Goal: Task Accomplishment & Management: Manage account settings

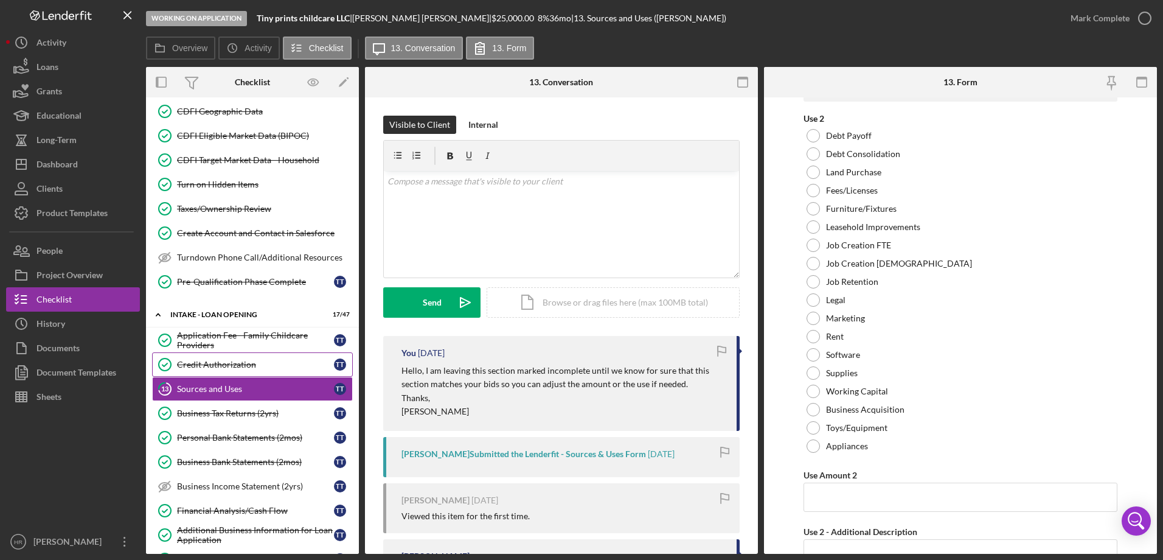
scroll to position [393, 0]
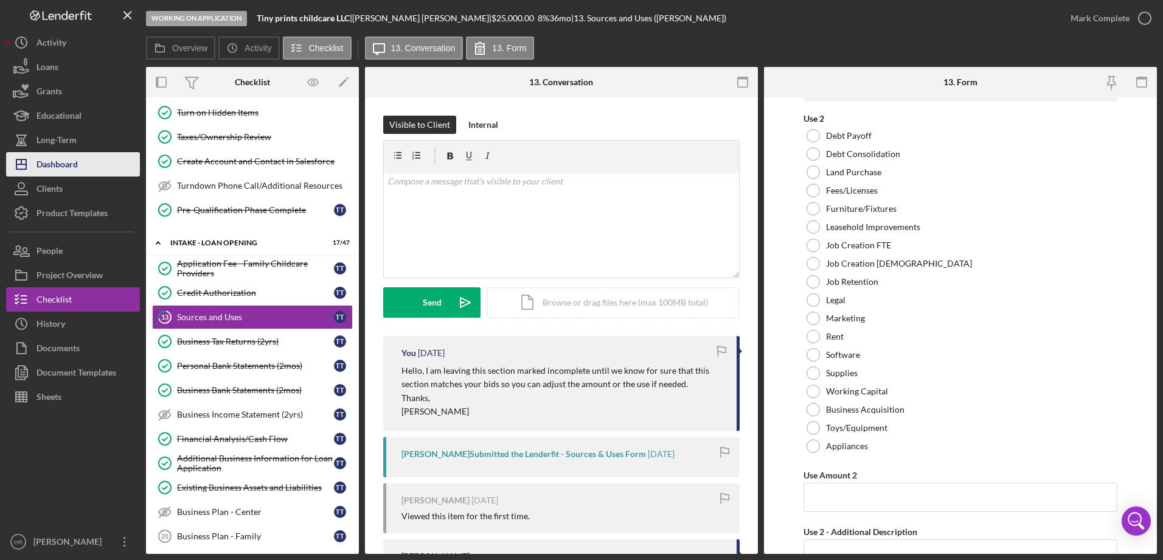
click at [74, 168] on div "Dashboard" at bounding box center [56, 165] width 41 height 27
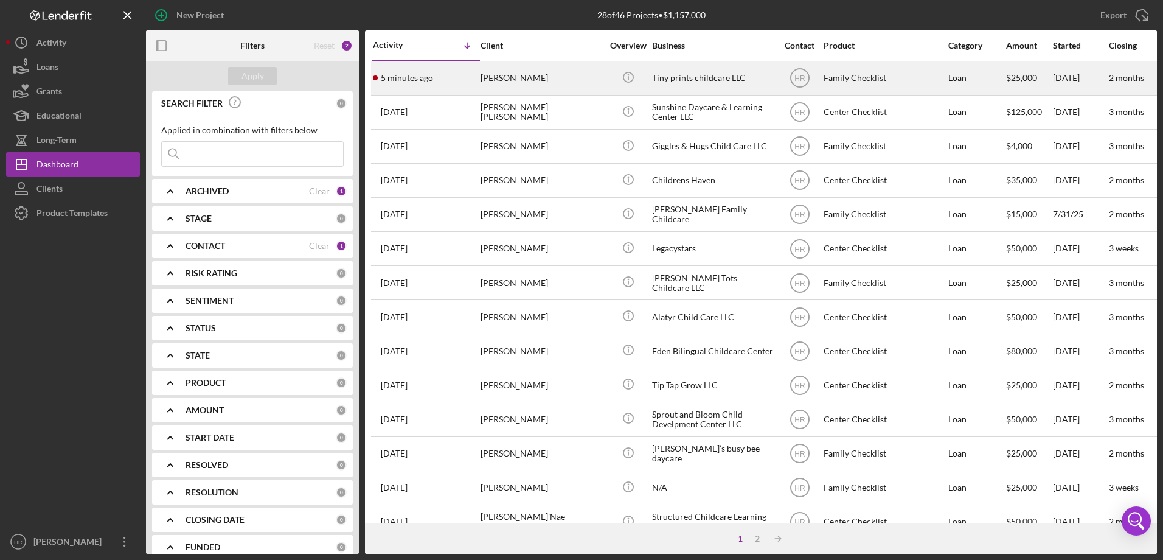
click at [506, 72] on div "[PERSON_NAME]" at bounding box center [542, 78] width 122 height 32
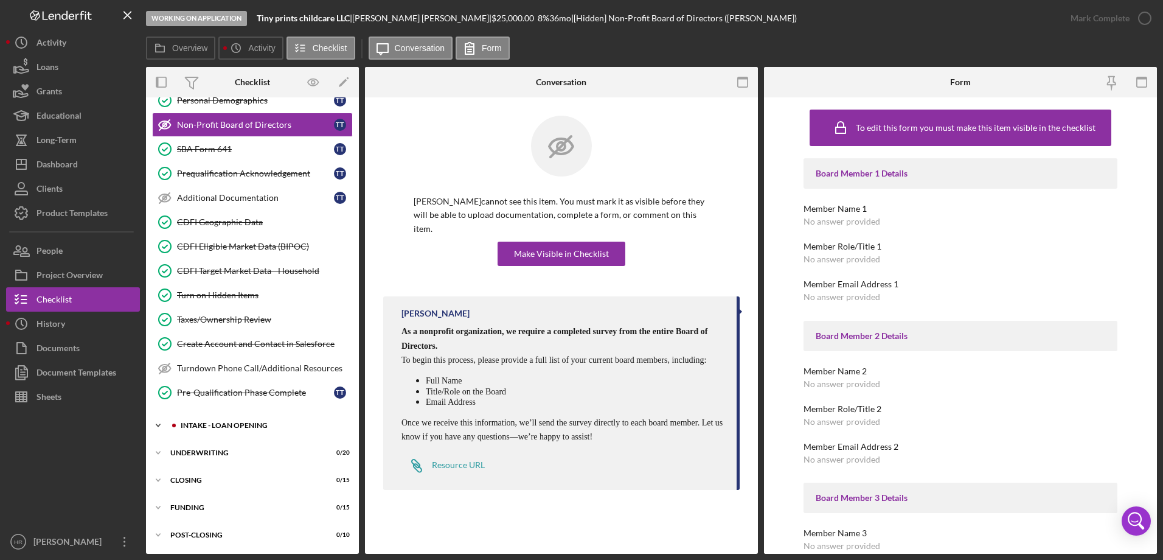
click at [206, 425] on div "INTAKE - LOAN OPENING" at bounding box center [262, 425] width 163 height 7
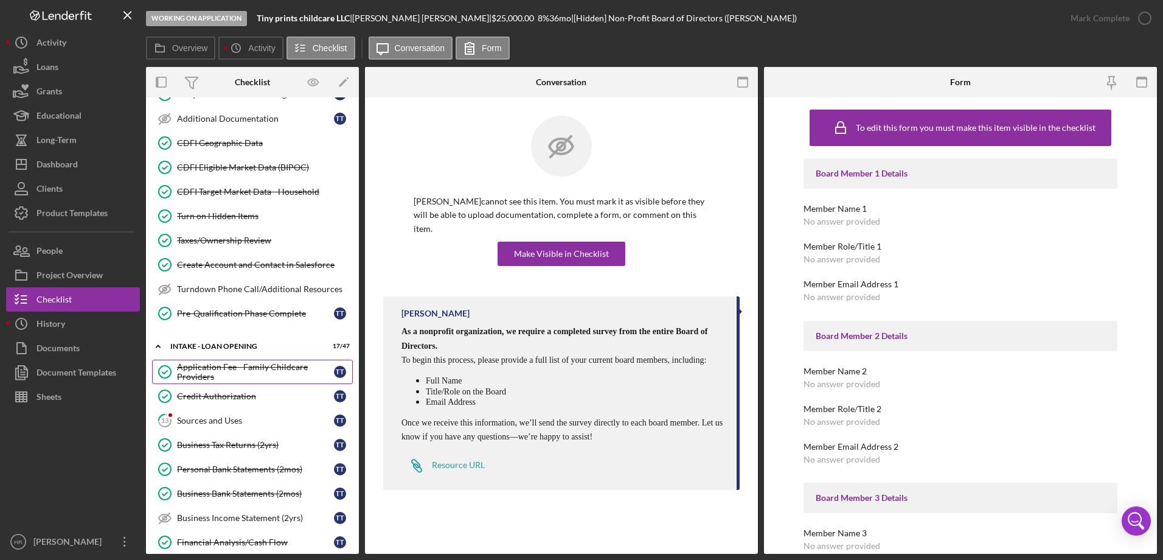
scroll to position [393, 0]
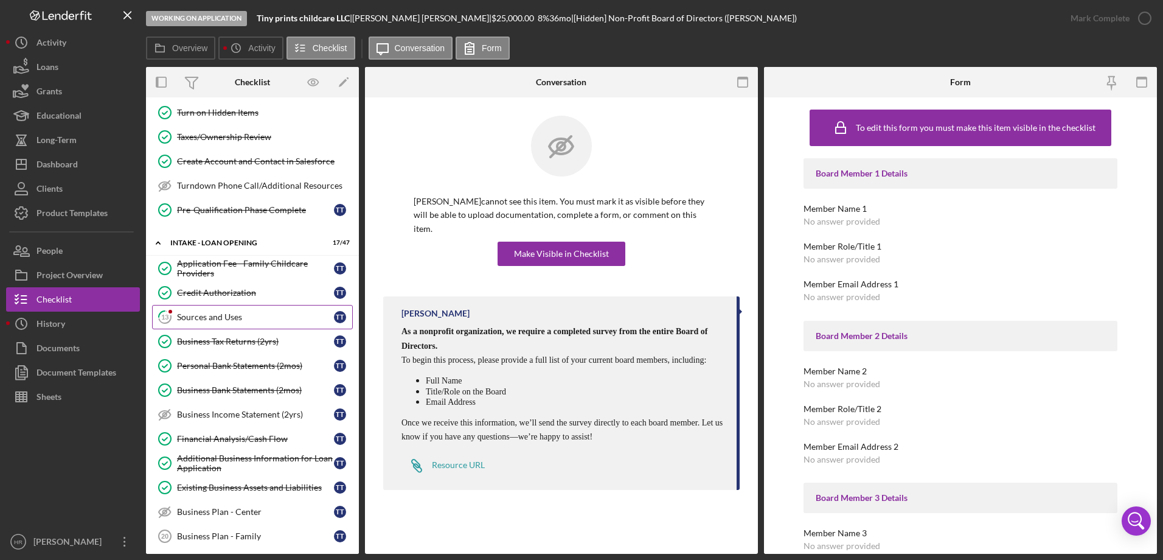
click at [192, 307] on link "13 Sources and Uses T T" at bounding box center [252, 317] width 201 height 24
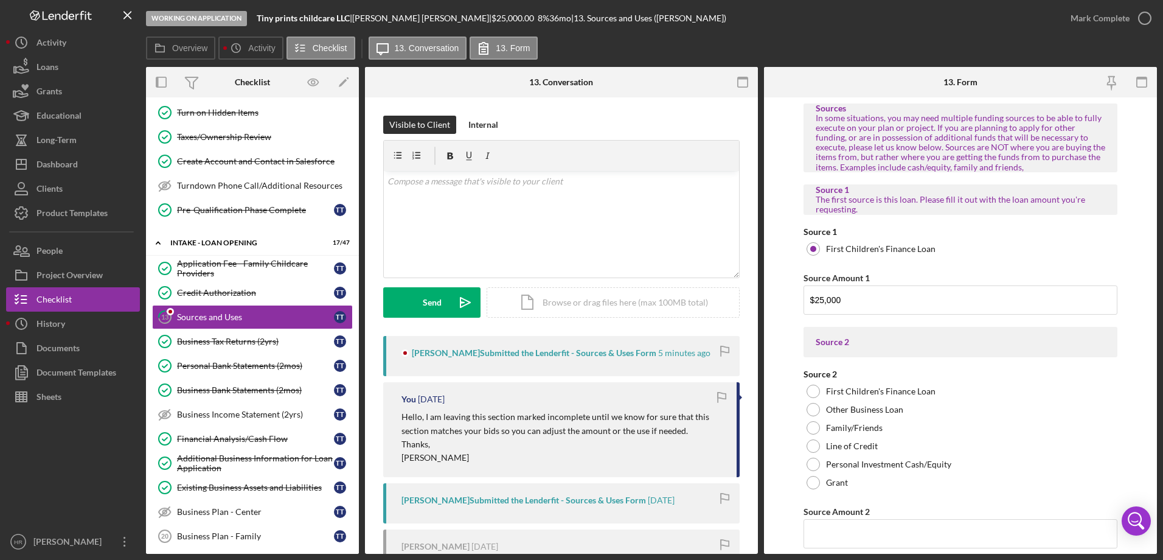
type input "$18,409.17"
type input "I will use funding for equipment , toys, Furniture,household supplies."
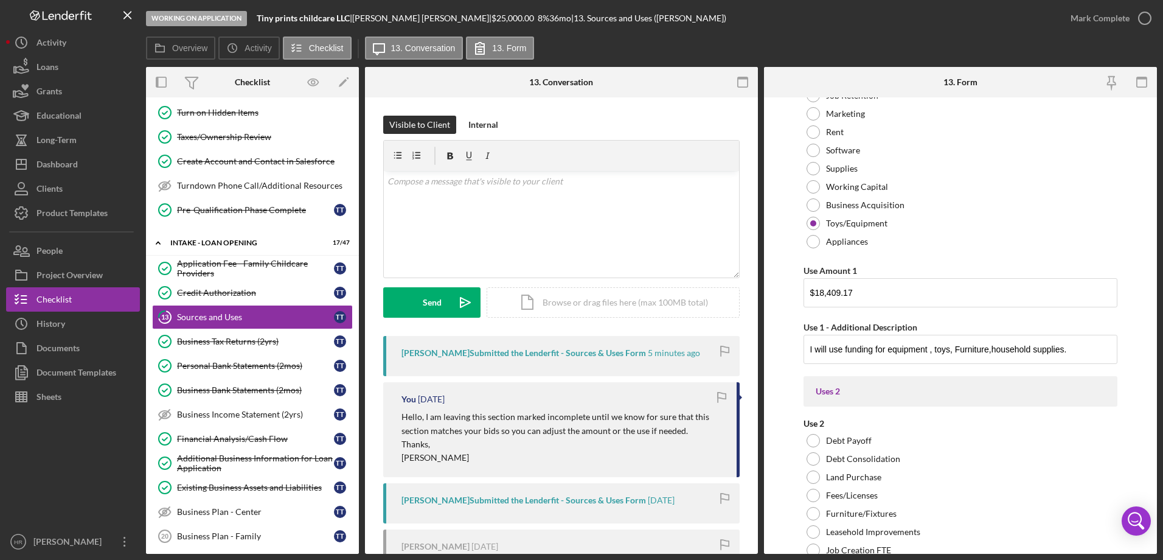
scroll to position [1703, 0]
click at [55, 397] on div "Sheets" at bounding box center [48, 397] width 25 height 27
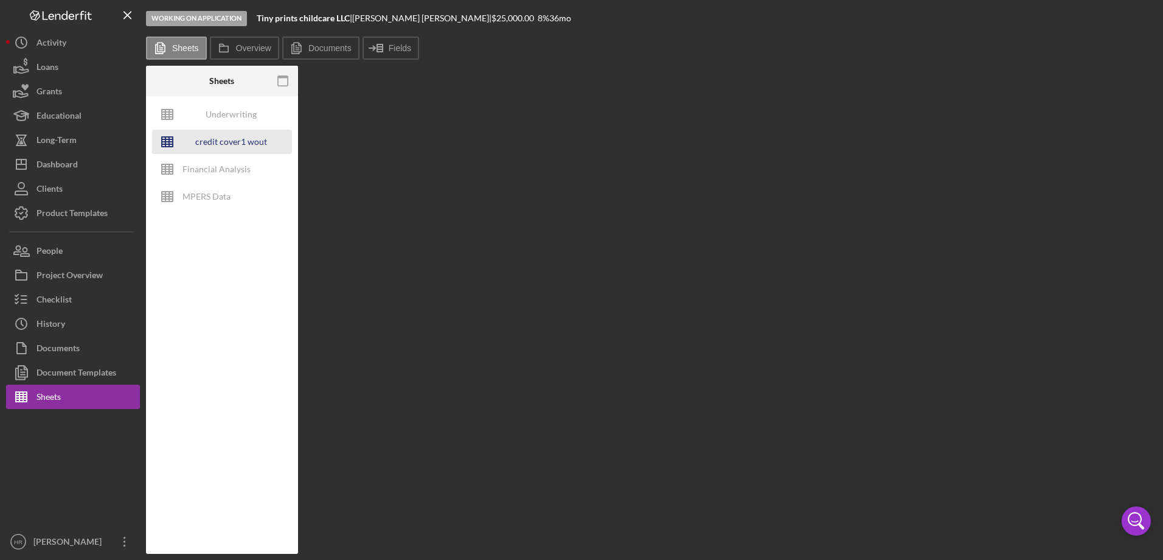
click at [215, 142] on div "credit cover1 wout restrictions" at bounding box center [230, 142] width 97 height 24
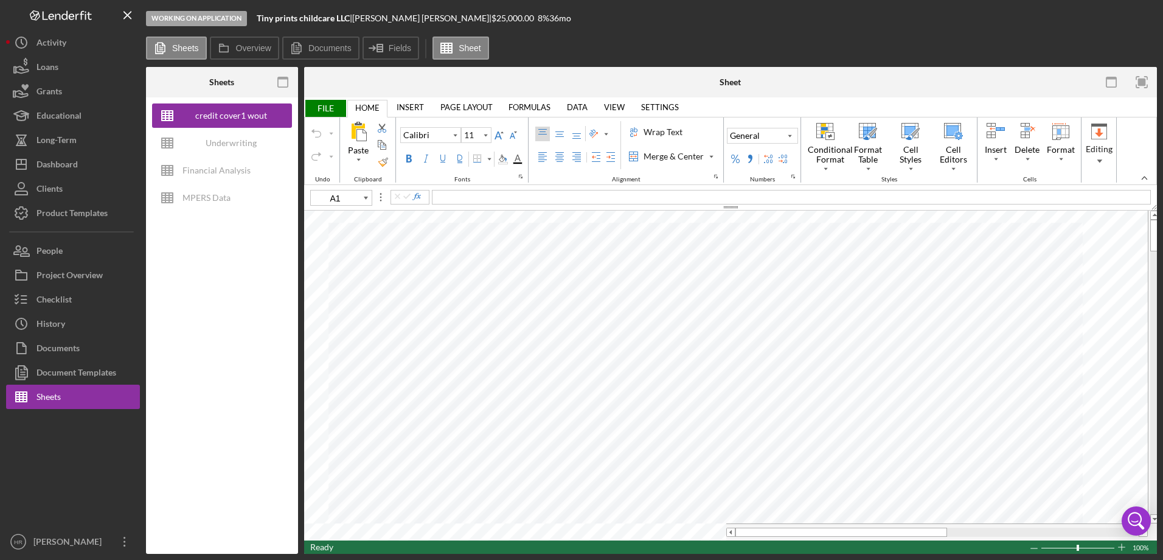
type input "10"
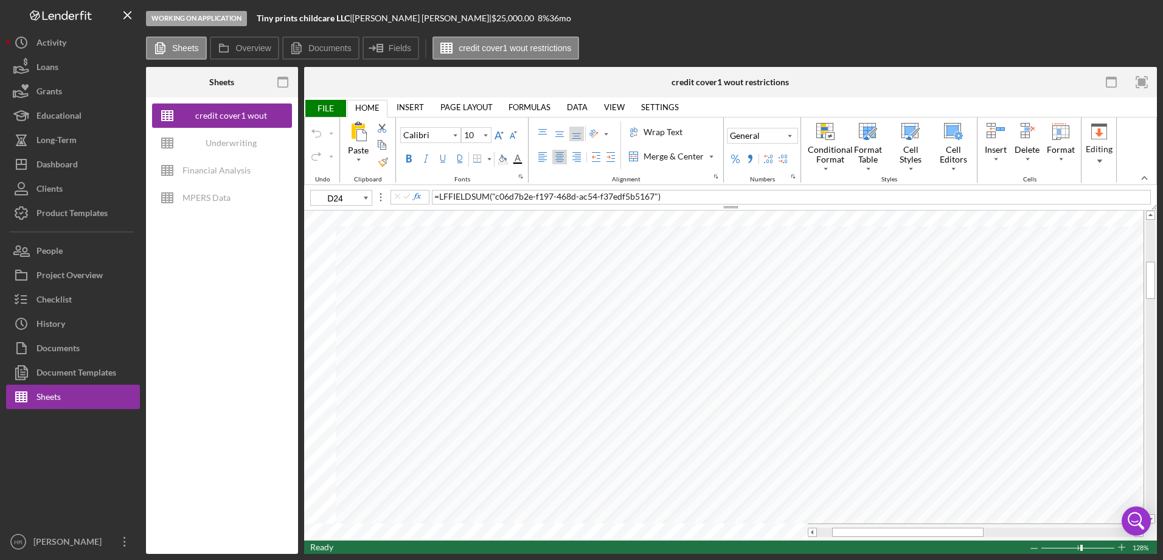
type input "E21"
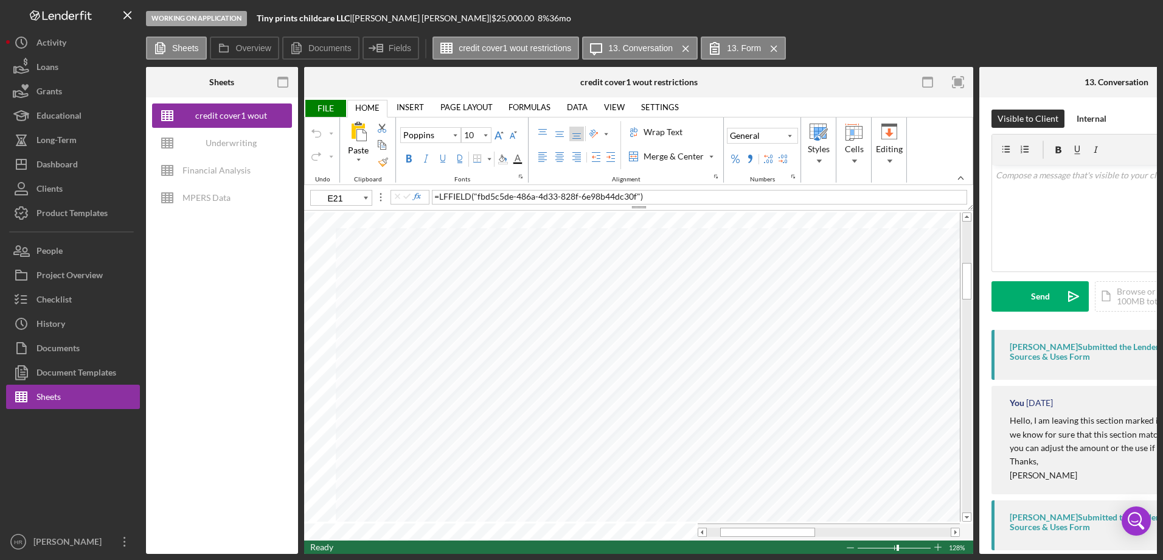
type input "11"
type input "E24"
type input "10"
type input "E21"
click at [44, 170] on div "Dashboard" at bounding box center [56, 165] width 41 height 27
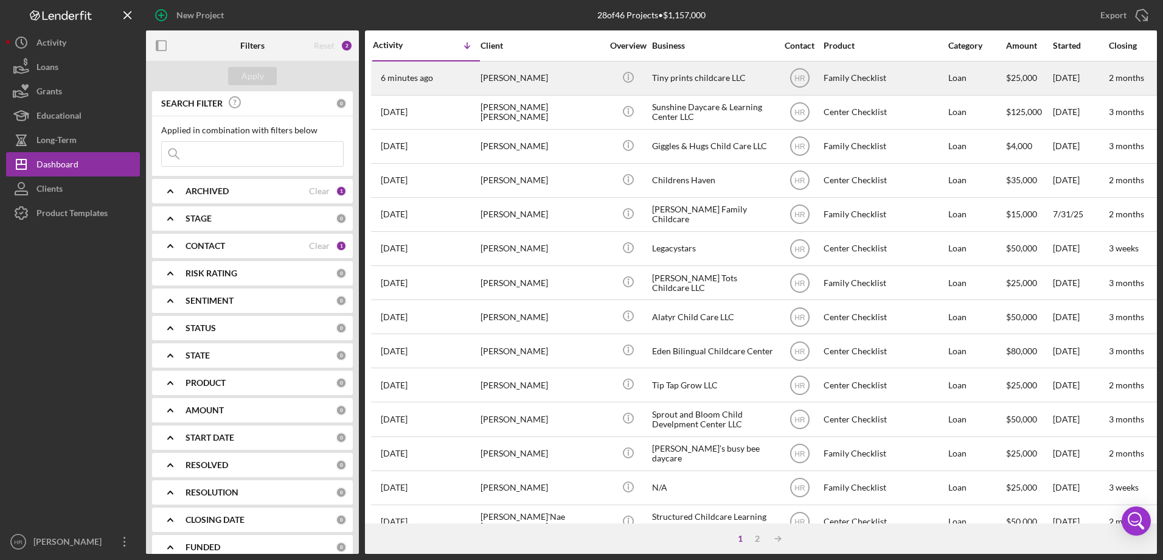
click at [529, 77] on div "[PERSON_NAME]" at bounding box center [542, 78] width 122 height 32
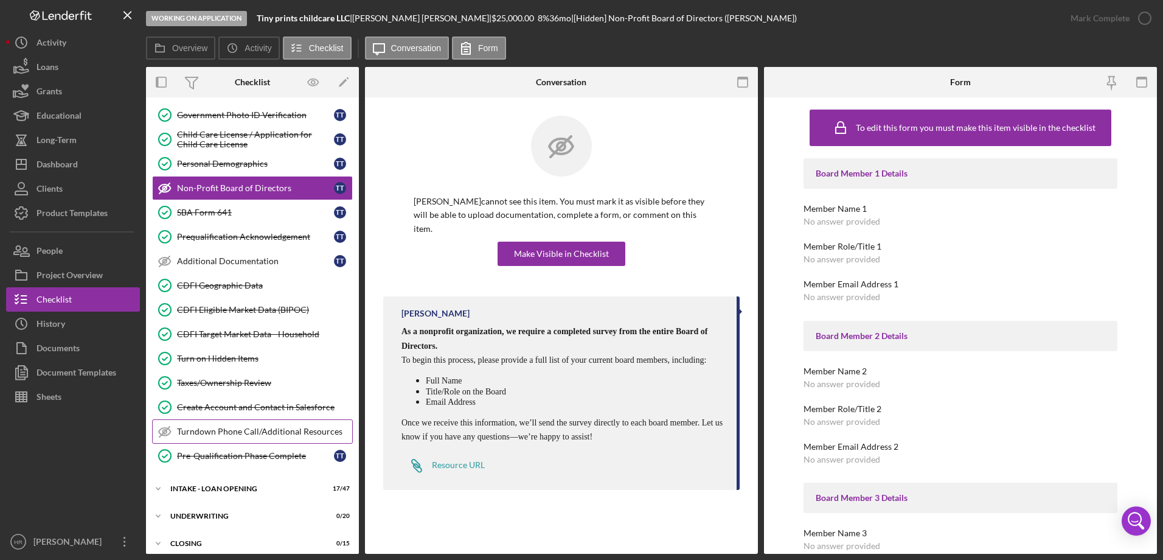
scroll to position [192, 0]
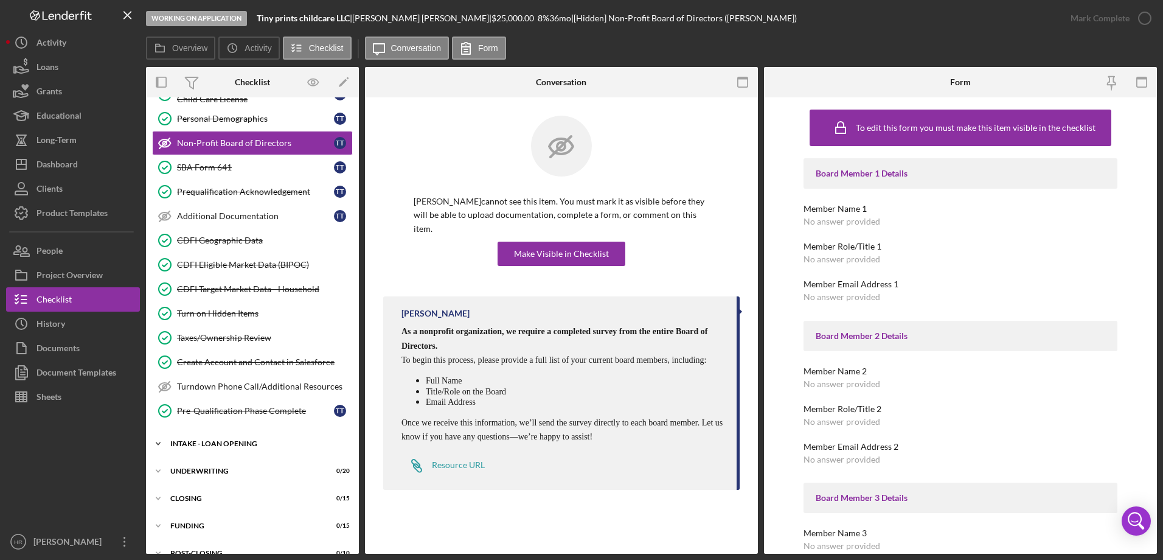
click at [223, 439] on div "Icon/Expander INTAKE - LOAN OPENING 17 / 47" at bounding box center [252, 443] width 213 height 24
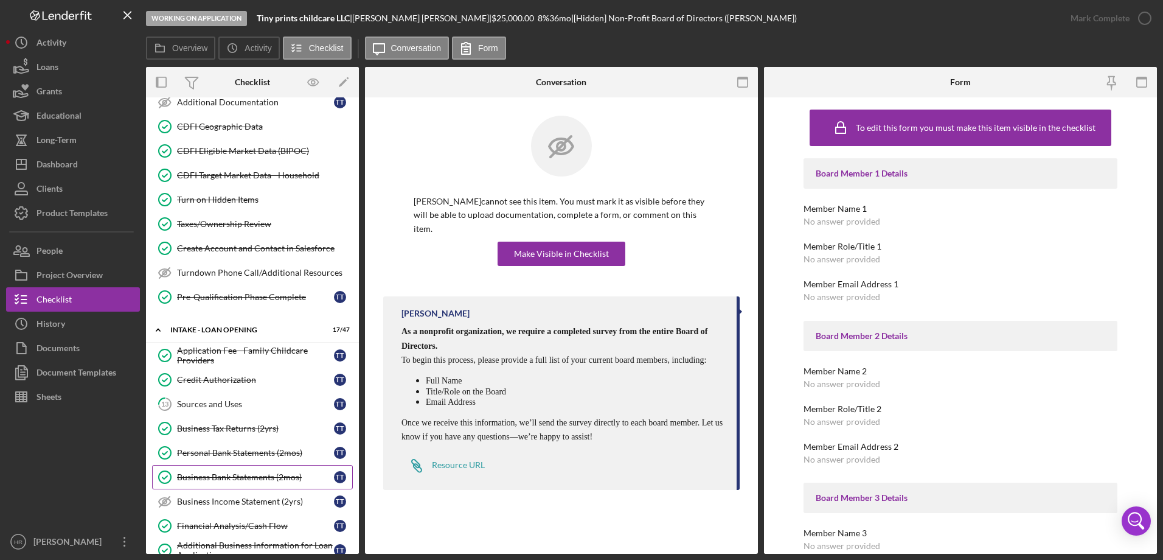
scroll to position [314, 0]
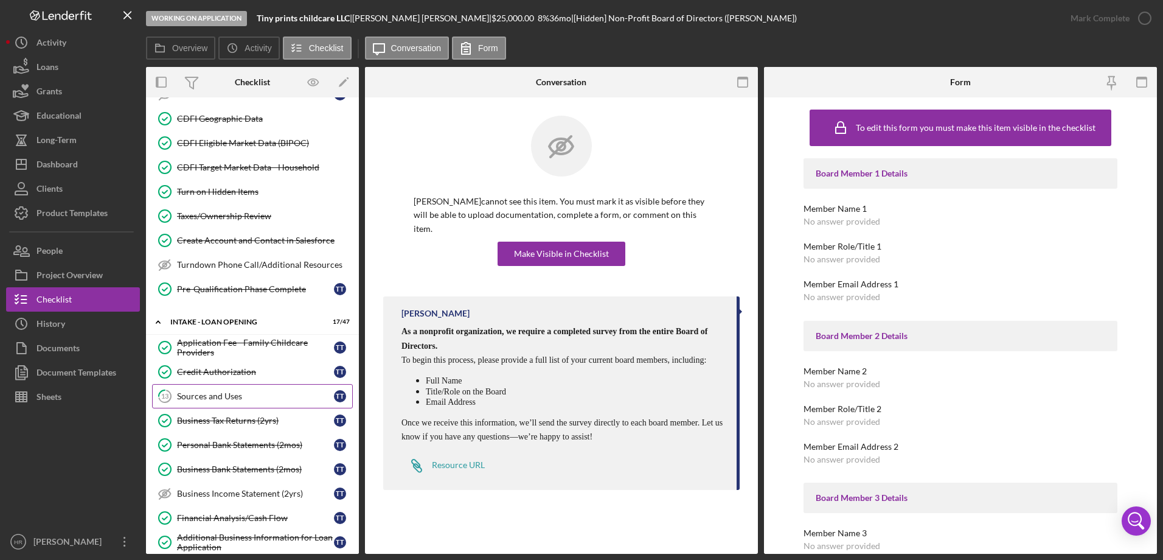
click at [217, 404] on link "13 Sources and Uses T T" at bounding box center [252, 396] width 201 height 24
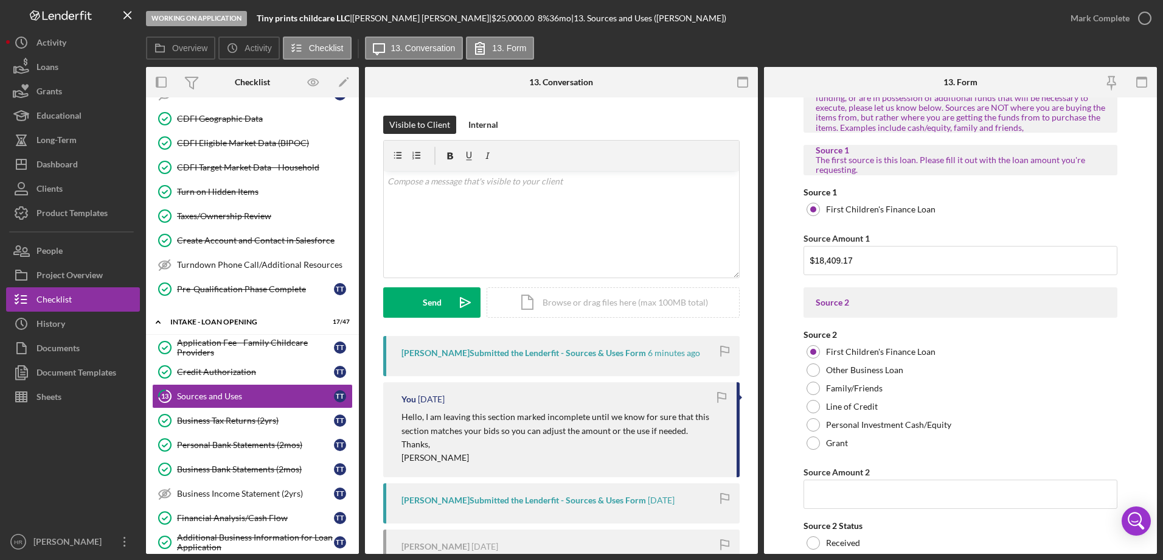
scroll to position [61, 0]
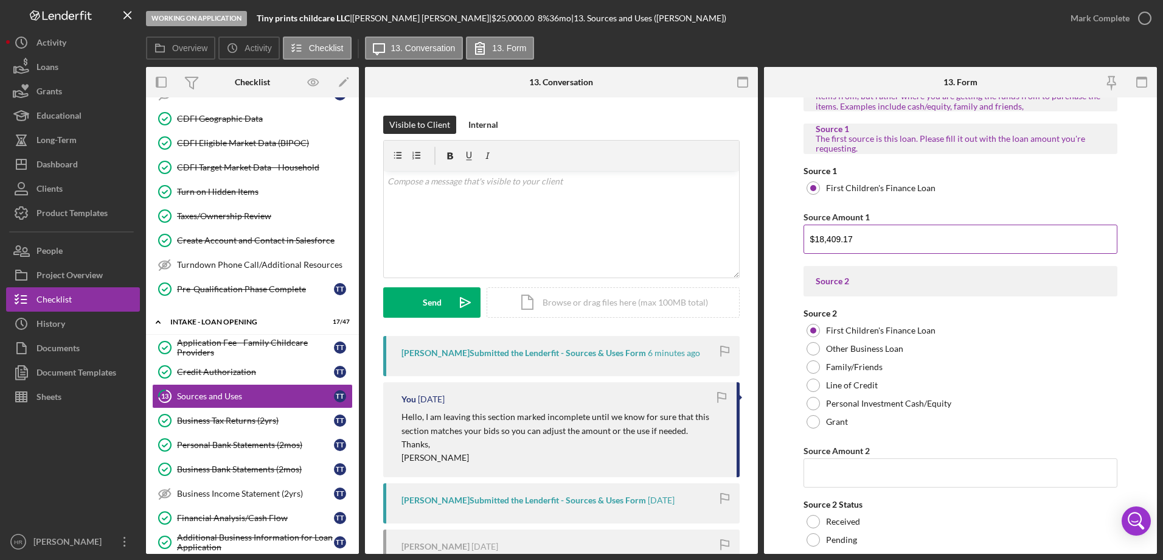
click at [871, 243] on input "$18,409.17" at bounding box center [961, 238] width 314 height 29
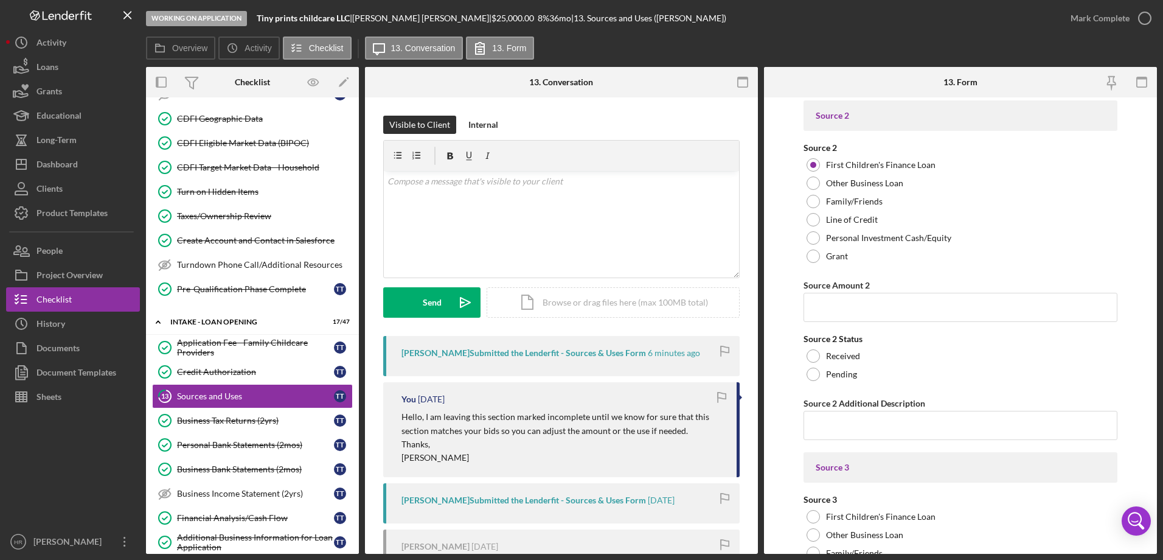
scroll to position [243, 0]
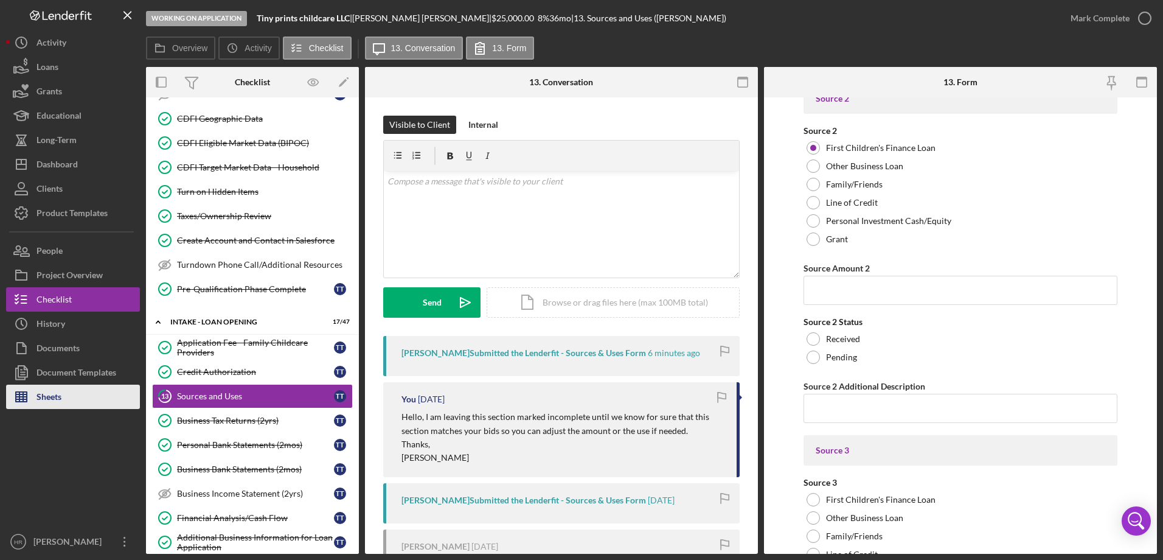
click at [100, 403] on button "Sheets" at bounding box center [73, 396] width 134 height 24
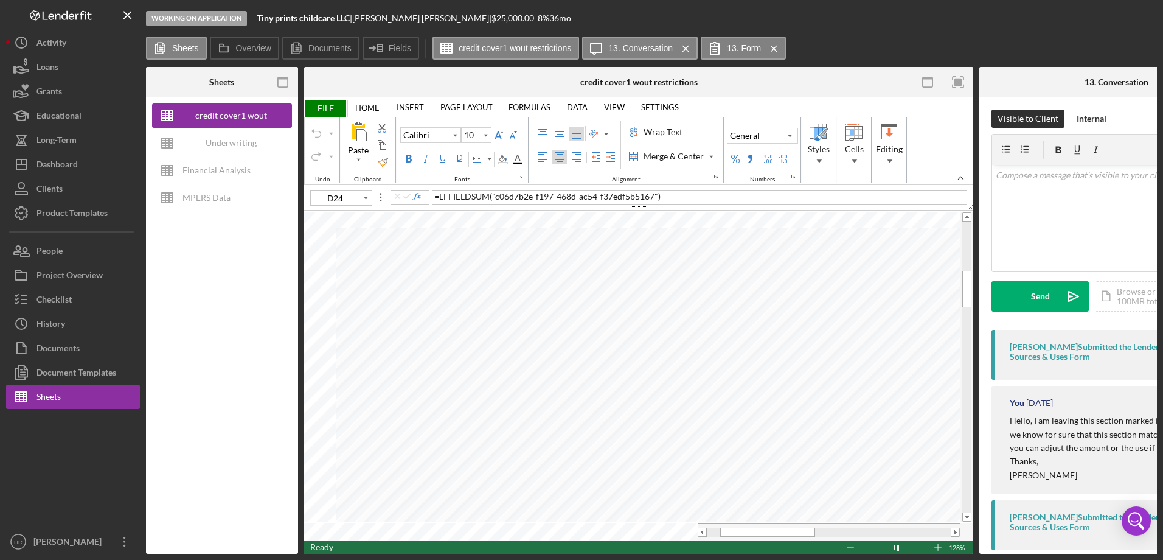
type input "D21"
type input "11"
type input "H28"
type input "10"
type input "B22"
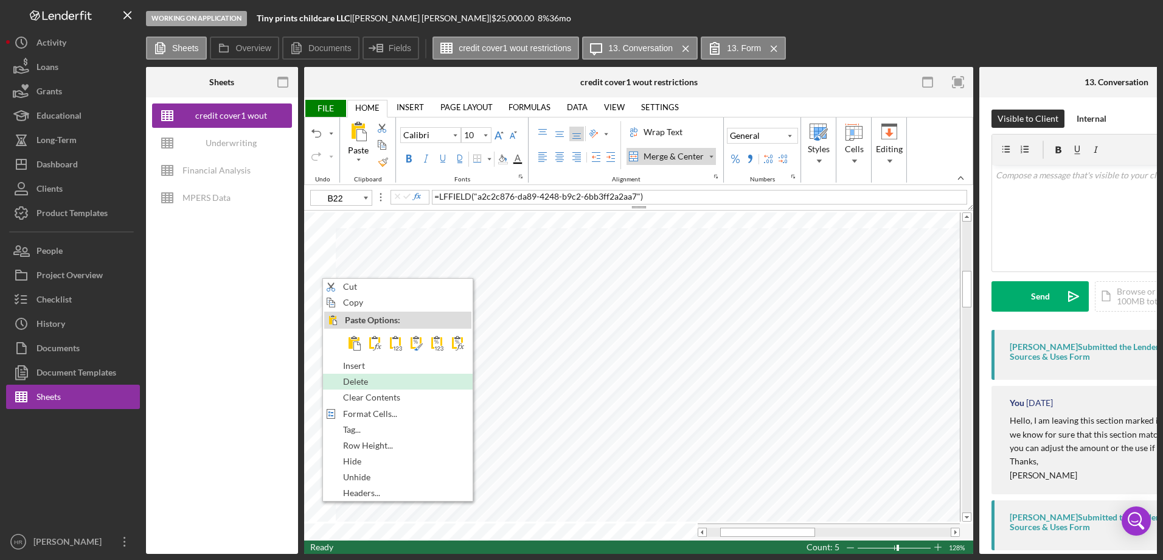
click at [363, 377] on span "Delete" at bounding box center [362, 382] width 39 height 10
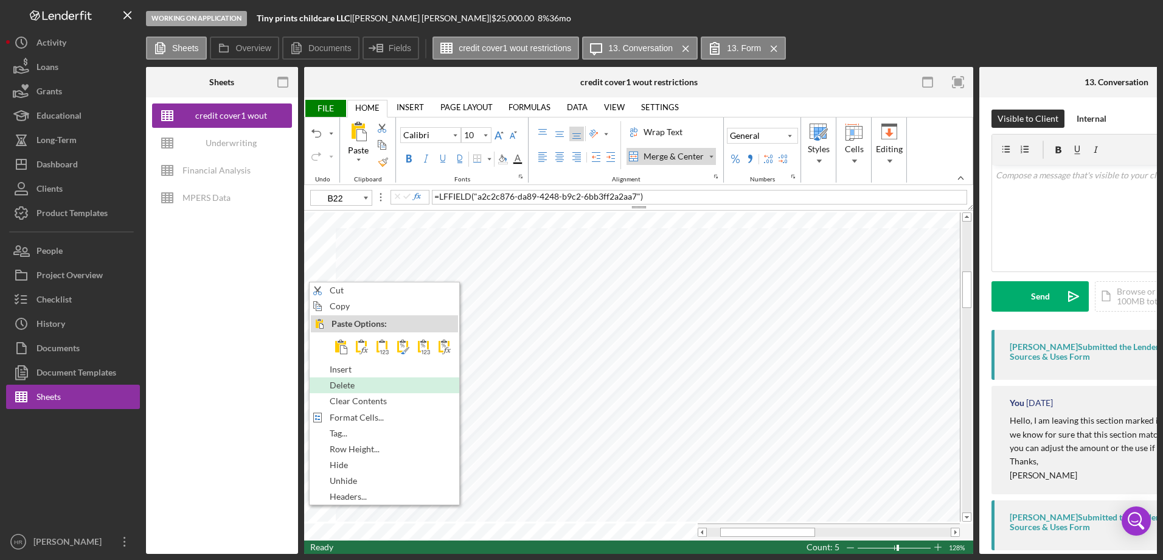
click at [336, 381] on span "Delete" at bounding box center [349, 385] width 39 height 10
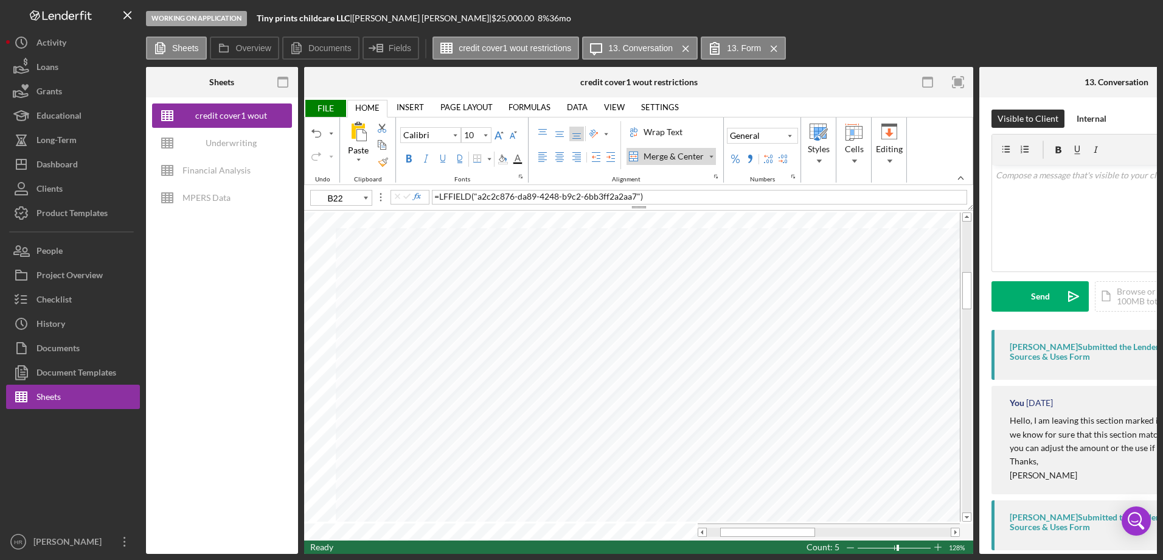
type input "11"
type input "B23"
type input "10"
type input "B22"
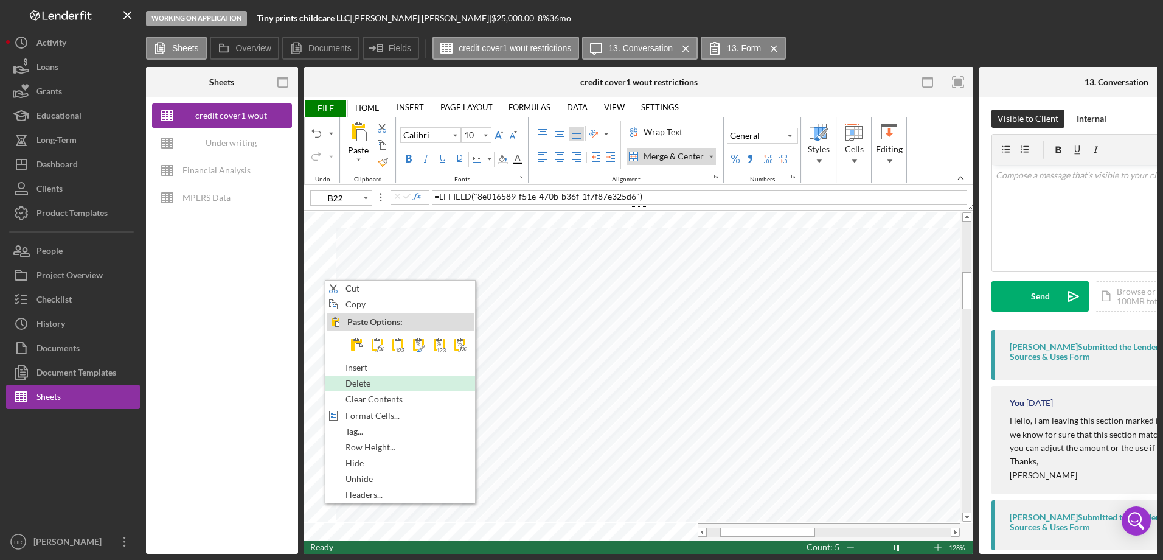
click at [368, 377] on div "Delete" at bounding box center [400, 383] width 147 height 13
click at [364, 377] on span "Delete" at bounding box center [365, 380] width 39 height 10
click at [359, 377] on span "Delete" at bounding box center [363, 381] width 39 height 10
click at [358, 374] on span "Delete" at bounding box center [362, 378] width 39 height 10
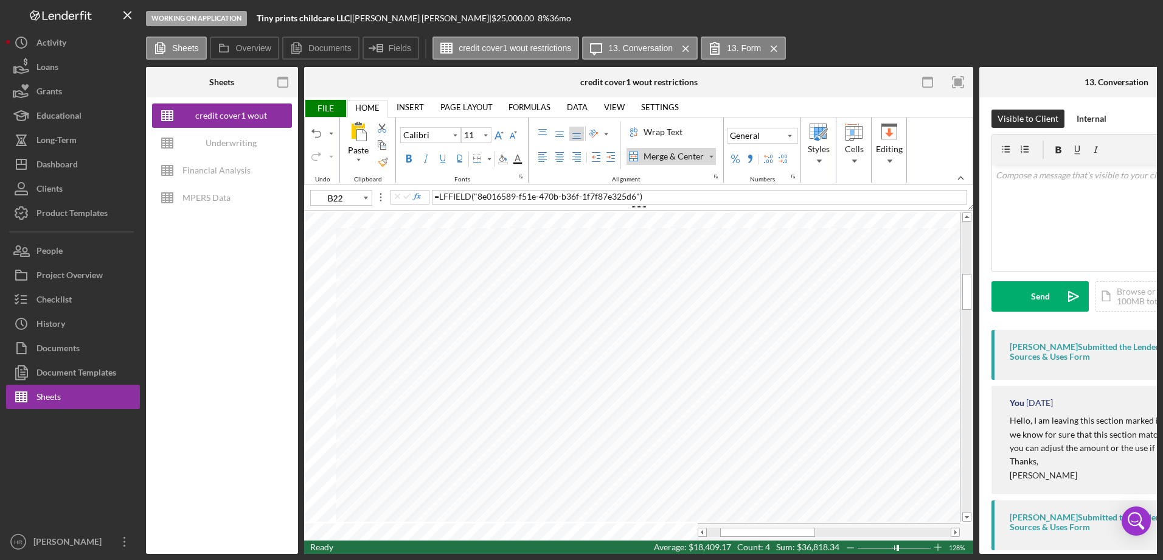
click at [324, 104] on span "FILE" at bounding box center [325, 108] width 42 height 17
type input "10"
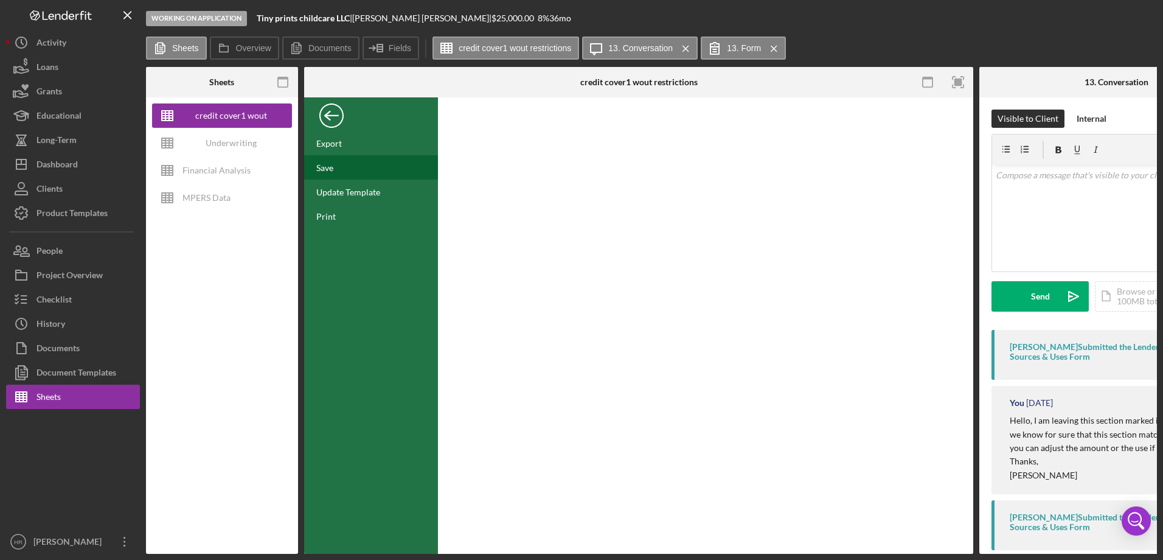
click at [332, 169] on div "Save" at bounding box center [324, 167] width 17 height 10
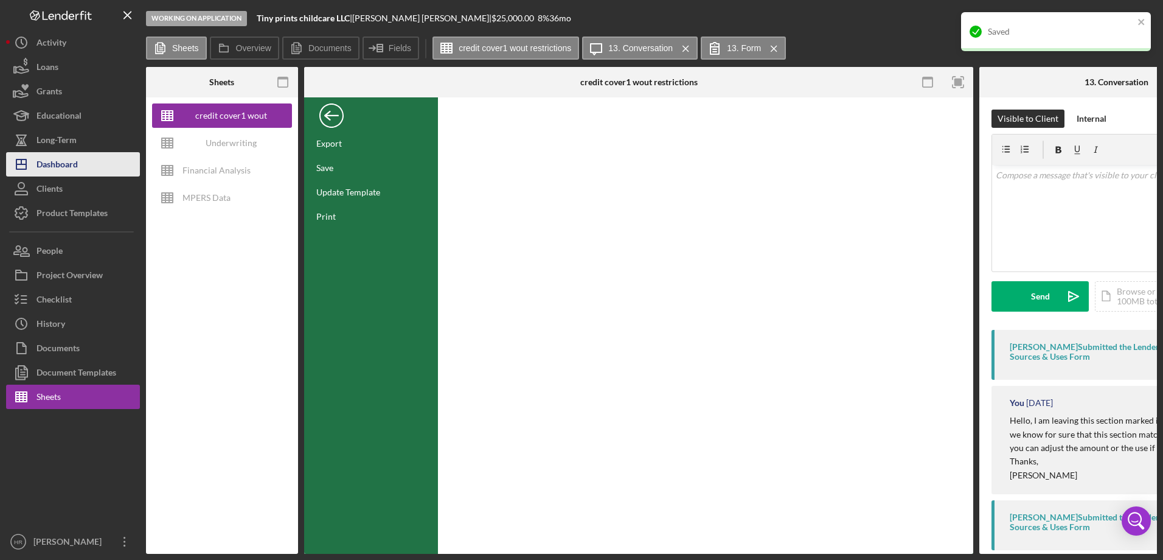
click at [66, 168] on div "Dashboard" at bounding box center [56, 165] width 41 height 27
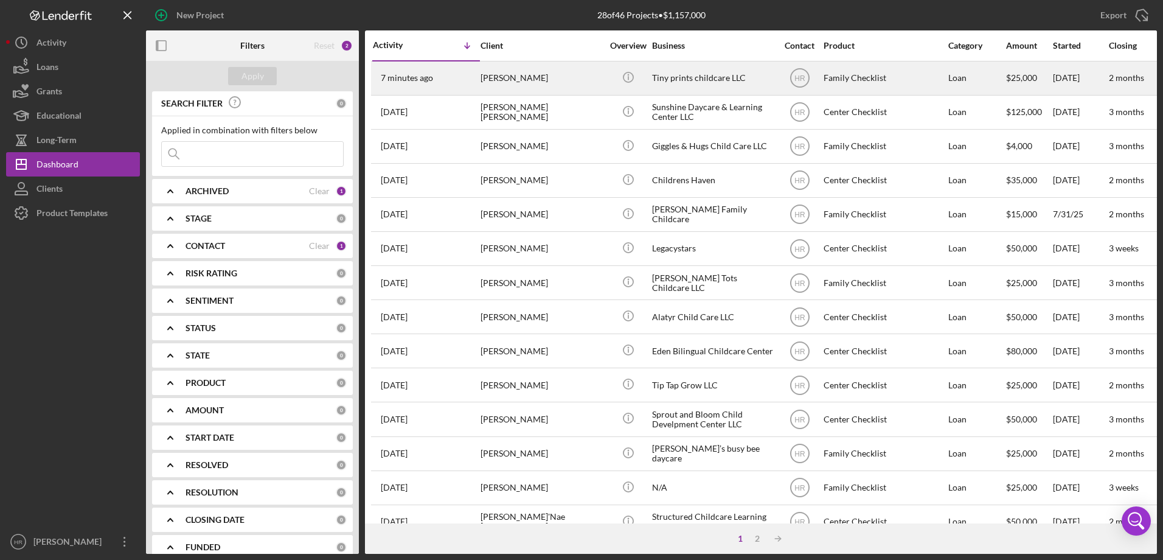
click at [535, 70] on div "[PERSON_NAME]" at bounding box center [542, 78] width 122 height 32
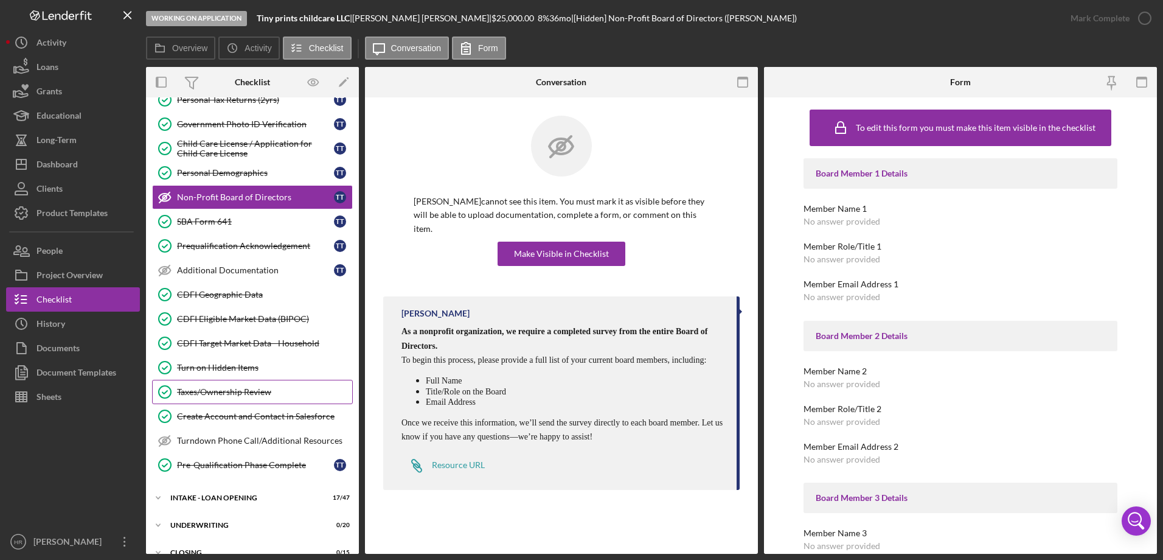
scroll to position [210, 0]
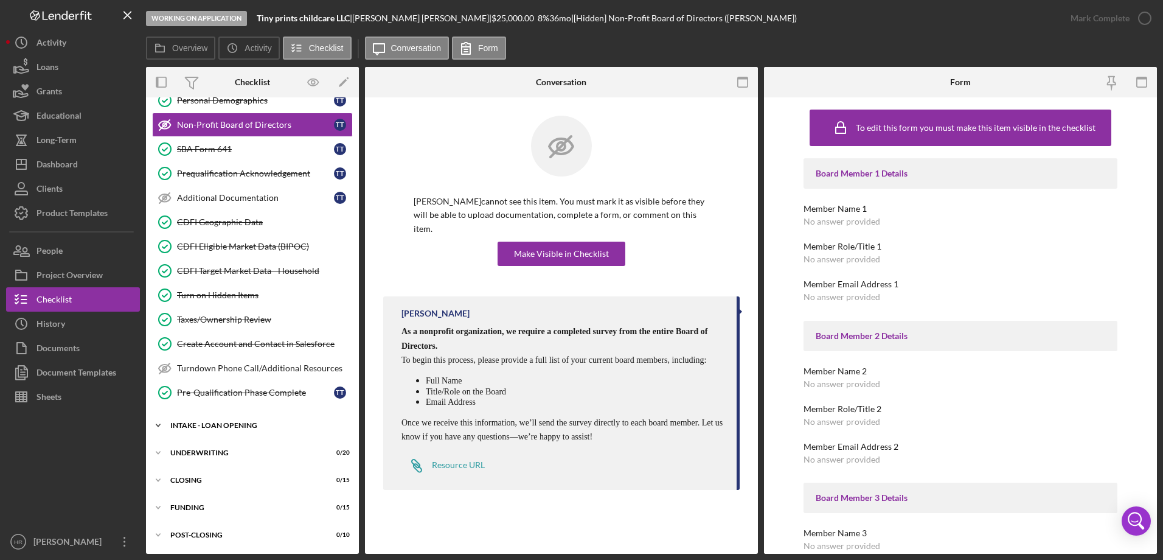
click at [216, 415] on div "Icon/Expander INTAKE - LOAN OPENING 17 / 47" at bounding box center [252, 425] width 213 height 24
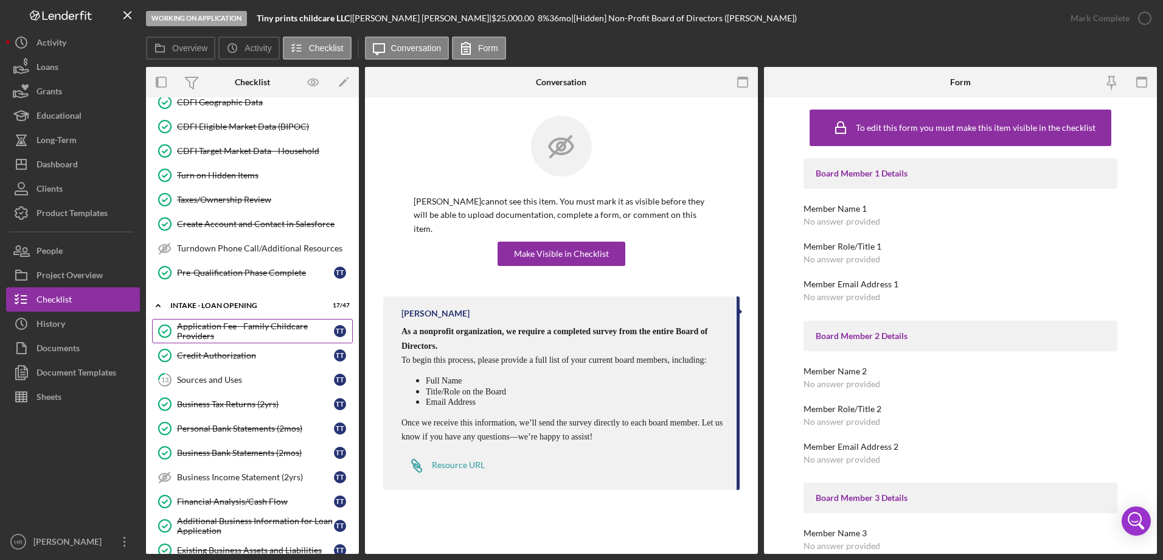
scroll to position [332, 0]
click at [210, 383] on div "Sources and Uses" at bounding box center [255, 378] width 157 height 10
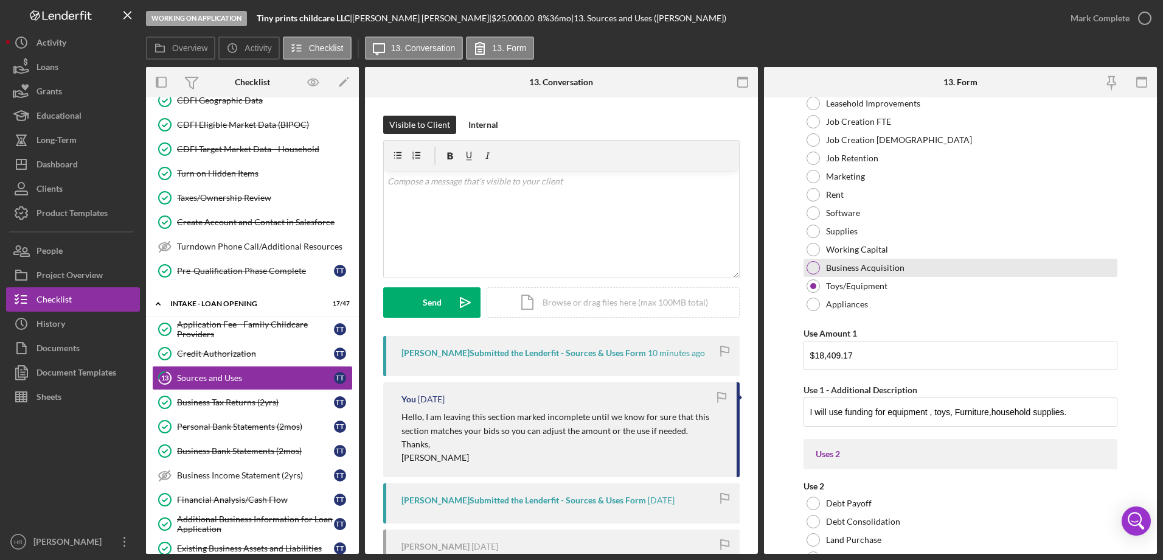
scroll to position [1642, 0]
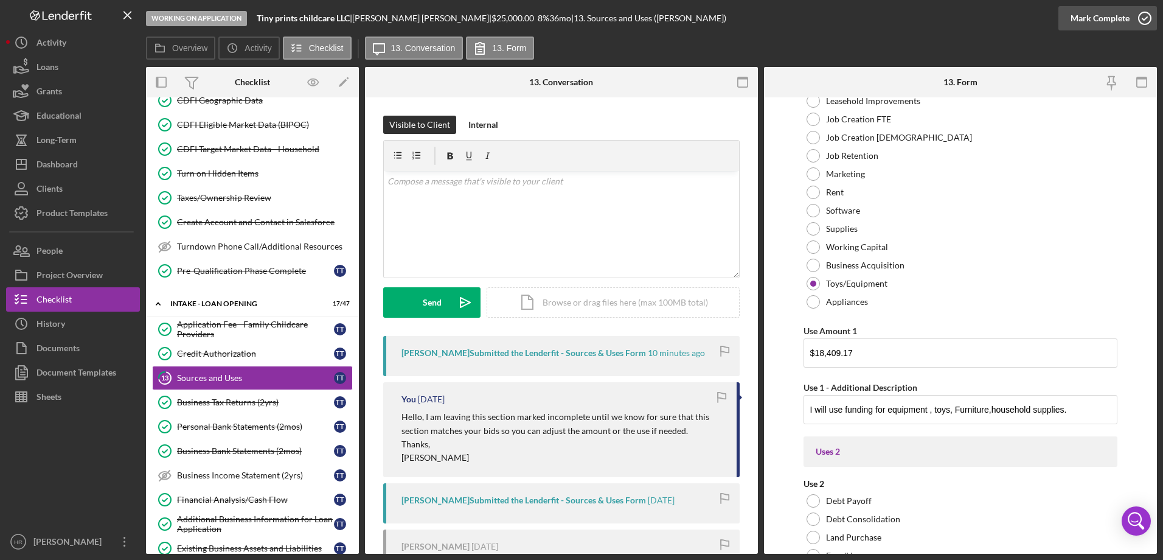
click at [1148, 15] on icon "button" at bounding box center [1145, 18] width 30 height 30
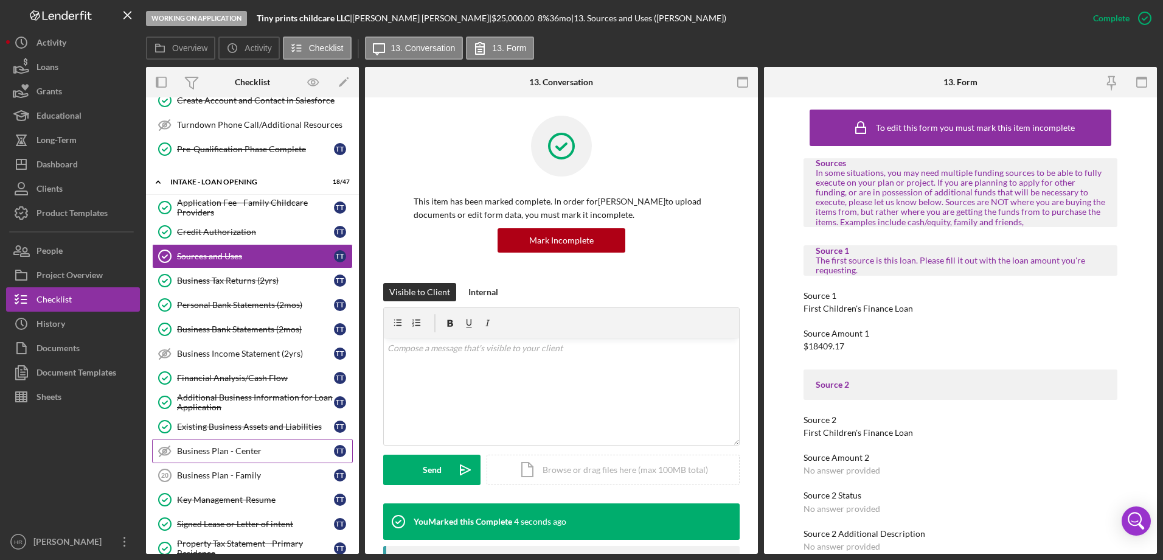
scroll to position [515, 0]
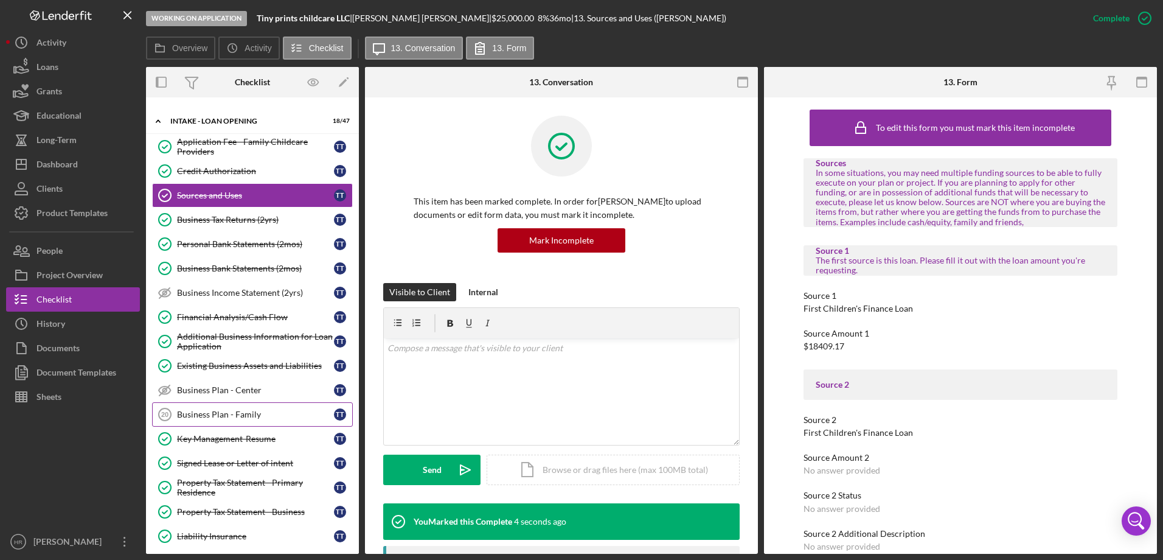
click at [205, 412] on div "Business Plan - Family" at bounding box center [255, 414] width 157 height 10
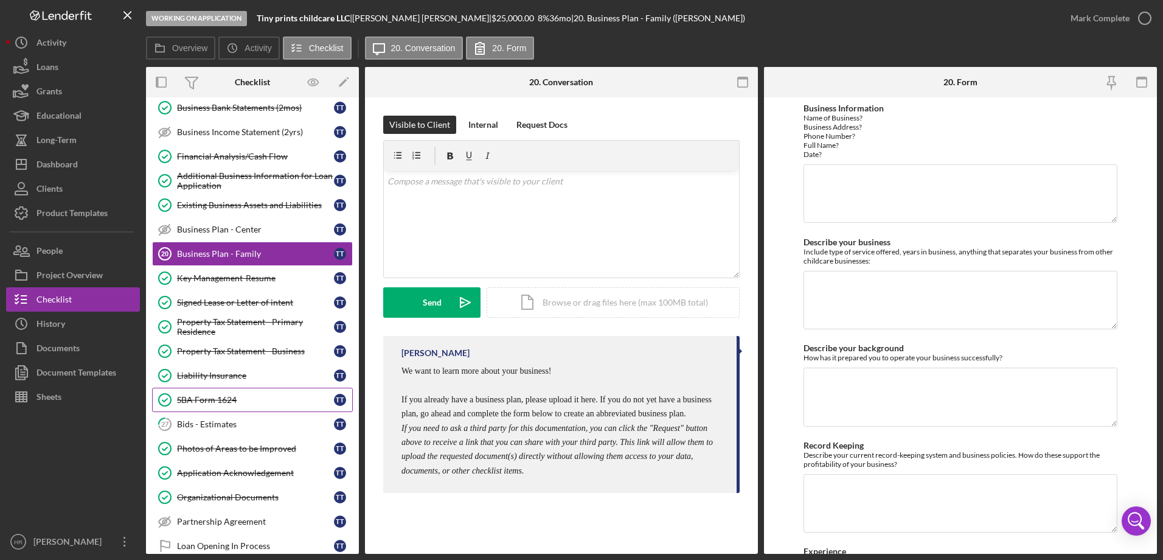
scroll to position [697, 0]
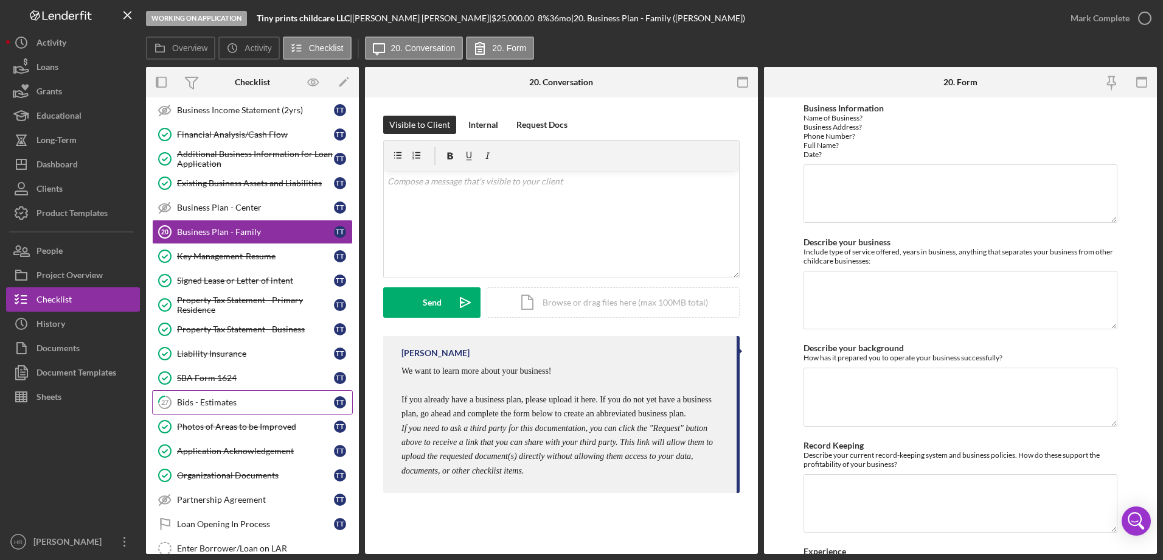
click at [210, 406] on div "Bids - Estimates" at bounding box center [255, 402] width 157 height 10
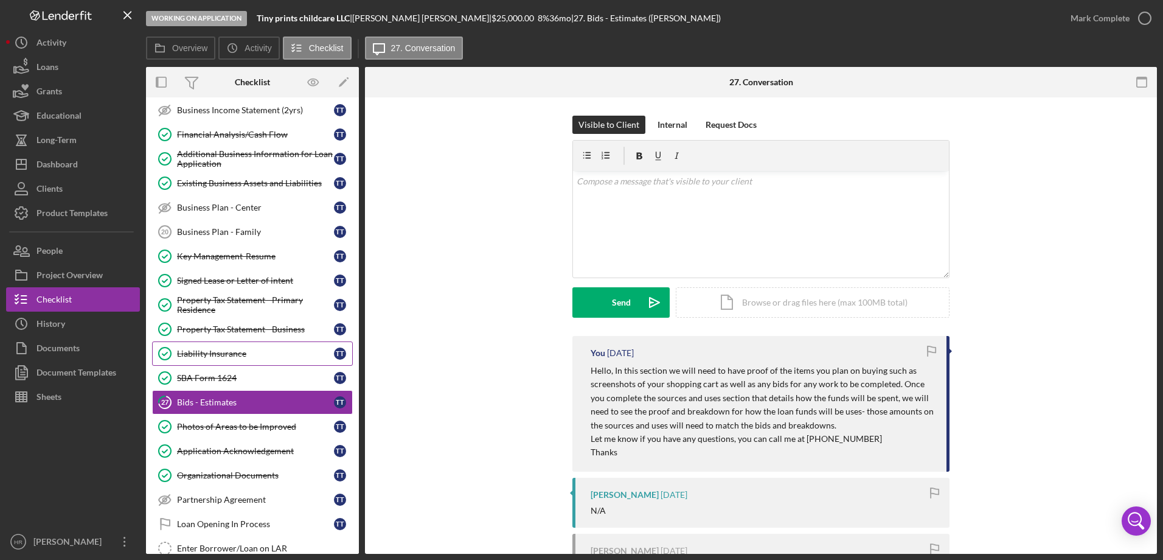
scroll to position [515, 0]
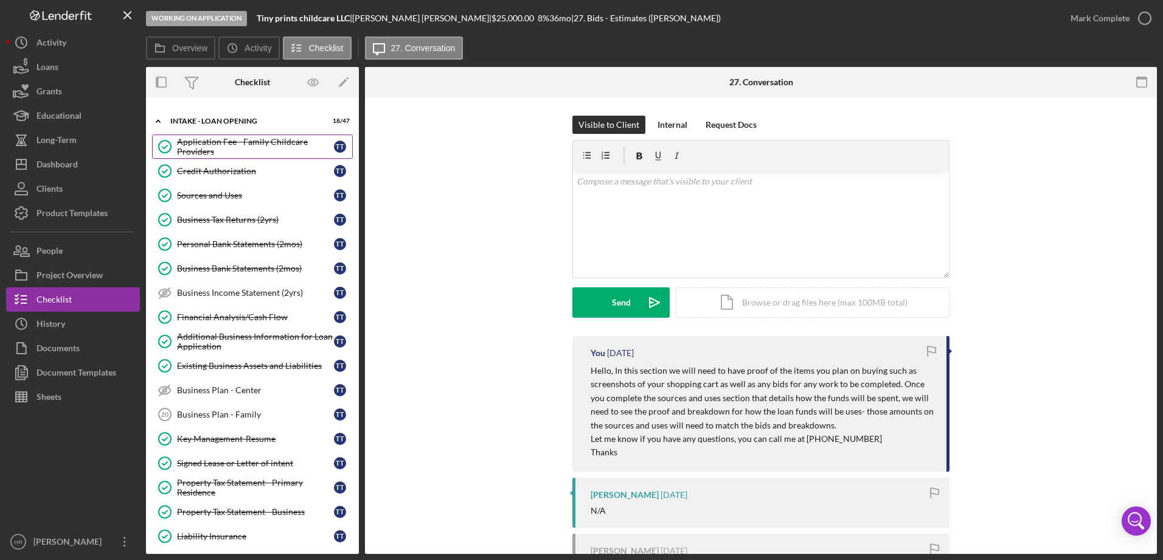
click at [256, 149] on div "Application Fee - Family Childcare Providers" at bounding box center [255, 146] width 157 height 19
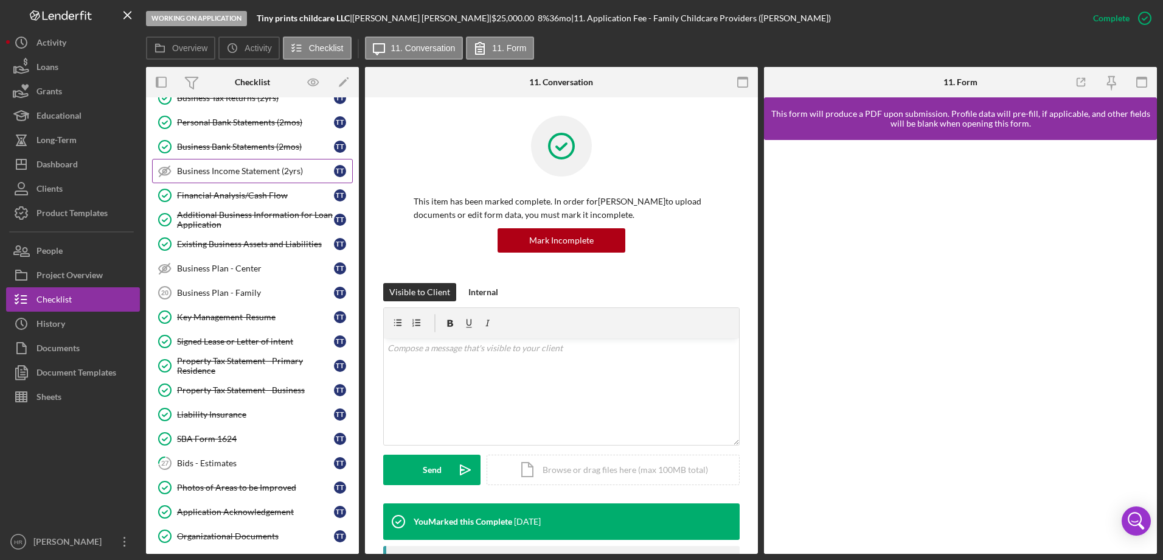
scroll to position [515, 0]
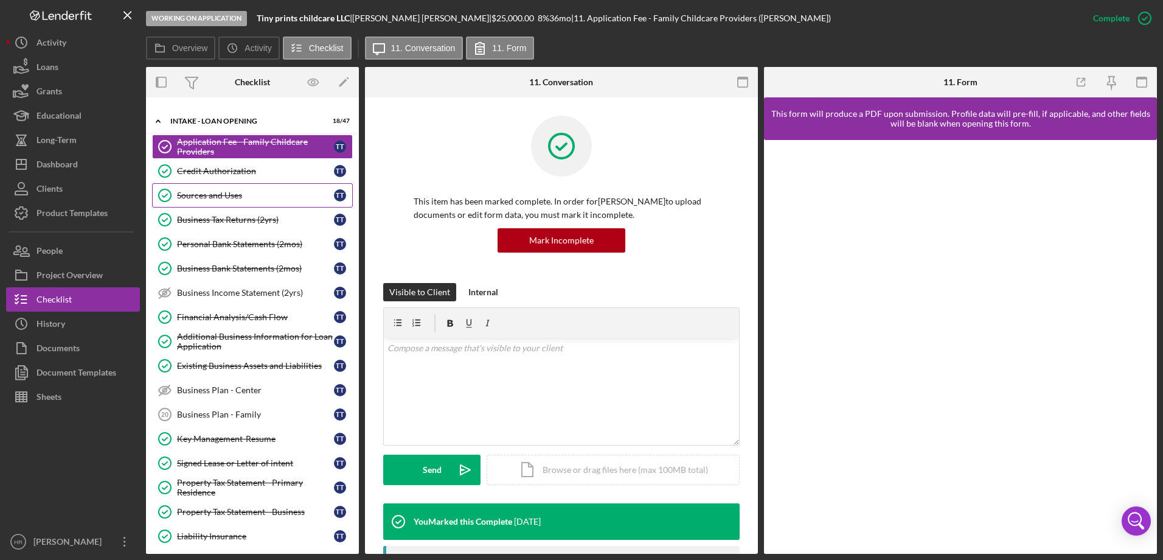
click at [204, 201] on link "Sources and Uses Sources and Uses T T" at bounding box center [252, 195] width 201 height 24
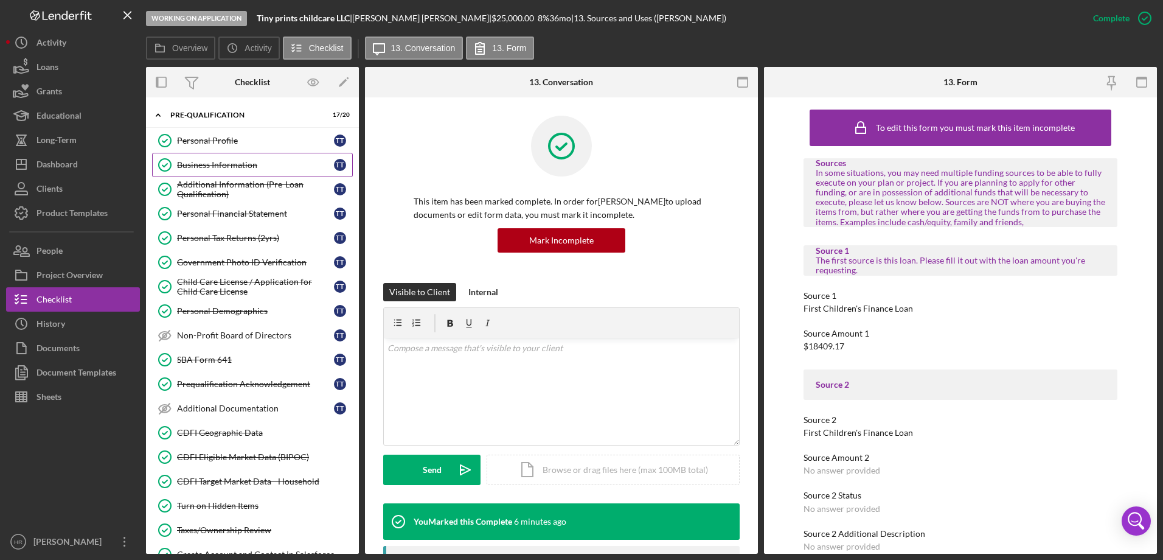
click at [226, 162] on div "Business Information" at bounding box center [255, 165] width 157 height 10
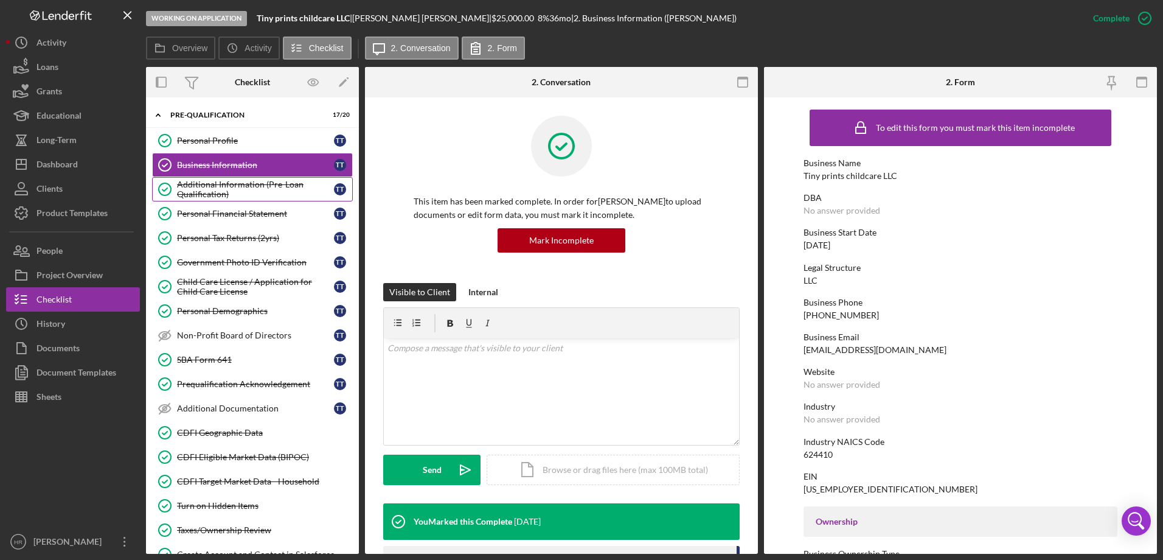
click at [237, 185] on div "Additional Information (Pre-Loan Qualification)" at bounding box center [255, 188] width 157 height 19
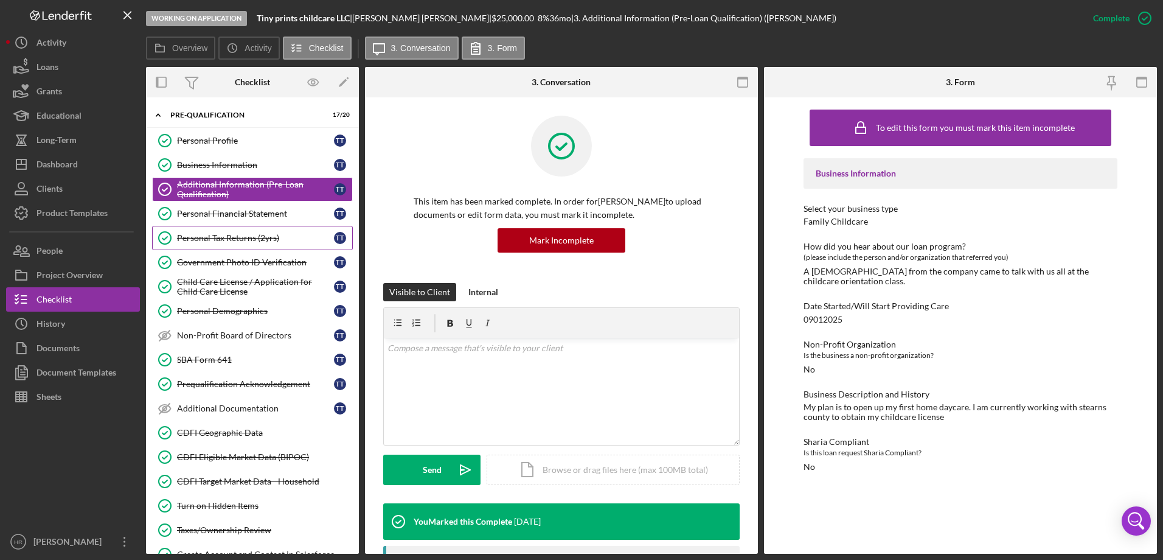
click at [235, 234] on div "Personal Tax Returns (2yrs)" at bounding box center [255, 238] width 157 height 10
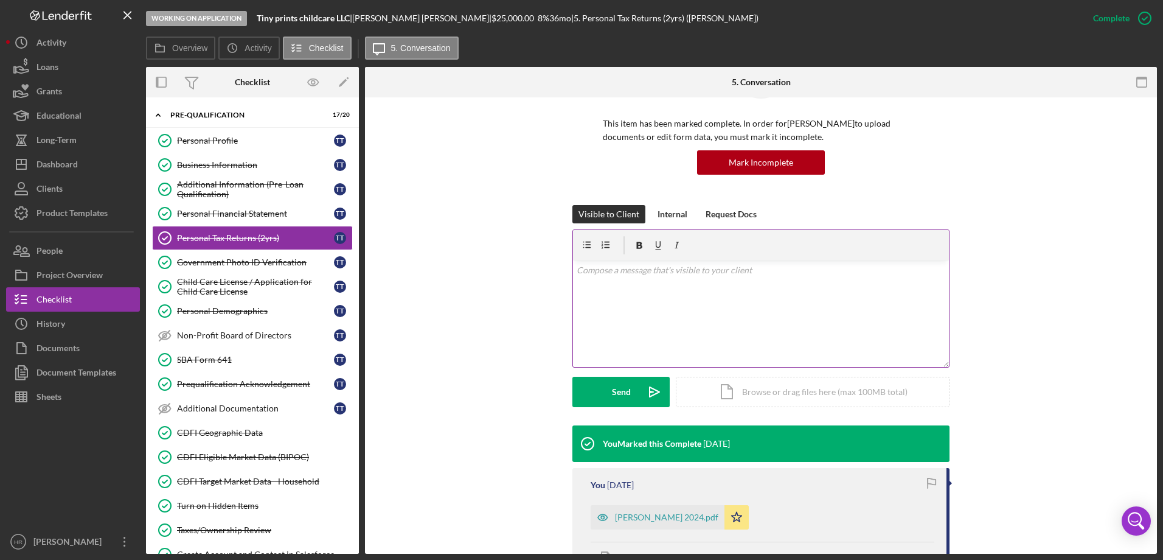
scroll to position [182, 0]
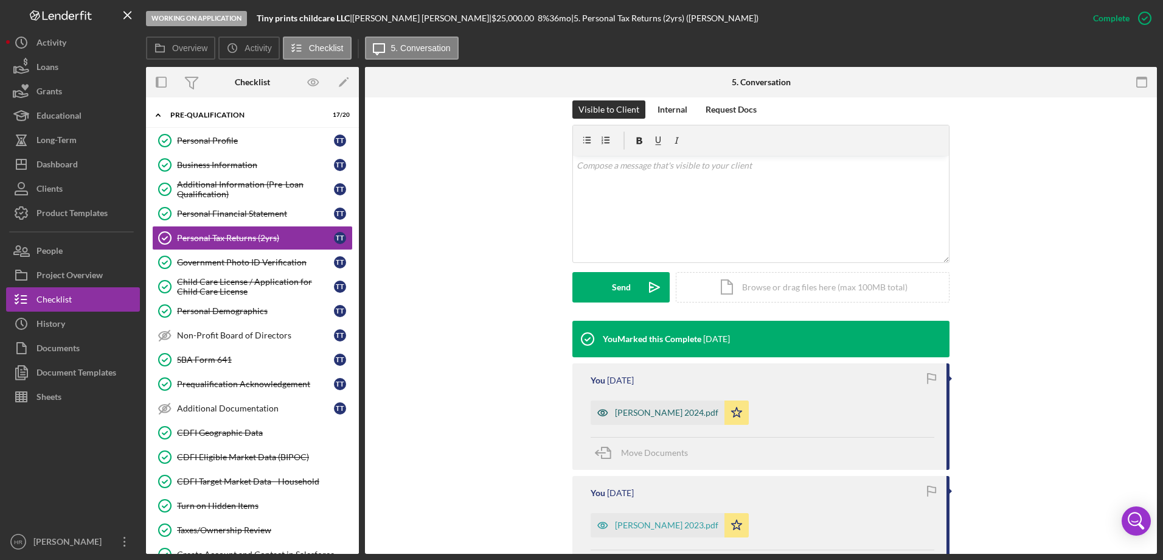
click at [634, 408] on div "Trussell 2024.pdf" at bounding box center [666, 413] width 103 height 10
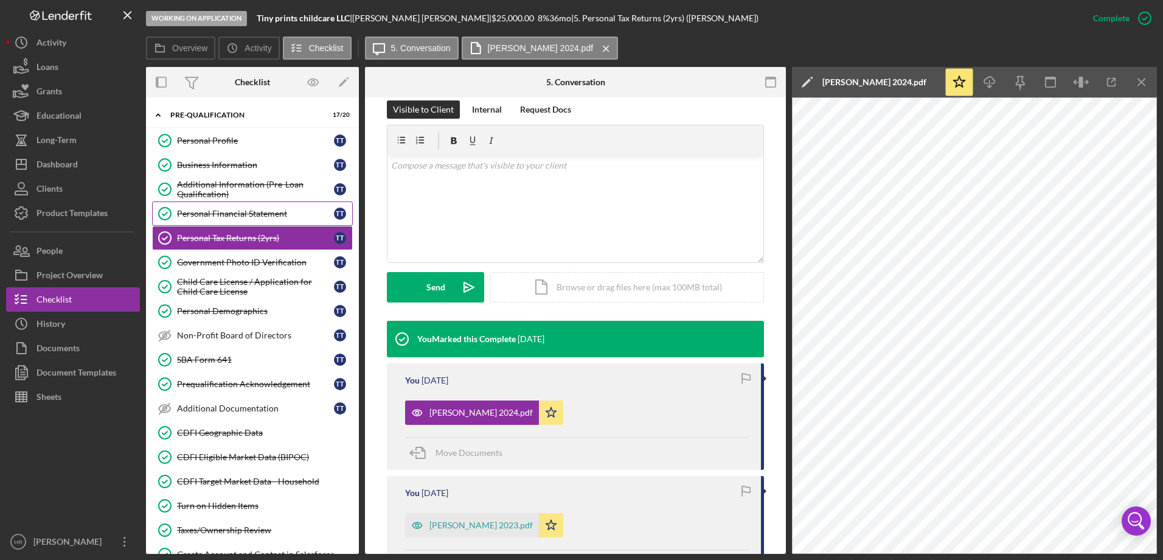
click at [208, 214] on div "Personal Financial Statement" at bounding box center [255, 214] width 157 height 10
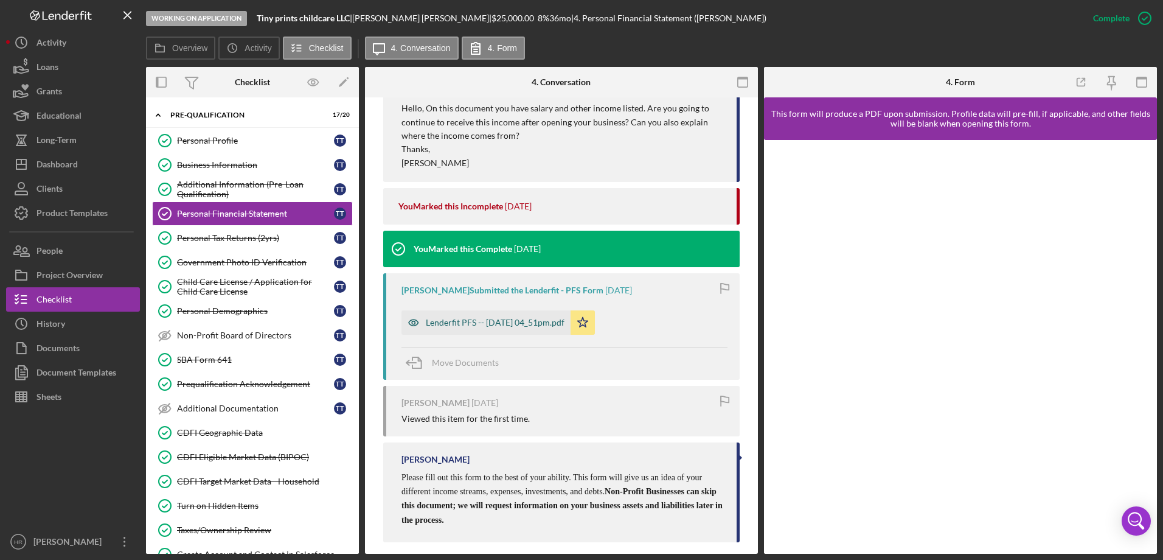
click at [493, 316] on div "Lenderfit PFS -- 2025-07-24 04_51pm.pdf" at bounding box center [485, 322] width 169 height 24
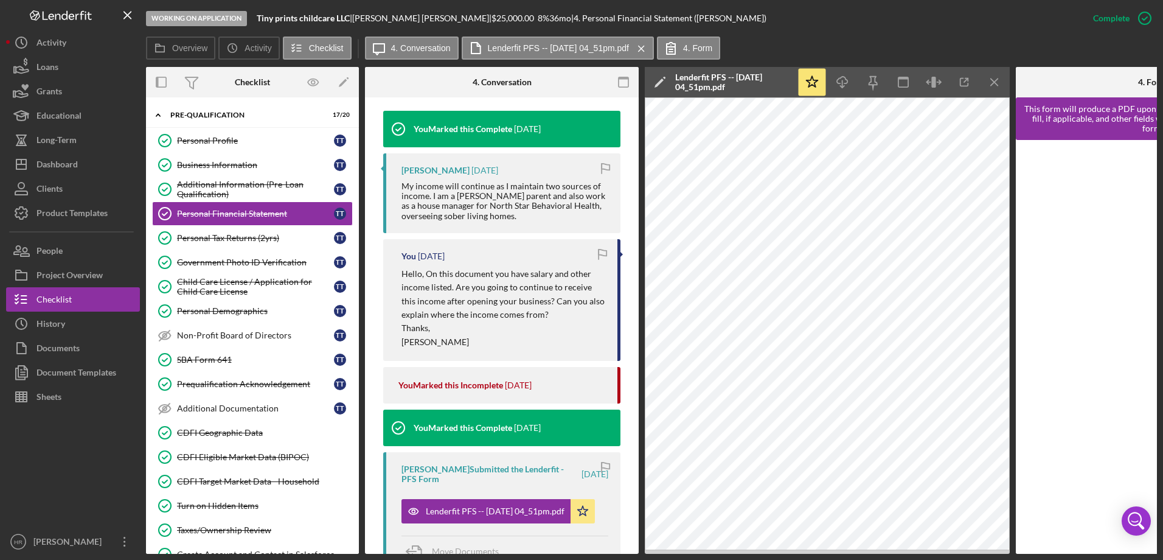
scroll to position [345, 0]
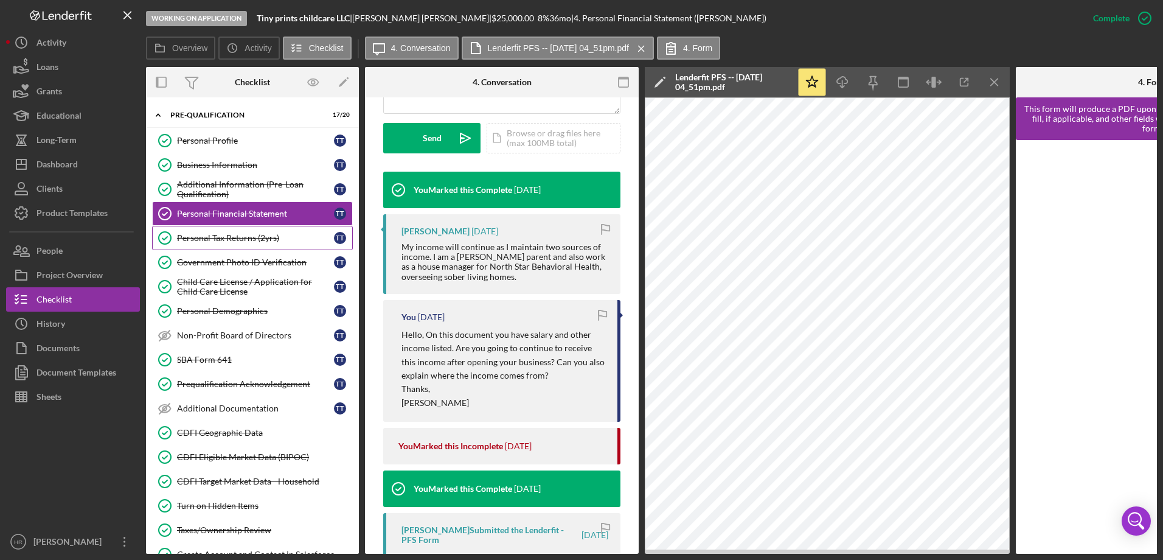
click at [233, 241] on div "Personal Tax Returns (2yrs)" at bounding box center [255, 238] width 157 height 10
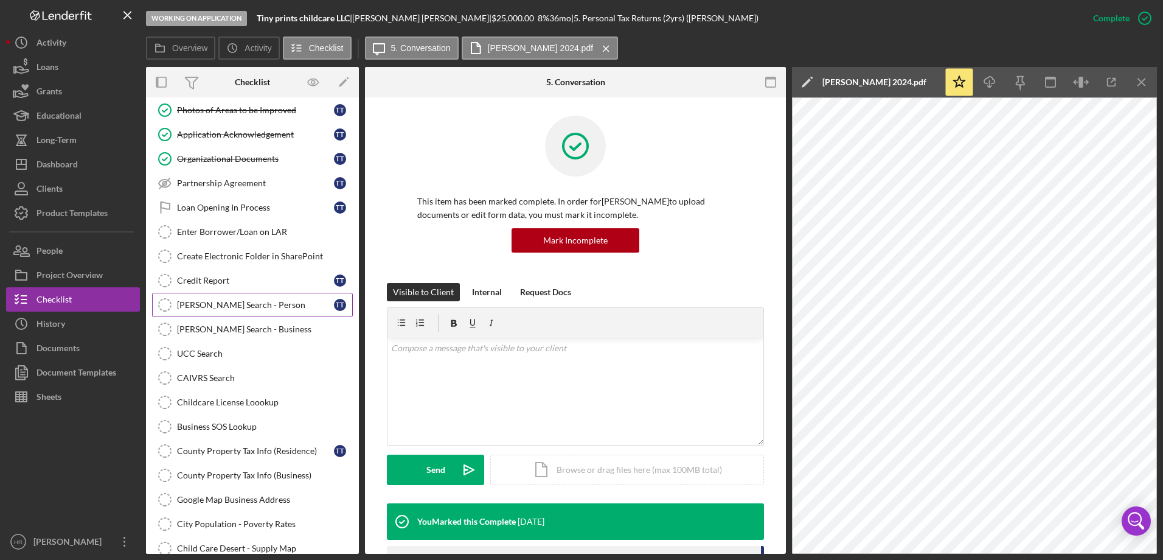
scroll to position [1034, 0]
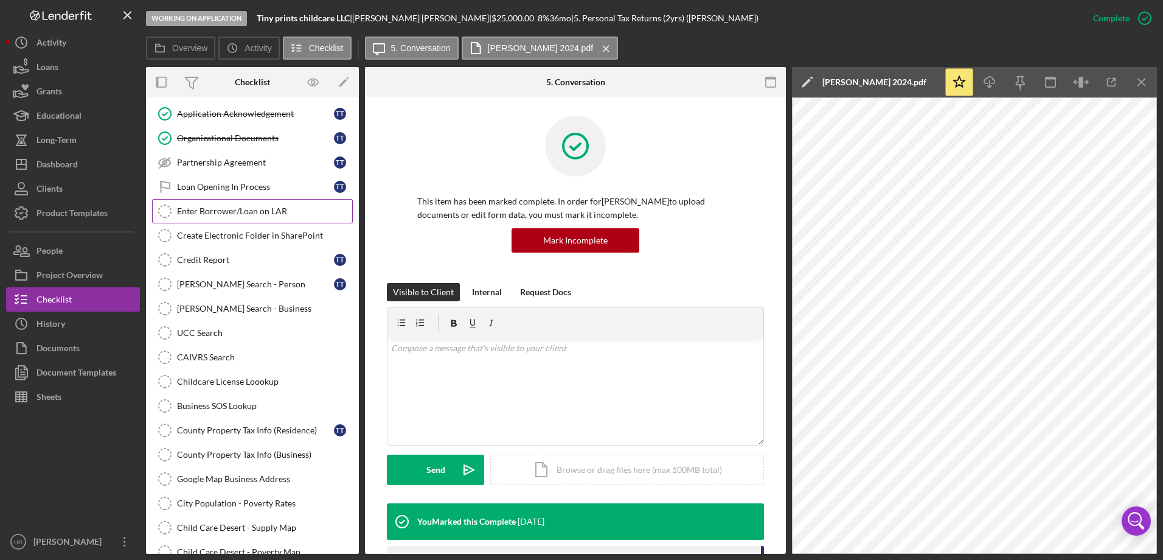
click at [241, 210] on div "Enter Borrower/Loan on LAR" at bounding box center [264, 211] width 175 height 10
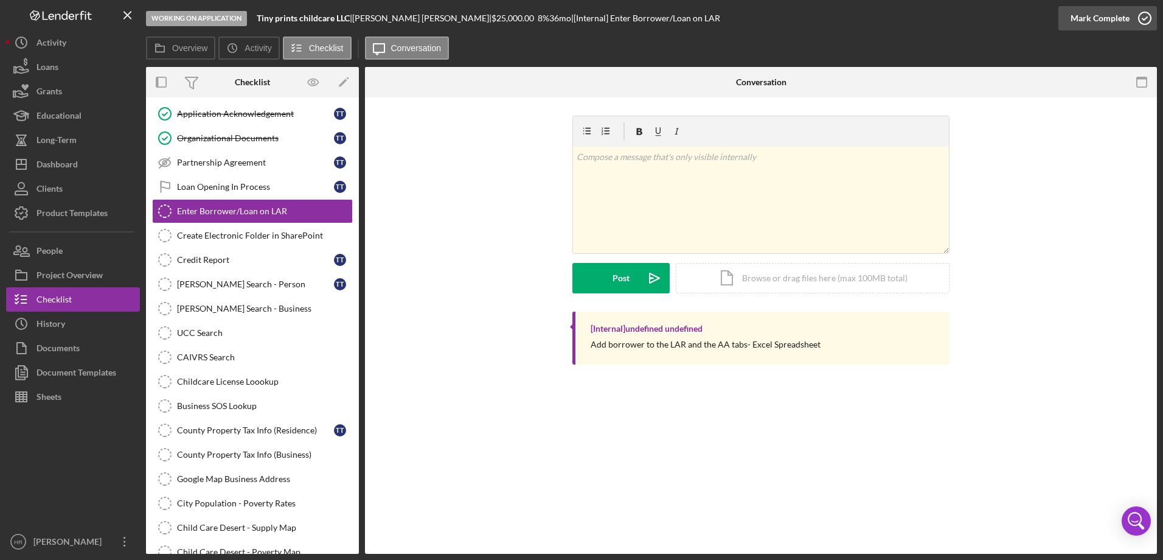
click at [1146, 19] on icon "button" at bounding box center [1145, 18] width 30 height 30
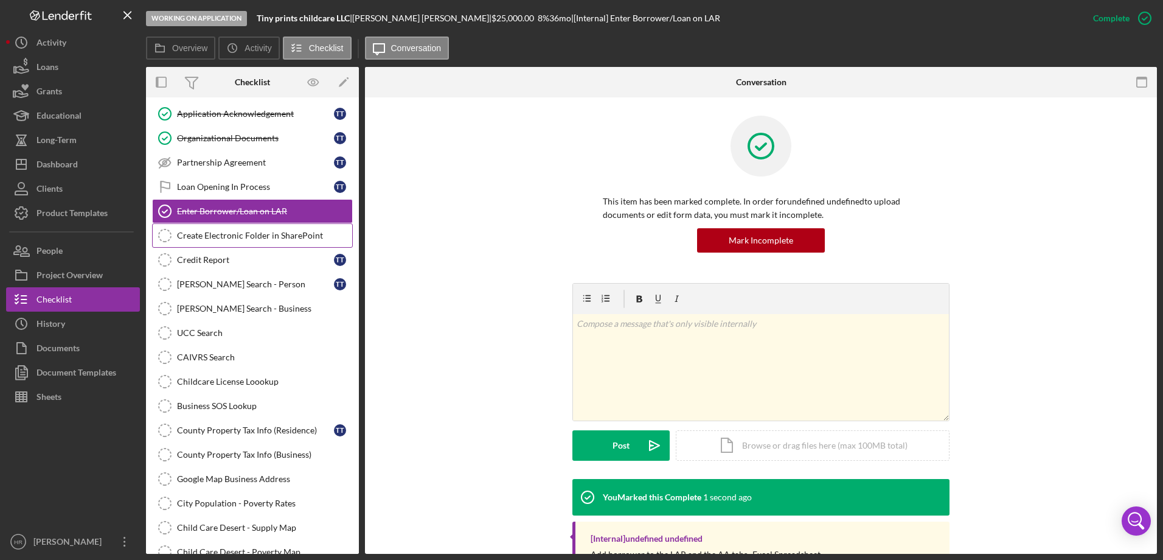
click at [245, 233] on div "Create Electronic Folder in SharePoint" at bounding box center [264, 236] width 175 height 10
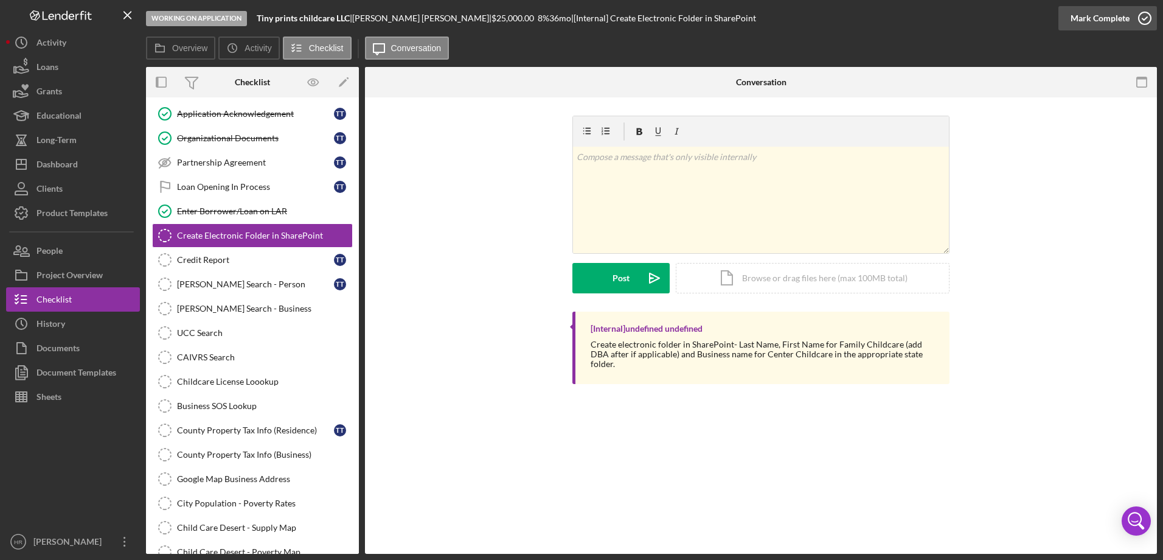
click at [1142, 20] on icon "button" at bounding box center [1145, 18] width 30 height 30
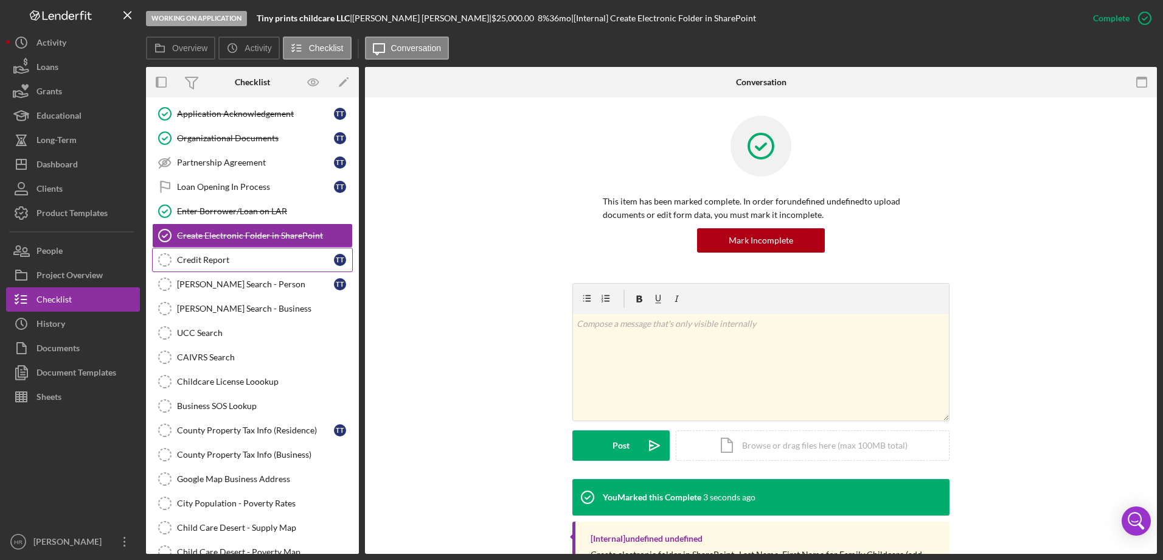
click at [218, 260] on div "Credit Report" at bounding box center [255, 260] width 157 height 10
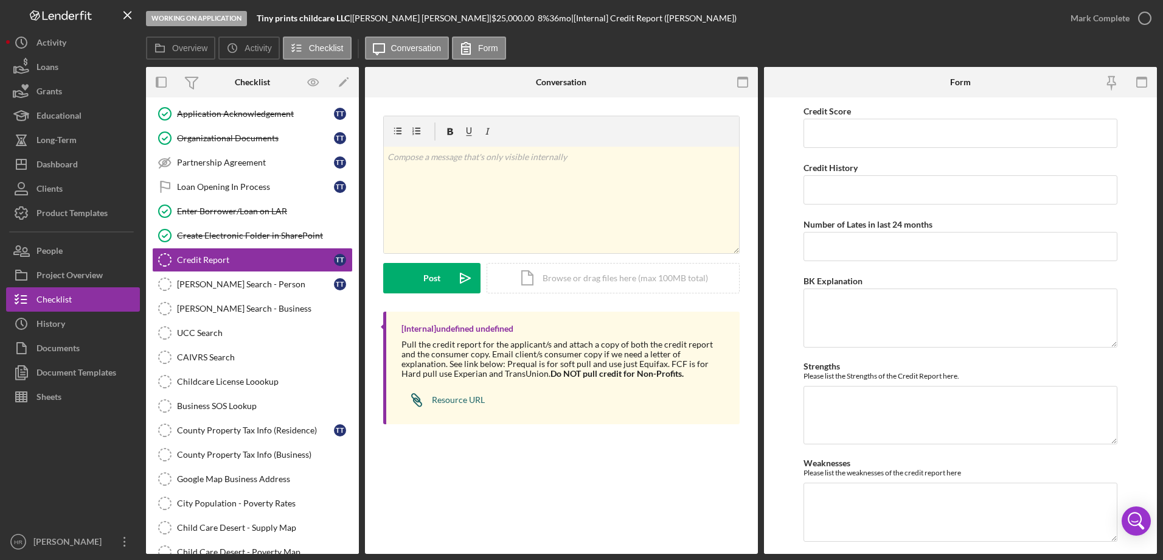
click at [471, 396] on div "Resource URL" at bounding box center [458, 400] width 53 height 10
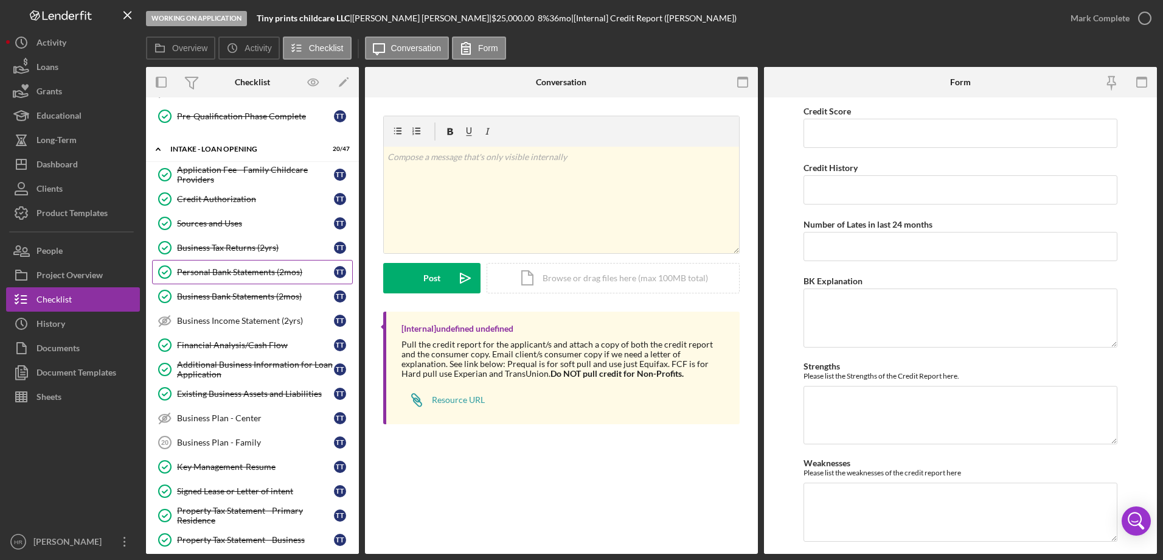
scroll to position [547, 0]
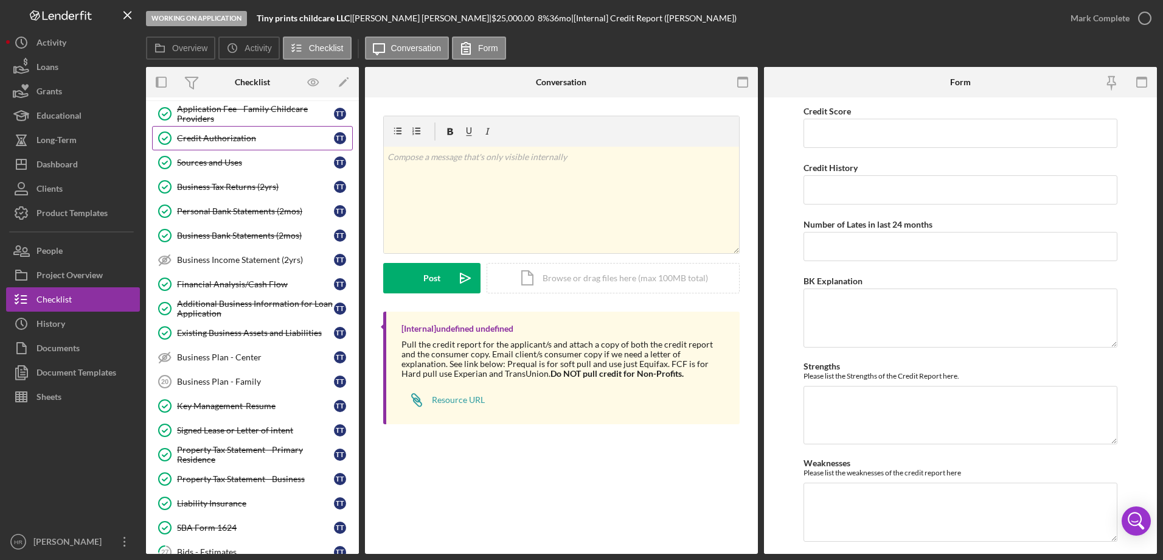
click at [234, 135] on div "Credit Authorization" at bounding box center [255, 138] width 157 height 10
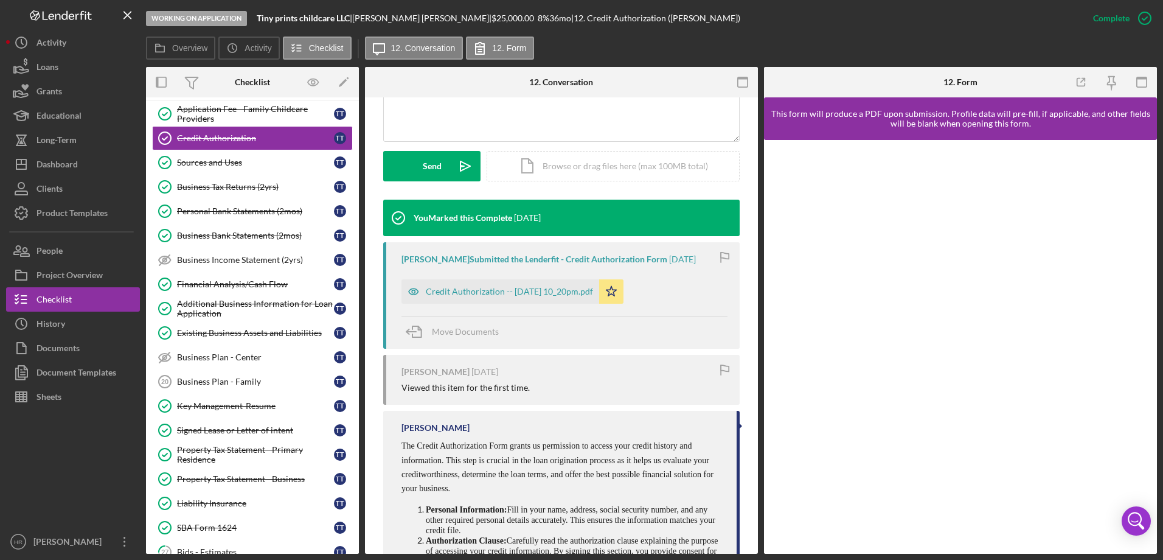
scroll to position [304, 0]
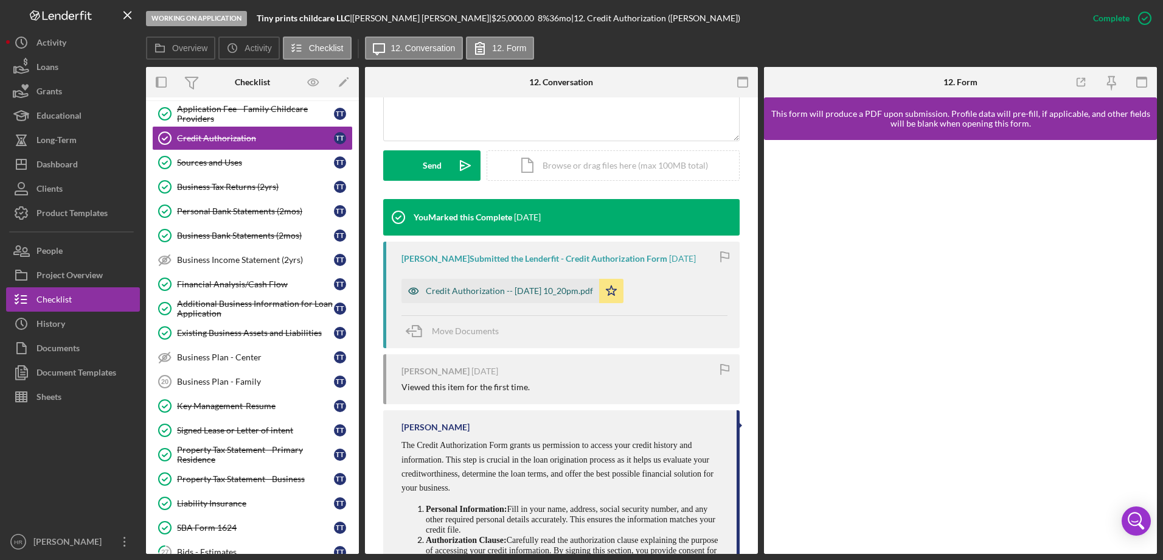
click at [505, 288] on div "Credit Authorization -- 2025-07-28 10_20pm.pdf" at bounding box center [509, 291] width 167 height 10
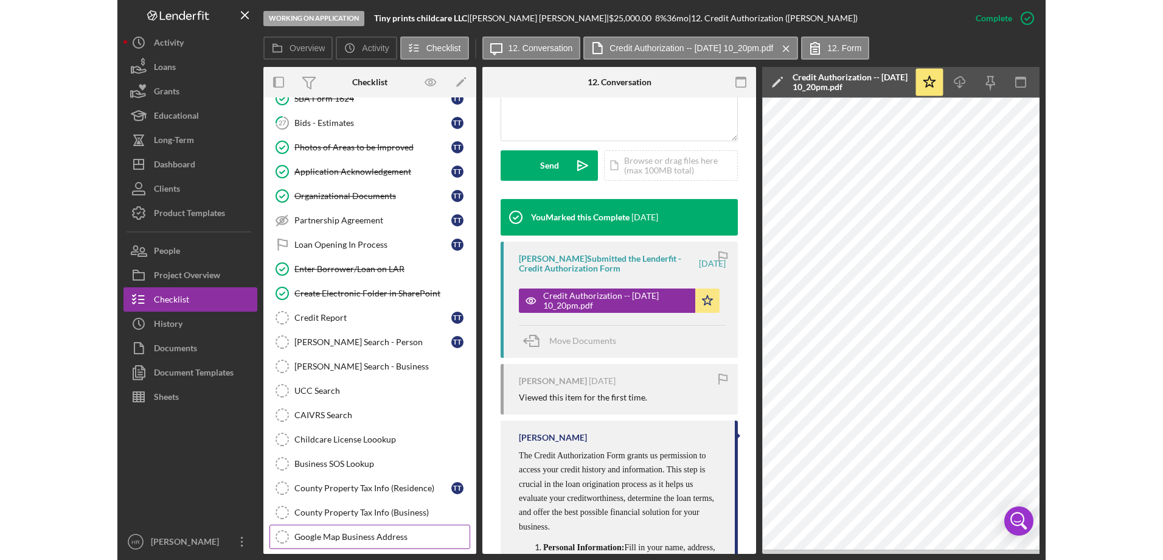
scroll to position [1095, 0]
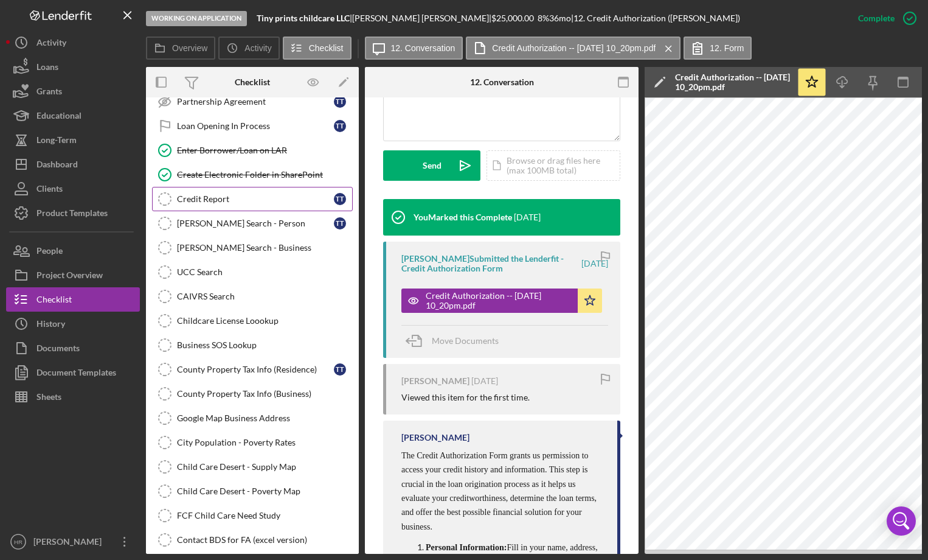
click at [222, 207] on link "Credit Report Credit Report T T" at bounding box center [252, 199] width 201 height 24
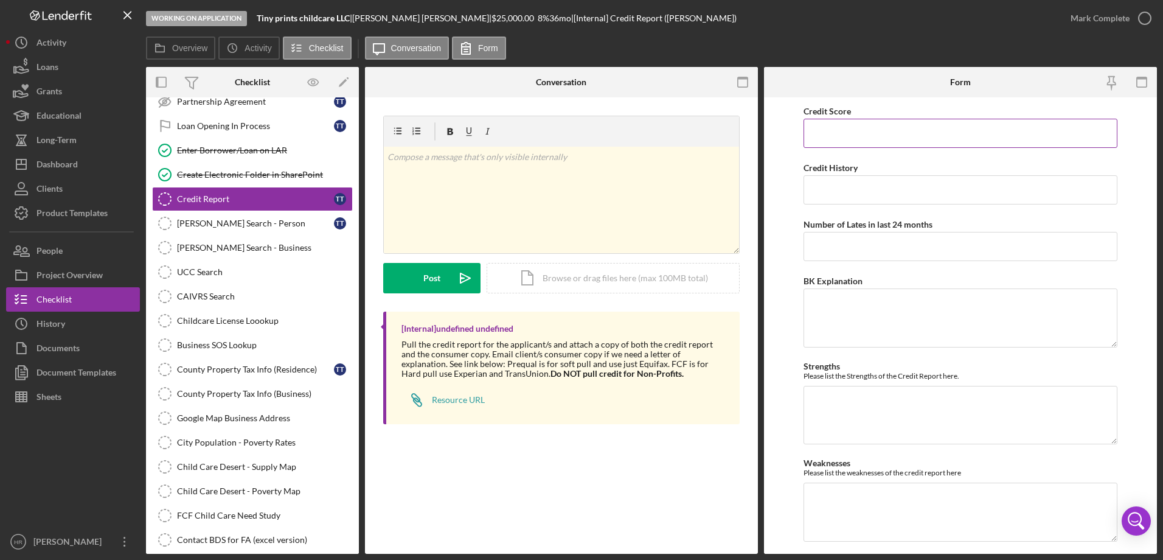
click at [875, 137] on input "Credit Score" at bounding box center [961, 133] width 314 height 29
click at [860, 123] on input "Credit Score" at bounding box center [961, 133] width 314 height 29
type input "560"
click at [861, 189] on input "Credit History" at bounding box center [961, 189] width 314 height 29
click at [572, 286] on div "Icon/Document Browse or drag files here (max 100MB total) Tap to choose files o…" at bounding box center [613, 278] width 253 height 30
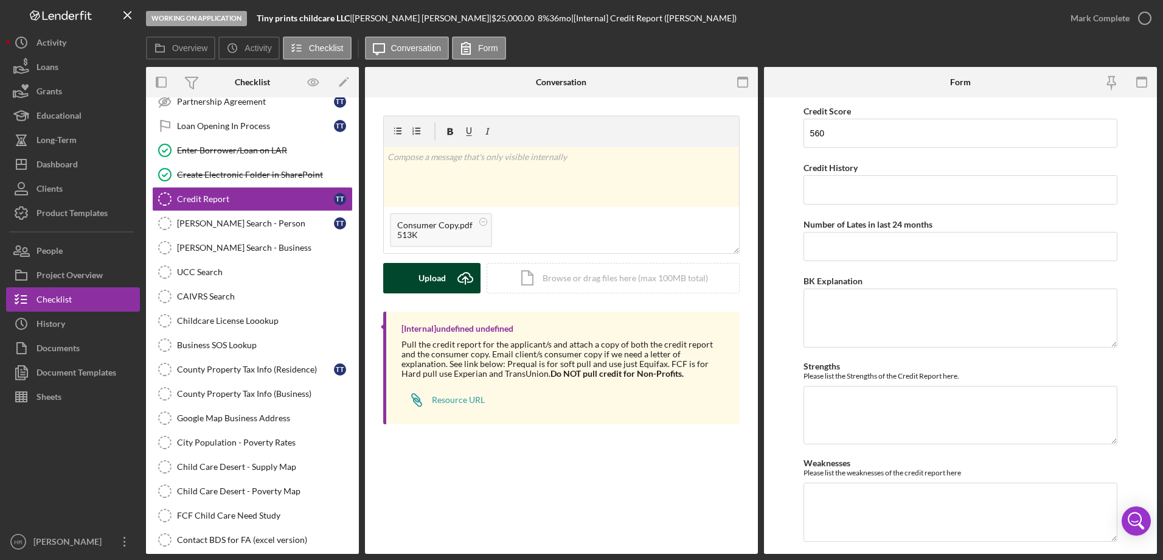
click at [437, 270] on div "Upload" at bounding box center [432, 278] width 27 height 30
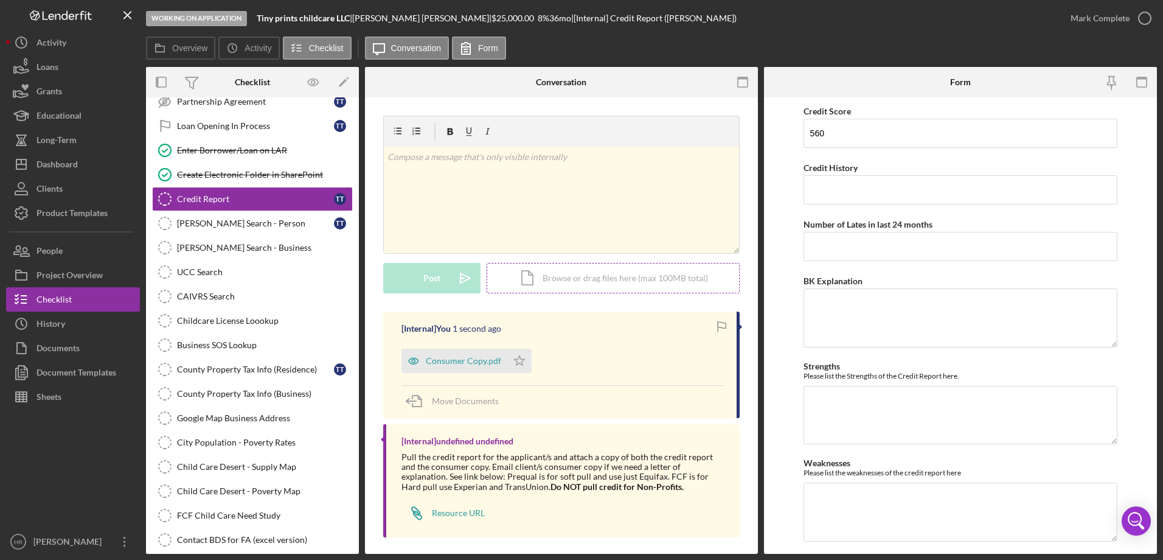
click at [570, 287] on div "Icon/Document Browse or drag files here (max 100MB total) Tap to choose files o…" at bounding box center [613, 278] width 253 height 30
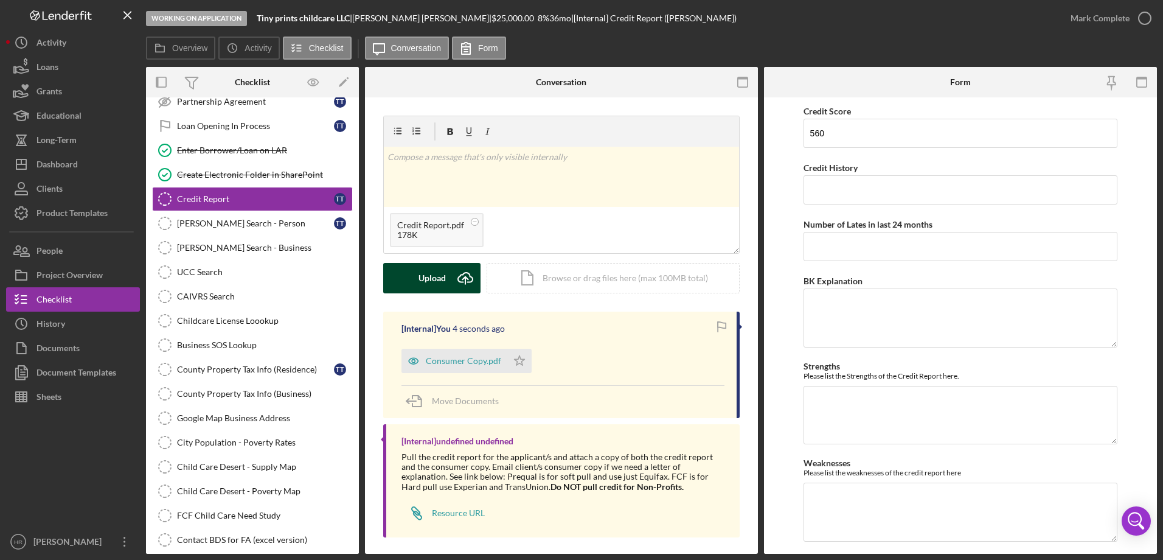
click at [444, 285] on div "Upload" at bounding box center [432, 278] width 27 height 30
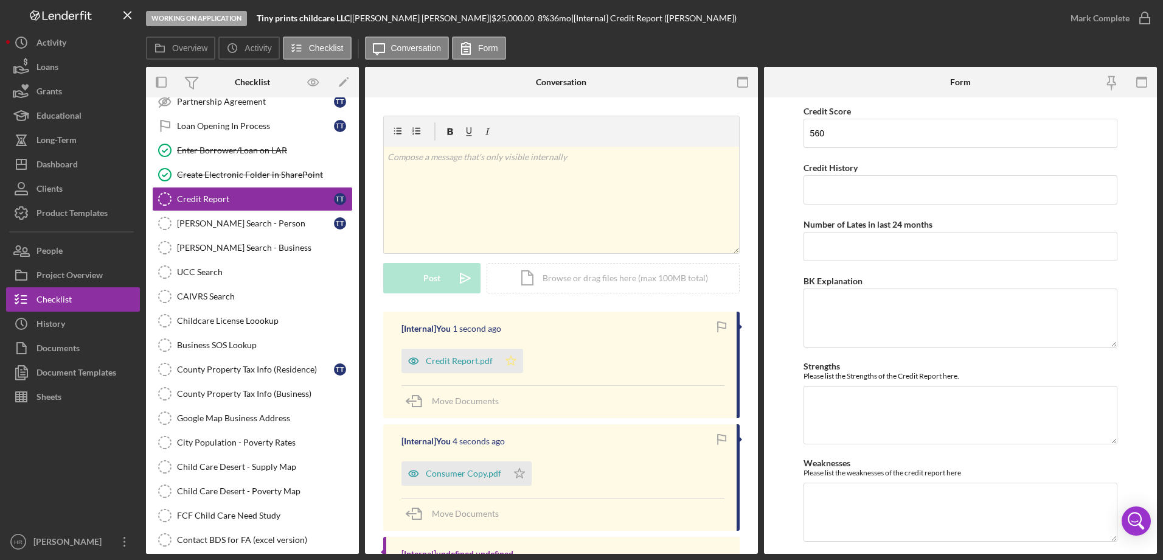
click at [513, 360] on polygon "button" at bounding box center [511, 360] width 10 height 10
click at [513, 479] on icon "Icon/Star" at bounding box center [519, 473] width 24 height 24
click at [455, 361] on div "Credit Report.pdf" at bounding box center [459, 361] width 67 height 10
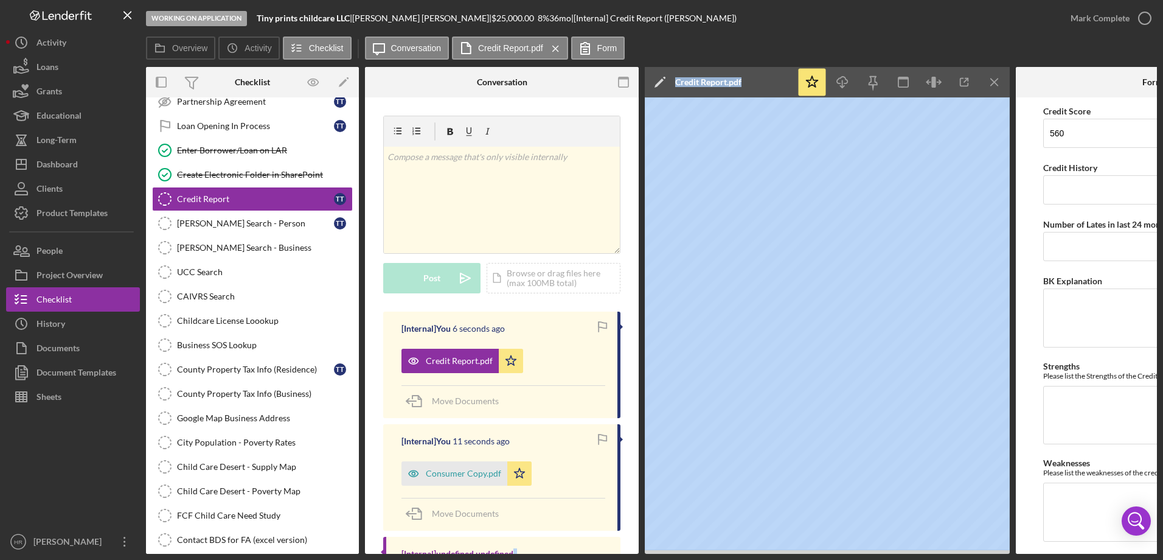
drag, startPoint x: 627, startPoint y: 548, endPoint x: 642, endPoint y: 549, distance: 15.2
click at [27, 451] on div "Working on Application Tiny prints childcare LLC | Tammy Trussell | $25,000.00 …" at bounding box center [581, 277] width 1151 height 554
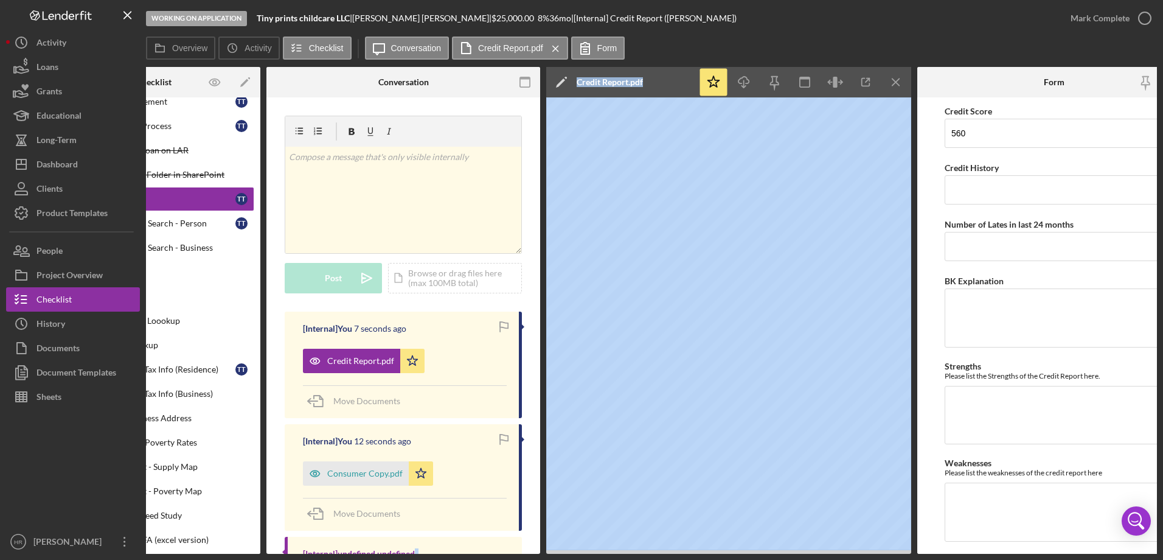
scroll to position [0, 133]
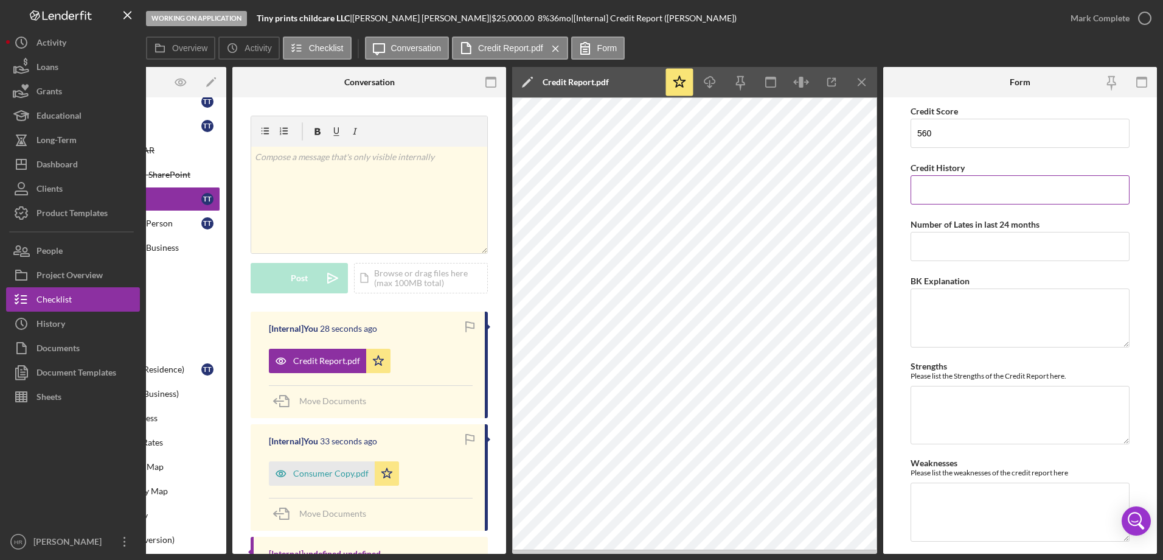
click at [942, 187] on input "Credit History" at bounding box center [1020, 189] width 219 height 29
click at [954, 299] on textarea "BK Explanation" at bounding box center [1020, 317] width 219 height 58
type textarea "NA"
click at [962, 191] on input "Credit History" at bounding box center [1020, 189] width 219 height 29
type input "Lack of good credit history"
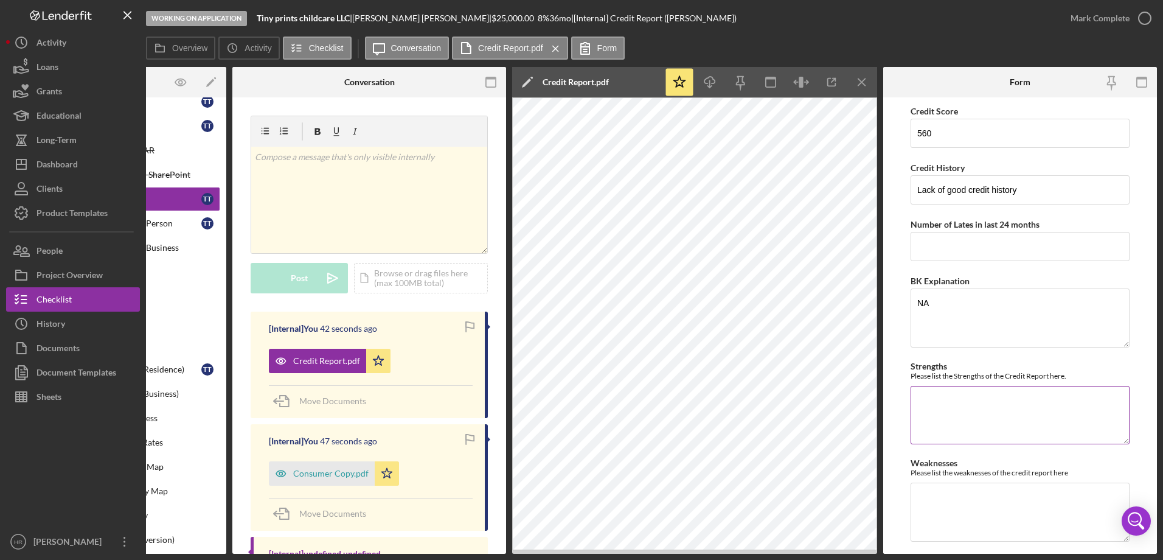
click at [961, 391] on textarea "Strengths" at bounding box center [1020, 415] width 219 height 58
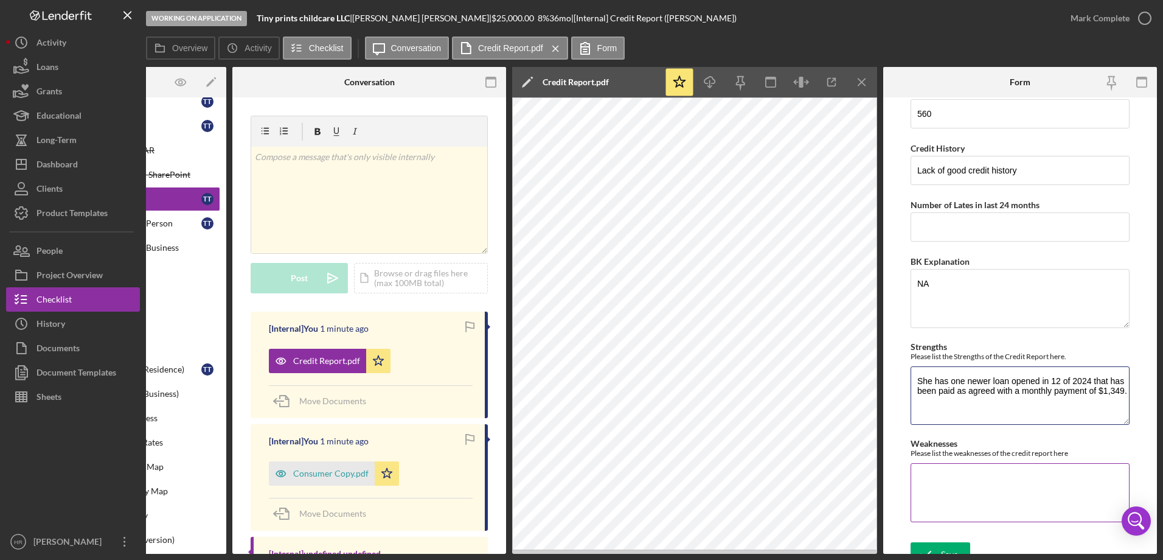
scroll to position [38, 0]
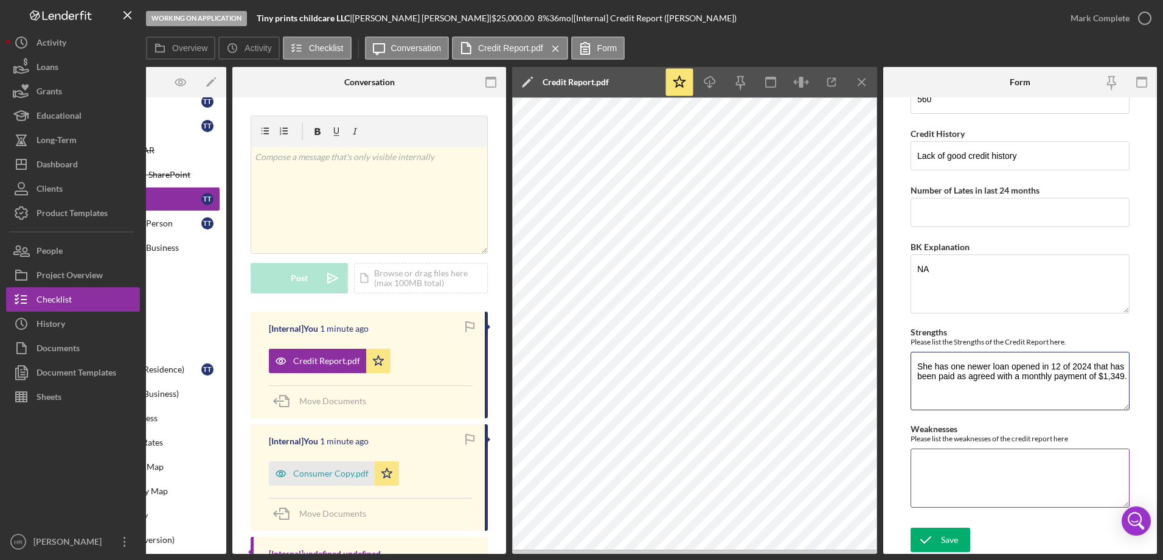
type textarea "She has one newer loan opened in 12 of 2024 that has been paid as agreed with a…"
click at [936, 457] on textarea "Weaknesses" at bounding box center [1020, 477] width 219 height 58
click at [928, 217] on input "Number of Lates in last 24 months" at bounding box center [1020, 212] width 219 height 29
type input "1"
click at [925, 456] on textarea "Weaknesses" at bounding box center [1020, 477] width 219 height 58
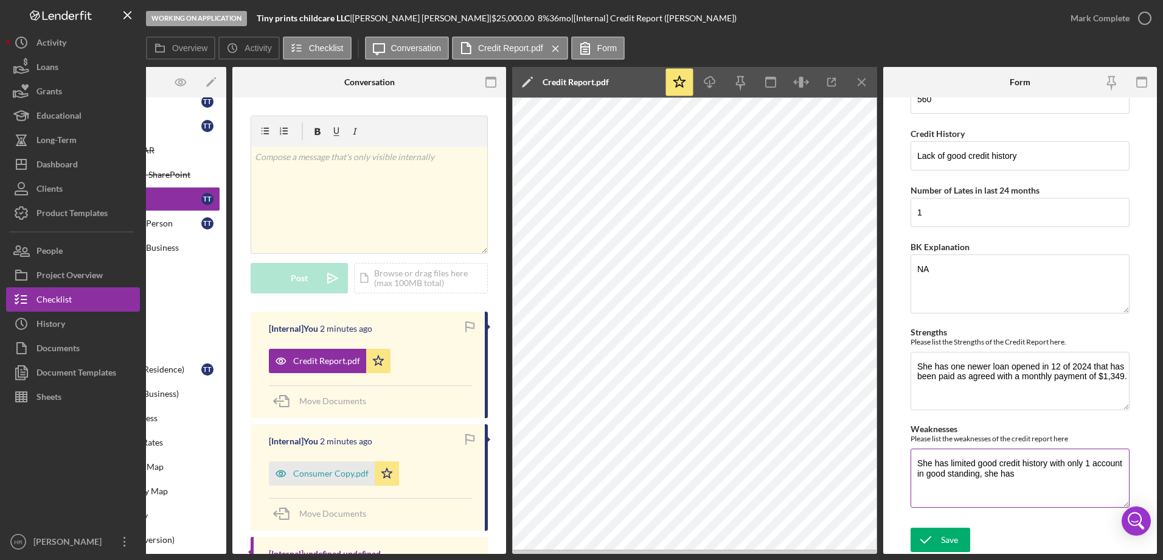
click at [1024, 473] on textarea "She has limited good credit history with only 1 account in good standing, she h…" at bounding box center [1020, 477] width 219 height 58
click at [954, 381] on textarea "She has one newer loan opened in 12 of 2024 that has been paid as agreed with a…" at bounding box center [1020, 381] width 219 height 58
click at [1076, 472] on textarea "She has limited good credit history with only 1 account in good standing, she h…" at bounding box center [1020, 477] width 219 height 58
type textarea "She has limited good credit history with only 1 account in good standing; she h…"
click at [948, 385] on textarea "She has one newer loan opened in 12 of 2024 that has been paid as agreed with a…" at bounding box center [1020, 381] width 219 height 58
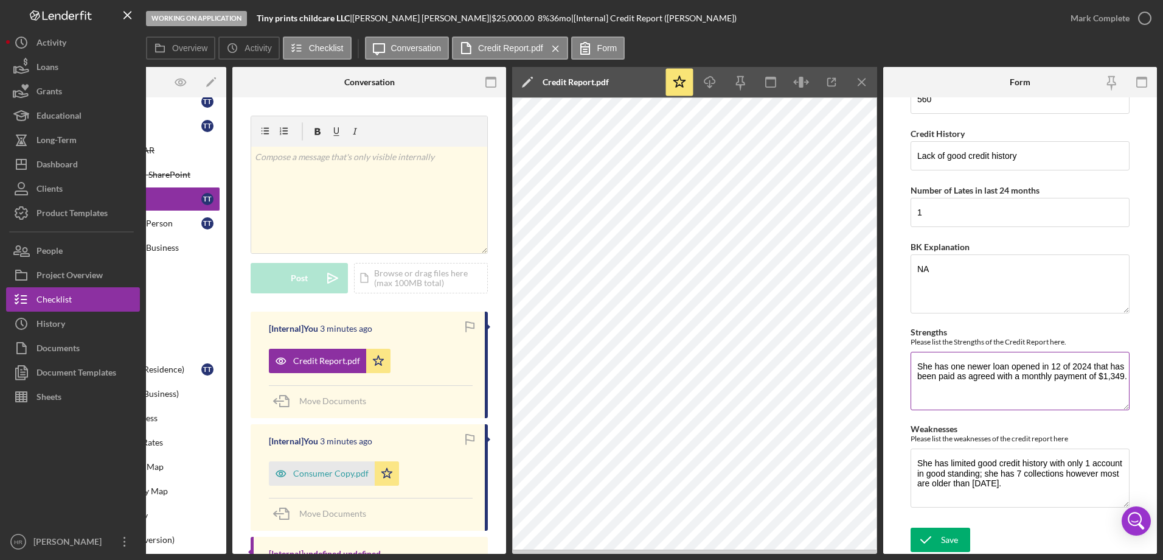
click at [960, 383] on textarea "She has one newer loan opened in 12 of 2024 that has been paid as agreed with a…" at bounding box center [1020, 381] width 219 height 58
type textarea "She has one newer loan opened in 12 of 2024 that has been paid as agreed with a…"
click at [961, 531] on button "Save" at bounding box center [941, 539] width 60 height 24
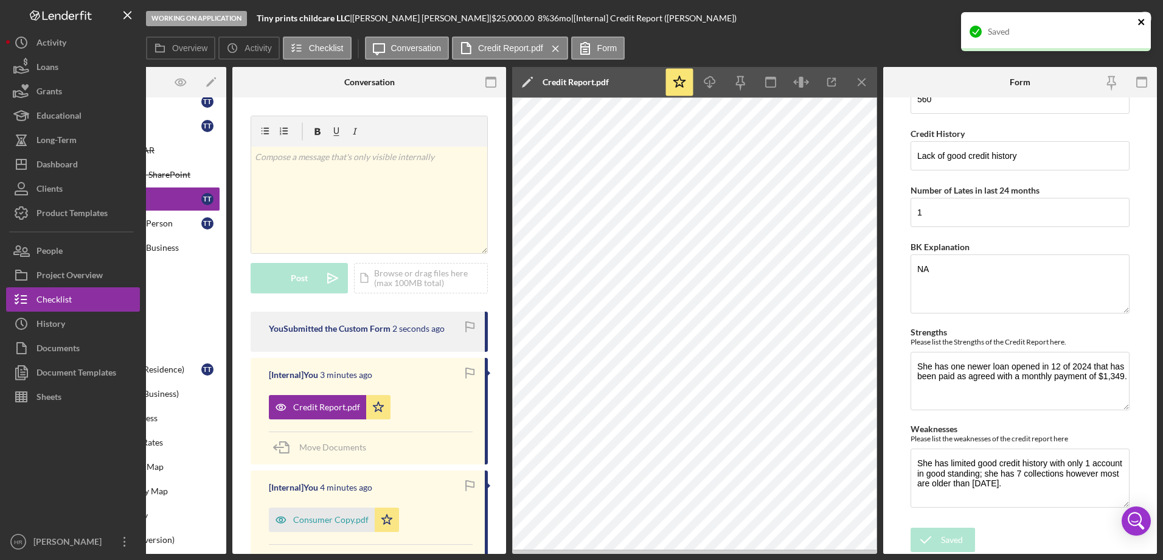
click at [1141, 23] on icon "close" at bounding box center [1141, 22] width 6 height 6
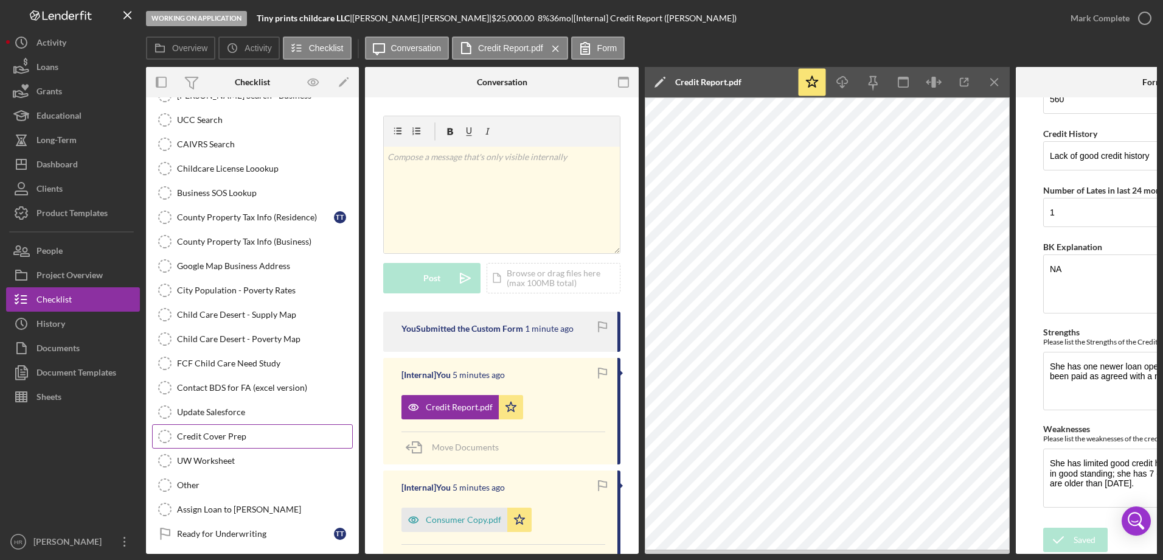
scroll to position [1277, 0]
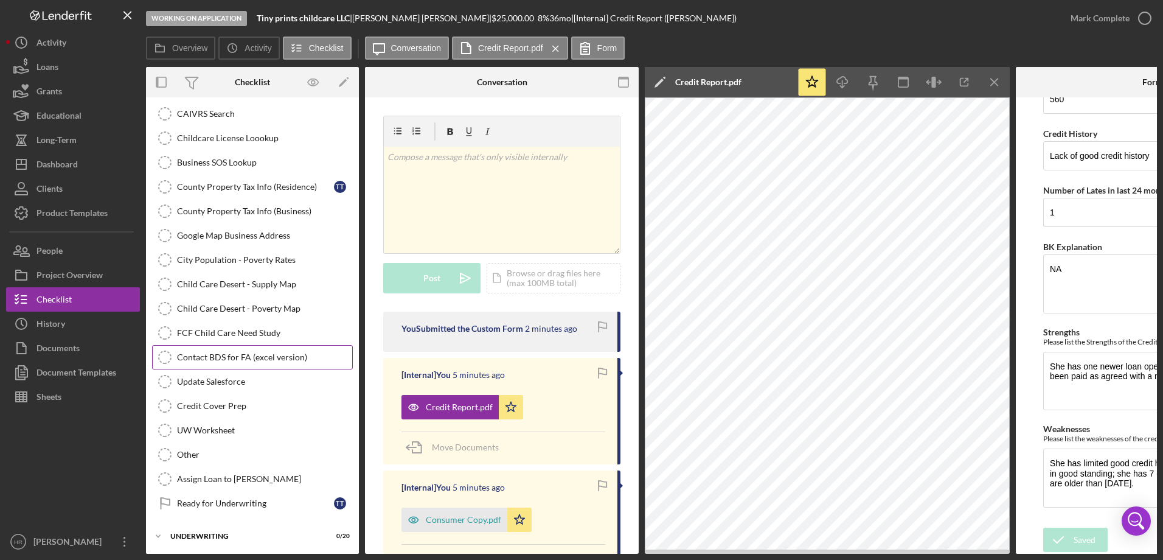
click at [253, 353] on div "Contact BDS for FA (excel version)" at bounding box center [264, 357] width 175 height 10
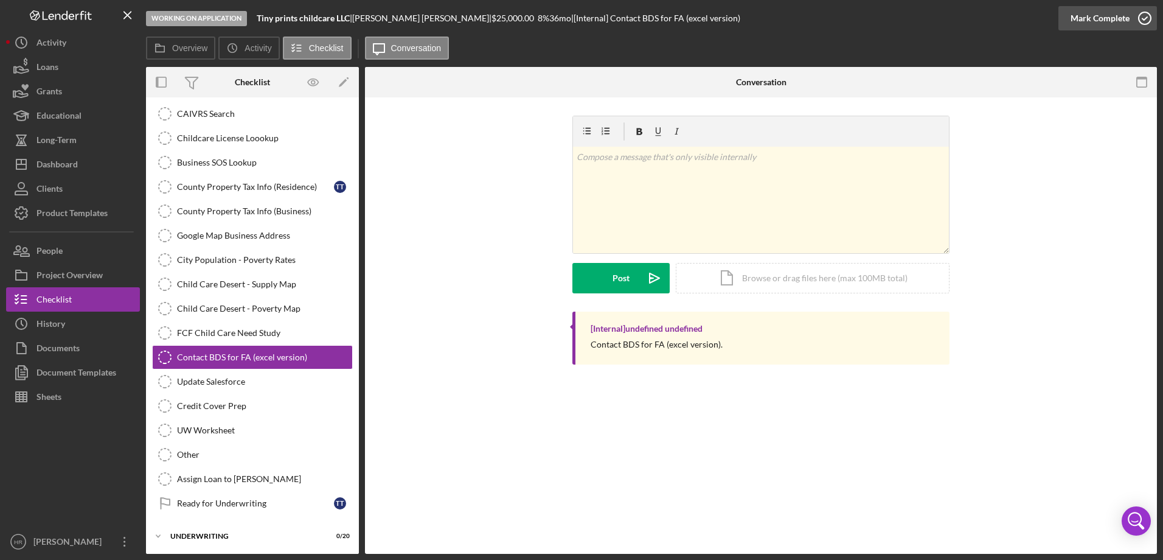
click at [1146, 16] on icon "button" at bounding box center [1145, 18] width 30 height 30
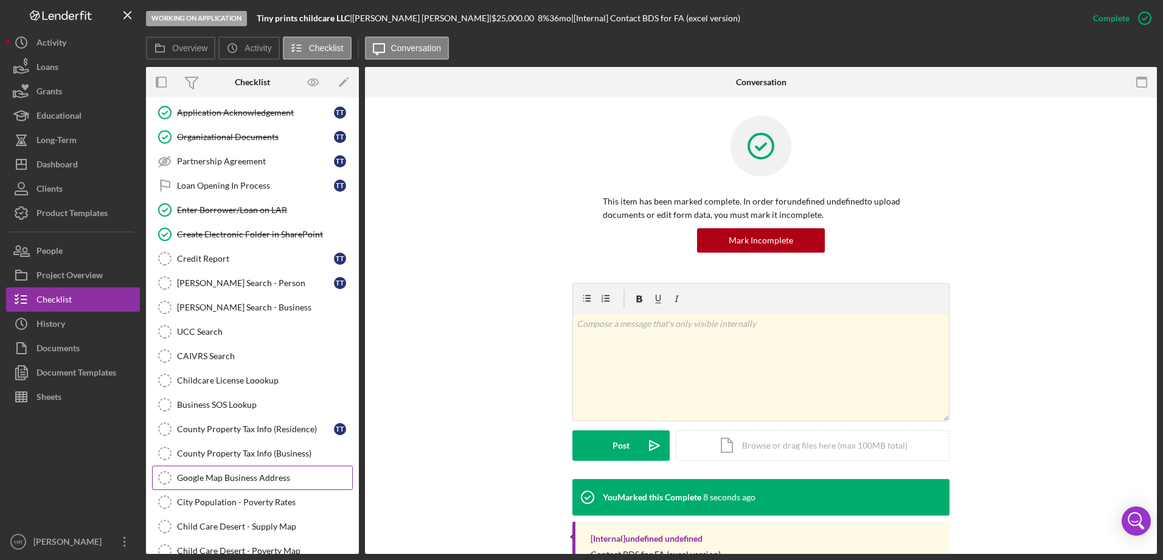
scroll to position [996, 0]
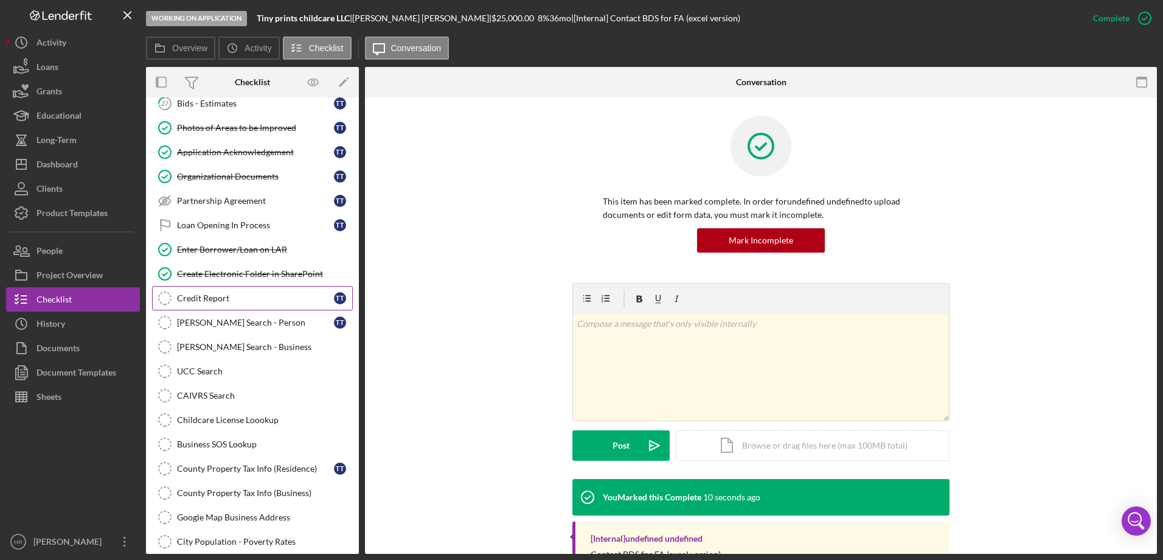
click at [220, 303] on div "Credit Report" at bounding box center [255, 298] width 157 height 10
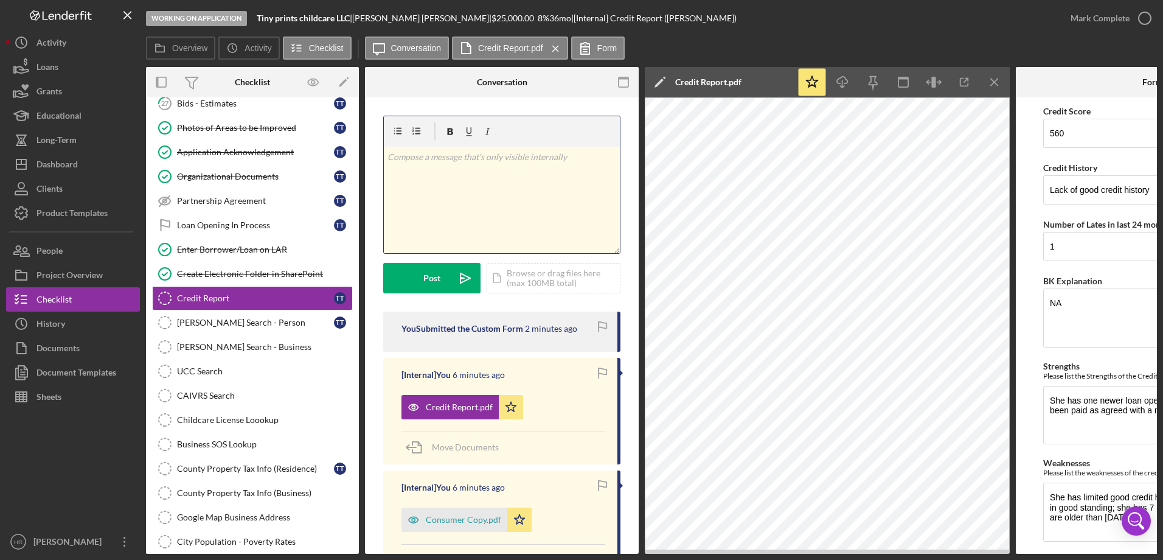
click at [466, 182] on div "v Color teal Color pink Remove color Add row above Add row below Add column bef…" at bounding box center [502, 200] width 236 height 106
click at [420, 274] on button "Post Icon/icon-invite-send" at bounding box center [431, 278] width 97 height 30
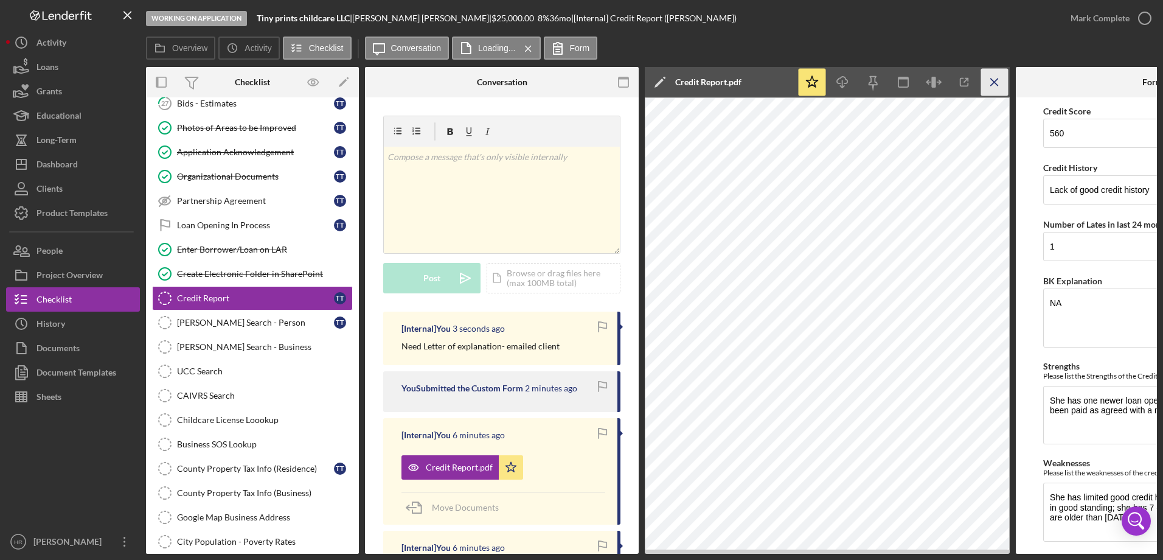
click at [1000, 77] on icon "Icon/Menu Close" at bounding box center [994, 82] width 27 height 27
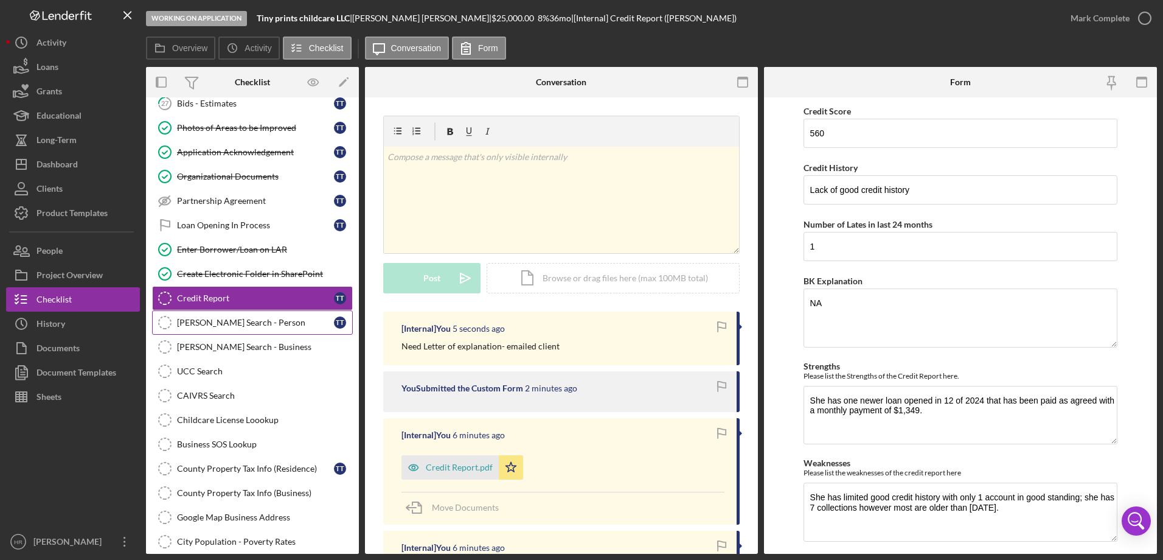
click at [245, 323] on div "SAM Search - Person" at bounding box center [255, 323] width 157 height 10
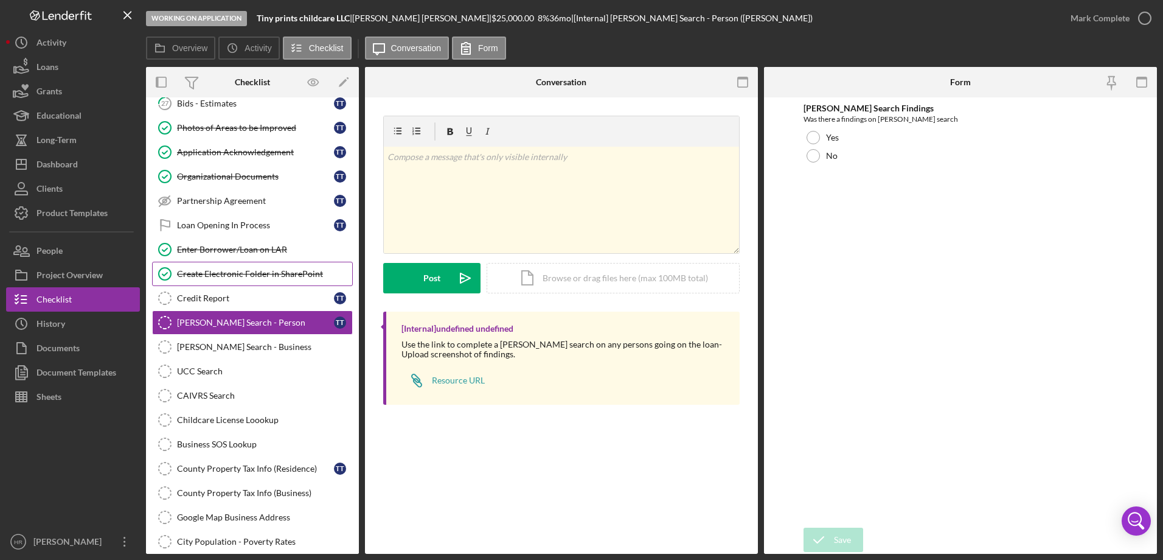
click at [220, 282] on link "Create Electronic Folder in SharePoint Create Electronic Folder in SharePoint" at bounding box center [252, 274] width 201 height 24
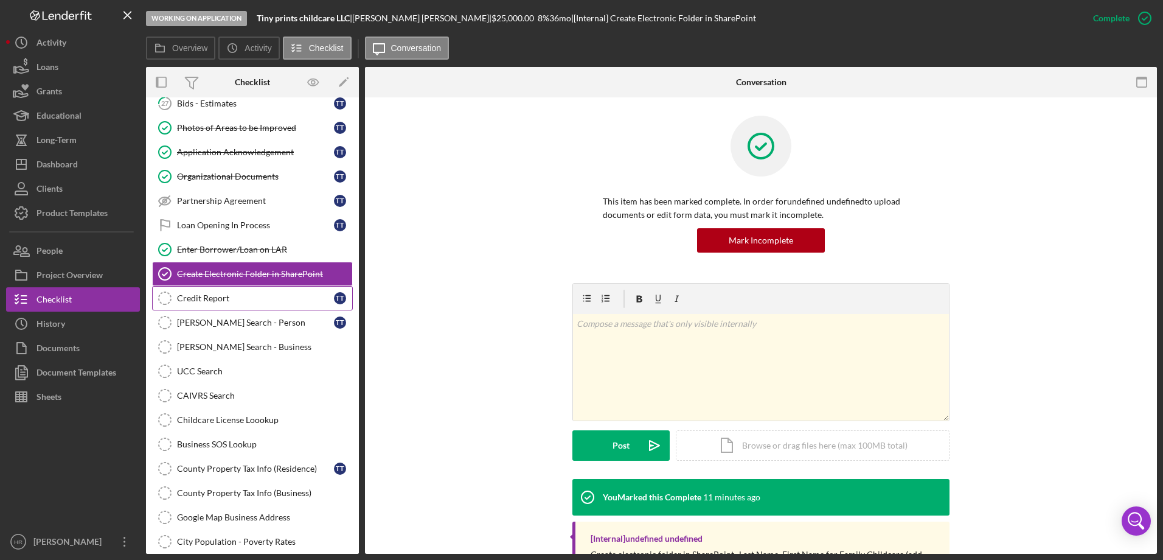
click at [214, 301] on div "Credit Report" at bounding box center [255, 298] width 157 height 10
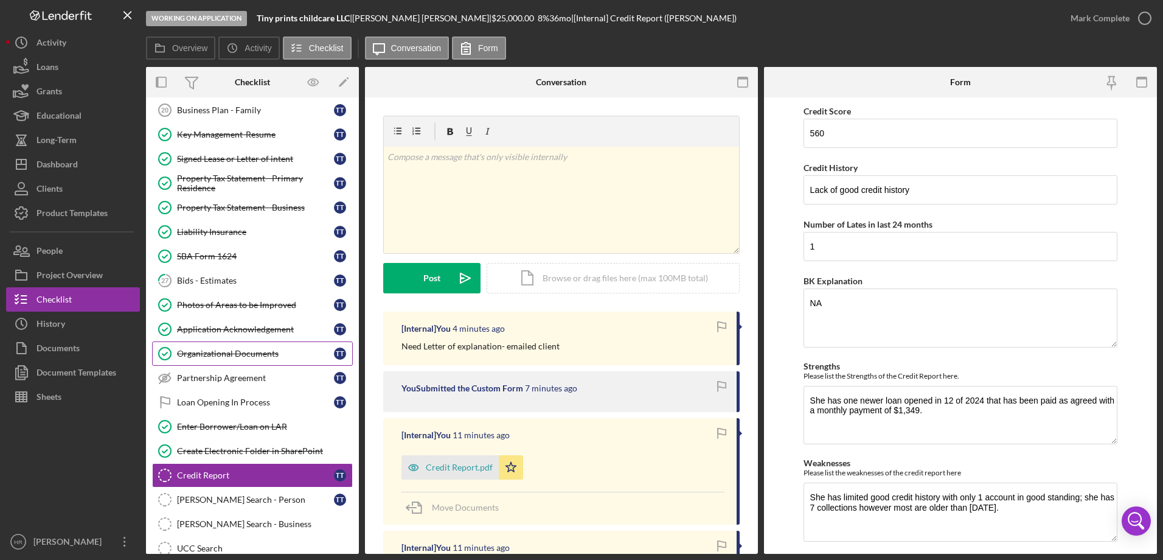
scroll to position [813, 0]
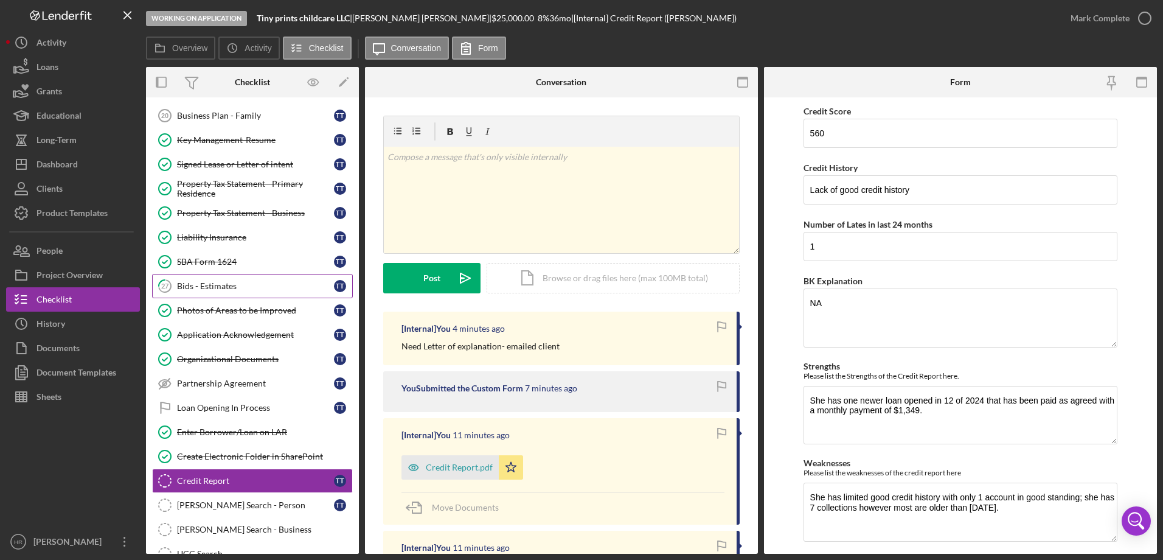
click at [221, 290] on div "Bids - Estimates" at bounding box center [255, 286] width 157 height 10
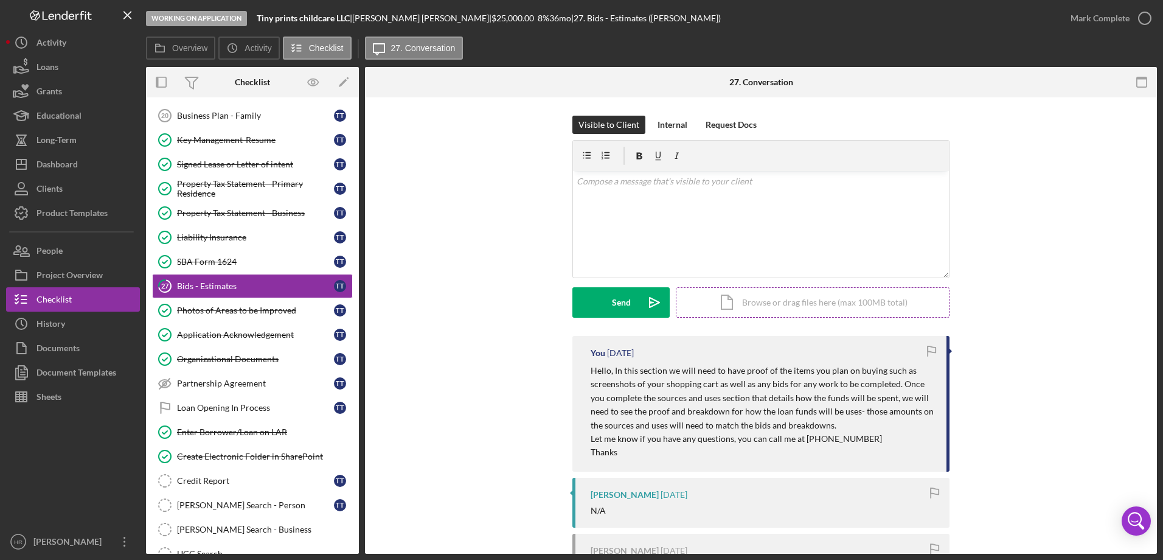
click at [808, 304] on div "Icon/Document Browse or drag files here (max 100MB total) Tap to choose files o…" at bounding box center [813, 302] width 274 height 30
click at [621, 296] on div "Upload" at bounding box center [621, 302] width 27 height 30
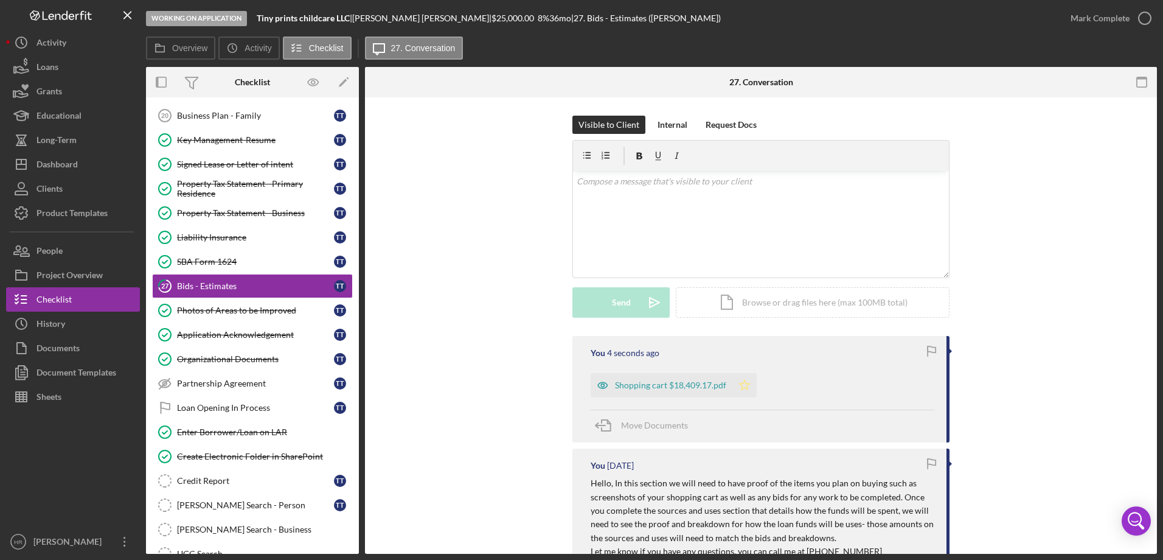
click at [742, 389] on icon "Icon/Star" at bounding box center [744, 385] width 24 height 24
click at [268, 310] on div "Photos of Areas to be Improved" at bounding box center [255, 310] width 157 height 10
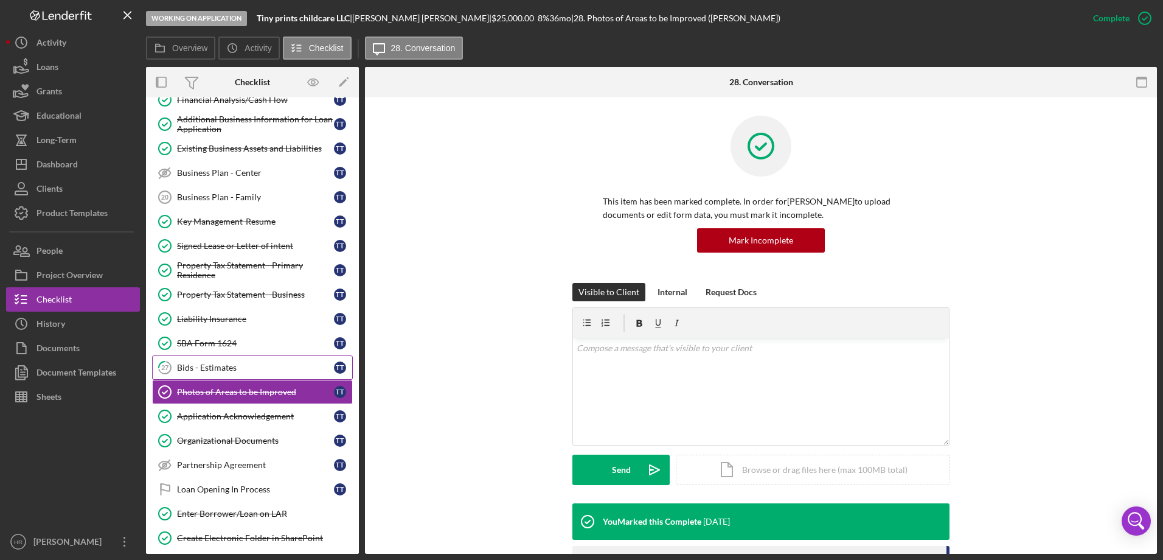
scroll to position [752, 0]
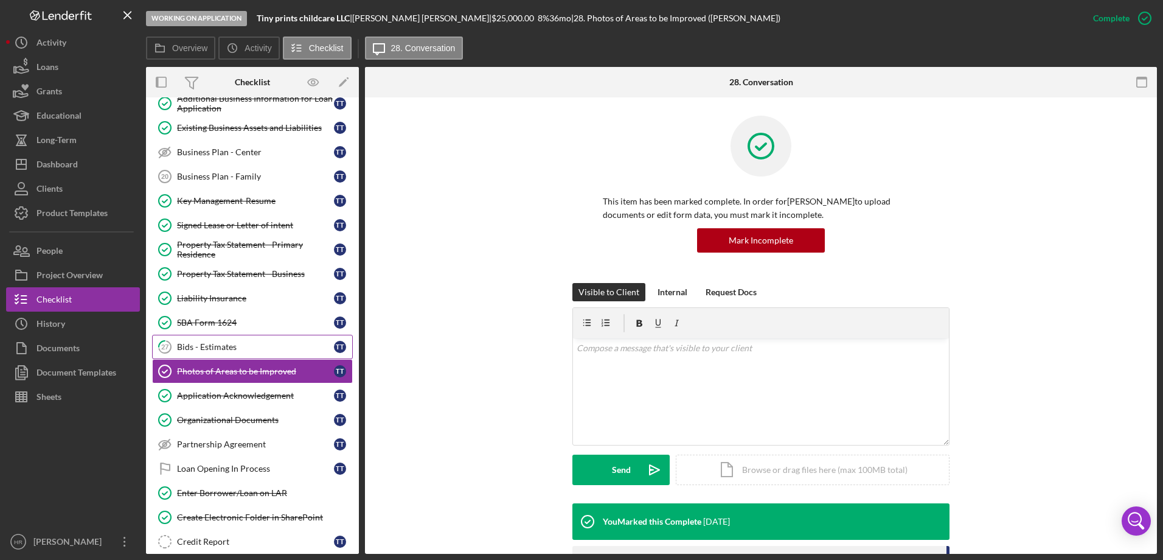
click at [226, 348] on div "Bids - Estimates" at bounding box center [255, 347] width 157 height 10
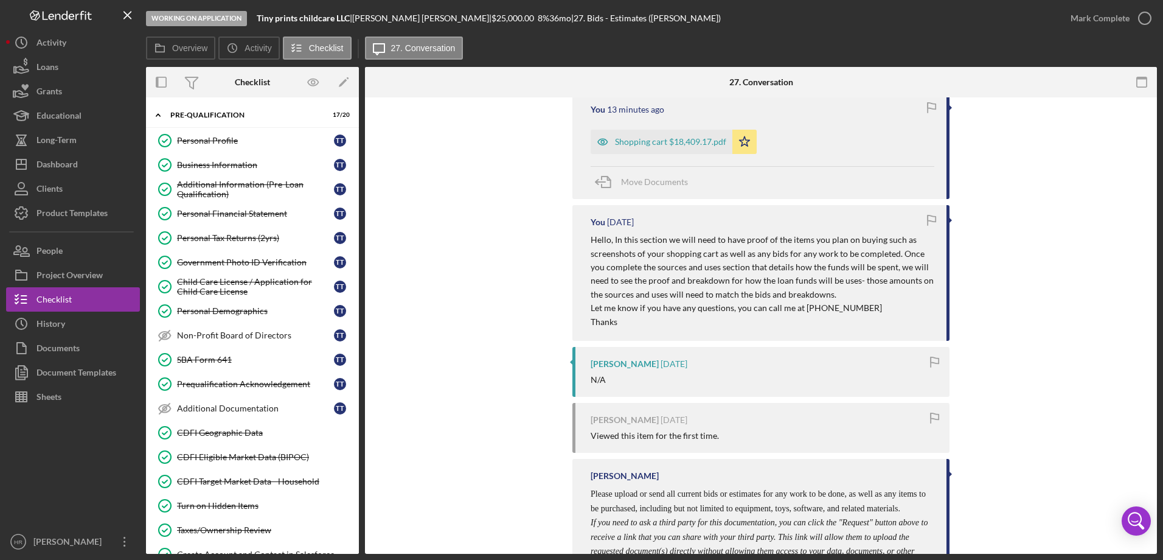
scroll to position [243, 0]
click at [68, 171] on div "Dashboard" at bounding box center [56, 165] width 41 height 27
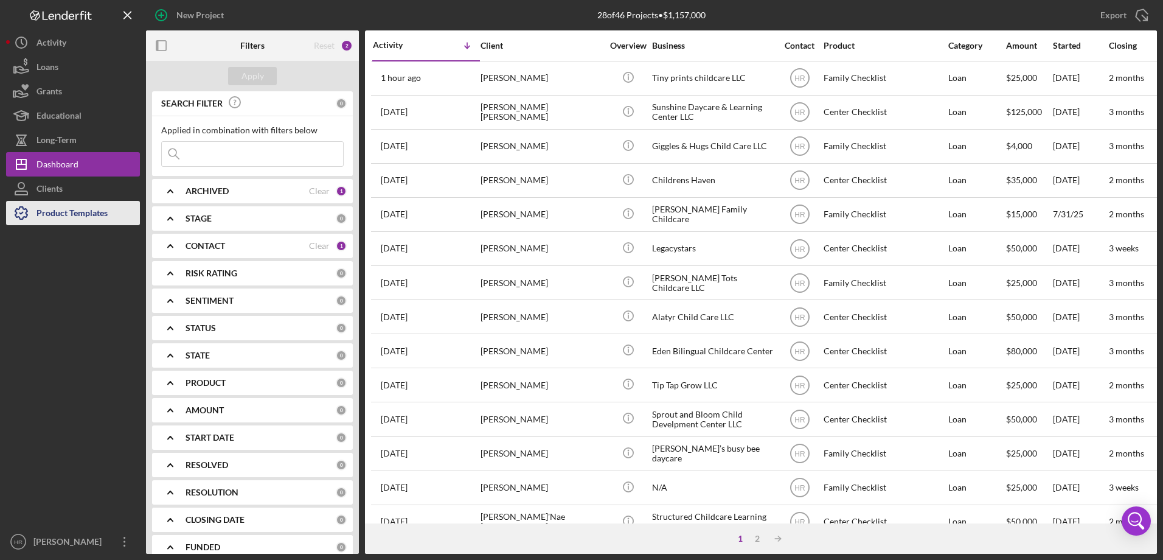
click at [224, 189] on b "ARCHIVED" at bounding box center [207, 191] width 43 height 10
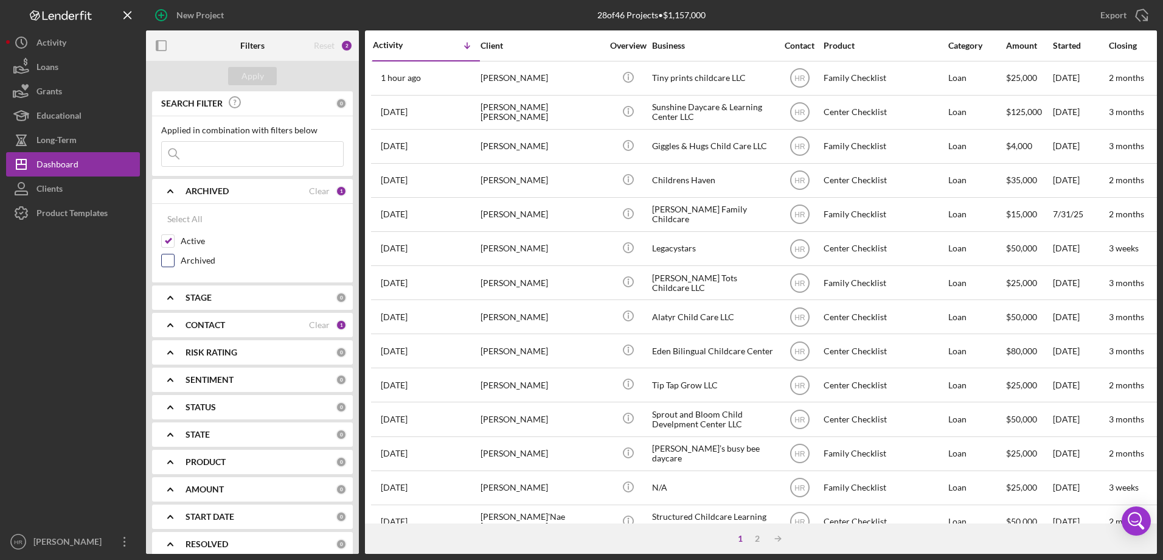
click at [212, 265] on label "Archived" at bounding box center [262, 260] width 163 height 12
click at [174, 265] on input "Archived" at bounding box center [168, 260] width 12 height 12
checkbox input "true"
drag, startPoint x: 255, startPoint y: 66, endPoint x: 203, endPoint y: 35, distance: 60.8
click at [255, 66] on div "Apply" at bounding box center [252, 76] width 213 height 30
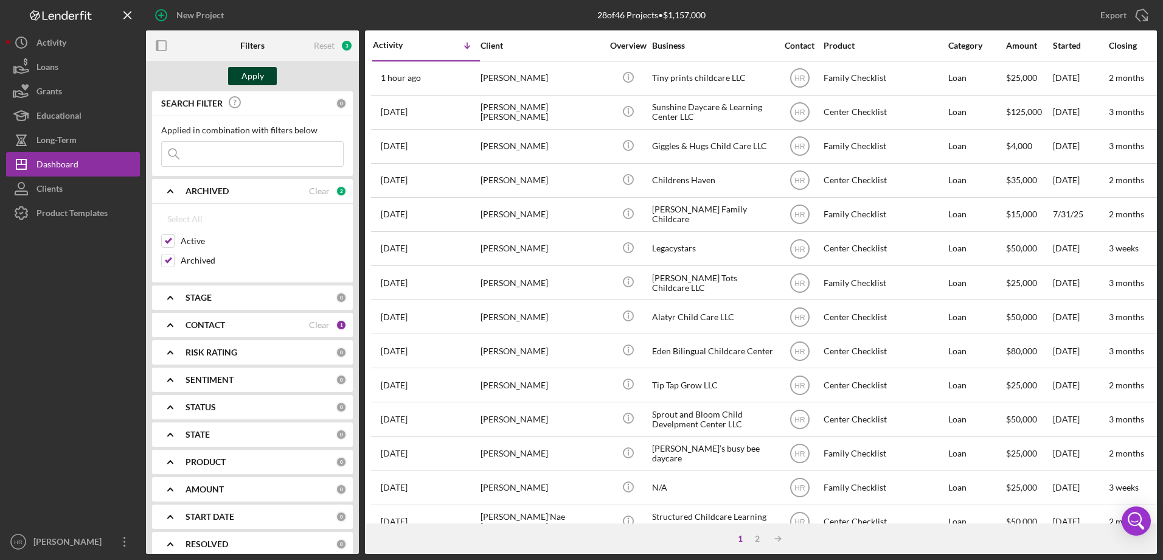
click at [259, 75] on div "Apply" at bounding box center [252, 76] width 23 height 18
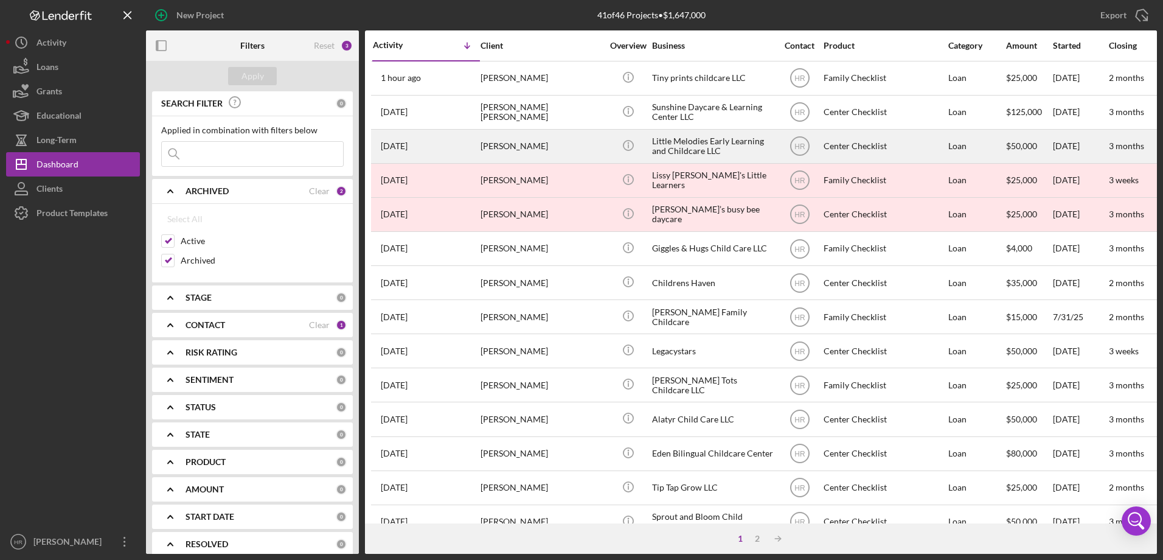
click at [597, 143] on div "Karen Vesprini" at bounding box center [542, 146] width 122 height 32
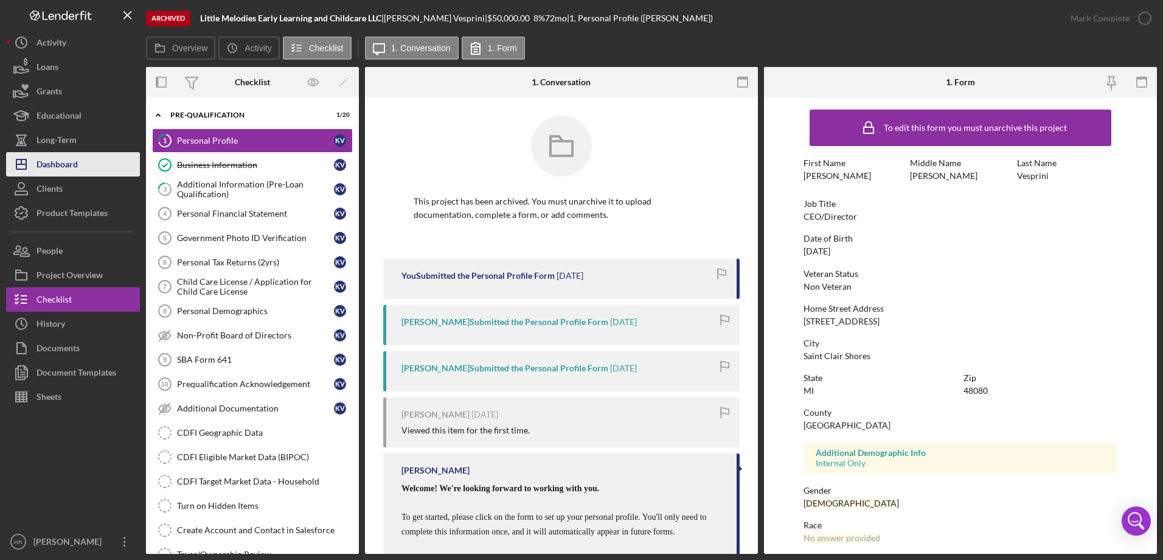
click at [61, 171] on div "Dashboard" at bounding box center [56, 165] width 41 height 27
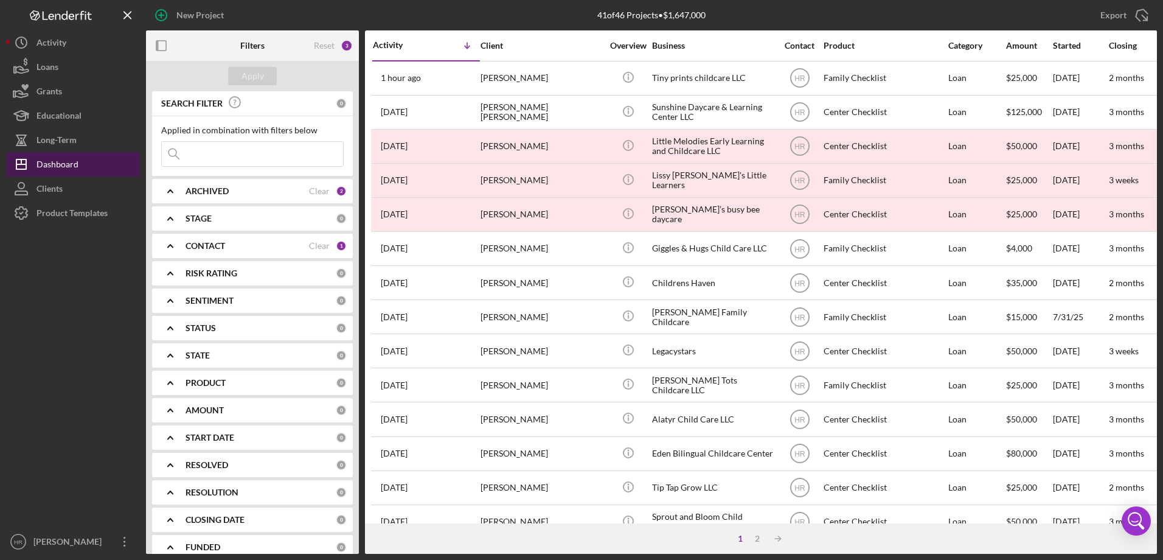
click at [114, 161] on button "Icon/Dashboard Dashboard" at bounding box center [73, 164] width 134 height 24
click at [224, 181] on div "ARCHIVED Clear 2" at bounding box center [266, 191] width 161 height 24
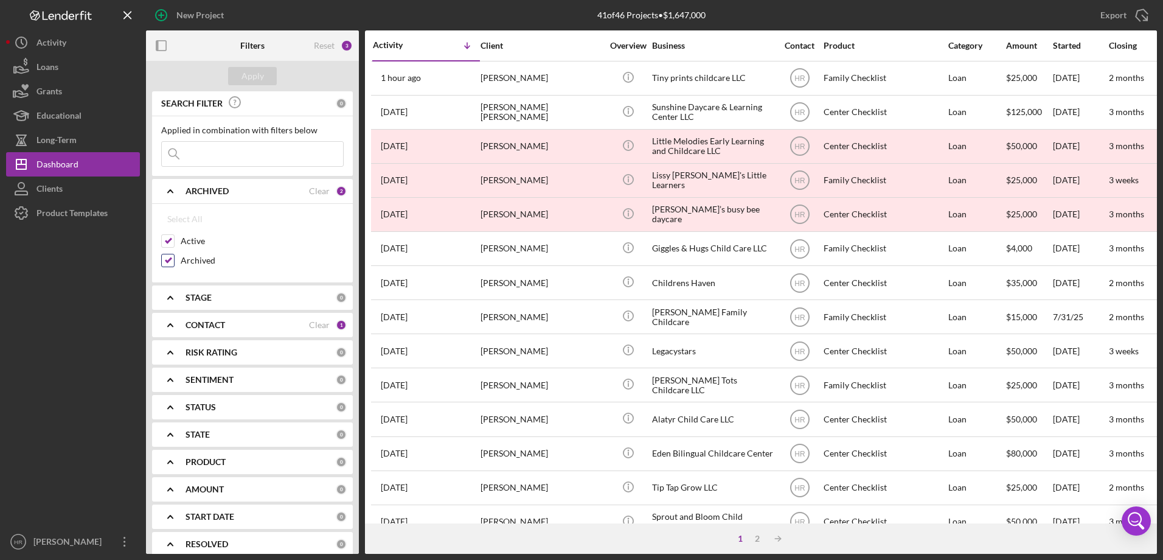
click at [188, 263] on label "Archived" at bounding box center [262, 260] width 163 height 12
click at [174, 263] on input "Archived" at bounding box center [168, 260] width 12 height 12
checkbox input "false"
click at [245, 76] on div "Apply" at bounding box center [252, 76] width 23 height 18
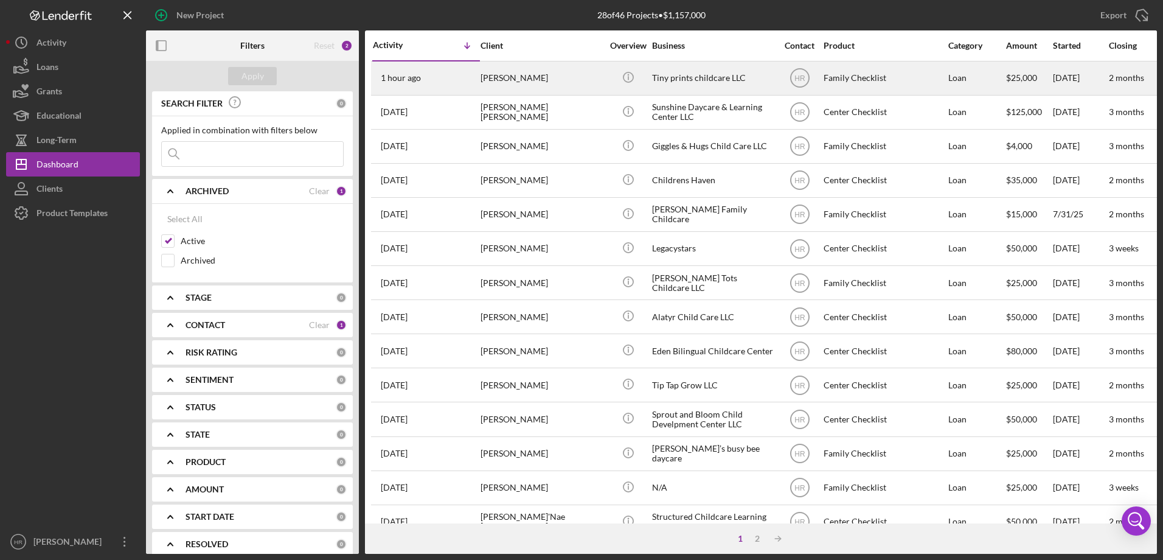
click at [527, 71] on div "[PERSON_NAME]" at bounding box center [542, 78] width 122 height 32
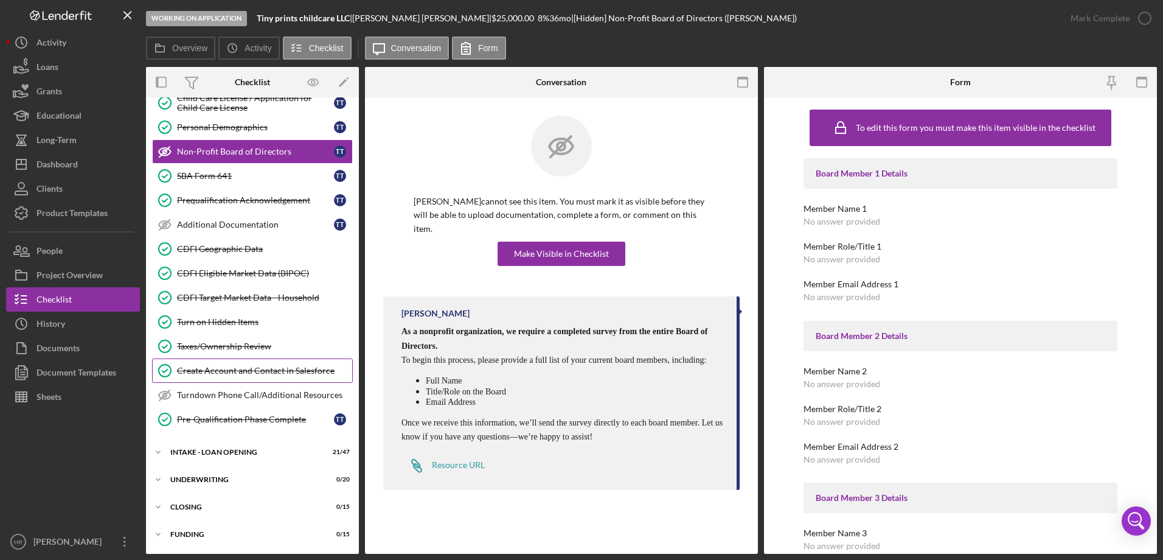
scroll to position [210, 0]
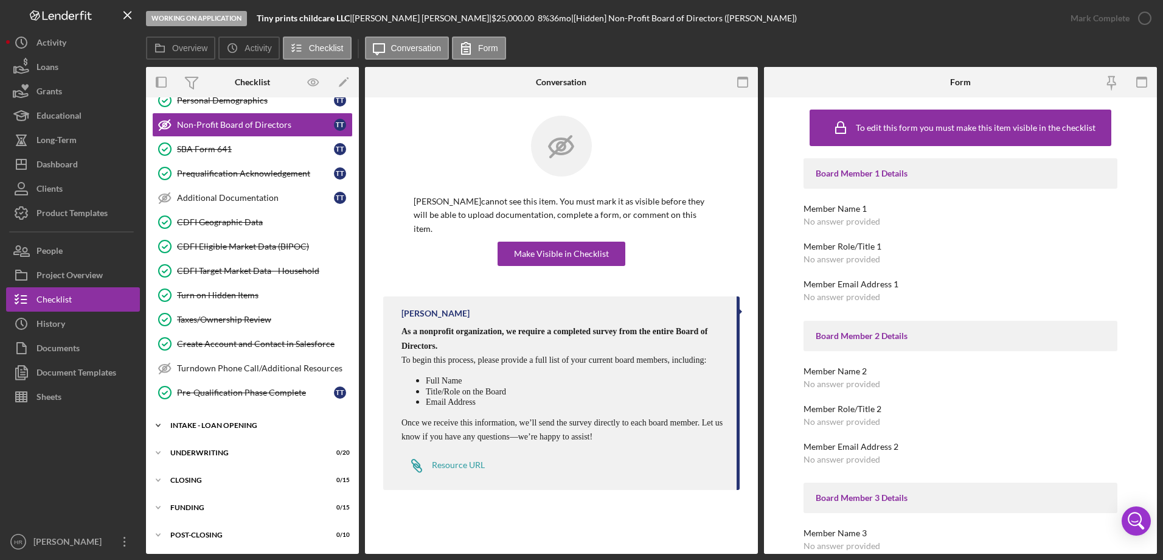
click at [218, 426] on div "INTAKE - LOAN OPENING" at bounding box center [256, 425] width 173 height 7
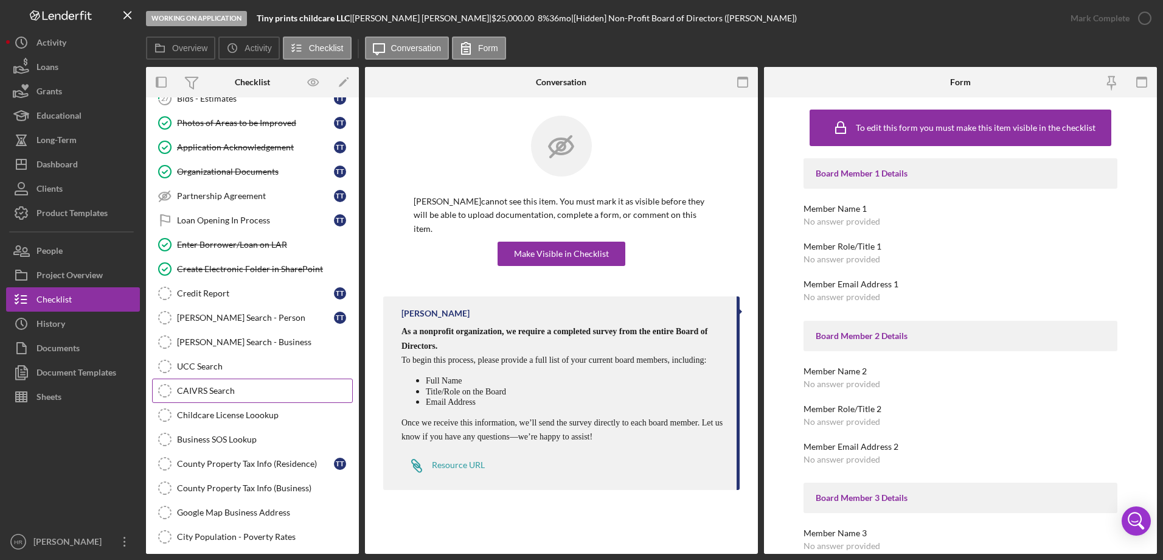
scroll to position [1001, 0]
click at [227, 322] on div "SAM Search - Person" at bounding box center [255, 317] width 157 height 10
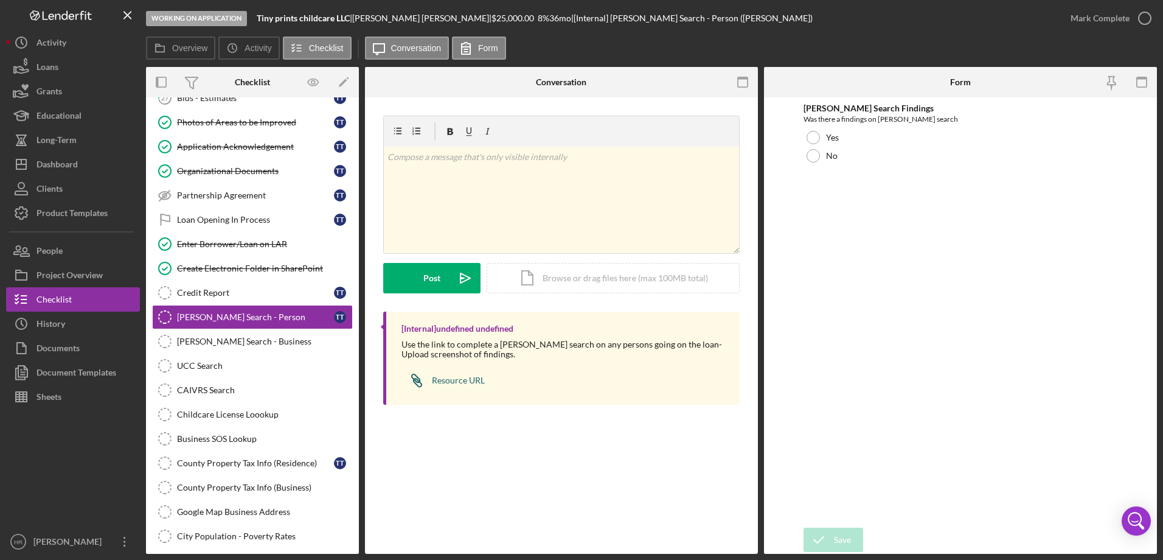
click at [467, 386] on link "Icon/Link Resource URL" at bounding box center [442, 380] width 83 height 24
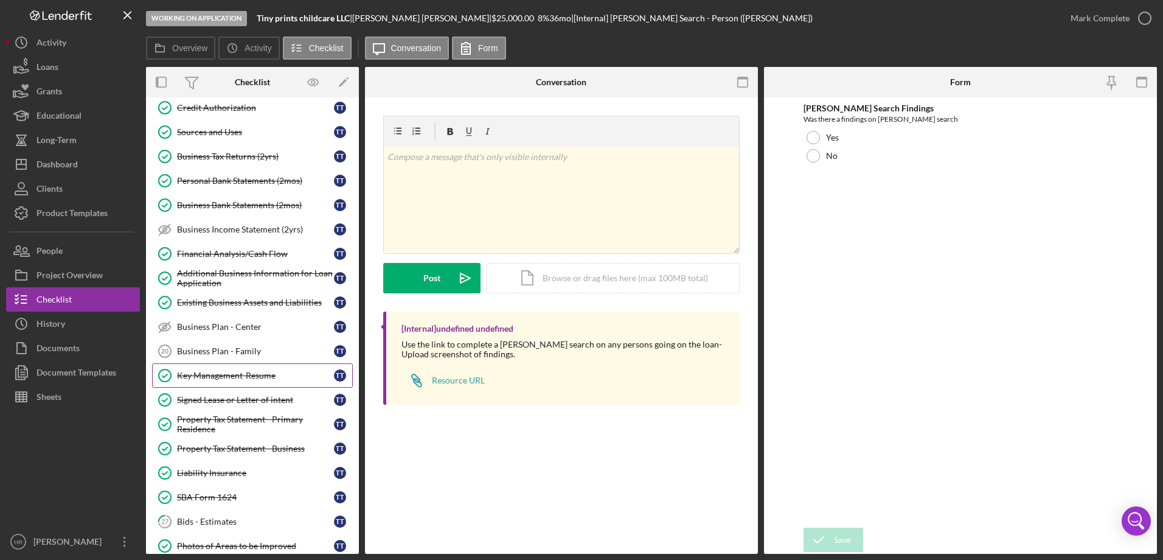
scroll to position [608, 0]
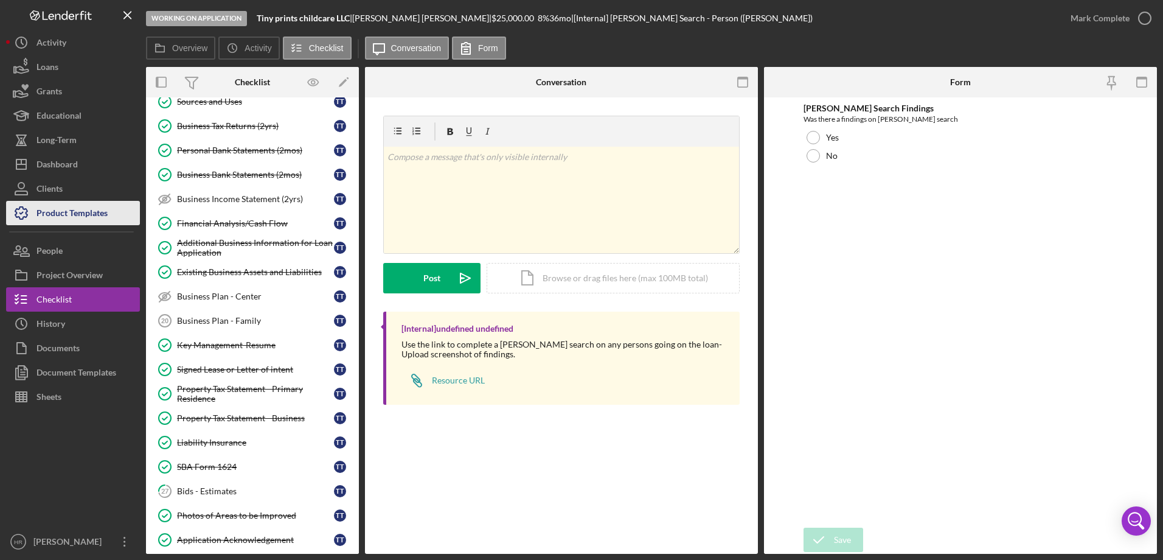
click at [40, 217] on div "Product Templates" at bounding box center [71, 214] width 71 height 27
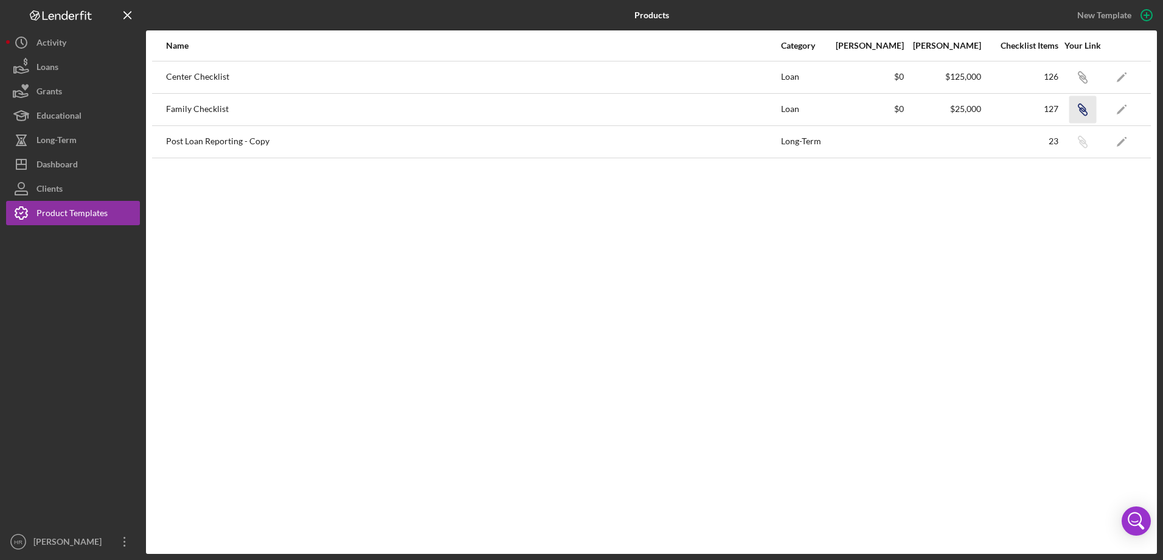
click at [1085, 79] on icon "button" at bounding box center [1081, 75] width 7 height 7
click at [90, 157] on button "Icon/Dashboard Dashboard" at bounding box center [73, 164] width 134 height 24
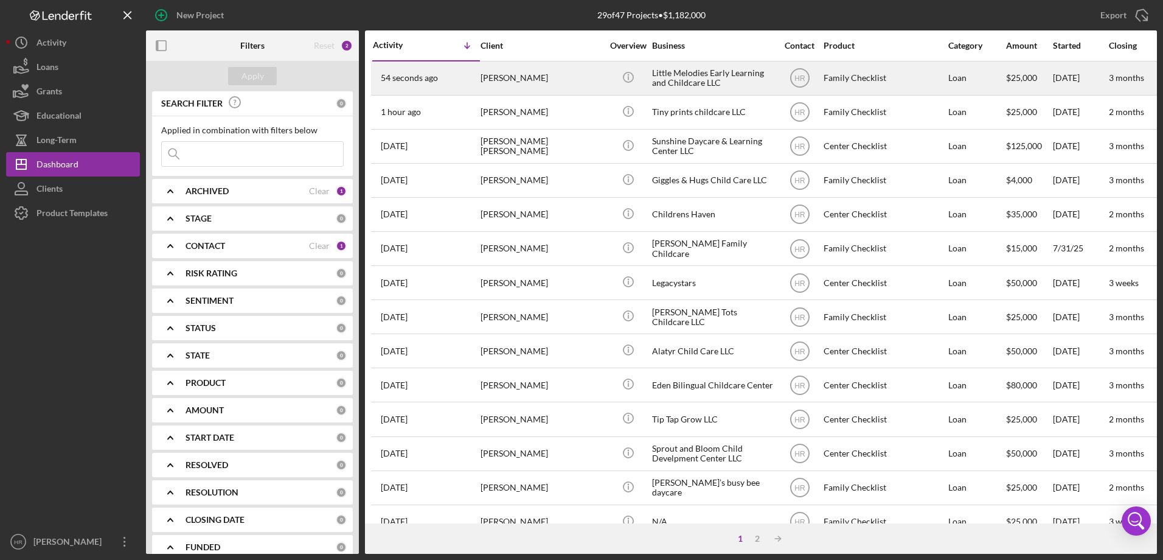
click at [543, 74] on div "Karen Vesprini" at bounding box center [542, 78] width 122 height 32
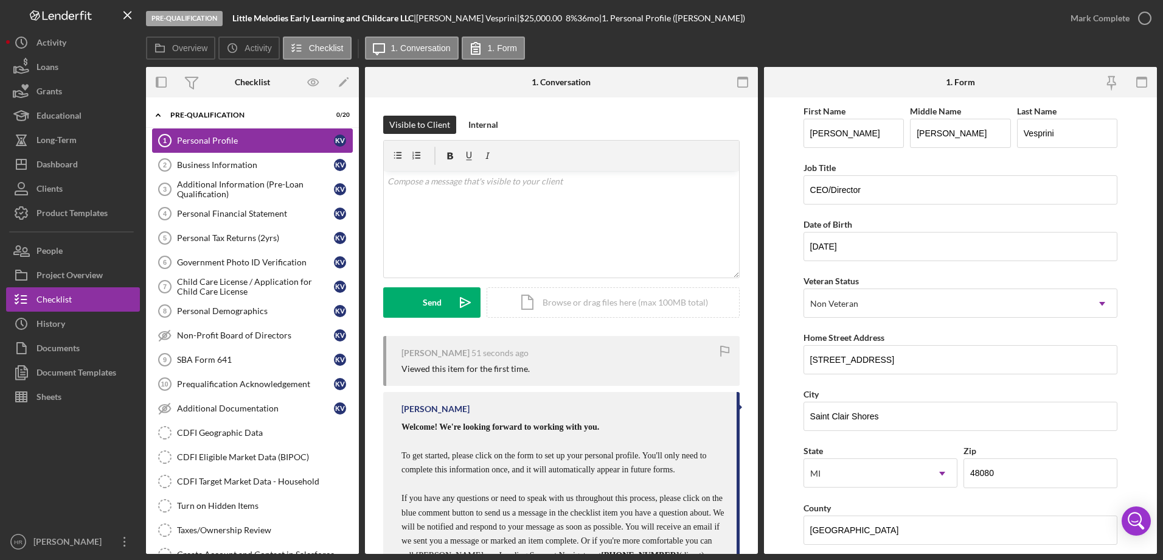
click at [220, 144] on div "Personal Profile" at bounding box center [255, 141] width 157 height 10
click at [218, 163] on div "Business Information" at bounding box center [255, 165] width 157 height 10
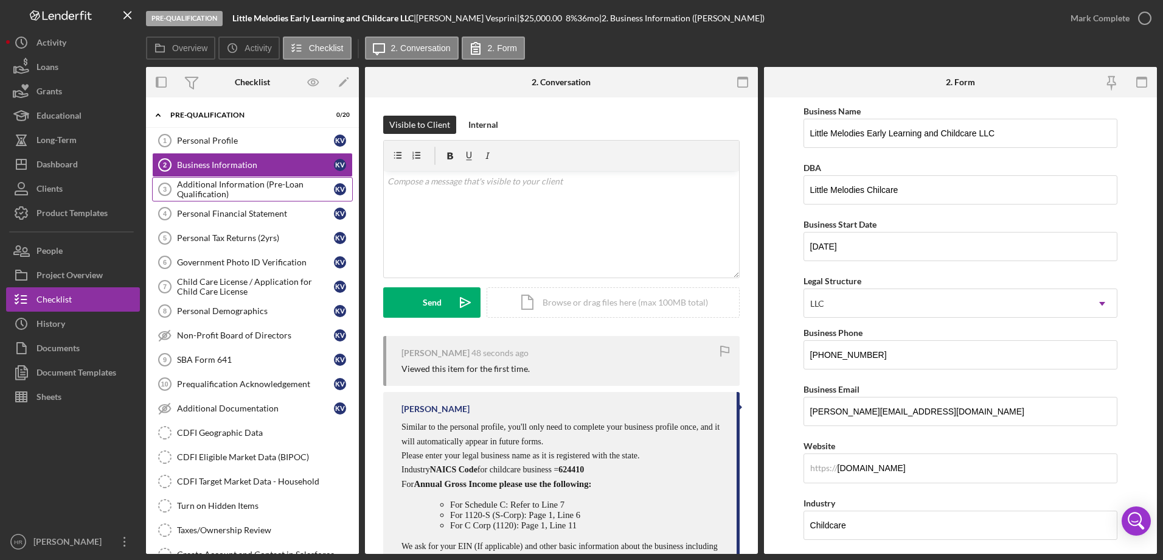
click at [218, 190] on div "Additional Information (Pre-Loan Qualification)" at bounding box center [255, 188] width 157 height 19
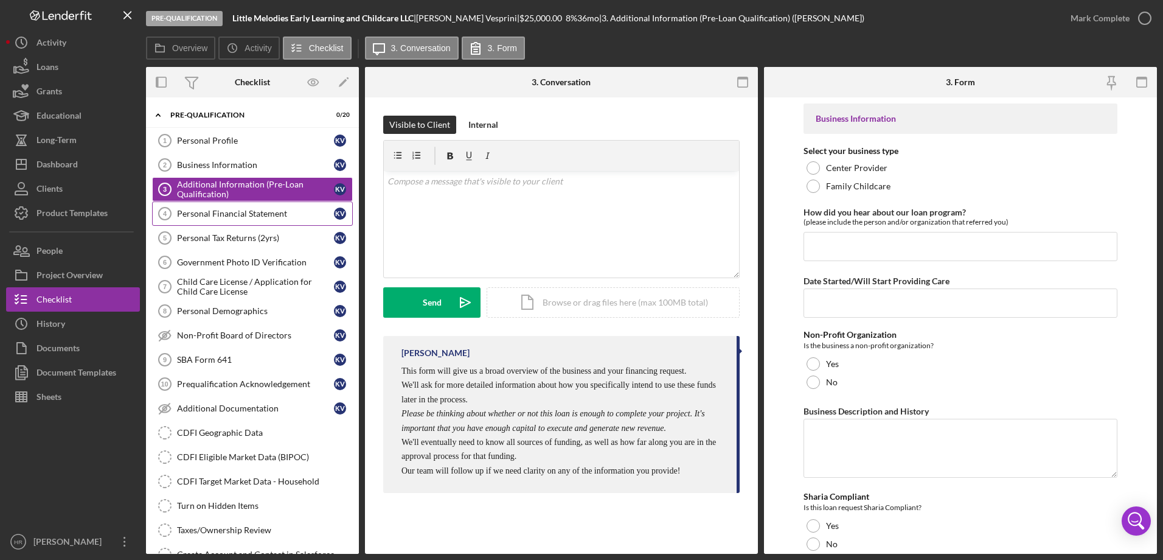
click at [220, 206] on link "Personal Financial Statement 4 Personal Financial Statement K V" at bounding box center [252, 213] width 201 height 24
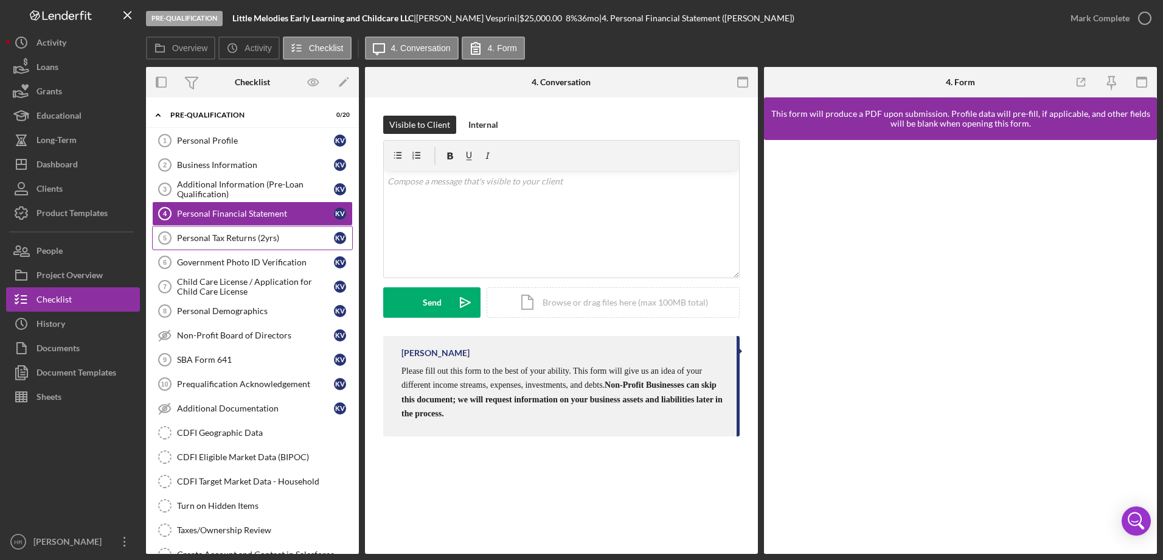
click at [215, 233] on div "Personal Tax Returns (2yrs)" at bounding box center [255, 238] width 157 height 10
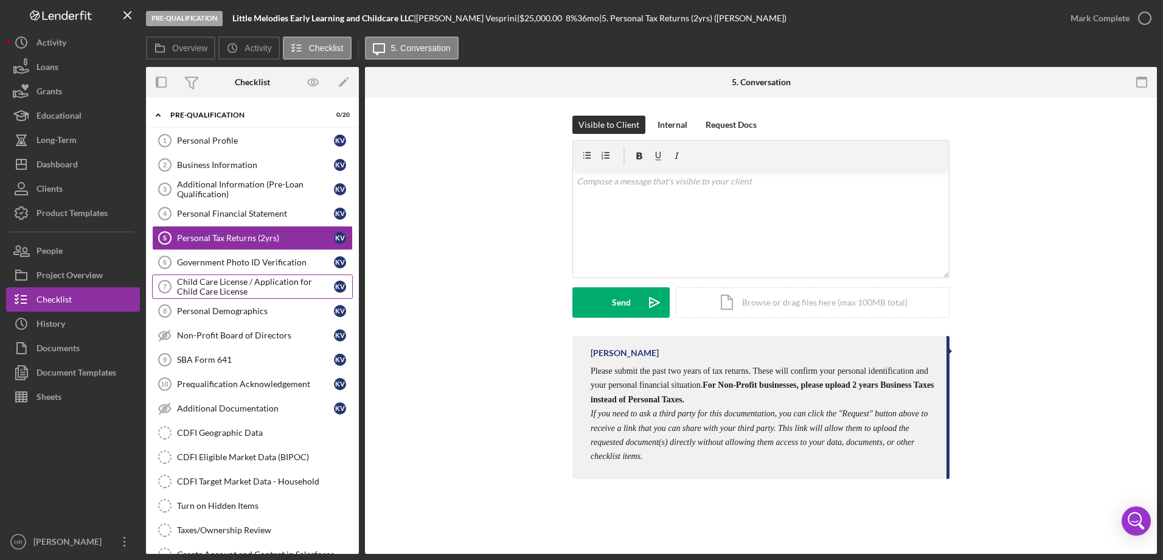
click at [224, 279] on div "Child Care License / Application for Child Care License" at bounding box center [255, 286] width 157 height 19
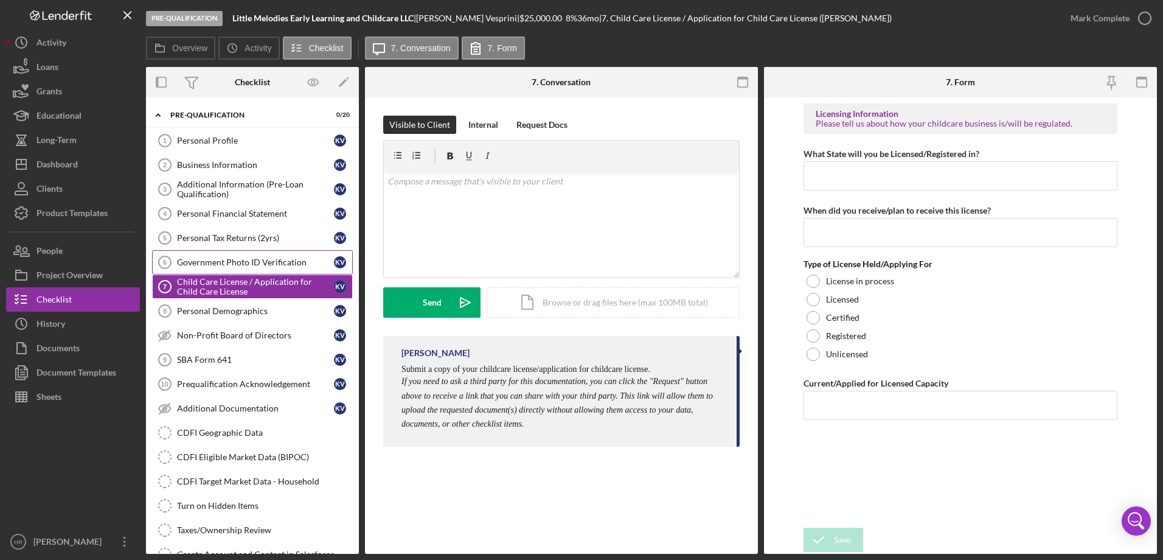
click at [210, 259] on div "Government Photo ID Verification" at bounding box center [255, 262] width 157 height 10
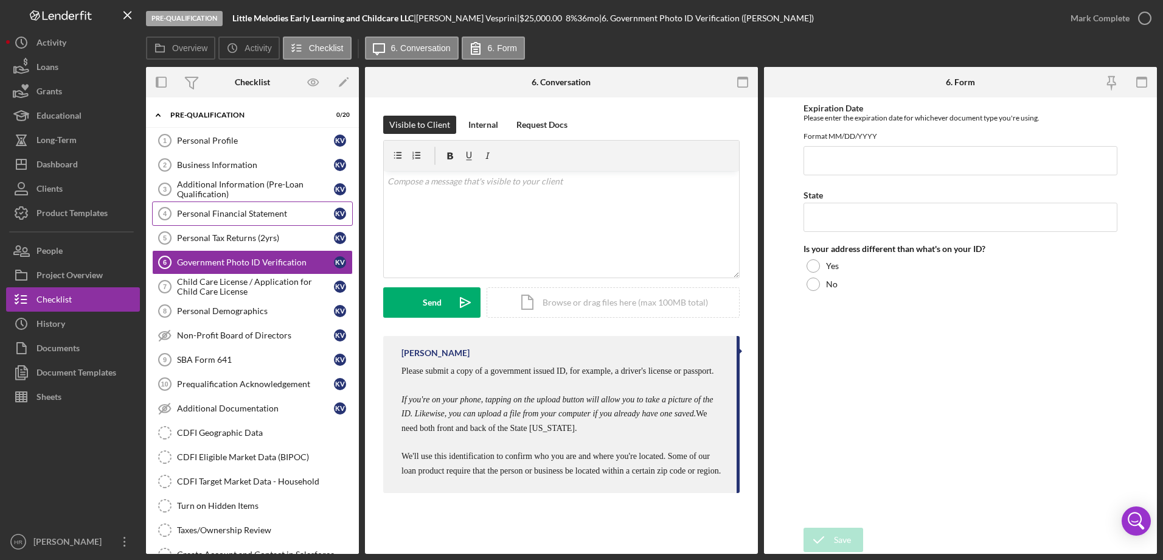
click at [205, 225] on link "Personal Financial Statement 4 Personal Financial Statement K V" at bounding box center [252, 213] width 201 height 24
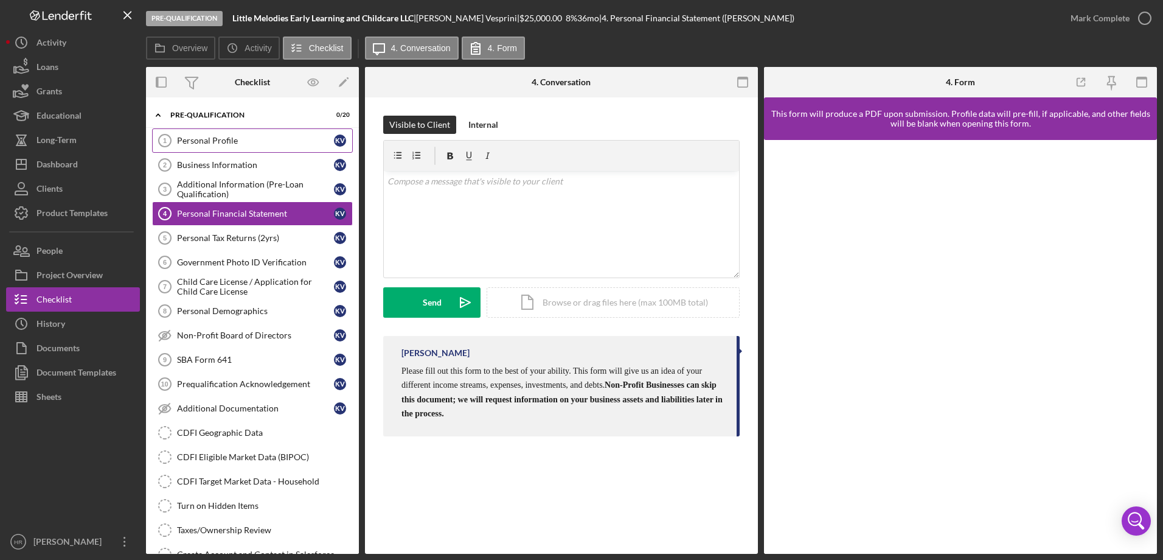
click at [190, 134] on link "Personal Profile 1 Personal Profile K V" at bounding box center [252, 140] width 201 height 24
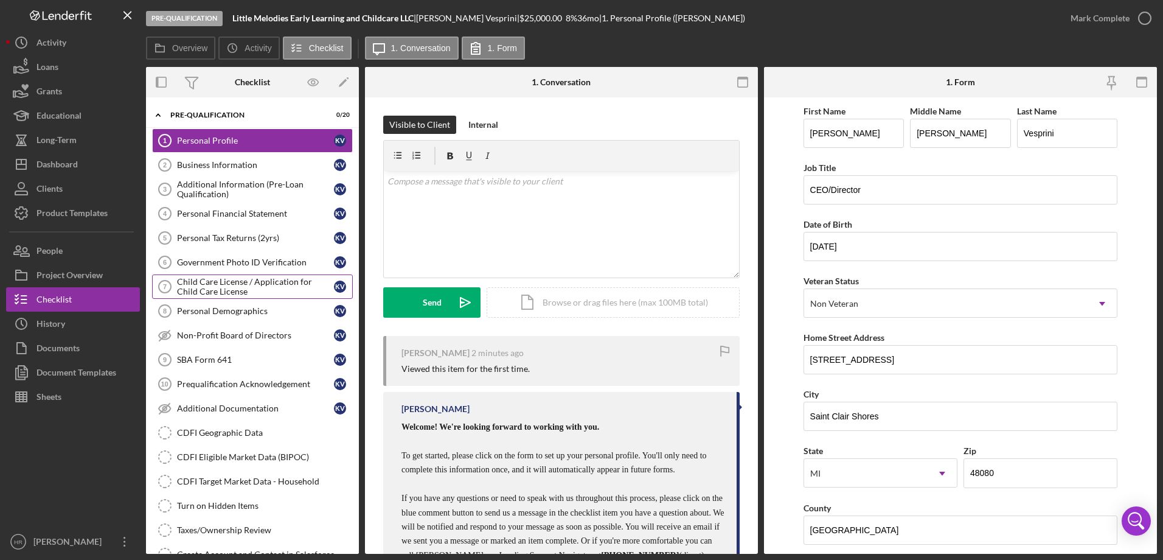
click at [225, 282] on div "Child Care License / Application for Child Care License" at bounding box center [255, 286] width 157 height 19
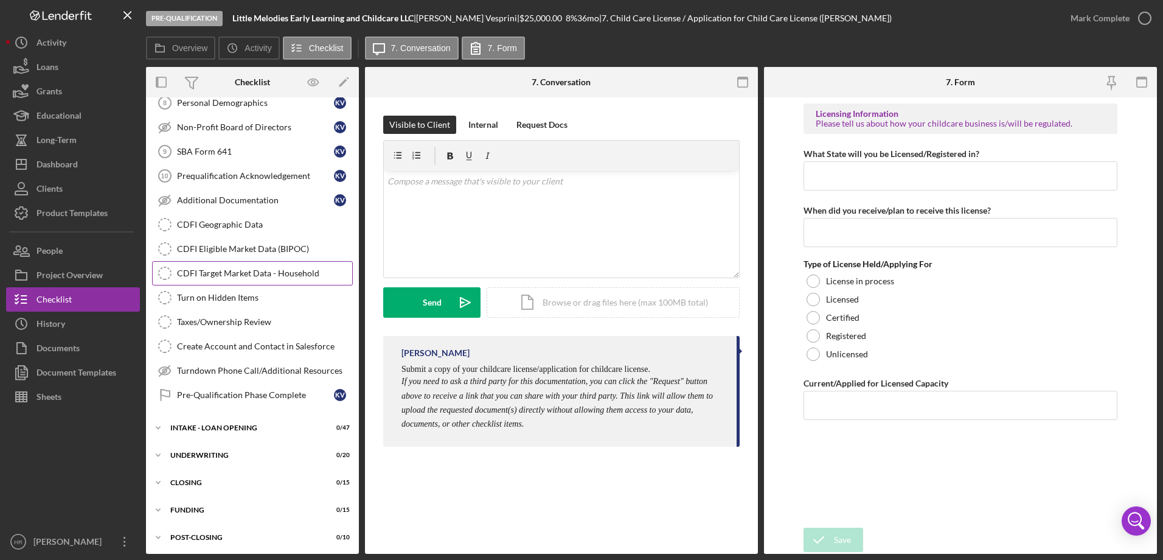
scroll to position [210, 0]
click at [193, 426] on div "INTAKE - LOAN OPENING" at bounding box center [256, 425] width 173 height 7
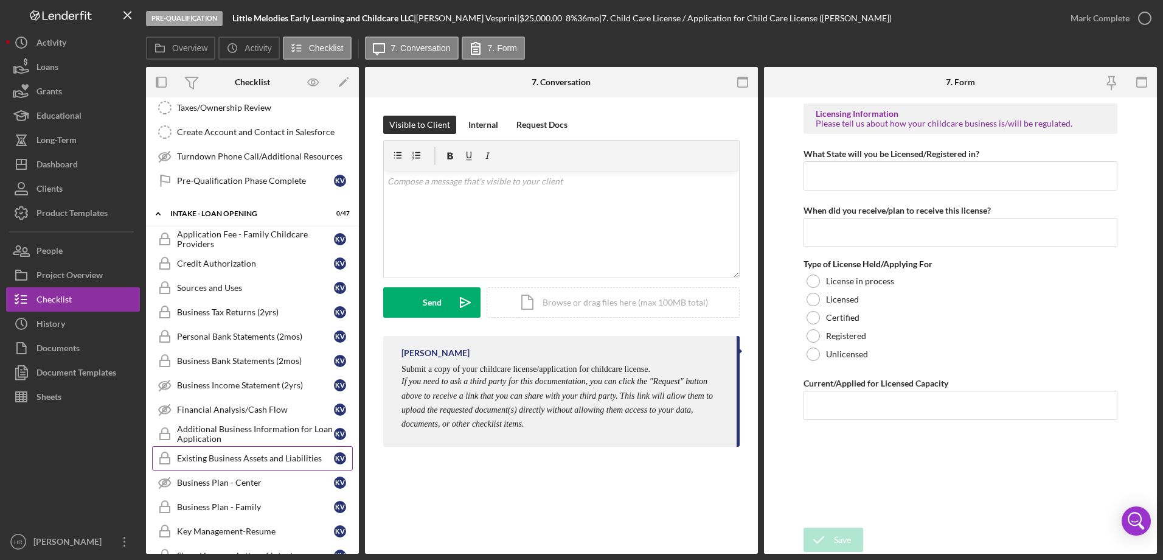
scroll to position [454, 0]
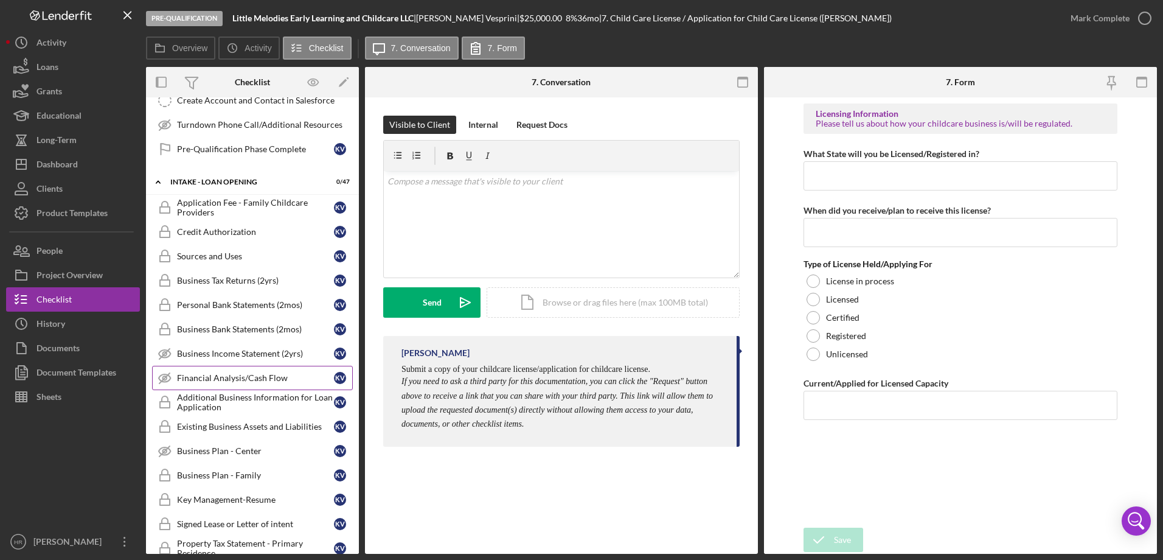
click at [219, 384] on link "Financial Analysis/Cash Flow Financial Analysis/Cash Flow K V" at bounding box center [252, 378] width 201 height 24
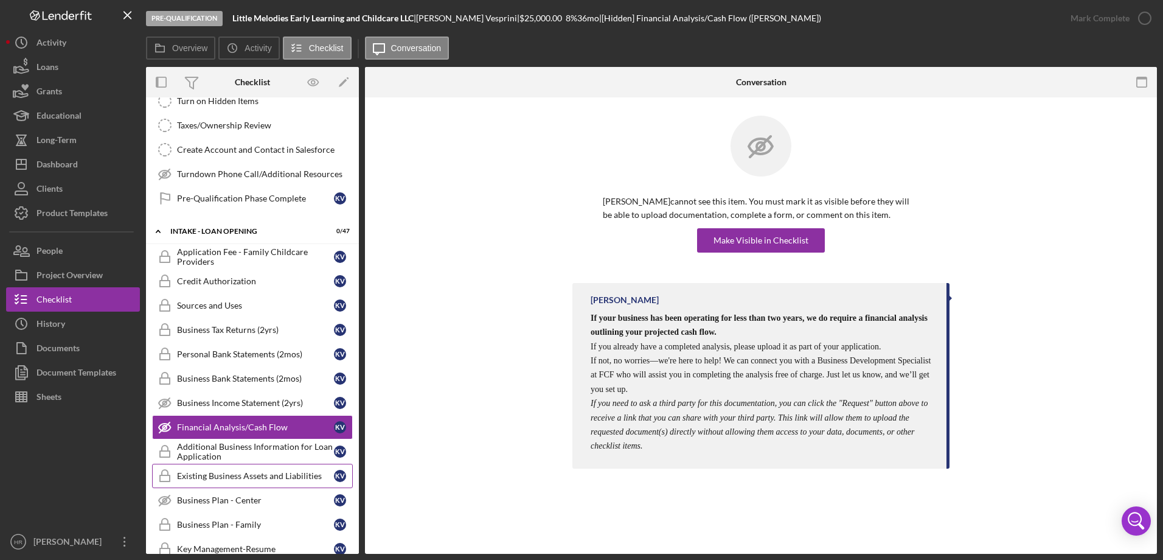
scroll to position [426, 0]
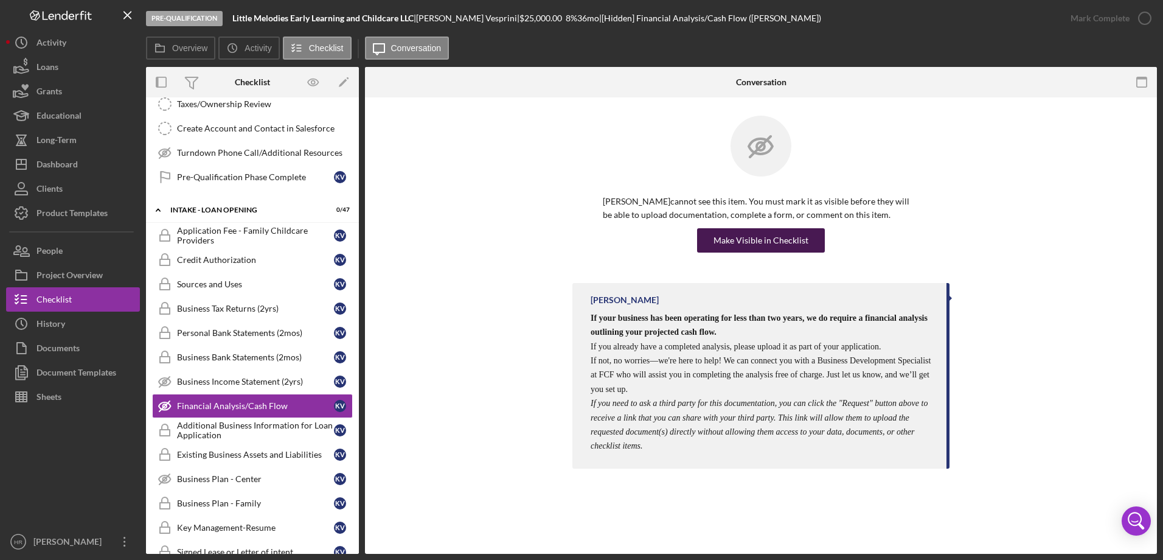
click at [771, 249] on div "Make Visible in Checklist" at bounding box center [761, 240] width 95 height 24
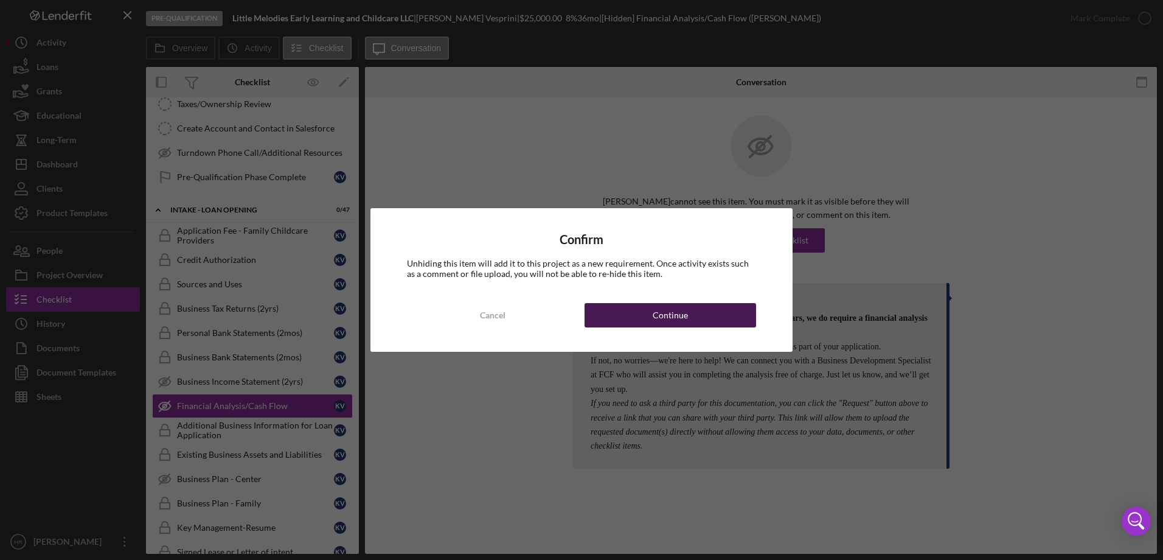
click at [653, 316] on div "Continue" at bounding box center [670, 315] width 35 height 24
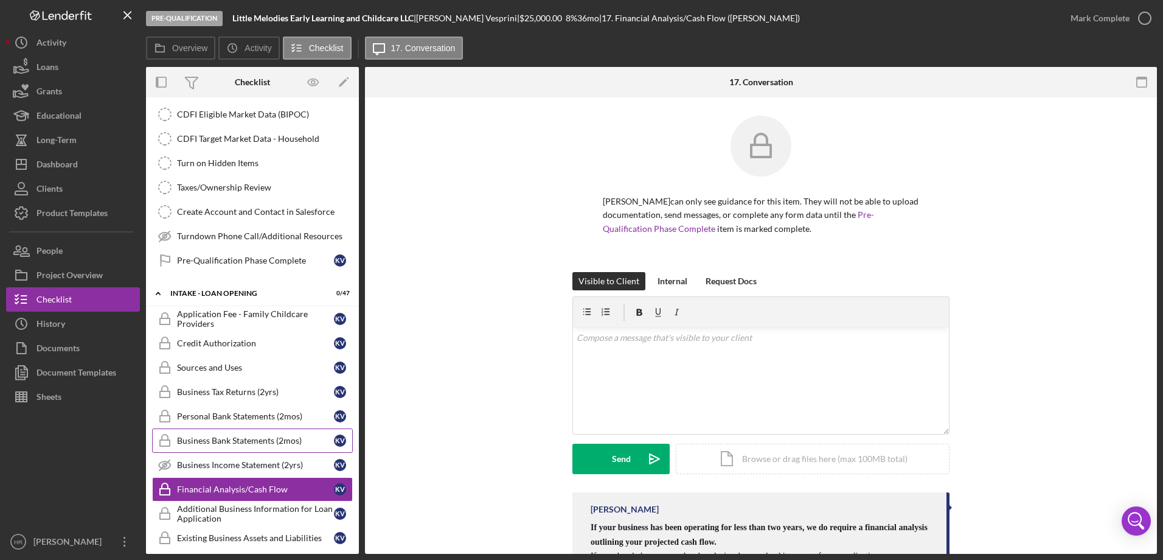
scroll to position [487, 0]
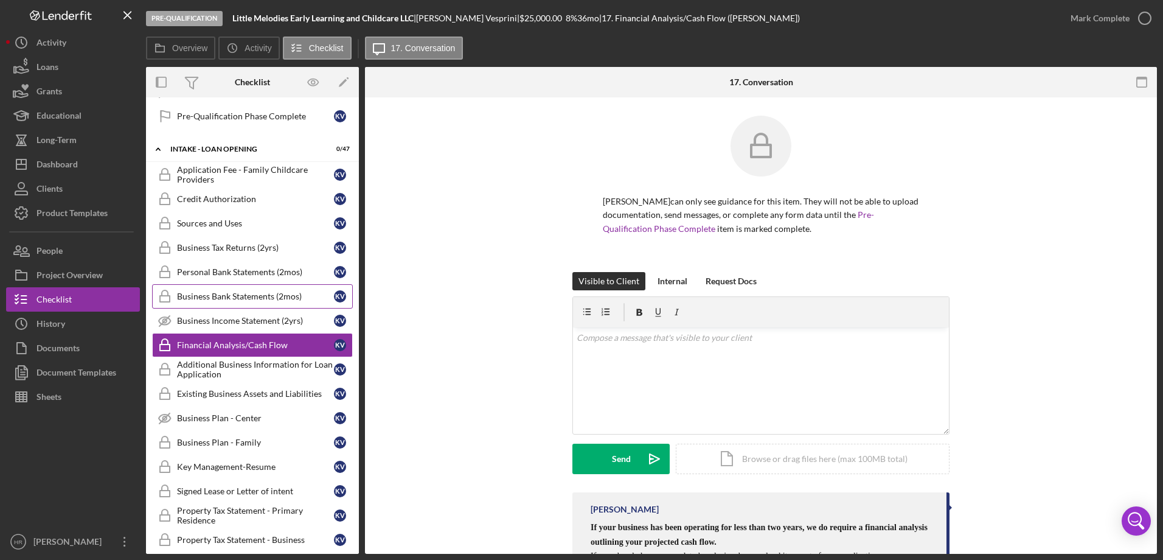
click at [248, 300] on div "Business Bank Statements (2mos)" at bounding box center [255, 296] width 157 height 10
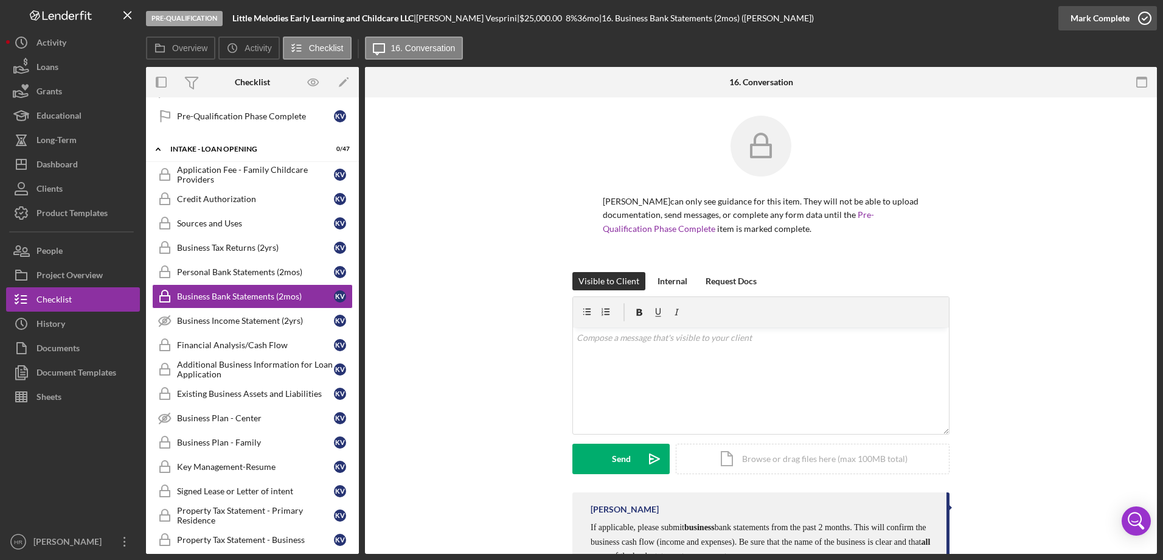
click at [1146, 24] on icon "button" at bounding box center [1145, 18] width 30 height 30
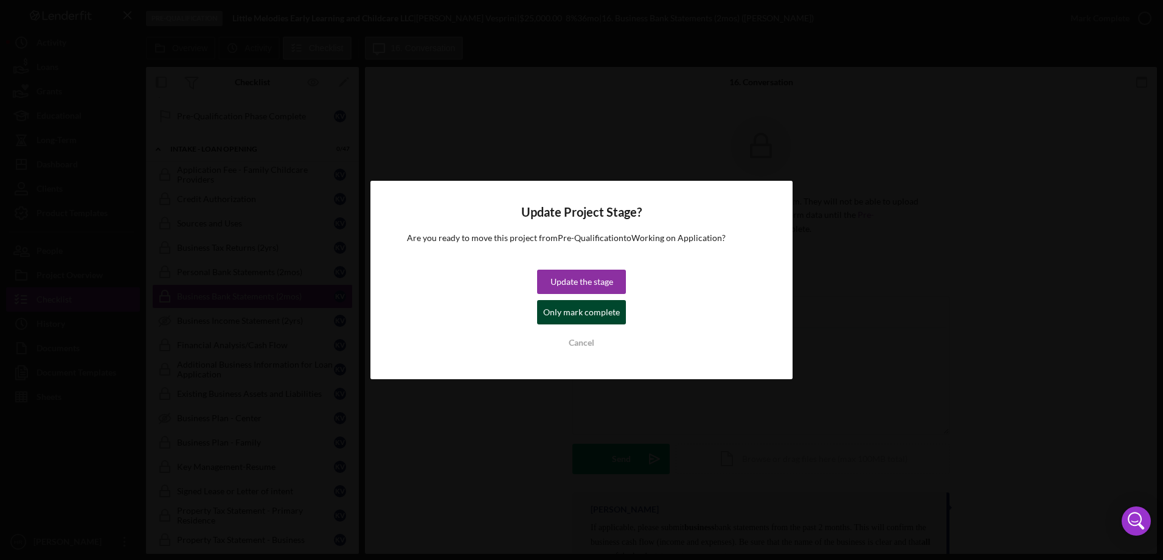
click at [596, 312] on div "Only mark complete" at bounding box center [581, 312] width 77 height 24
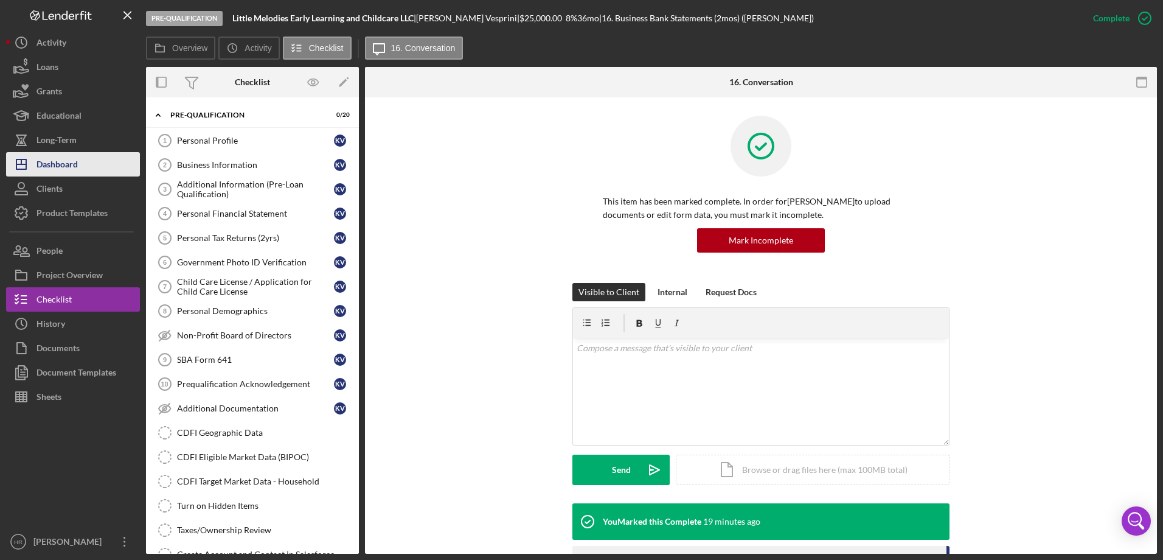
click at [71, 169] on div "Dashboard" at bounding box center [56, 165] width 41 height 27
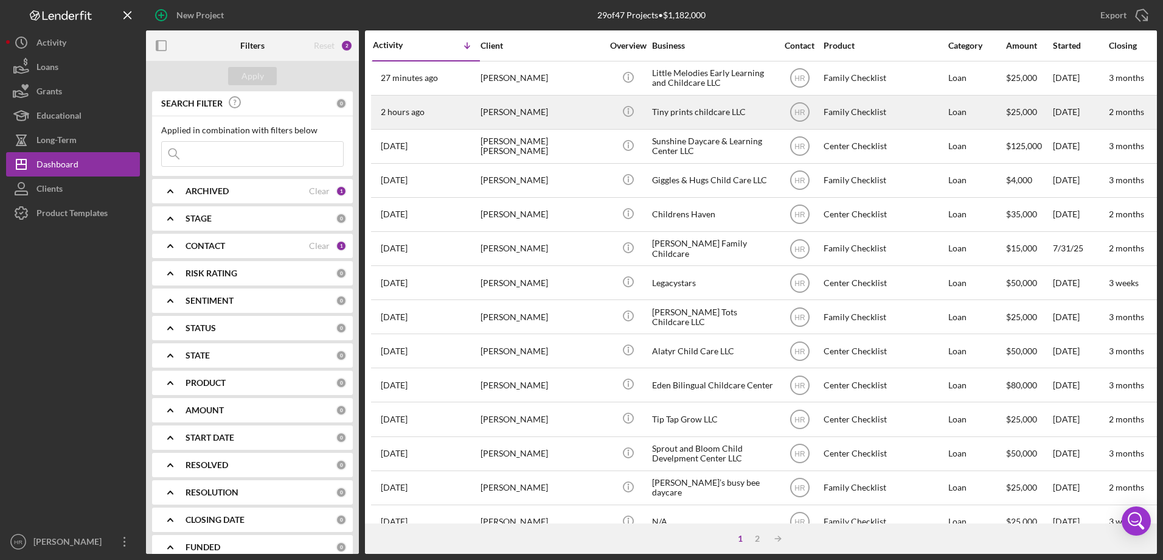
click at [491, 124] on div "[PERSON_NAME]" at bounding box center [542, 112] width 122 height 32
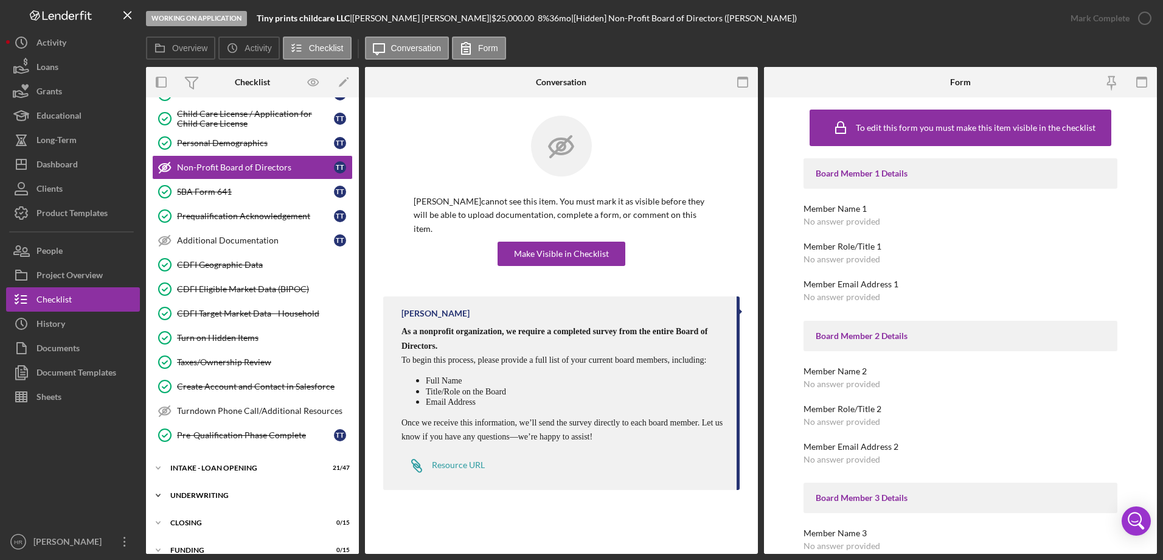
scroll to position [210, 0]
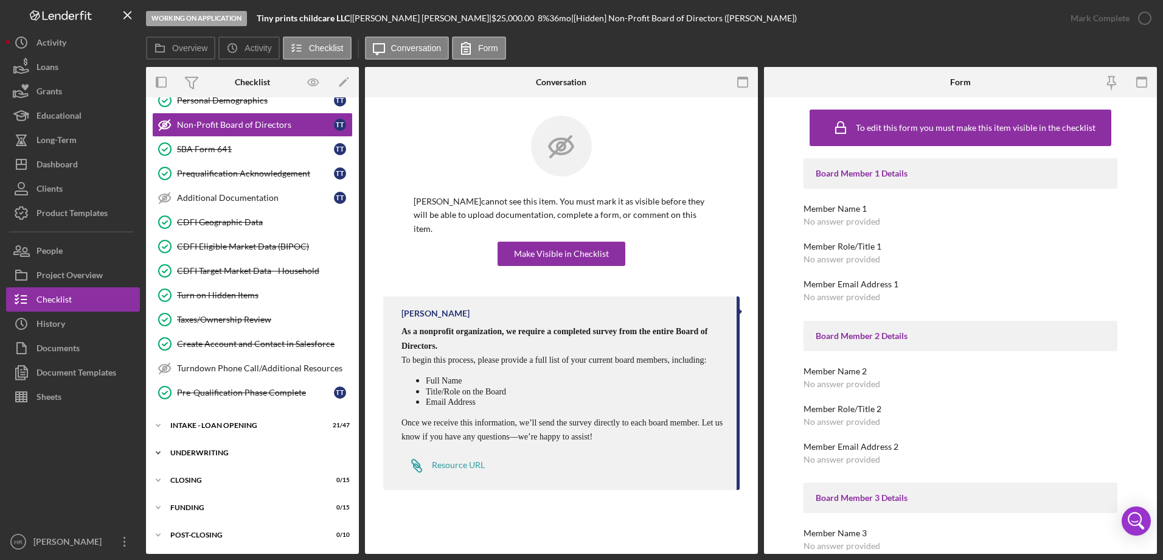
click at [214, 455] on div "UNDERWRITING" at bounding box center [256, 452] width 173 height 7
click at [220, 427] on div "INTAKE - LOAN OPENING" at bounding box center [256, 425] width 173 height 7
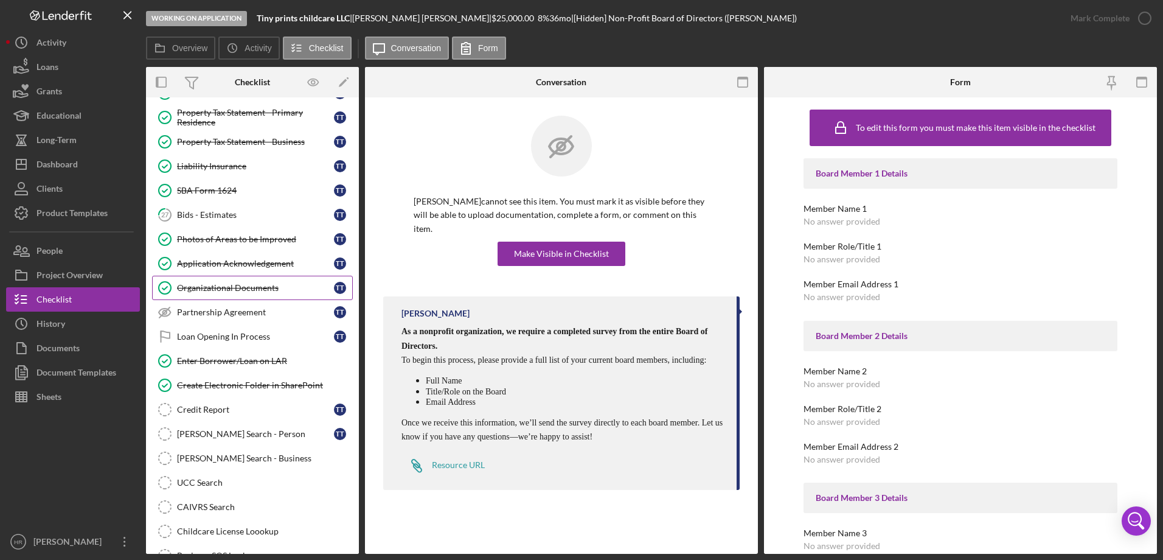
scroll to position [880, 0]
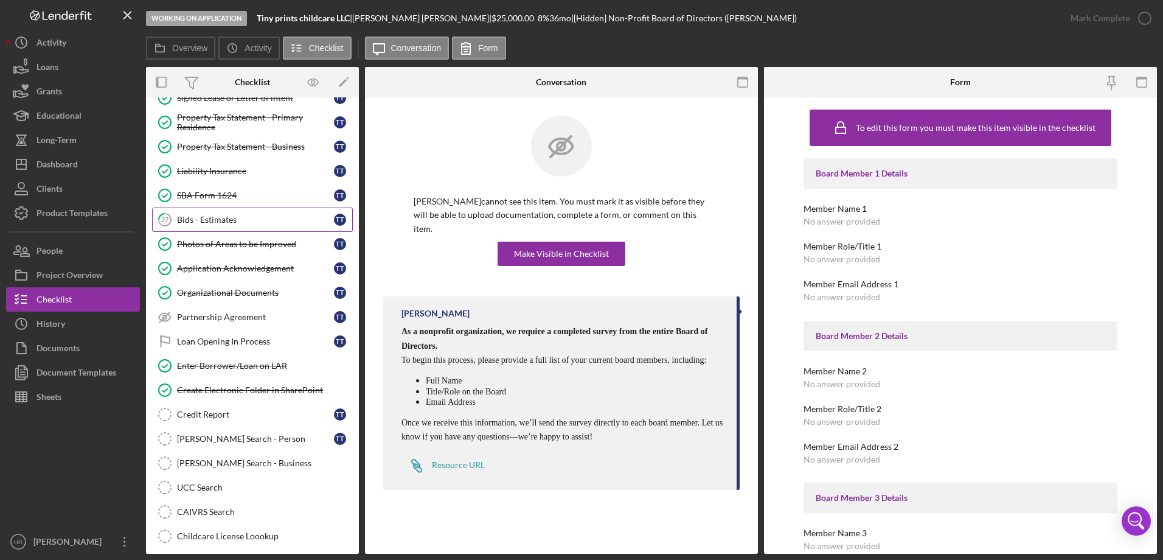
click at [220, 212] on link "27 Bids - Estimates T T" at bounding box center [252, 219] width 201 height 24
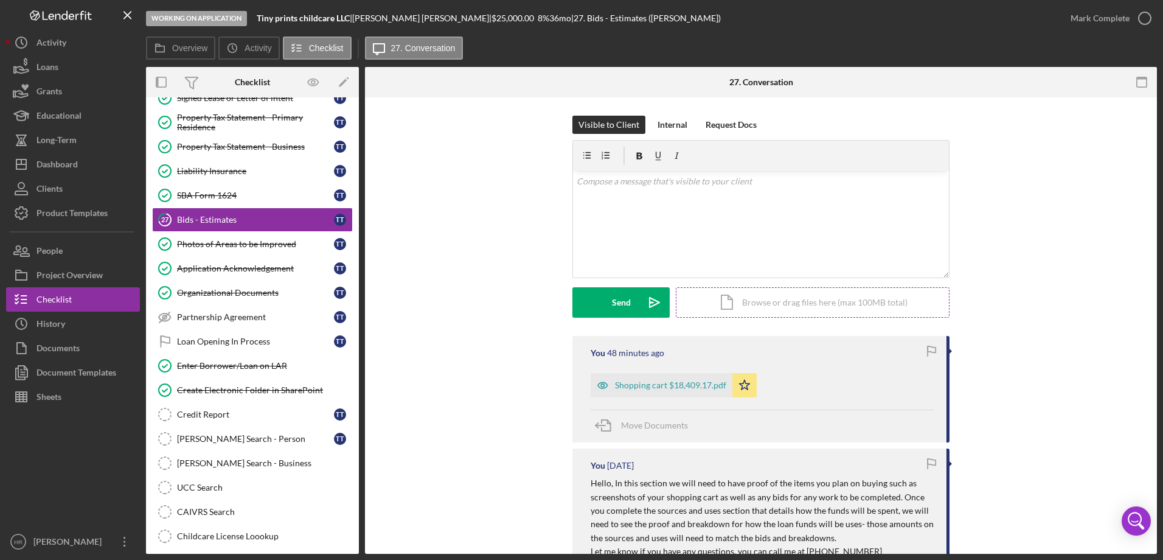
click at [797, 305] on div "Icon/Document Browse or drag files here (max 100MB total) Tap to choose files o…" at bounding box center [813, 302] width 274 height 30
click at [629, 304] on div "Upload" at bounding box center [621, 302] width 27 height 30
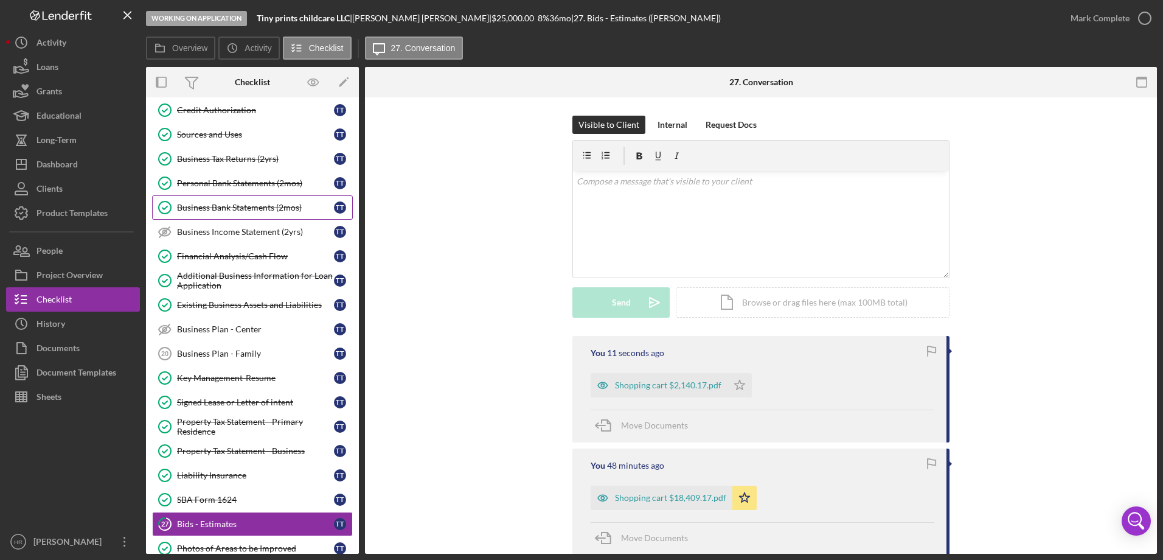
scroll to position [454, 0]
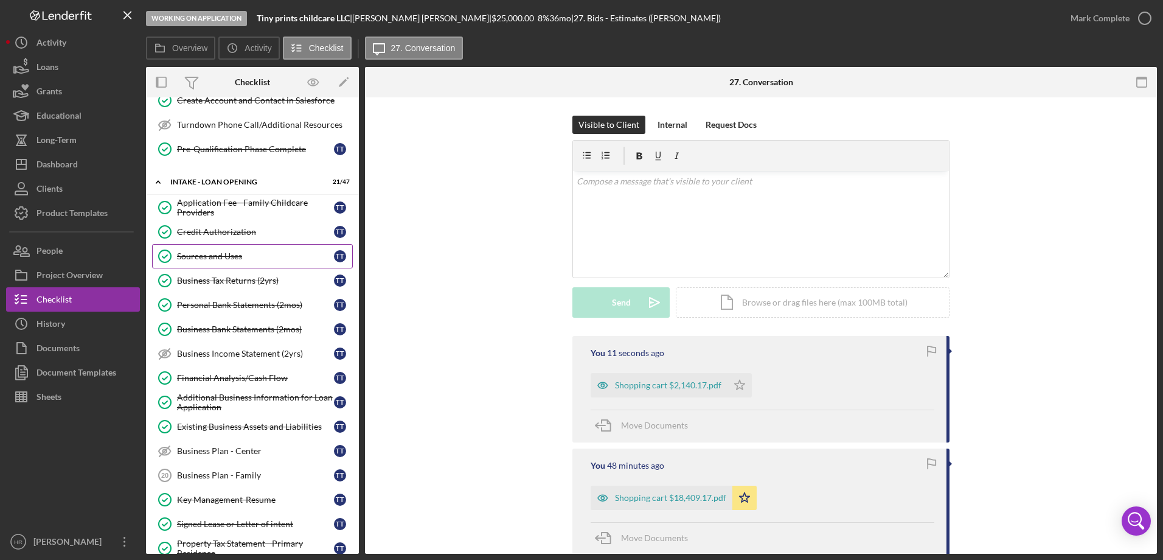
click at [210, 265] on link "Sources and Uses Sources and Uses T T" at bounding box center [252, 256] width 201 height 24
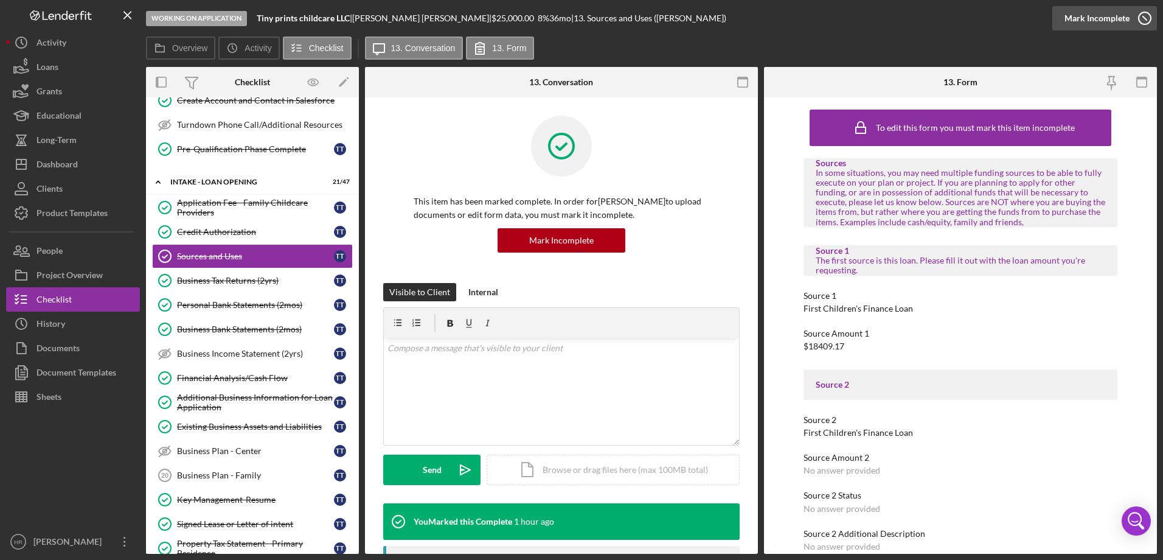
click at [1146, 24] on icon "button" at bounding box center [1145, 18] width 30 height 30
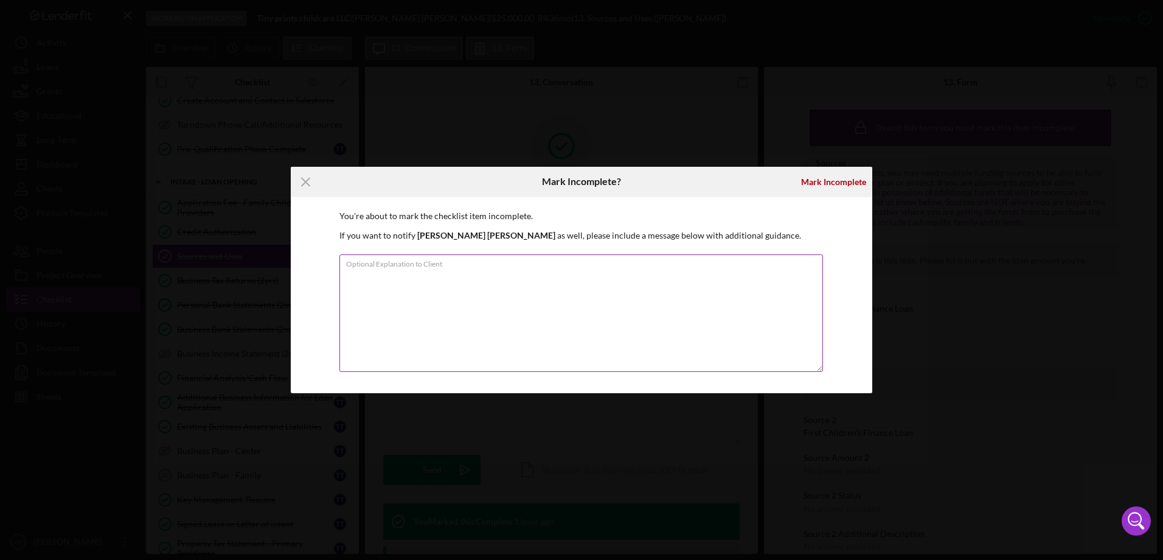
click at [519, 321] on textarea "Optional Explanation to Client" at bounding box center [581, 312] width 484 height 117
type textarea "updating amount to include both shopping carts"
click at [814, 175] on div "Mark Incomplete" at bounding box center [833, 182] width 65 height 24
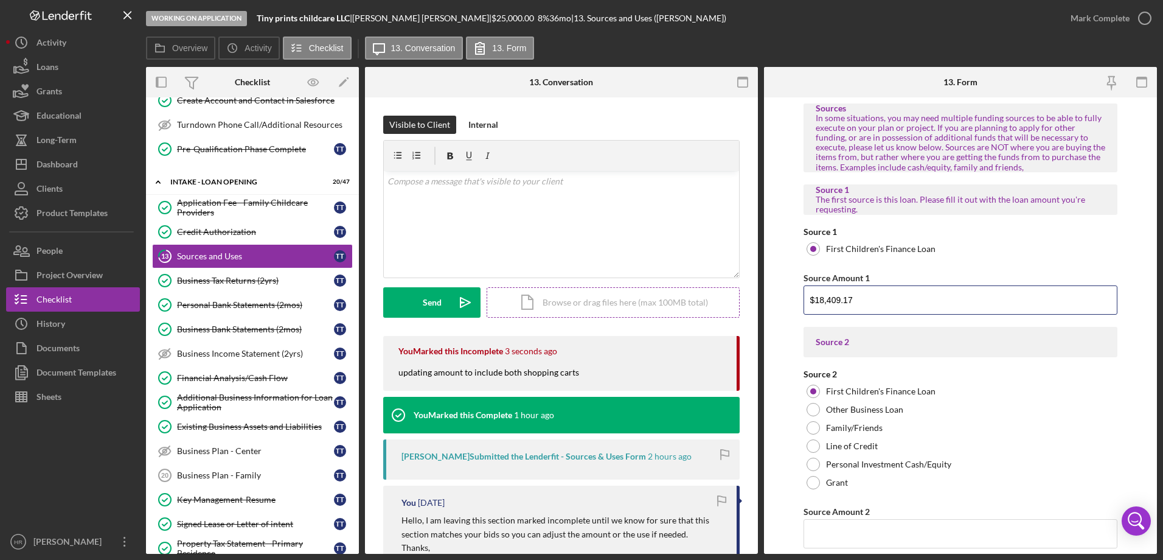
drag, startPoint x: 902, startPoint y: 308, endPoint x: 732, endPoint y: 307, distance: 169.7
click at [732, 307] on div "Overview Internal Workflow Stage Working on Application Icon/Dropdown Arrow Arc…" at bounding box center [651, 310] width 1011 height 487
click at [852, 294] on input "Source Amount 1" at bounding box center [961, 299] width 314 height 29
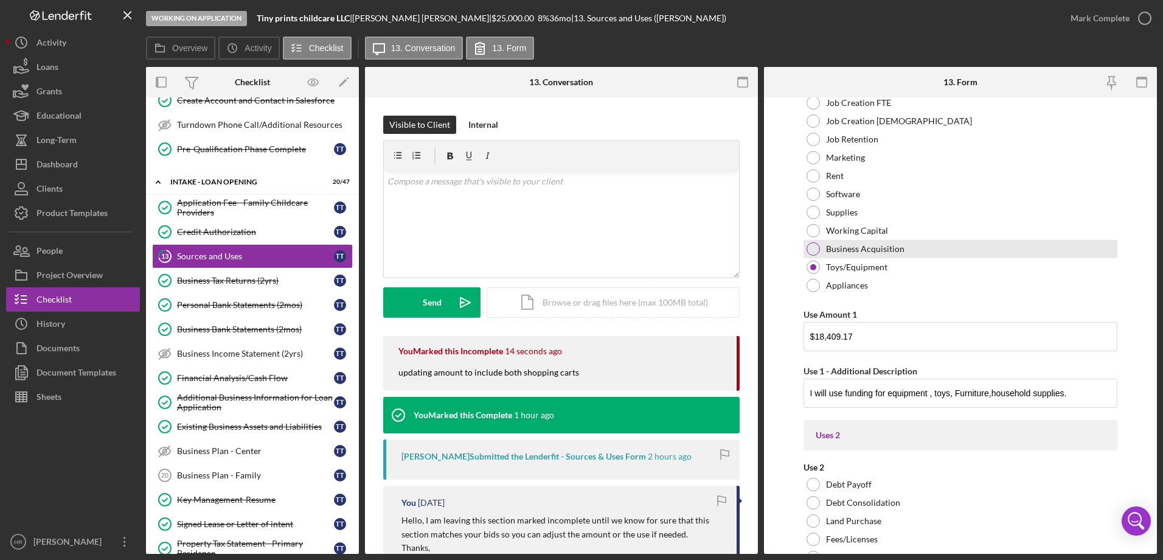
scroll to position [1642, 0]
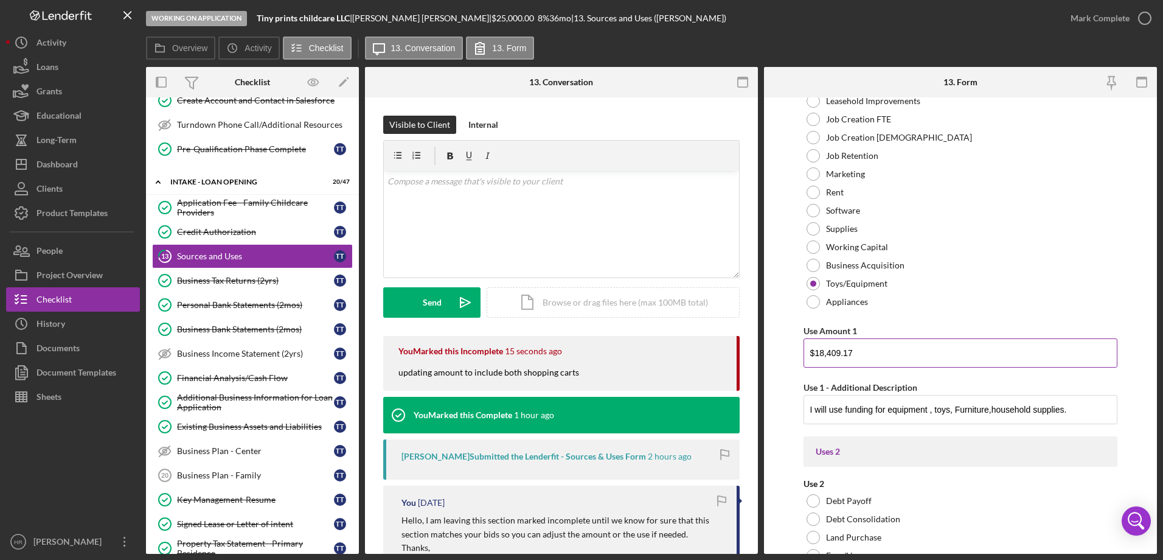
type input "$20,549.34"
drag, startPoint x: 858, startPoint y: 352, endPoint x: 714, endPoint y: 360, distance: 144.4
click at [714, 360] on div "Overview Internal Workflow Stage Working on Application Icon/Dropdown Arrow Arc…" at bounding box center [651, 310] width 1011 height 487
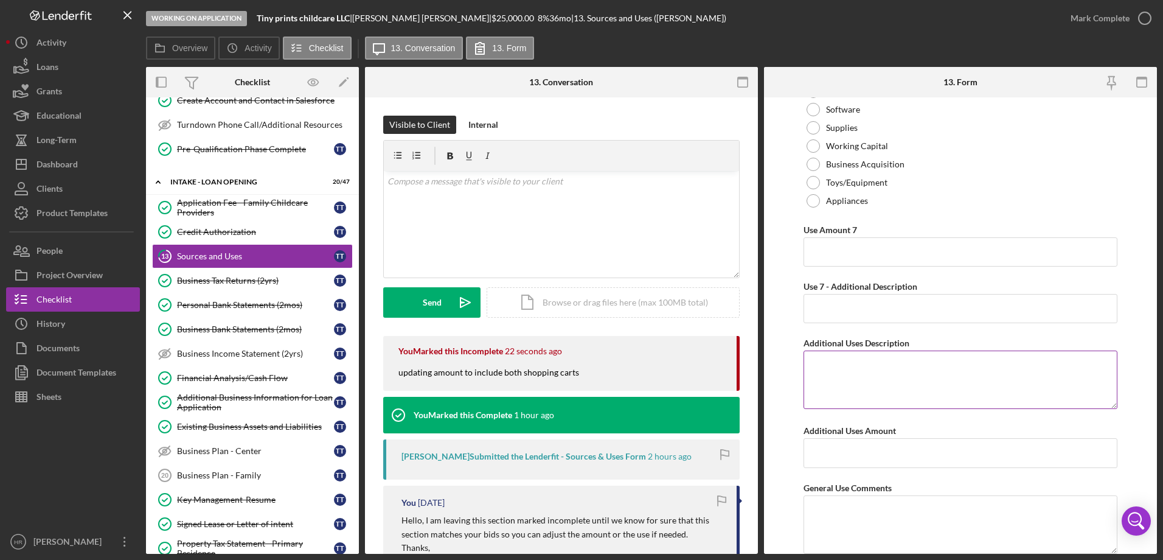
scroll to position [4864, 0]
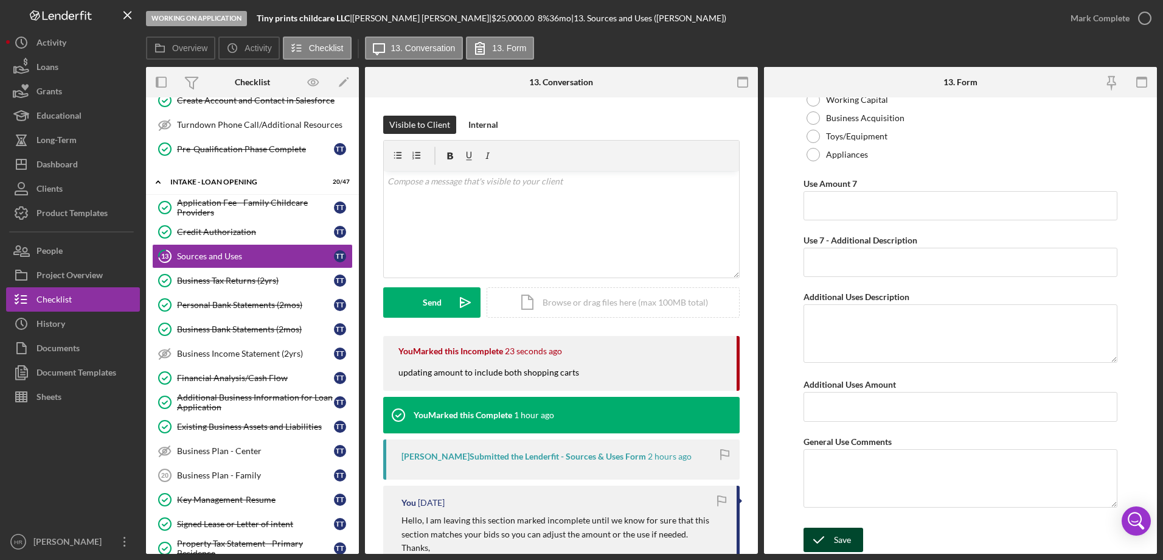
type input "$20,549.34"
click at [840, 542] on div "Save" at bounding box center [842, 539] width 17 height 24
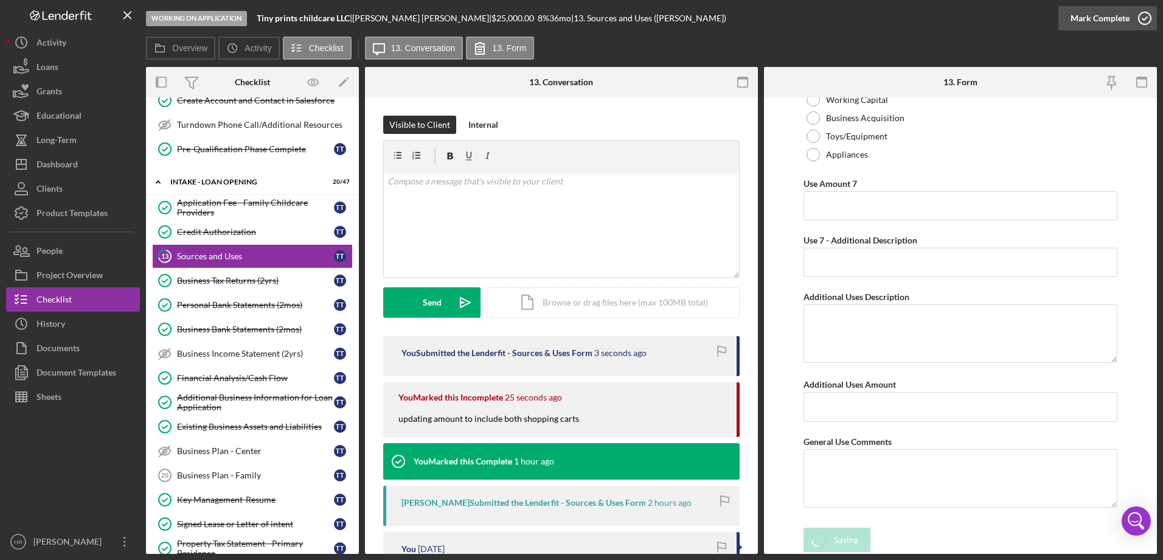
click at [1140, 18] on icon "button" at bounding box center [1145, 18] width 30 height 30
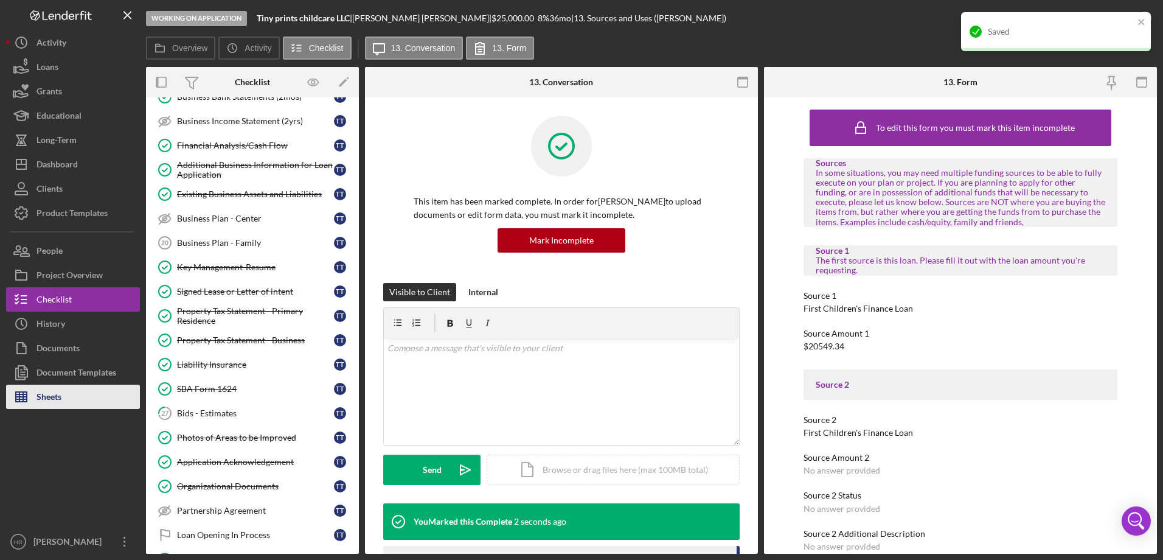
scroll to position [697, 0]
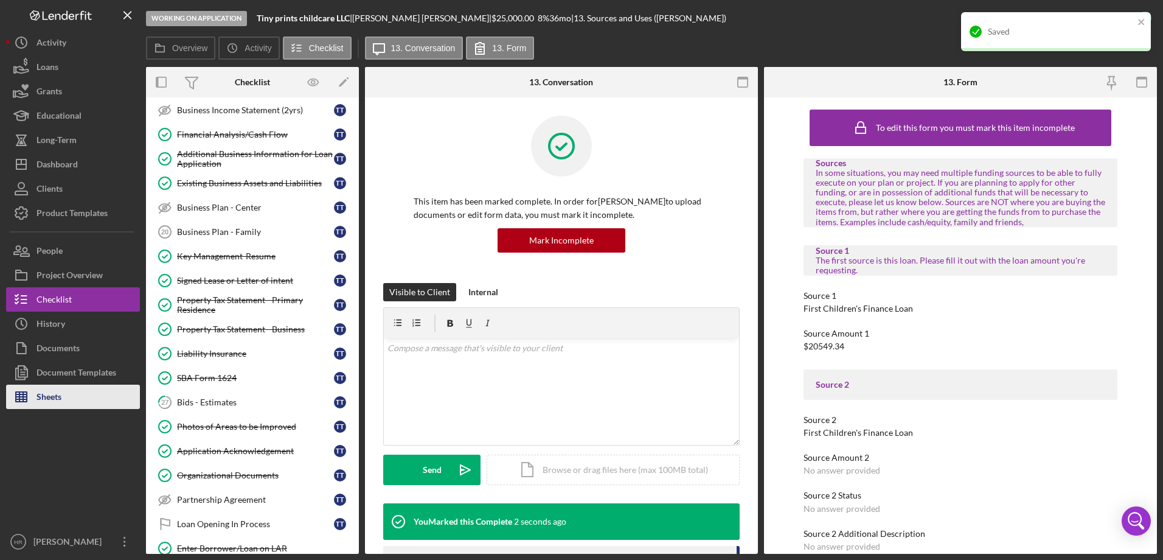
click at [82, 401] on button "Sheets" at bounding box center [73, 396] width 134 height 24
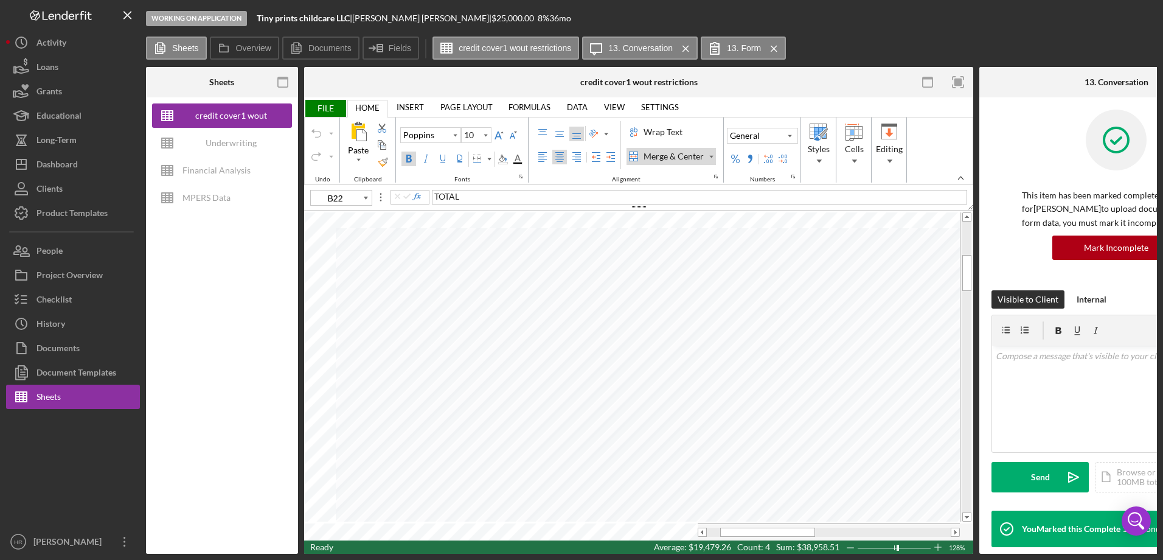
type input "D21"
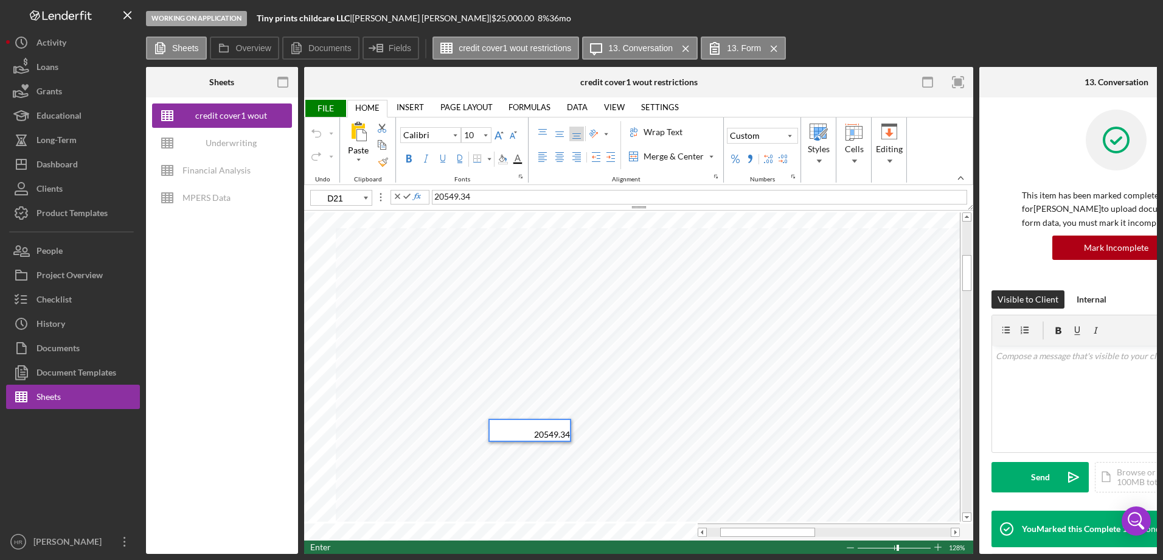
type input "11"
type input "H18"
click at [61, 170] on div "Dashboard" at bounding box center [56, 165] width 41 height 27
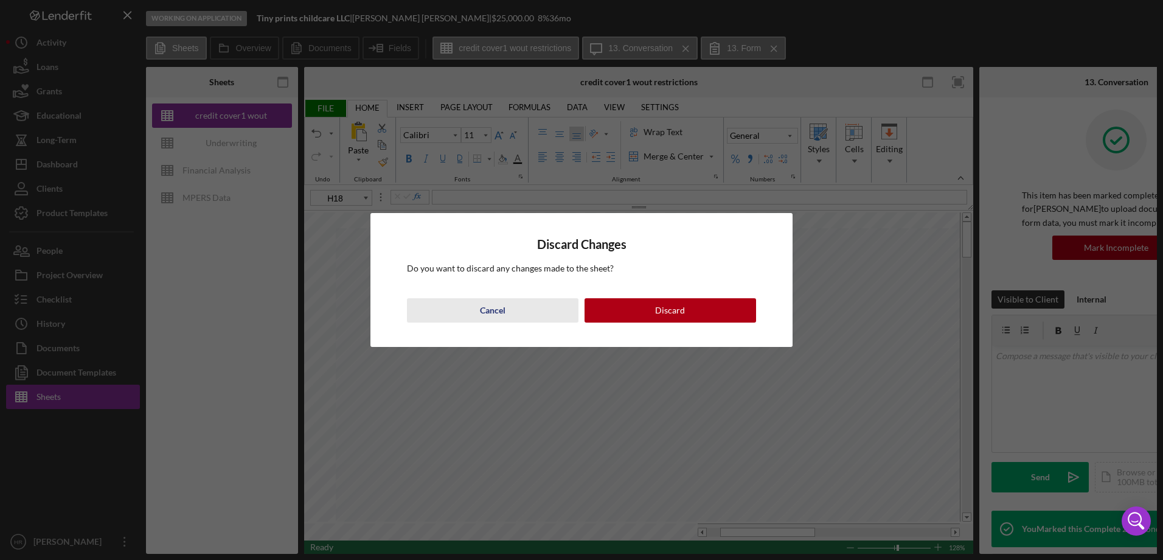
click at [502, 311] on div "Cancel" at bounding box center [493, 310] width 26 height 24
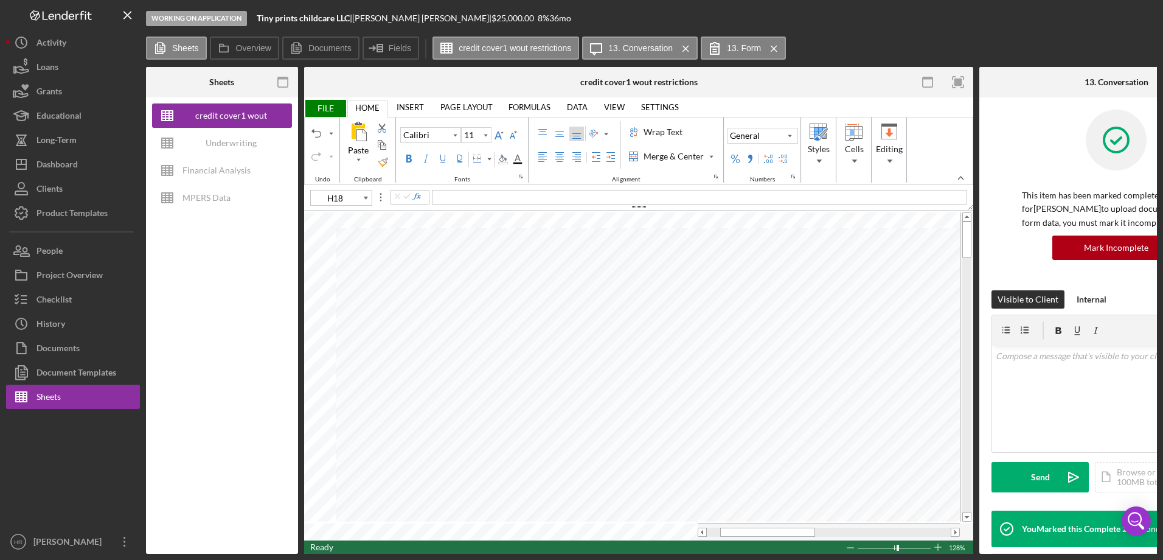
click at [319, 109] on span "FILE" at bounding box center [325, 108] width 42 height 17
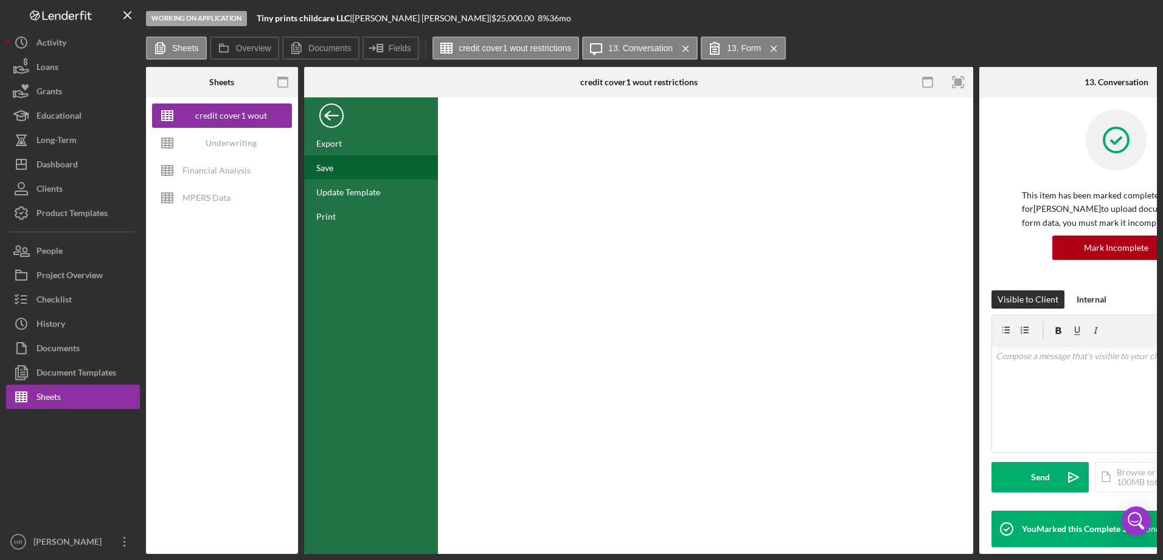
click at [326, 168] on div "Save" at bounding box center [324, 167] width 17 height 10
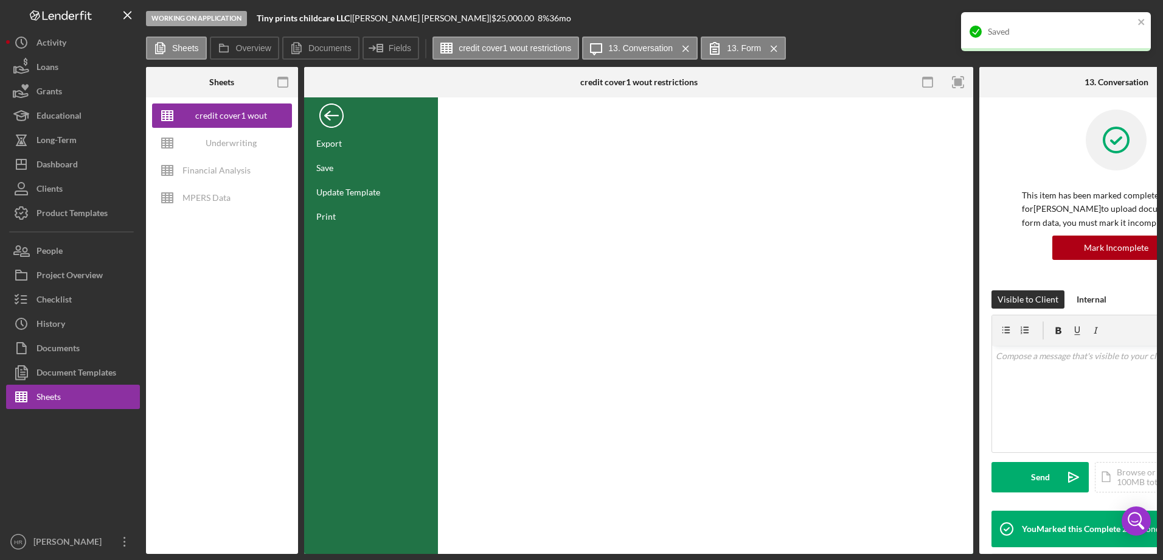
click at [324, 109] on div "Back" at bounding box center [331, 112] width 24 height 24
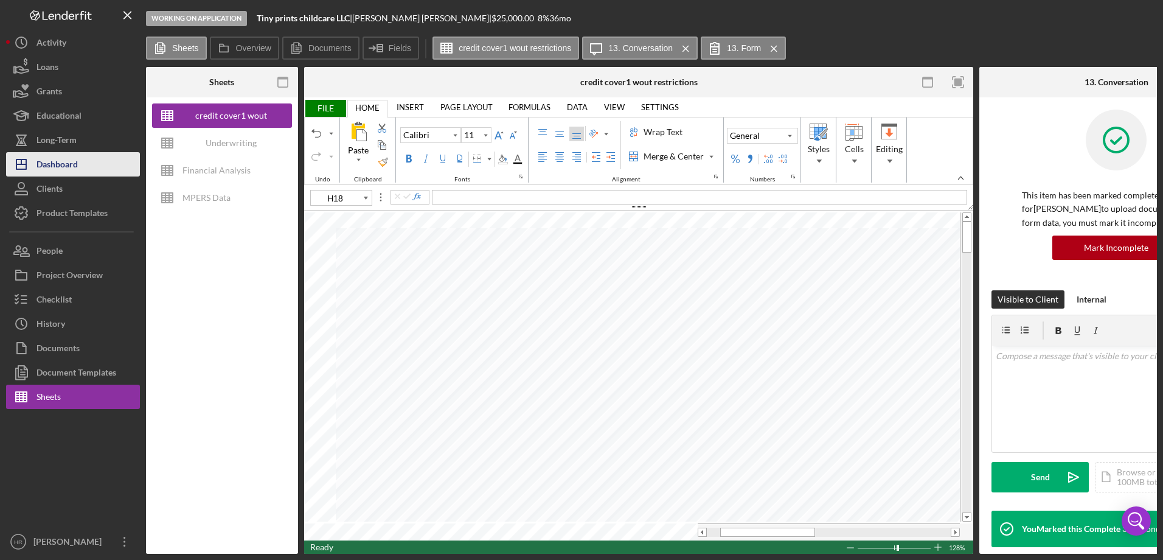
click at [71, 164] on div "Dashboard" at bounding box center [56, 165] width 41 height 27
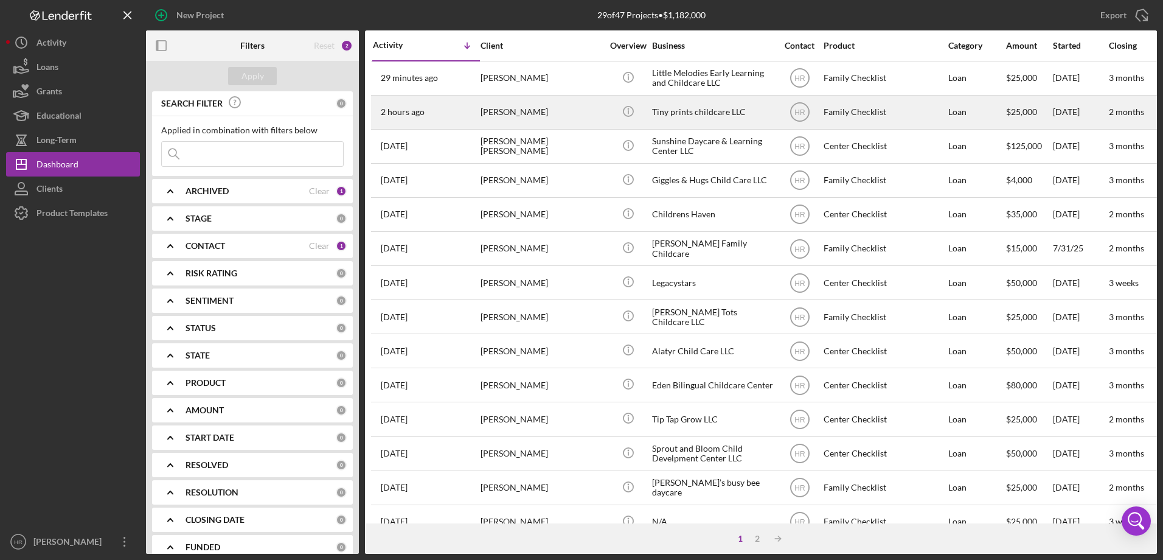
click at [510, 112] on div "[PERSON_NAME]" at bounding box center [542, 112] width 122 height 32
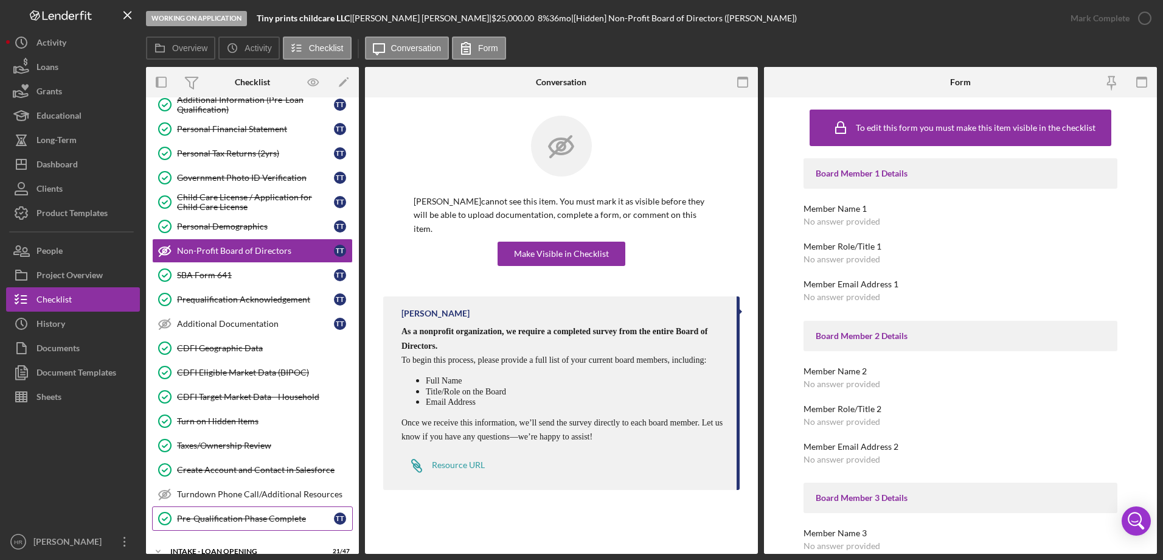
scroll to position [210, 0]
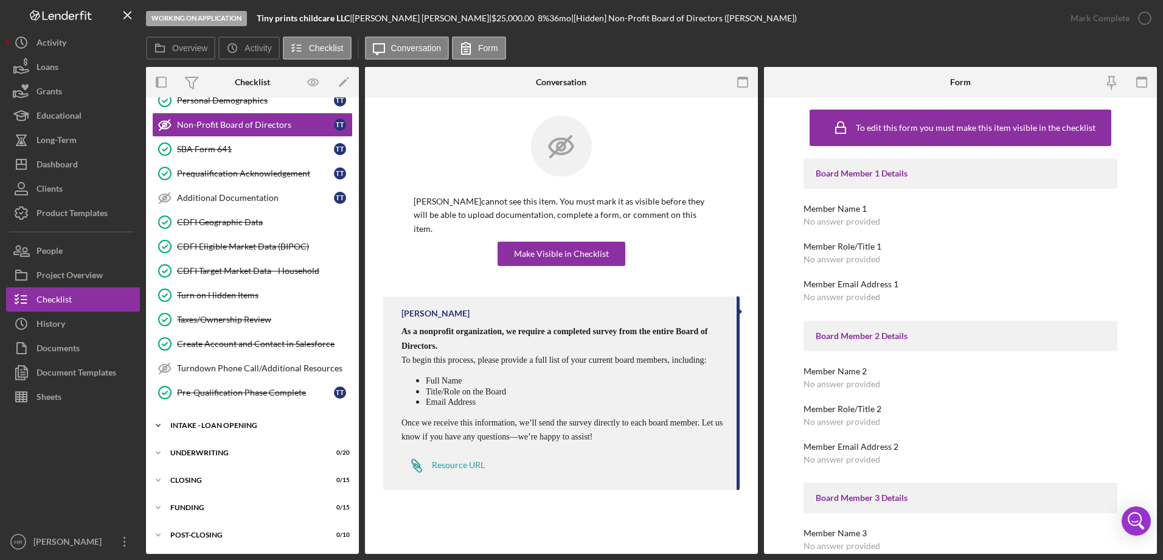
click at [217, 418] on div "Icon/Expander INTAKE - LOAN OPENING 21 / 47" at bounding box center [252, 425] width 213 height 24
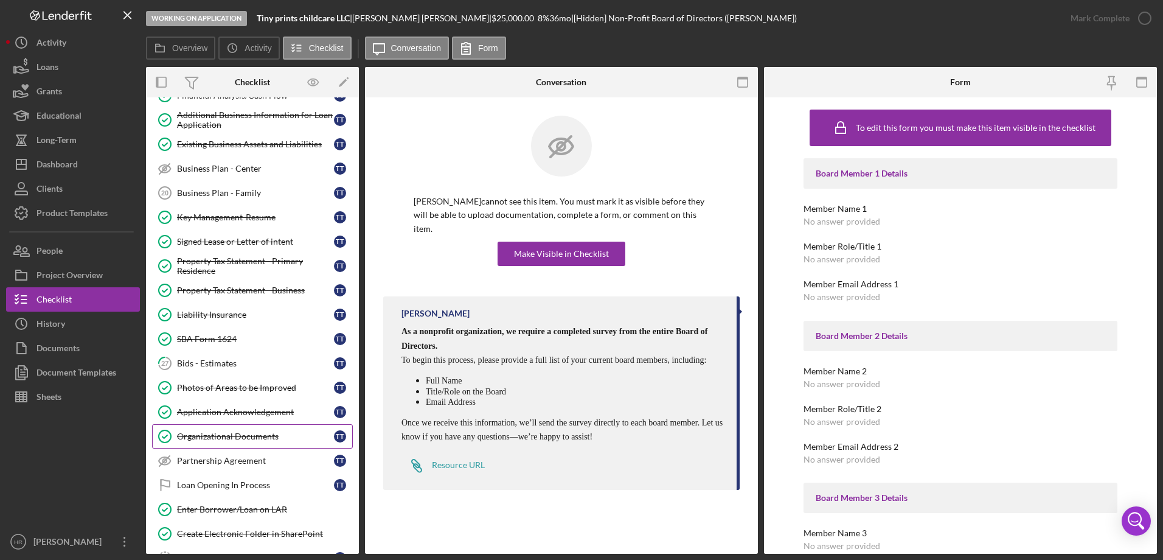
scroll to position [758, 0]
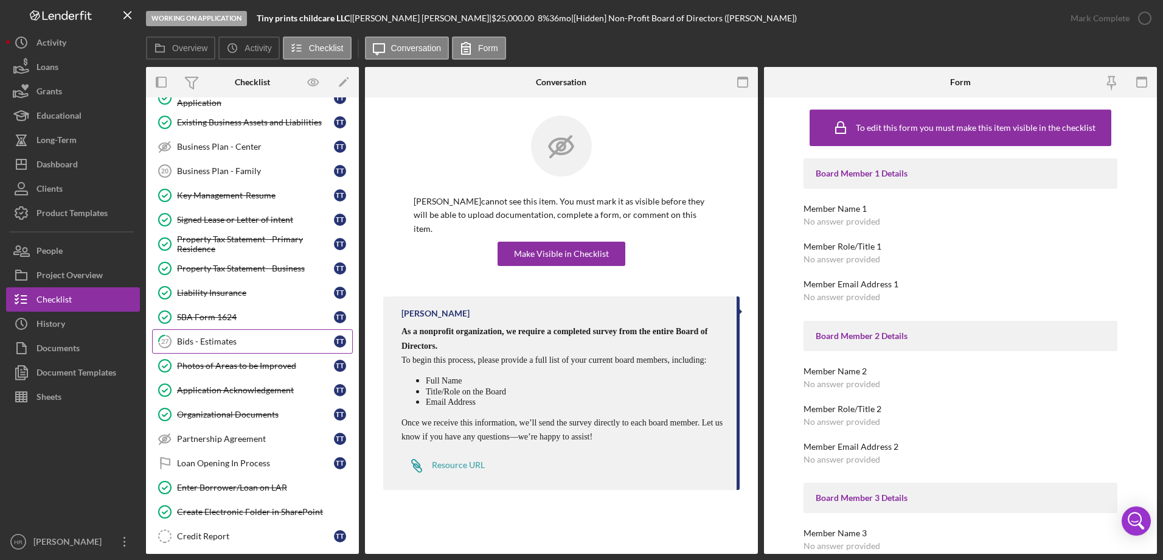
click at [215, 345] on div "Bids - Estimates" at bounding box center [255, 341] width 157 height 10
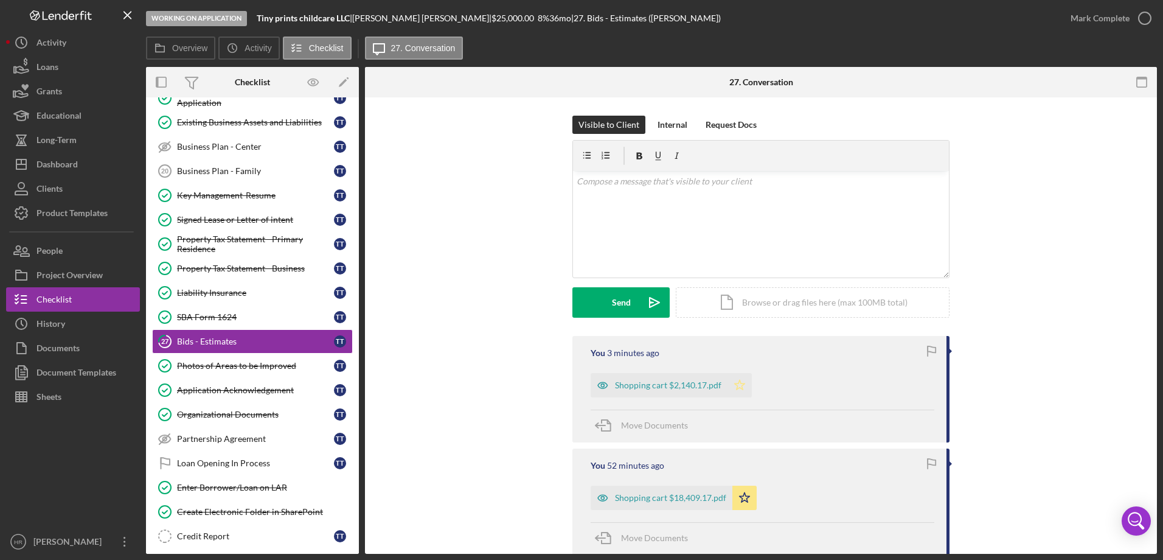
click at [737, 383] on polygon "button" at bounding box center [740, 385] width 10 height 10
click at [1151, 23] on icon "button" at bounding box center [1145, 18] width 30 height 30
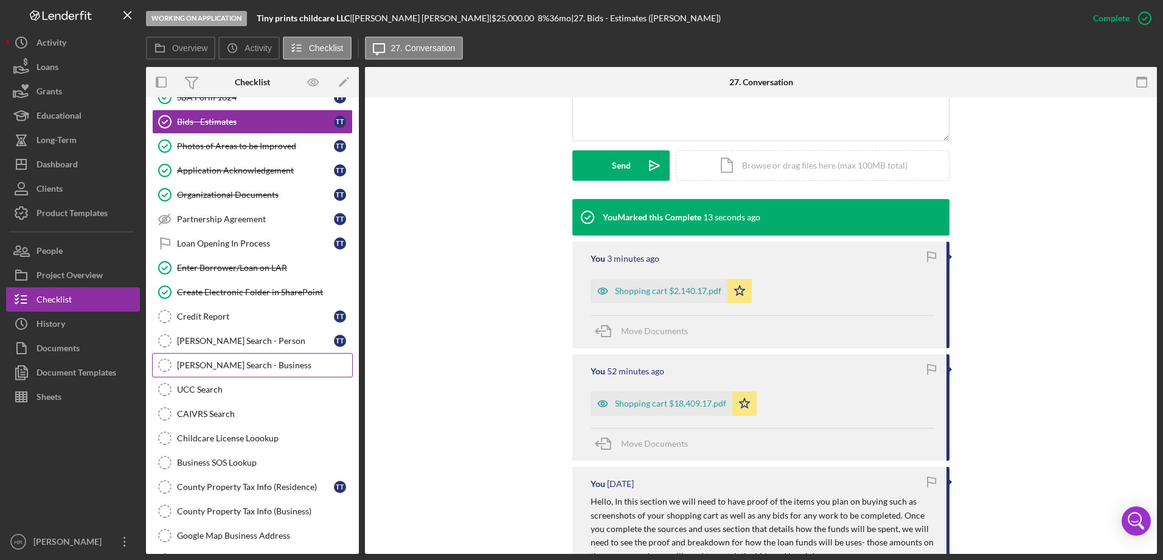
scroll to position [1062, 0]
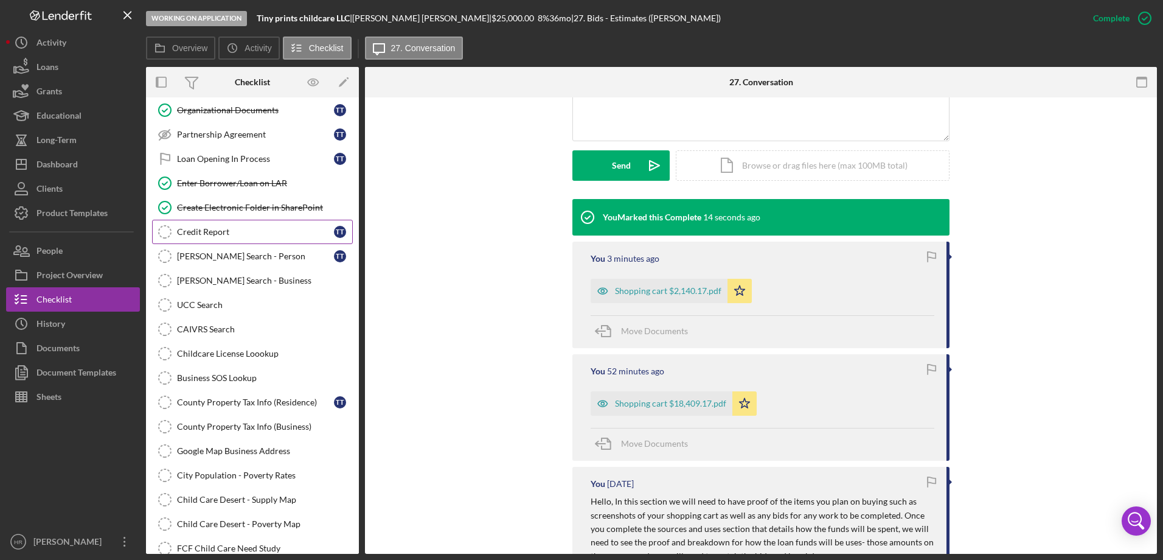
click at [201, 228] on div "Credit Report" at bounding box center [255, 232] width 157 height 10
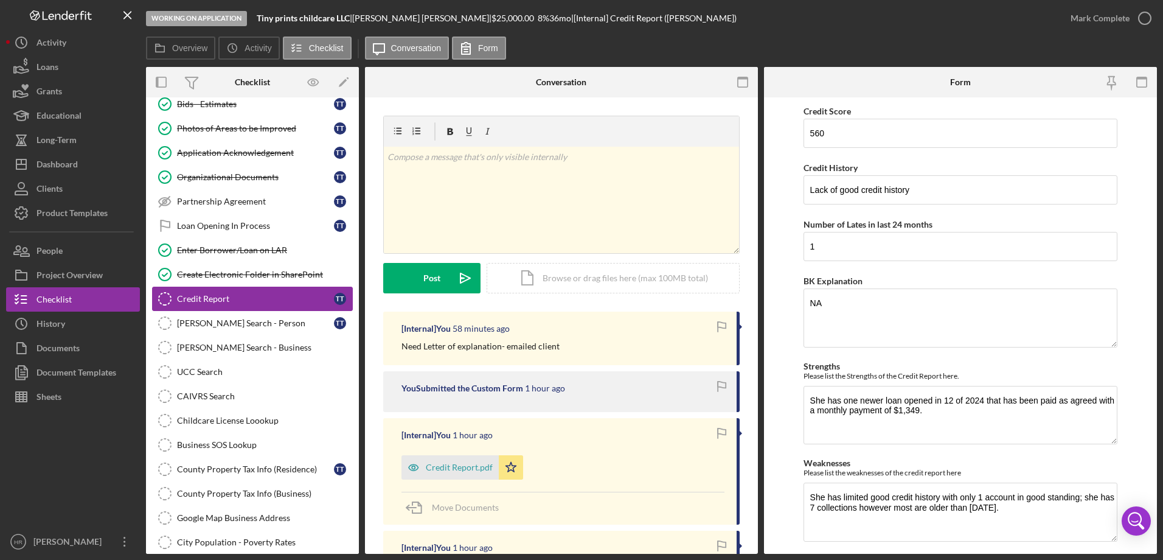
scroll to position [996, 0]
click at [223, 324] on div "SAM Search - Person" at bounding box center [255, 323] width 157 height 10
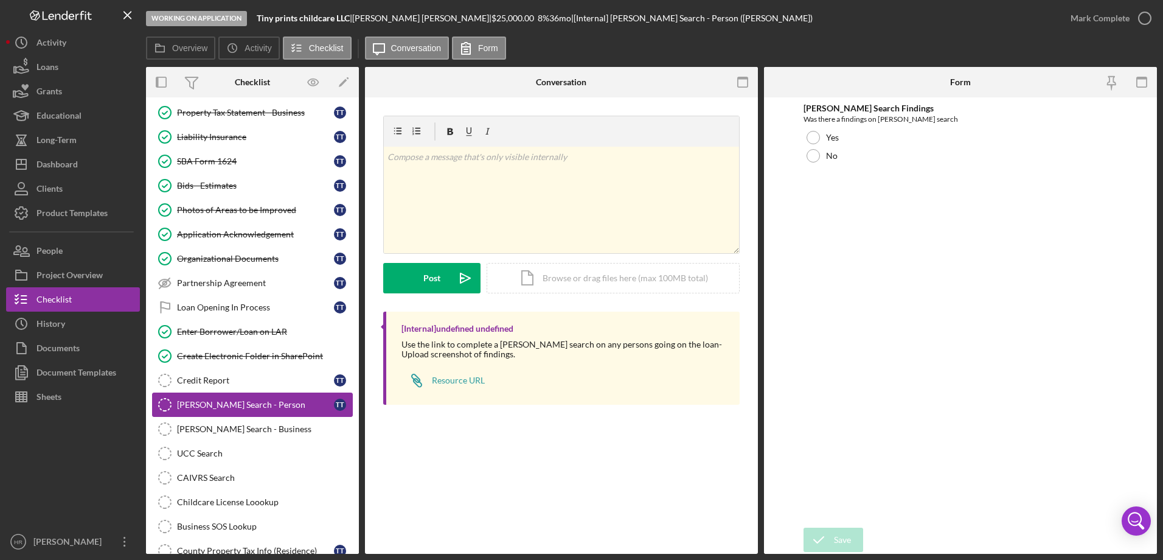
scroll to position [935, 0]
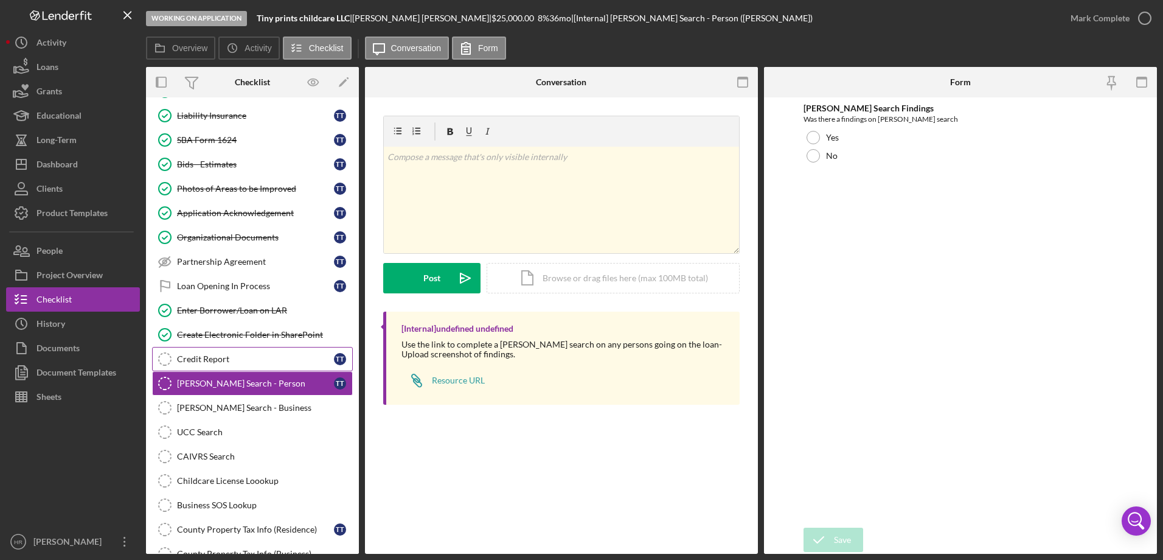
click at [219, 359] on div "Credit Report" at bounding box center [255, 359] width 157 height 10
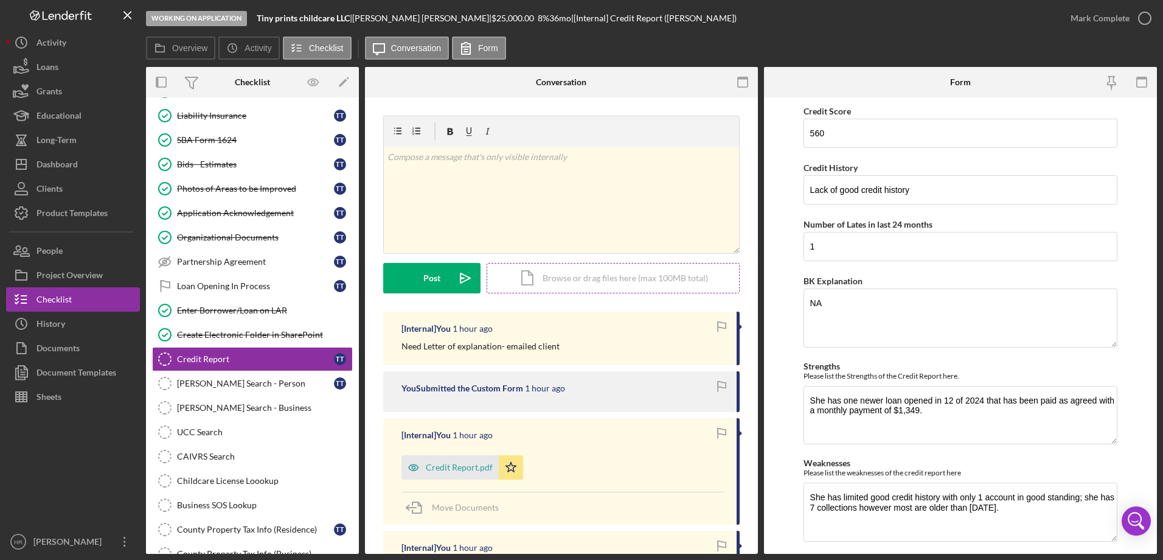
click at [582, 281] on div "Icon/Document Browse or drag files here (max 100MB total) Tap to choose files o…" at bounding box center [613, 278] width 253 height 30
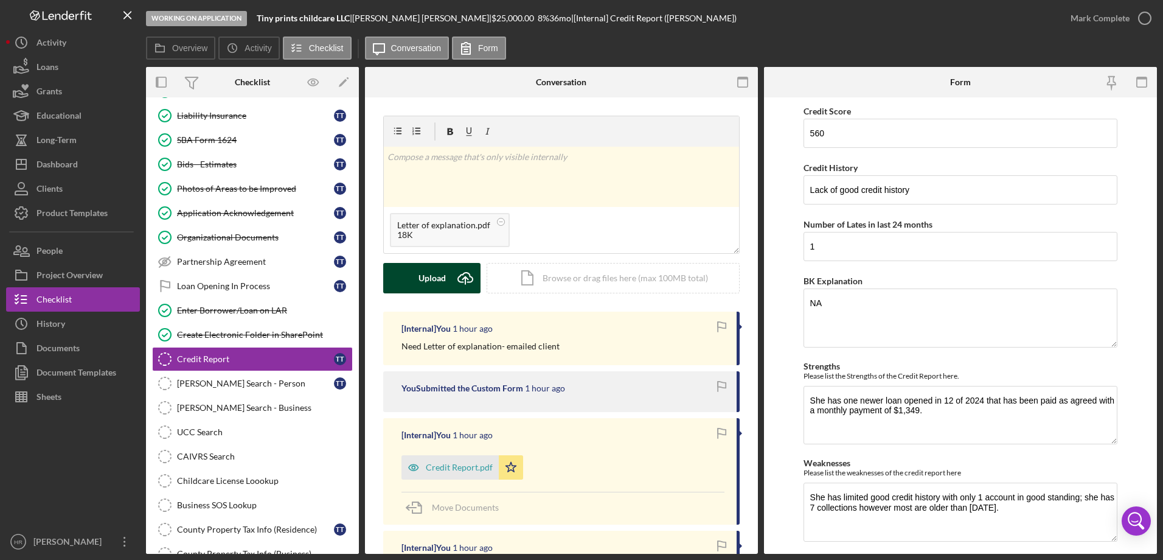
click at [433, 280] on div "Upload" at bounding box center [432, 278] width 27 height 30
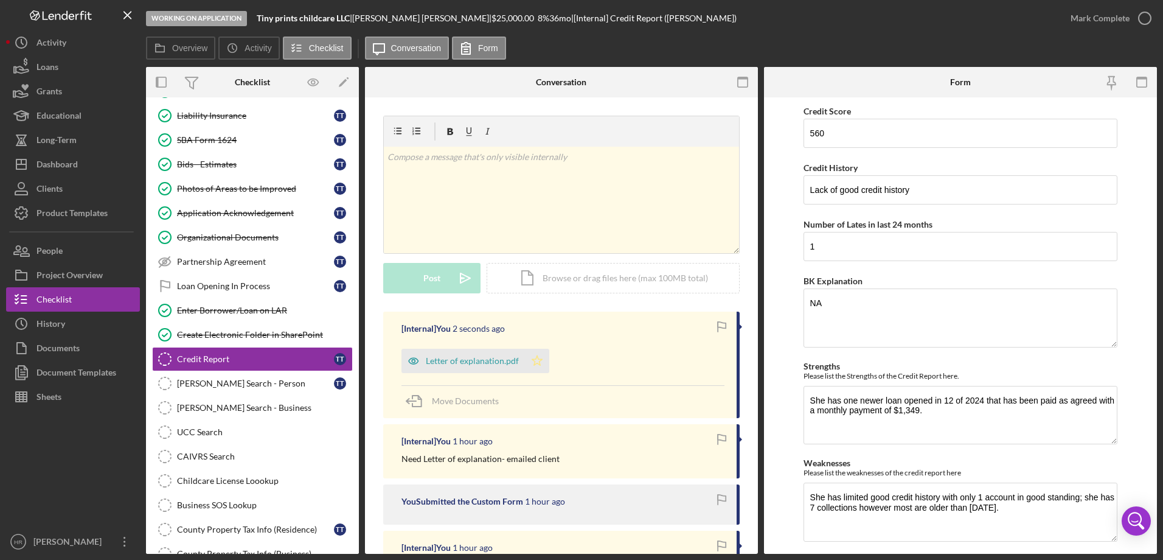
click at [537, 360] on icon "Icon/Star" at bounding box center [537, 361] width 24 height 24
click at [1152, 17] on icon "button" at bounding box center [1145, 18] width 30 height 30
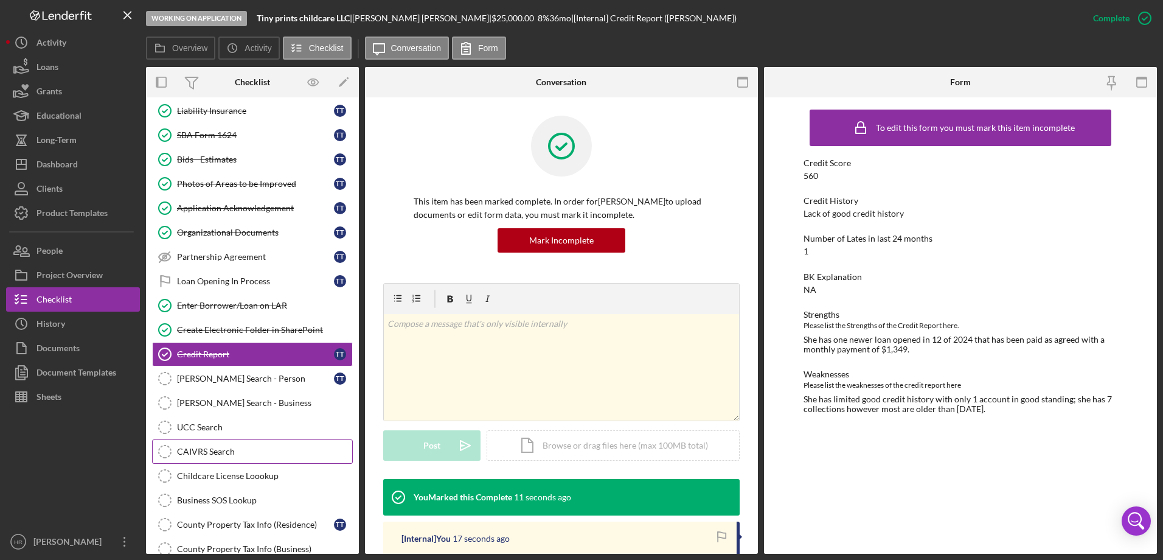
scroll to position [996, 0]
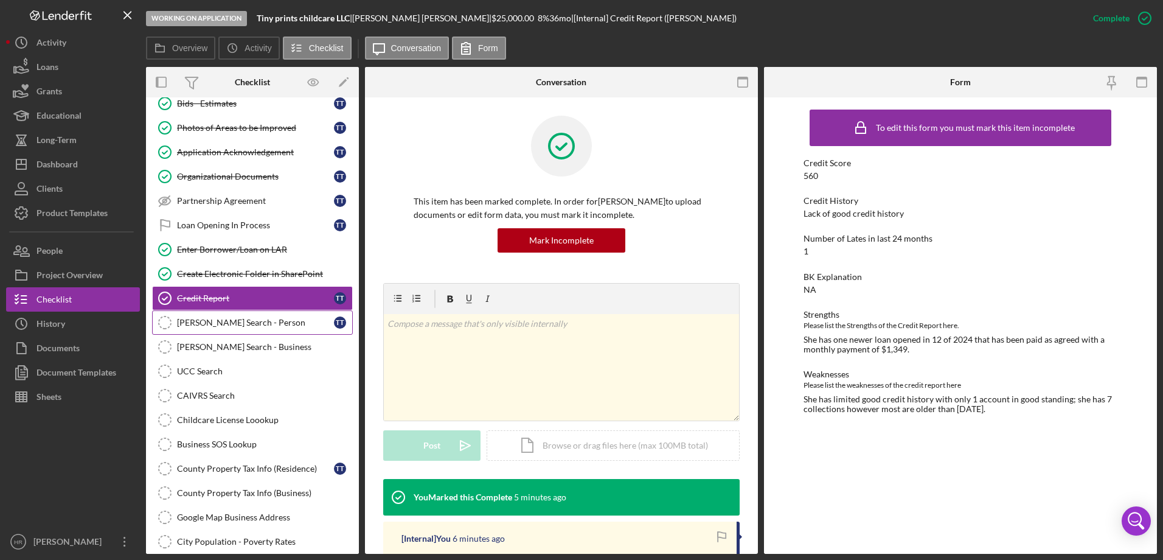
click at [215, 322] on div "SAM Search - Person" at bounding box center [255, 323] width 157 height 10
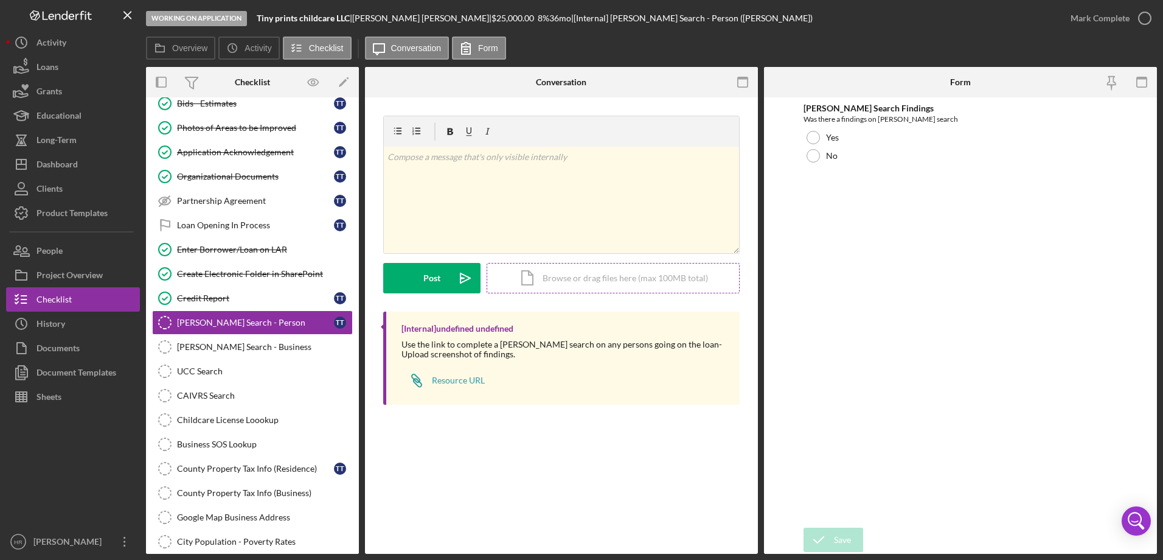
click at [571, 280] on div "Icon/Document Browse or drag files here (max 100MB total) Tap to choose files o…" at bounding box center [613, 278] width 253 height 30
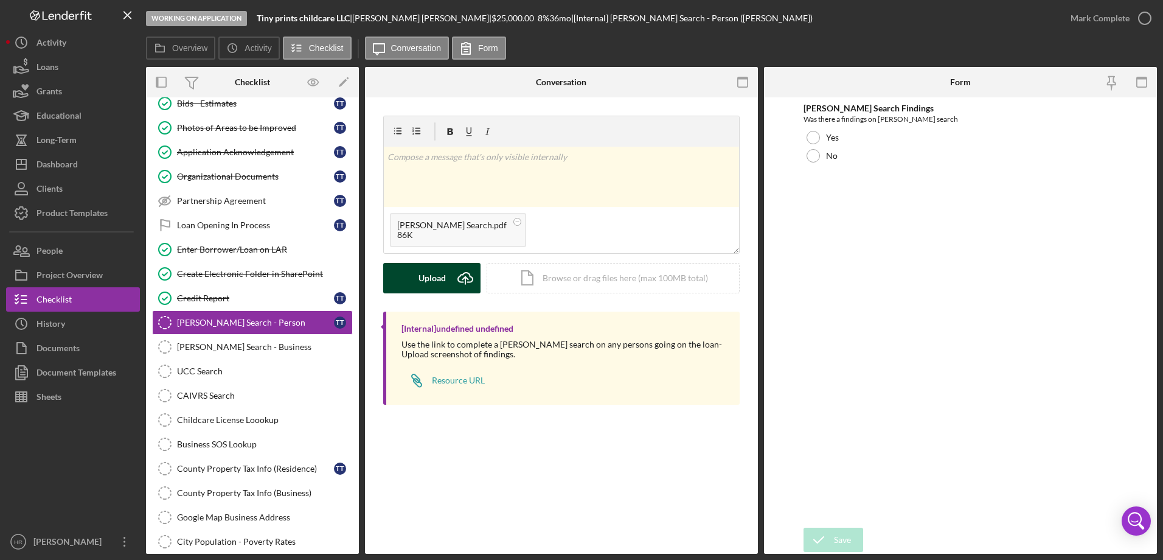
click at [429, 272] on div "Upload" at bounding box center [432, 278] width 27 height 30
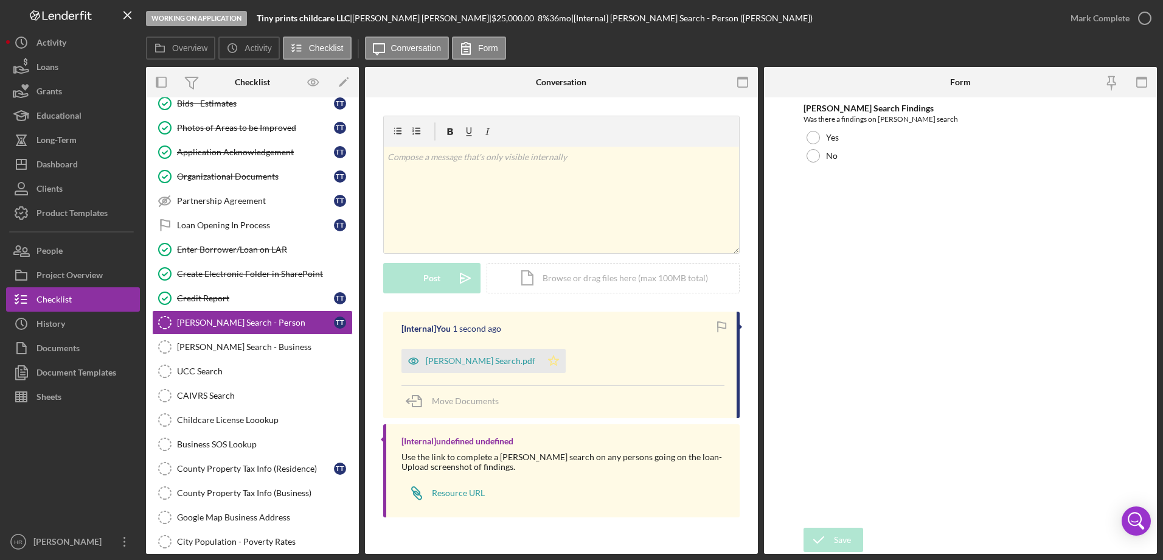
click at [549, 364] on polygon "button" at bounding box center [554, 360] width 10 height 10
click at [813, 151] on div at bounding box center [813, 155] width 13 height 13
click at [836, 530] on div "Save" at bounding box center [842, 539] width 17 height 24
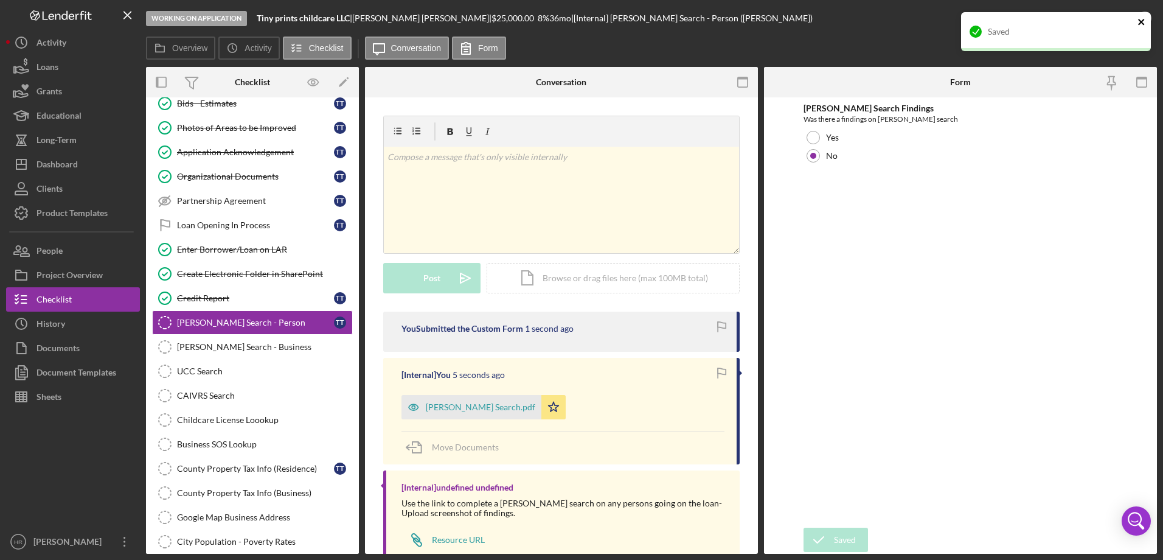
click at [1144, 21] on icon "close" at bounding box center [1142, 22] width 9 height 10
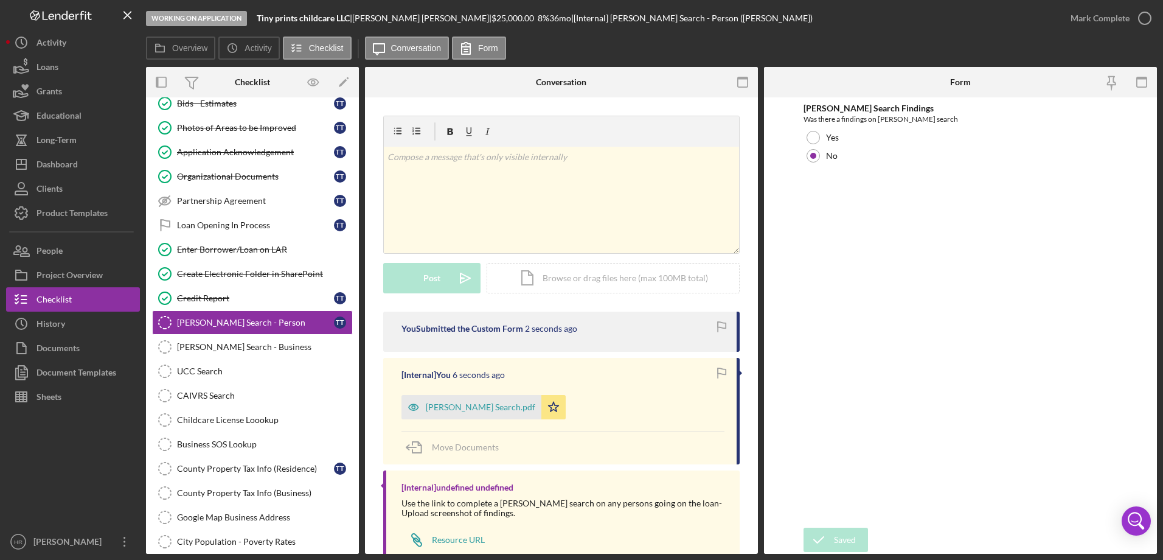
click at [1144, 19] on div "Saved" at bounding box center [1056, 37] width 195 height 54
click at [0, 0] on icon "button" at bounding box center [0, 0] width 0 height 0
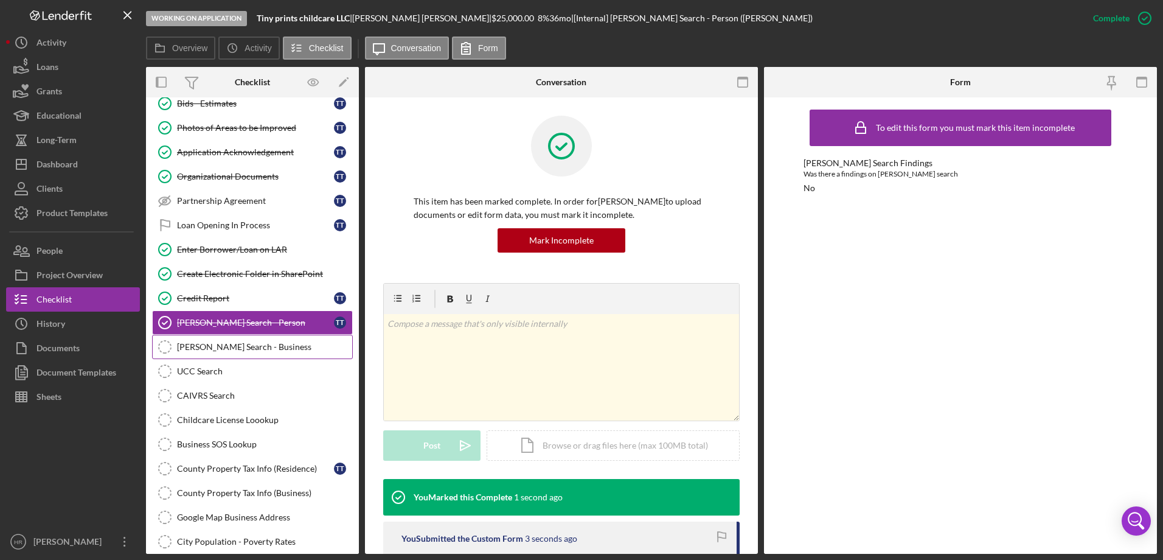
click at [226, 347] on div "SAM Search - Business" at bounding box center [264, 347] width 175 height 10
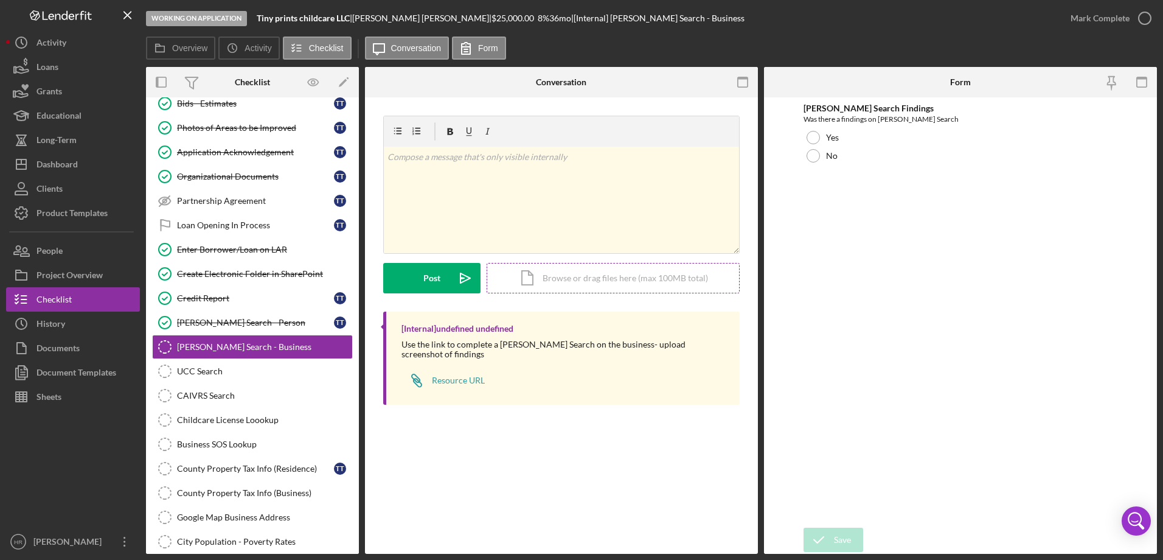
click at [578, 279] on div "Icon/Document Browse or drag files here (max 100MB total) Tap to choose files o…" at bounding box center [613, 278] width 253 height 30
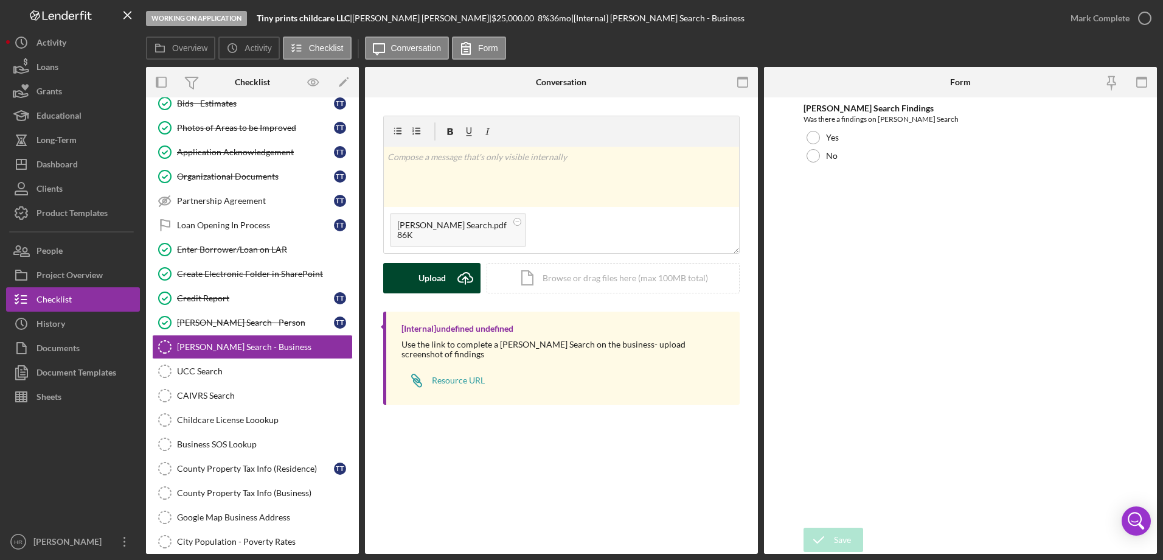
click at [411, 283] on button "Upload Icon/Upload" at bounding box center [431, 278] width 97 height 30
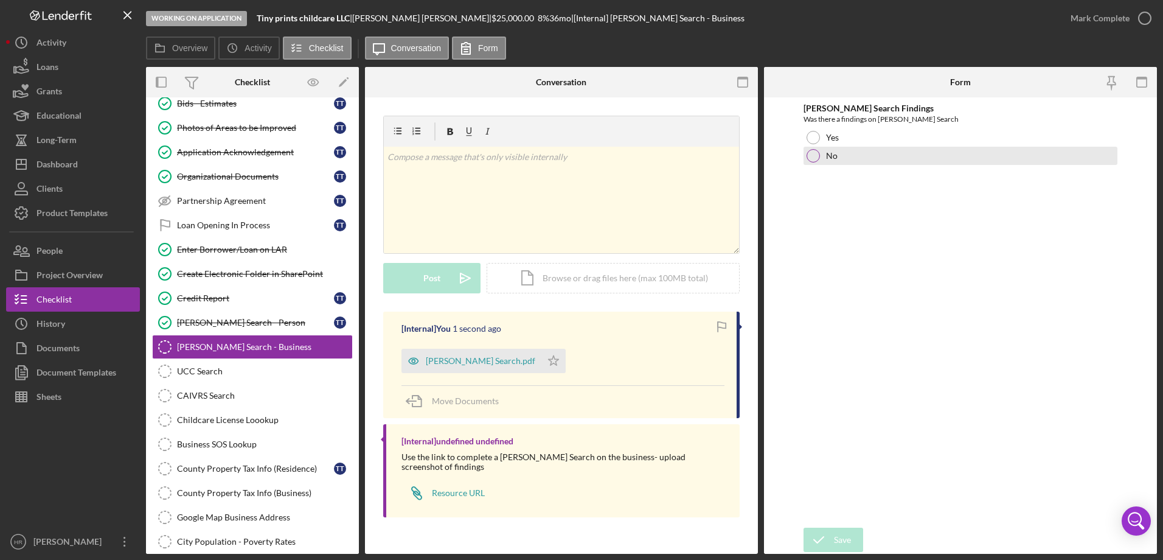
click at [817, 158] on div at bounding box center [813, 155] width 13 height 13
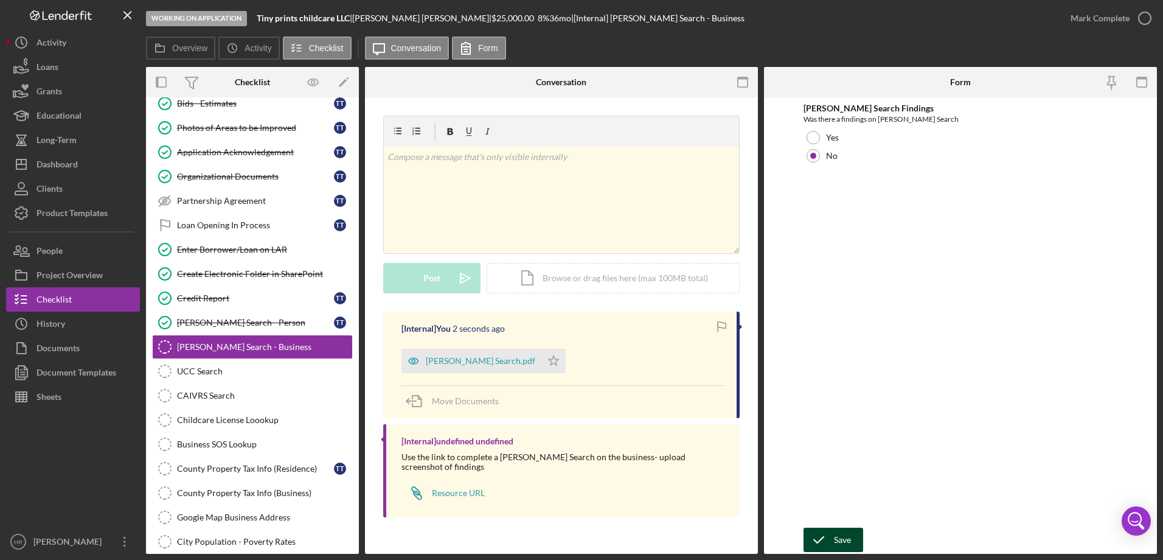
click at [831, 535] on icon "submit" at bounding box center [819, 539] width 30 height 30
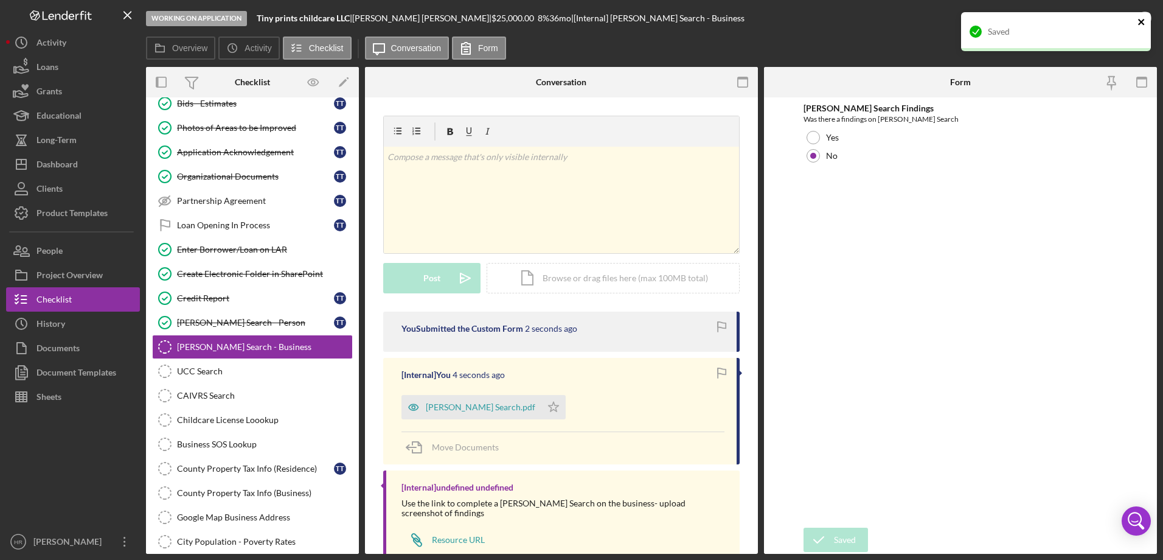
click at [1140, 18] on icon "close" at bounding box center [1142, 22] width 9 height 10
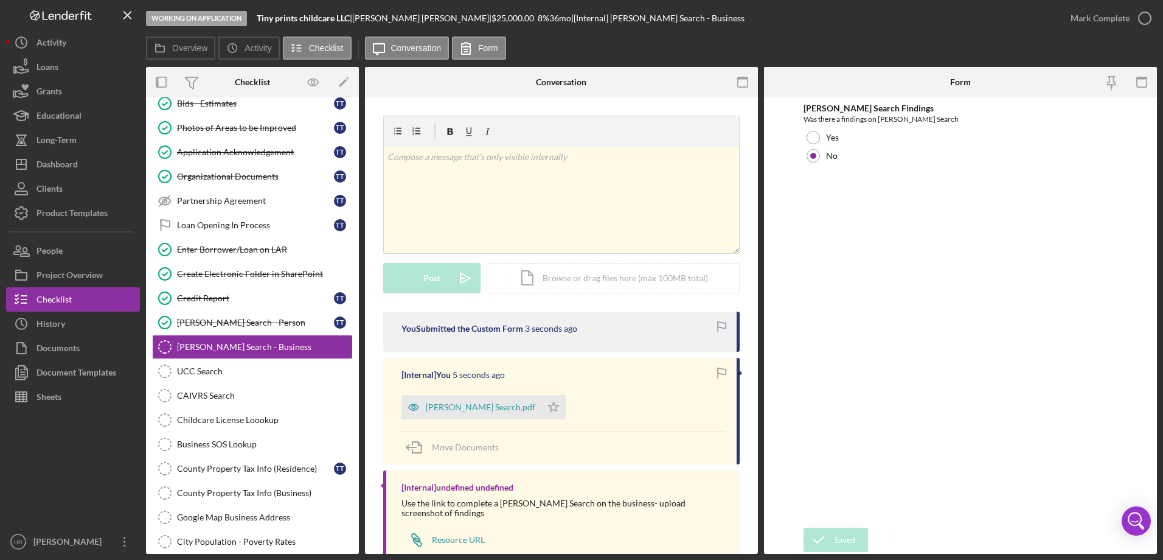
click at [1140, 18] on div "Saved" at bounding box center [1056, 37] width 195 height 54
click at [0, 0] on icon "button" at bounding box center [0, 0] width 0 height 0
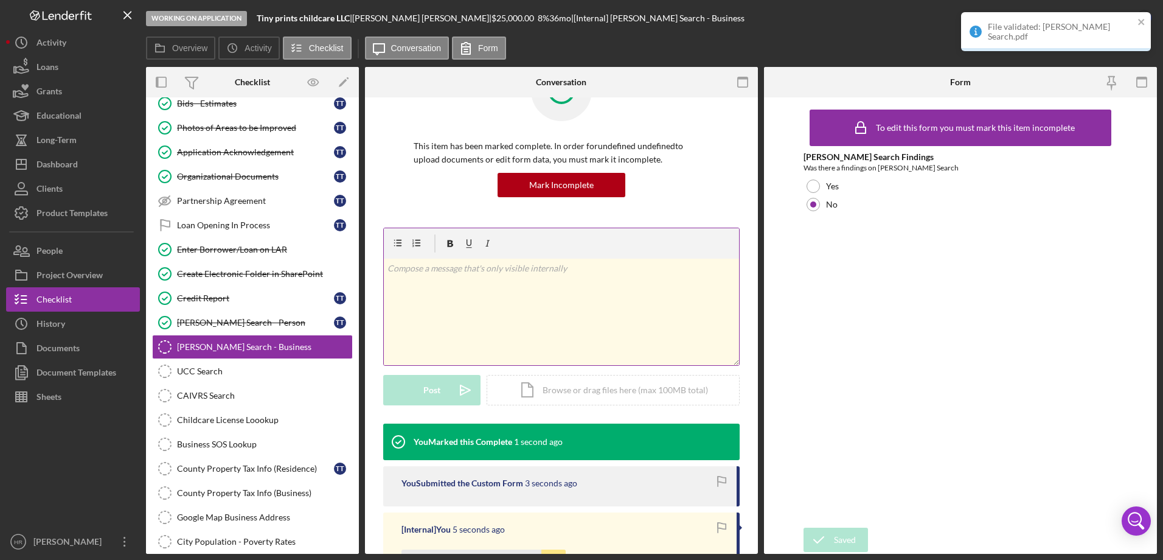
scroll to position [122, 0]
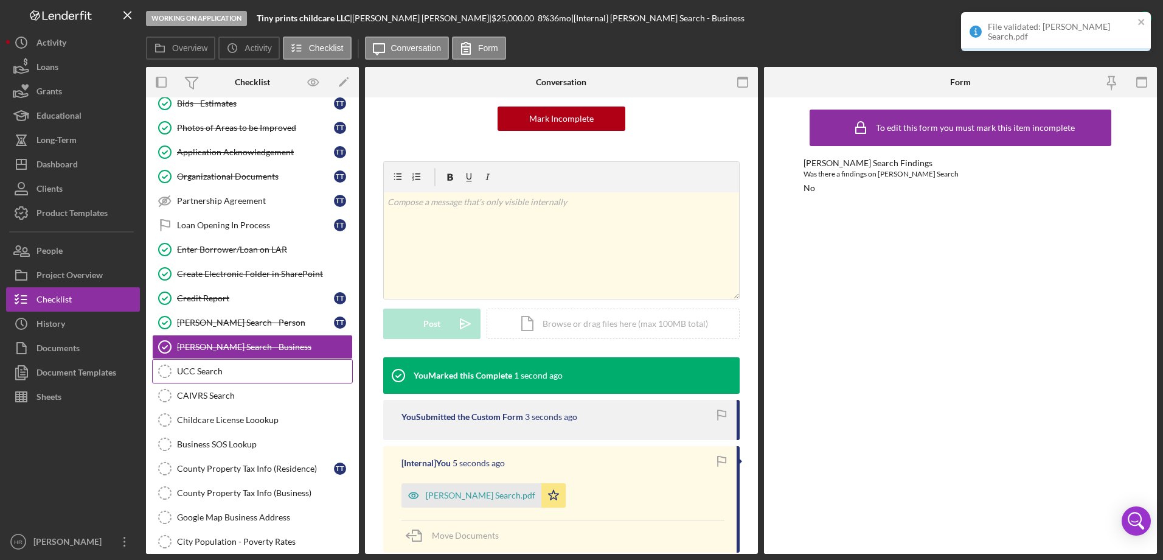
click at [253, 367] on div "UCC Search" at bounding box center [264, 371] width 175 height 10
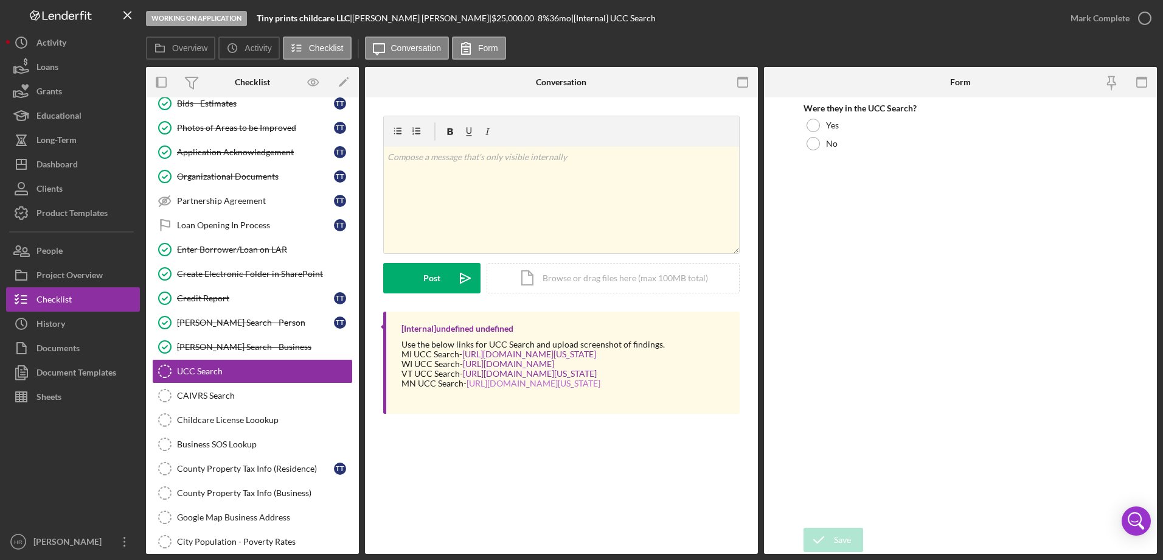
click at [487, 382] on link "https://www.sos.state.mn.us/business-liens/ucc-tax-cns-forms-fees/ucc-lien-fili…" at bounding box center [534, 383] width 134 height 10
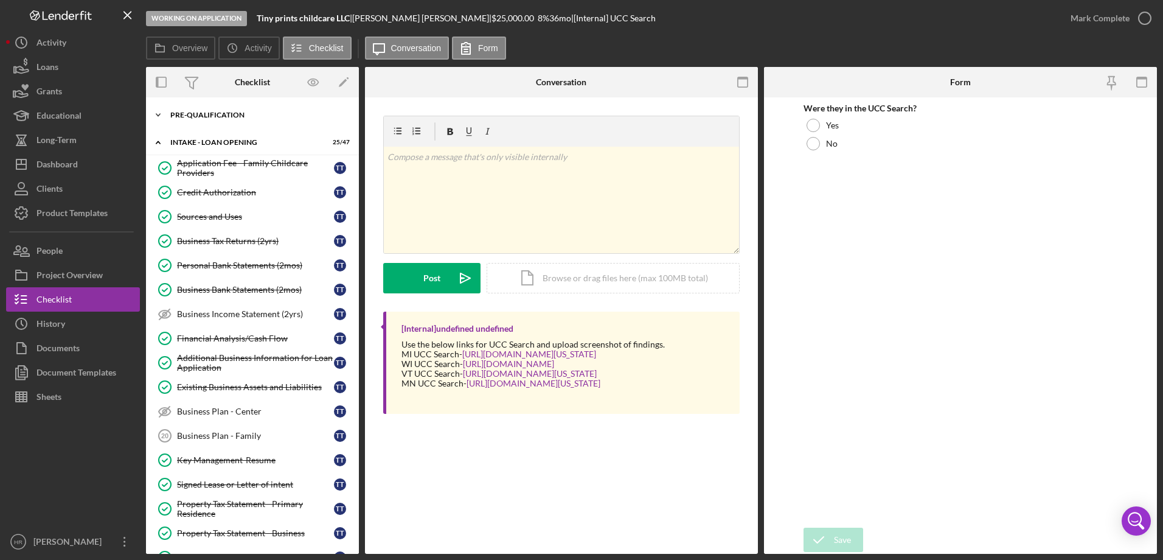
click at [212, 111] on div "Pre-Qualification" at bounding box center [256, 114] width 173 height 7
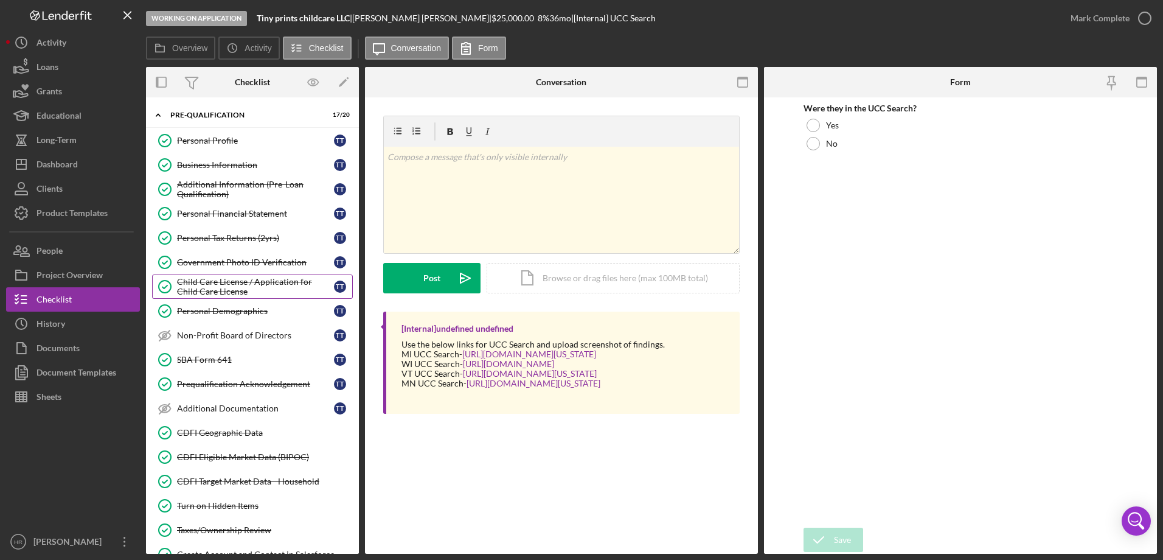
click at [237, 275] on link "Child Care License / Application for Child Care License Child Care License / Ap…" at bounding box center [252, 286] width 201 height 24
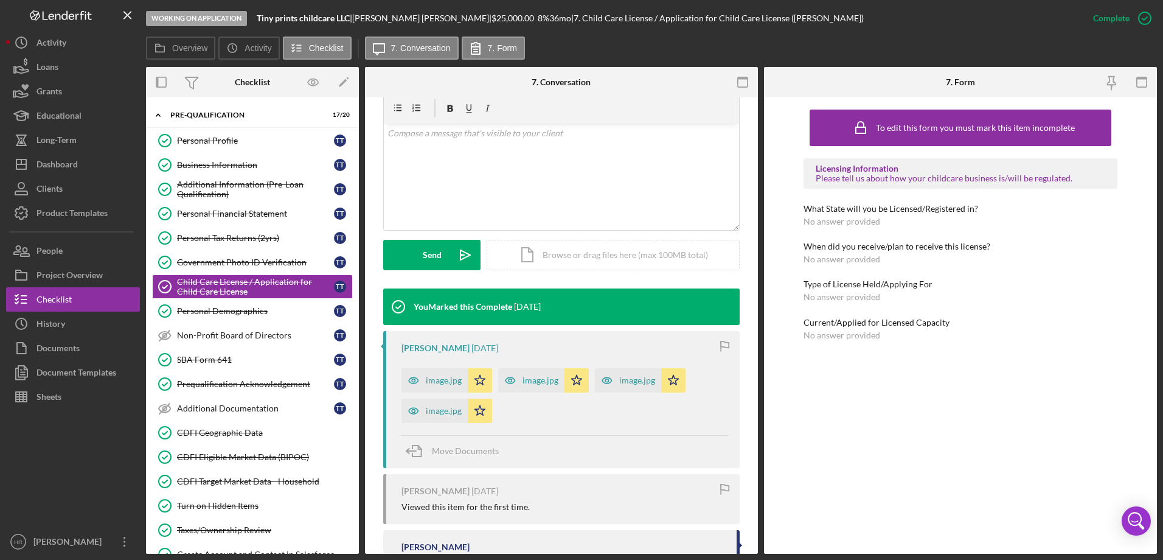
scroll to position [243, 0]
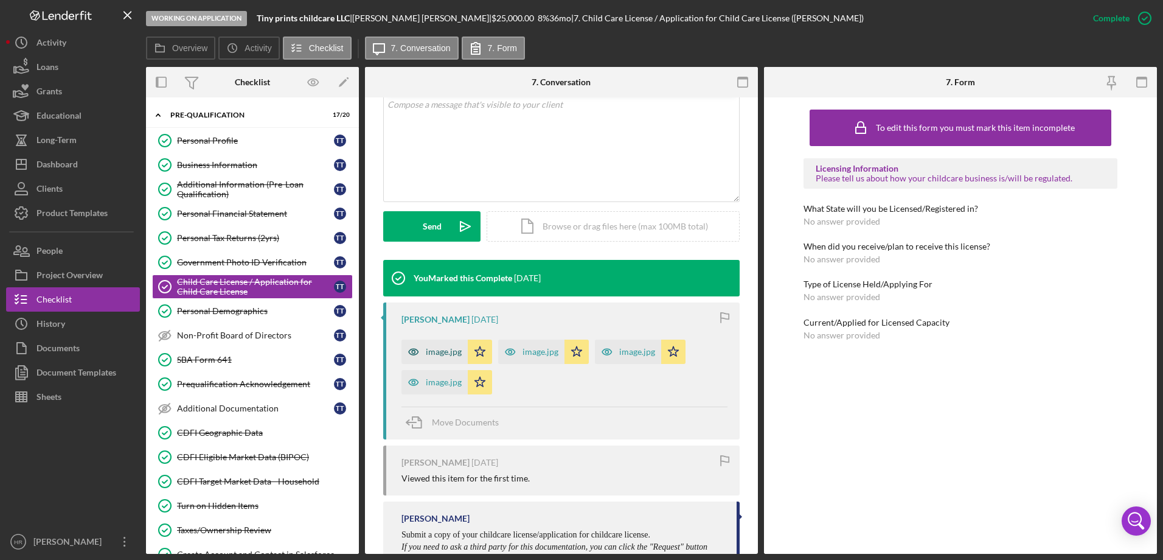
click at [429, 353] on div "image.jpg" at bounding box center [444, 352] width 36 height 10
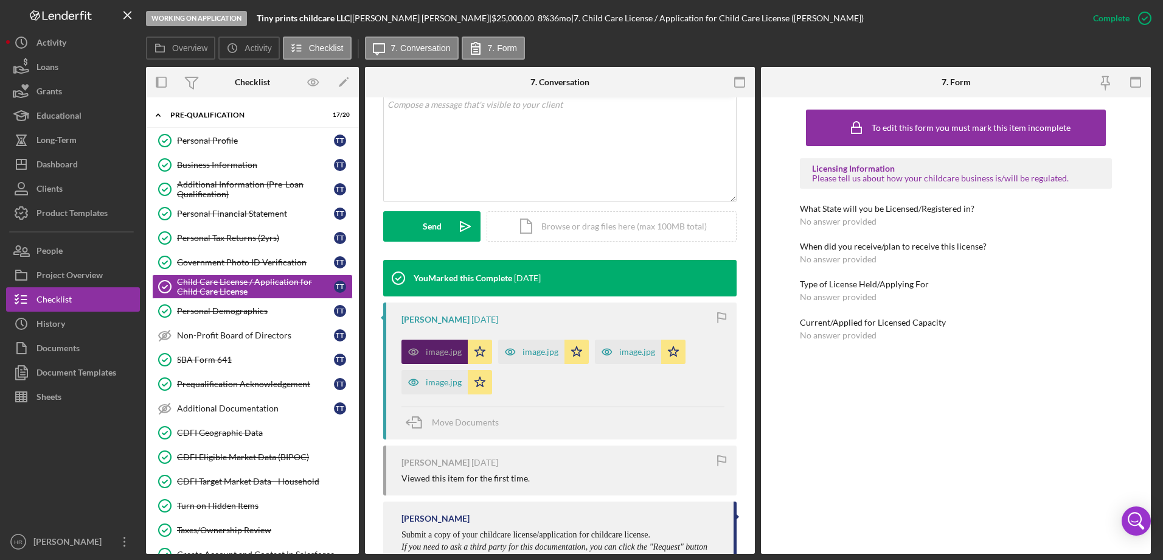
scroll to position [257, 0]
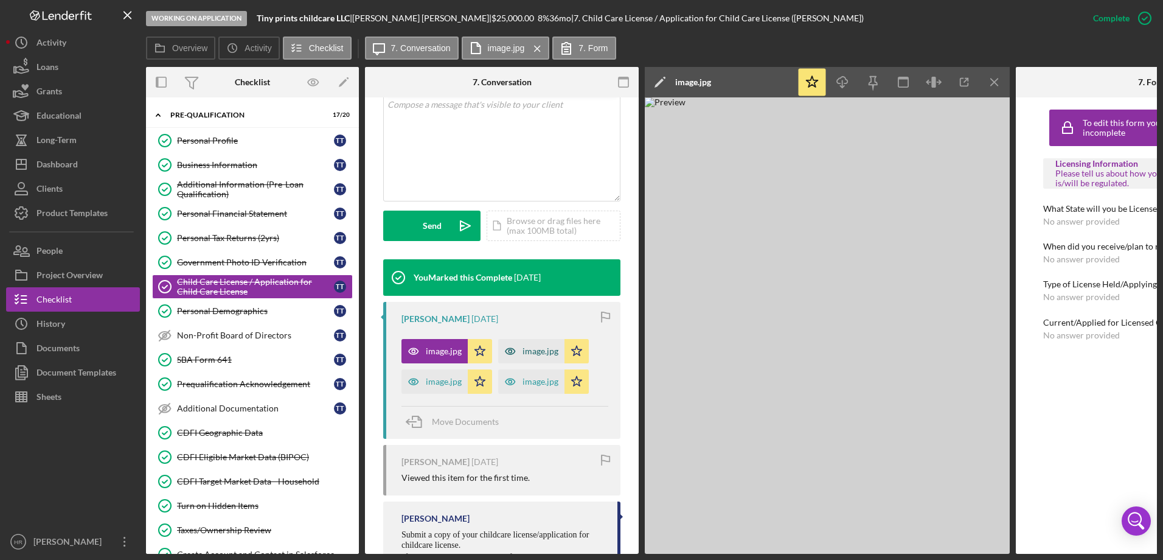
click at [538, 350] on div "image.jpg" at bounding box center [541, 351] width 36 height 10
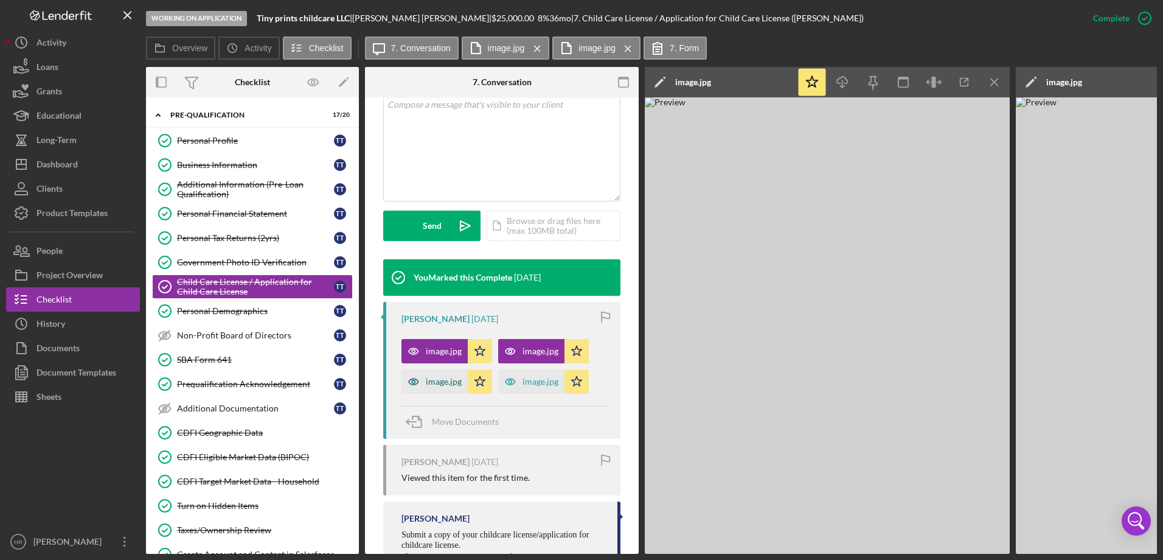
click at [430, 387] on div "image.jpg" at bounding box center [434, 381] width 66 height 24
click at [526, 383] on div "image.jpg" at bounding box center [541, 382] width 36 height 10
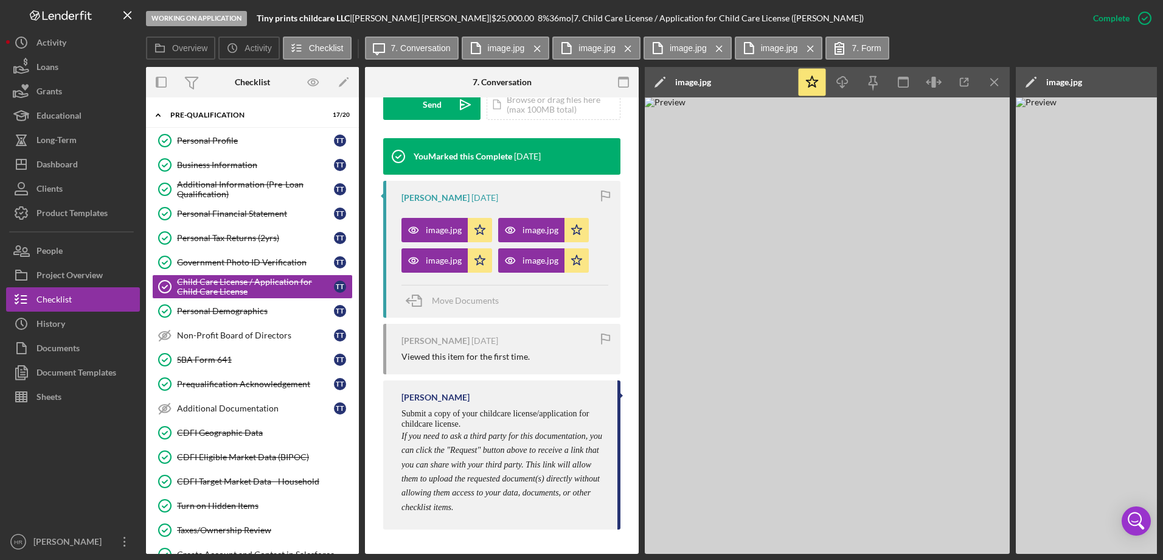
scroll to position [148, 0]
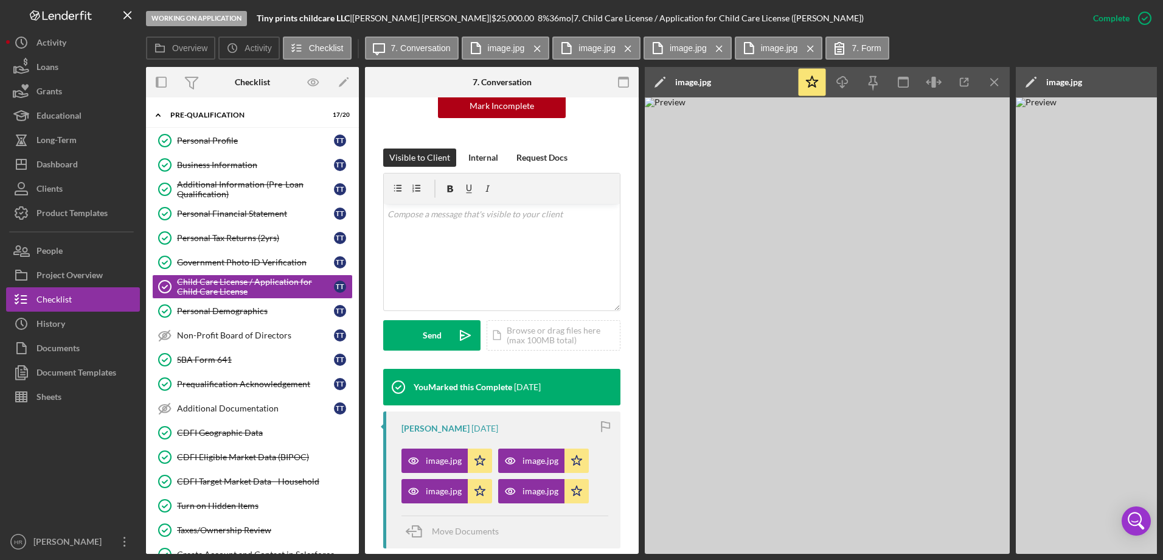
drag, startPoint x: 457, startPoint y: 549, endPoint x: 481, endPoint y: 550, distance: 23.1
click at [481, 550] on div "Overview Internal Workflow Stage Working on Application Icon/Dropdown Arrow Arc…" at bounding box center [651, 310] width 1011 height 487
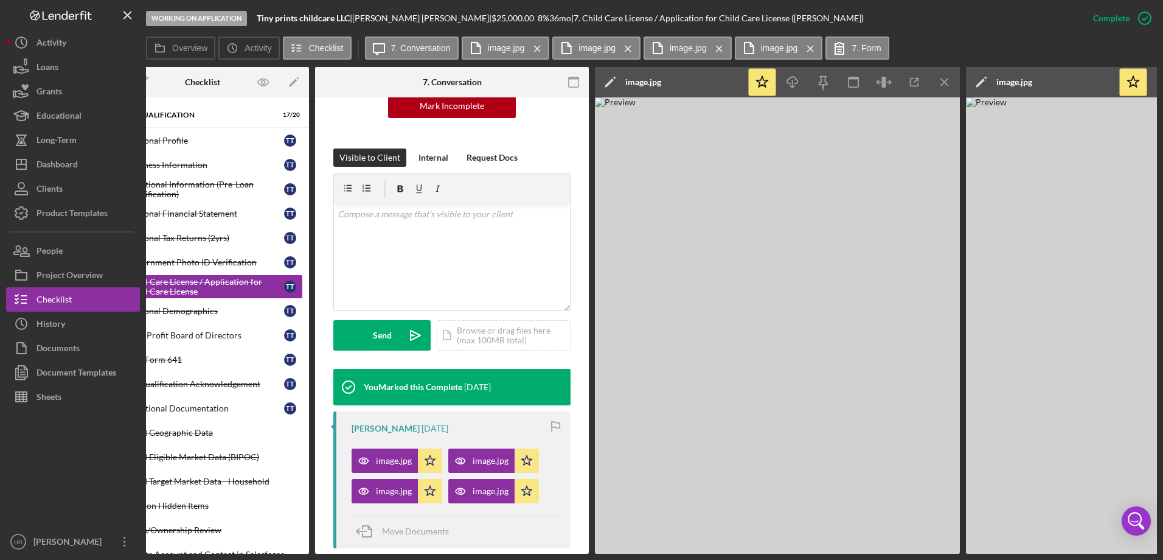
scroll to position [0, 0]
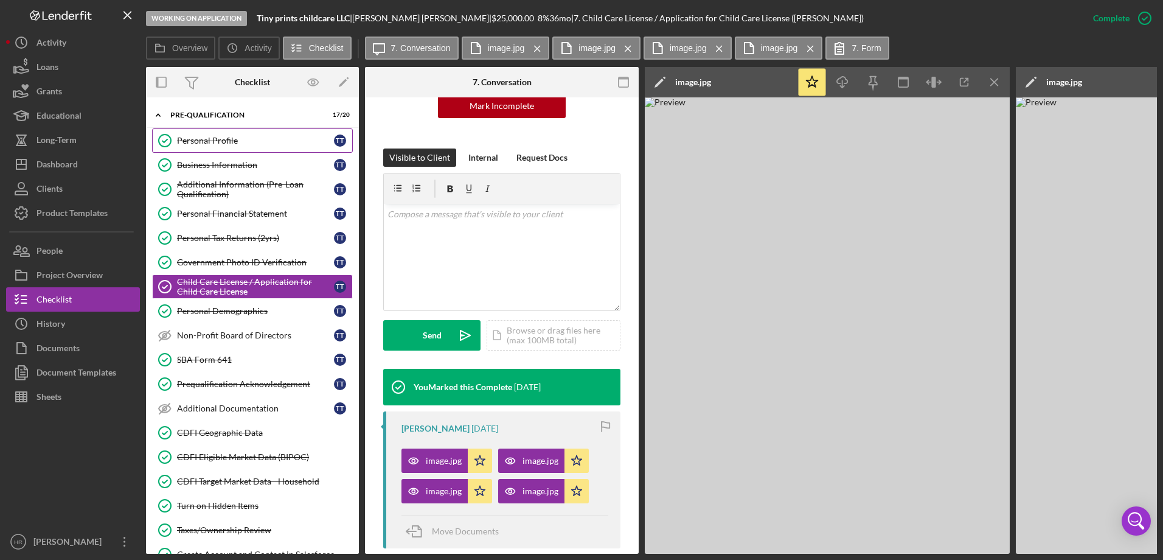
click at [236, 146] on link "Personal Profile Personal Profile T T" at bounding box center [252, 140] width 201 height 24
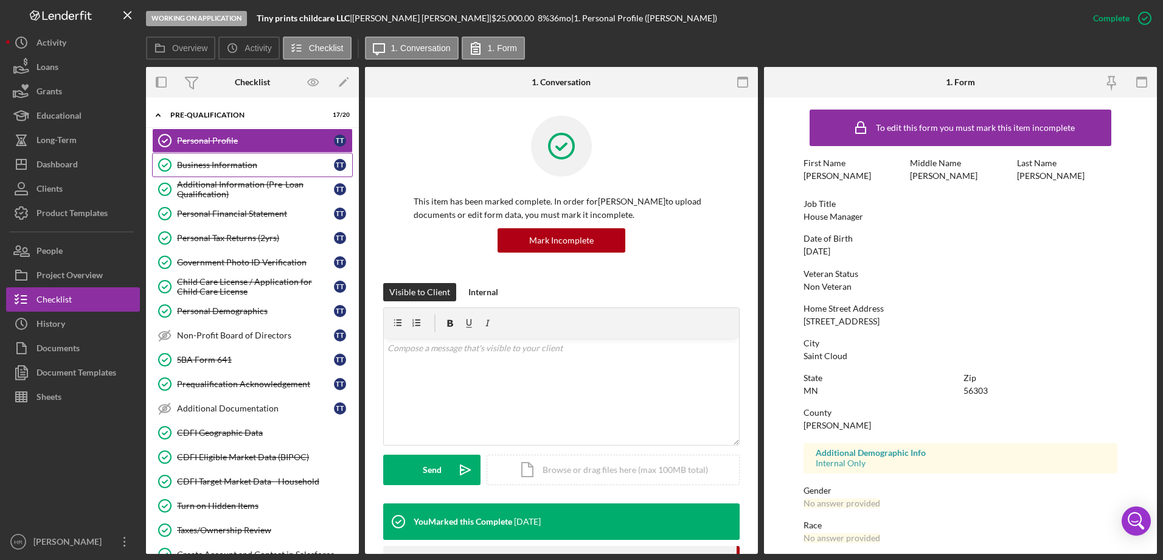
click at [219, 165] on div "Business Information" at bounding box center [255, 165] width 157 height 10
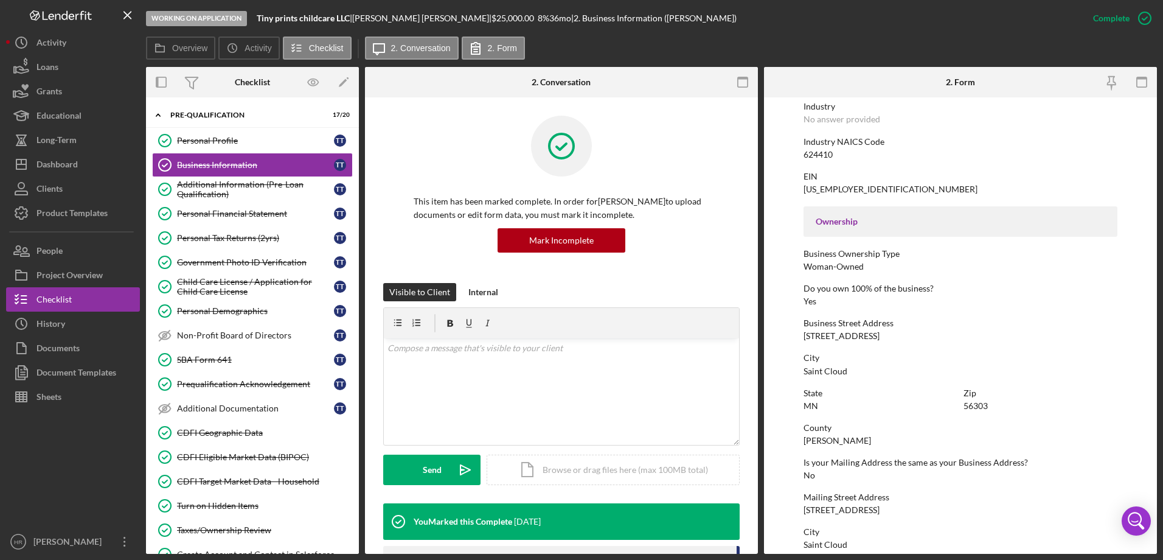
scroll to position [304, 0]
click at [217, 136] on div "Personal Profile" at bounding box center [255, 141] width 157 height 10
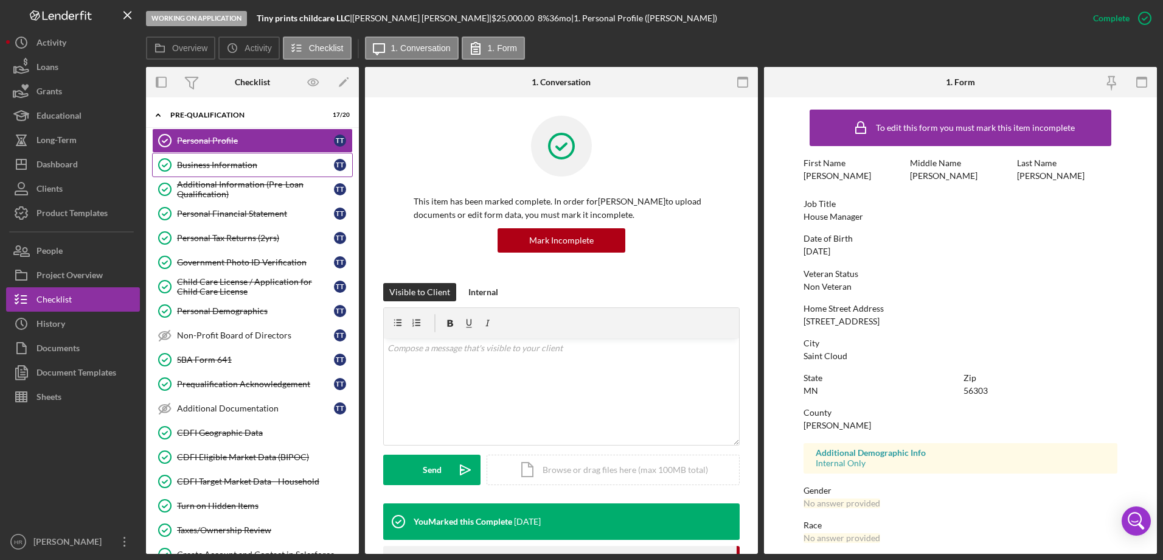
click at [226, 175] on link "Business Information Business Information T T" at bounding box center [252, 165] width 201 height 24
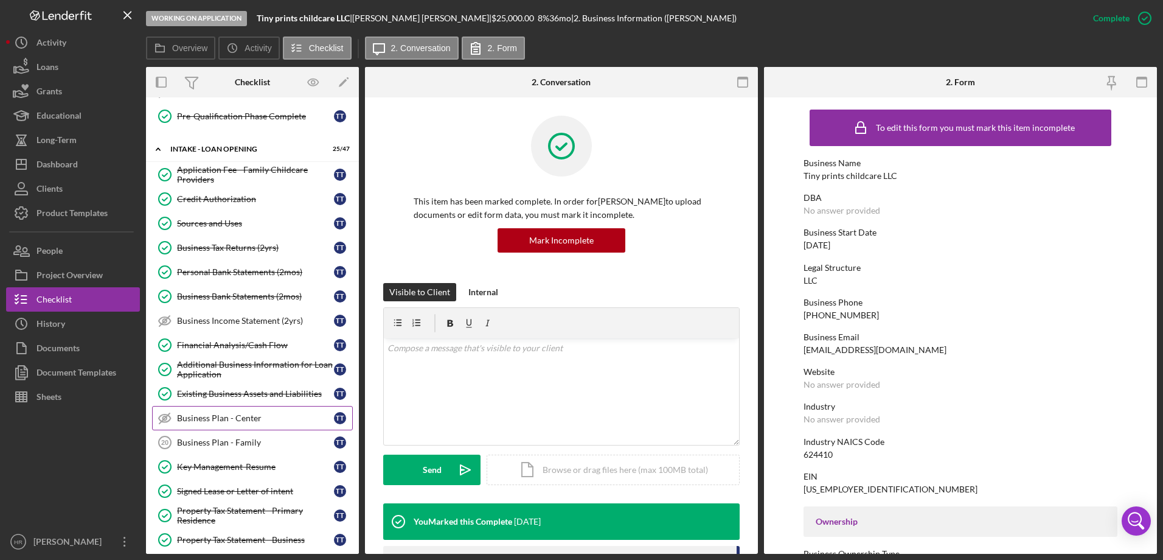
scroll to position [608, 0]
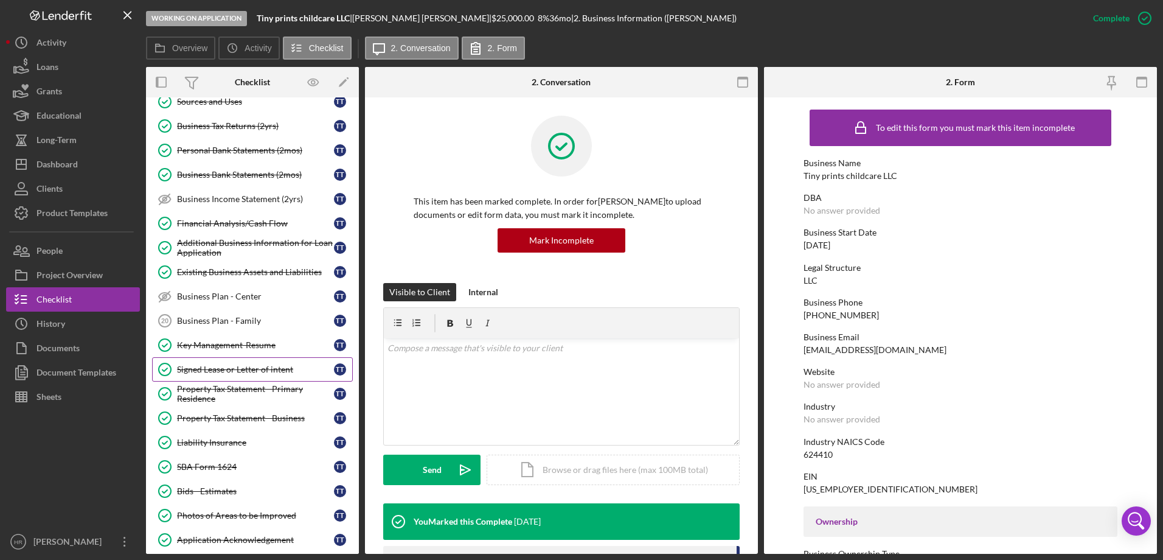
click at [224, 367] on div "Signed Lease or Letter of intent" at bounding box center [255, 369] width 157 height 10
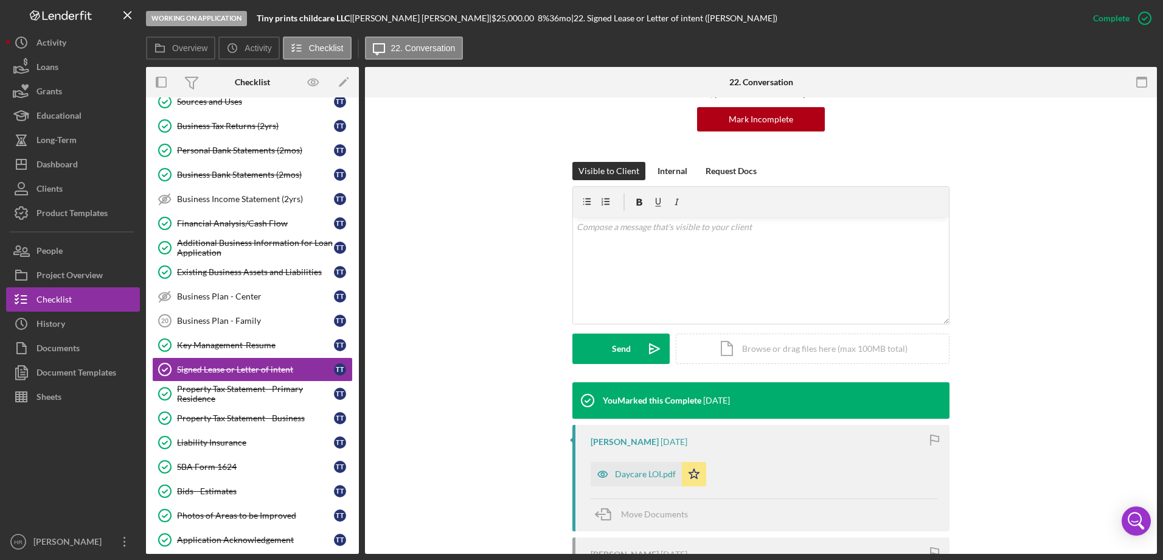
scroll to position [122, 0]
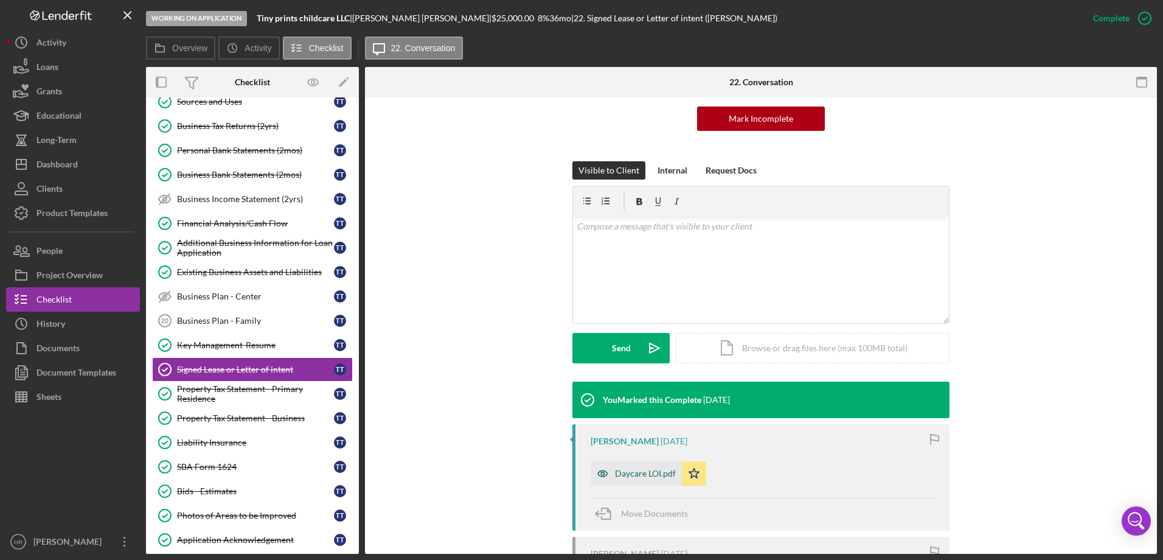
click at [640, 471] on div "Daycare LOI.pdf" at bounding box center [645, 473] width 61 height 10
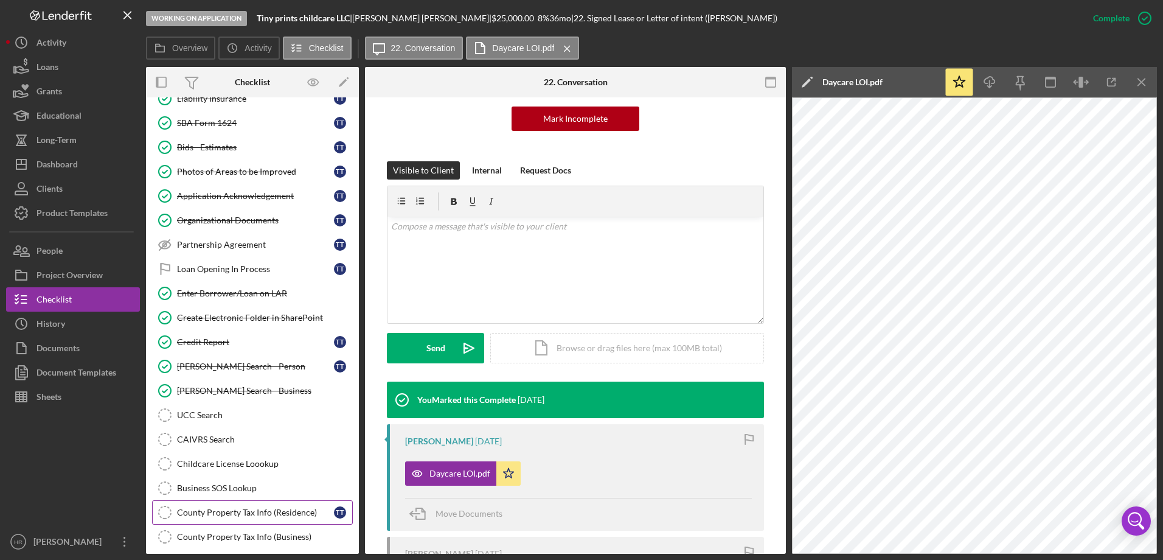
scroll to position [973, 0]
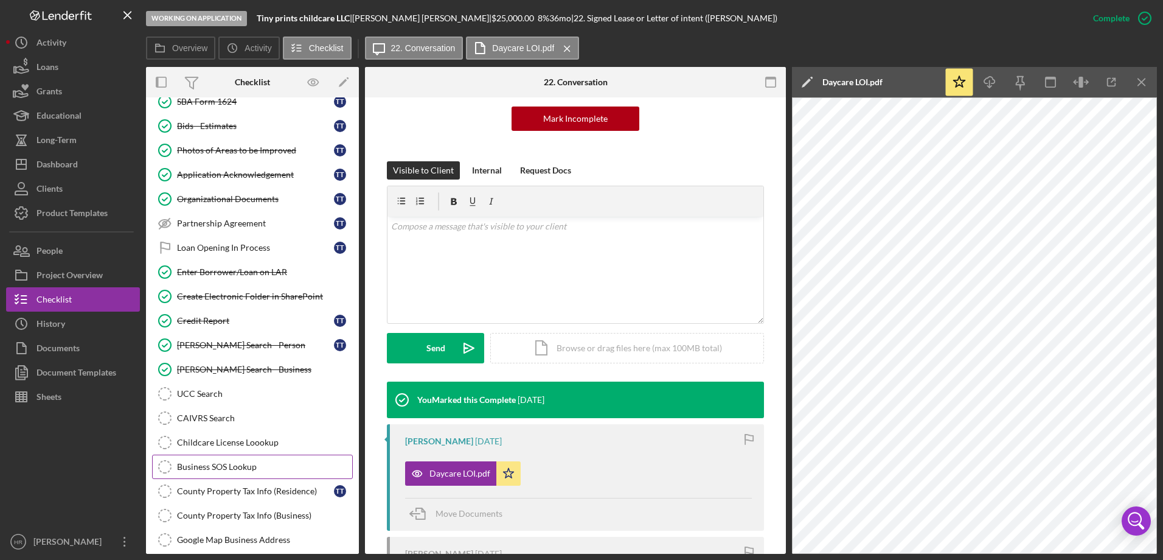
click at [228, 467] on div "Business SOS Lookup" at bounding box center [264, 467] width 175 height 10
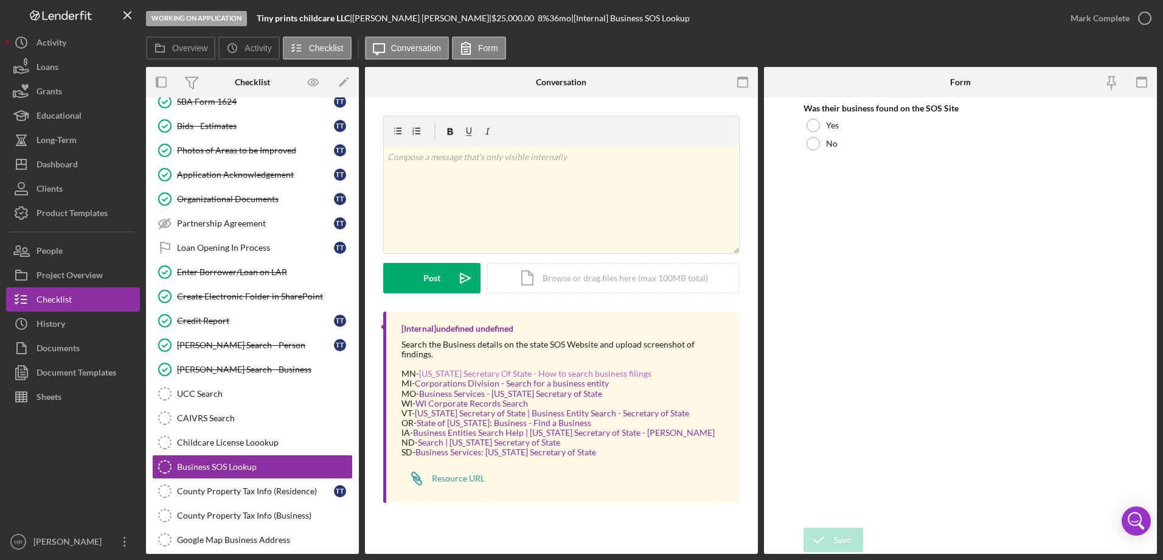
click at [443, 368] on link "Minnesota Secretary Of State - How to search business filings" at bounding box center [535, 373] width 232 height 10
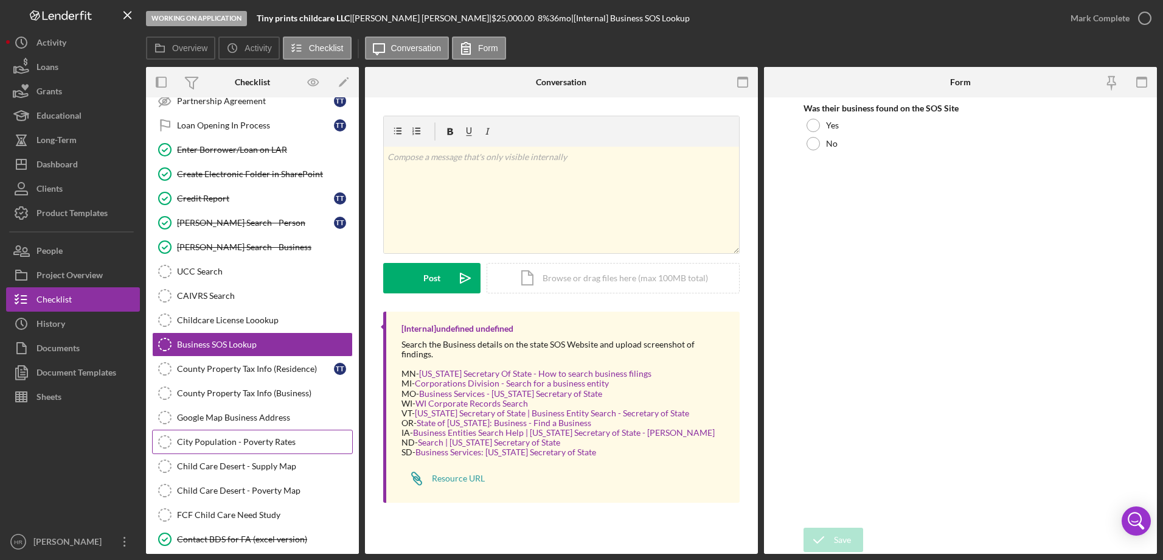
scroll to position [621, 0]
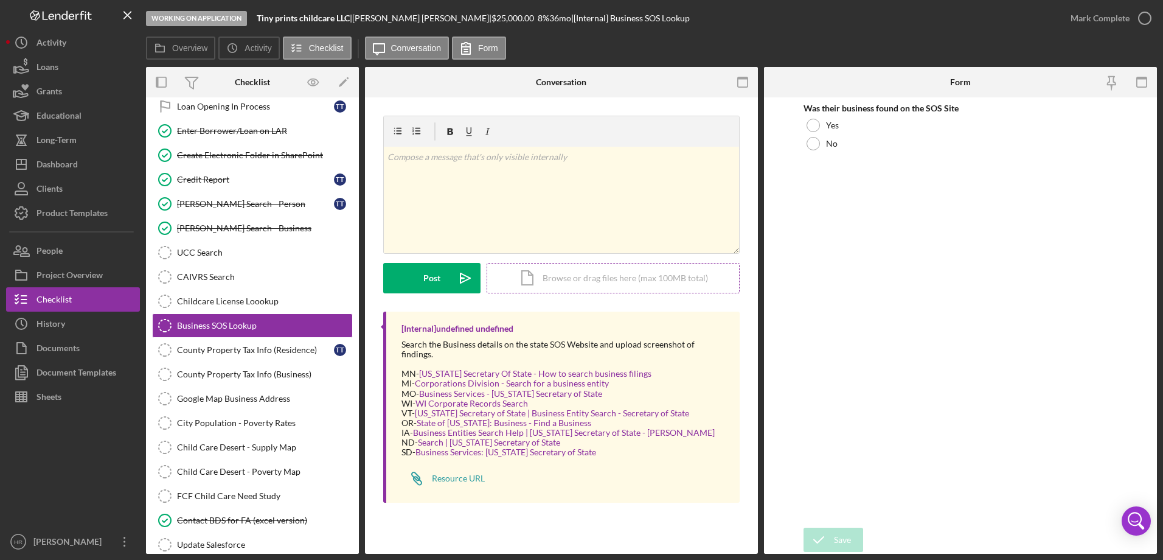
click at [575, 276] on div "Icon/Document Browse or drag files here (max 100MB total) Tap to choose files o…" at bounding box center [613, 278] width 253 height 30
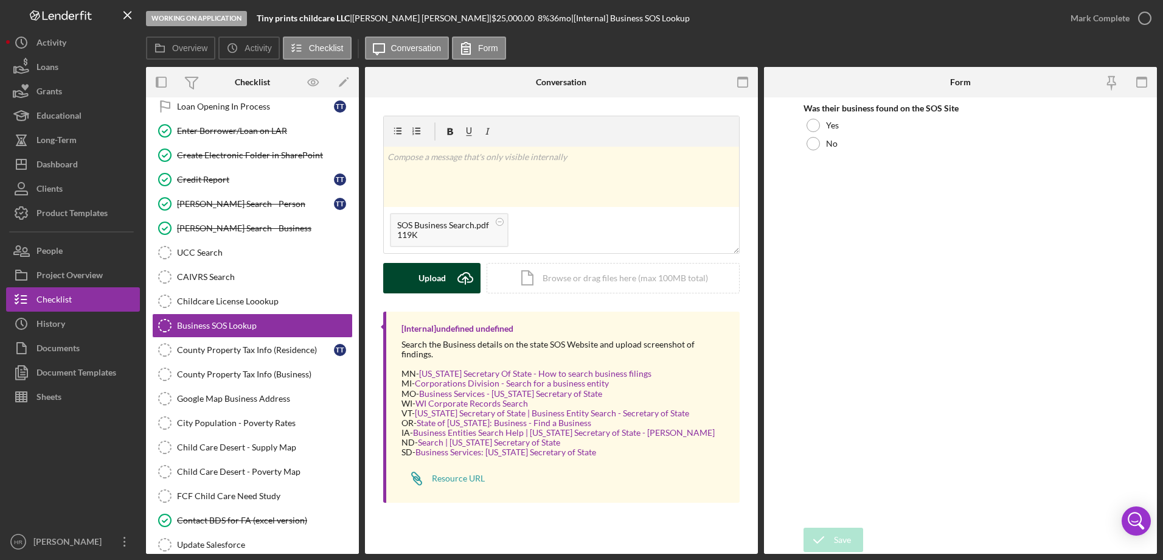
click at [444, 280] on div "Upload" at bounding box center [432, 278] width 27 height 30
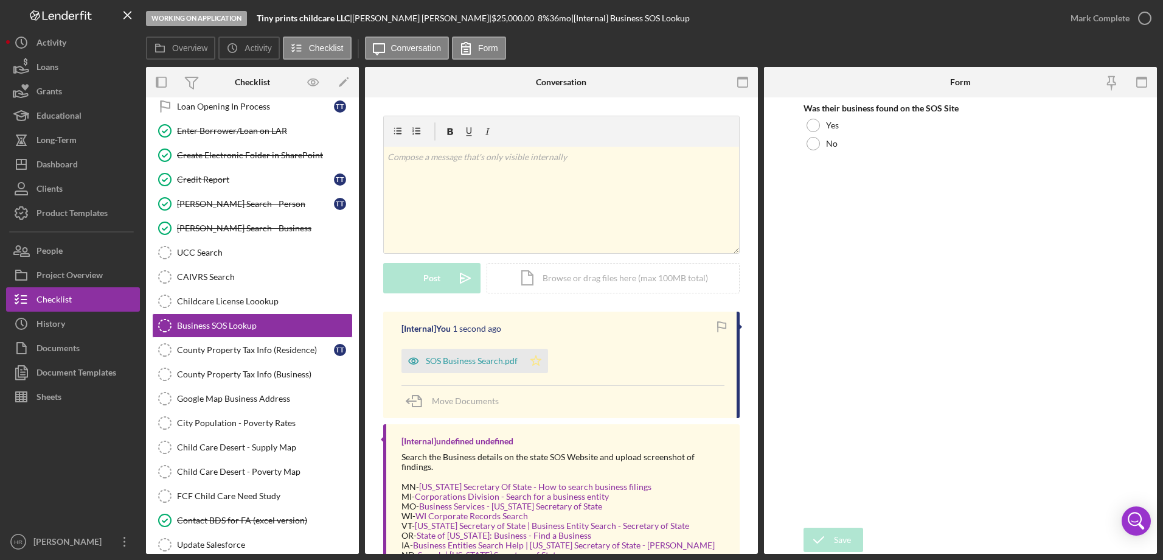
click at [537, 361] on polygon "button" at bounding box center [536, 360] width 10 height 10
click at [816, 122] on div at bounding box center [813, 125] width 13 height 13
click at [844, 532] on div "Save" at bounding box center [842, 539] width 17 height 24
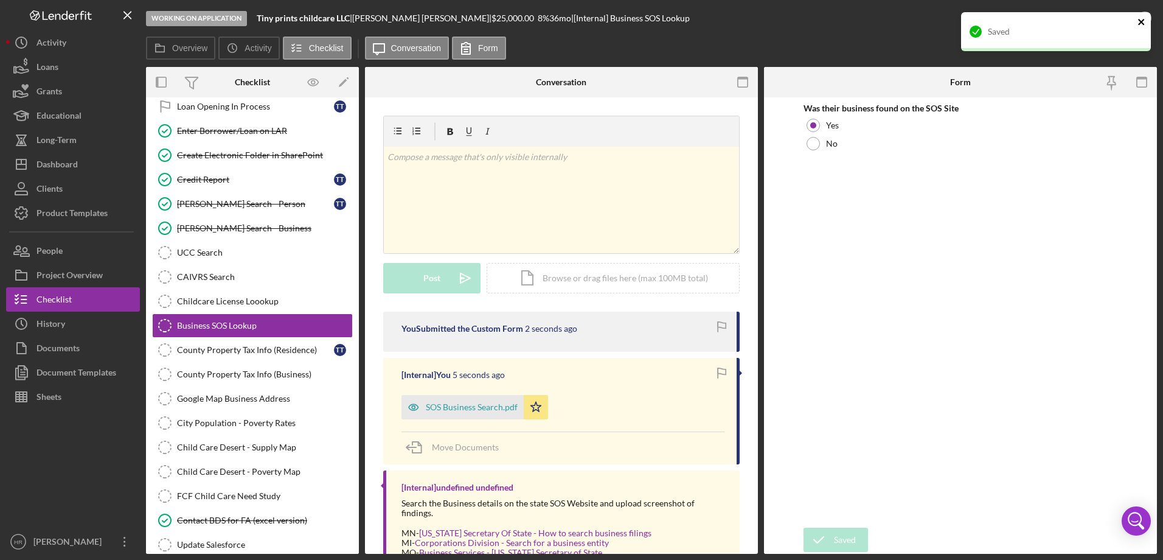
click at [1145, 21] on icon "close" at bounding box center [1142, 22] width 9 height 10
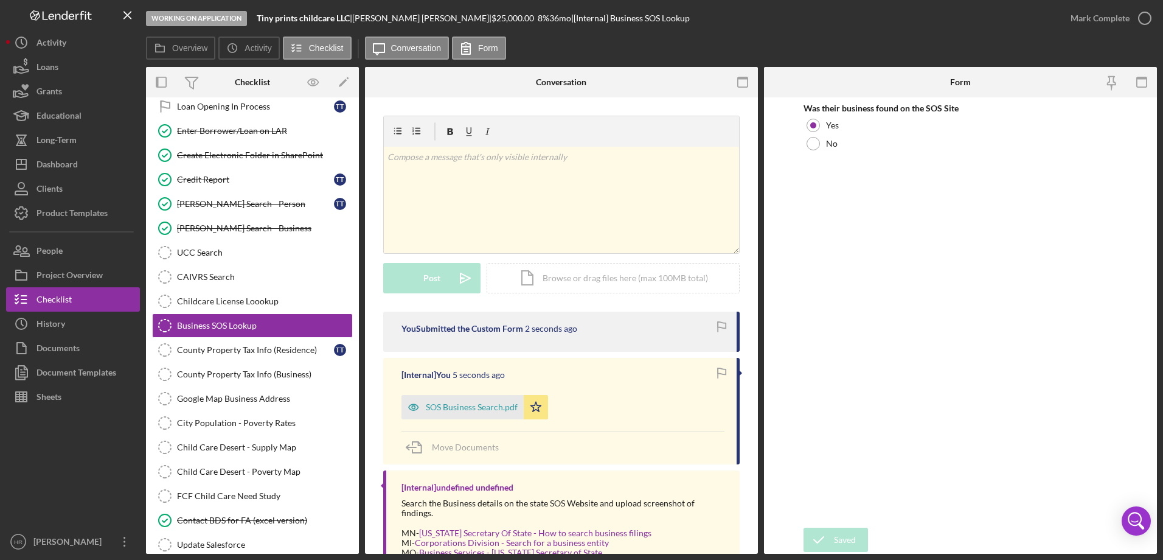
click at [1145, 21] on div "Saved" at bounding box center [1056, 37] width 195 height 54
click at [0, 0] on icon "button" at bounding box center [0, 0] width 0 height 0
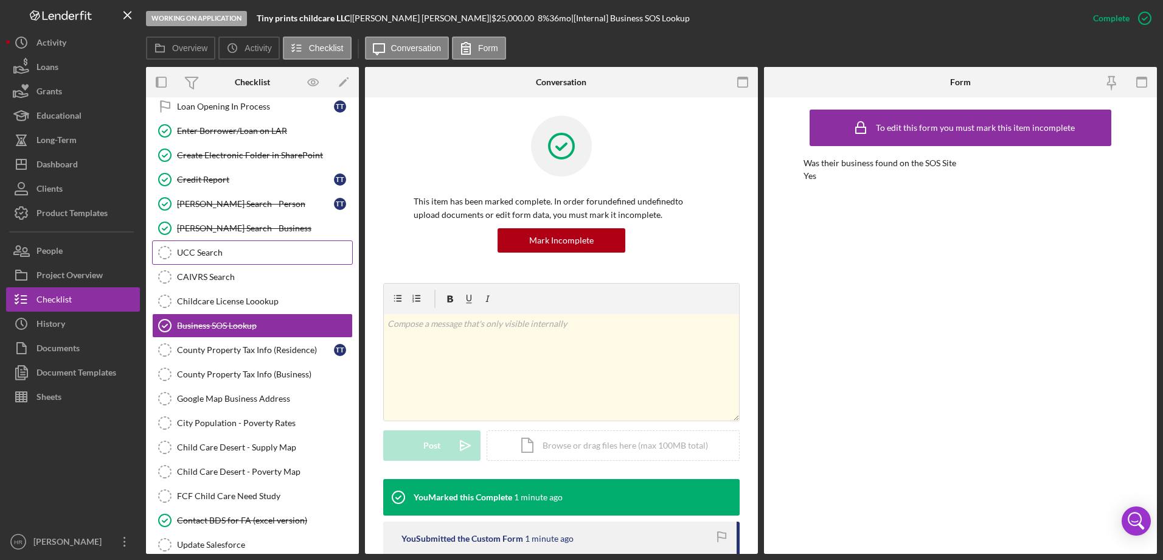
click at [224, 255] on div "UCC Search" at bounding box center [264, 253] width 175 height 10
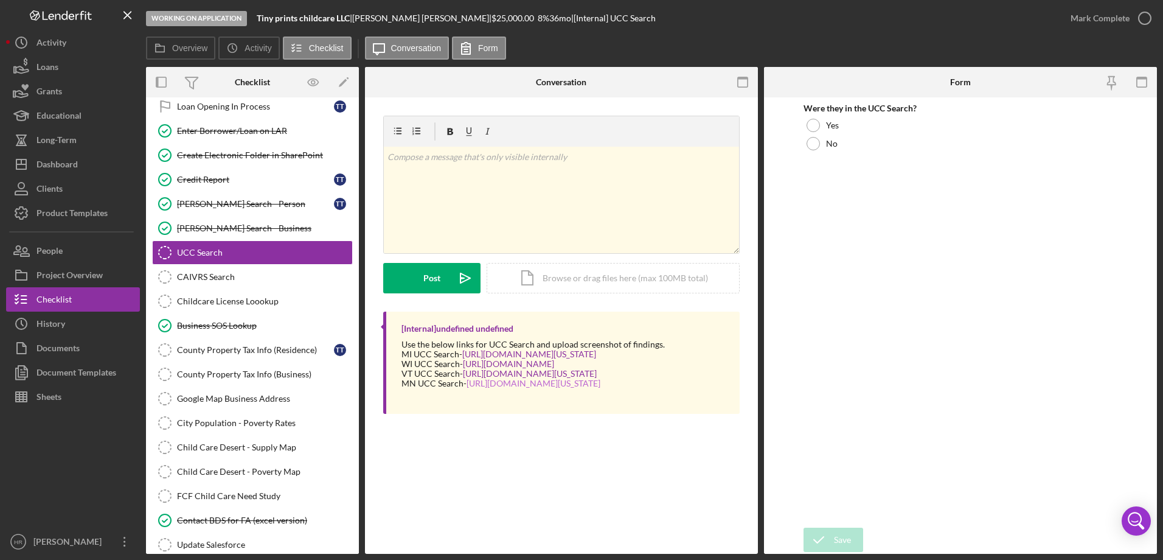
click at [513, 386] on link "[URL][DOMAIN_NAME][US_STATE]" at bounding box center [534, 383] width 134 height 10
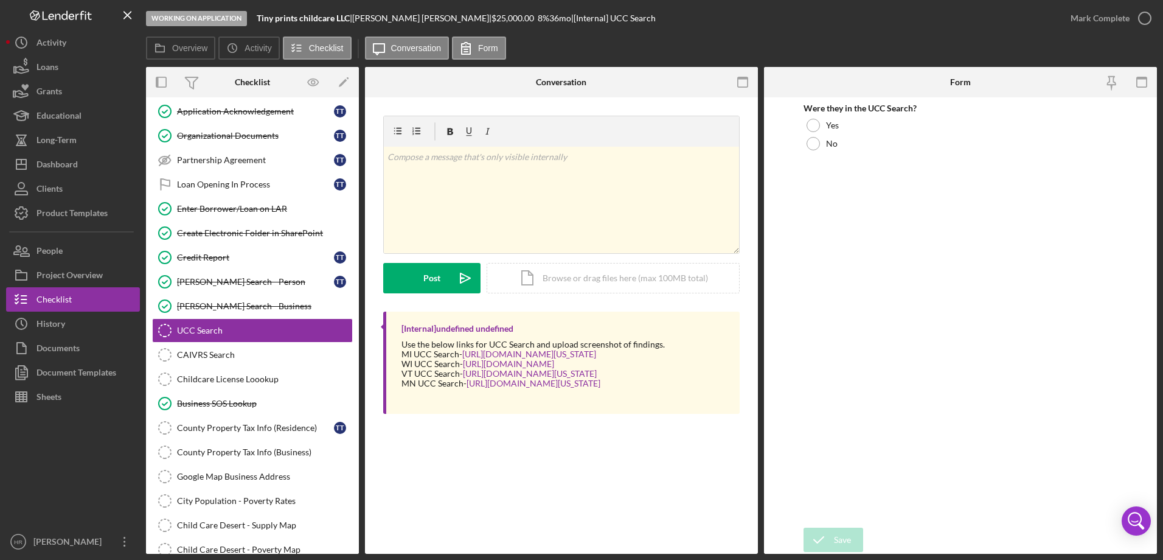
scroll to position [548, 0]
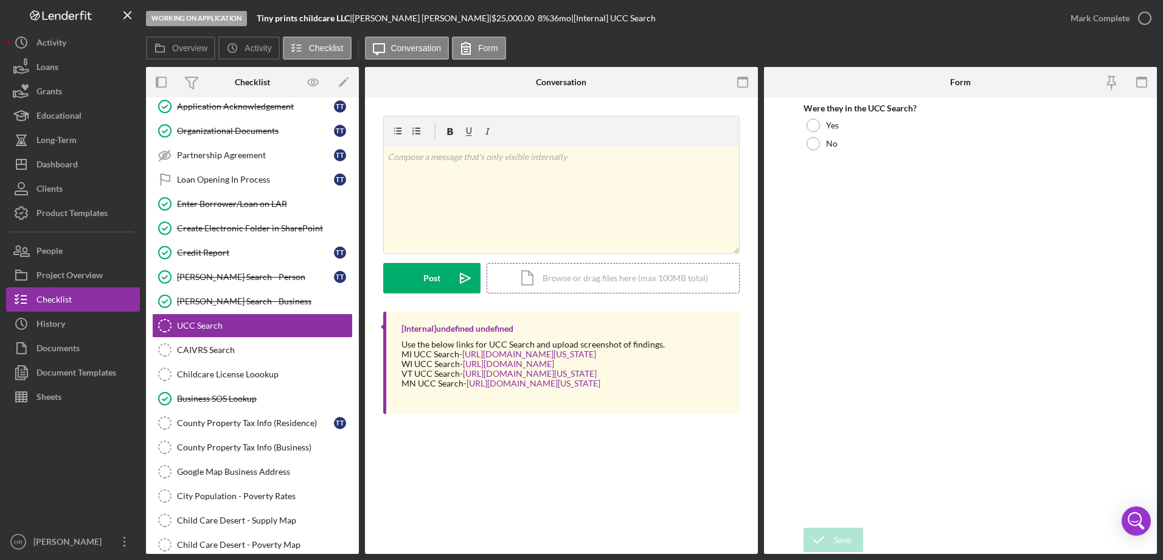
click at [576, 280] on div "Icon/Document Browse or drag files here (max 100MB total) Tap to choose files o…" at bounding box center [613, 278] width 253 height 30
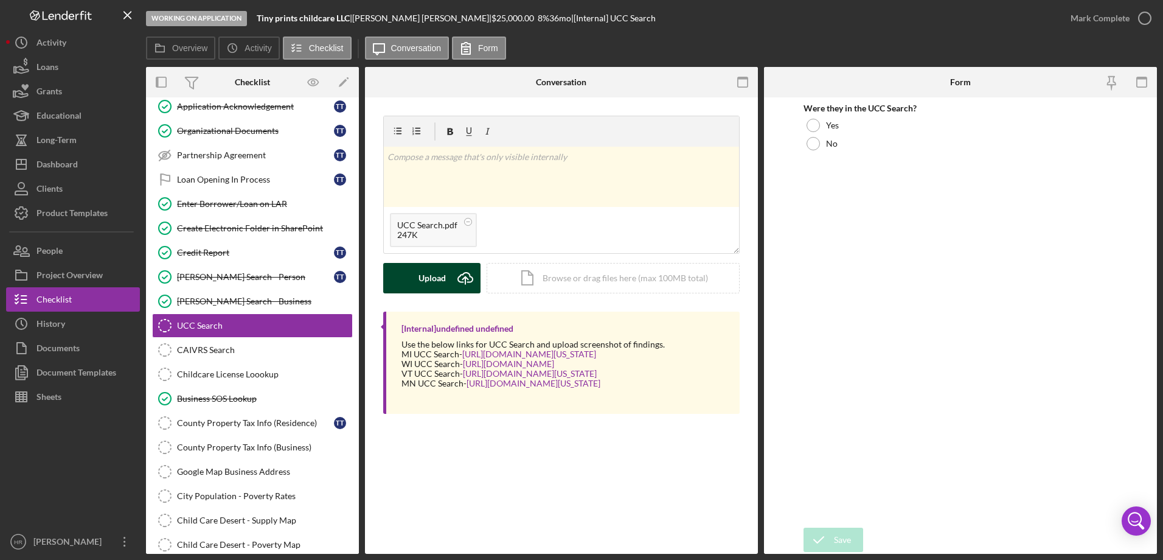
click at [423, 273] on div "Upload" at bounding box center [432, 278] width 27 height 30
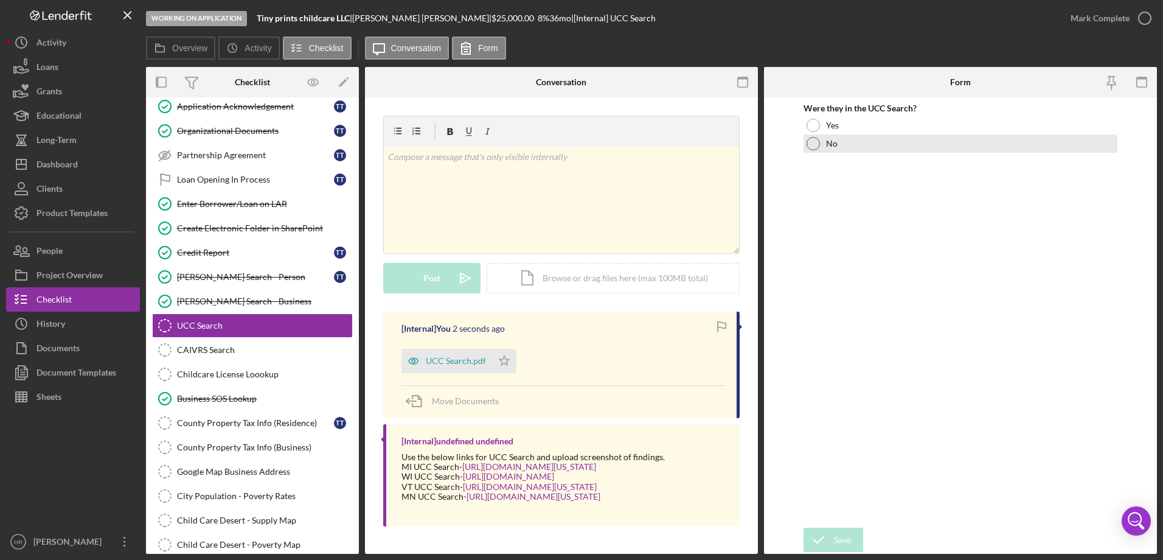
click at [822, 143] on div "No" at bounding box center [961, 143] width 314 height 18
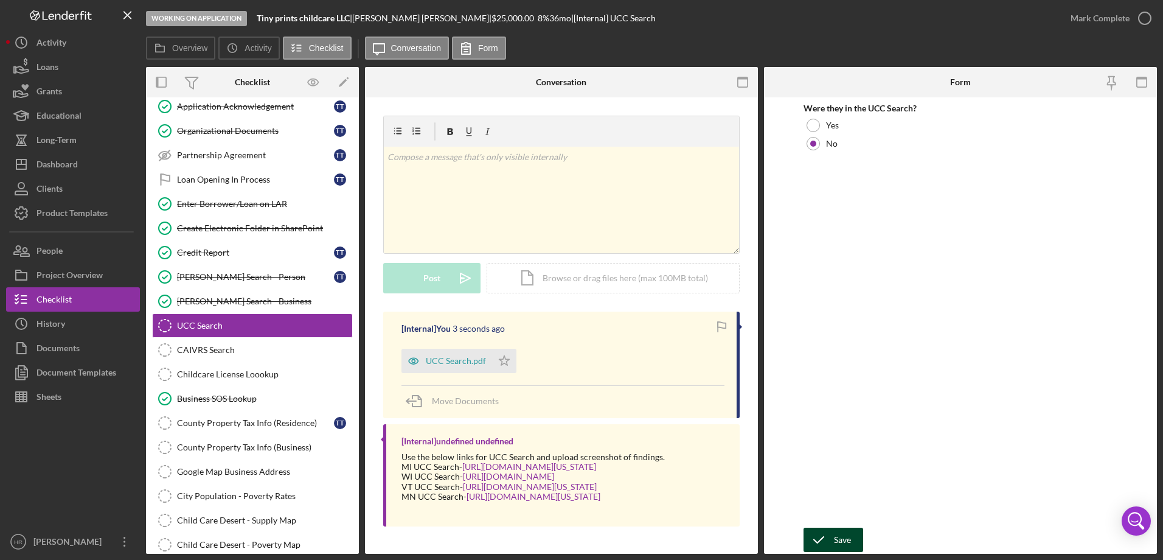
click at [836, 533] on div "Save" at bounding box center [842, 539] width 17 height 24
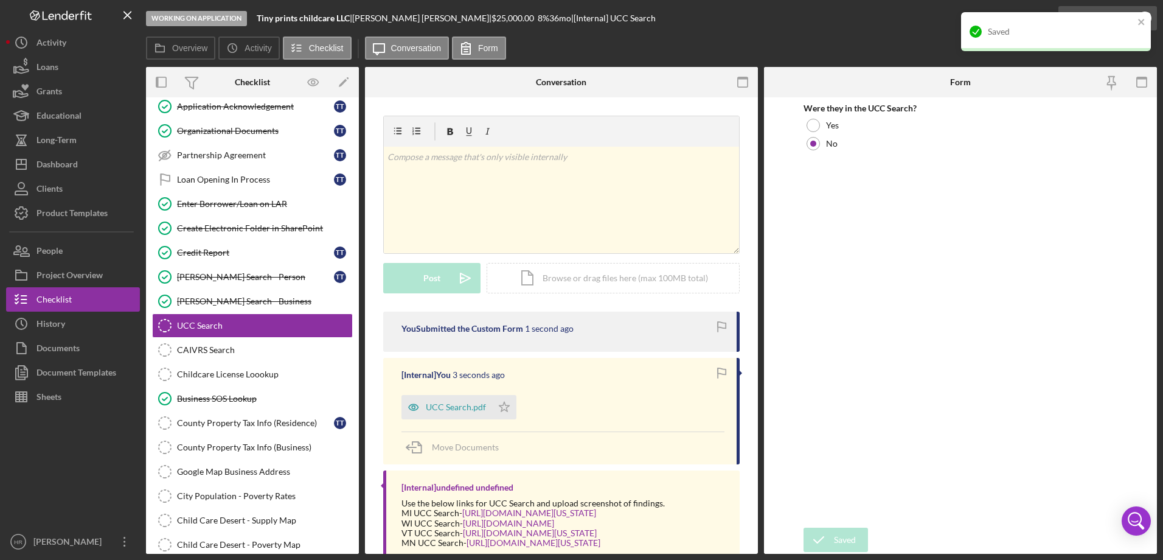
click at [1146, 16] on div "Saved" at bounding box center [1056, 37] width 195 height 54
click at [1146, 16] on div "Saved" at bounding box center [1056, 31] width 190 height 39
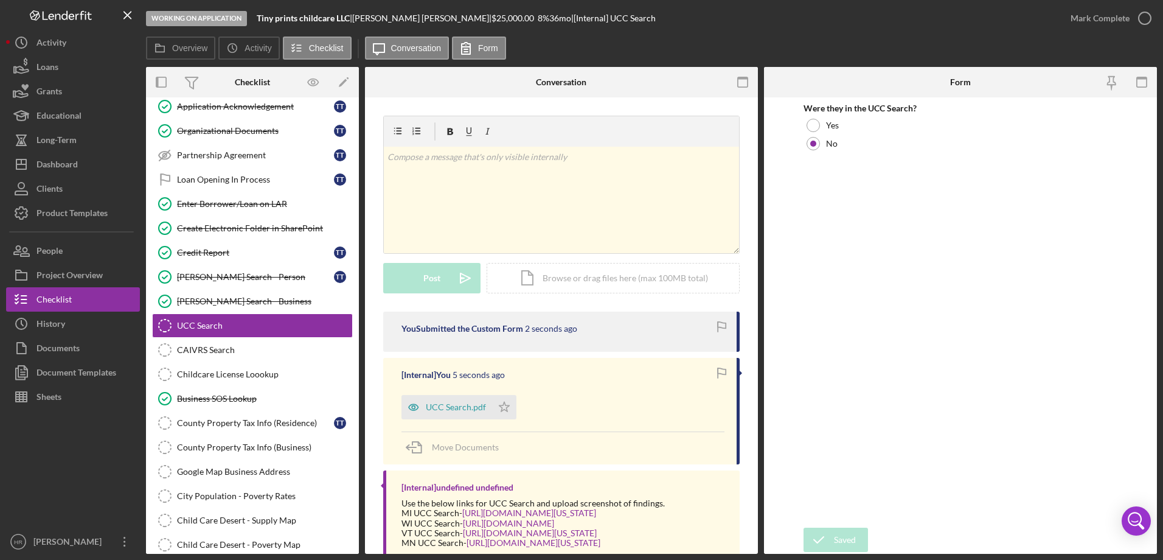
click at [1141, 19] on div "Saved" at bounding box center [1056, 37] width 195 height 54
click at [0, 0] on icon "button" at bounding box center [0, 0] width 0 height 0
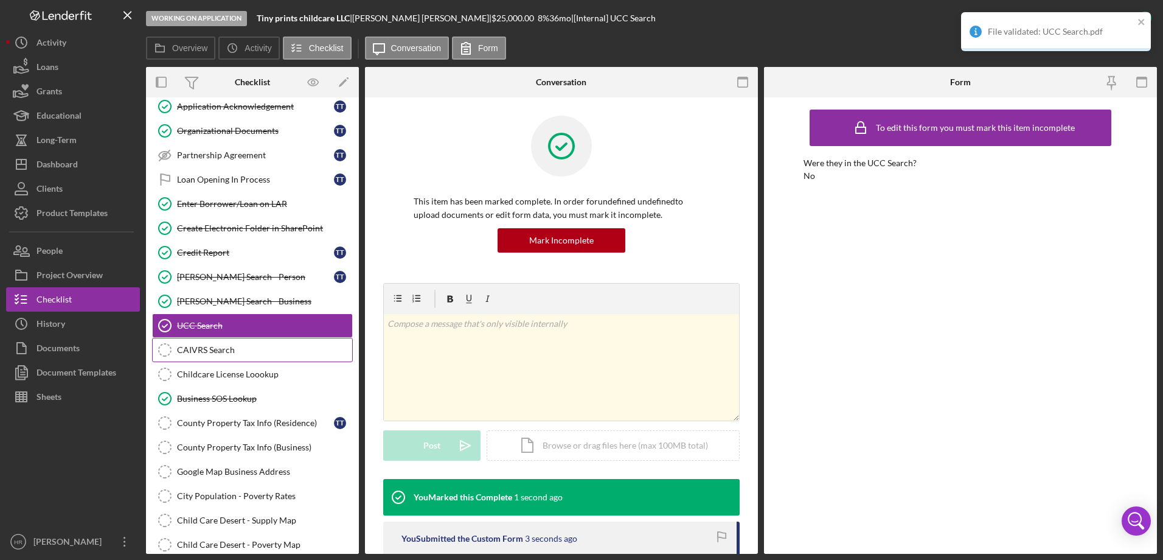
click at [214, 349] on div "CAIVRS Search" at bounding box center [264, 350] width 175 height 10
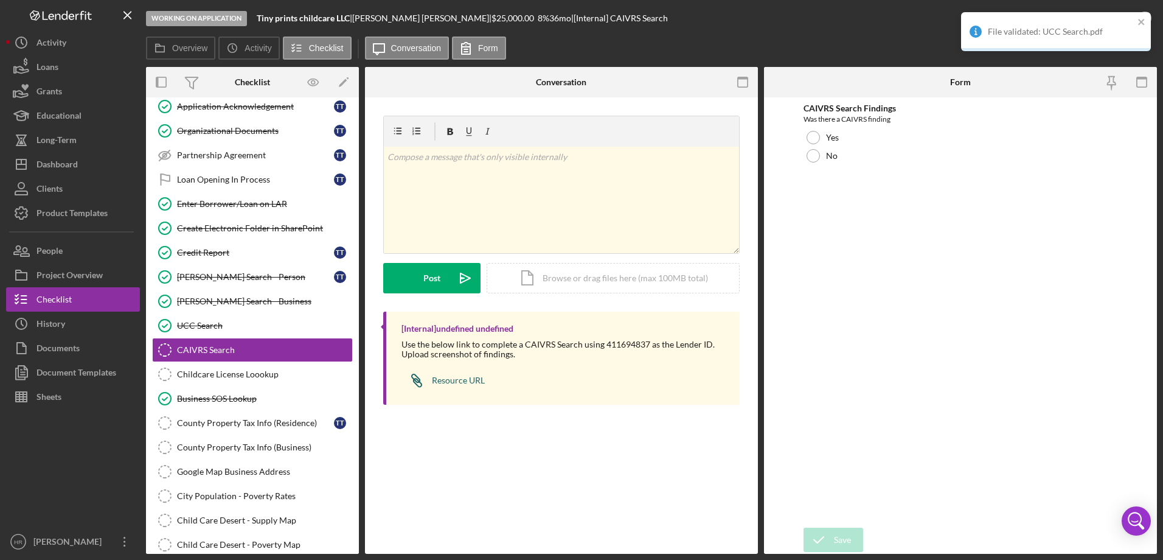
click at [465, 378] on div "Resource URL" at bounding box center [458, 380] width 53 height 10
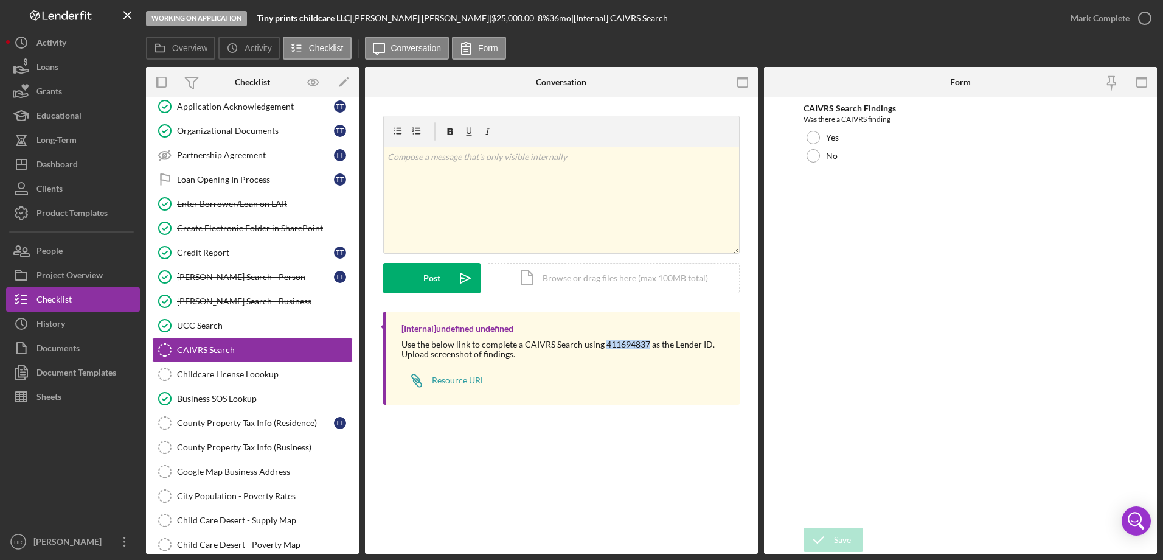
drag, startPoint x: 604, startPoint y: 345, endPoint x: 647, endPoint y: 345, distance: 42.6
click at [647, 345] on div "Use the below link to complete a CAIVRS Search using 411694837 as the Lender ID…" at bounding box center [564, 348] width 326 height 19
drag, startPoint x: 647, startPoint y: 345, endPoint x: 638, endPoint y: 342, distance: 9.4
copy div "411694837"
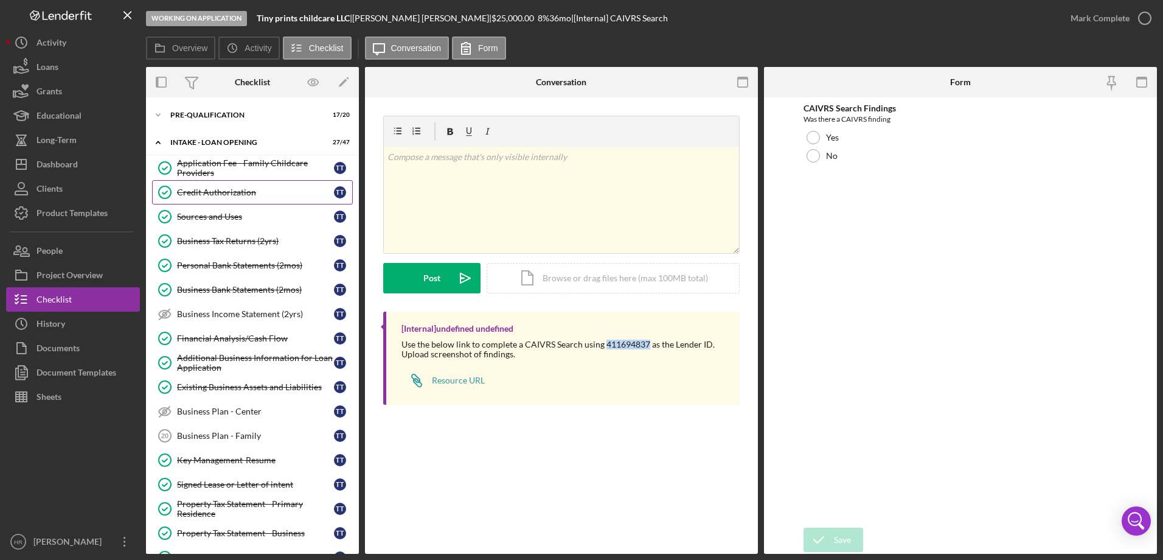
click at [218, 201] on link "Credit Authorization Credit Authorization T T" at bounding box center [252, 192] width 201 height 24
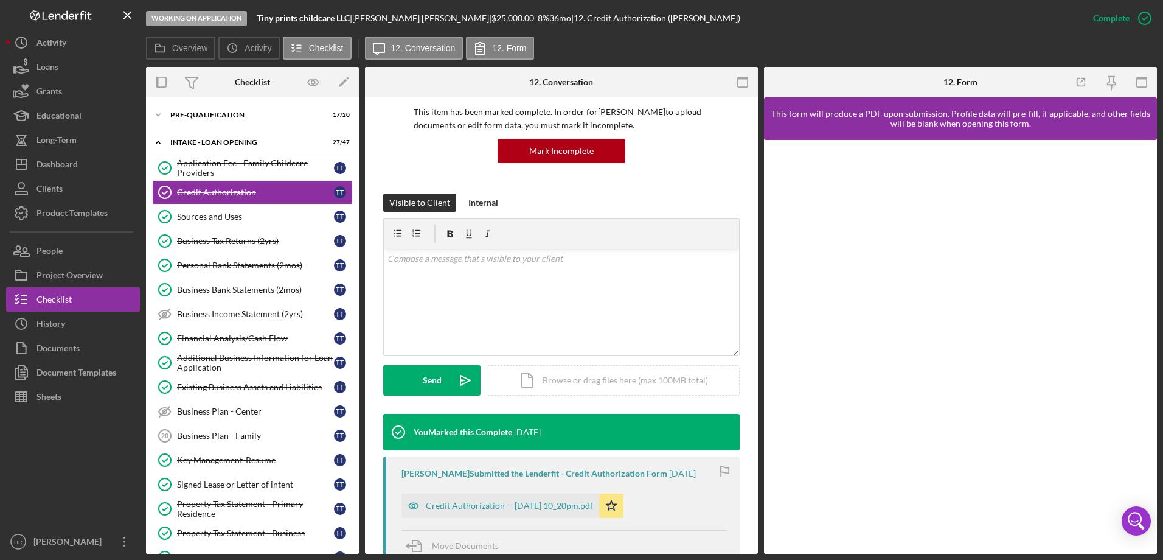
scroll to position [182, 0]
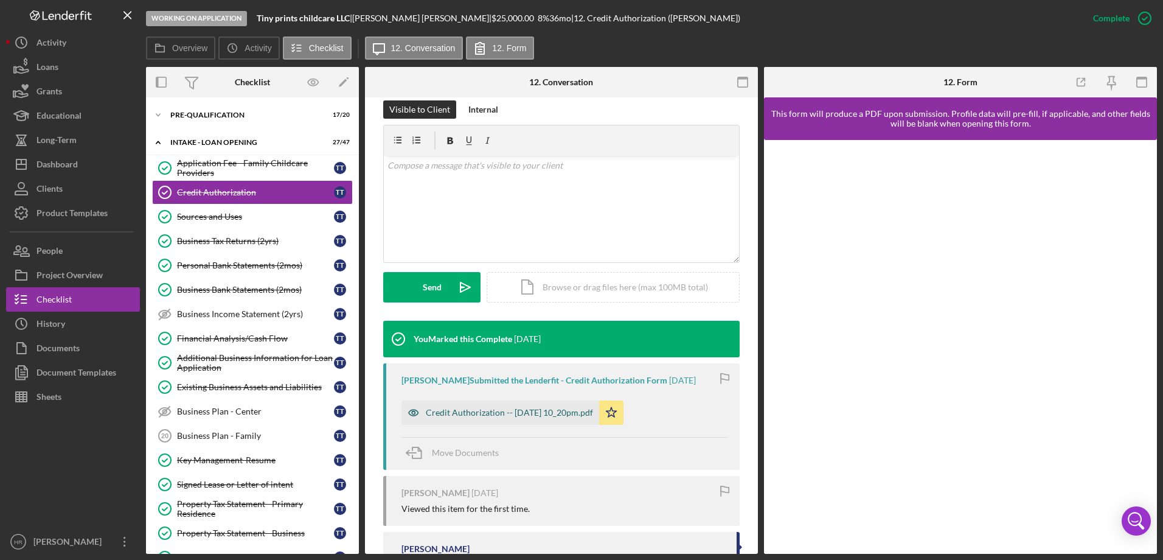
click at [519, 406] on div "Credit Authorization -- [DATE] 10_20pm.pdf" at bounding box center [500, 412] width 198 height 24
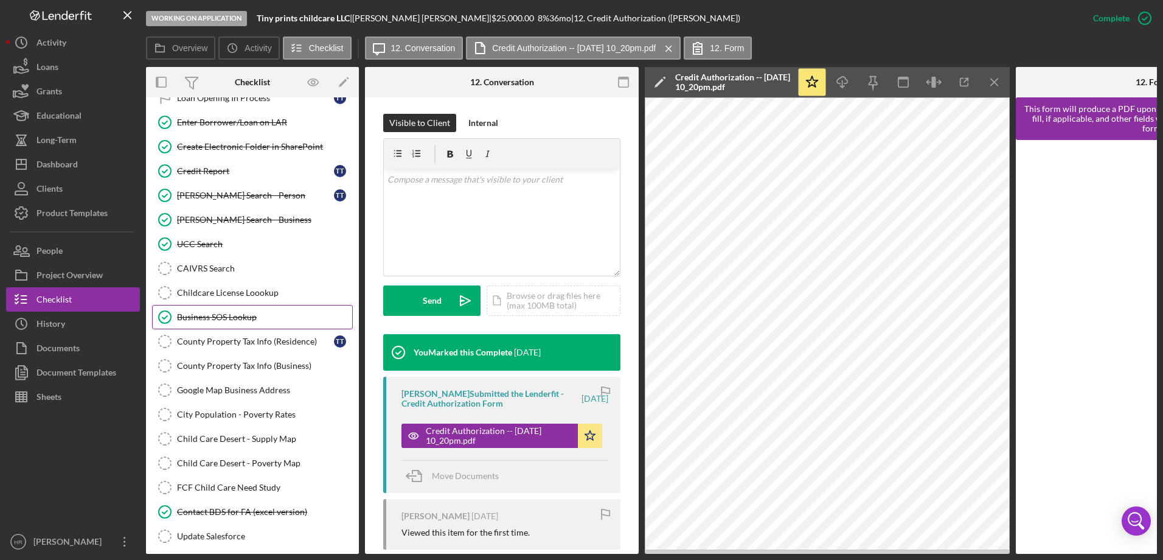
scroll to position [608, 0]
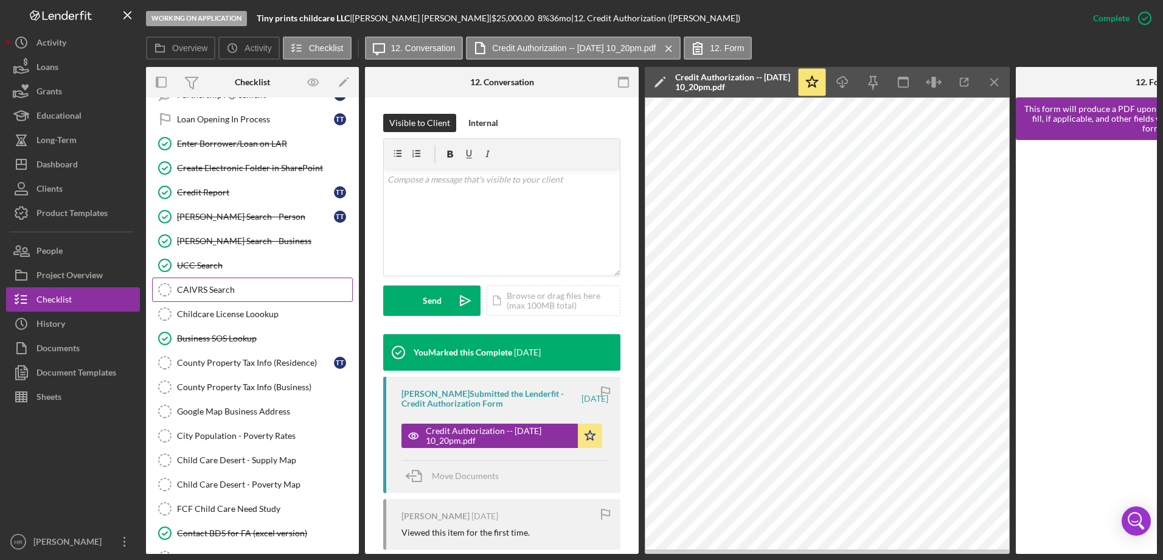
click at [217, 298] on link "CAIVRS Search CAIVRS Search" at bounding box center [252, 289] width 201 height 24
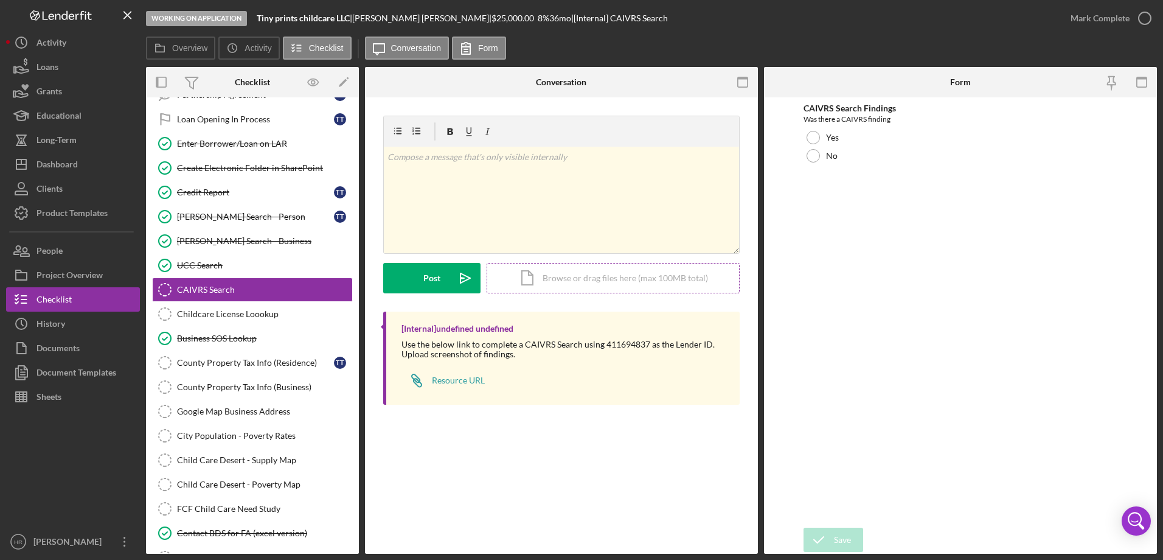
click at [599, 289] on div "Icon/Document Browse or drag files here (max 100MB total) Tap to choose files o…" at bounding box center [613, 278] width 253 height 30
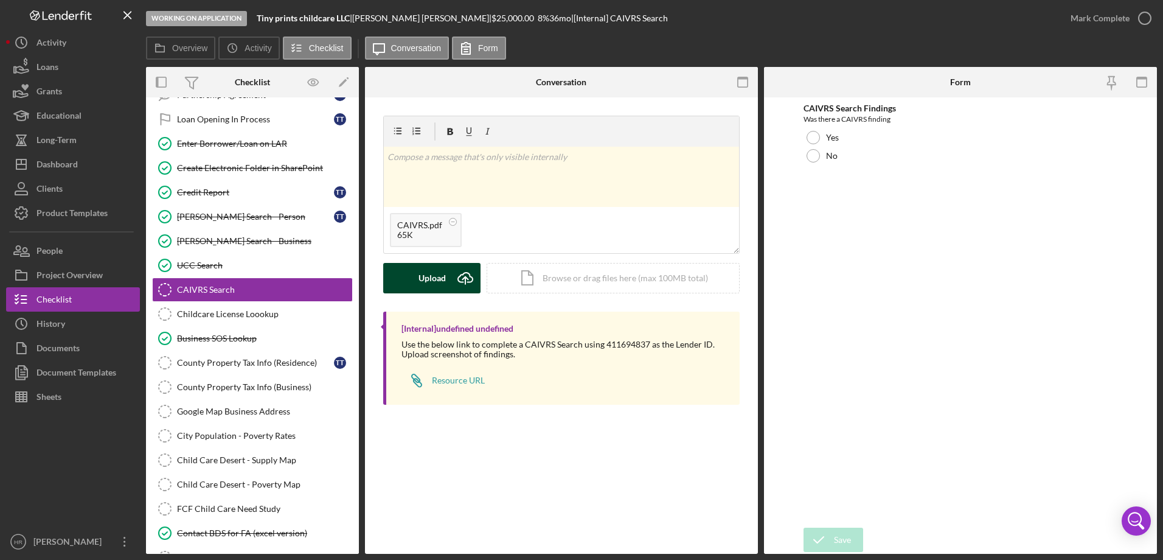
click at [446, 276] on button "Upload Icon/Upload" at bounding box center [431, 278] width 97 height 30
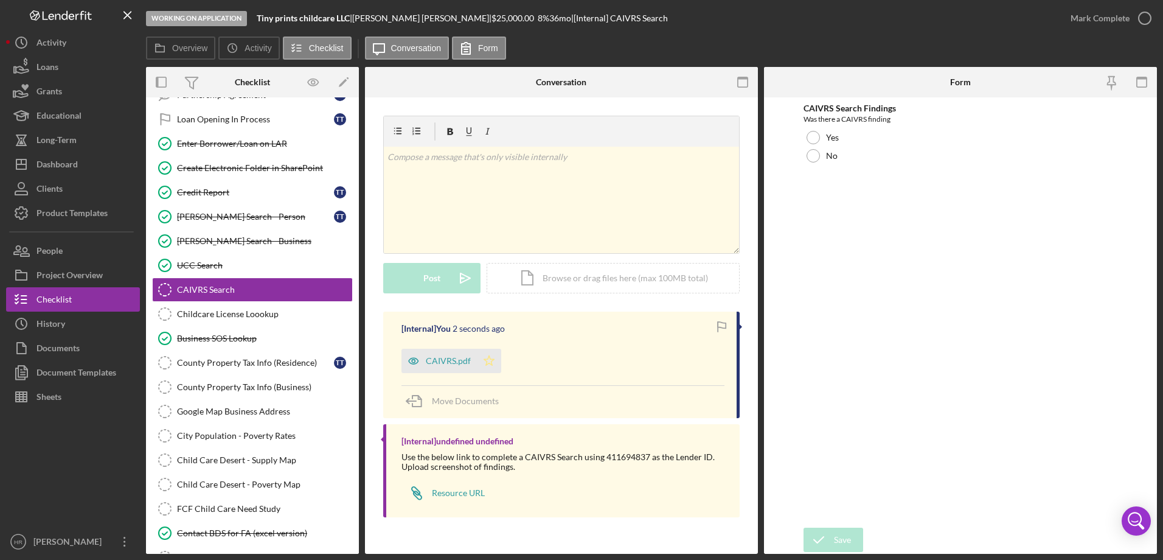
click at [492, 359] on polygon "button" at bounding box center [489, 360] width 10 height 10
click at [814, 152] on div at bounding box center [813, 155] width 13 height 13
click at [855, 537] on button "Save" at bounding box center [834, 539] width 60 height 24
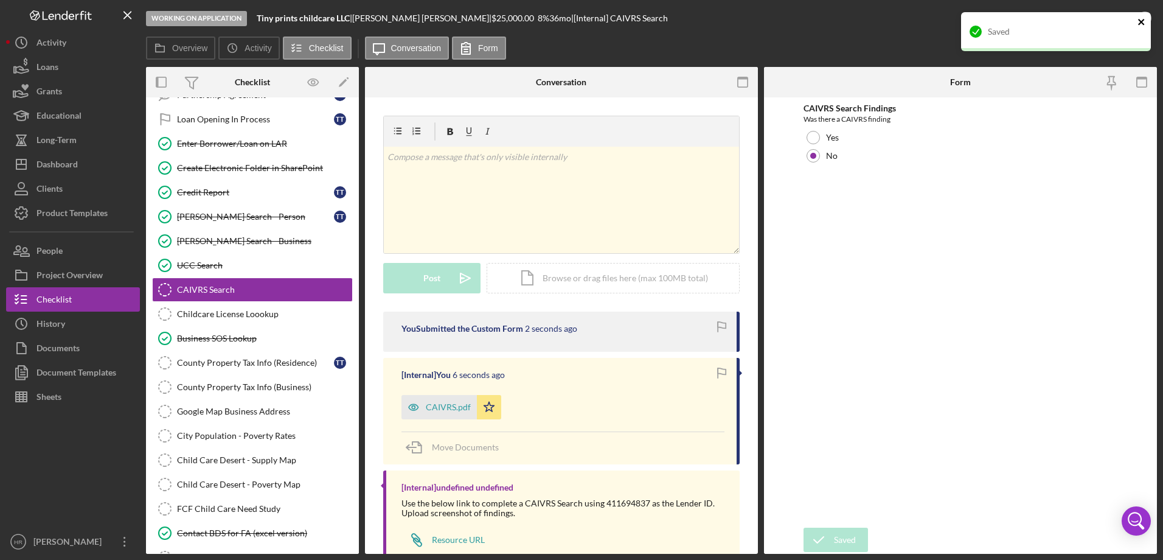
click at [1144, 21] on icon "close" at bounding box center [1142, 22] width 9 height 10
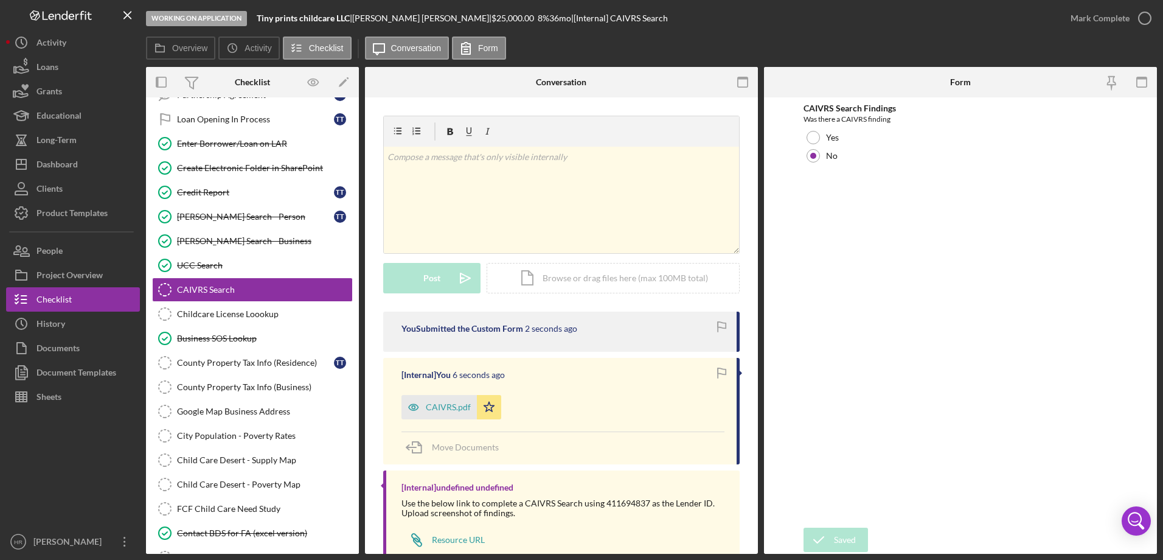
click at [1144, 21] on div "Saved" at bounding box center [1056, 37] width 195 height 54
click at [0, 0] on icon "button" at bounding box center [0, 0] width 0 height 0
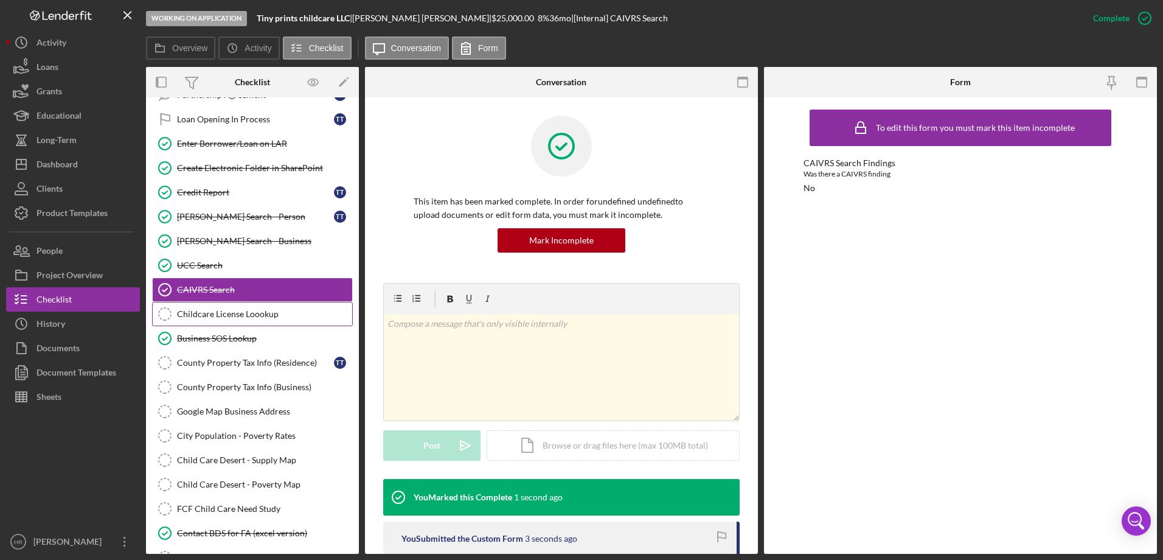
click at [252, 307] on link "Childcare License Loookup Childcare License Loookup" at bounding box center [252, 314] width 201 height 24
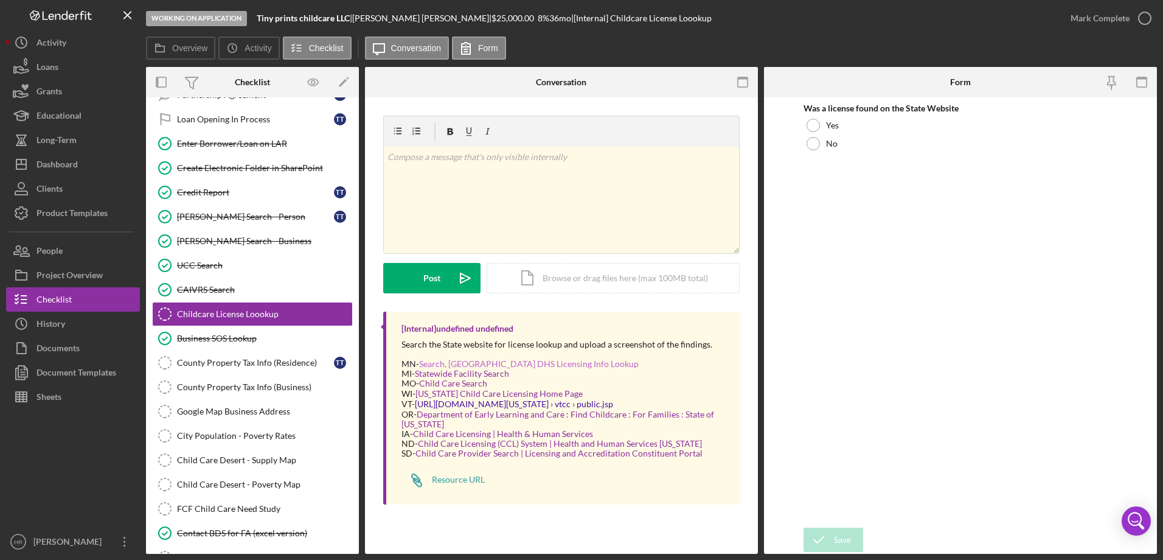
click at [487, 363] on link "Search, MN DHS Licensing Info Lookup" at bounding box center [529, 363] width 220 height 10
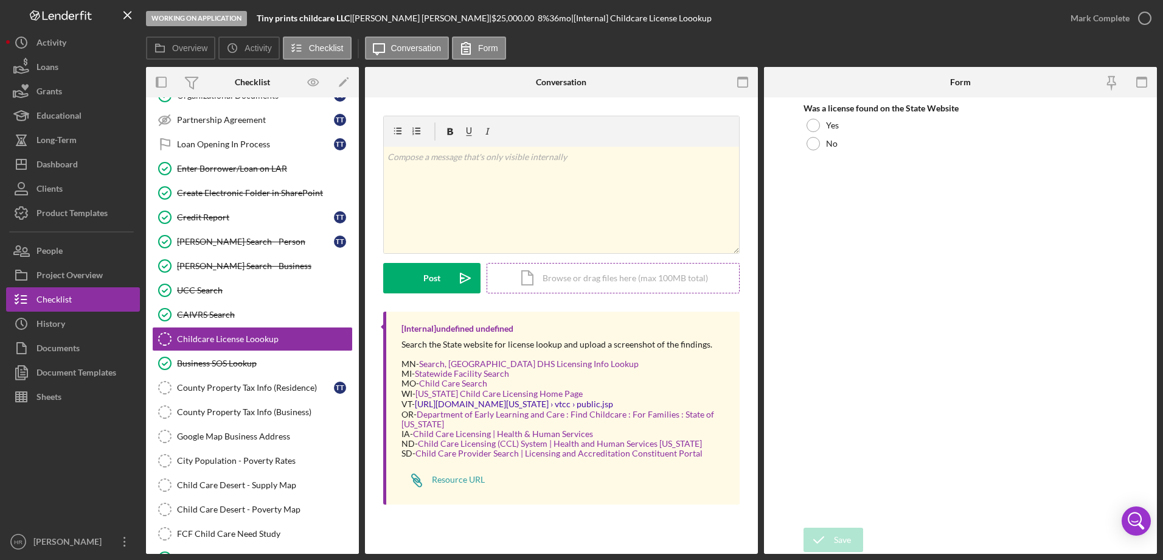
scroll to position [597, 0]
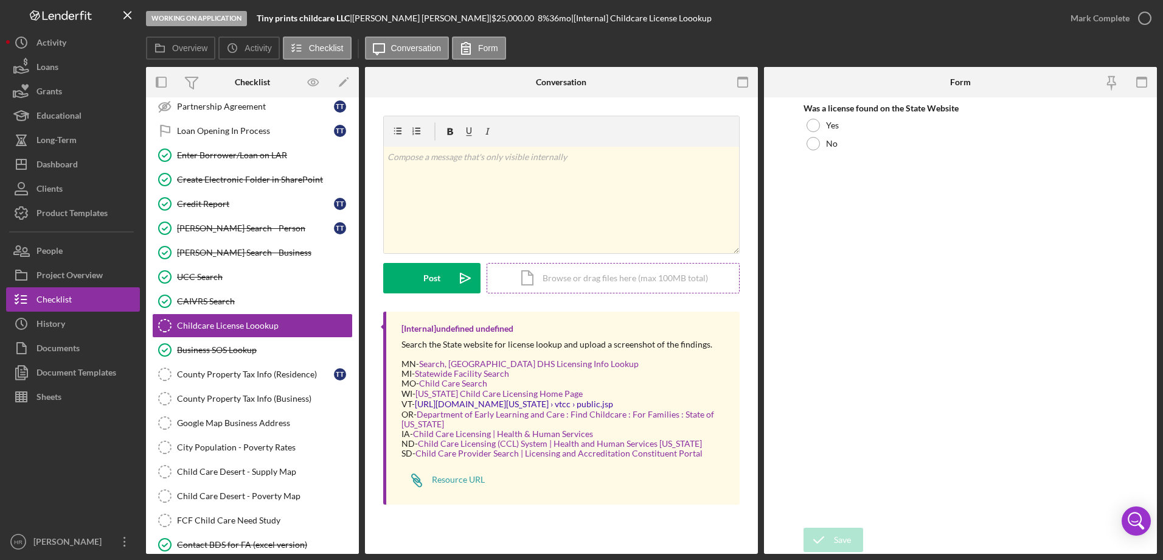
click at [585, 274] on div "Icon/Document Browse or drag files here (max 100MB total) Tap to choose files o…" at bounding box center [613, 278] width 253 height 30
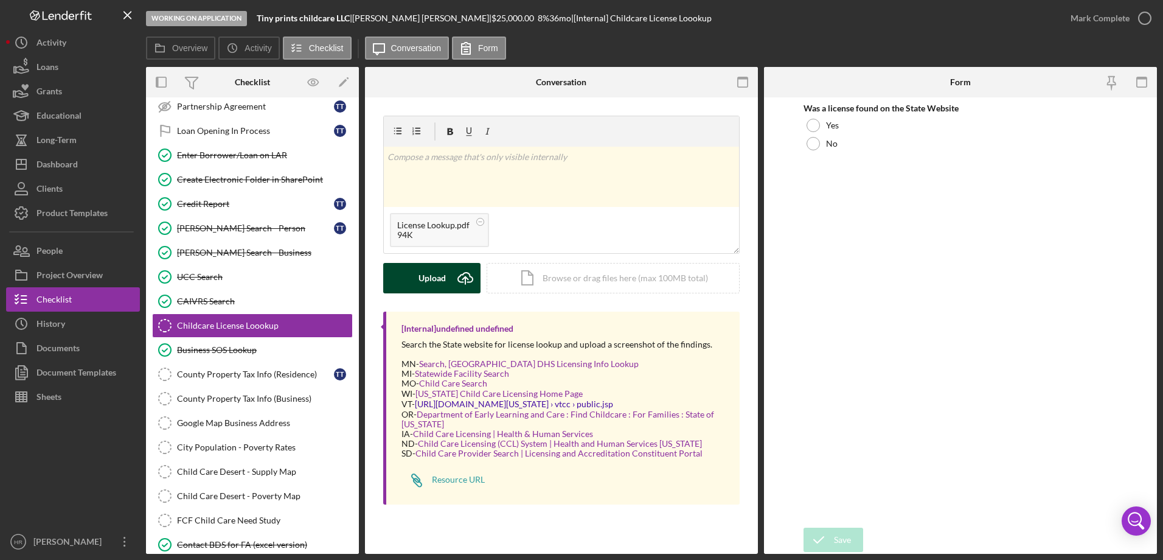
click at [434, 280] on div "Upload" at bounding box center [432, 278] width 27 height 30
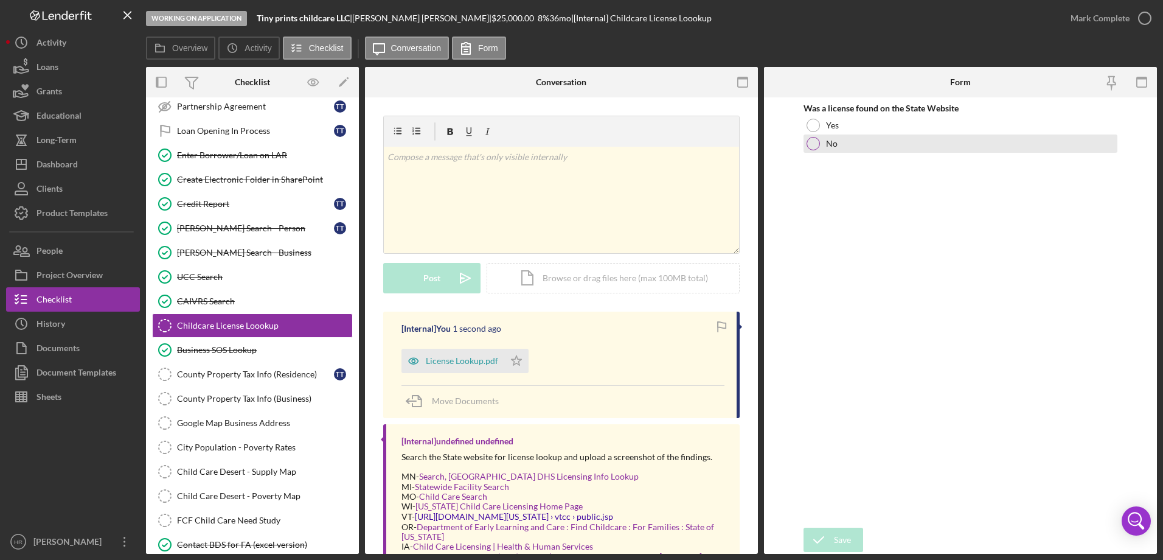
click at [813, 146] on div at bounding box center [813, 143] width 13 height 13
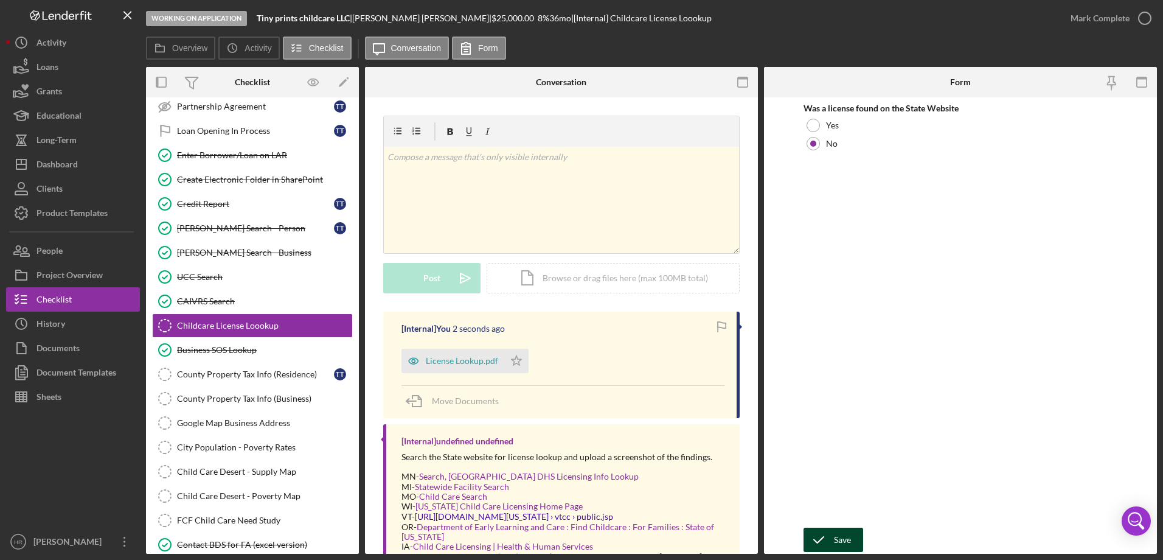
click at [840, 538] on div "Save" at bounding box center [842, 539] width 17 height 24
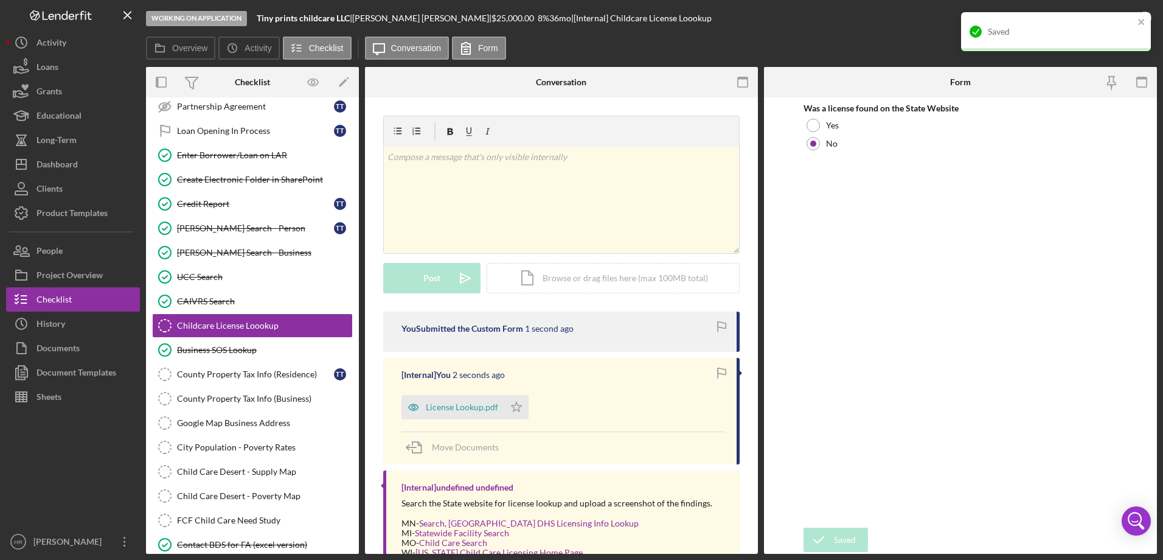
click at [1146, 19] on div "Saved" at bounding box center [1056, 31] width 190 height 39
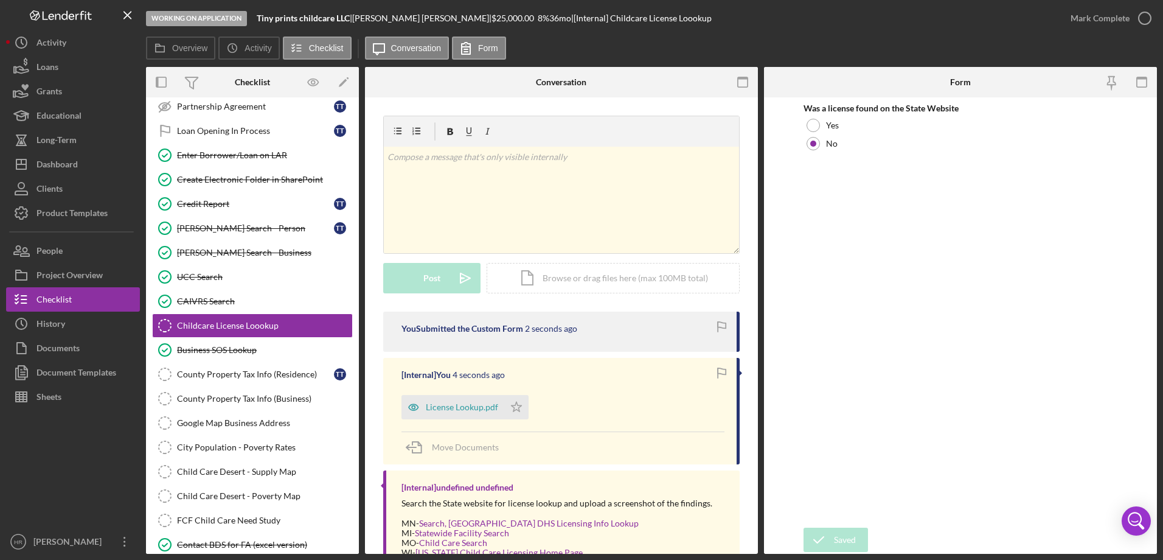
click at [1145, 19] on div "Saved" at bounding box center [1056, 37] width 195 height 54
click at [0, 0] on icon "button" at bounding box center [0, 0] width 0 height 0
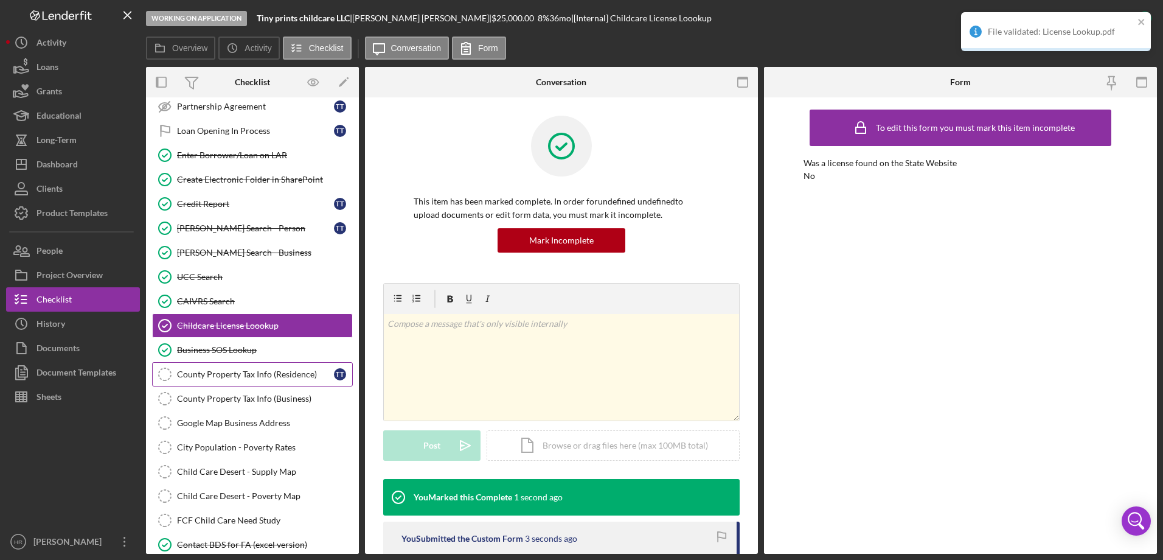
click at [242, 373] on div "County Property Tax Info (Residence)" at bounding box center [255, 374] width 157 height 10
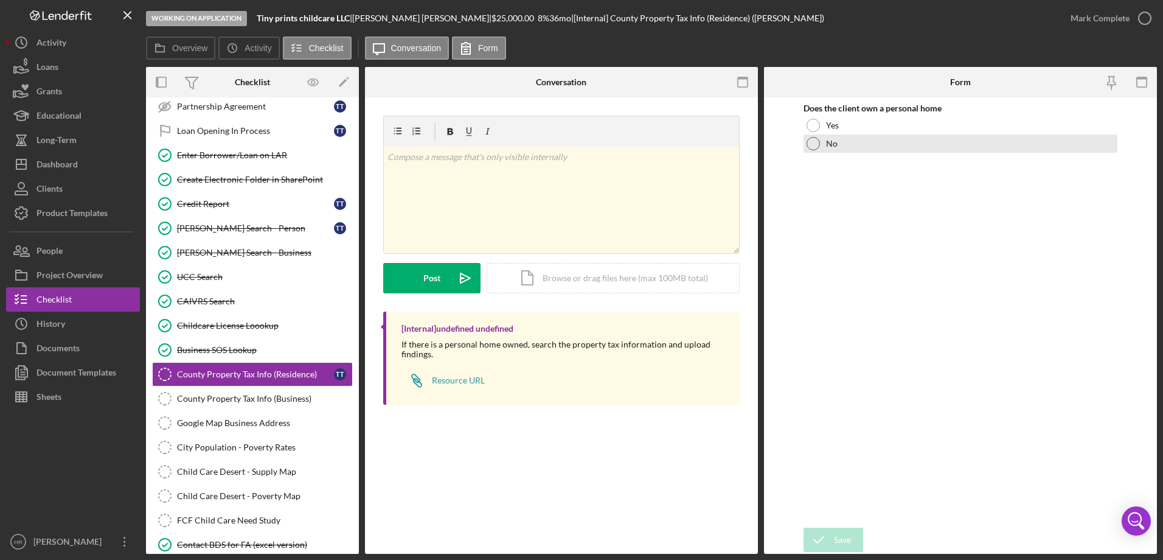
click at [809, 140] on div at bounding box center [813, 143] width 13 height 13
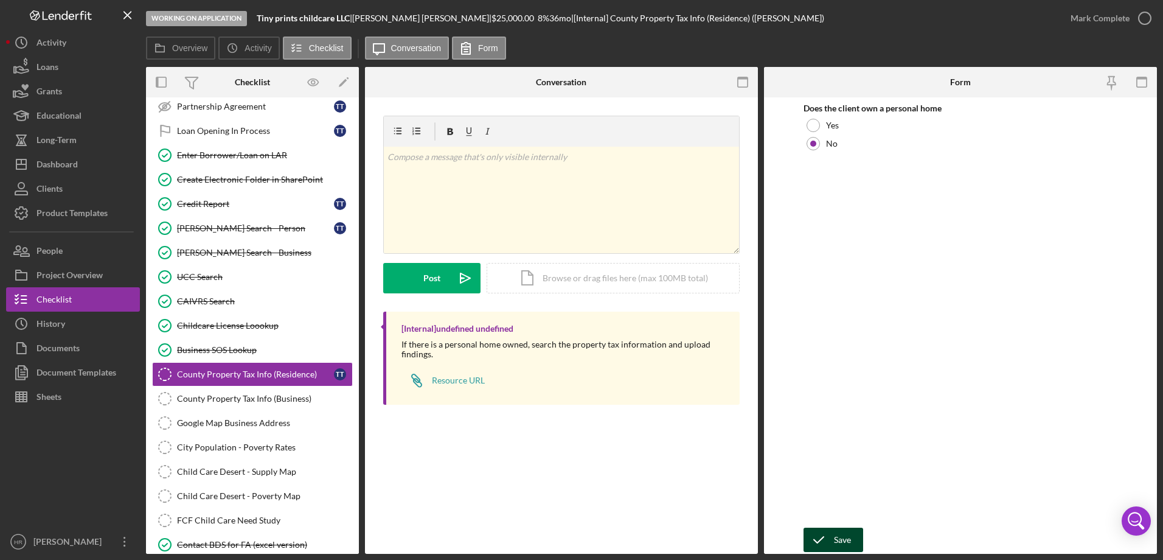
click at [832, 531] on icon "submit" at bounding box center [819, 539] width 30 height 30
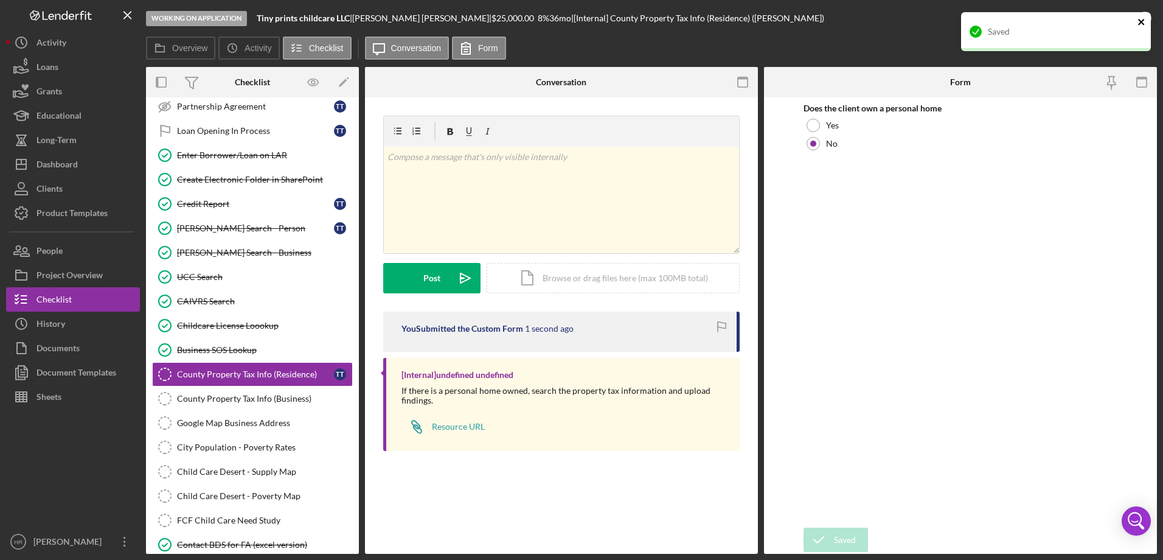
click at [1138, 24] on icon "close" at bounding box center [1142, 22] width 9 height 10
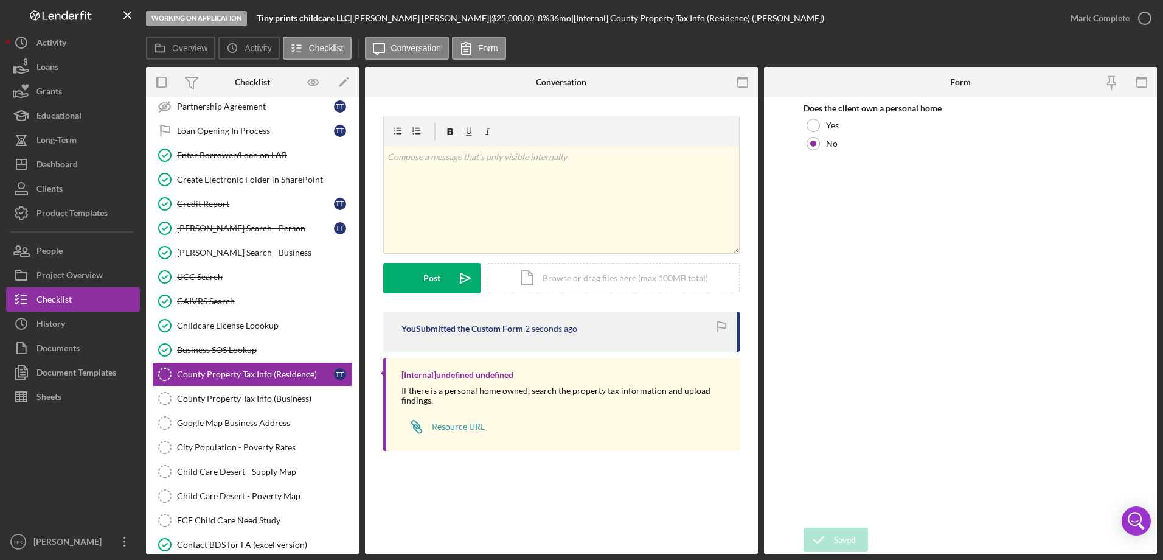
click at [1140, 15] on div "Saved" at bounding box center [1056, 12] width 195 height 5
click at [1140, 22] on icon "button" at bounding box center [1145, 18] width 30 height 30
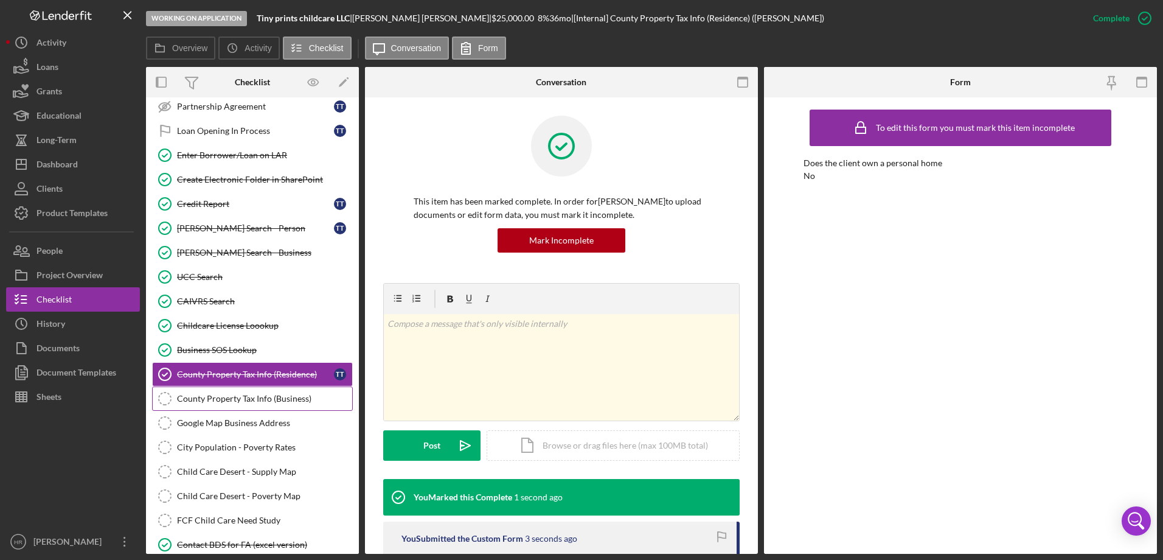
click at [232, 397] on div "County Property Tax Info (Business)" at bounding box center [264, 399] width 175 height 10
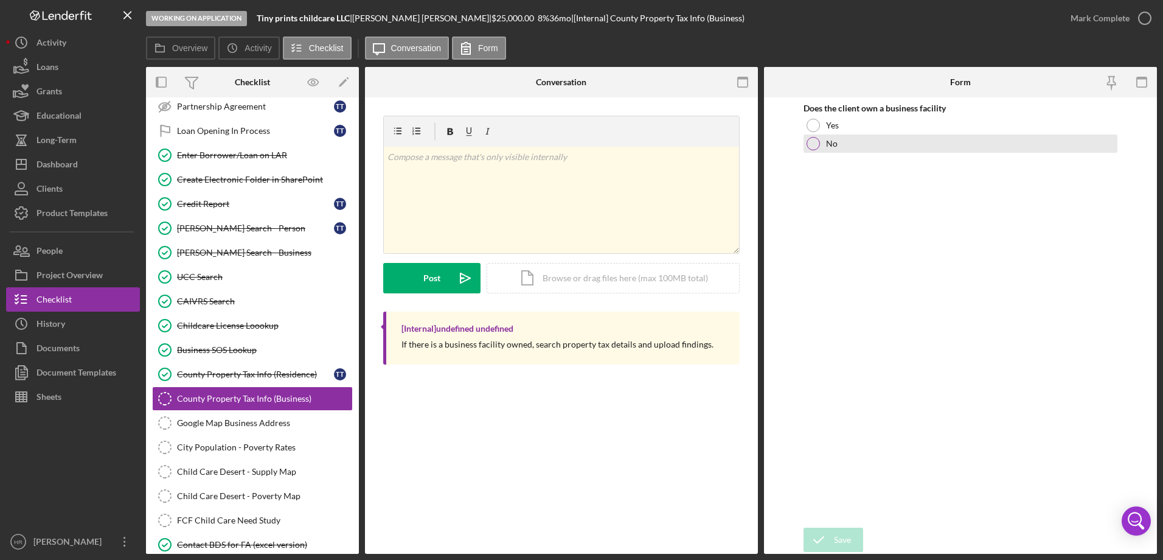
click at [818, 144] on div at bounding box center [813, 143] width 13 height 13
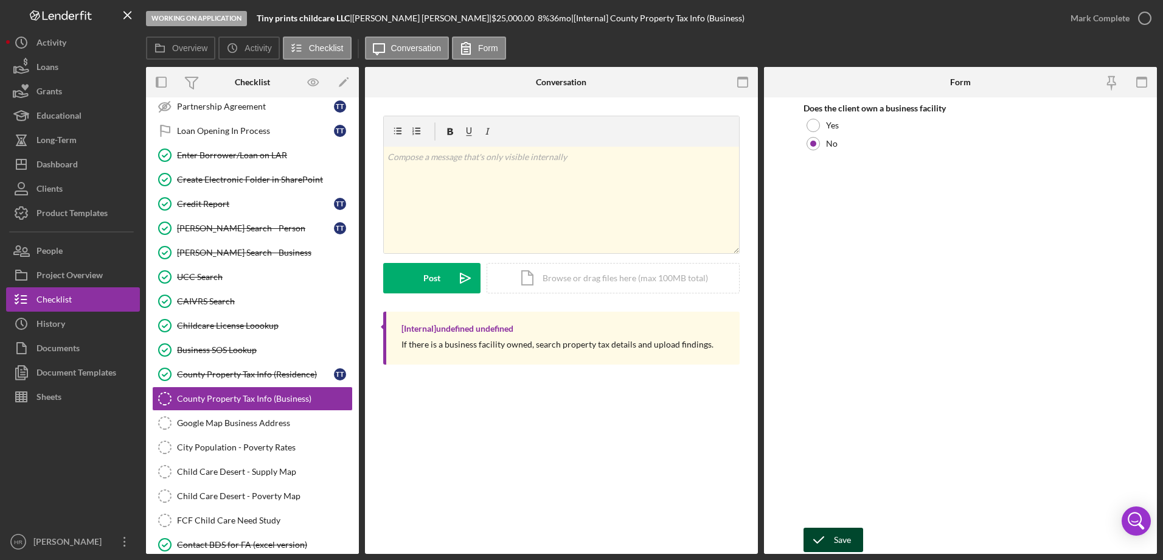
click at [838, 530] on div "Save" at bounding box center [842, 539] width 17 height 24
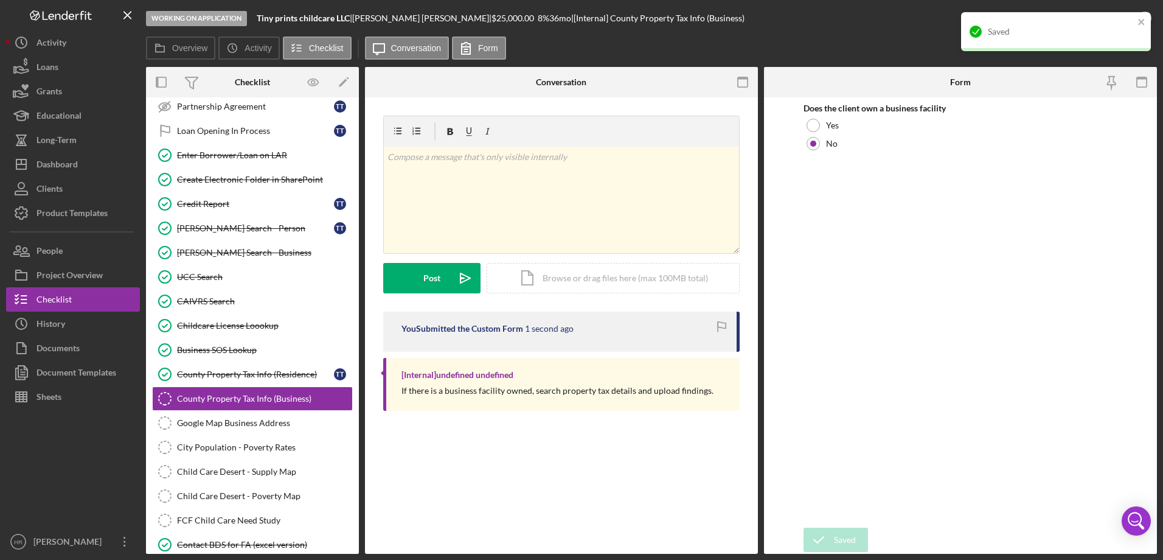
click at [1137, 19] on div "Saved" at bounding box center [1056, 31] width 190 height 39
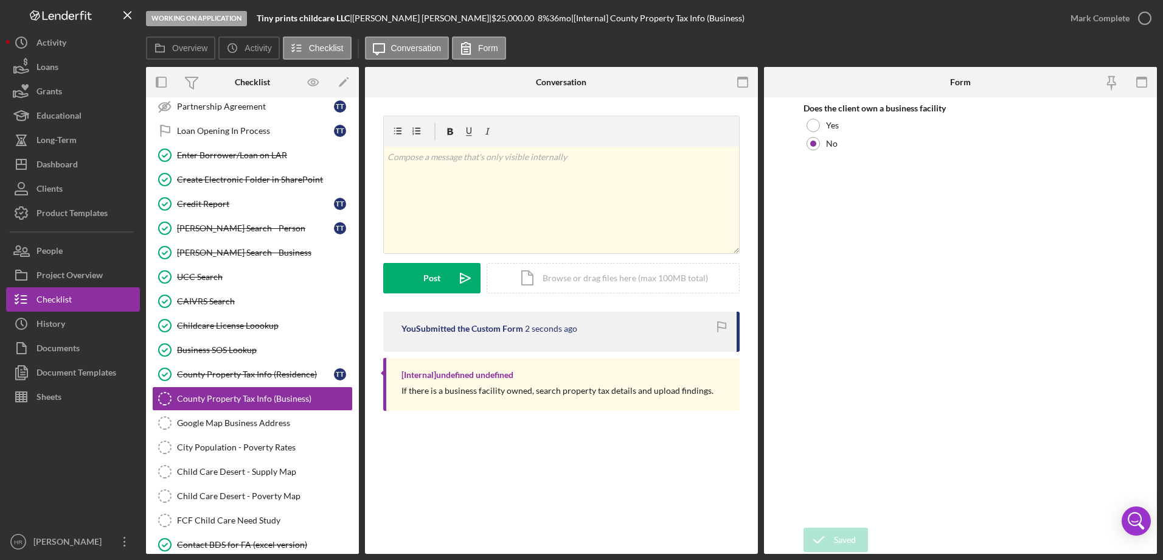
click at [1142, 18] on div "Saved" at bounding box center [1056, 37] width 195 height 54
click at [0, 0] on icon "button" at bounding box center [0, 0] width 0 height 0
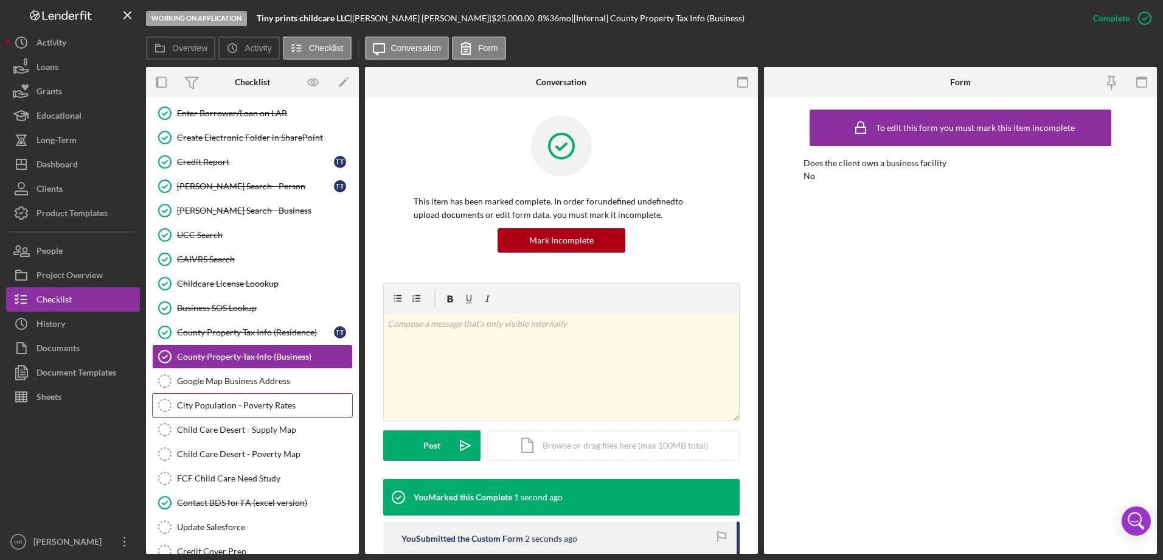
scroll to position [658, 0]
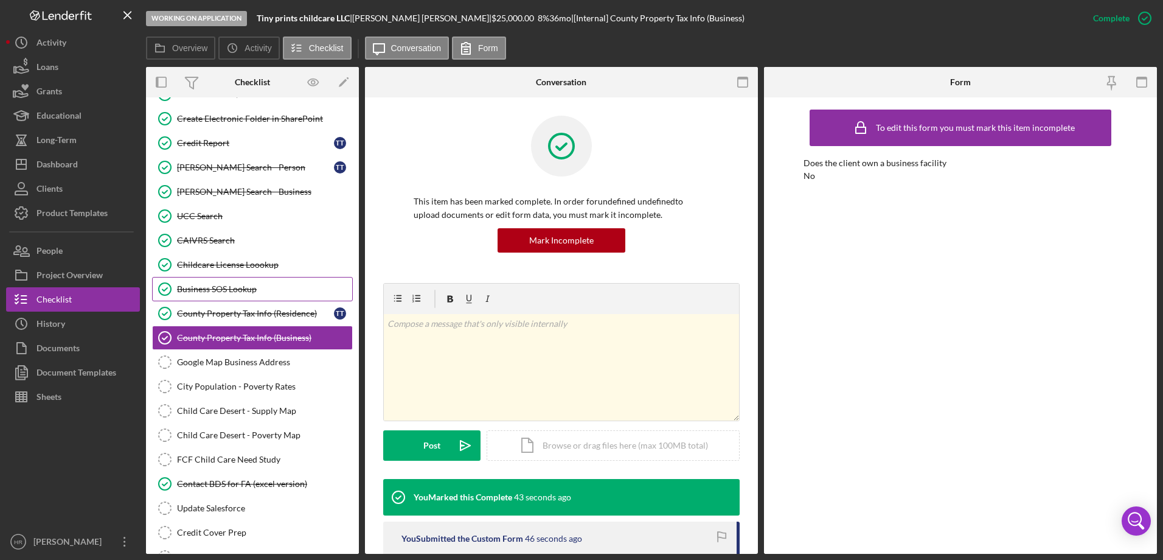
drag, startPoint x: 240, startPoint y: 360, endPoint x: 230, endPoint y: 282, distance: 78.5
click at [240, 360] on div "Google Map Business Address" at bounding box center [264, 362] width 175 height 10
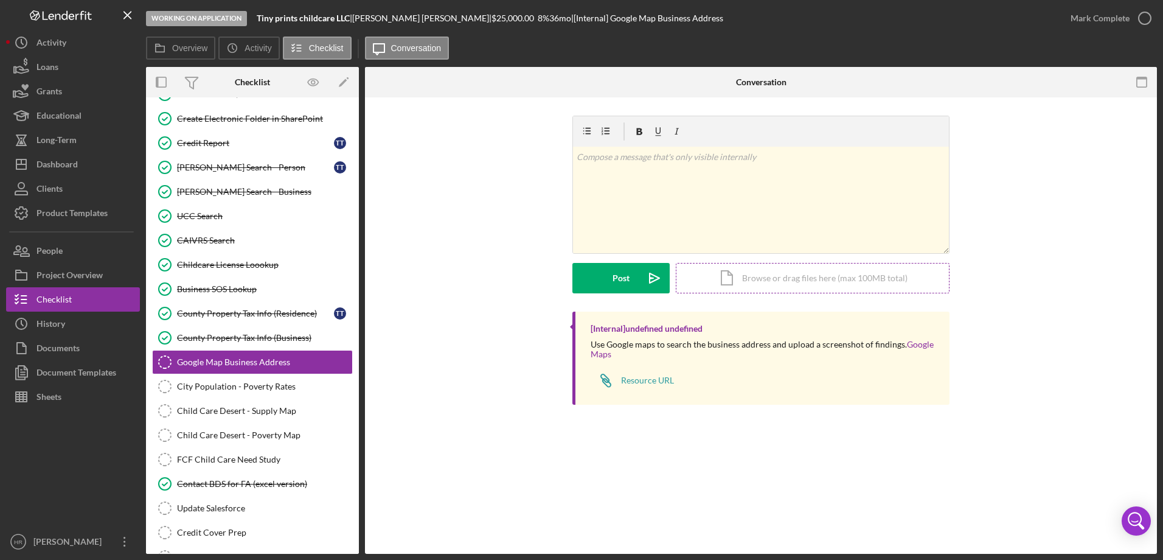
click at [799, 289] on div "Icon/Document Browse or drag files here (max 100MB total) Tap to choose files o…" at bounding box center [813, 278] width 274 height 30
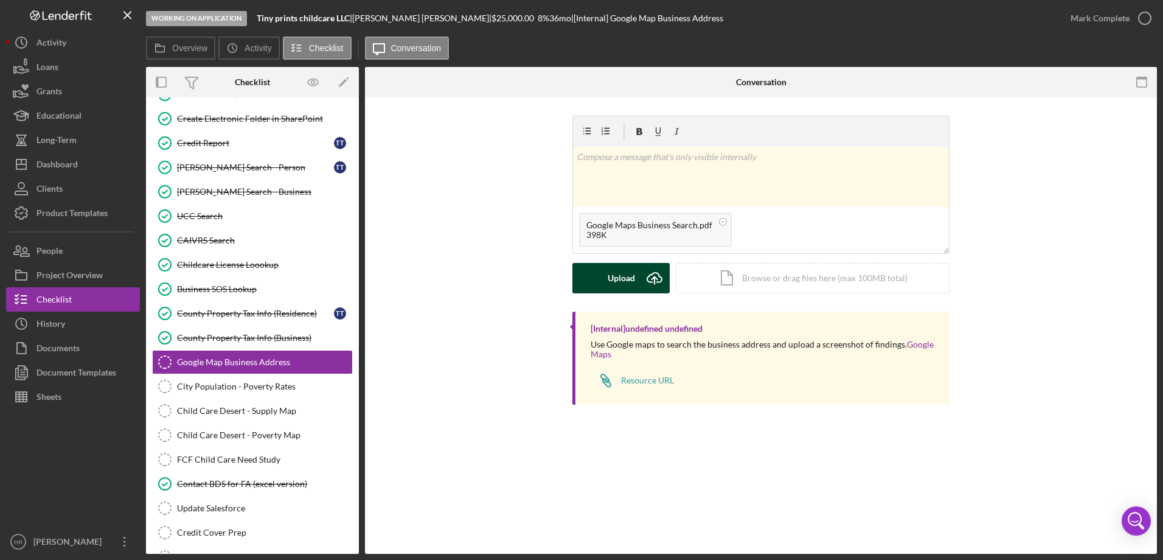
click at [607, 283] on button "Upload Icon/Upload" at bounding box center [620, 278] width 97 height 30
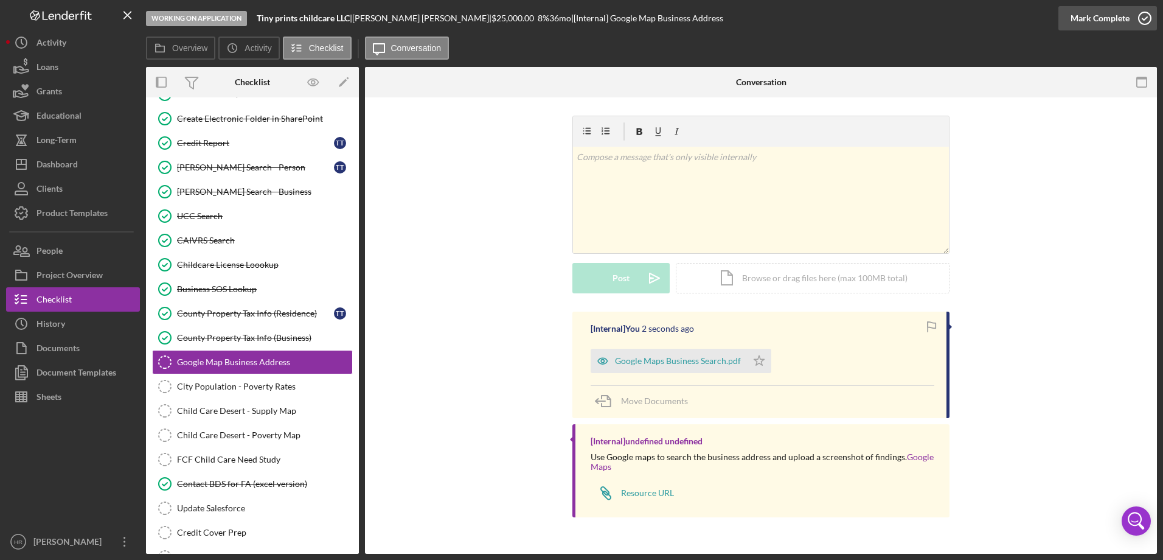
click at [1150, 19] on icon "button" at bounding box center [1145, 18] width 30 height 30
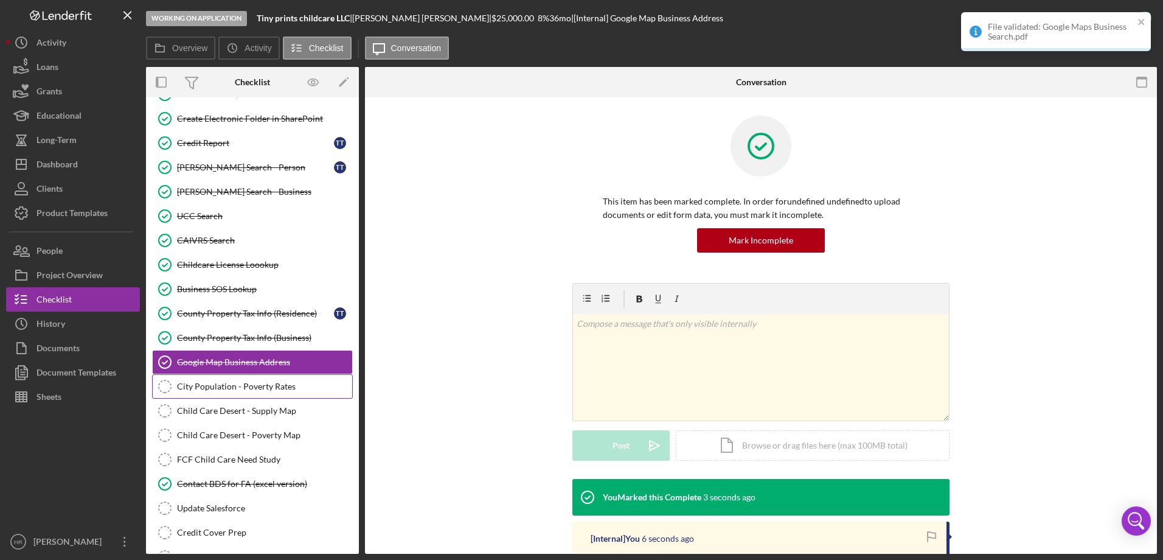
click at [232, 384] on div "City Population - Poverty Rates" at bounding box center [264, 386] width 175 height 10
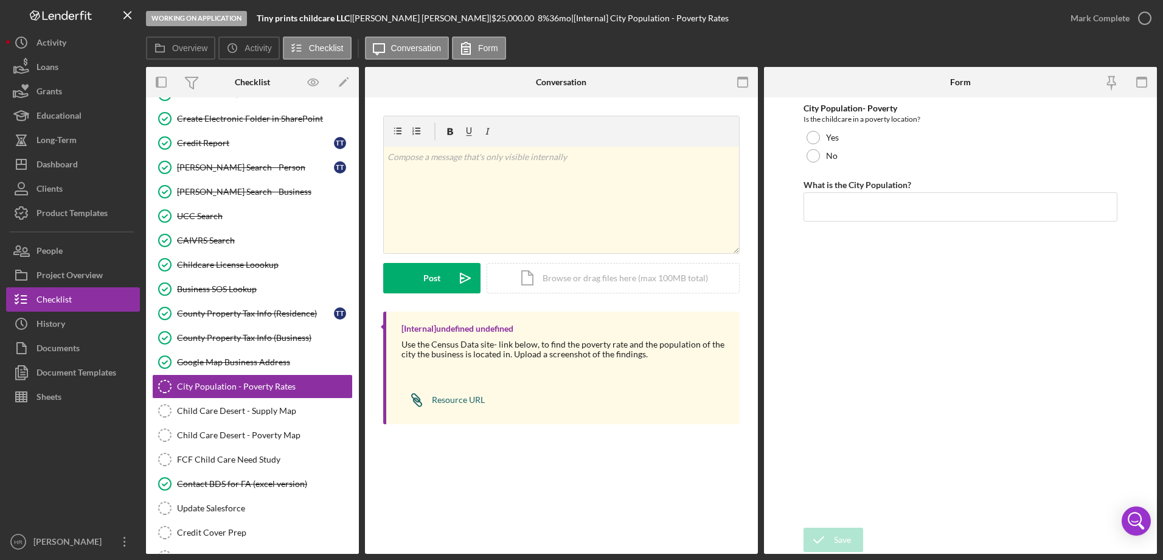
click at [468, 405] on link "Icon/Link Resource URL" at bounding box center [442, 399] width 83 height 24
click at [598, 281] on div "Icon/Document Browse or drag files here (max 100MB total) Tap to choose files o…" at bounding box center [613, 278] width 253 height 30
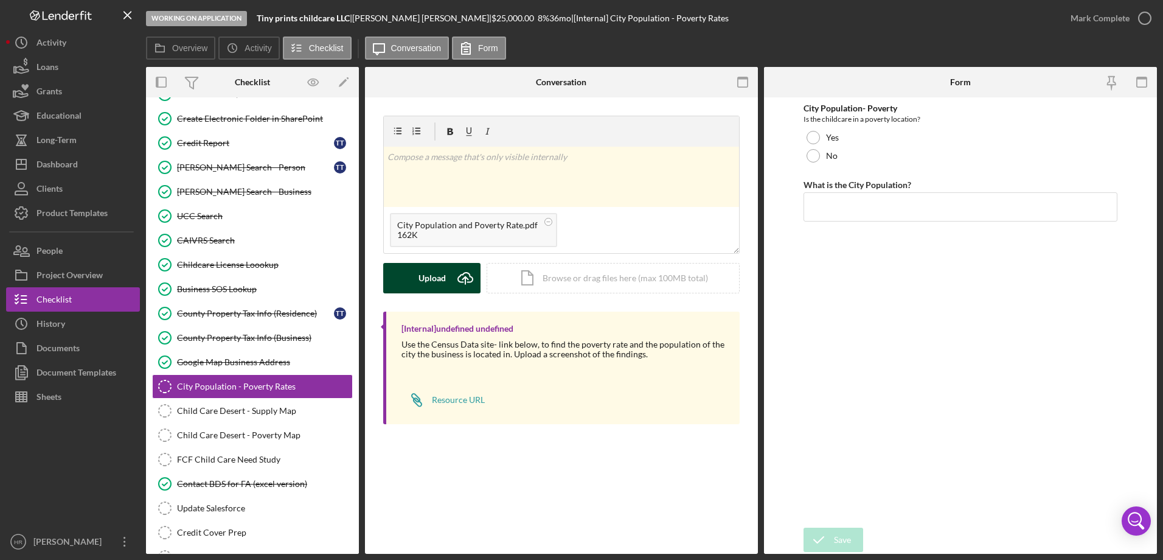
click at [436, 274] on div "Upload" at bounding box center [432, 278] width 27 height 30
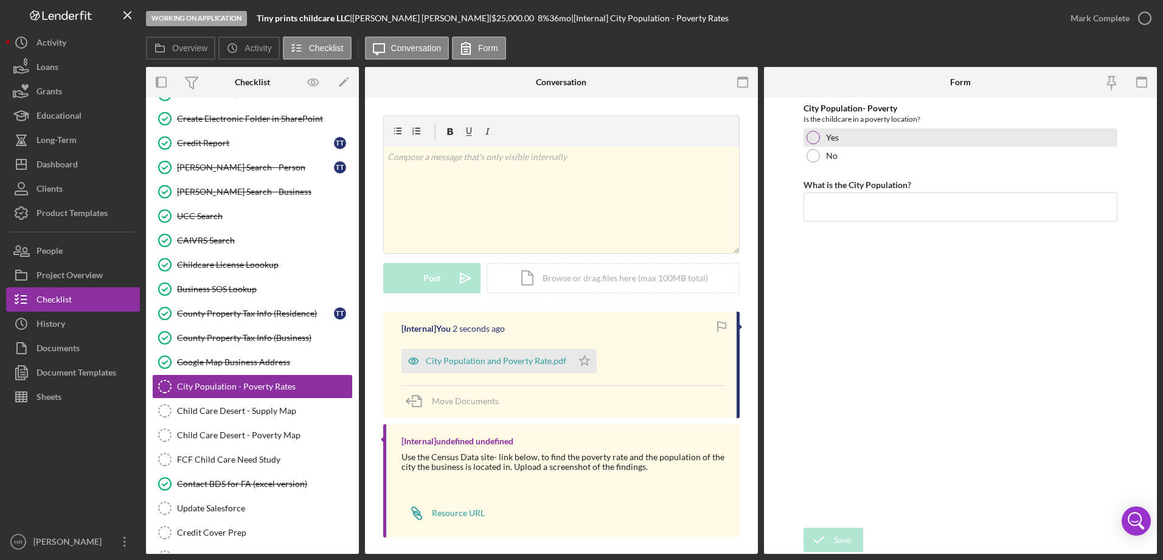
click at [812, 143] on div at bounding box center [813, 137] width 13 height 13
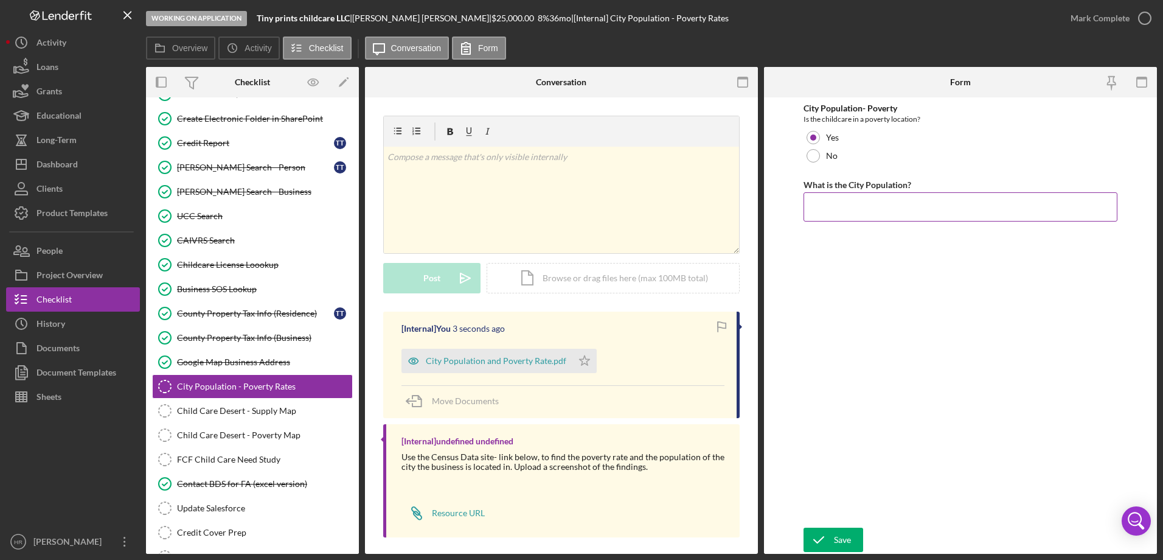
click at [830, 207] on input "What is the City Population?" at bounding box center [961, 206] width 314 height 29
type input "68,881 and poverty rate of 25.6%"
click at [847, 544] on div "Save" at bounding box center [842, 539] width 17 height 24
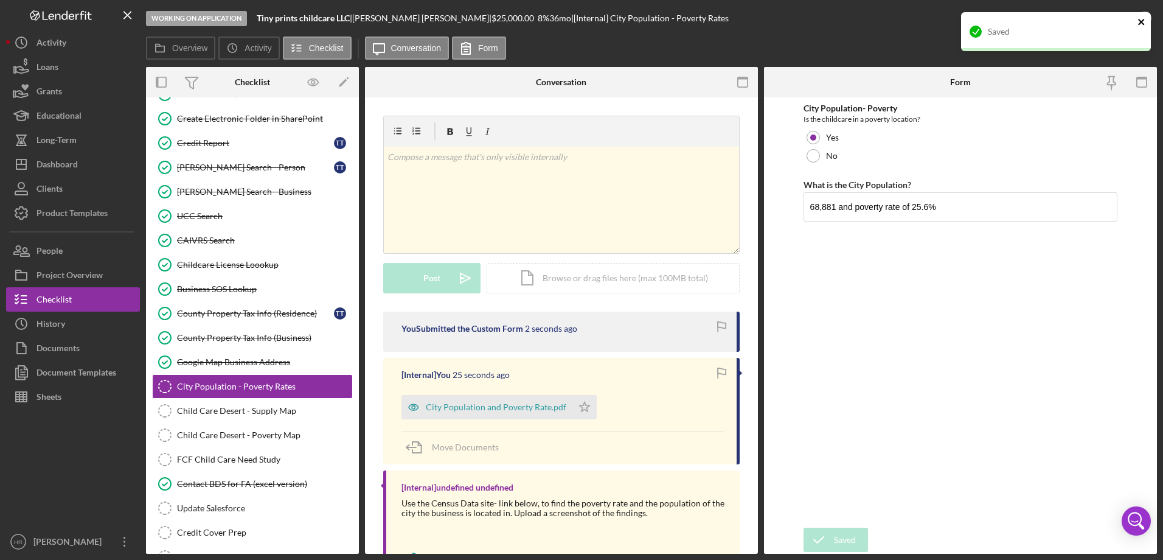
click at [1145, 21] on icon "close" at bounding box center [1142, 22] width 9 height 10
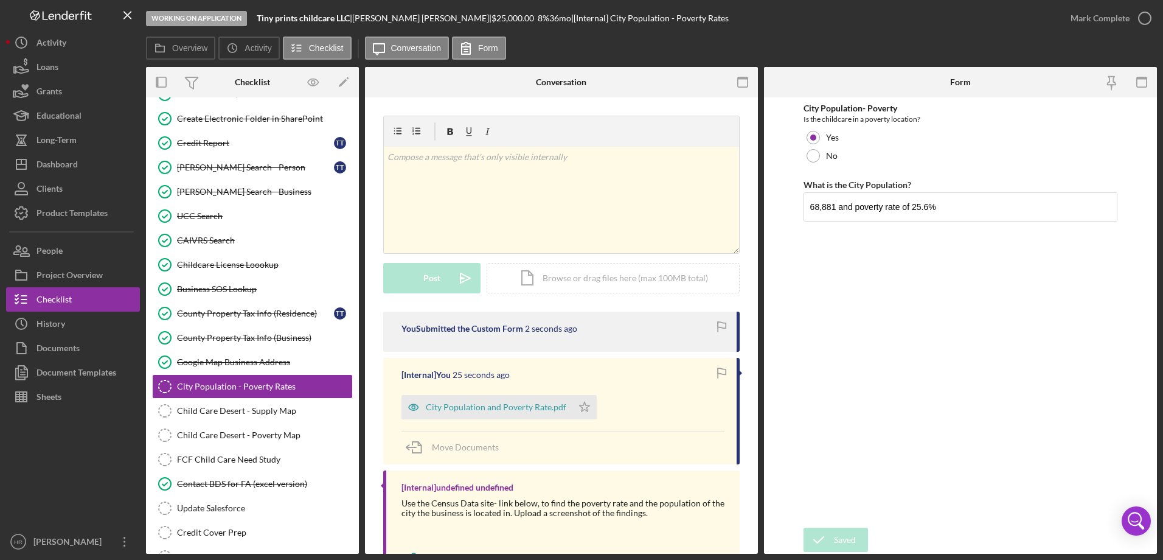
click at [1145, 21] on div "Saved" at bounding box center [1056, 37] width 195 height 54
click at [0, 0] on icon "button" at bounding box center [0, 0] width 0 height 0
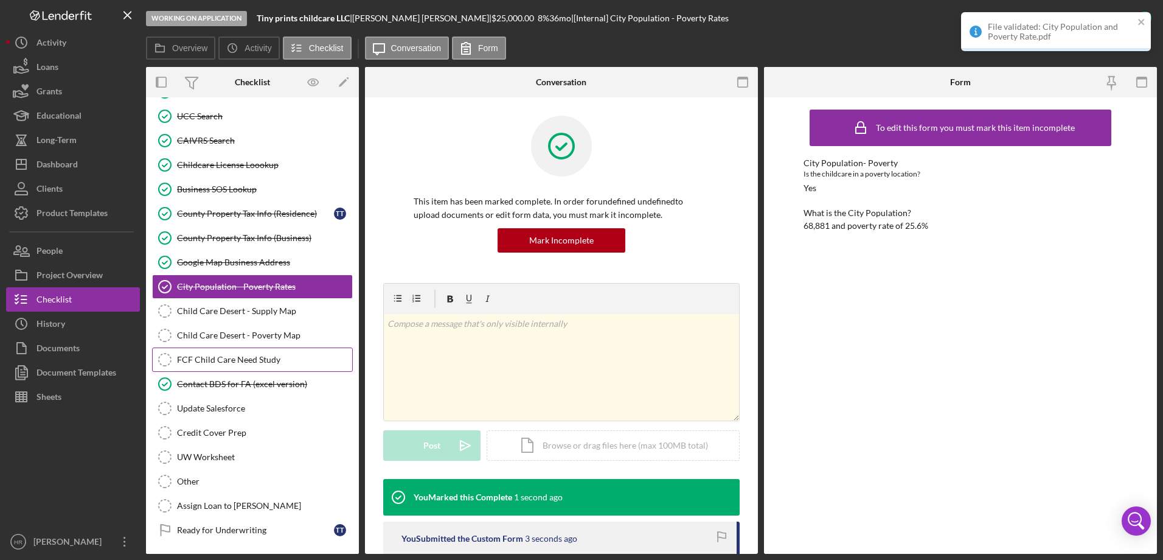
scroll to position [779, 0]
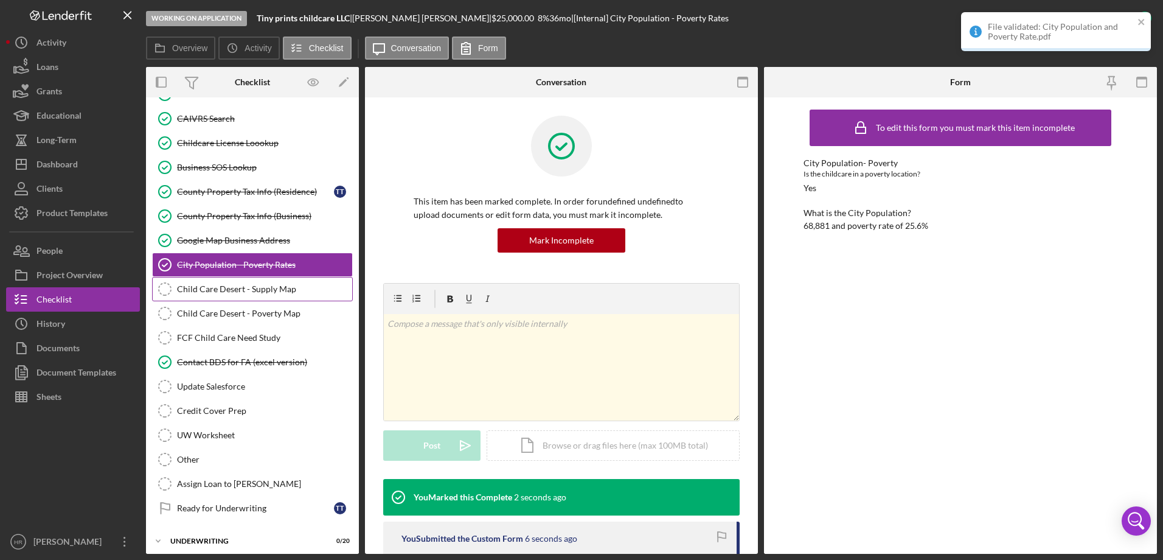
click at [223, 284] on div "Child Care Desert - Supply Map" at bounding box center [264, 289] width 175 height 10
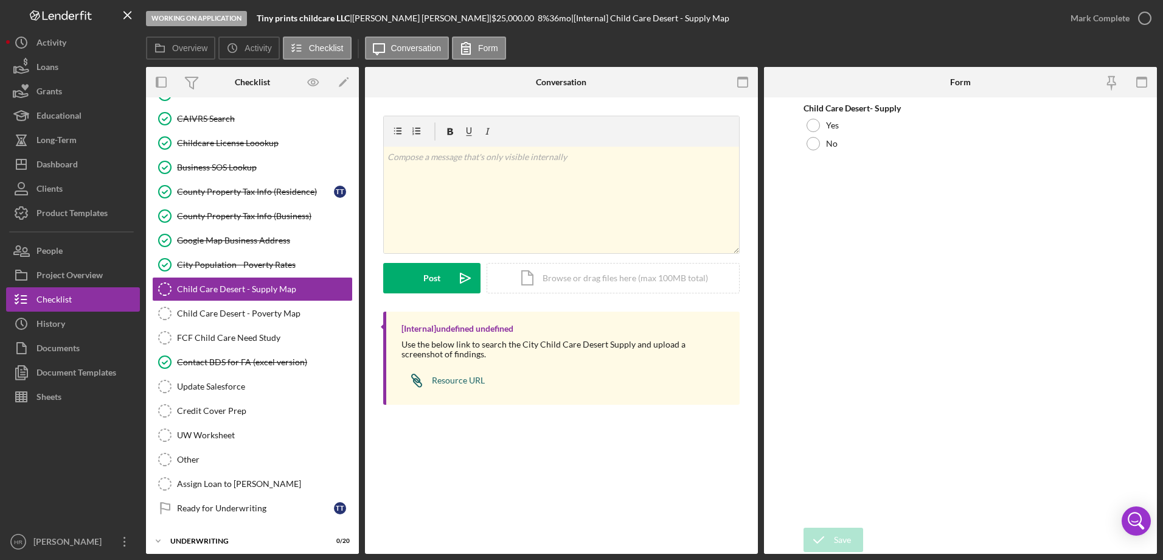
click at [454, 381] on div "Resource URL" at bounding box center [458, 380] width 53 height 10
click at [656, 277] on div "Icon/Document Browse or drag files here (max 100MB total) Tap to choose files o…" at bounding box center [613, 278] width 253 height 30
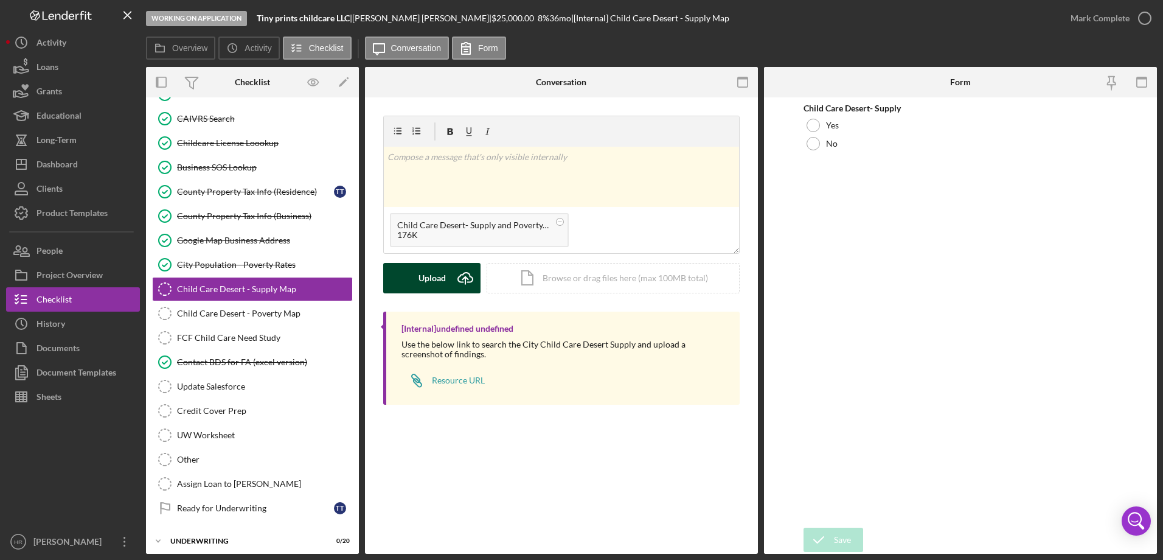
click at [449, 284] on button "Upload Icon/Upload" at bounding box center [431, 278] width 97 height 30
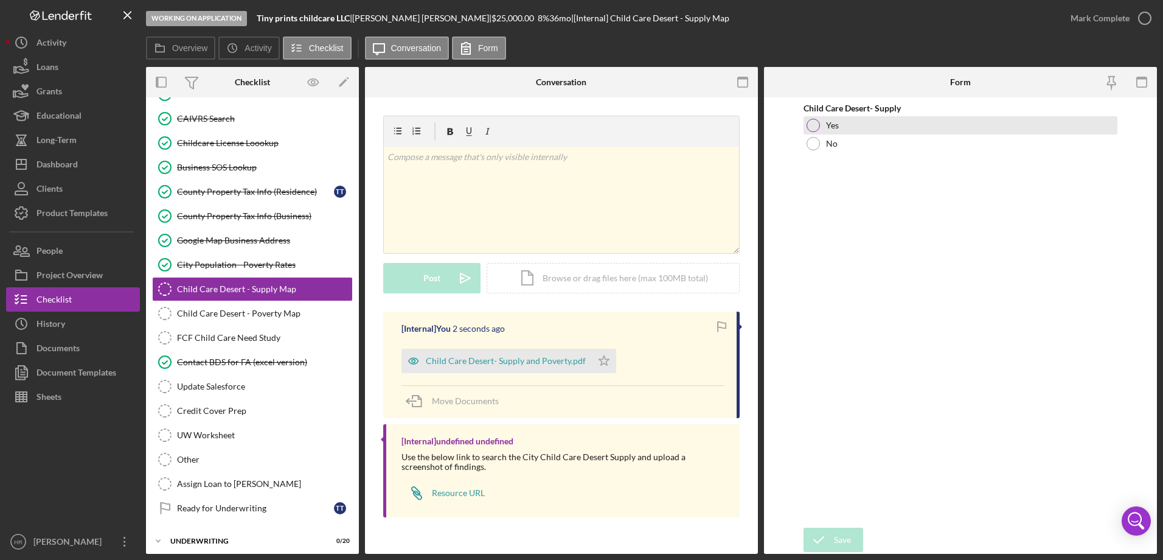
click at [807, 120] on div "Yes" at bounding box center [961, 125] width 314 height 18
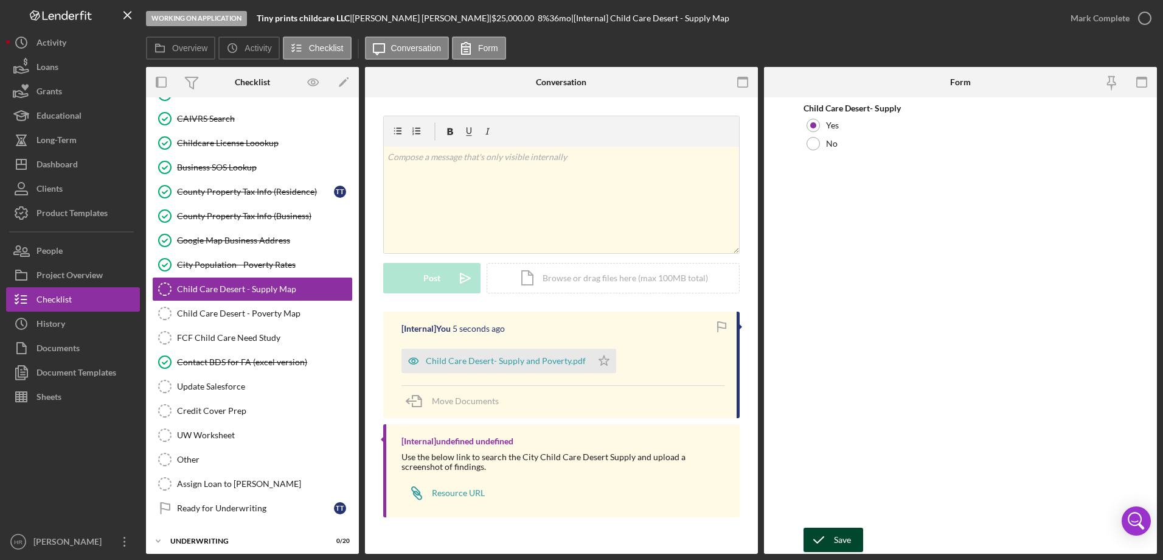
click at [852, 541] on button "Save" at bounding box center [834, 539] width 60 height 24
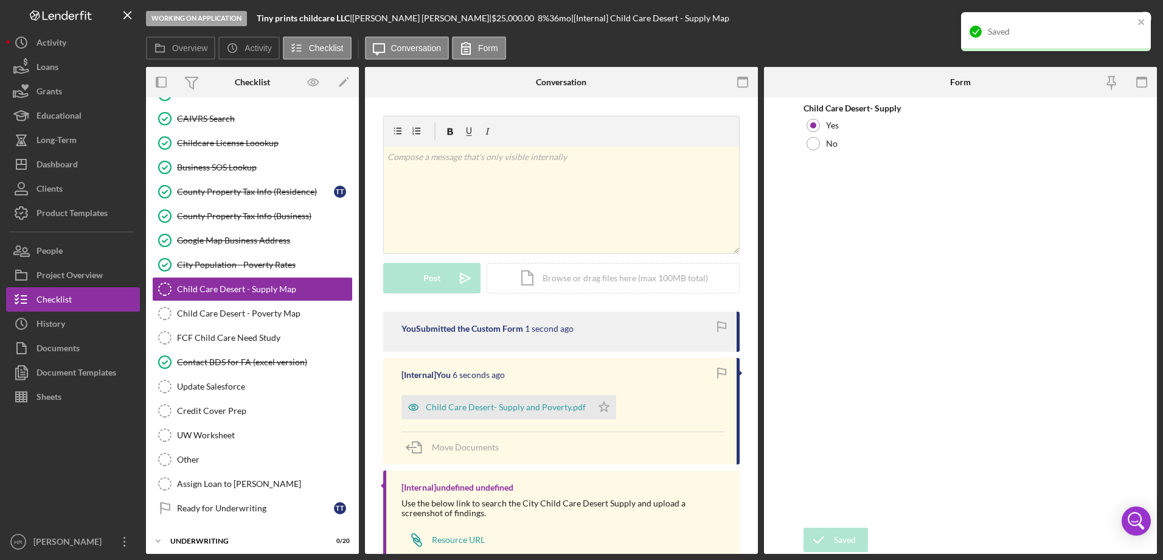
click at [1145, 14] on div "Saved" at bounding box center [1056, 31] width 190 height 39
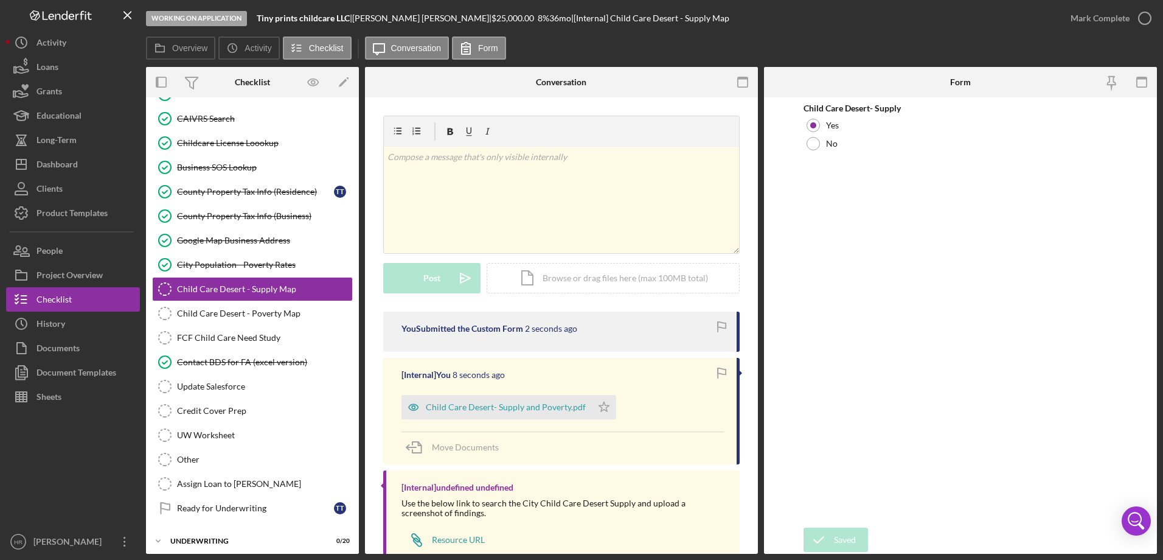
click at [1144, 16] on div "Saved" at bounding box center [1056, 37] width 195 height 54
click at [0, 0] on icon "button" at bounding box center [0, 0] width 0 height 0
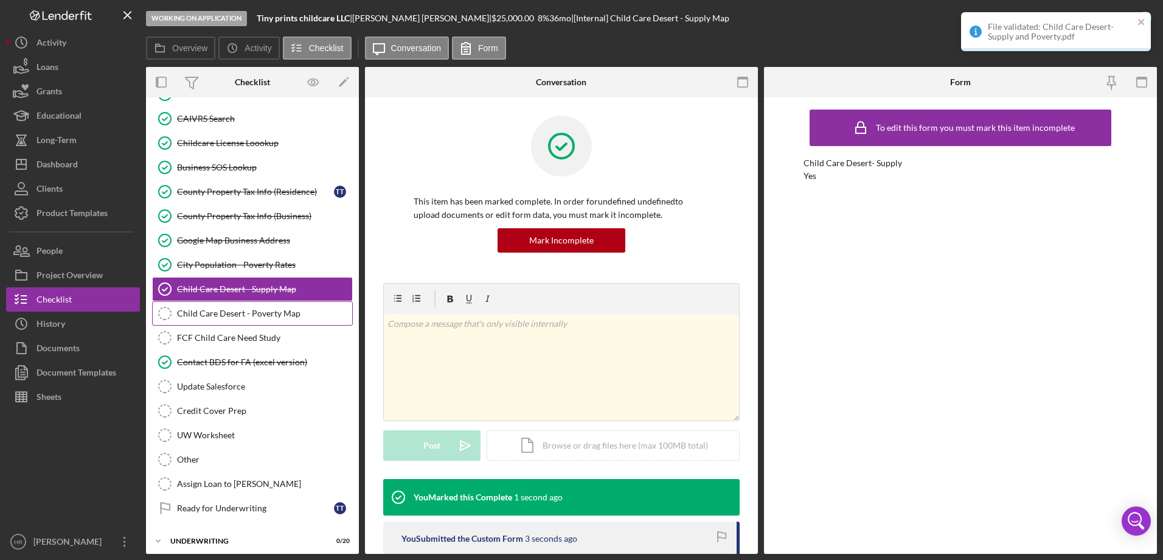
drag, startPoint x: 218, startPoint y: 311, endPoint x: 225, endPoint y: 314, distance: 7.7
click at [218, 312] on div "Child Care Desert - Poverty Map" at bounding box center [264, 313] width 175 height 10
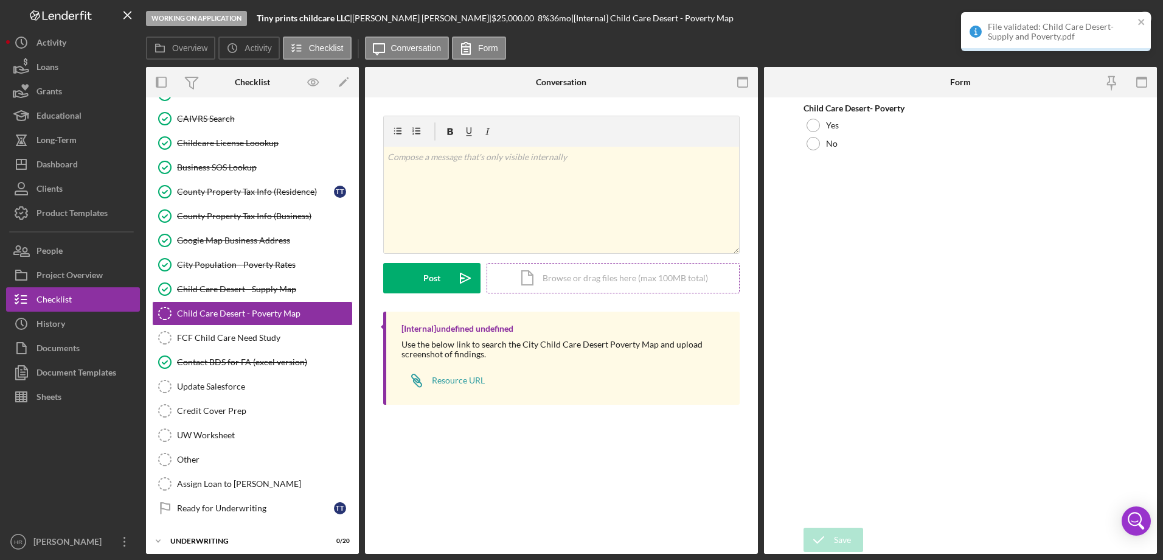
click at [572, 279] on div "Icon/Document Browse or drag files here (max 100MB total) Tap to choose files o…" at bounding box center [613, 278] width 253 height 30
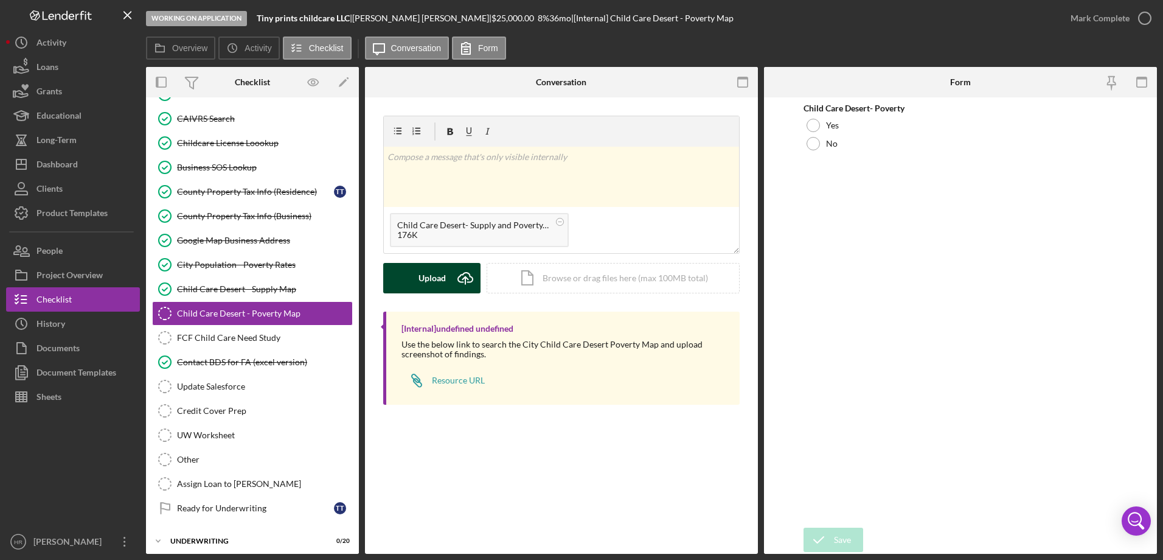
click at [429, 280] on div "Upload" at bounding box center [432, 278] width 27 height 30
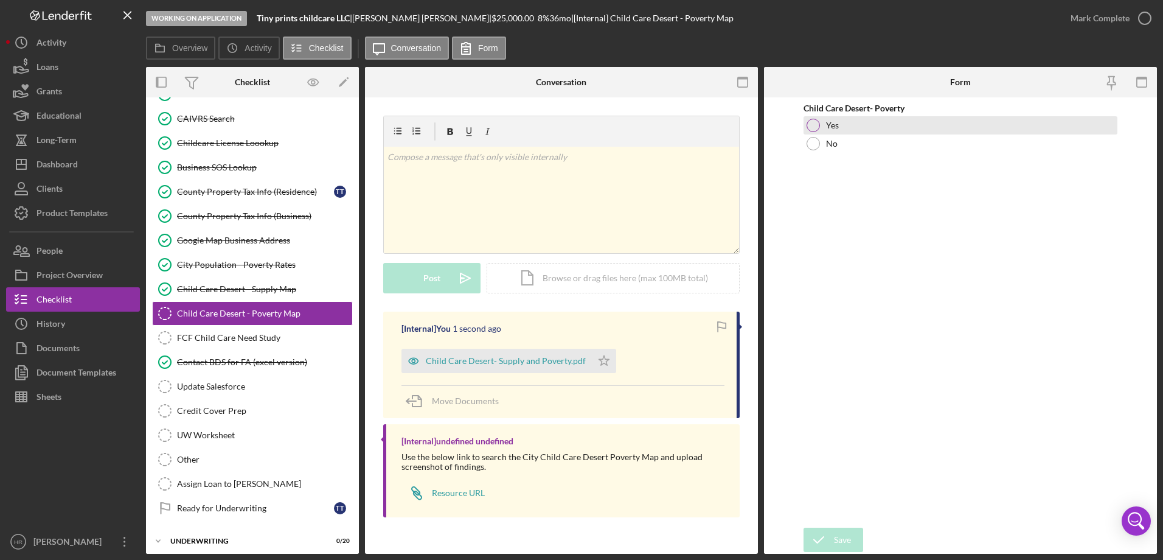
click at [818, 123] on div at bounding box center [813, 125] width 13 height 13
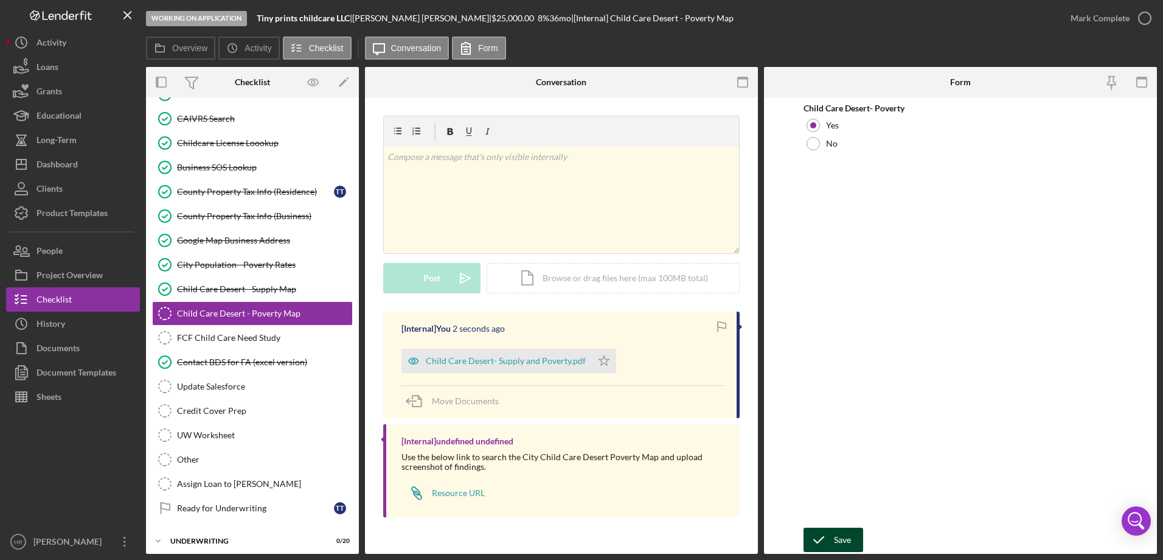
click at [843, 540] on div "Save" at bounding box center [842, 539] width 17 height 24
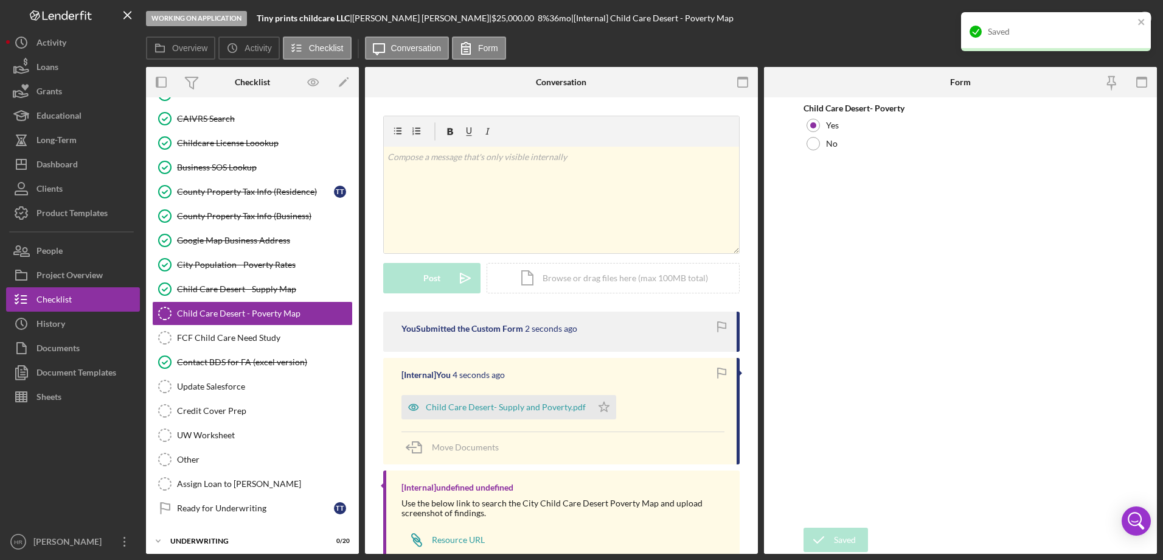
click at [1134, 22] on div "Saved" at bounding box center [1052, 31] width 172 height 19
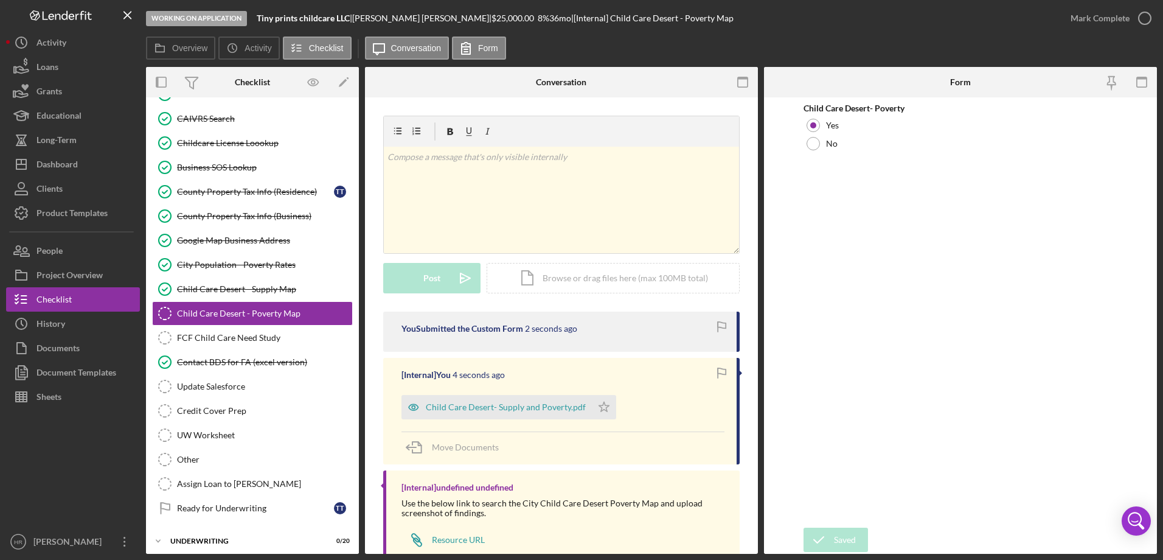
click at [1141, 20] on div "Saved" at bounding box center [1056, 37] width 195 height 54
click at [0, 0] on icon "button" at bounding box center [0, 0] width 0 height 0
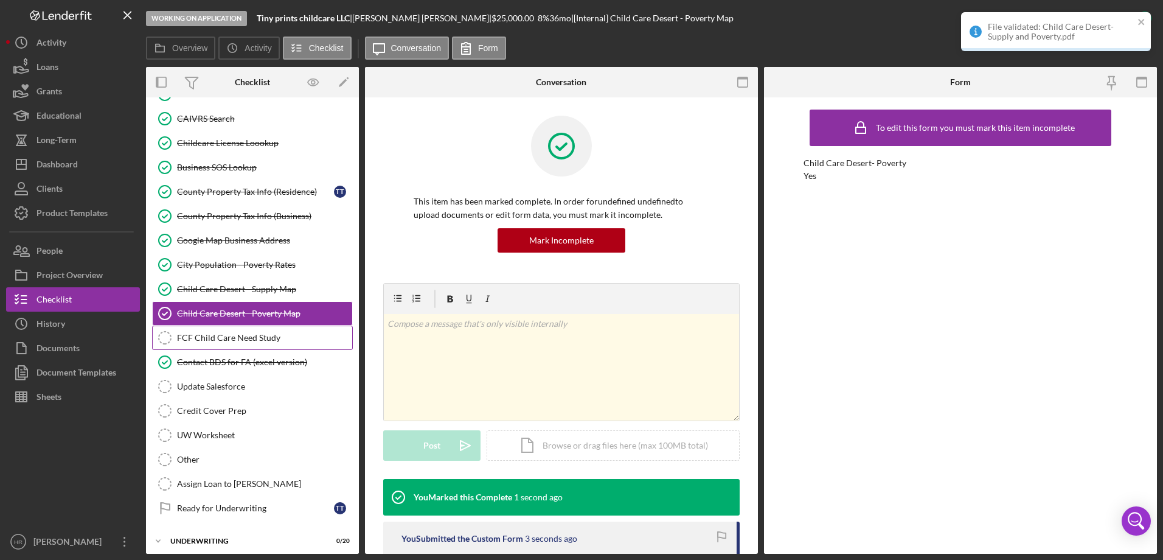
click at [217, 338] on div "FCF Child Care Need Study" at bounding box center [264, 338] width 175 height 10
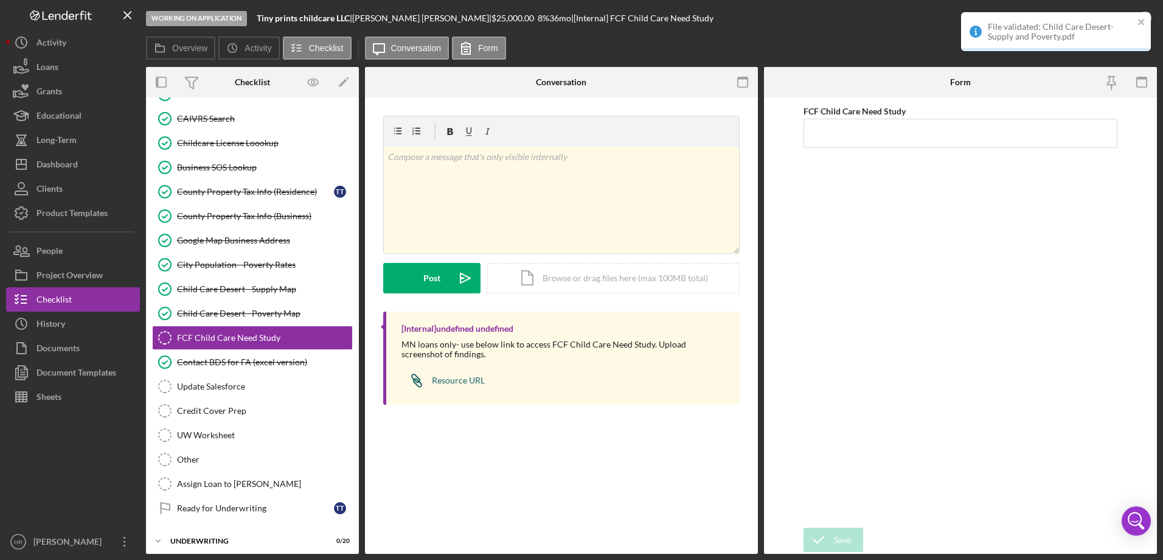
click at [448, 380] on div "Resource URL" at bounding box center [458, 380] width 53 height 10
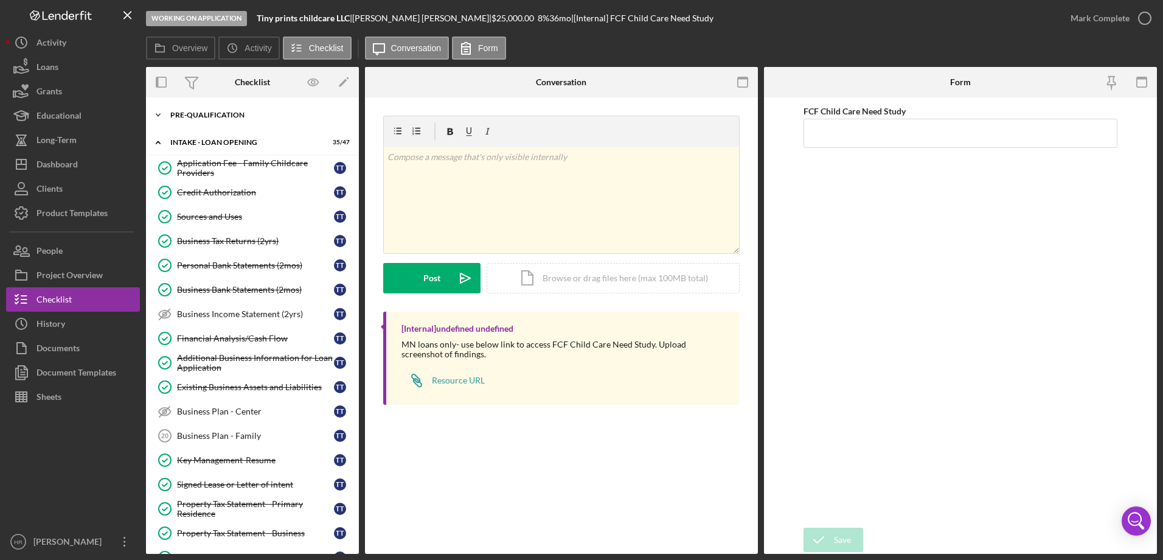
click at [215, 116] on div "Pre-Qualification" at bounding box center [256, 114] width 173 height 7
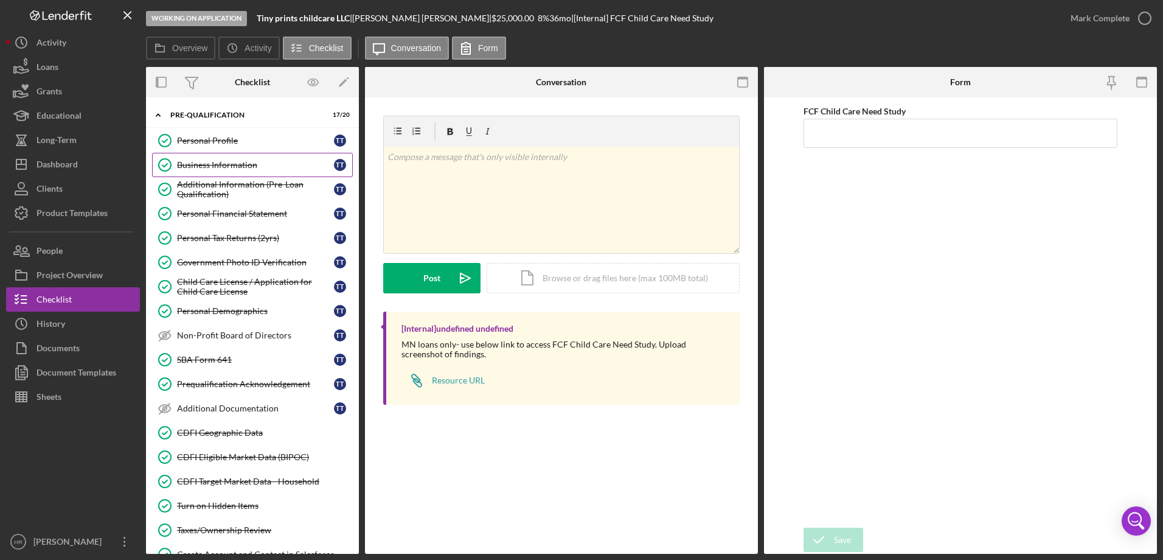
click at [227, 160] on div "Business Information" at bounding box center [255, 165] width 157 height 10
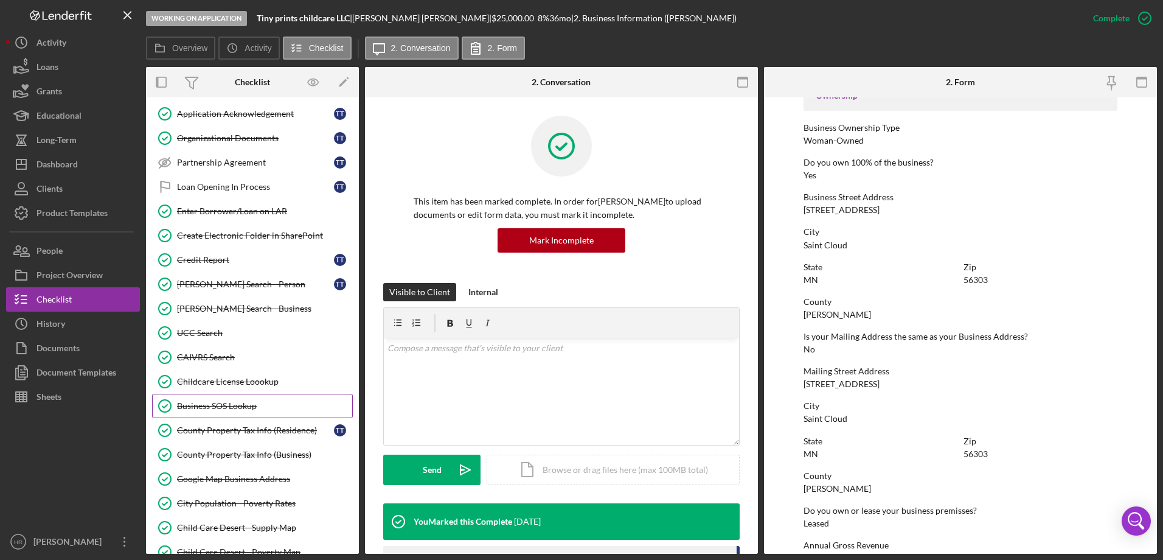
scroll to position [1361, 0]
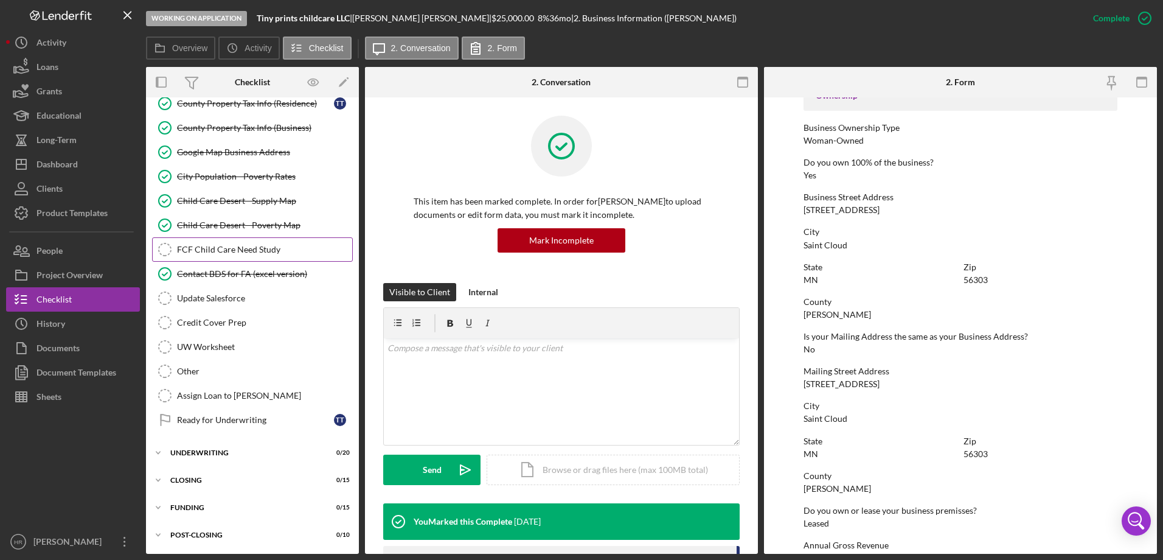
drag, startPoint x: 220, startPoint y: 244, endPoint x: 228, endPoint y: 248, distance: 8.7
click at [220, 245] on div "FCF Child Care Need Study" at bounding box center [264, 250] width 175 height 10
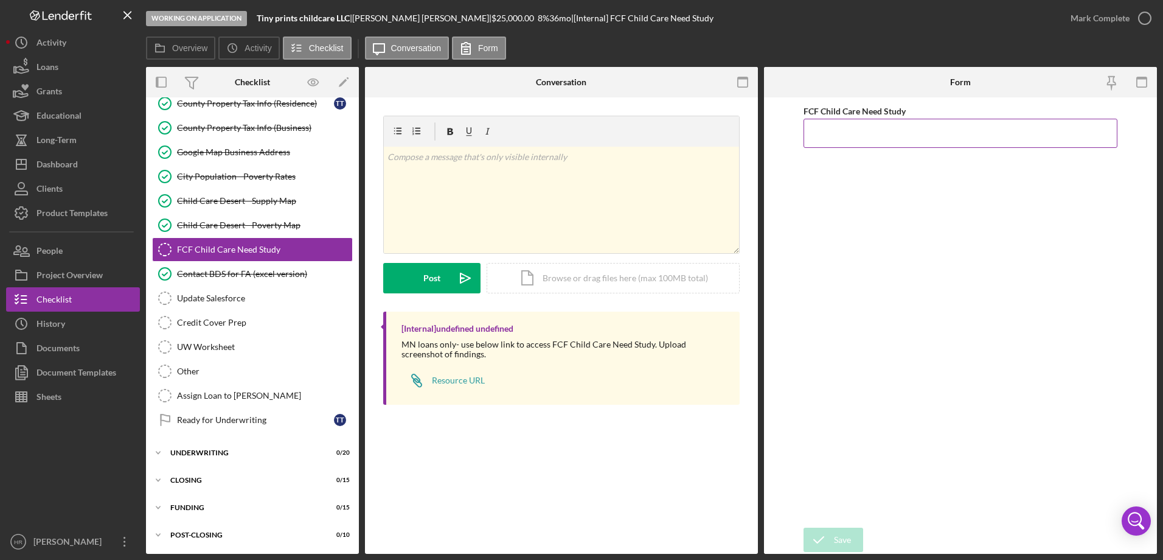
click at [947, 129] on input "FCF Child Care Need Study" at bounding box center [961, 133] width 314 height 29
type input "-605"
click at [612, 274] on div "Icon/Document Browse or drag files here (max 100MB total) Tap to choose files o…" at bounding box center [613, 278] width 253 height 30
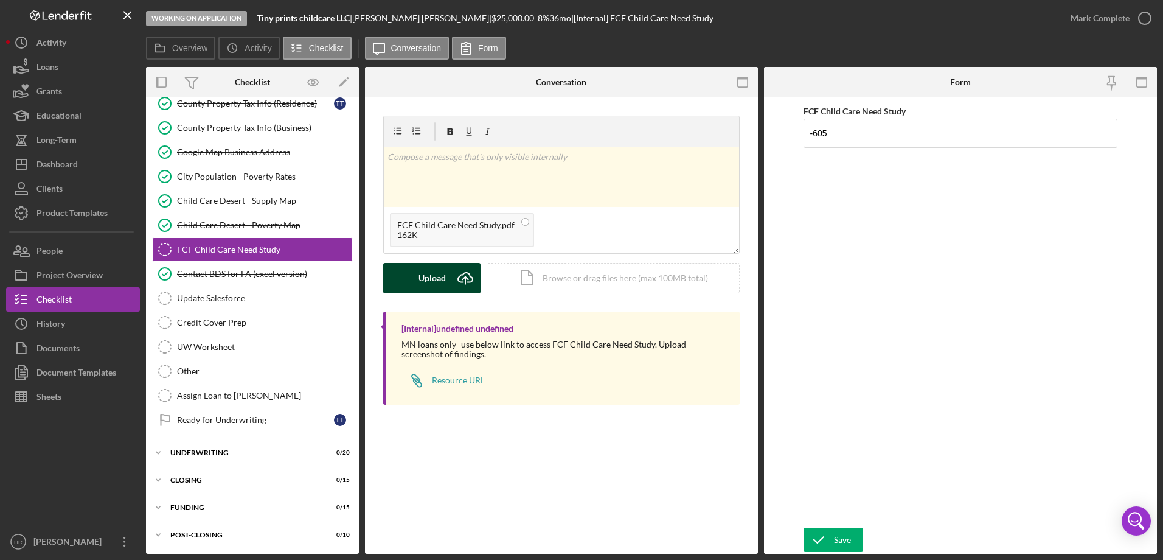
click at [404, 287] on button "Upload Icon/Upload" at bounding box center [431, 278] width 97 height 30
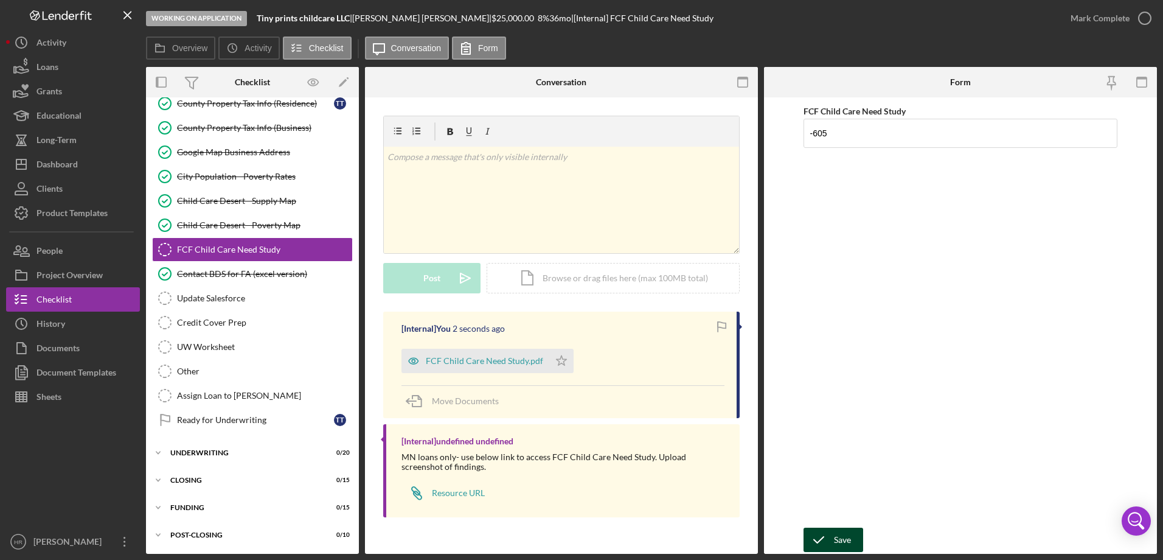
click at [841, 539] on div "Save" at bounding box center [842, 539] width 17 height 24
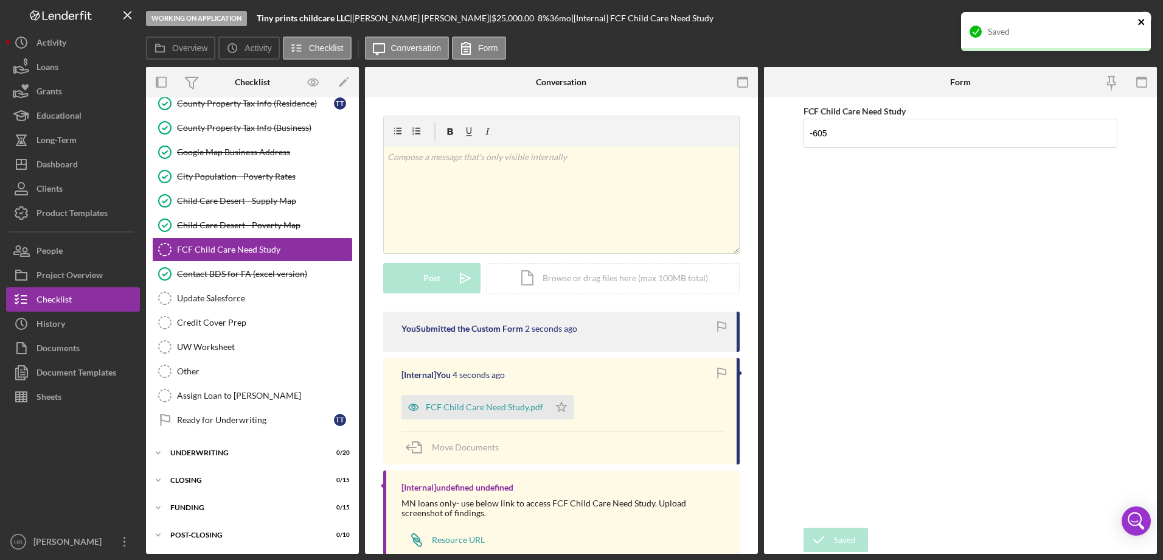
click at [1141, 24] on icon "close" at bounding box center [1142, 22] width 9 height 10
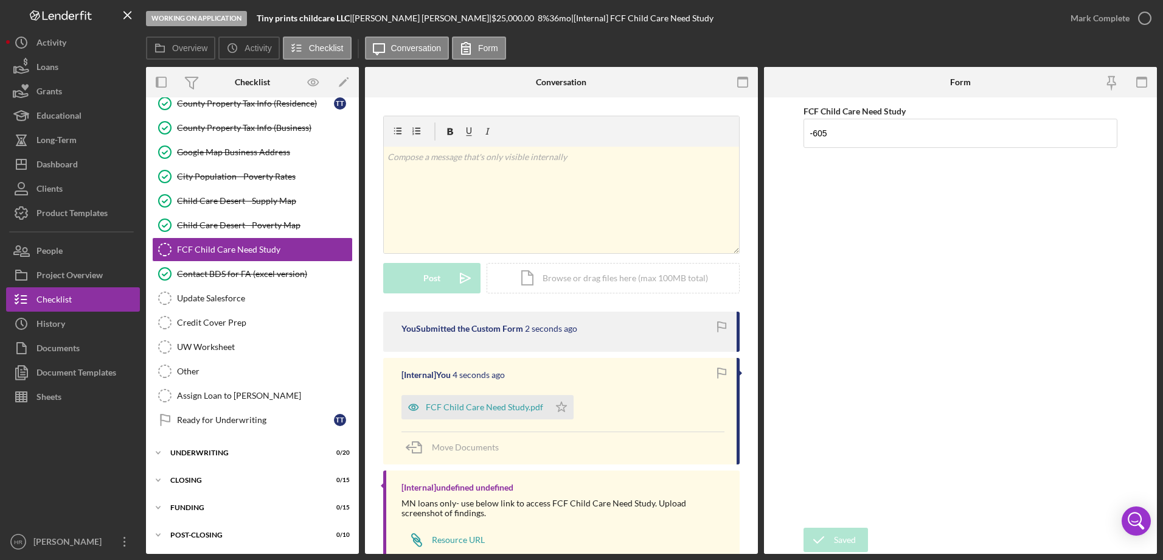
click at [1141, 24] on div "Saved" at bounding box center [1056, 37] width 195 height 54
click at [0, 0] on icon "button" at bounding box center [0, 0] width 0 height 0
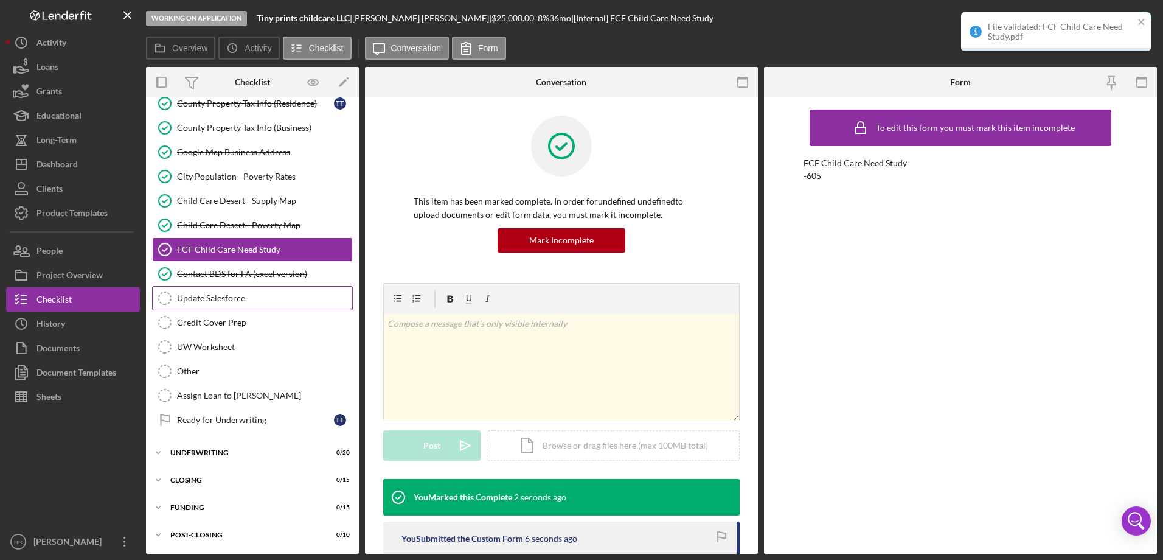
click at [203, 290] on link "Update Salesforce Update Salesforce" at bounding box center [252, 298] width 201 height 24
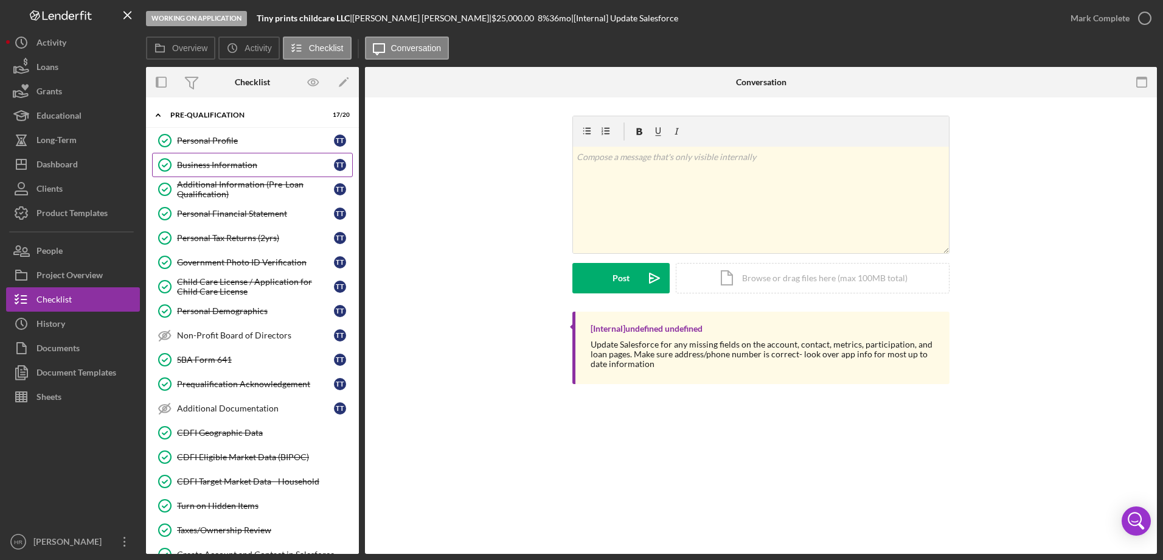
click at [223, 160] on div "Business Information" at bounding box center [255, 165] width 157 height 10
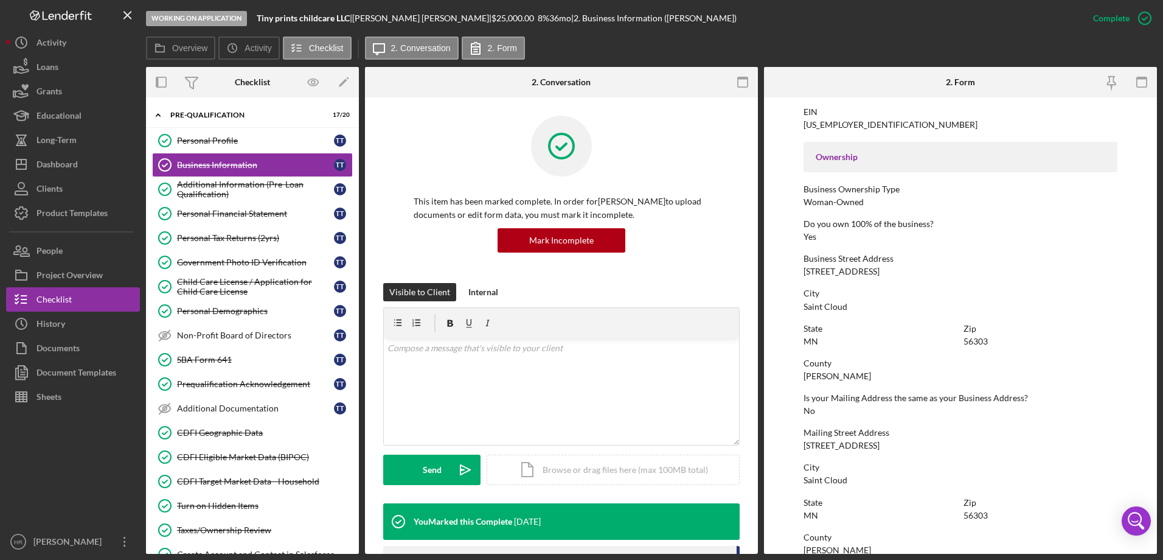
scroll to position [547, 0]
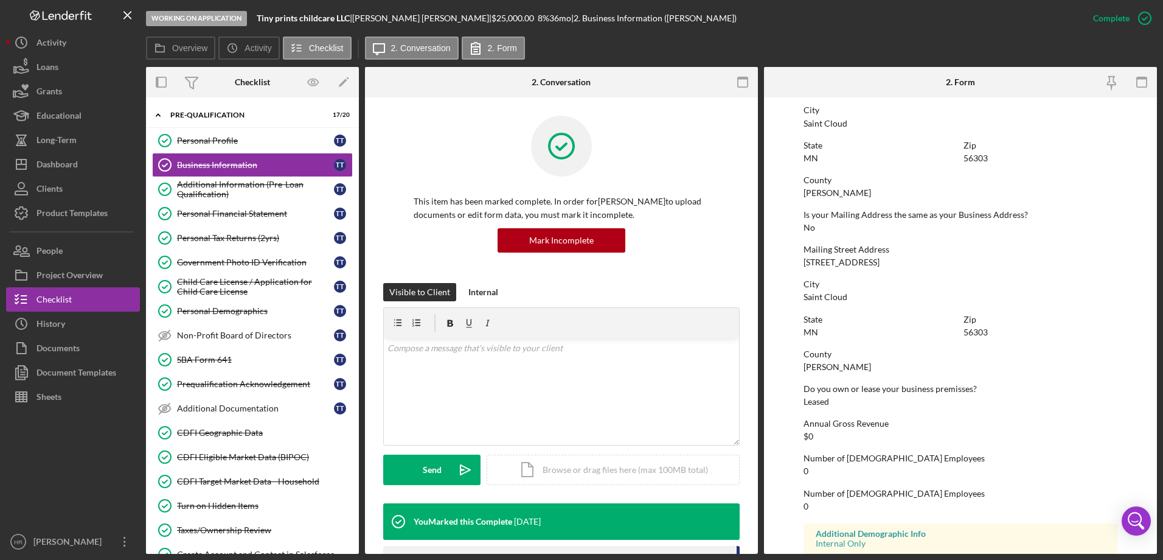
drag, startPoint x: 802, startPoint y: 262, endPoint x: 870, endPoint y: 266, distance: 67.7
click at [870, 266] on form "To edit this form you must mark this item incomplete Business Name Tiny prints …" at bounding box center [960, 325] width 393 height 456
copy div "1098 voyageur st."
click at [213, 133] on link "Personal Profile Personal Profile T T" at bounding box center [252, 140] width 201 height 24
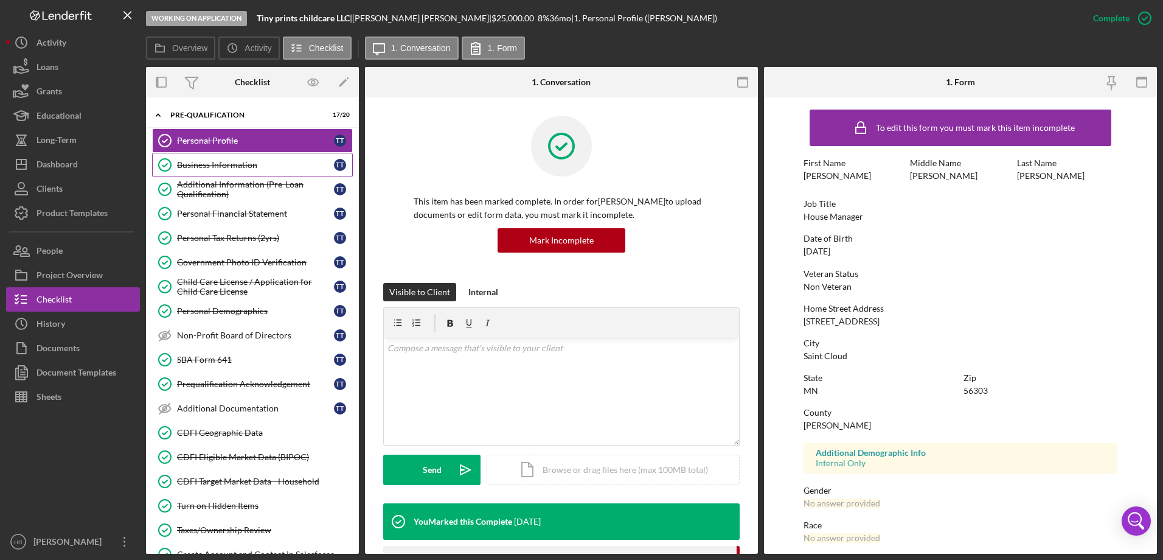
click at [241, 169] on div "Business Information" at bounding box center [255, 165] width 157 height 10
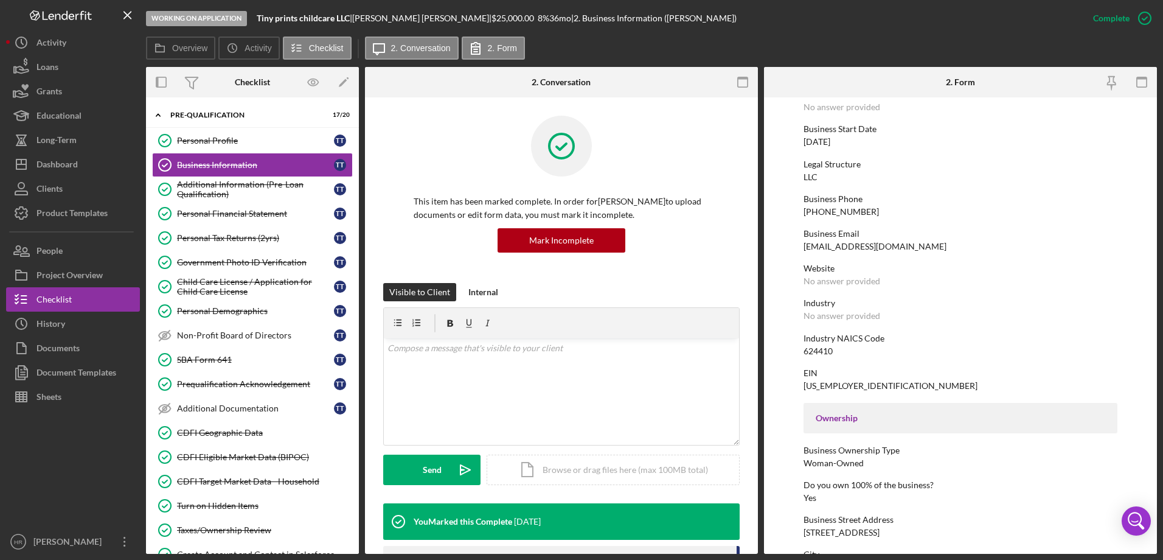
scroll to position [122, 0]
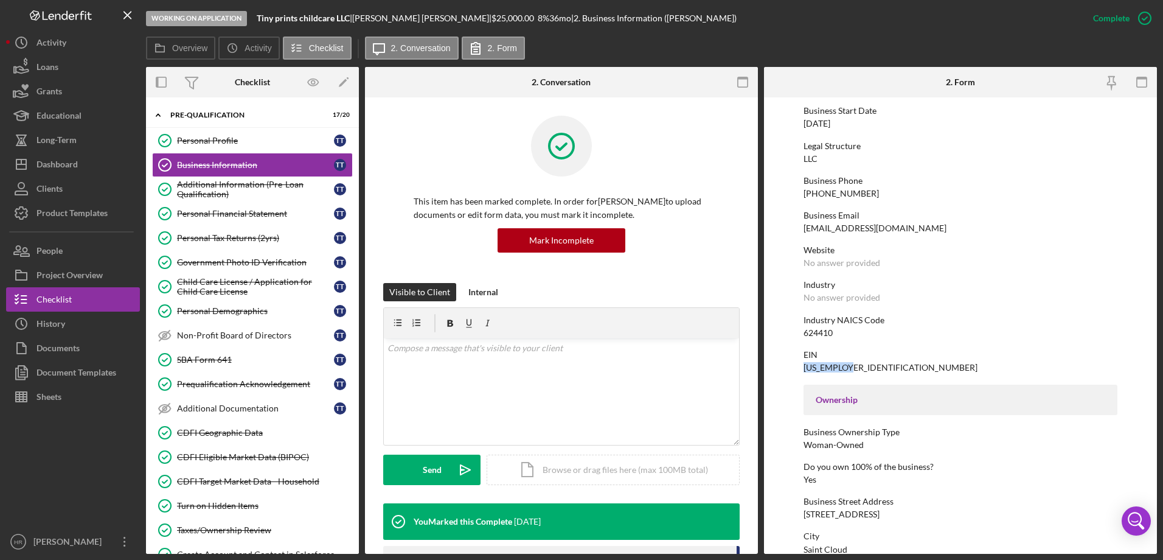
drag, startPoint x: 804, startPoint y: 370, endPoint x: 849, endPoint y: 370, distance: 45.0
click at [849, 370] on div "39-3394152" at bounding box center [891, 368] width 174 height 10
drag, startPoint x: 849, startPoint y: 370, endPoint x: 842, endPoint y: 369, distance: 7.4
copy div "39-3394152"
click at [940, 332] on div "Industry NAICS Code 624410" at bounding box center [961, 326] width 314 height 23
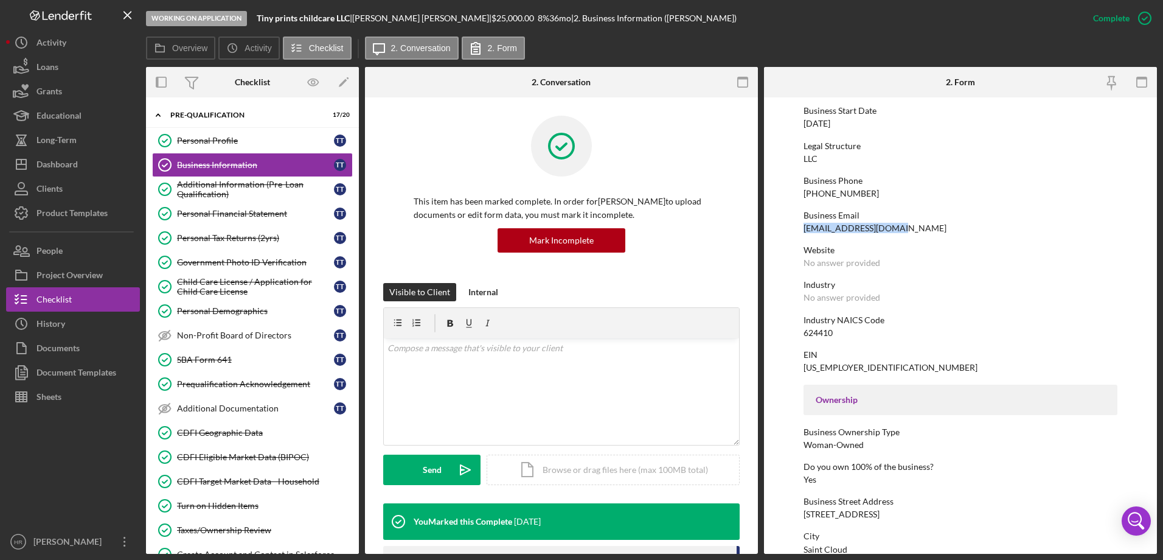
drag, startPoint x: 801, startPoint y: 226, endPoint x: 900, endPoint y: 229, distance: 99.2
click at [900, 229] on form "To edit this form you must mark this item incomplete Business Name Tiny prints …" at bounding box center [960, 325] width 393 height 456
drag, startPoint x: 900, startPoint y: 229, endPoint x: 876, endPoint y: 223, distance: 24.3
copy div "Tiny_prints@yahoo.com"
click at [942, 296] on div "Industry No answer provided" at bounding box center [961, 291] width 314 height 23
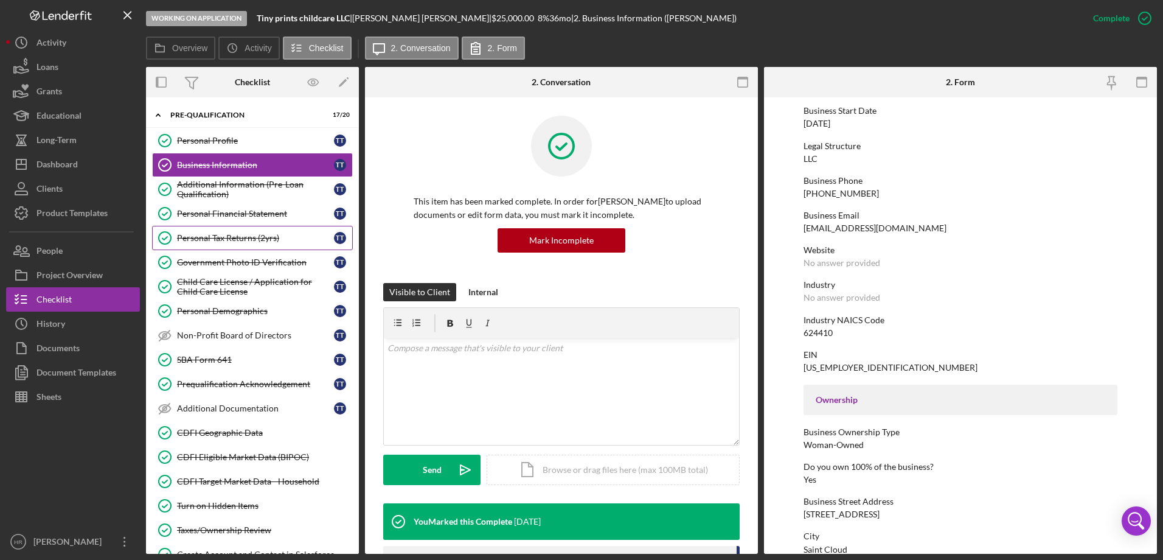
click at [205, 243] on div "Personal Tax Returns (2yrs)" at bounding box center [255, 238] width 157 height 10
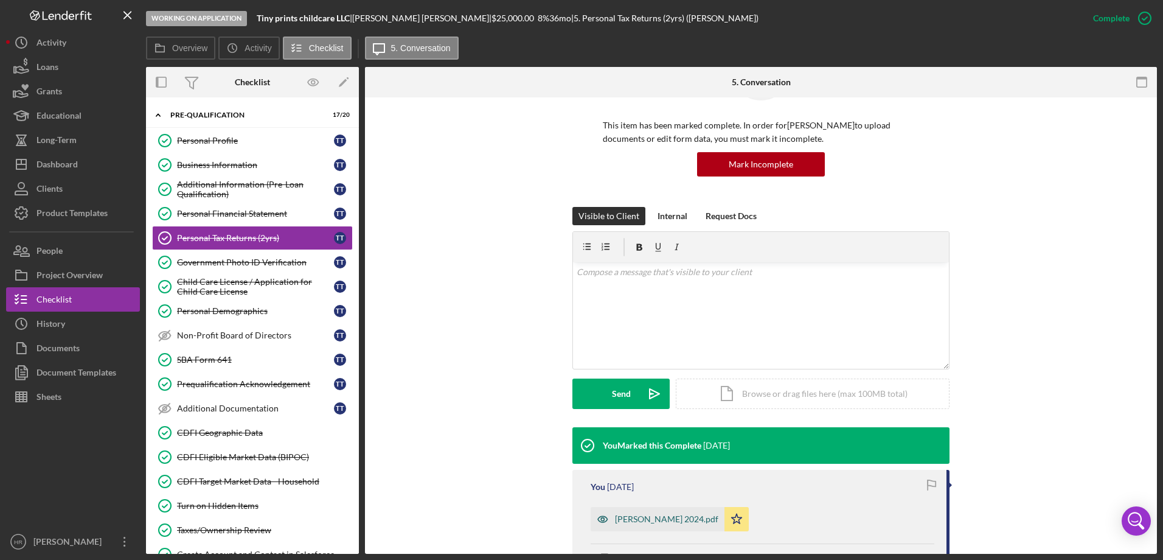
scroll to position [182, 0]
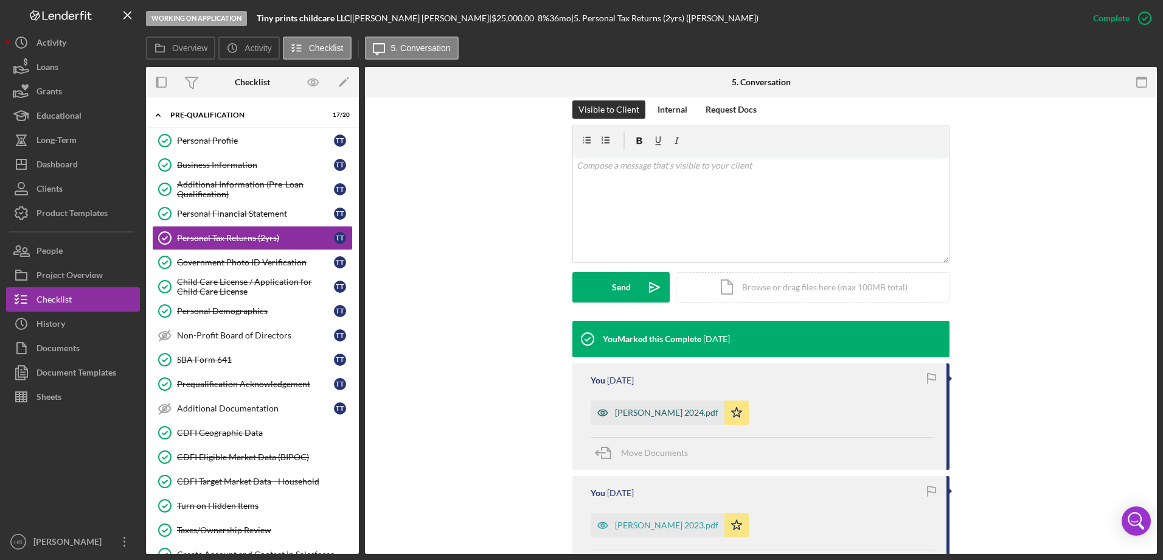
click at [645, 412] on div "Trussell 2024.pdf" at bounding box center [666, 413] width 103 height 10
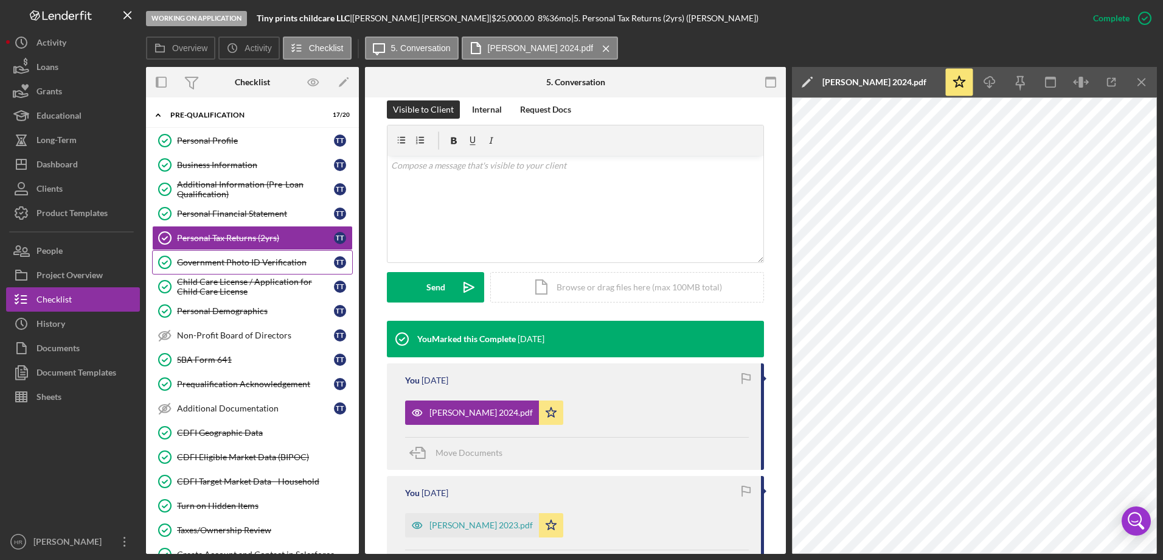
click at [212, 260] on div "Government Photo ID Verification" at bounding box center [255, 262] width 157 height 10
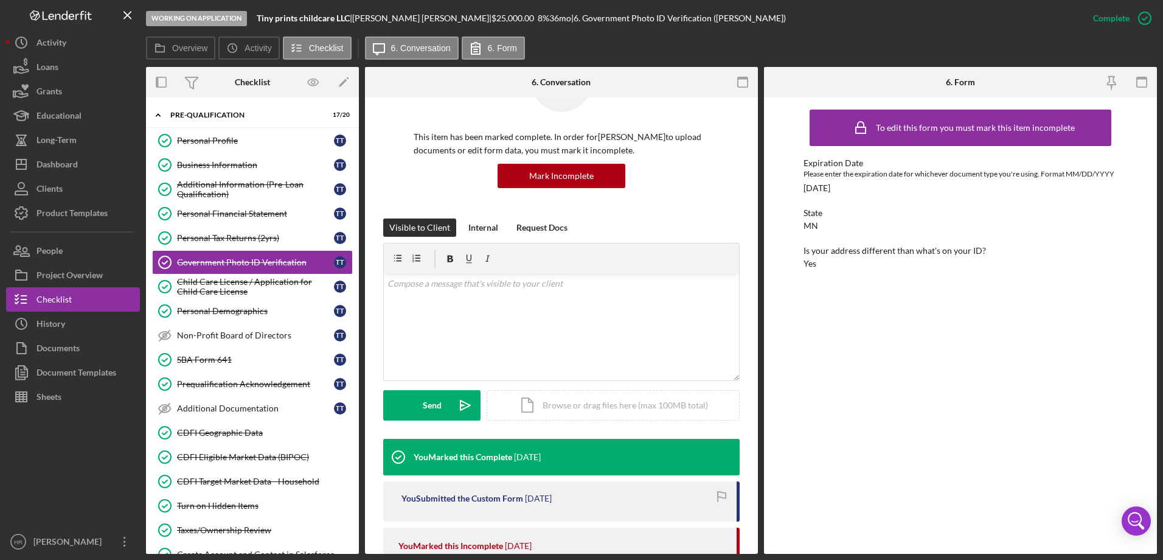
scroll to position [182, 0]
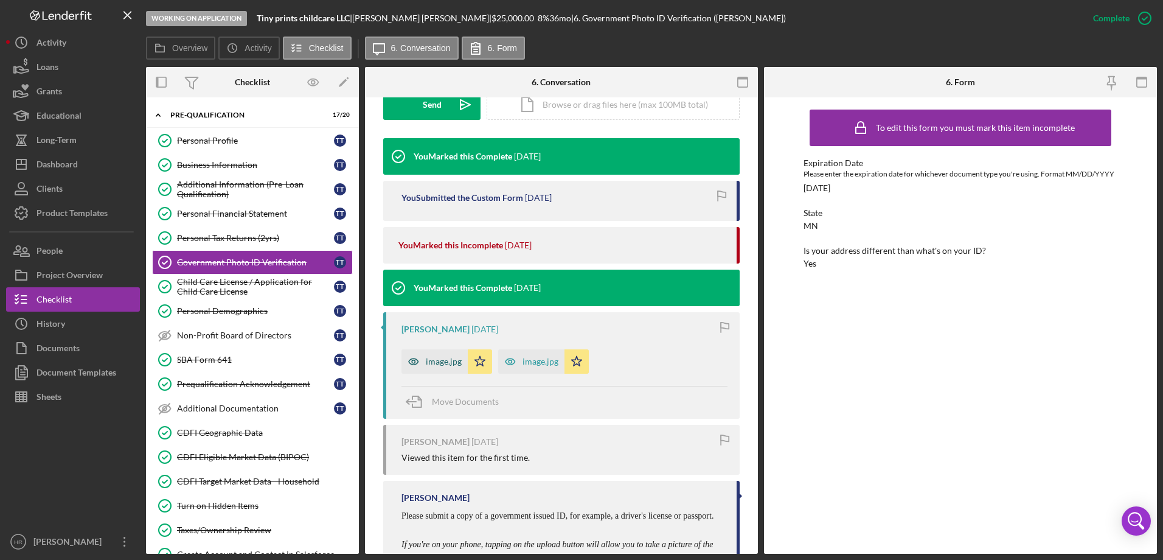
click at [440, 354] on div "image.jpg" at bounding box center [434, 361] width 66 height 24
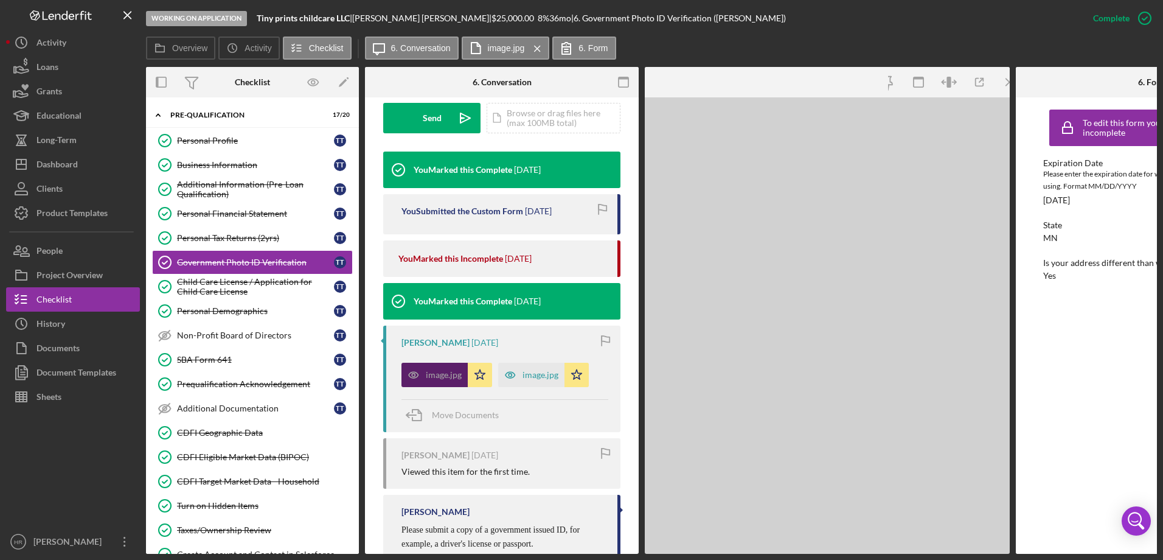
scroll to position [378, 0]
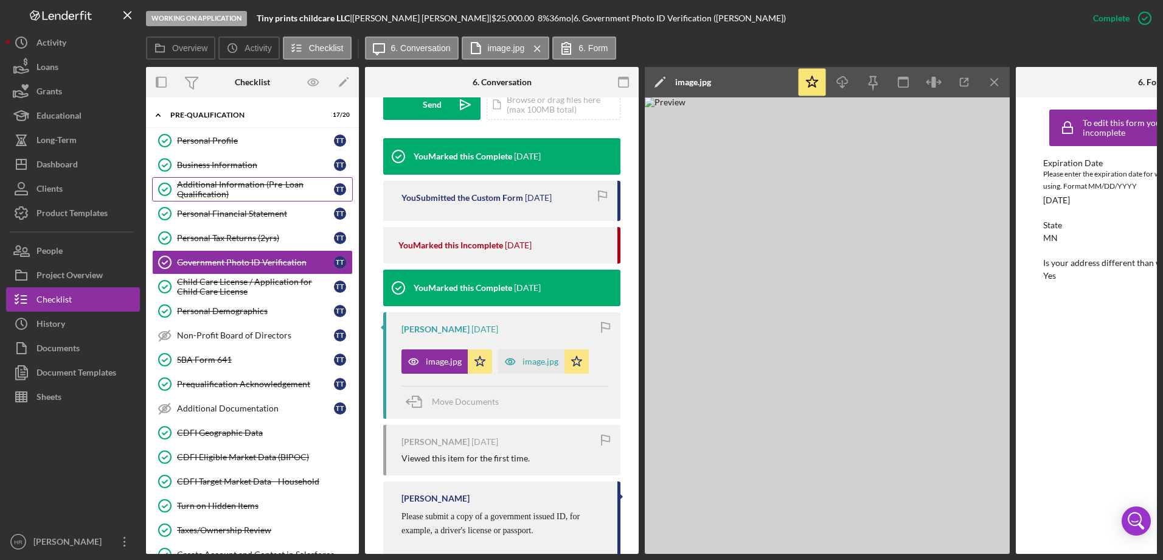
click at [241, 181] on div "Additional Information (Pre-Loan Qualification)" at bounding box center [255, 188] width 157 height 19
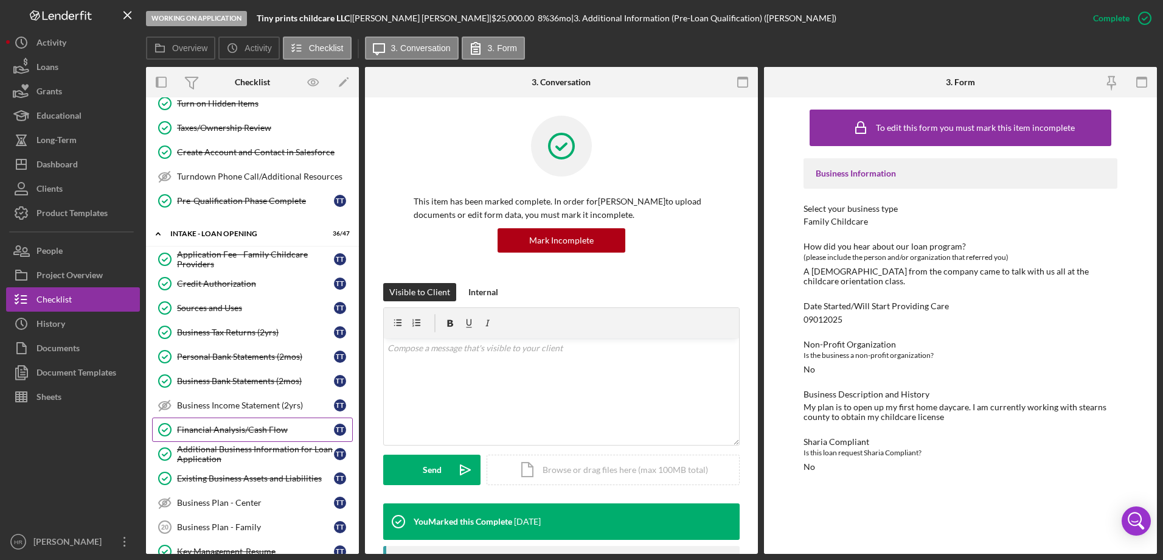
scroll to position [426, 0]
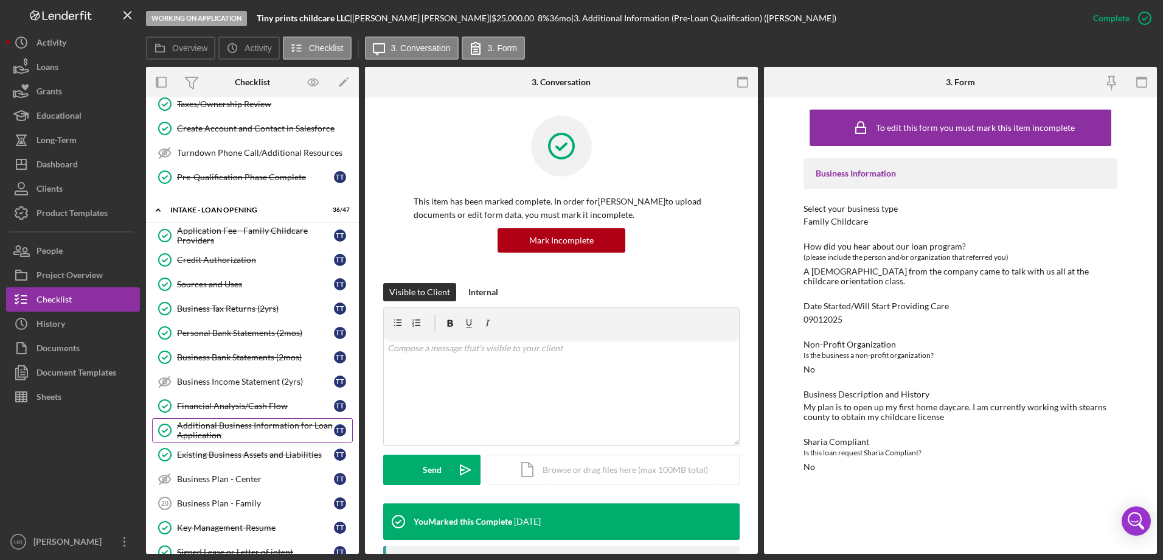
click at [219, 434] on div "Additional Business Information for Loan Application" at bounding box center [255, 429] width 157 height 19
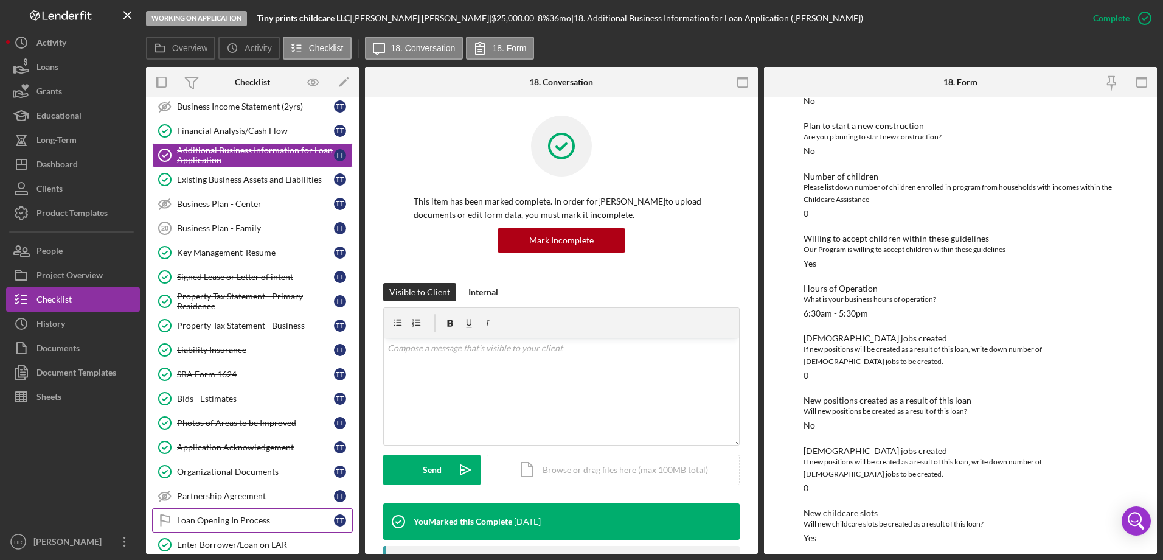
scroll to position [730, 0]
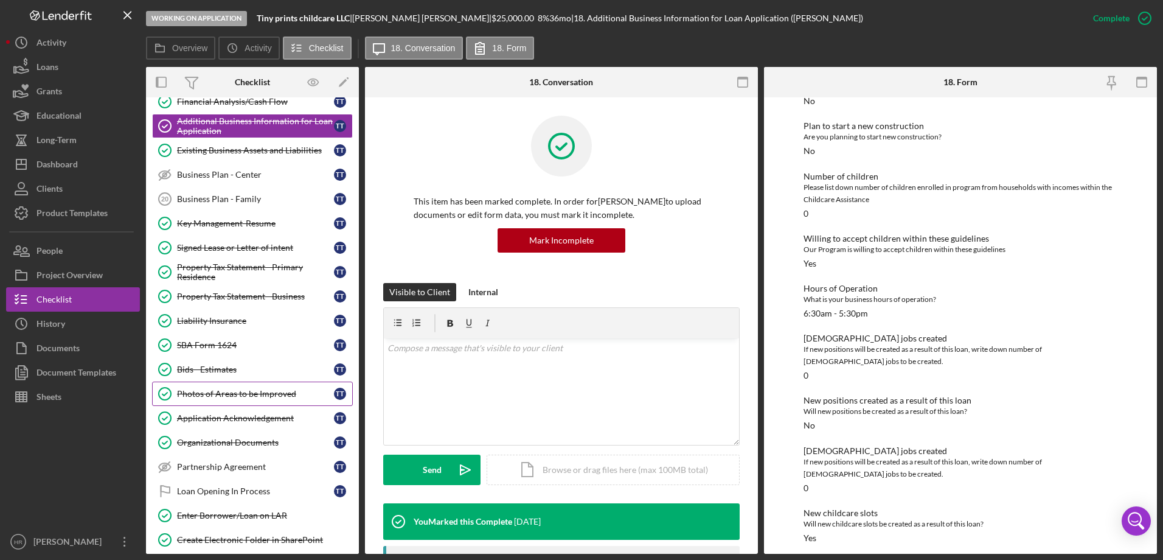
click at [198, 397] on div "Photos of Areas to be Improved" at bounding box center [255, 394] width 157 height 10
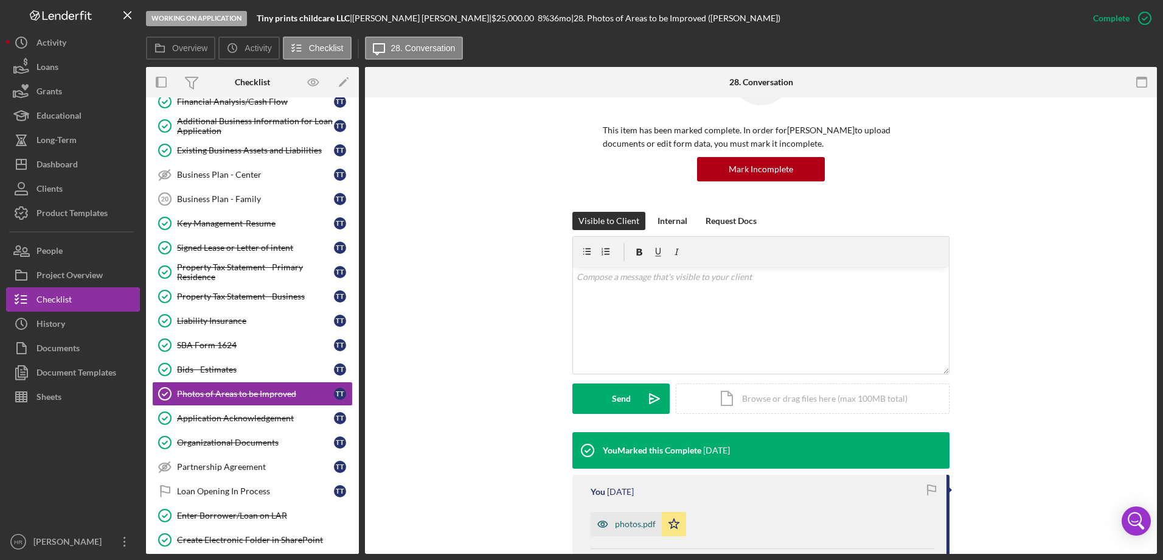
scroll to position [182, 0]
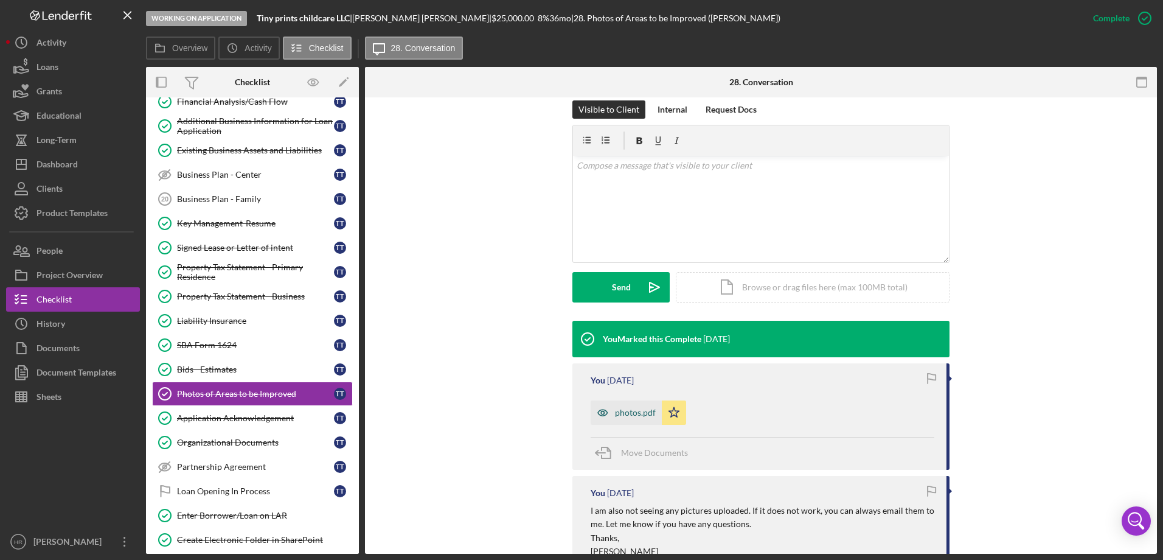
click at [633, 410] on div "photos.pdf" at bounding box center [635, 413] width 41 height 10
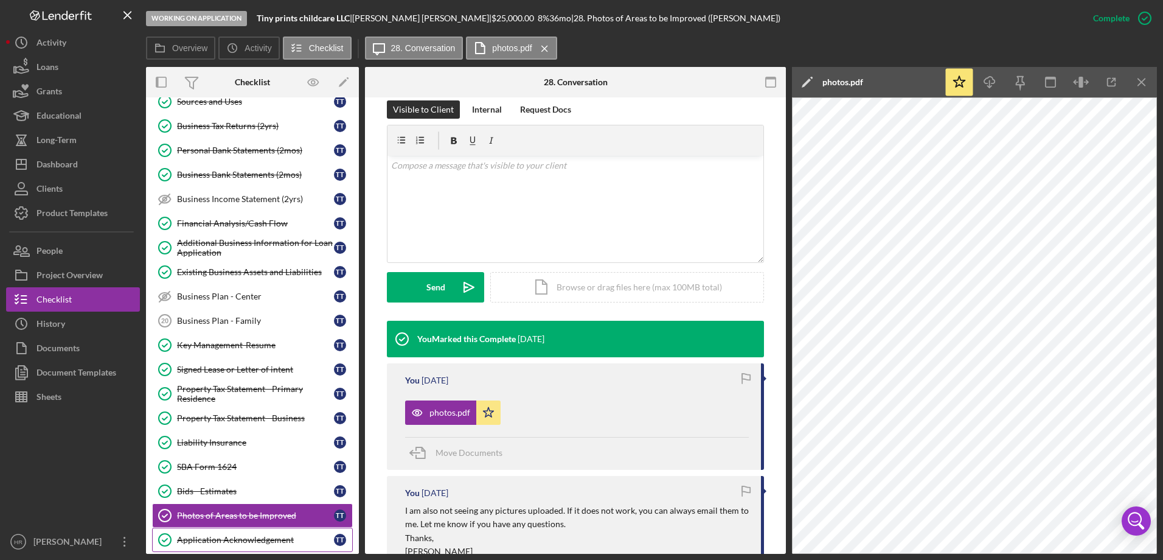
scroll to position [547, 0]
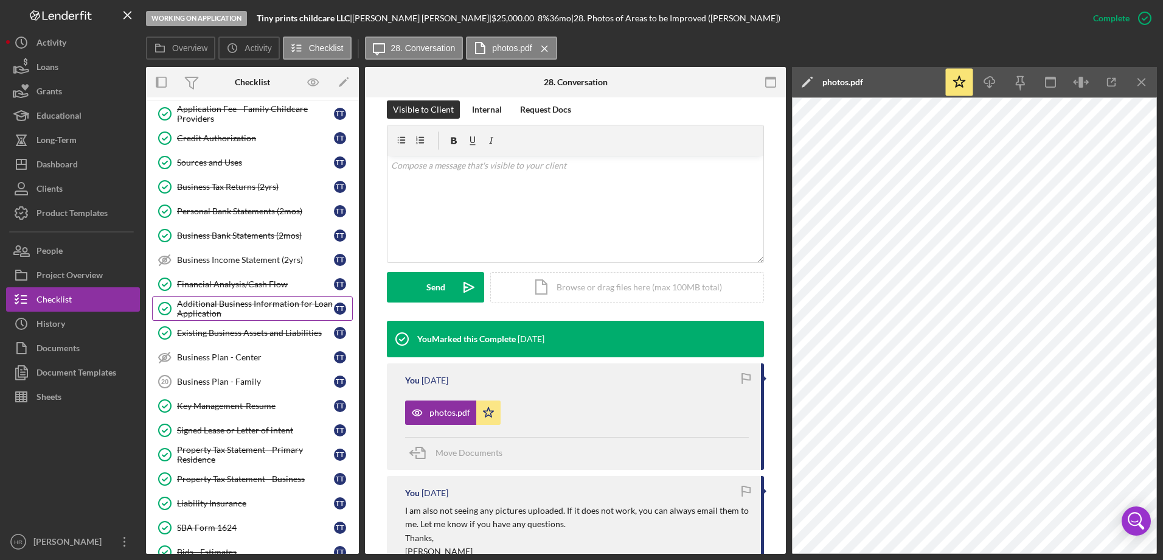
click at [228, 304] on div "Additional Business Information for Loan Application" at bounding box center [255, 308] width 157 height 19
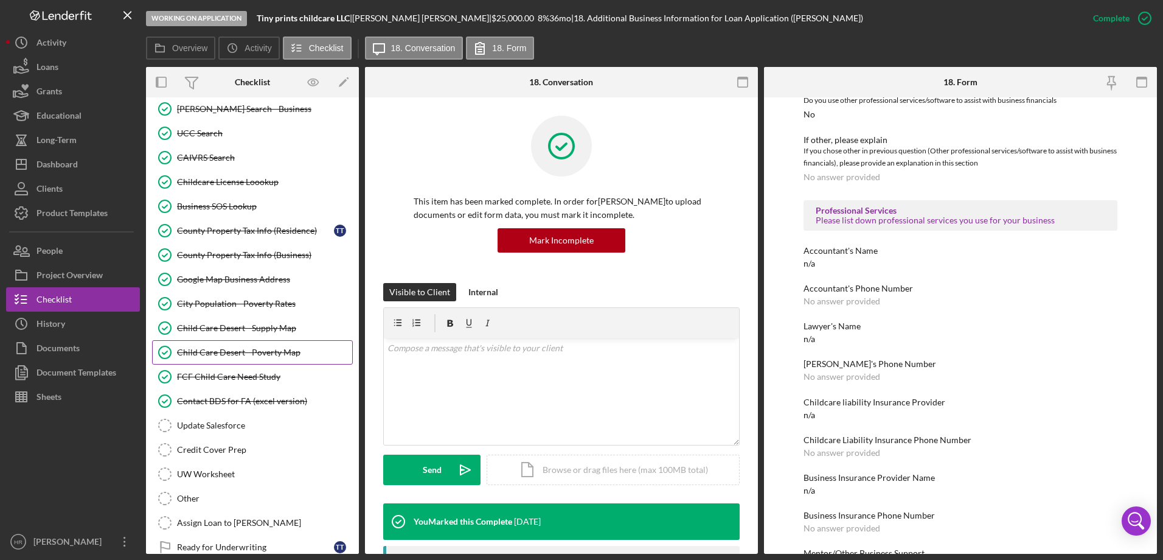
scroll to position [1361, 0]
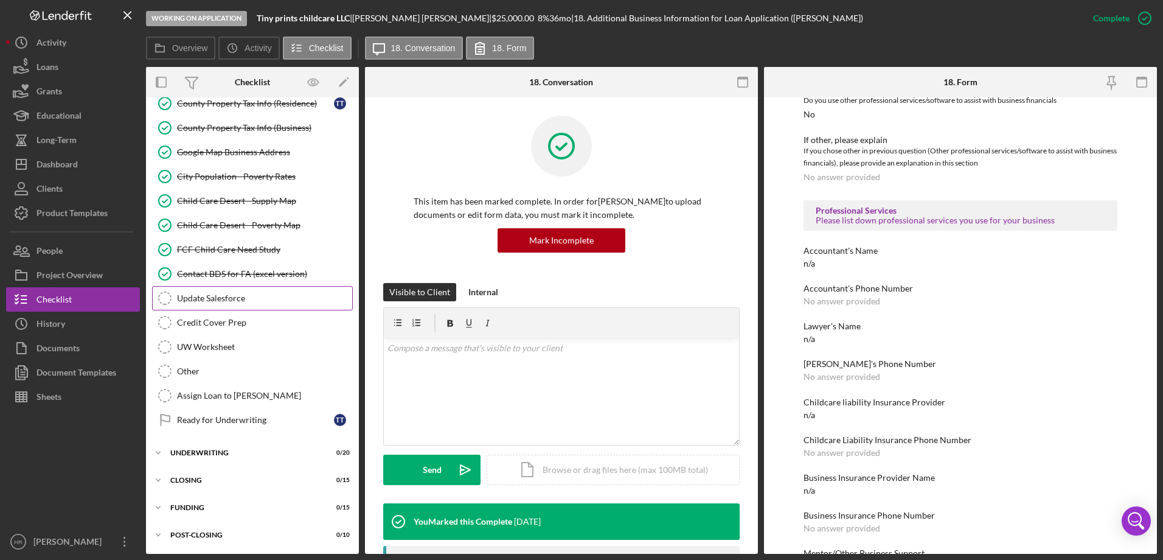
click at [190, 293] on div "Update Salesforce" at bounding box center [264, 298] width 175 height 10
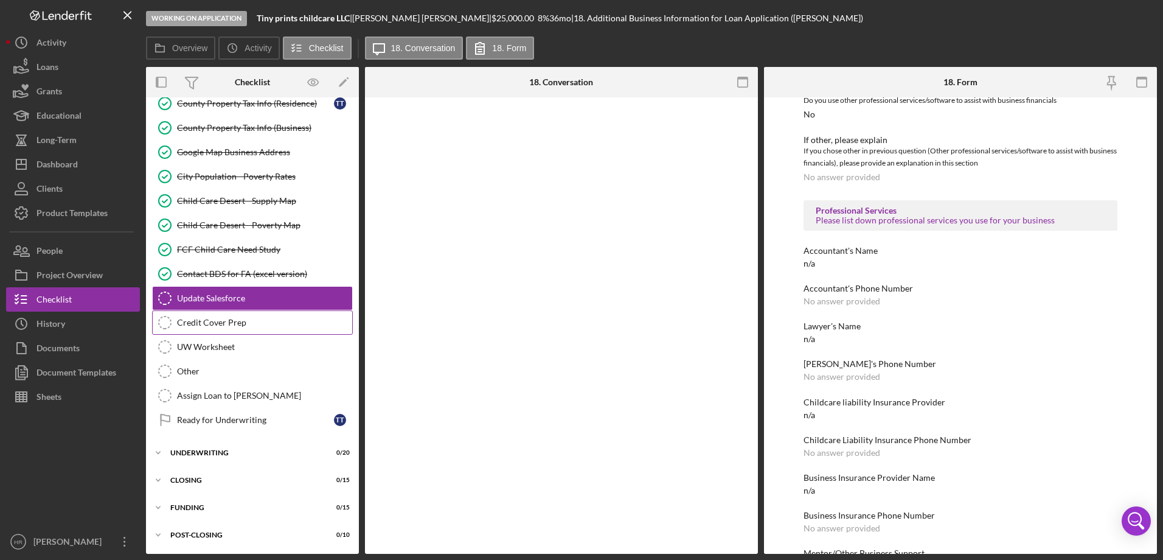
scroll to position [1361, 0]
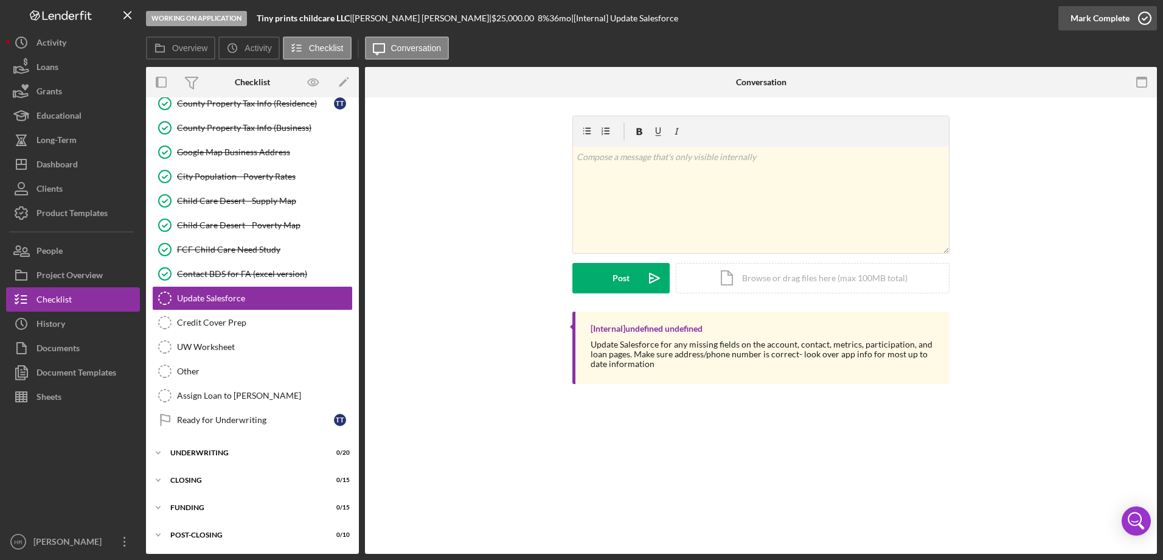
click at [1147, 16] on icon "button" at bounding box center [1145, 18] width 30 height 30
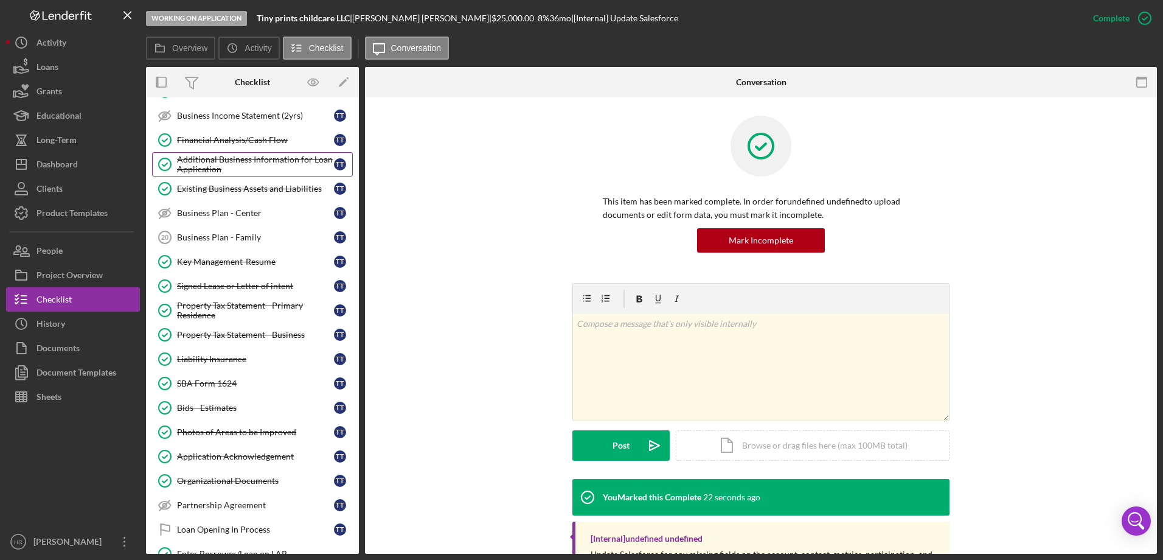
scroll to position [631, 0]
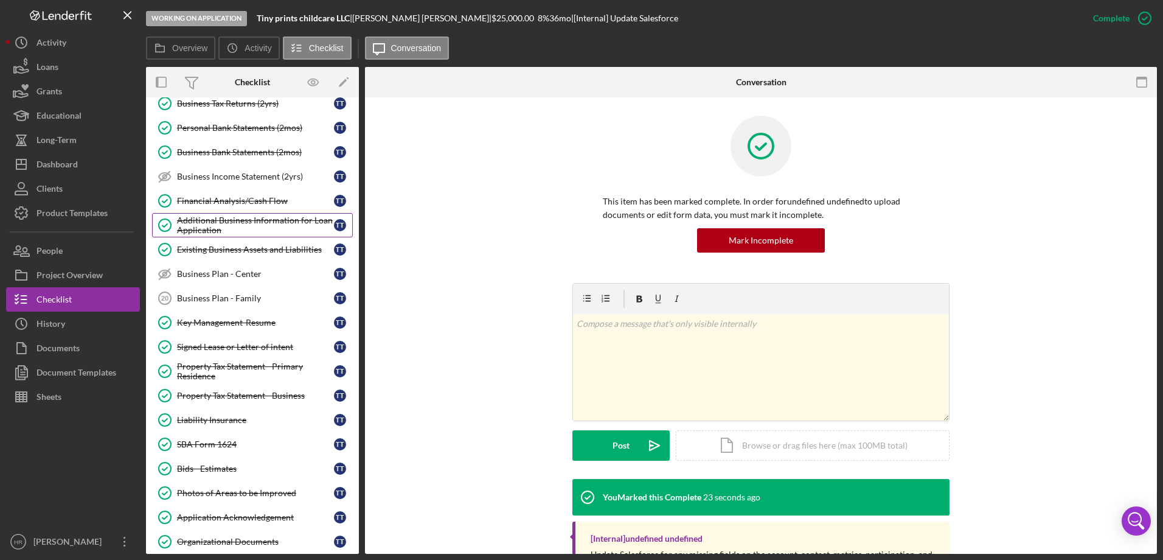
click at [215, 221] on div "Additional Business Information for Loan Application" at bounding box center [255, 224] width 157 height 19
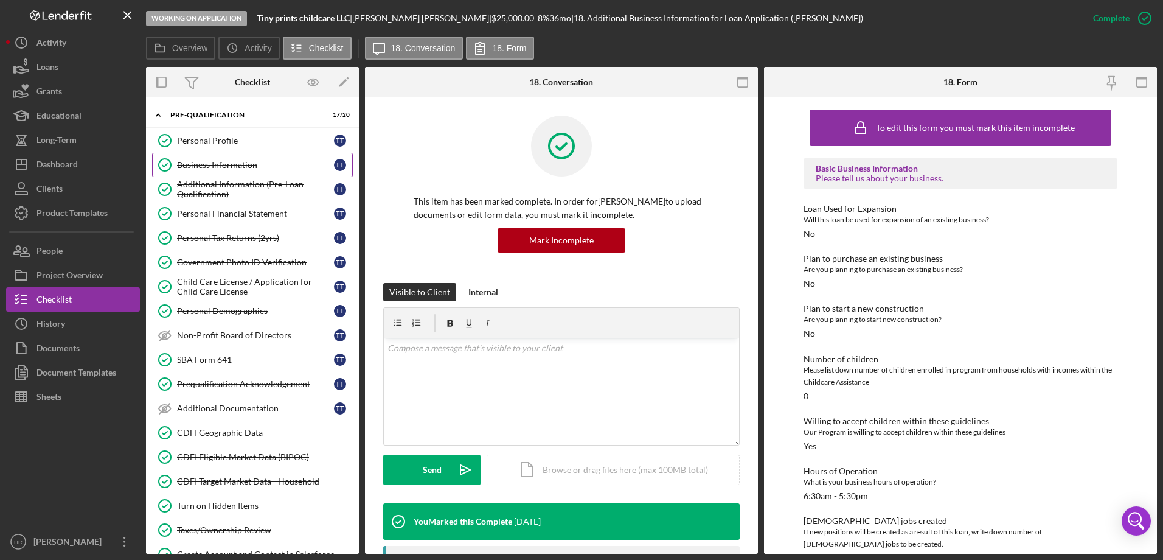
click at [220, 165] on div "Business Information" at bounding box center [255, 165] width 157 height 10
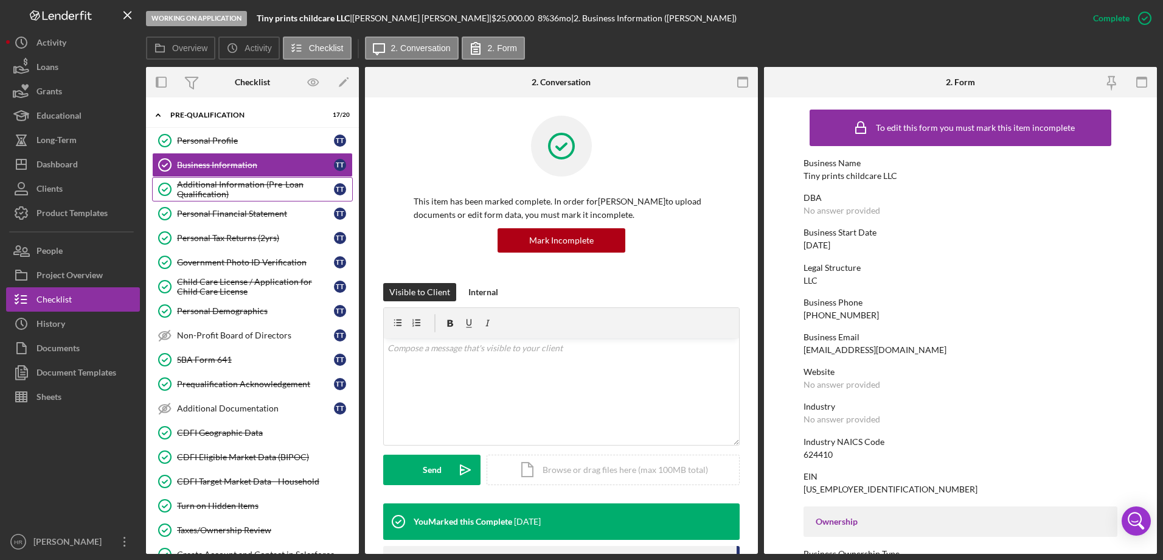
click at [230, 183] on div "Additional Information (Pre-Loan Qualification)" at bounding box center [255, 188] width 157 height 19
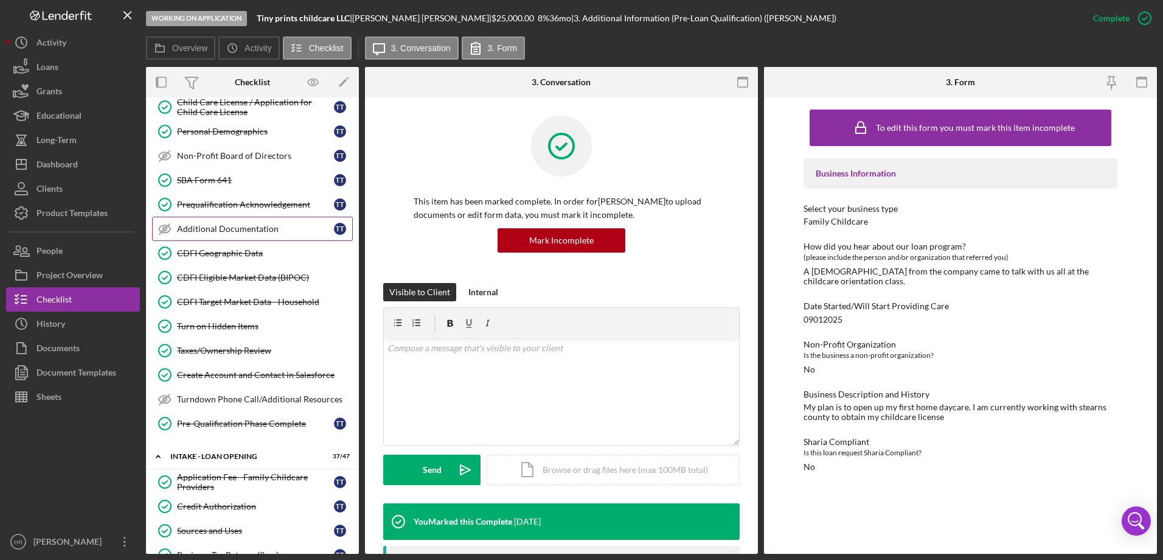
scroll to position [182, 0]
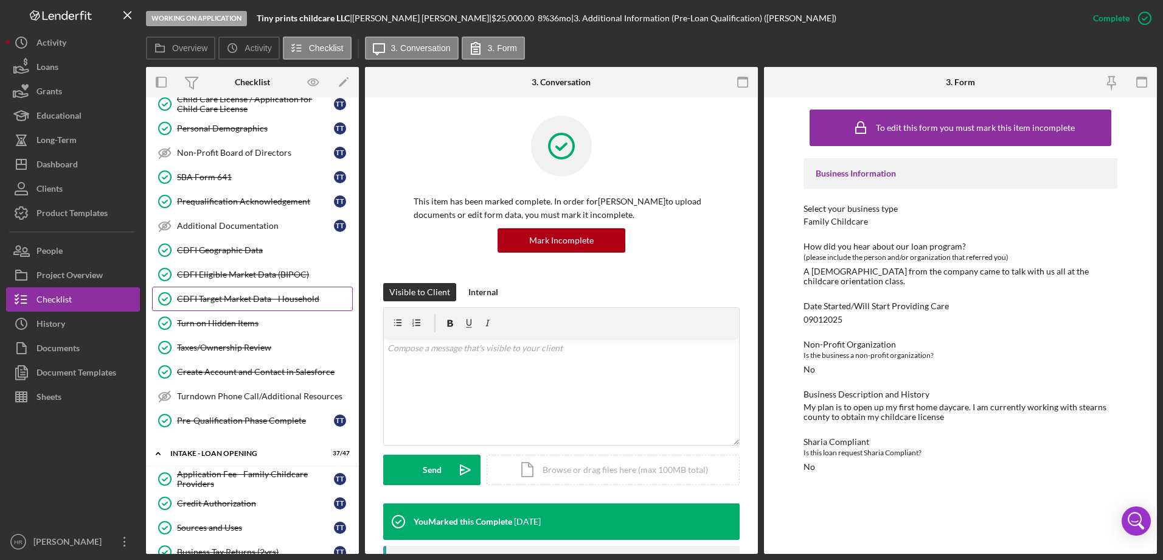
click at [218, 294] on div "CDFI Target Market Data - Household" at bounding box center [264, 299] width 175 height 10
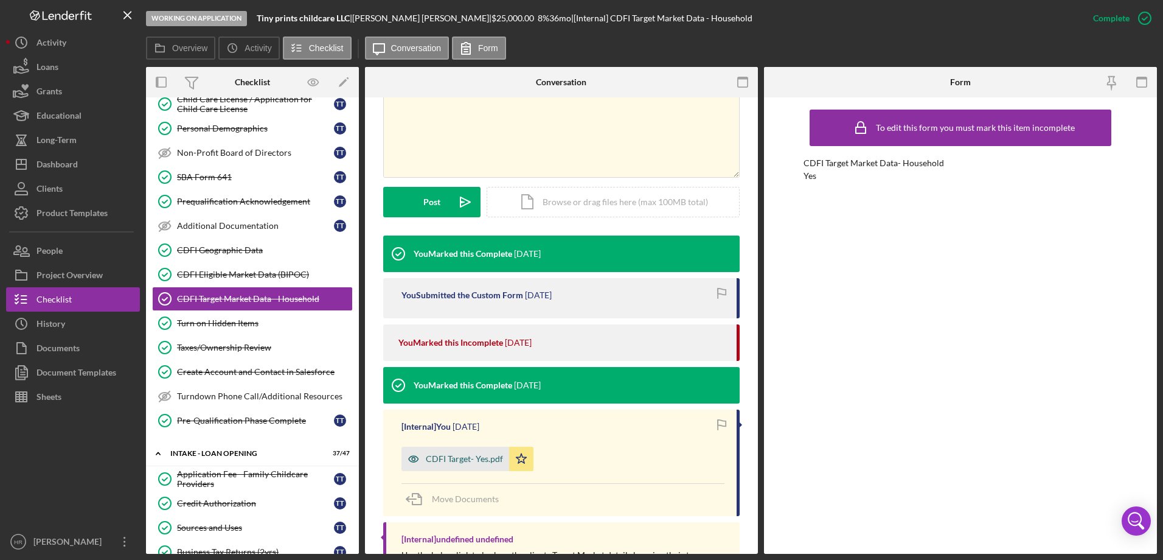
click at [474, 457] on div "CDFI Target- Yes.pdf" at bounding box center [464, 459] width 77 height 10
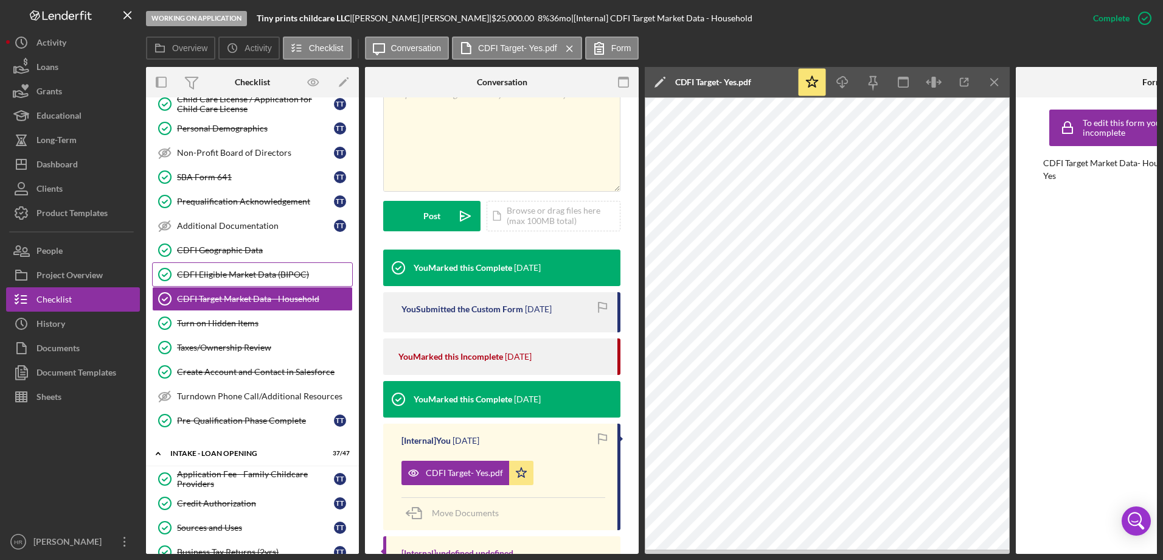
click at [245, 277] on div "CDFI Eligible Market Data (BIPOC)" at bounding box center [264, 274] width 175 height 10
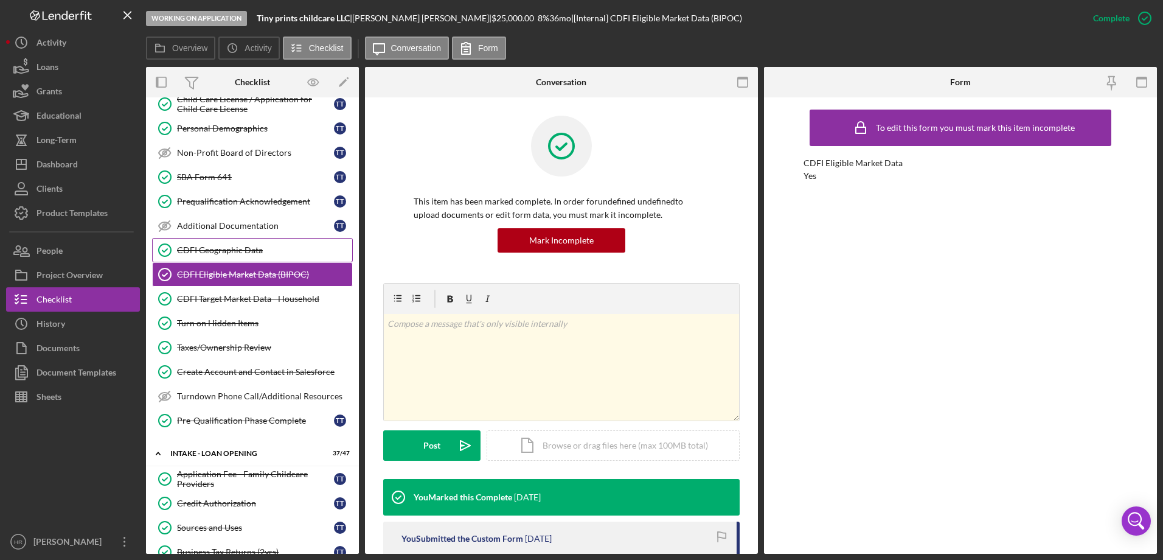
click at [225, 251] on div "CDFI Geographic Data" at bounding box center [264, 250] width 175 height 10
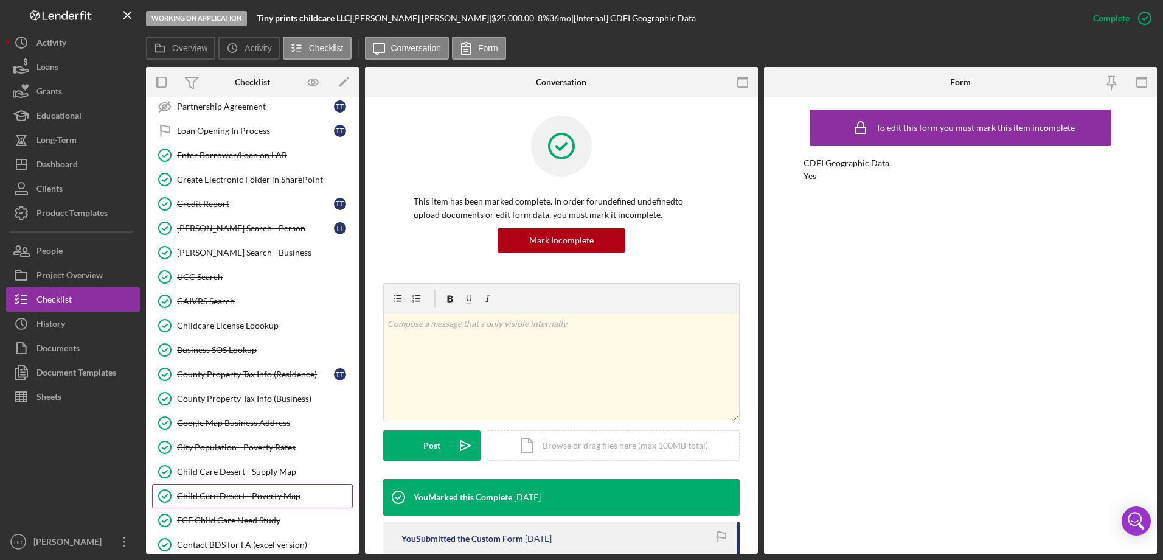
scroll to position [1156, 0]
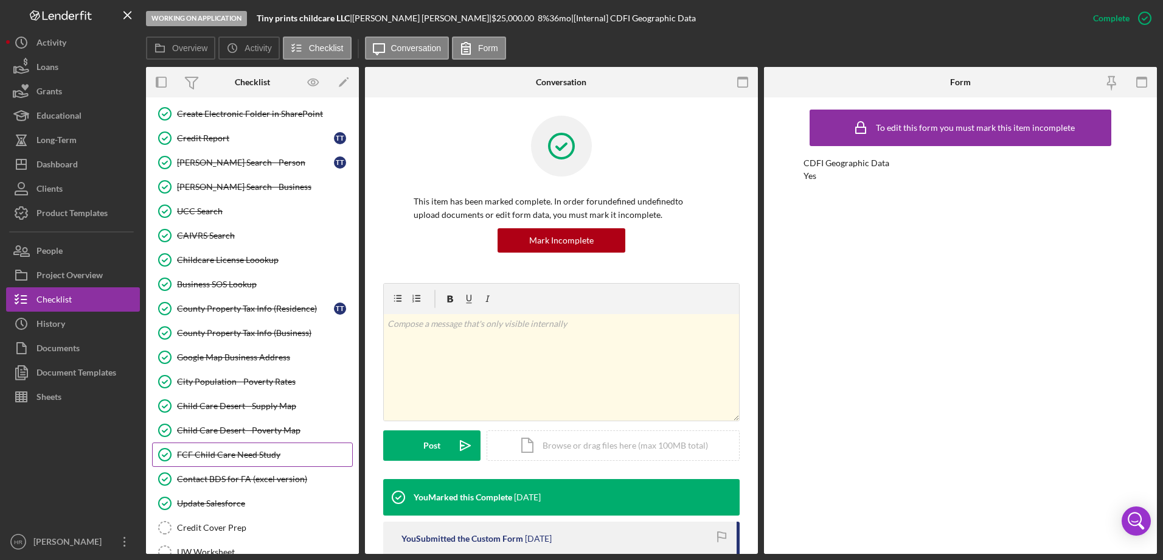
click at [213, 450] on div "FCF Child Care Need Study" at bounding box center [264, 455] width 175 height 10
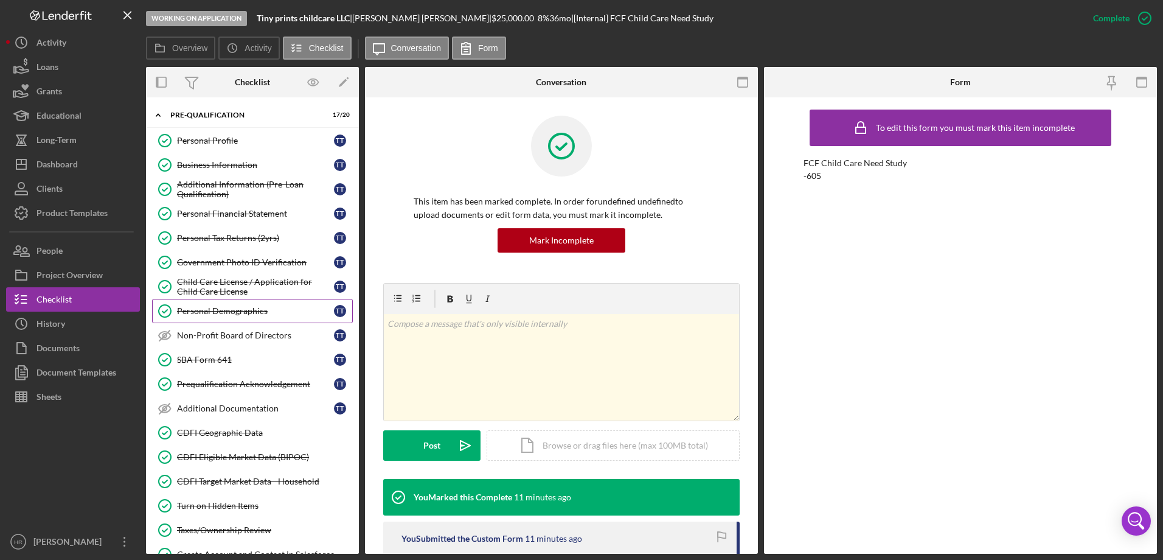
drag, startPoint x: 215, startPoint y: 316, endPoint x: 228, endPoint y: 314, distance: 12.8
click at [215, 316] on div "Personal Demographics" at bounding box center [255, 311] width 157 height 10
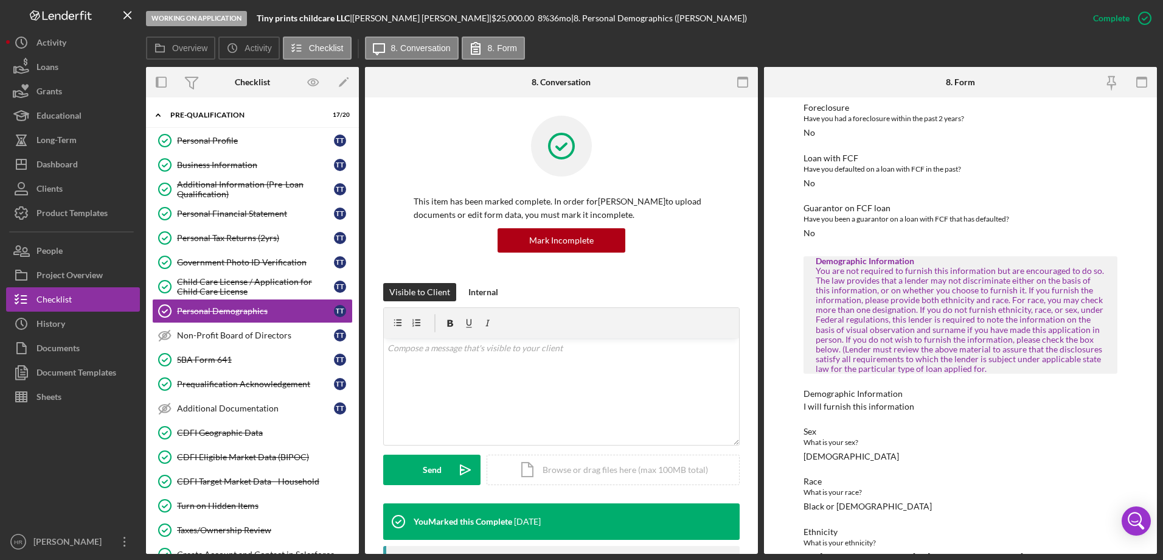
scroll to position [336, 0]
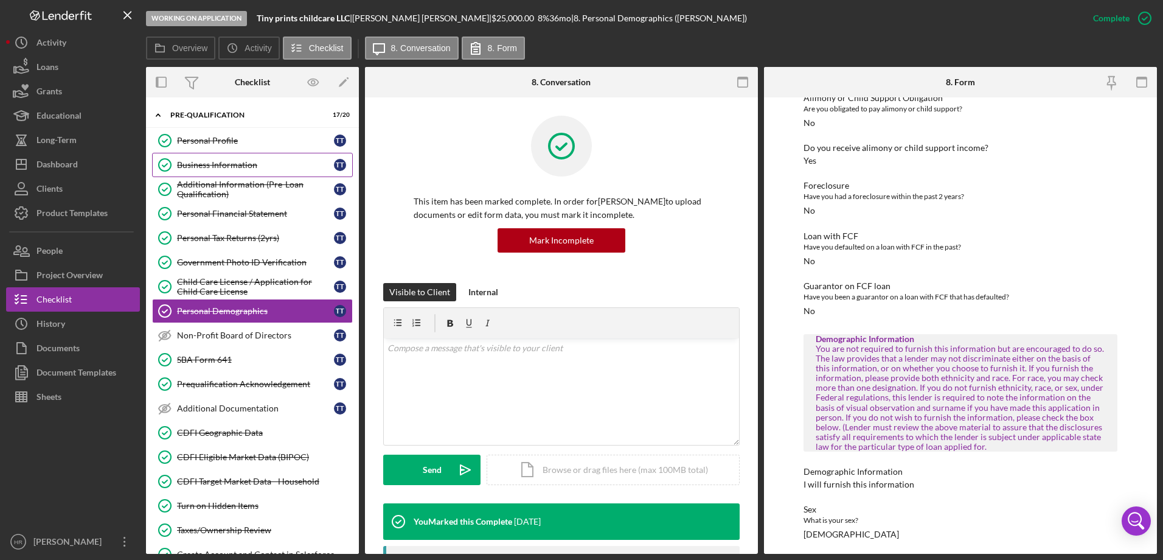
click at [229, 161] on div "Business Information" at bounding box center [255, 165] width 157 height 10
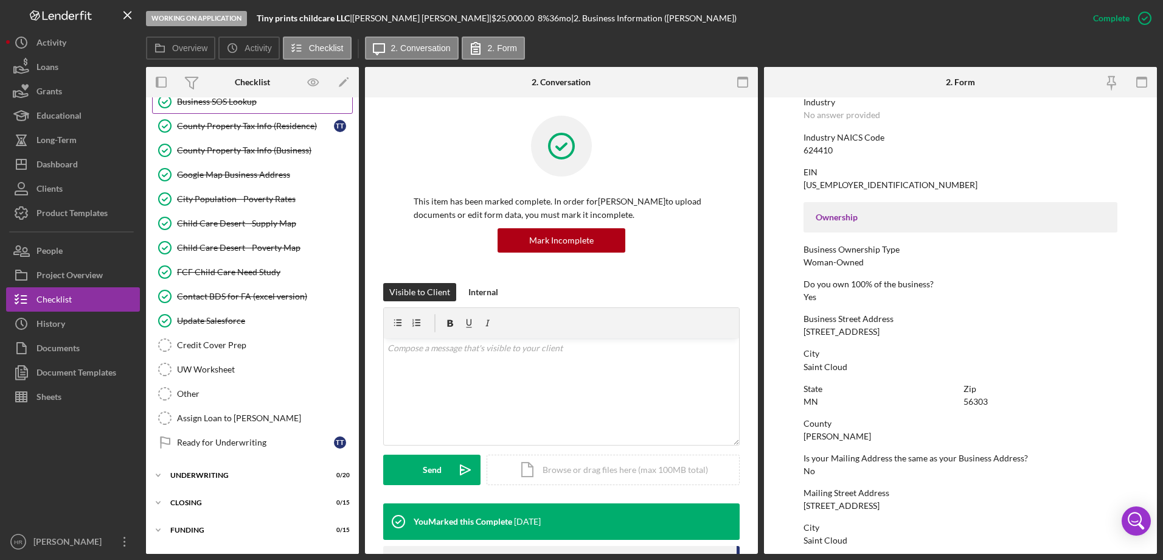
scroll to position [1361, 0]
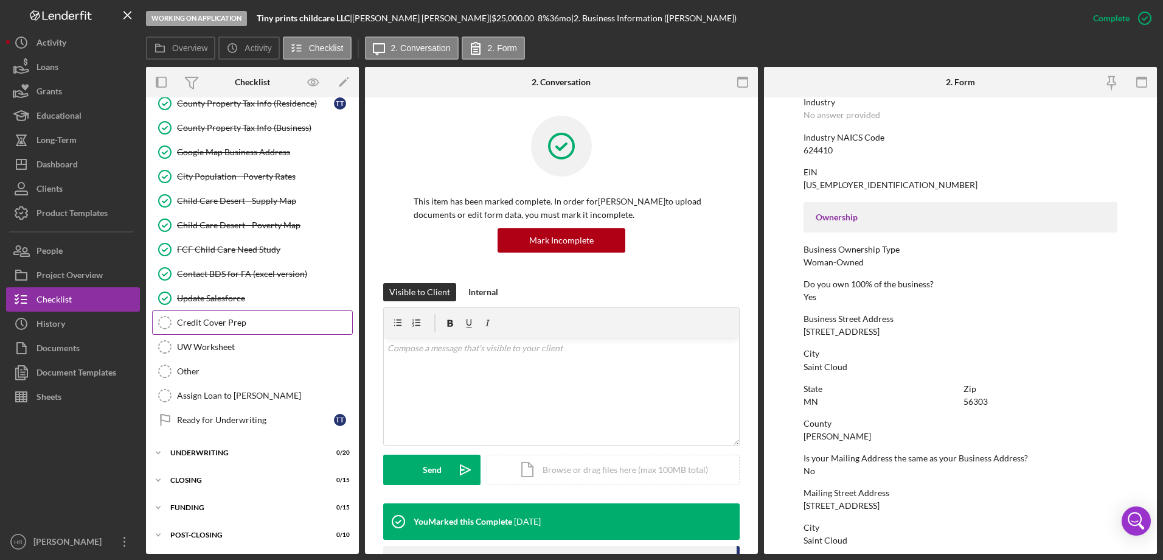
click at [229, 328] on link "Credit Cover Prep Credit Cover Prep" at bounding box center [252, 322] width 201 height 24
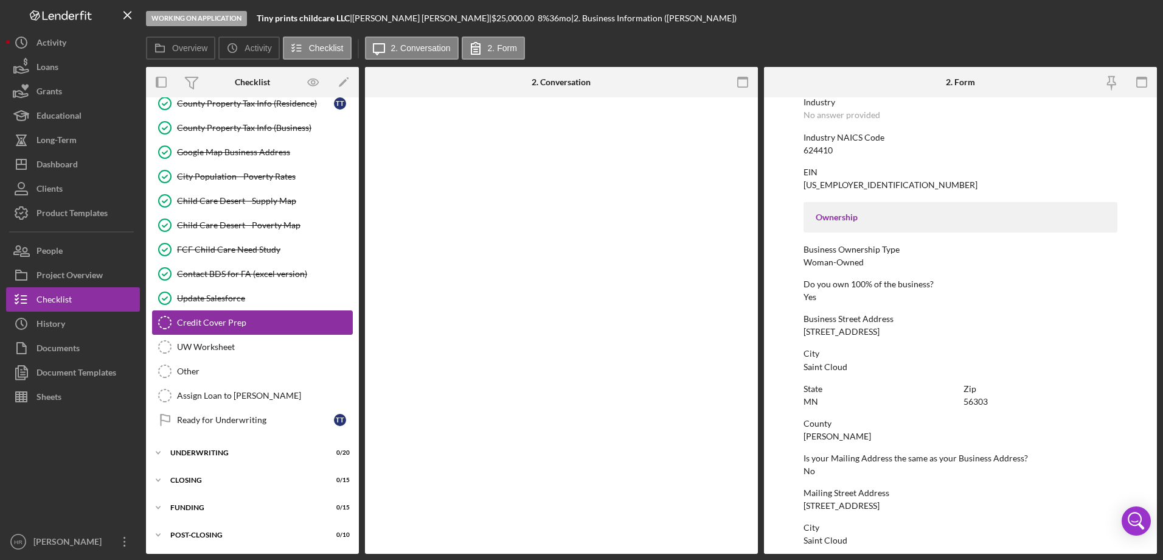
scroll to position [1361, 0]
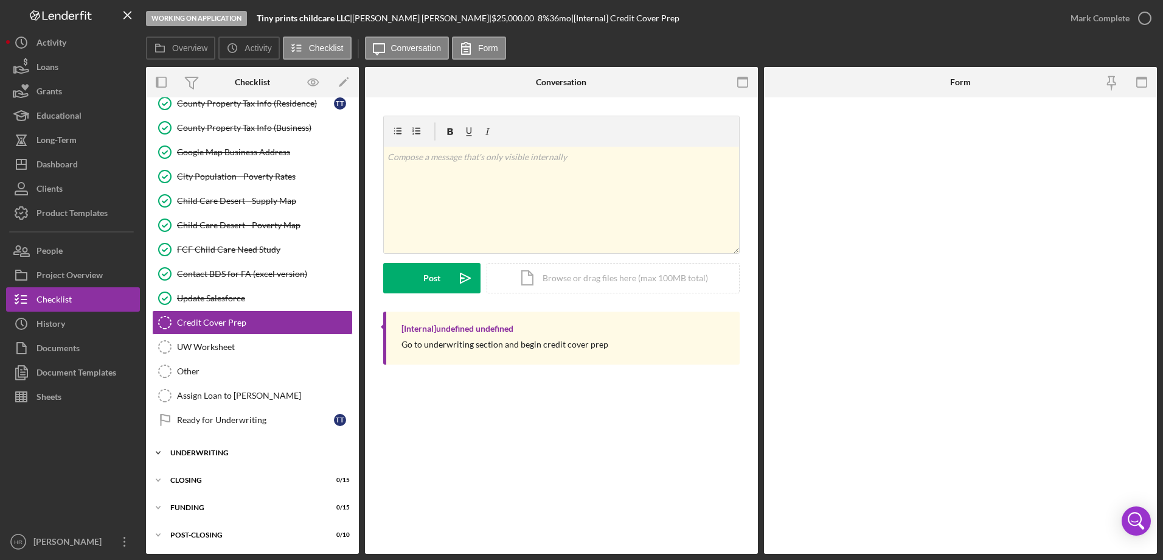
click at [209, 447] on div "Icon/Expander UNDERWRITING 0 / 20" at bounding box center [252, 452] width 213 height 24
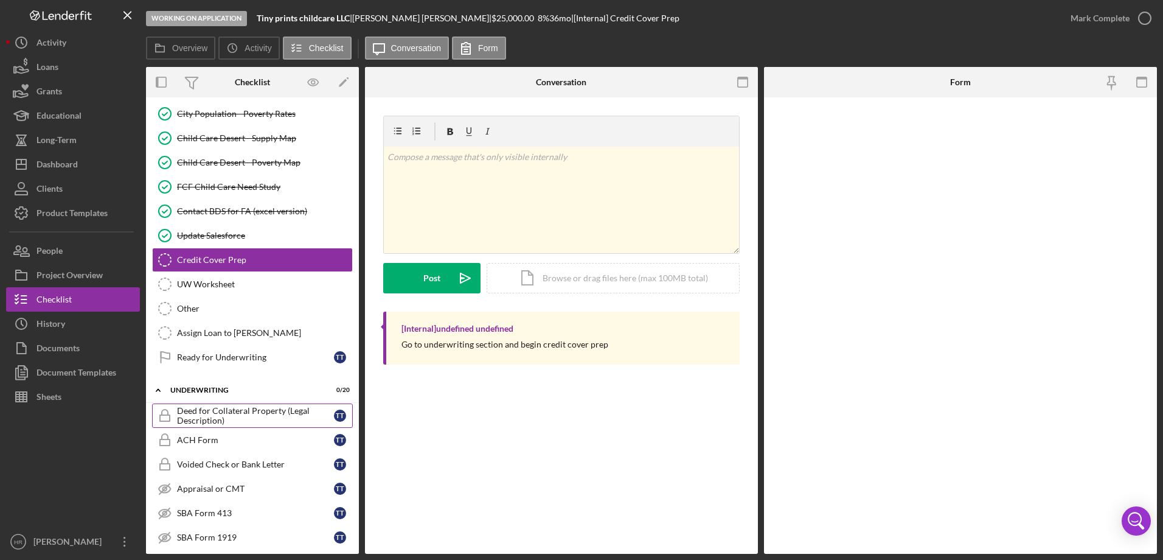
scroll to position [1604, 0]
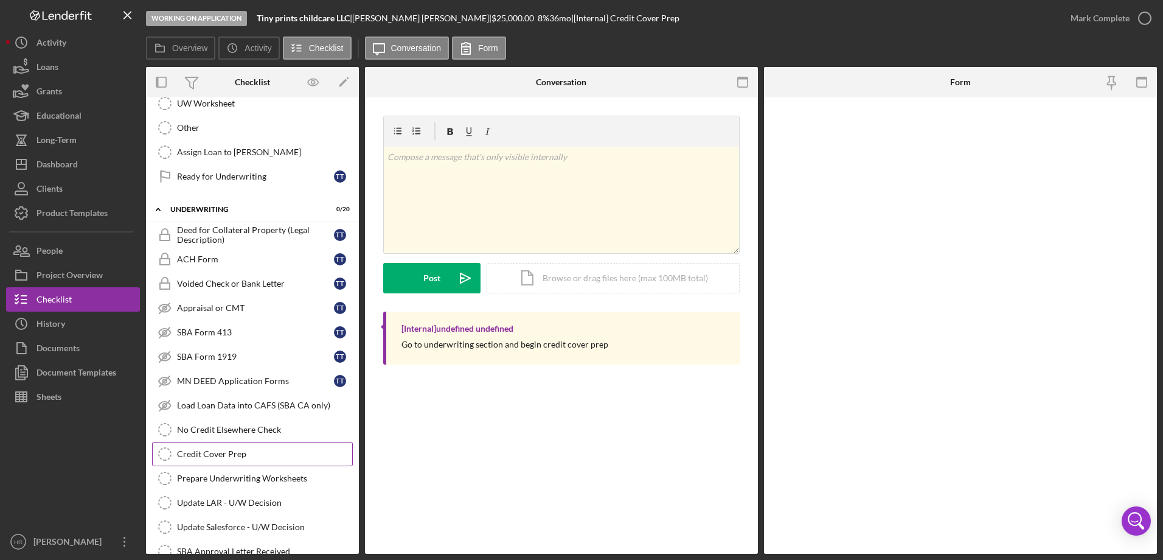
click at [216, 445] on link "Credit Cover Prep Credit Cover Prep" at bounding box center [252, 454] width 201 height 24
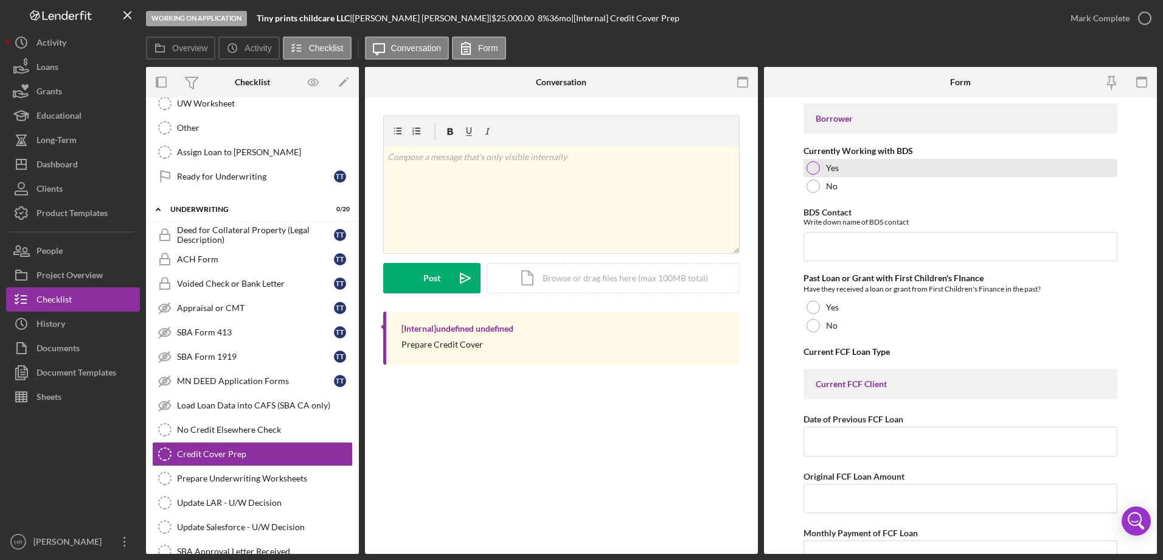
click at [813, 168] on div at bounding box center [813, 167] width 13 height 13
click at [830, 250] on input "BDS Contact" at bounding box center [961, 246] width 314 height 29
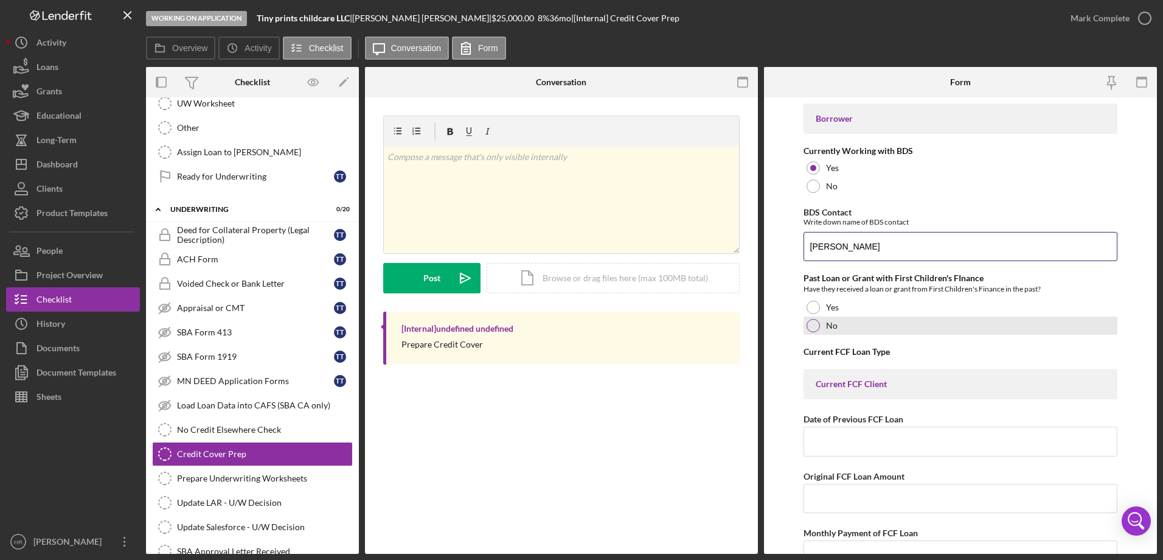
type input "Stephanie Sanvig"
click at [810, 324] on div at bounding box center [813, 325] width 13 height 13
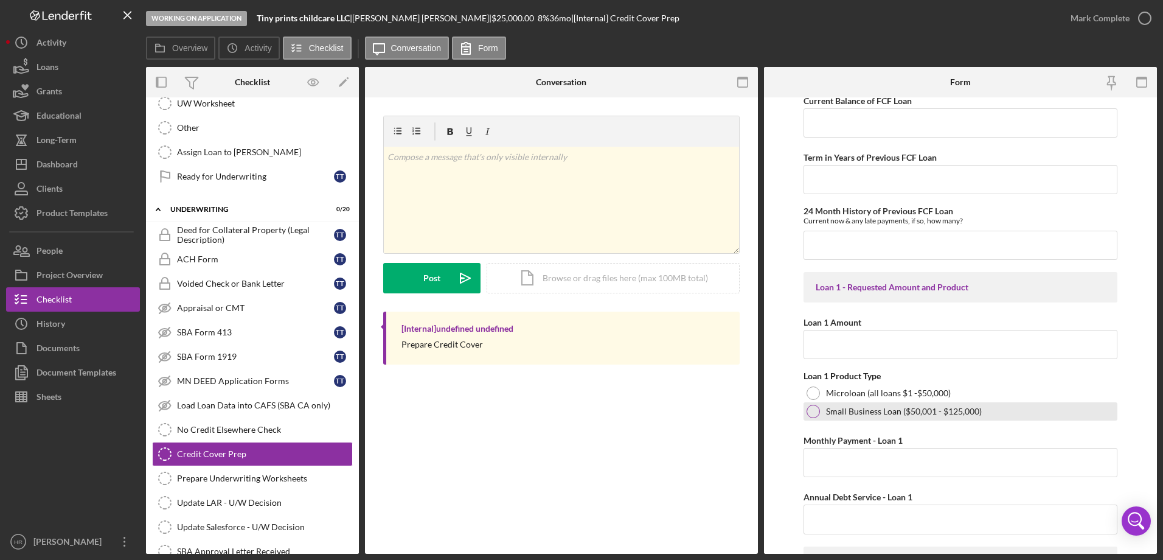
scroll to position [547, 0]
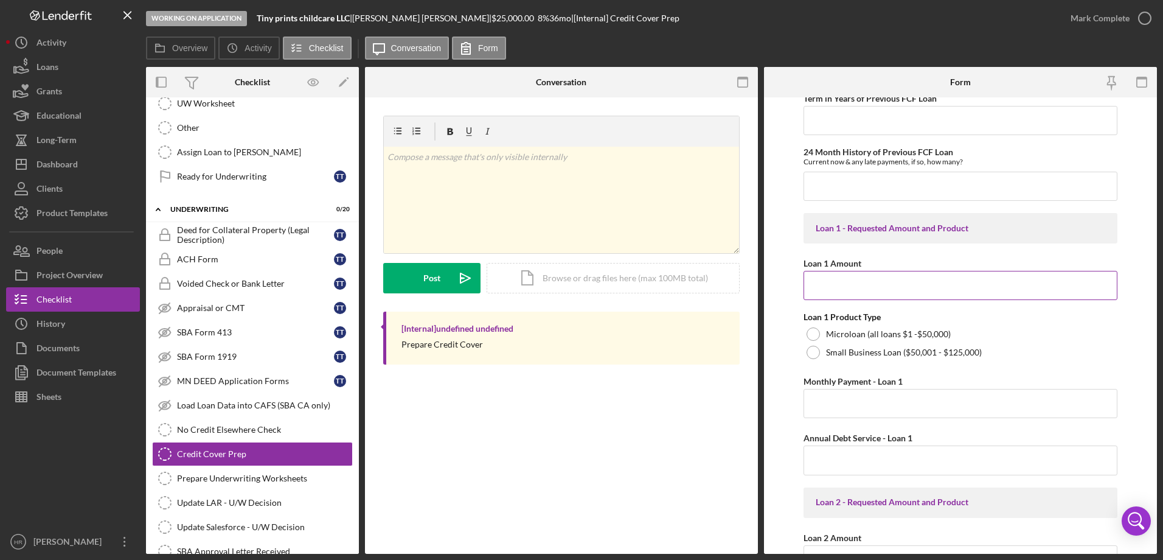
click at [844, 289] on input "Loan 1 Amount" at bounding box center [961, 285] width 314 height 29
type input "$20,549.34"
click at [811, 333] on div at bounding box center [813, 333] width 13 height 13
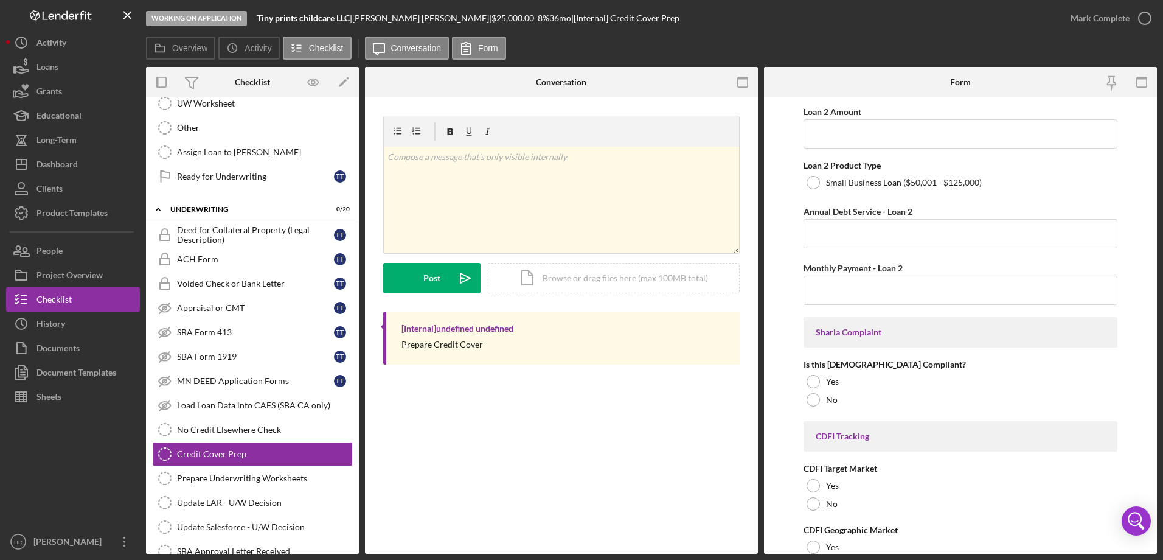
scroll to position [1034, 0]
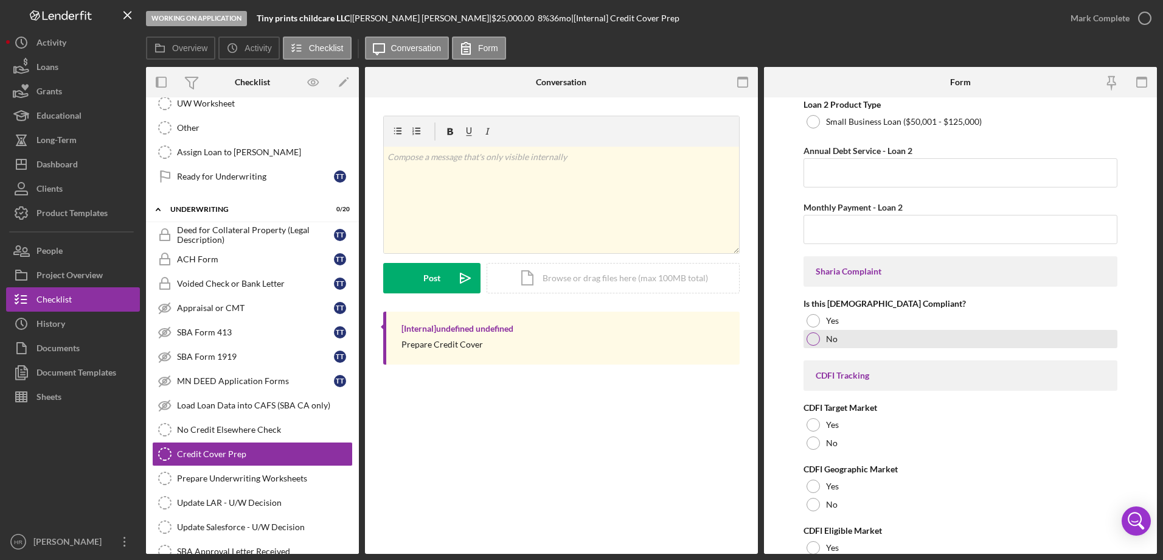
click at [815, 338] on div at bounding box center [813, 338] width 13 height 13
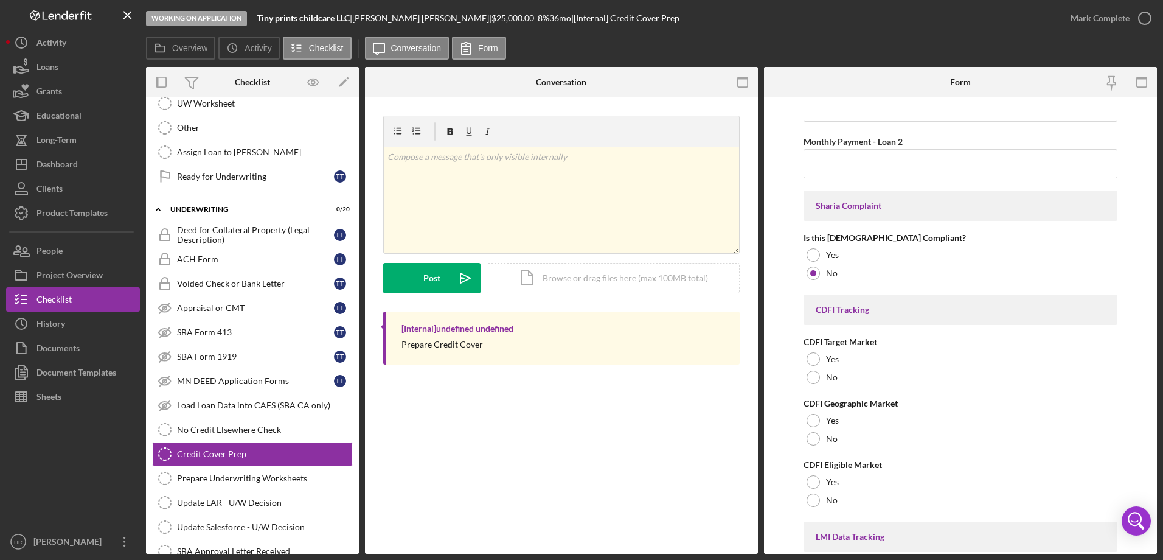
scroll to position [1156, 0]
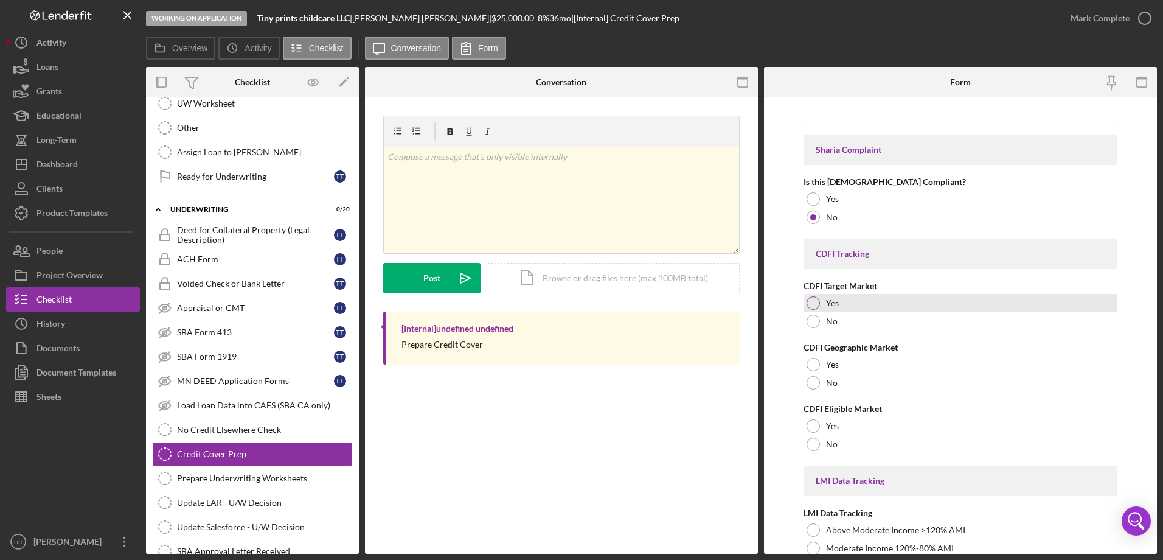
click at [822, 304] on div "Yes" at bounding box center [961, 303] width 314 height 18
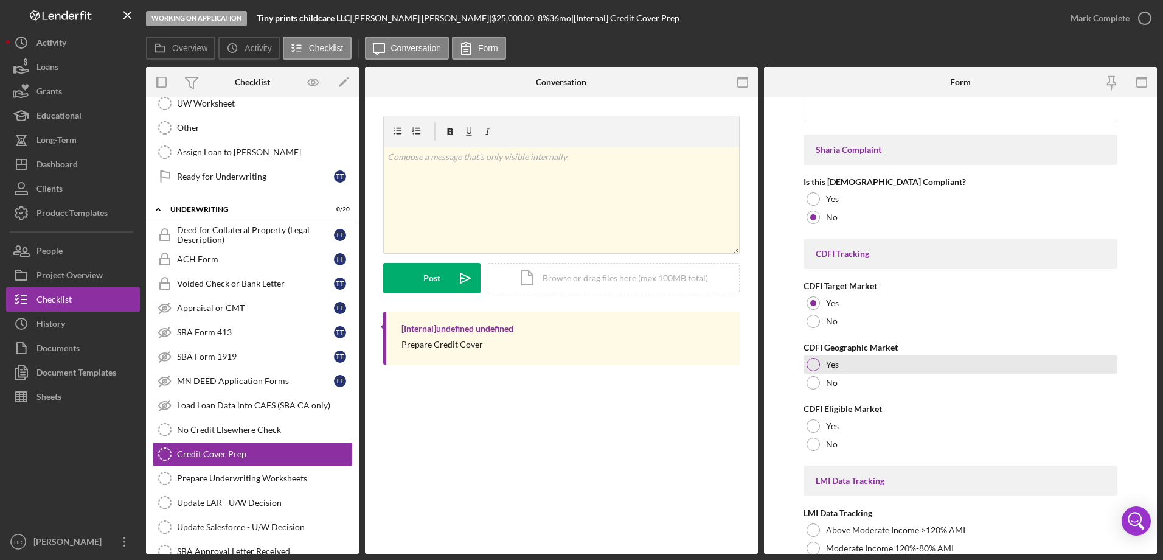
click at [817, 364] on div at bounding box center [813, 364] width 13 height 13
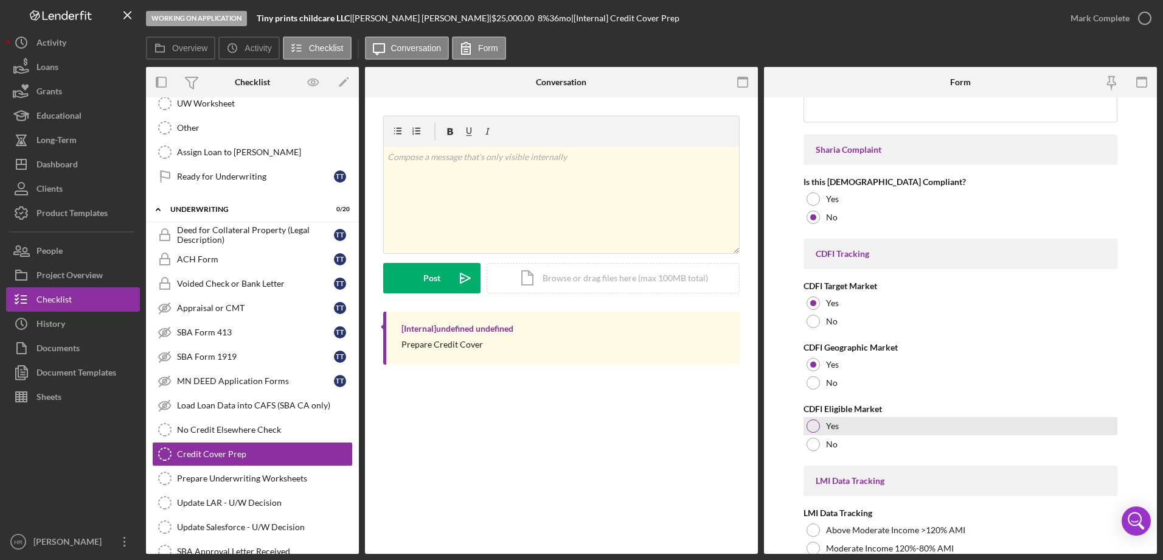
click at [812, 424] on div at bounding box center [813, 425] width 13 height 13
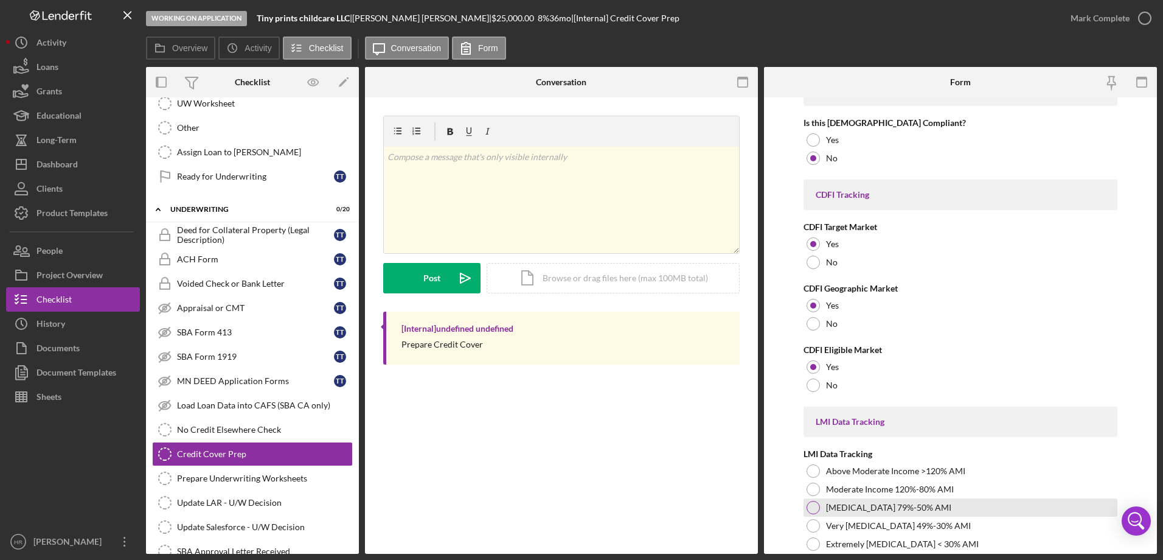
scroll to position [1277, 0]
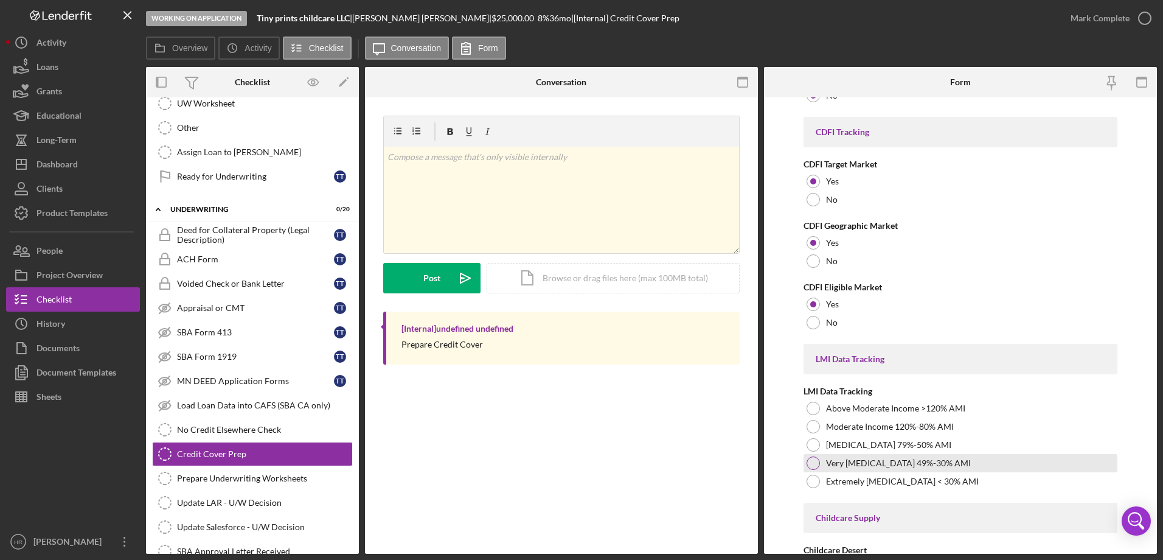
drag, startPoint x: 808, startPoint y: 476, endPoint x: 823, endPoint y: 469, distance: 16.6
click at [808, 476] on div at bounding box center [813, 480] width 13 height 13
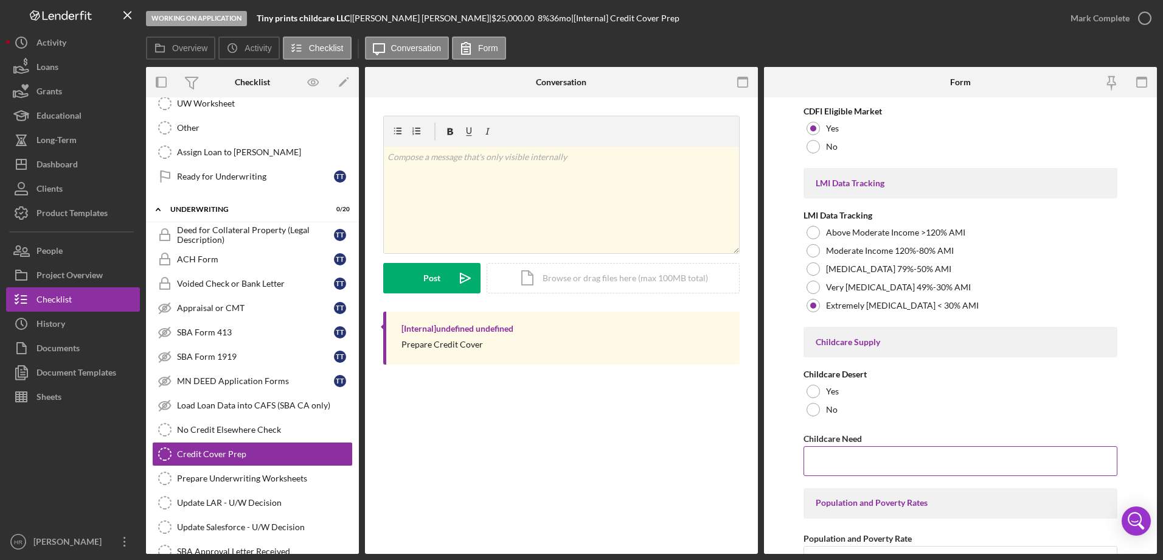
scroll to position [1460, 0]
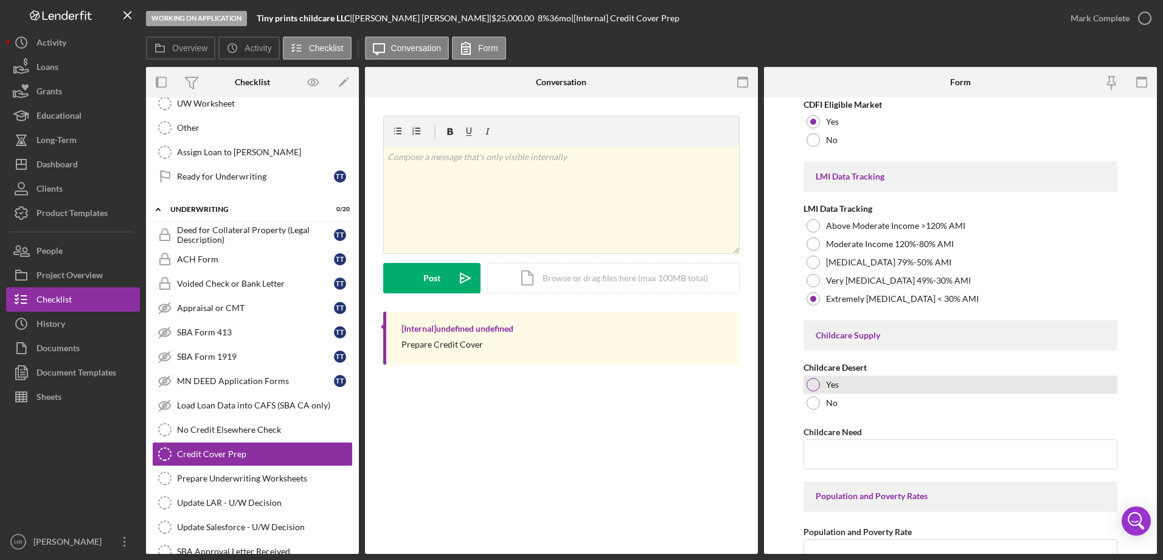
click at [815, 383] on div at bounding box center [813, 384] width 13 height 13
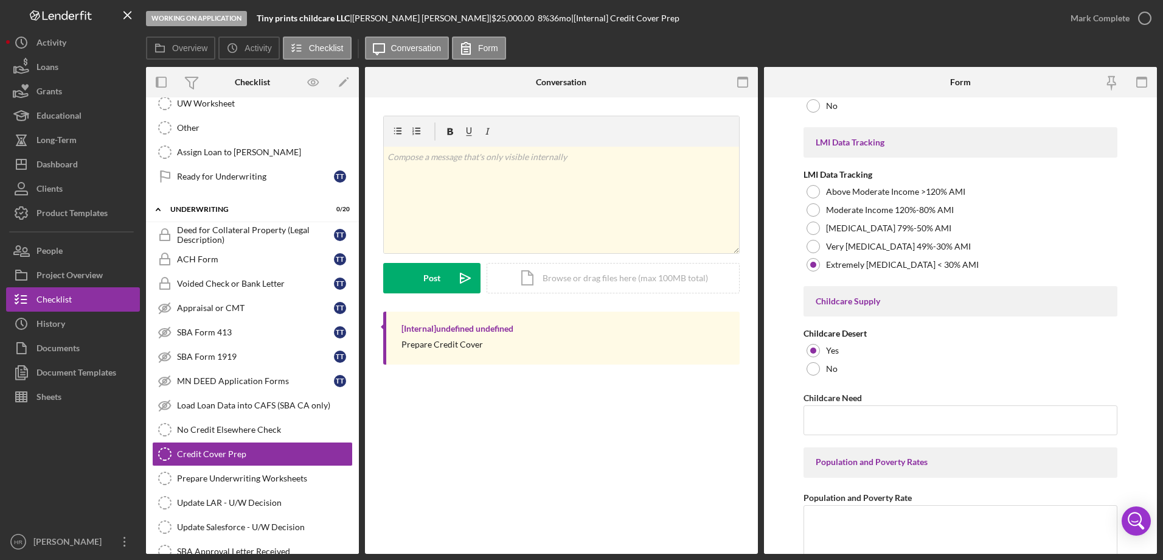
scroll to position [1521, 0]
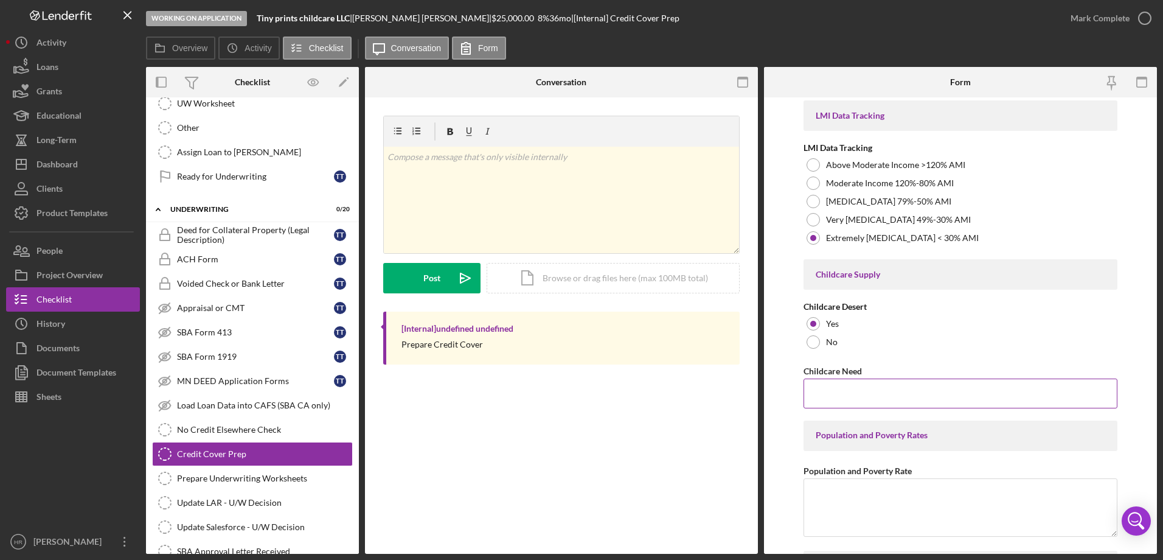
click at [835, 391] on input "Childcare Need" at bounding box center [961, 392] width 314 height 29
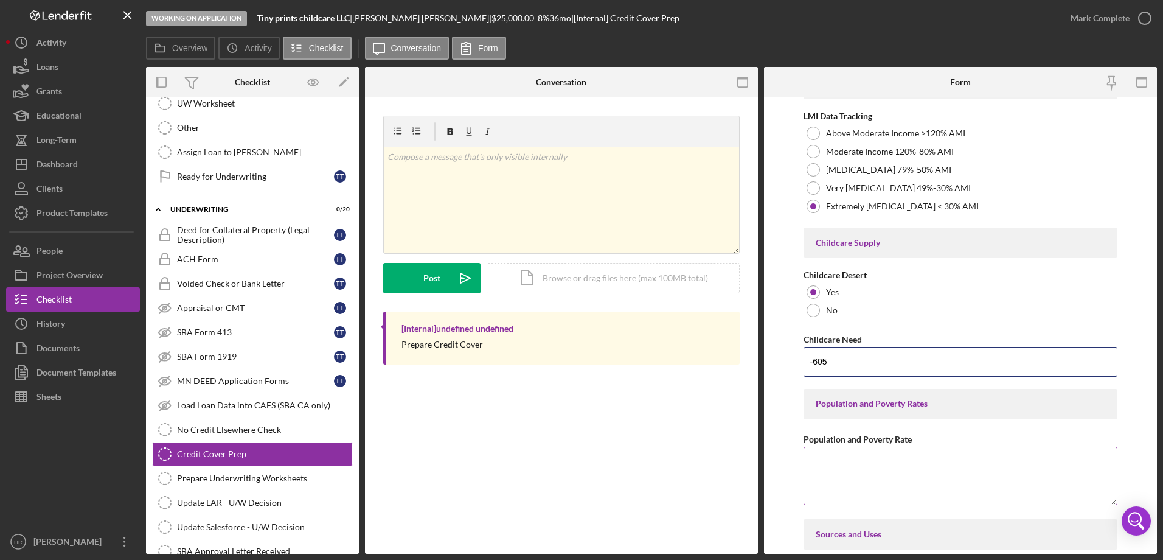
scroll to position [1582, 0]
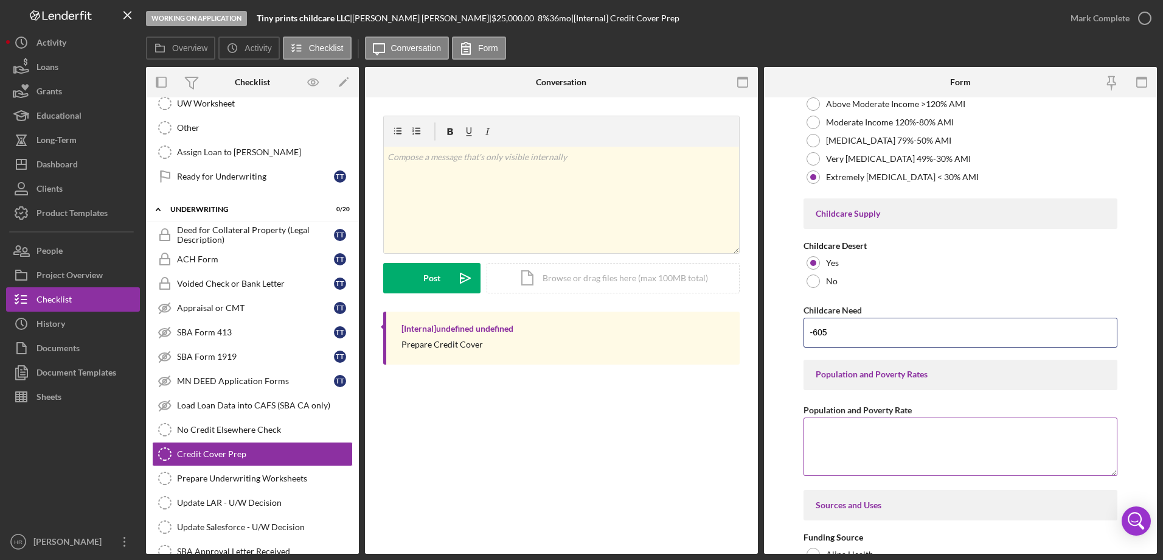
type input "-605"
click at [846, 432] on textarea "Population and Poverty Rate" at bounding box center [961, 446] width 314 height 58
click at [1109, 84] on icon "button" at bounding box center [1110, 82] width 27 height 27
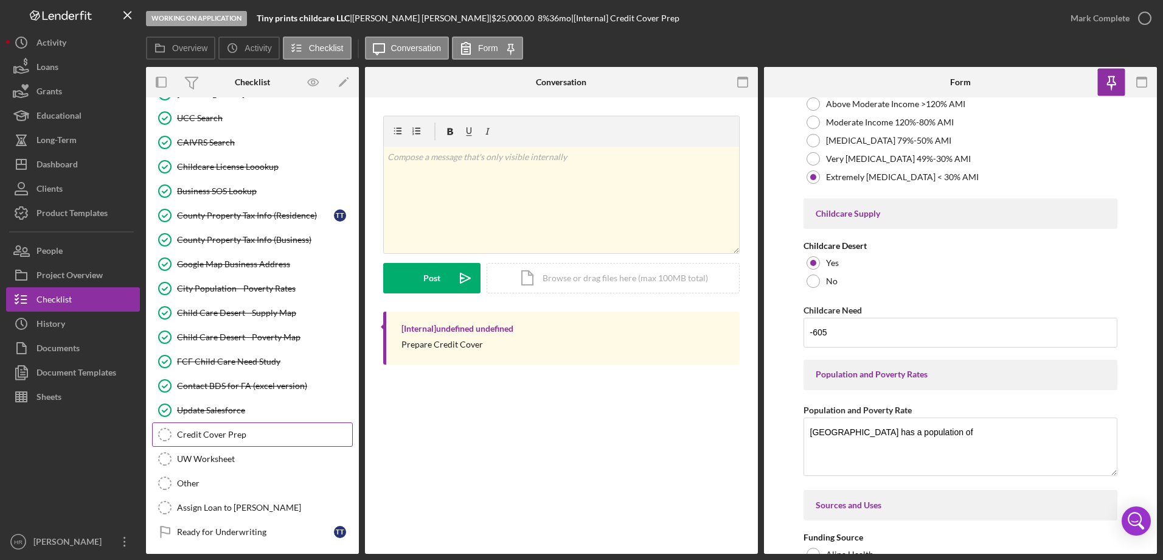
scroll to position [1178, 0]
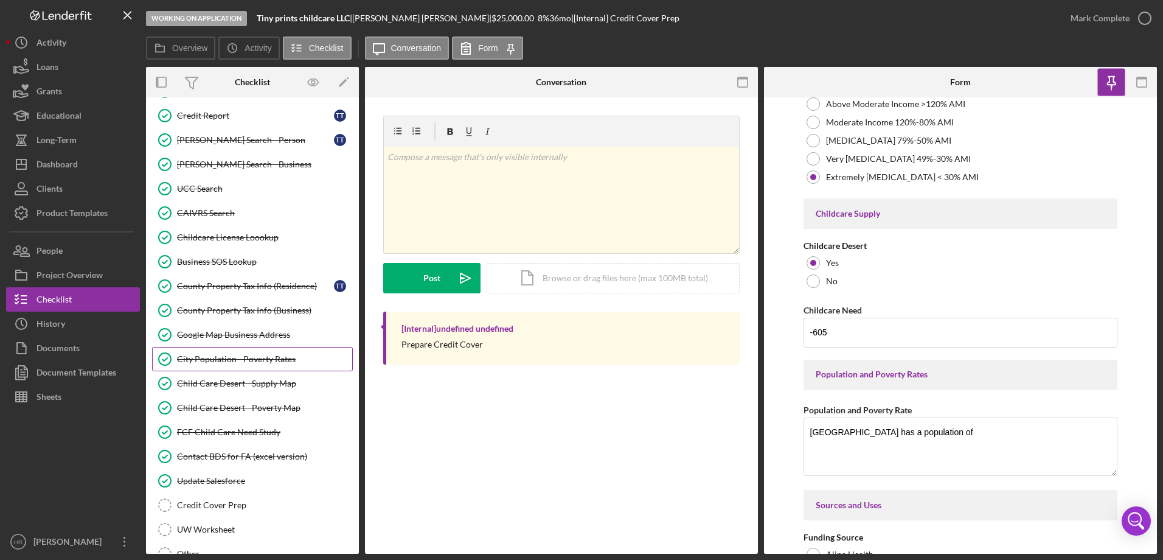
click at [240, 363] on div "City Population - Poverty Rates" at bounding box center [264, 359] width 175 height 10
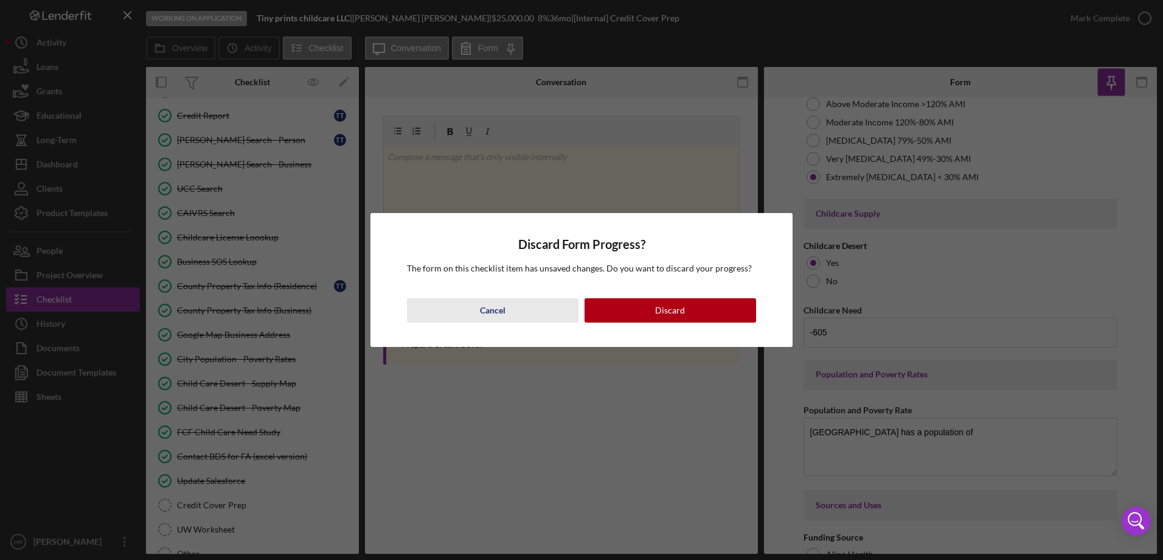
click at [489, 304] on div "Cancel" at bounding box center [493, 310] width 26 height 24
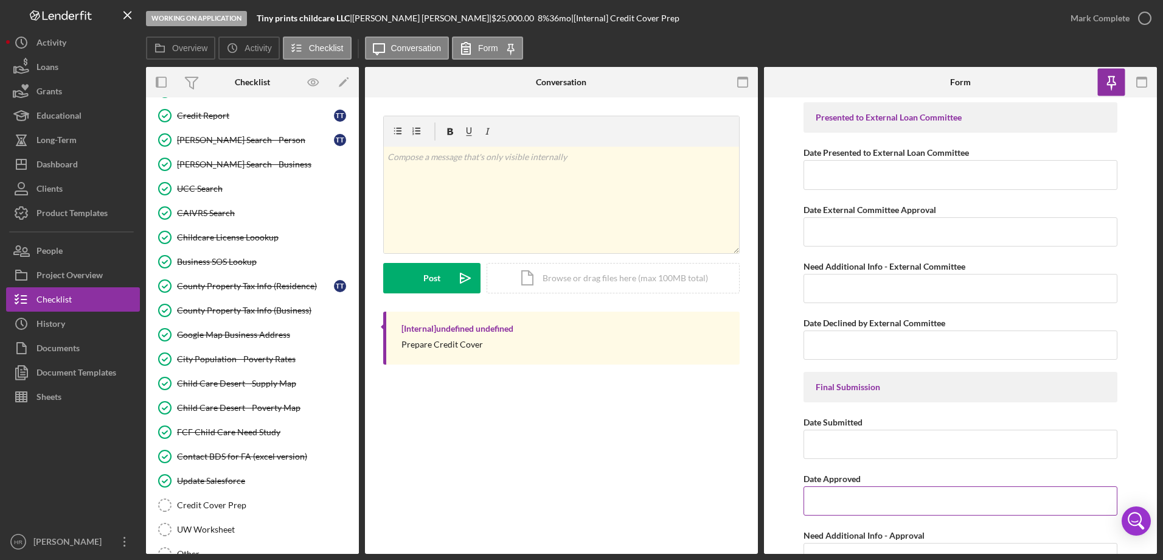
scroll to position [5604, 0]
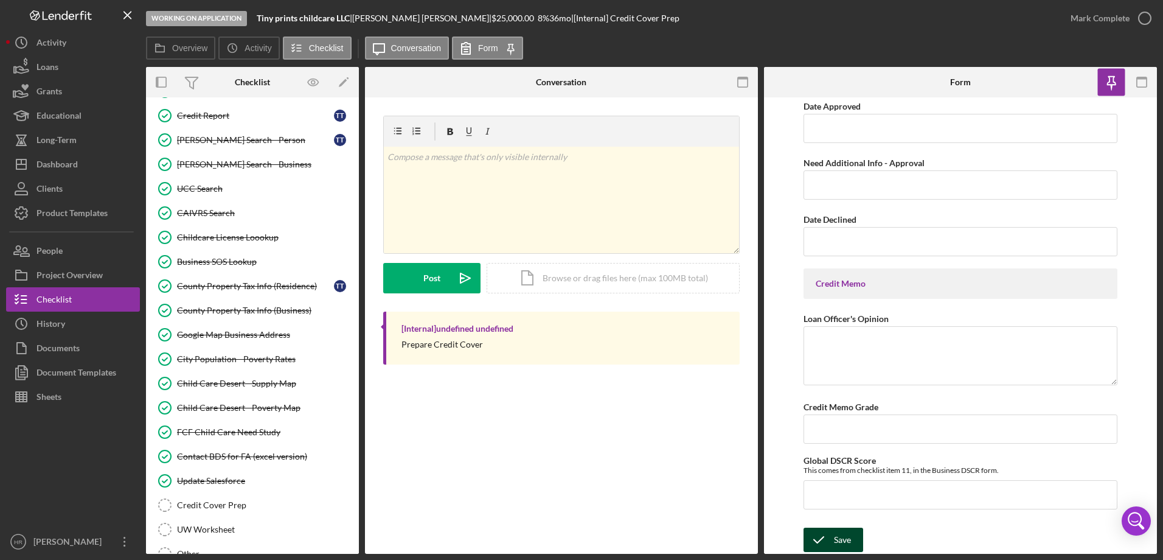
click at [844, 537] on div "Save" at bounding box center [842, 539] width 17 height 24
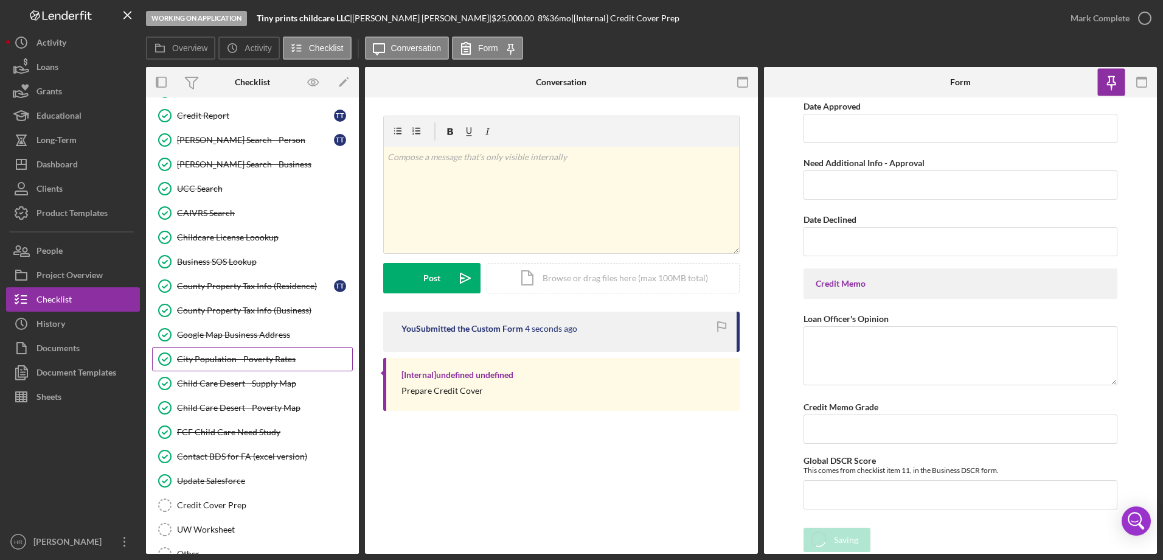
click at [221, 357] on div "City Population - Poverty Rates" at bounding box center [264, 359] width 175 height 10
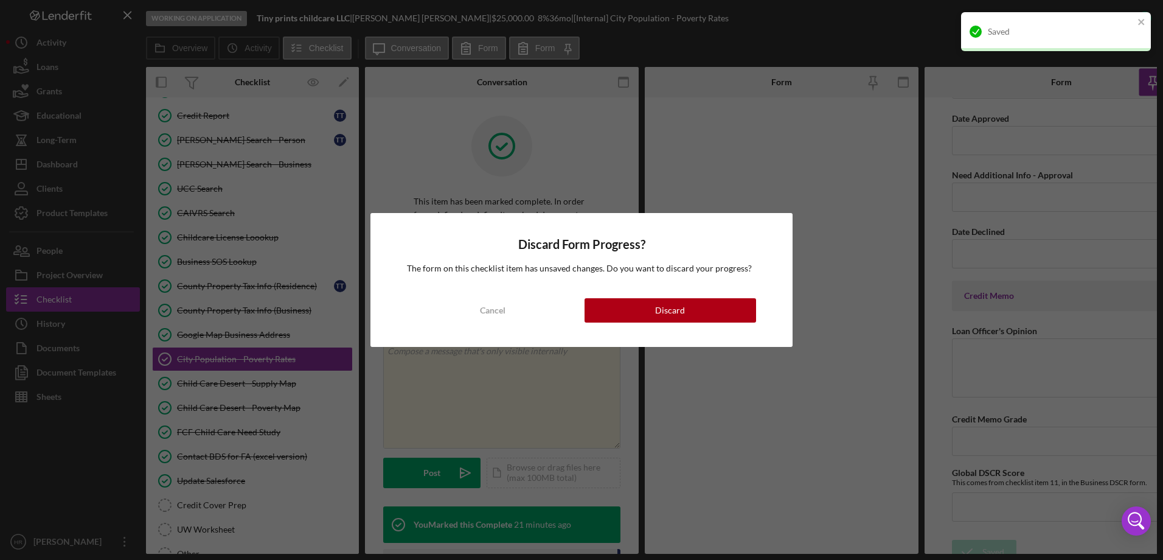
scroll to position [5616, 0]
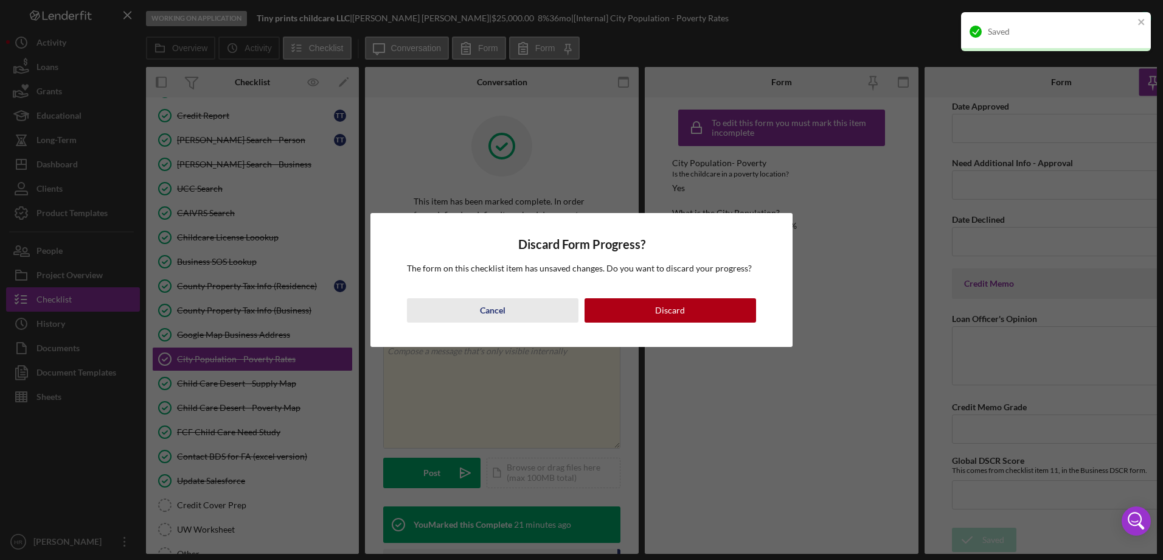
click at [476, 300] on button "Cancel" at bounding box center [493, 310] width 172 height 24
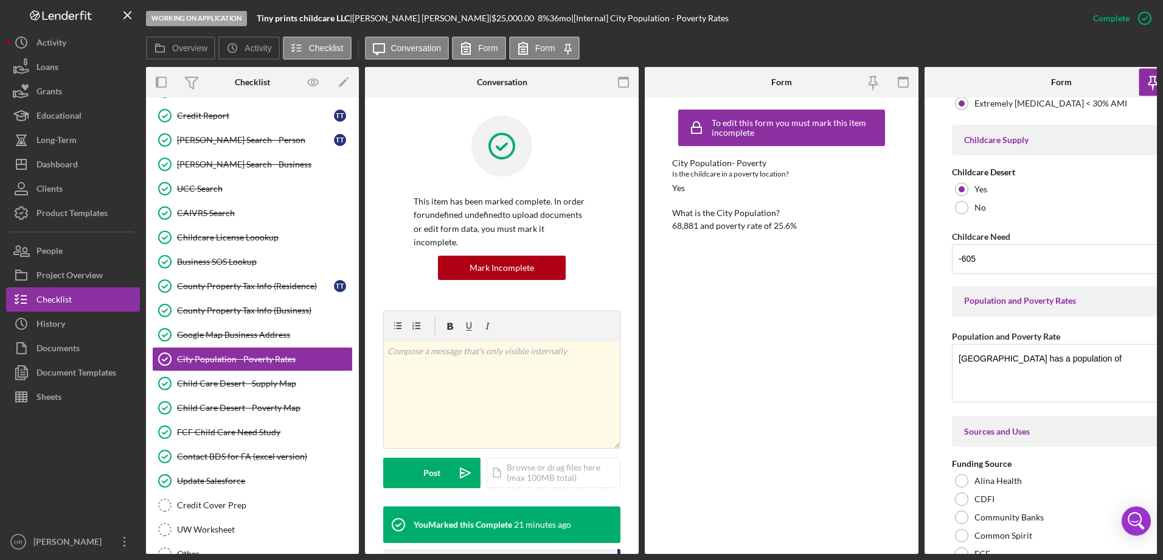
scroll to position [1784, 0]
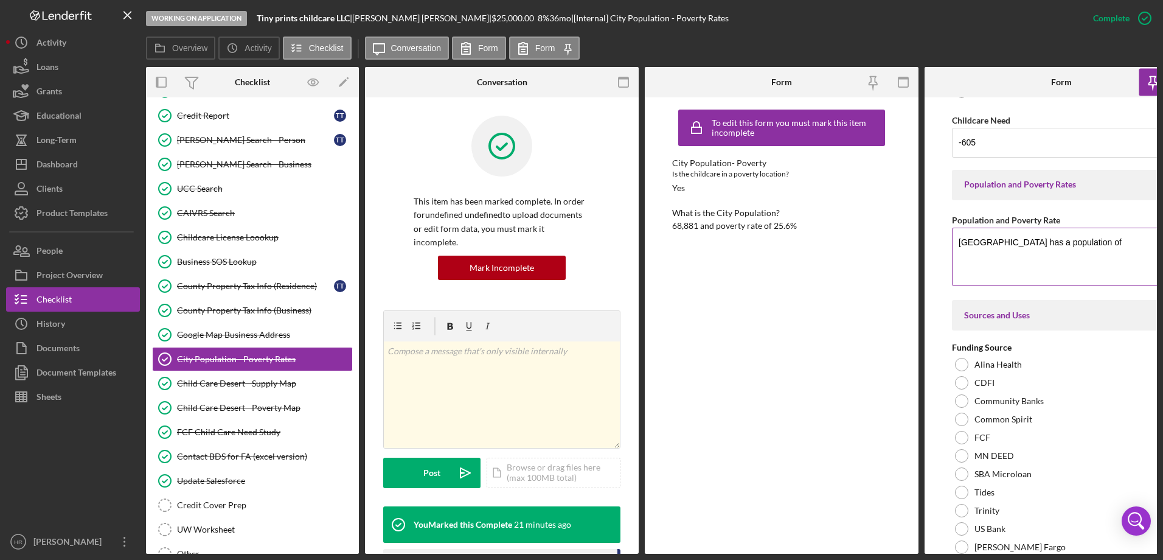
click at [1113, 245] on textarea "St. Cloud MN has a population of" at bounding box center [1061, 257] width 219 height 58
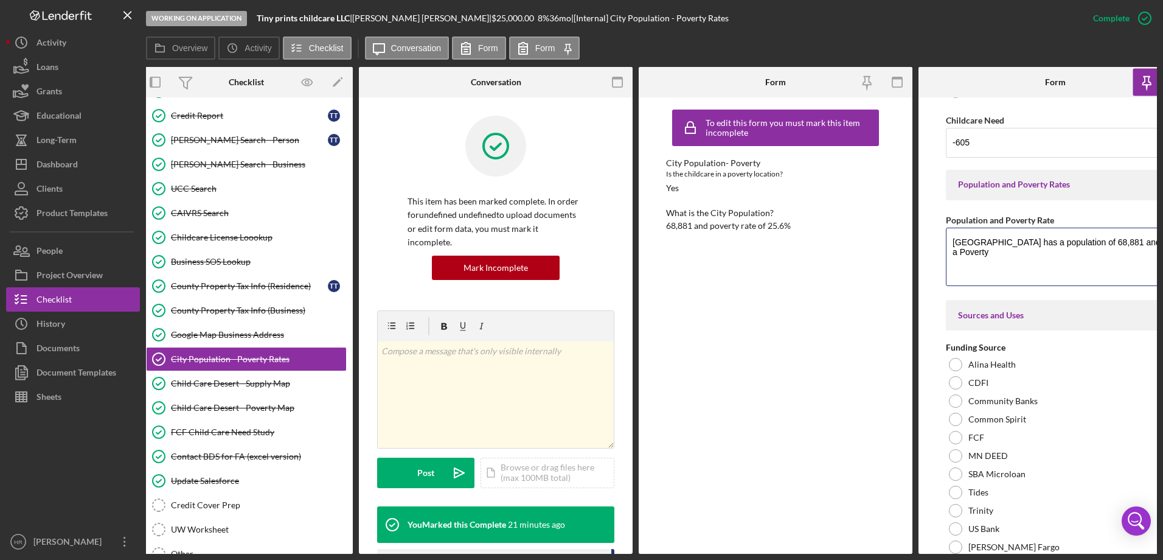
scroll to position [0, 10]
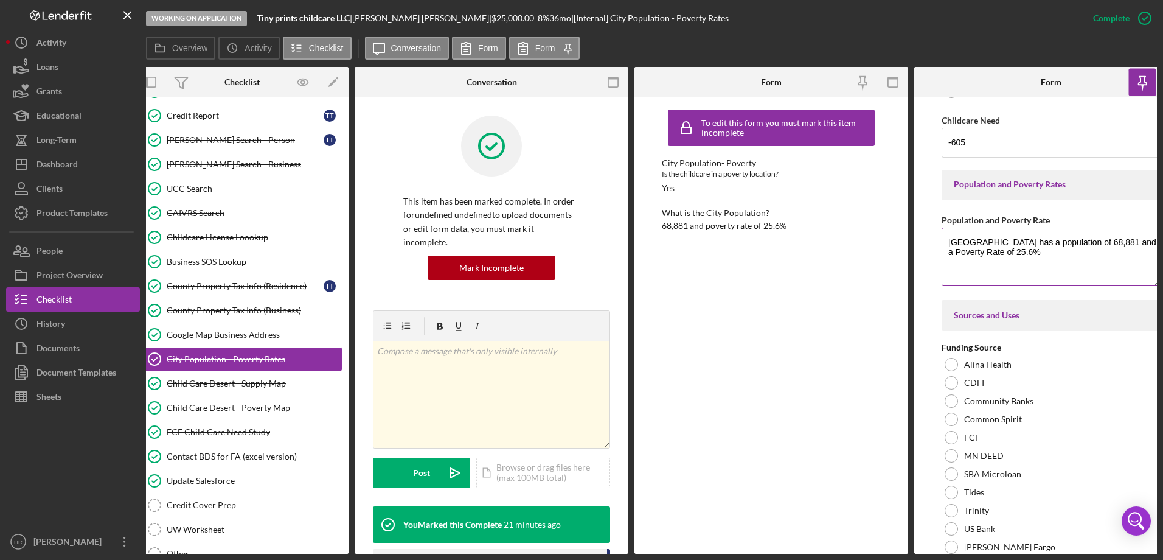
click at [1029, 244] on textarea "St. Cloud MN has a population of 68,881 and a Poverty Rate of 25.6%" at bounding box center [1051, 257] width 219 height 58
type textarea "St. Cloud MN has a Population of 68,881 and a Poverty Rate of 25.6%"
click at [864, 261] on div "To edit this form you must mark this item incomplete City Population- Poverty I…" at bounding box center [771, 325] width 219 height 444
click at [479, 49] on label "Form" at bounding box center [488, 48] width 20 height 10
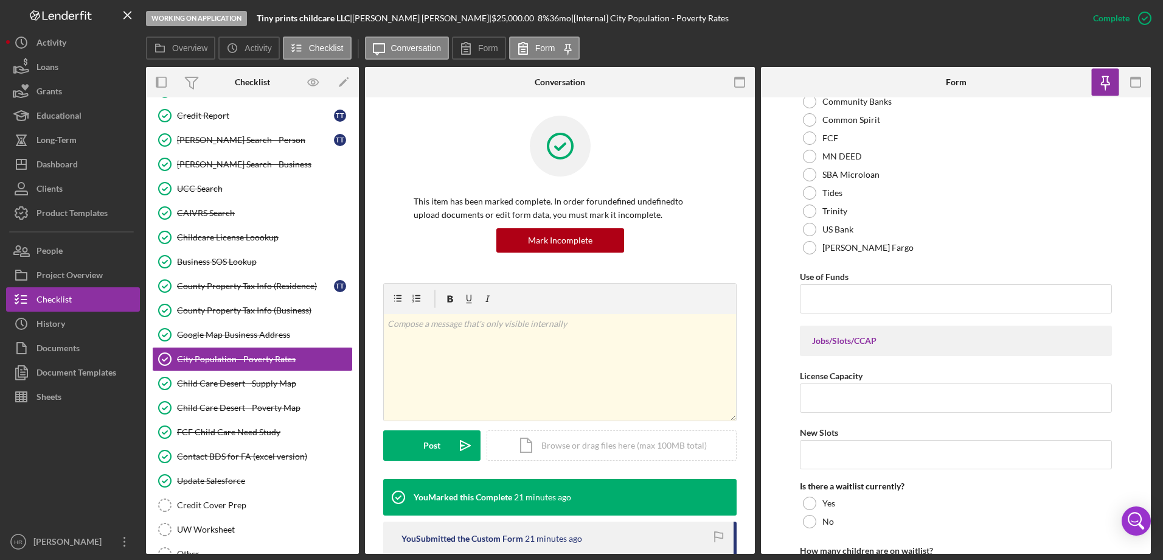
scroll to position [2076, 0]
click at [830, 297] on input "Use of Funds" at bounding box center [956, 293] width 312 height 29
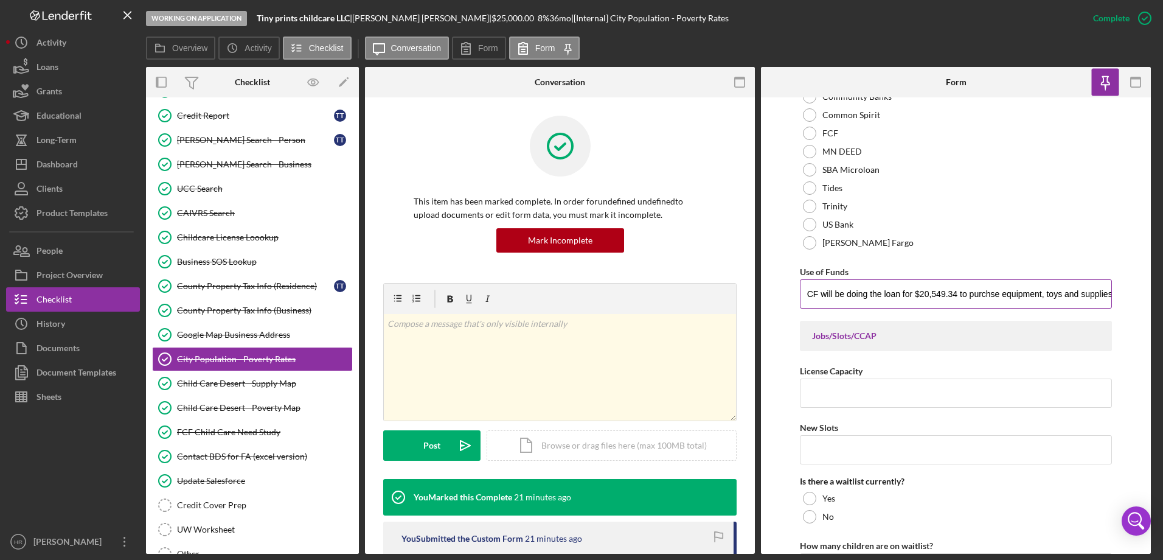
scroll to position [0, 9]
type input "FCF will be doing the loan for $20,549.34 to purchse equipment, toys and suppli…"
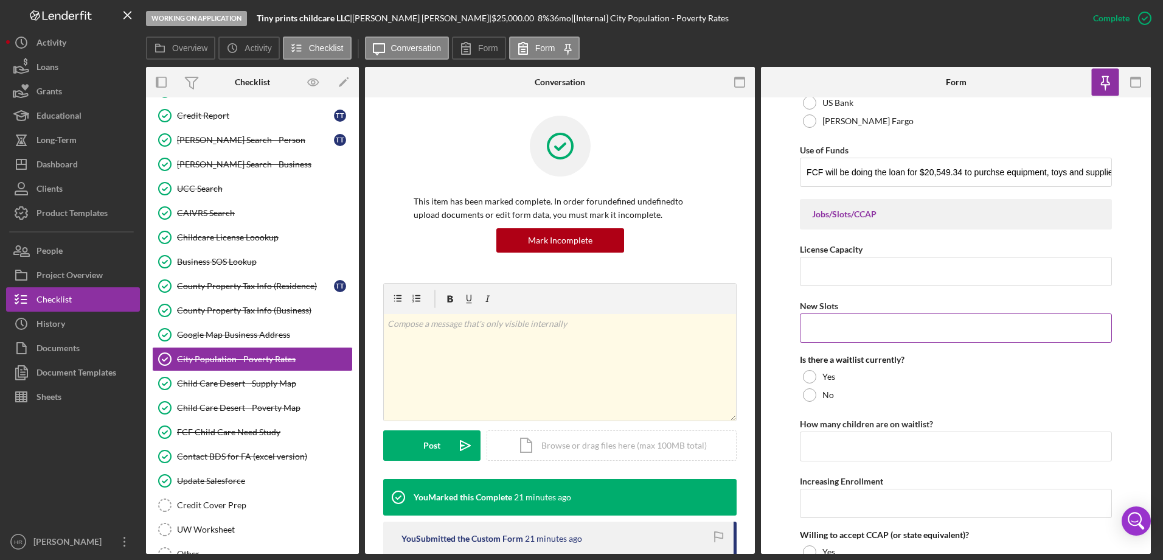
click at [835, 330] on input "New Slots" at bounding box center [956, 327] width 312 height 29
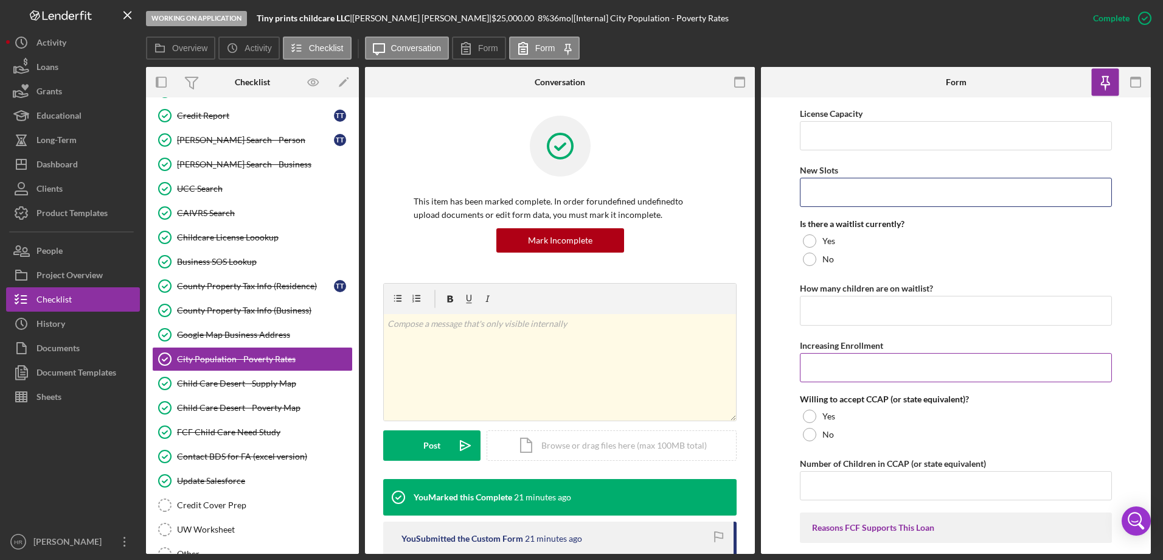
scroll to position [2441, 0]
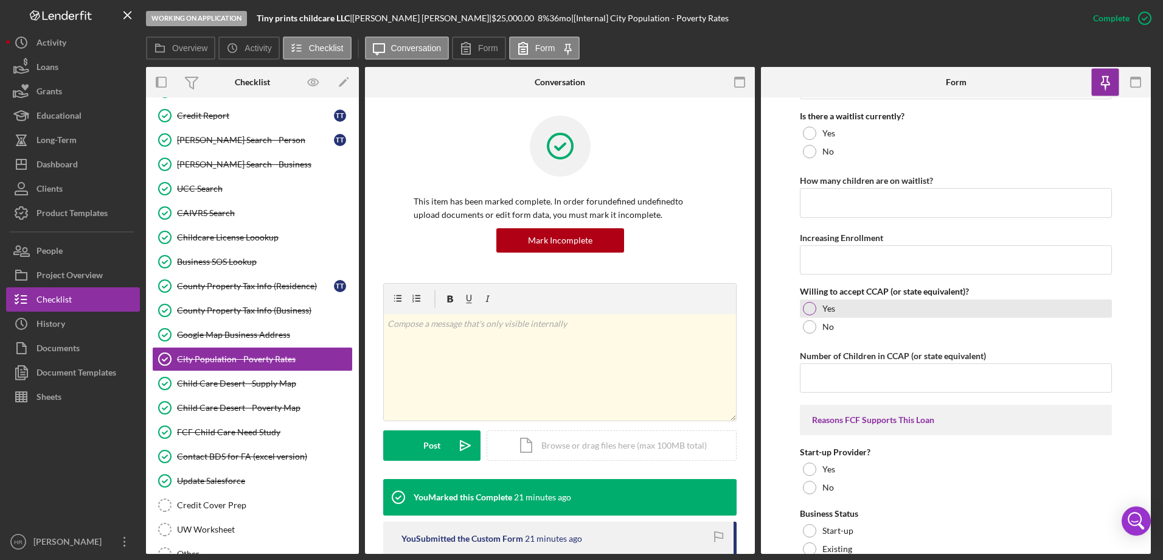
click at [813, 311] on div at bounding box center [809, 308] width 13 height 13
click at [827, 374] on input "Number of Children in CCAP (or state equivalent)" at bounding box center [956, 377] width 312 height 29
type input "0"
click at [859, 268] on input "Increasing Enrollment" at bounding box center [956, 259] width 312 height 29
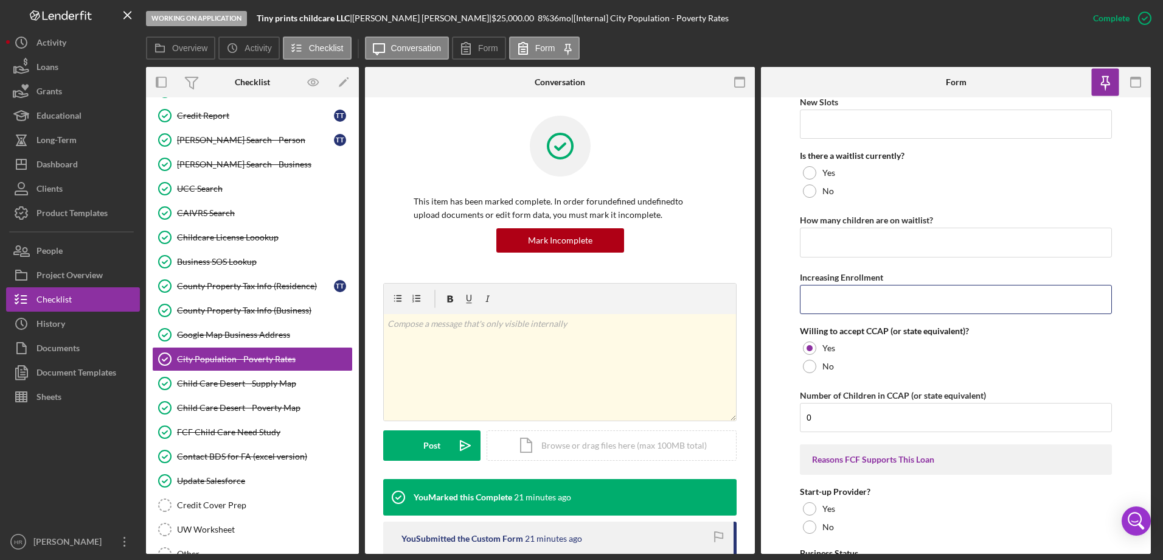
scroll to position [2380, 0]
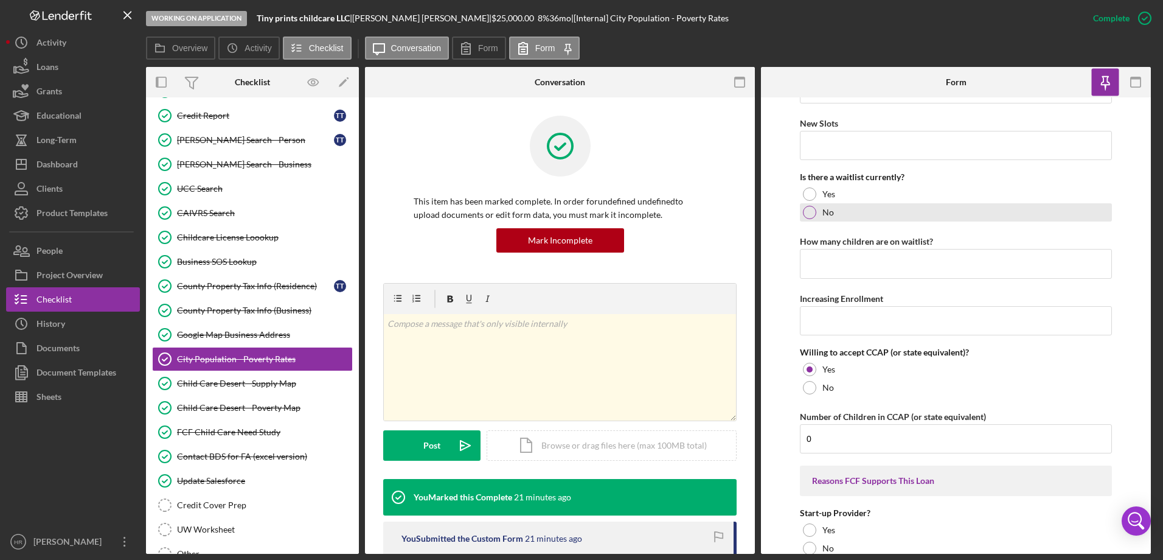
click at [810, 209] on div at bounding box center [809, 212] width 13 height 13
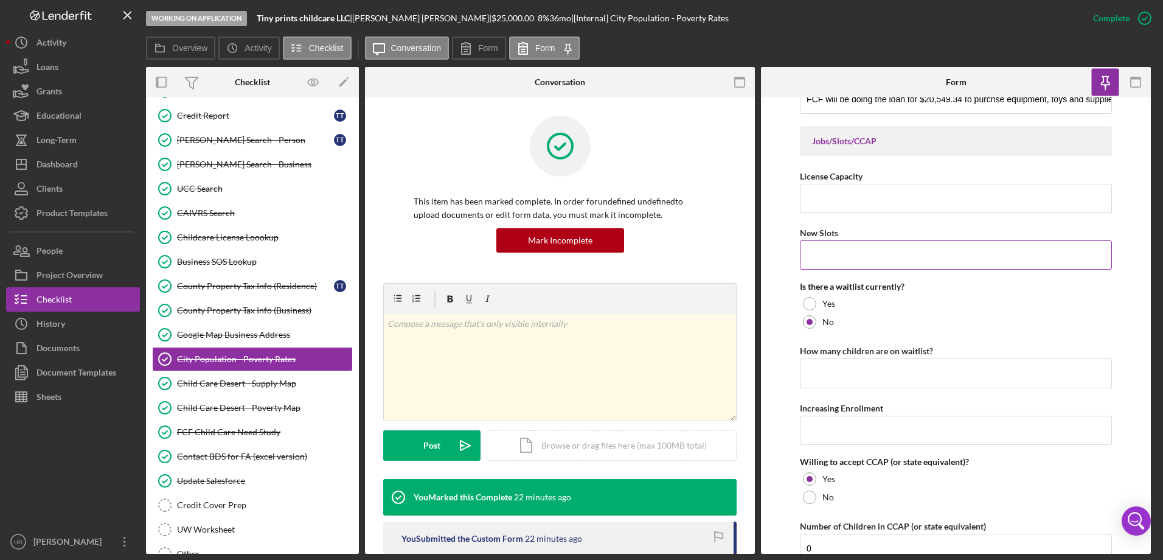
scroll to position [2258, 0]
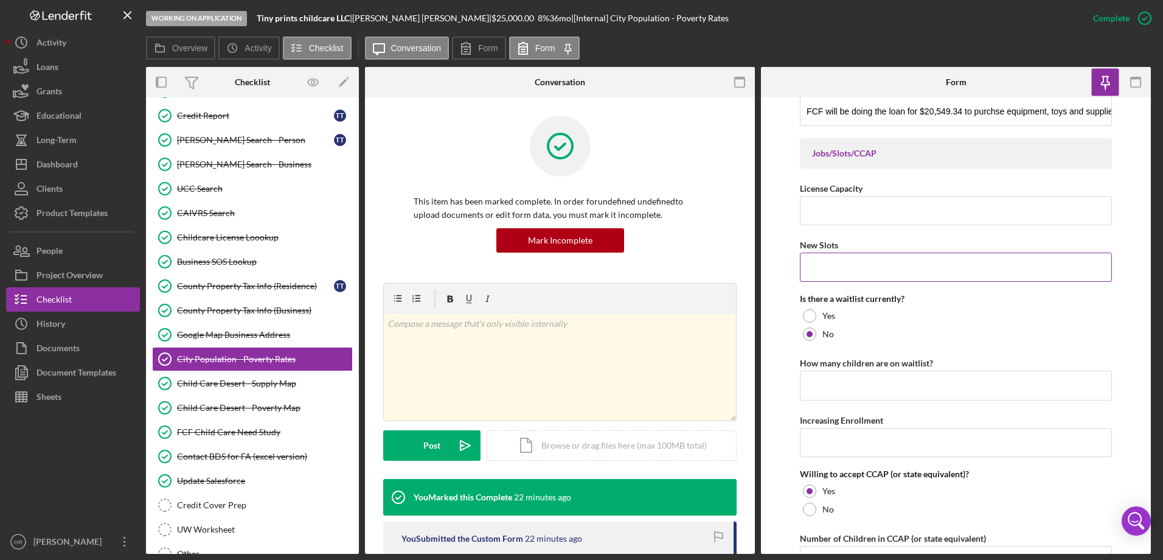
click at [852, 262] on input "New Slots" at bounding box center [956, 266] width 312 height 29
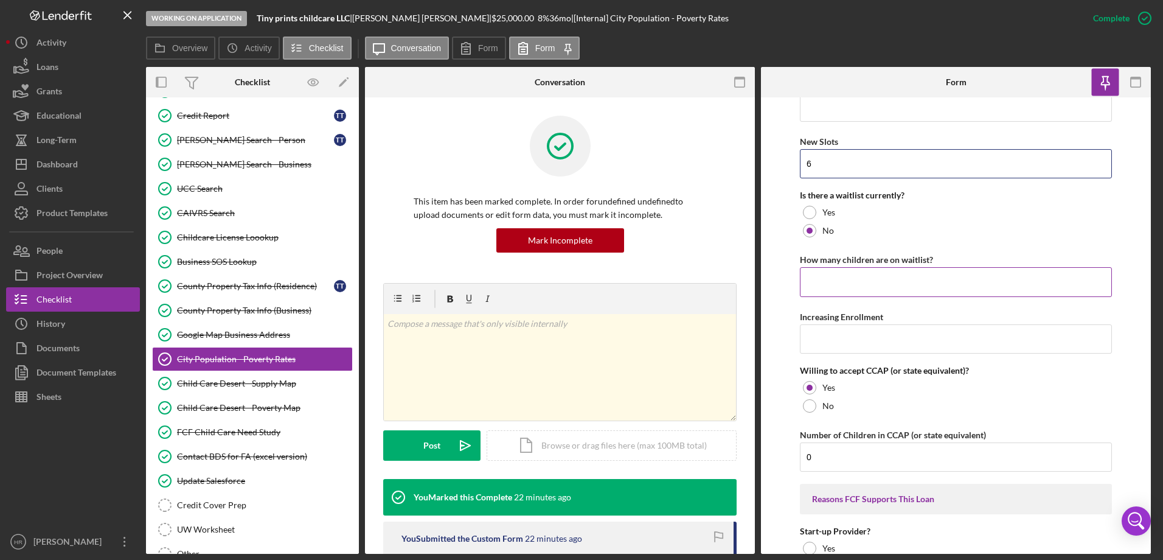
scroll to position [2380, 0]
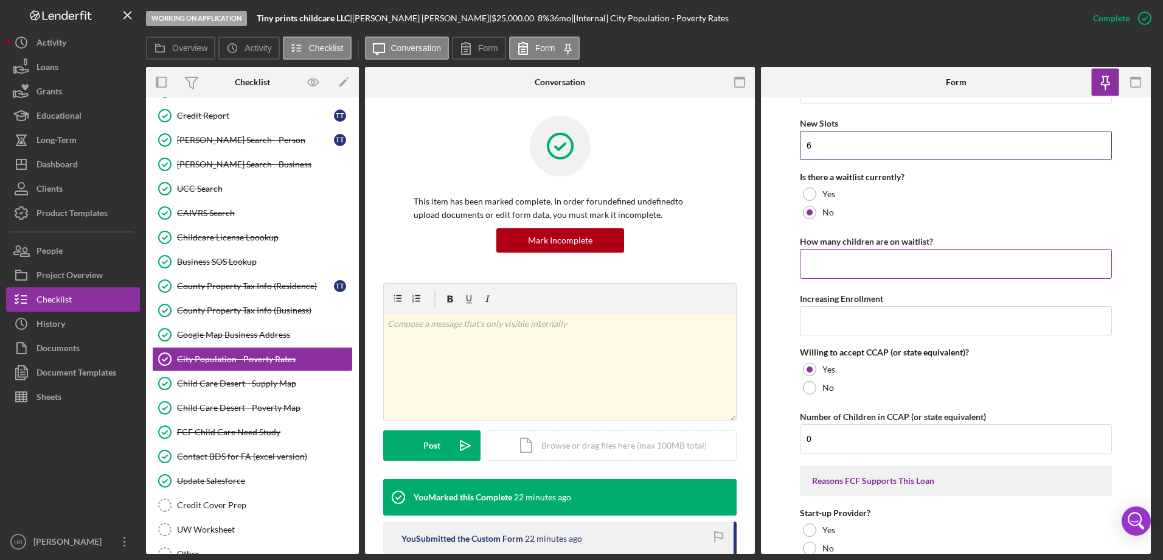
type input "6"
click at [816, 260] on input "How many children are on waitlist?" at bounding box center [956, 263] width 312 height 29
type input "0"
click at [826, 324] on input "Increasing Enrollment" at bounding box center [956, 320] width 312 height 29
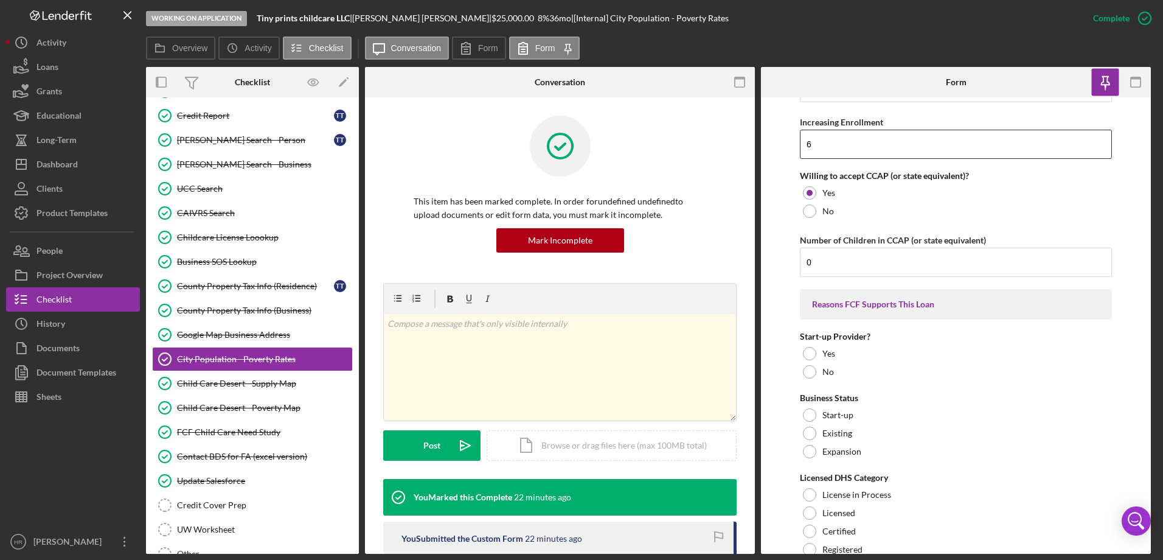
scroll to position [2562, 0]
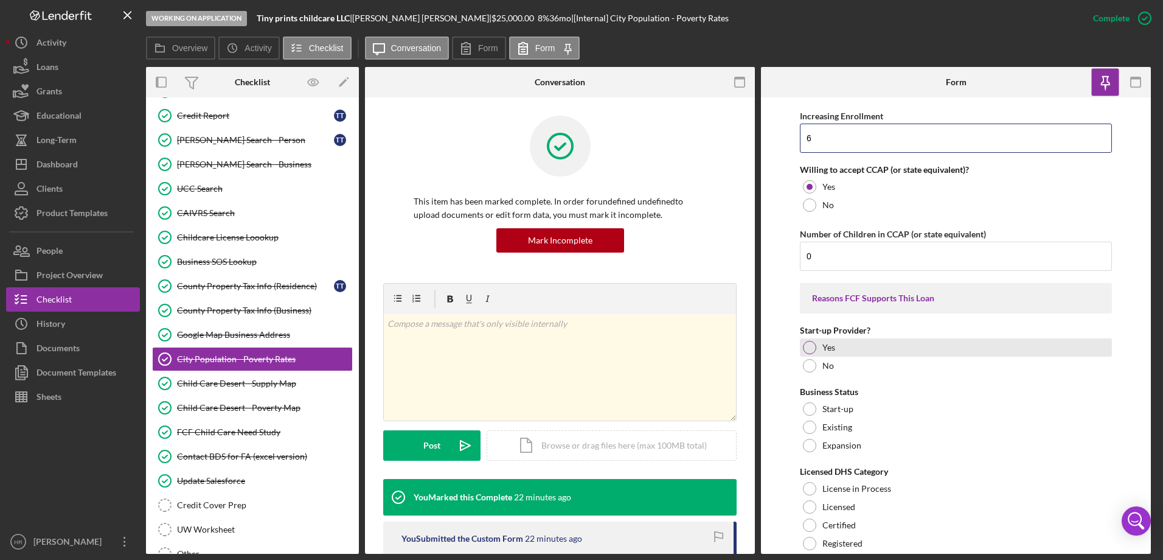
type input "6"
click at [810, 350] on div at bounding box center [809, 347] width 13 height 13
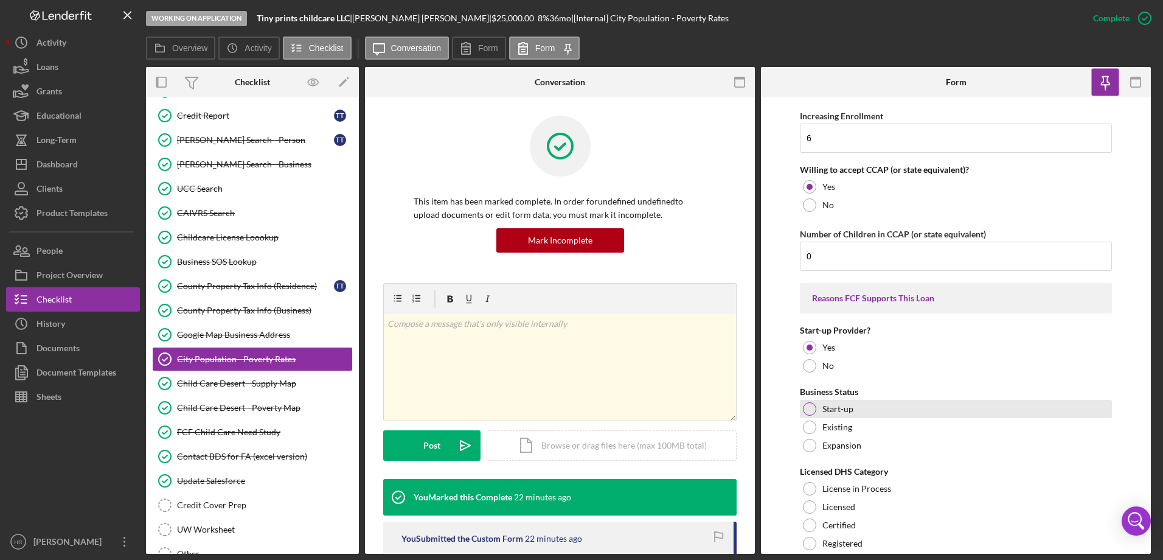
drag, startPoint x: 805, startPoint y: 404, endPoint x: 818, endPoint y: 406, distance: 12.9
click at [805, 405] on div at bounding box center [809, 408] width 13 height 13
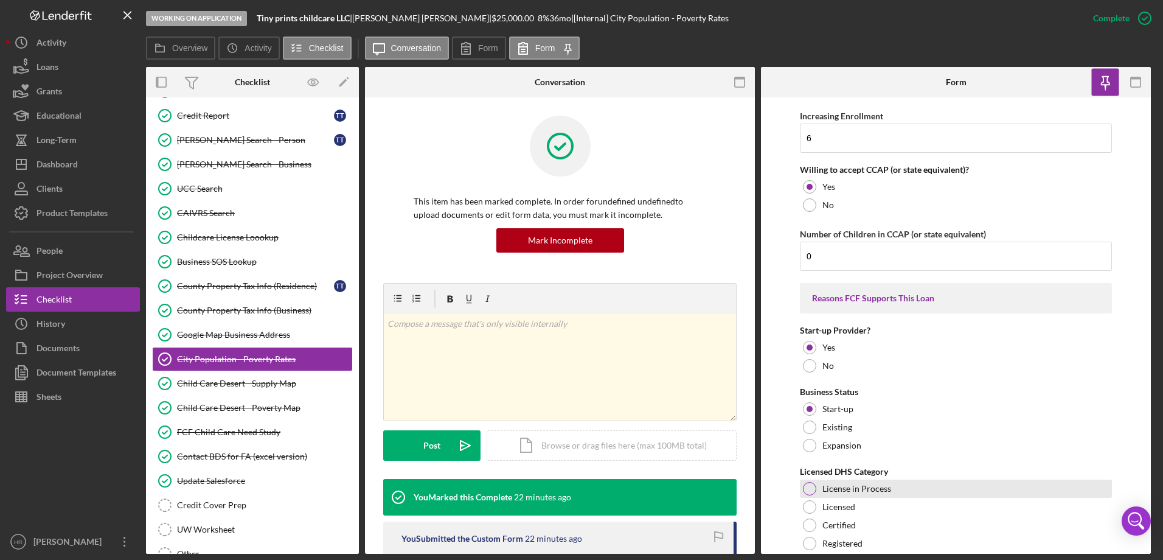
scroll to position [2623, 0]
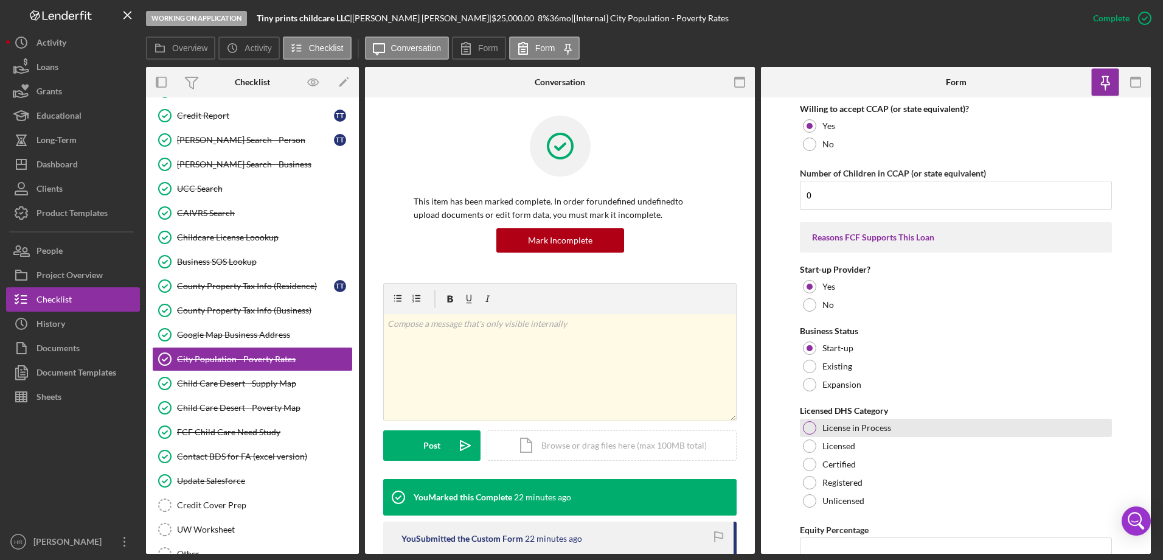
click at [806, 429] on div at bounding box center [809, 427] width 13 height 13
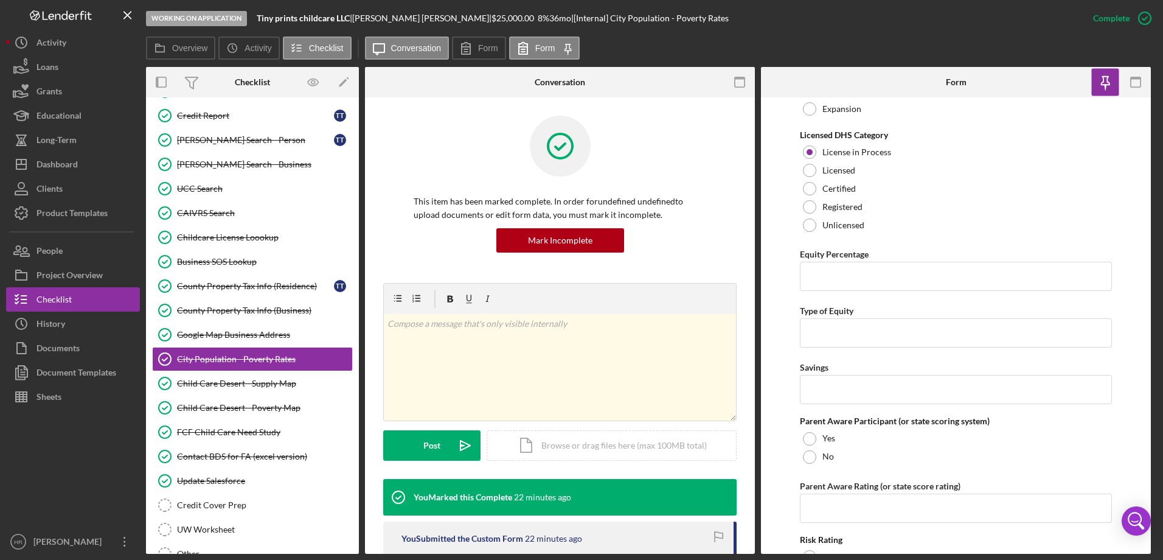
scroll to position [2927, 0]
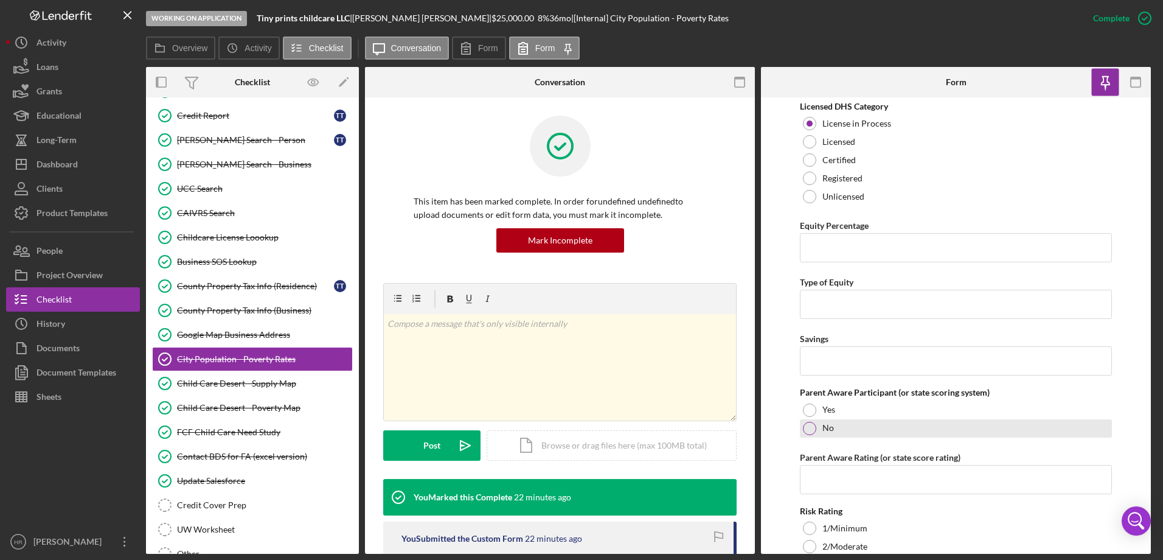
click at [810, 428] on div at bounding box center [809, 428] width 13 height 13
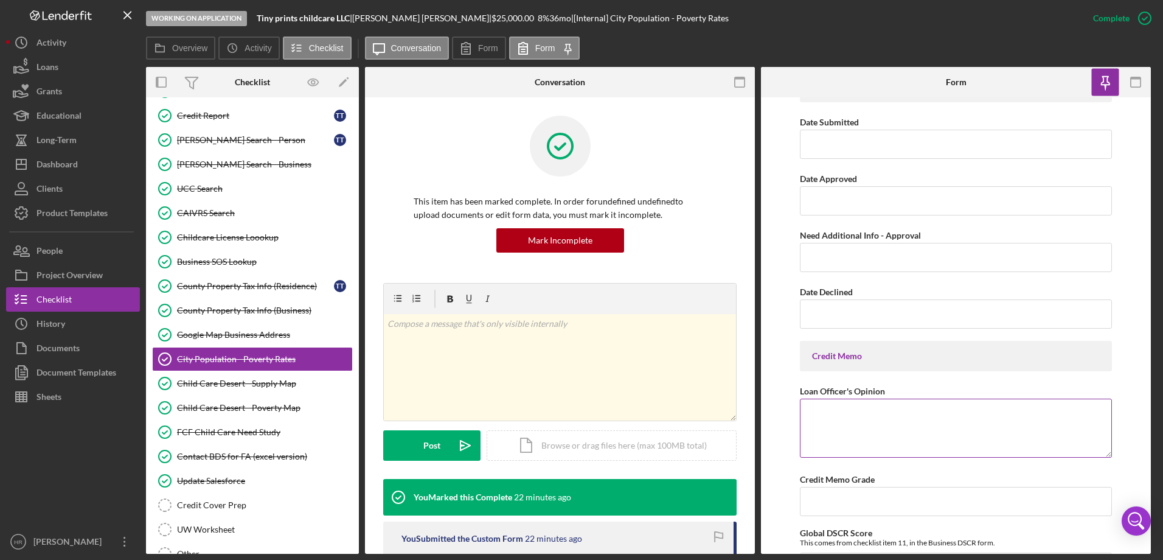
scroll to position [5604, 0]
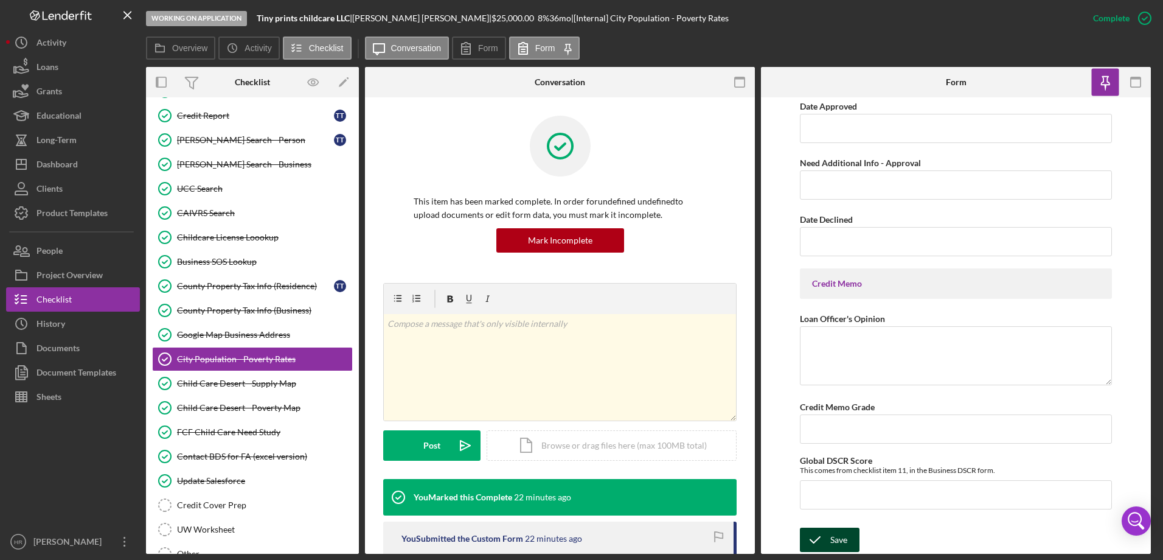
click at [844, 534] on div "Save" at bounding box center [838, 539] width 17 height 24
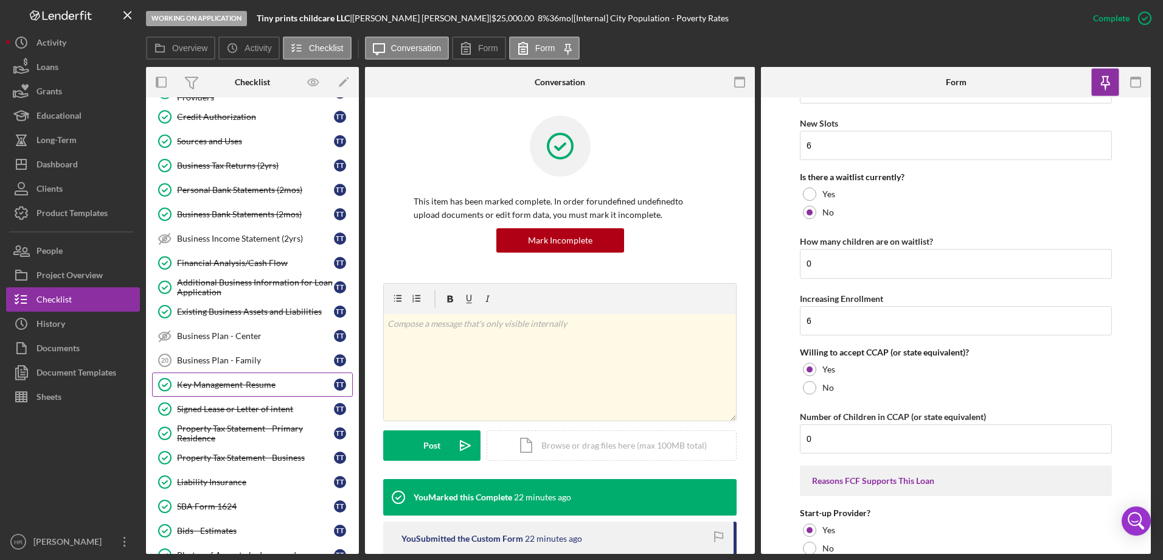
scroll to position [570, 0]
click at [202, 289] on div "Additional Business Information for Loan Application" at bounding box center [255, 285] width 157 height 19
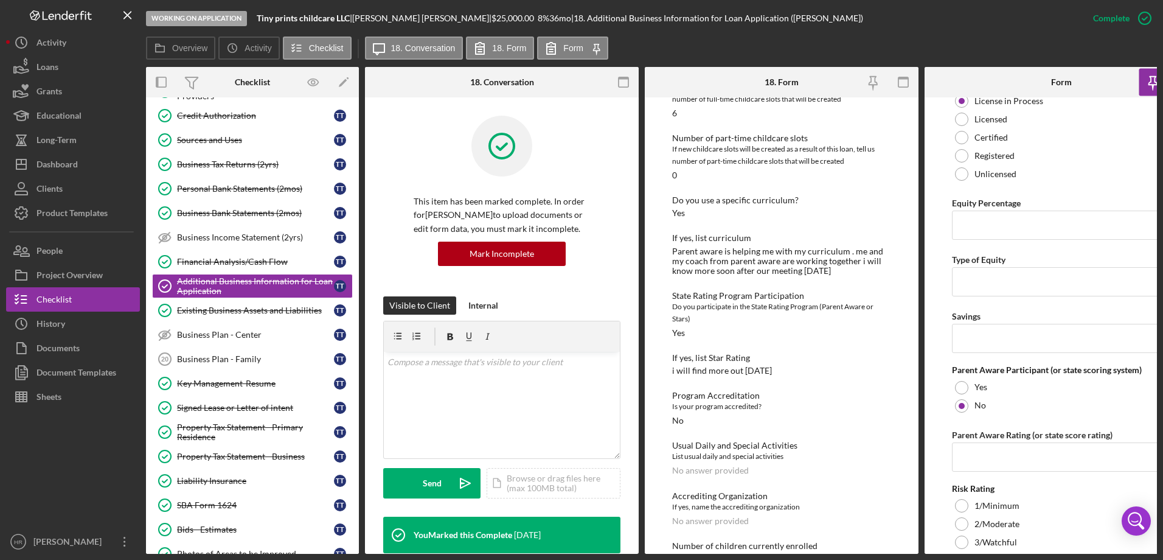
scroll to position [3061, 0]
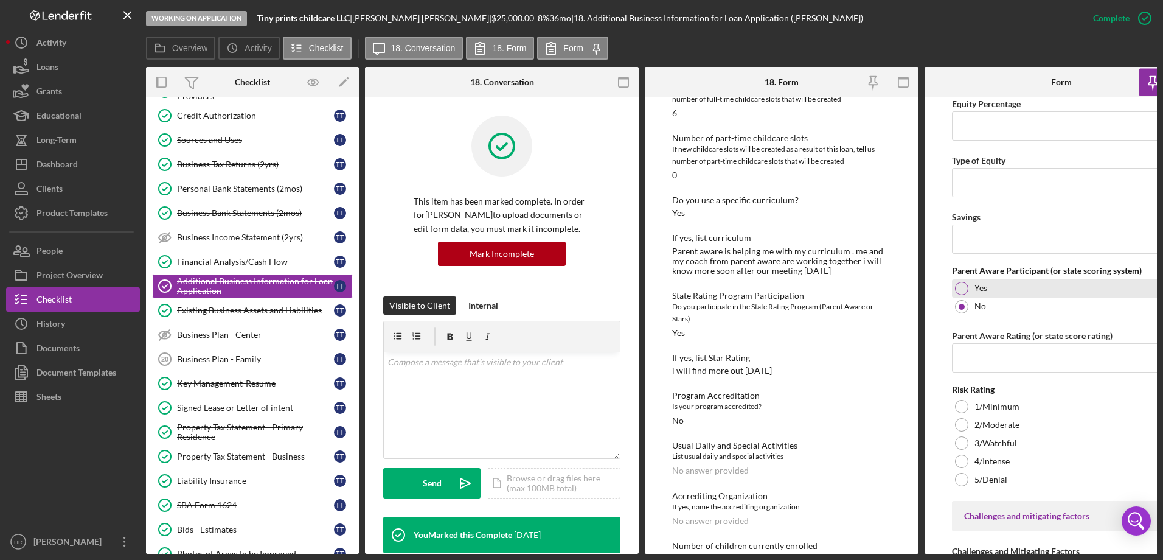
click at [962, 285] on div at bounding box center [961, 288] width 13 height 13
click at [968, 355] on input "Parent Aware Rating (or state score rating)" at bounding box center [1061, 357] width 219 height 29
click at [959, 364] on input "Parent Aware Rating (or state score rating)" at bounding box center [1061, 357] width 219 height 29
type input "u"
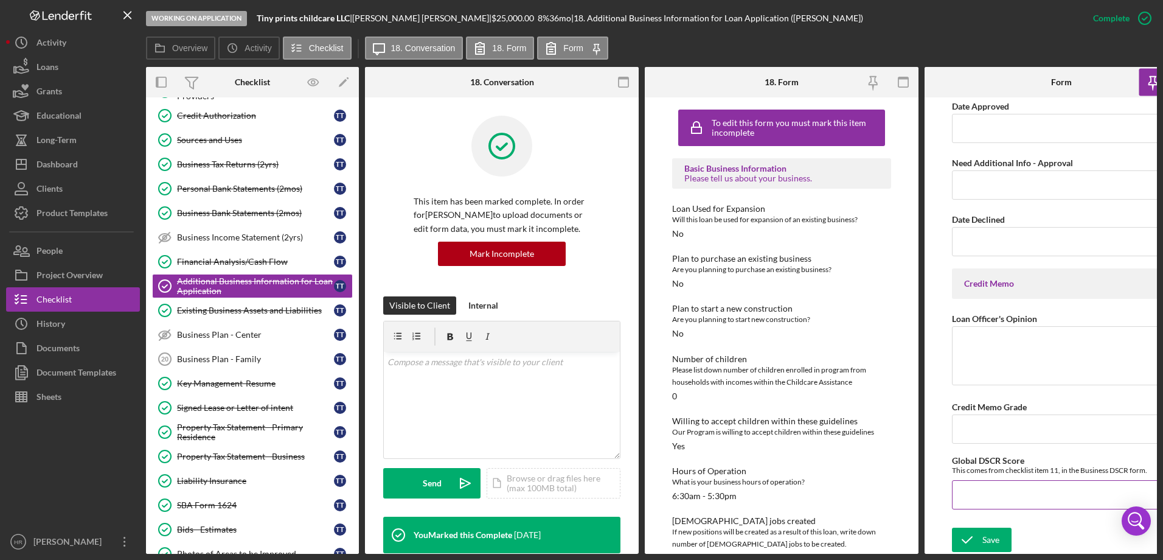
scroll to position [5620, 0]
type input "unsure"
click at [981, 538] on button "Save" at bounding box center [982, 539] width 60 height 24
click at [46, 395] on div "Sheets" at bounding box center [48, 397] width 25 height 27
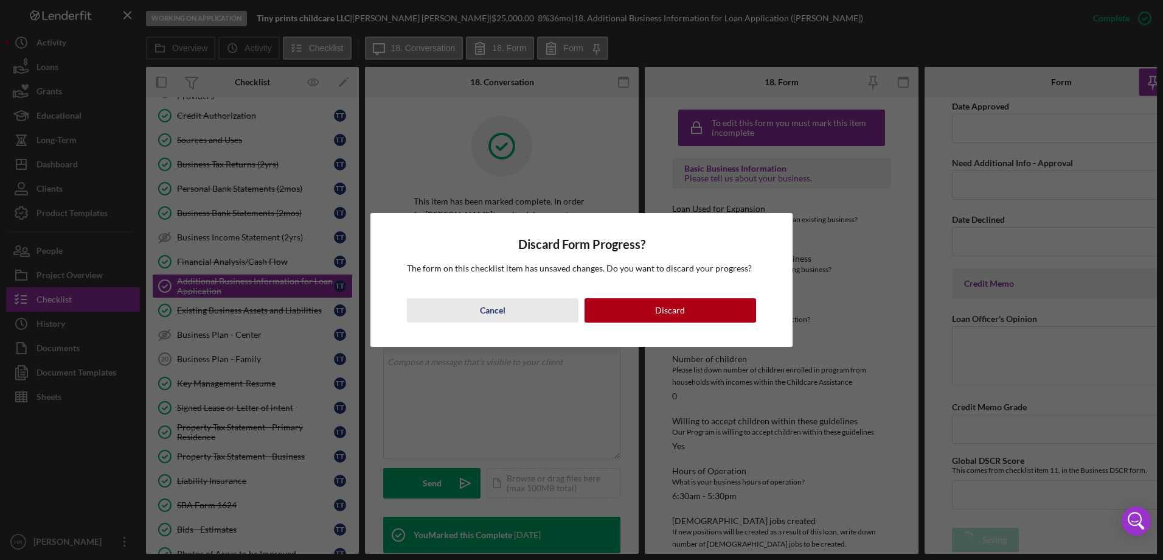
click at [502, 318] on div "Cancel" at bounding box center [493, 310] width 26 height 24
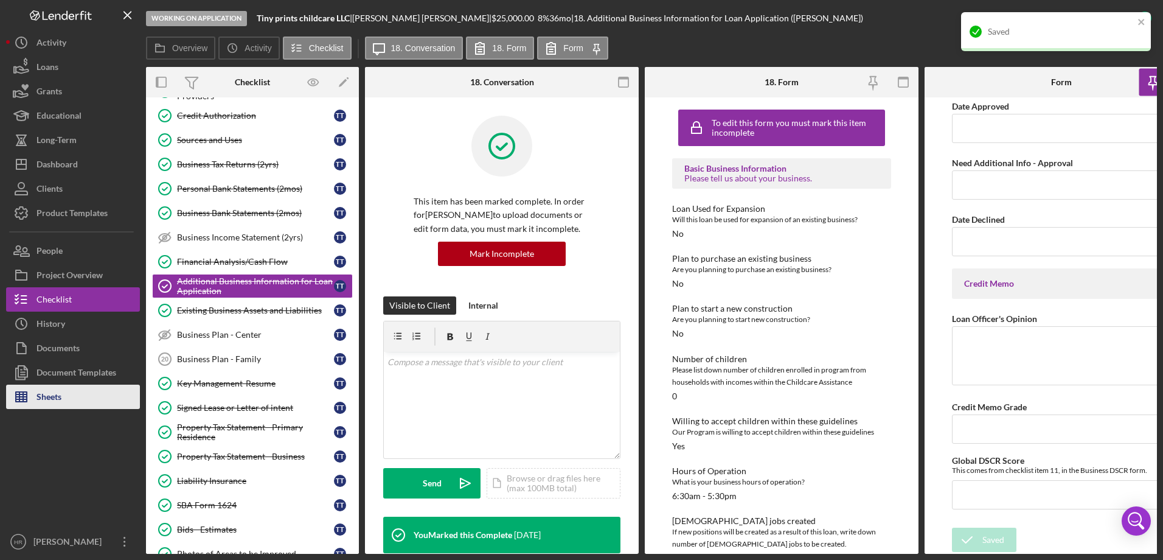
click at [52, 393] on div "Sheets" at bounding box center [48, 397] width 25 height 27
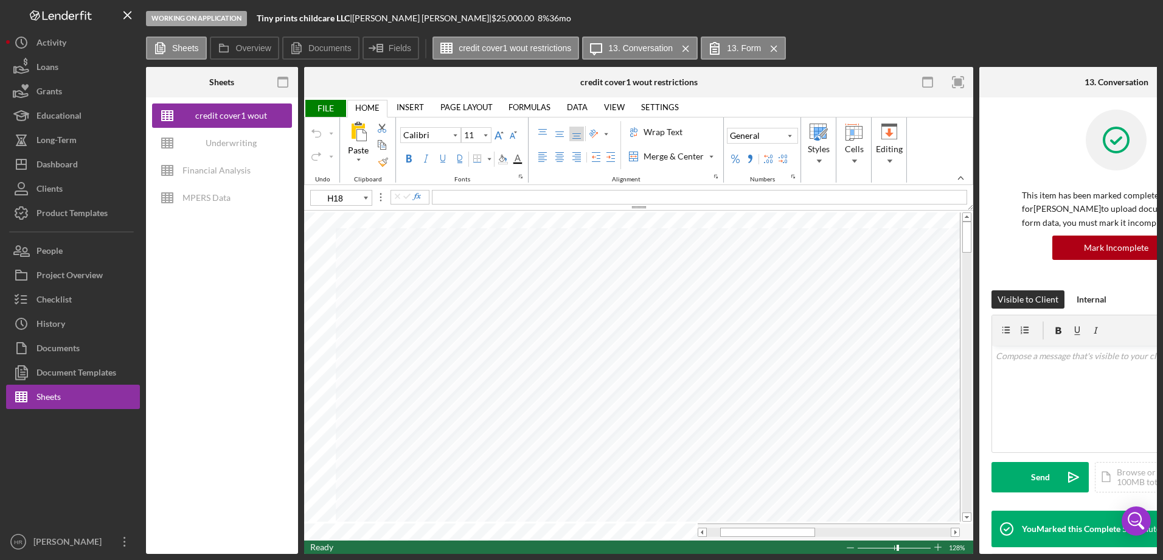
type input "10"
type input "B6"
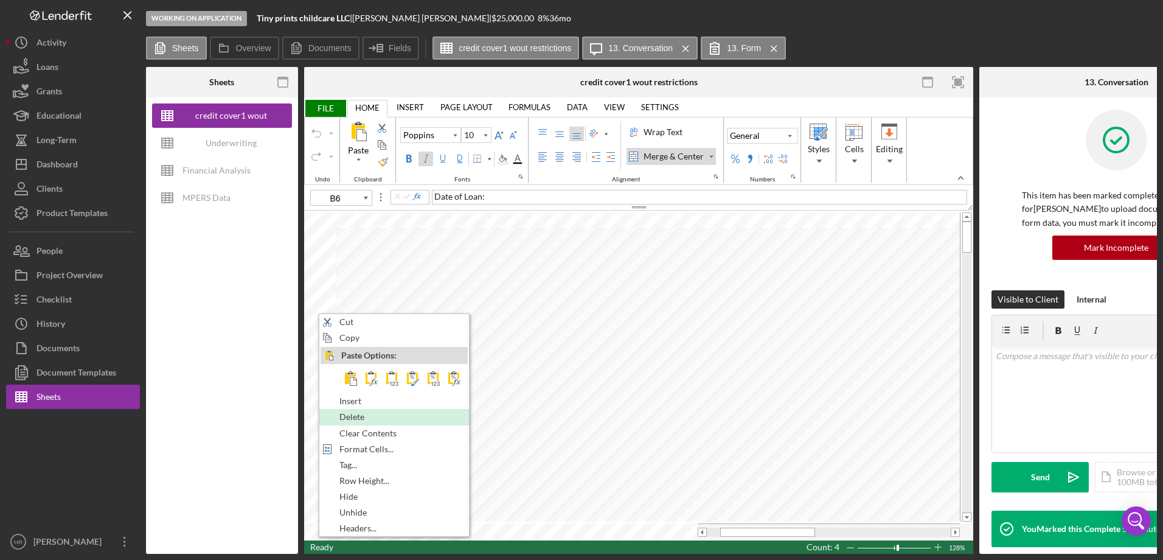
click at [346, 412] on span "Delete" at bounding box center [358, 417] width 39 height 10
click at [361, 414] on span "Delete" at bounding box center [369, 417] width 39 height 10
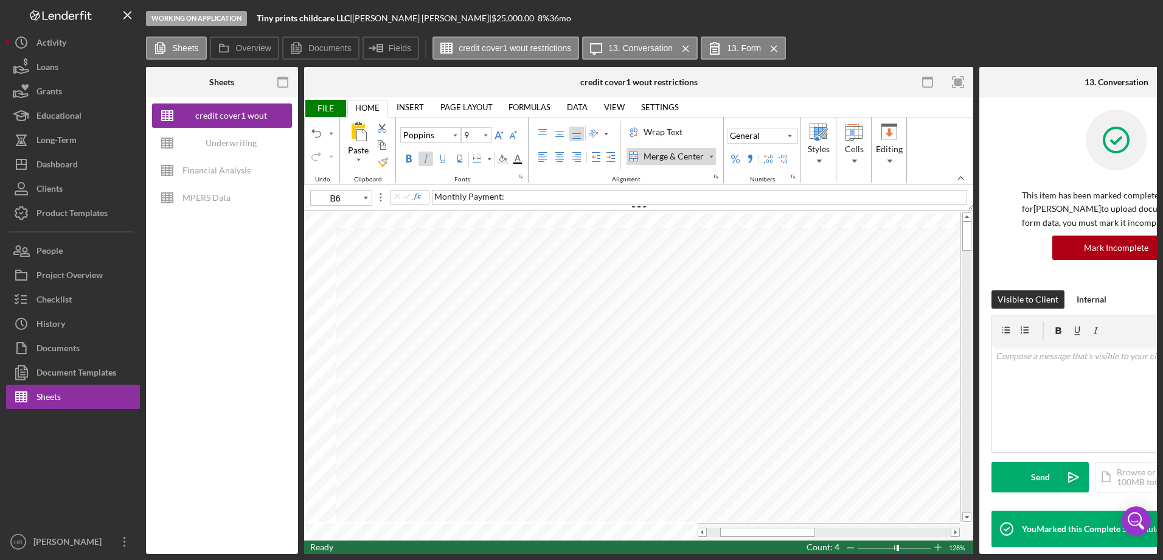
type input "10"
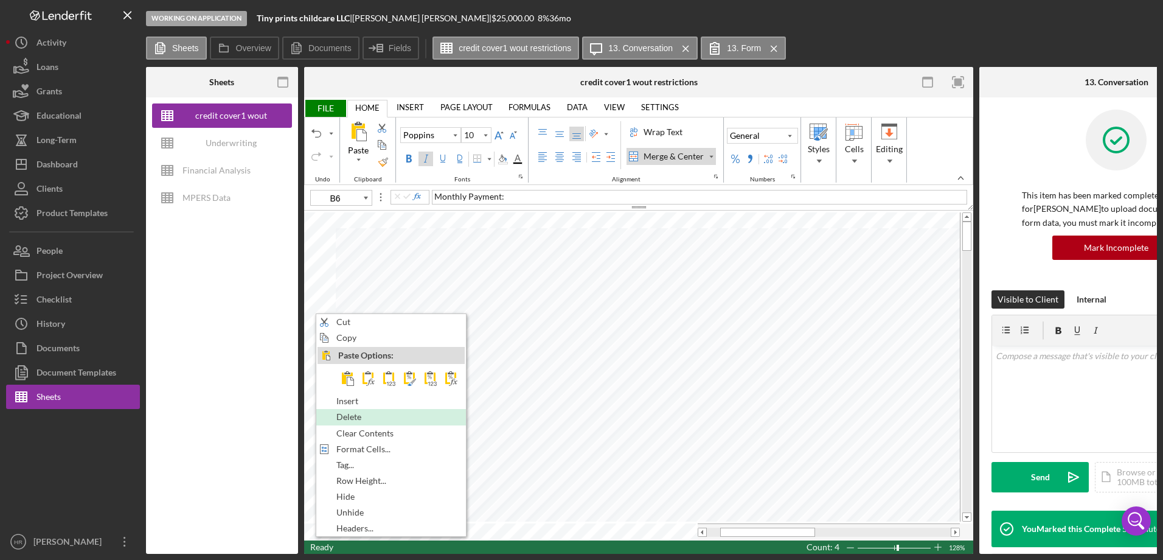
click at [361, 414] on span "Delete" at bounding box center [355, 417] width 39 height 10
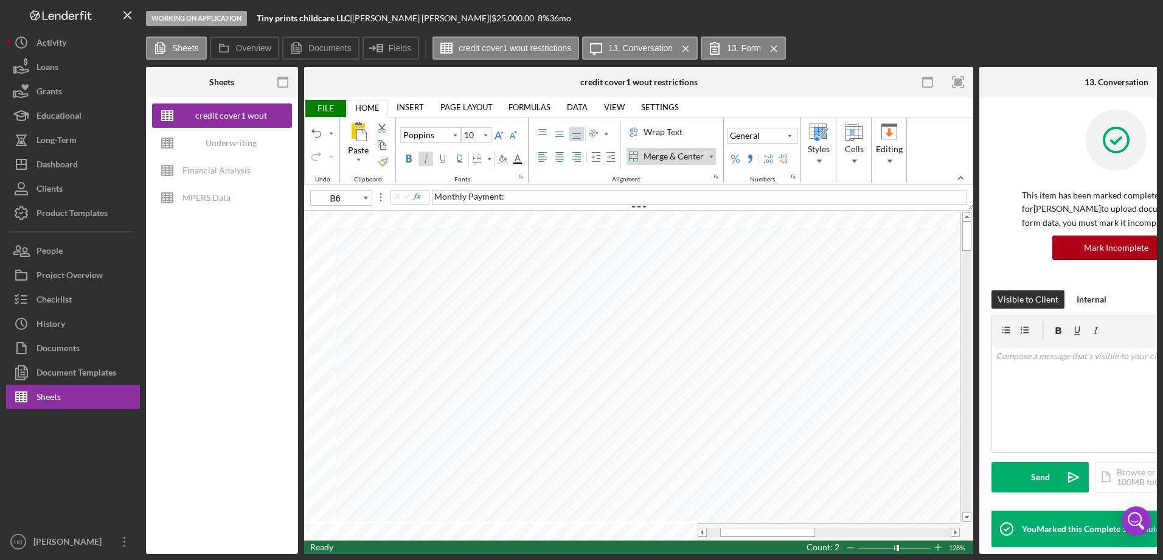
type input "F5"
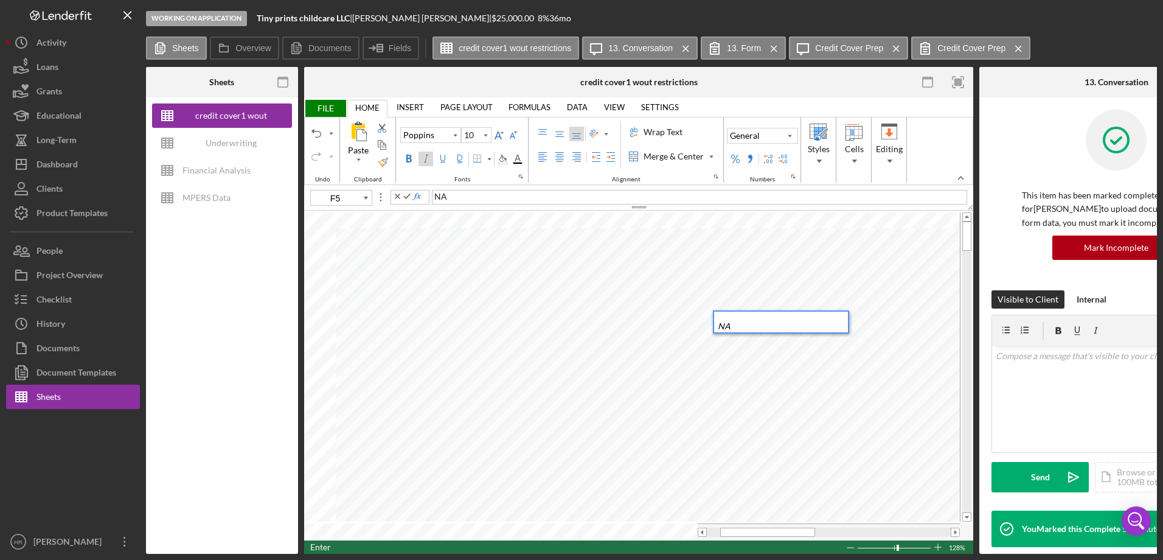
type input "11"
type input "H5"
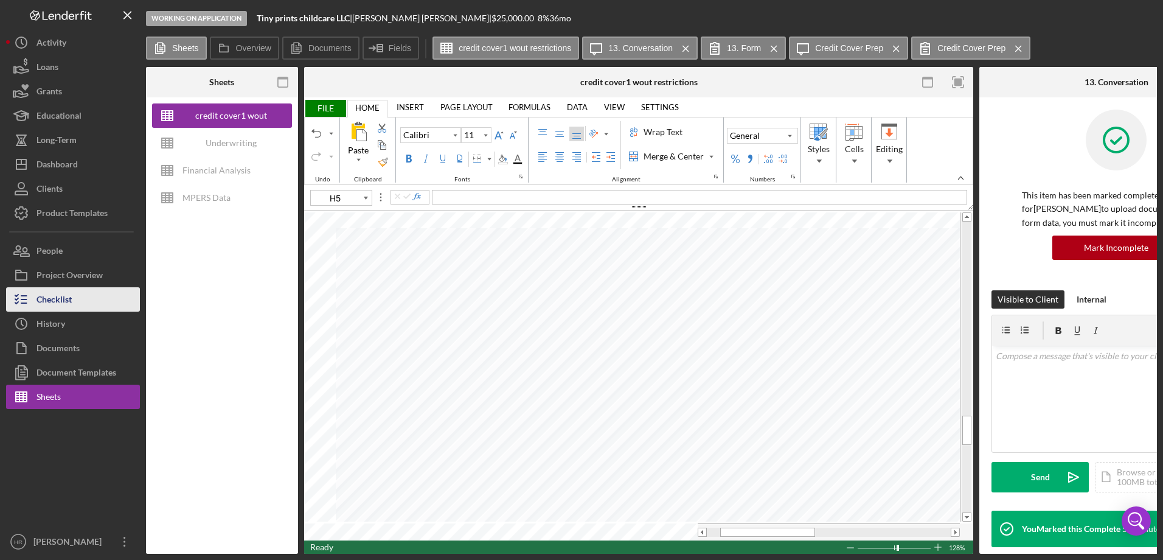
click at [64, 308] on div "Checklist" at bounding box center [53, 300] width 35 height 27
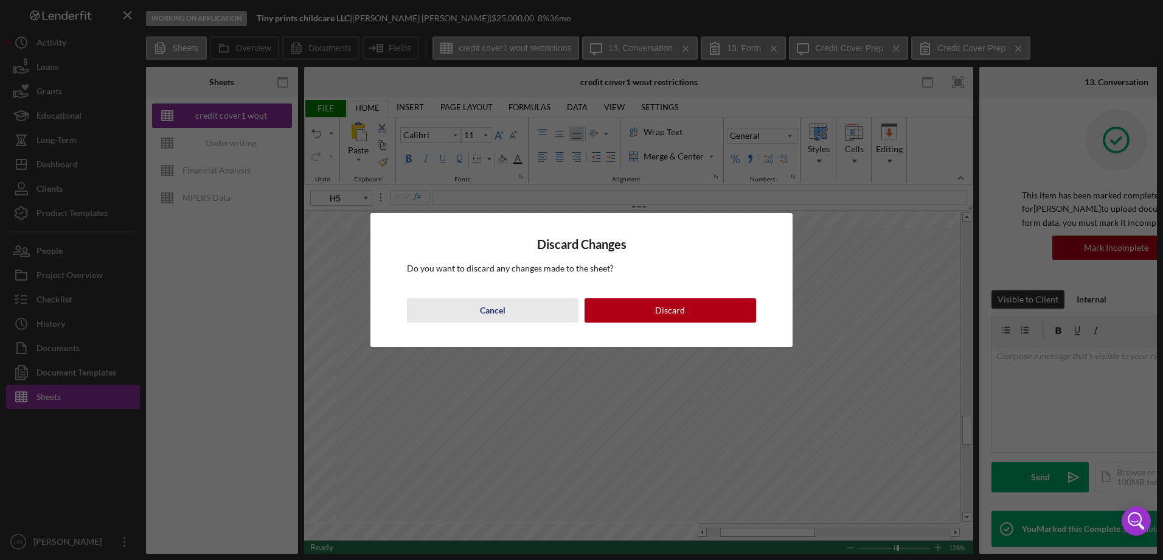
click at [512, 310] on button "Cancel" at bounding box center [493, 310] width 172 height 24
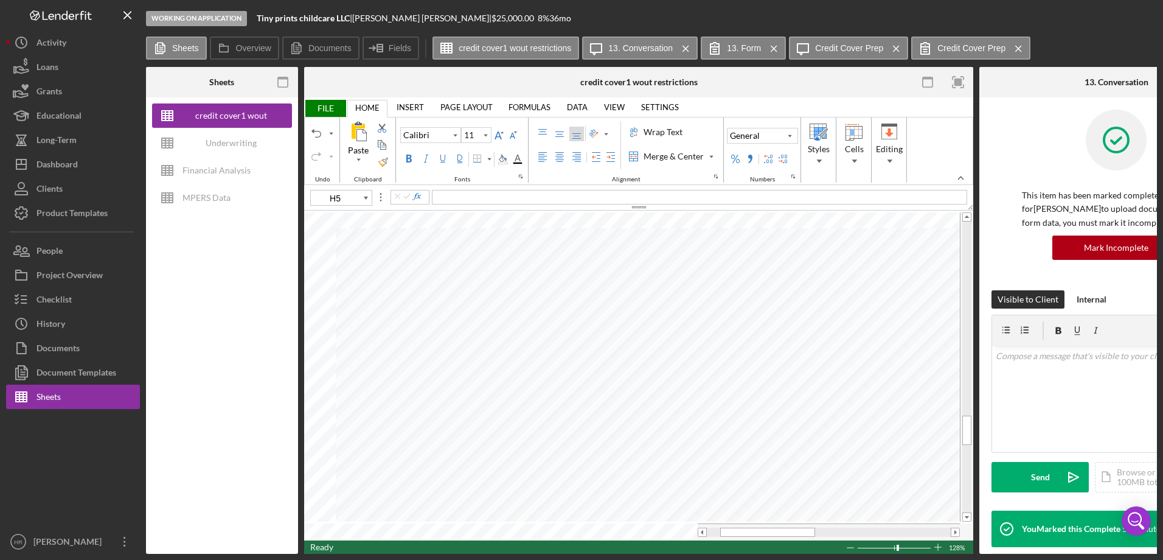
click at [322, 113] on span "FILE" at bounding box center [325, 108] width 42 height 17
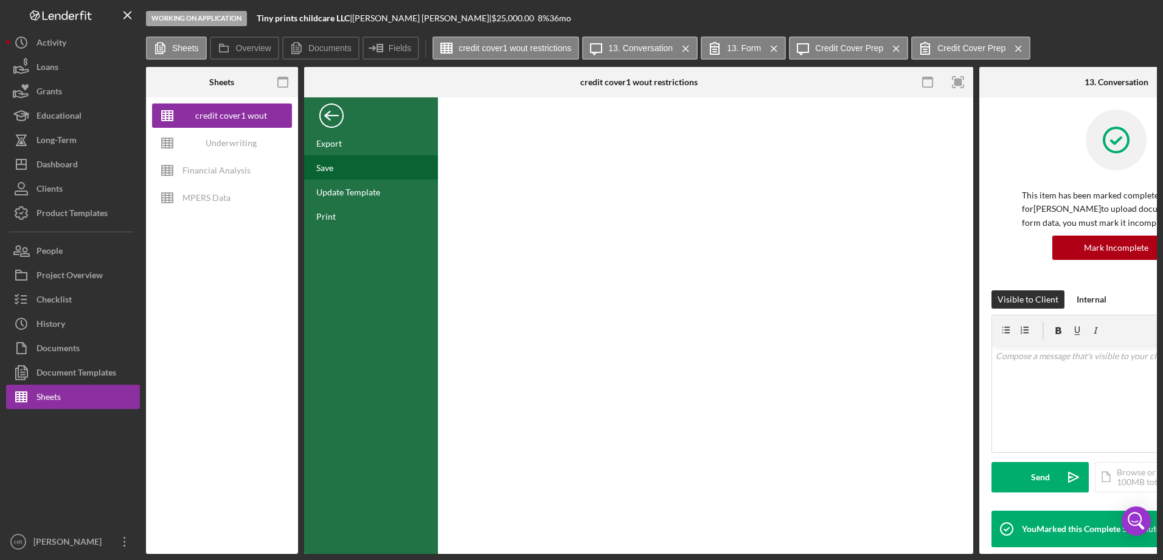
click at [332, 163] on div "Save" at bounding box center [324, 167] width 17 height 10
click at [49, 292] on div "Checklist" at bounding box center [53, 300] width 35 height 27
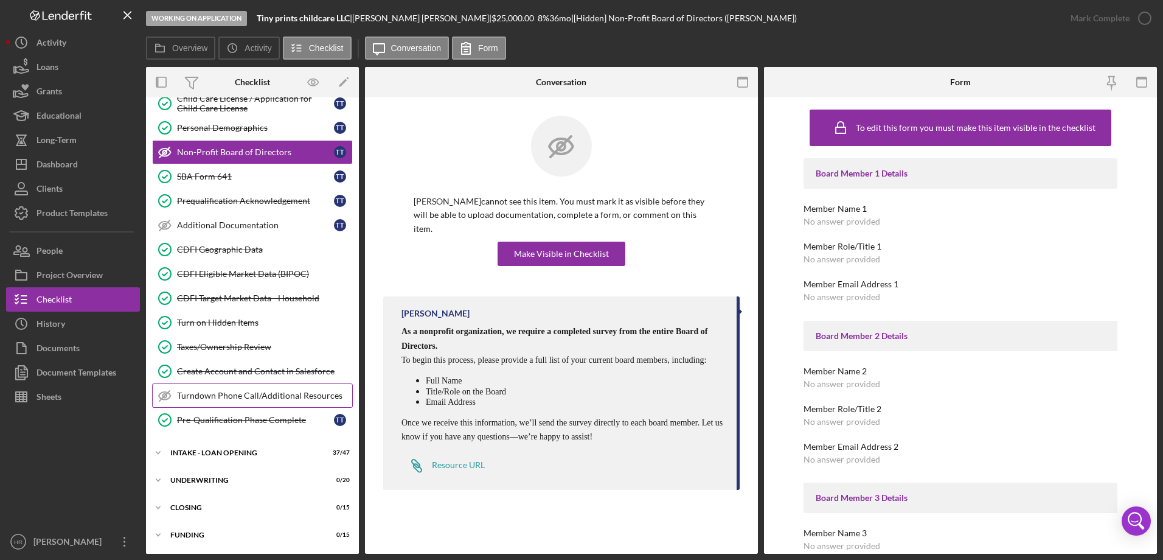
scroll to position [210, 0]
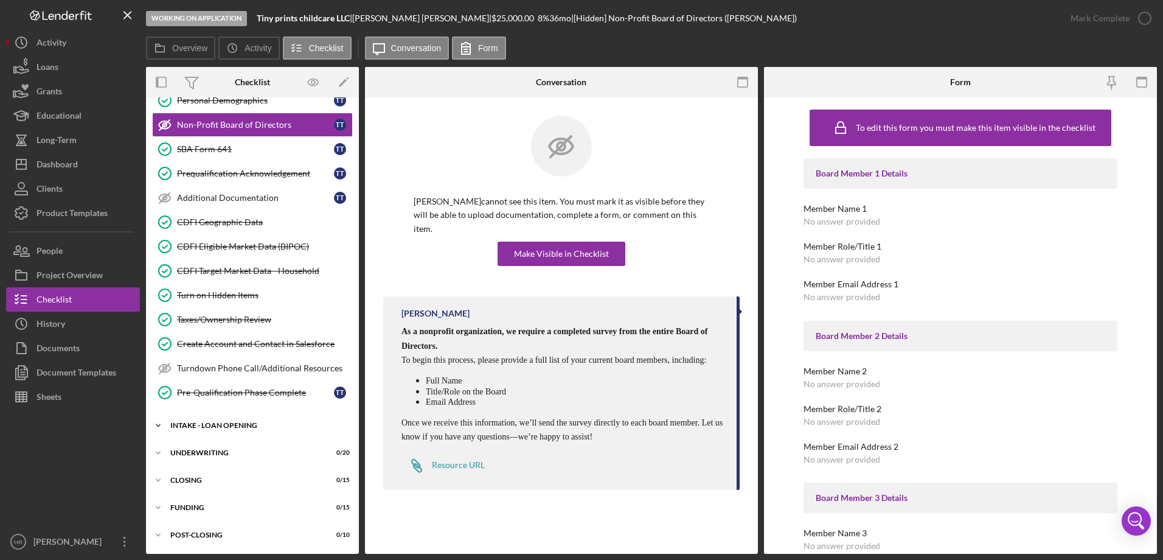
click at [228, 426] on div "INTAKE - LOAN OPENING" at bounding box center [256, 425] width 173 height 7
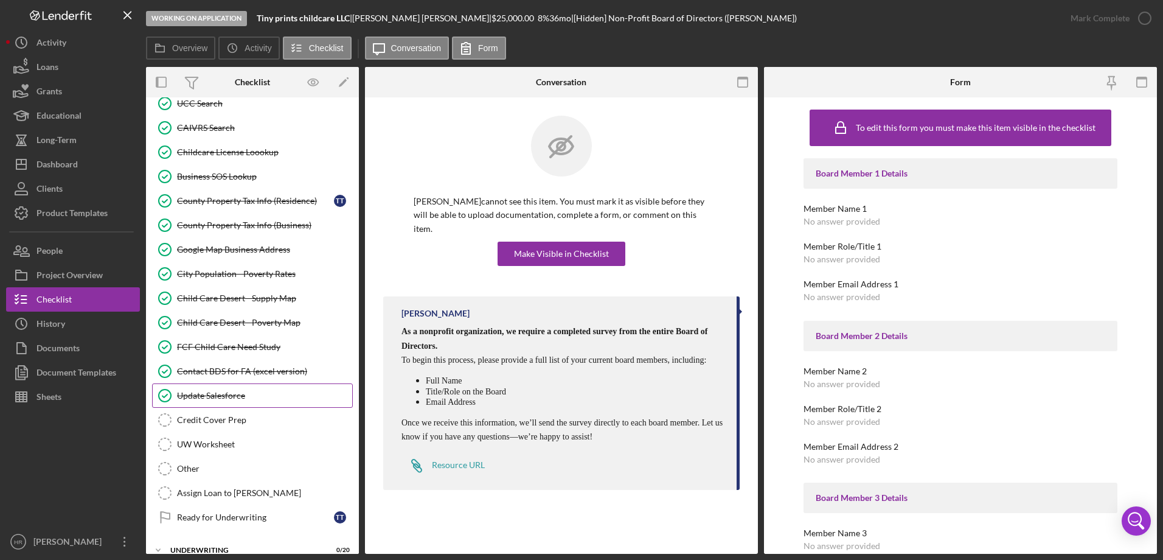
scroll to position [1361, 0]
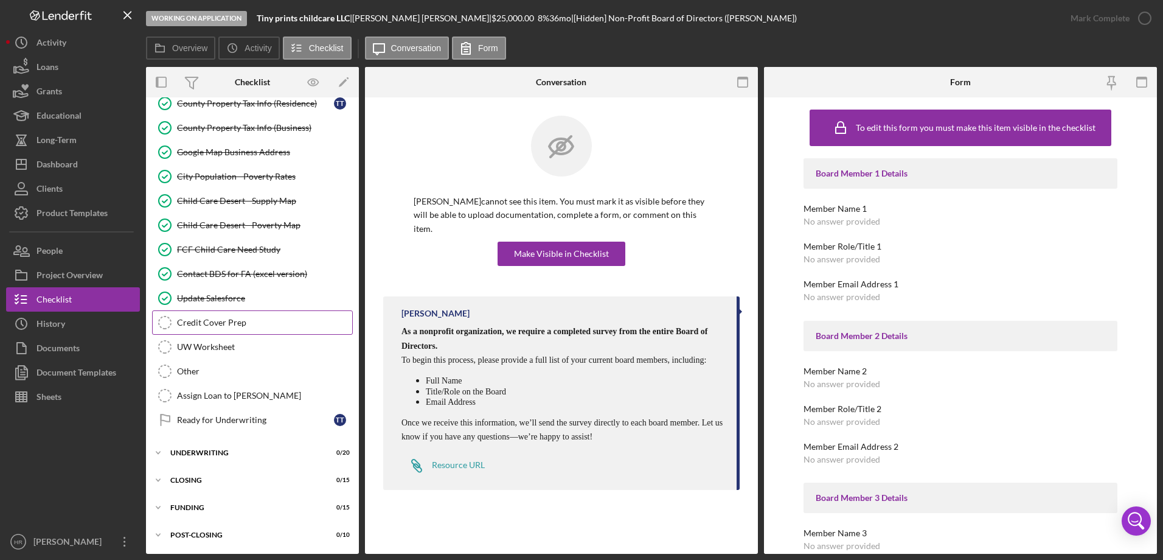
click at [222, 327] on div "Credit Cover Prep" at bounding box center [264, 323] width 175 height 10
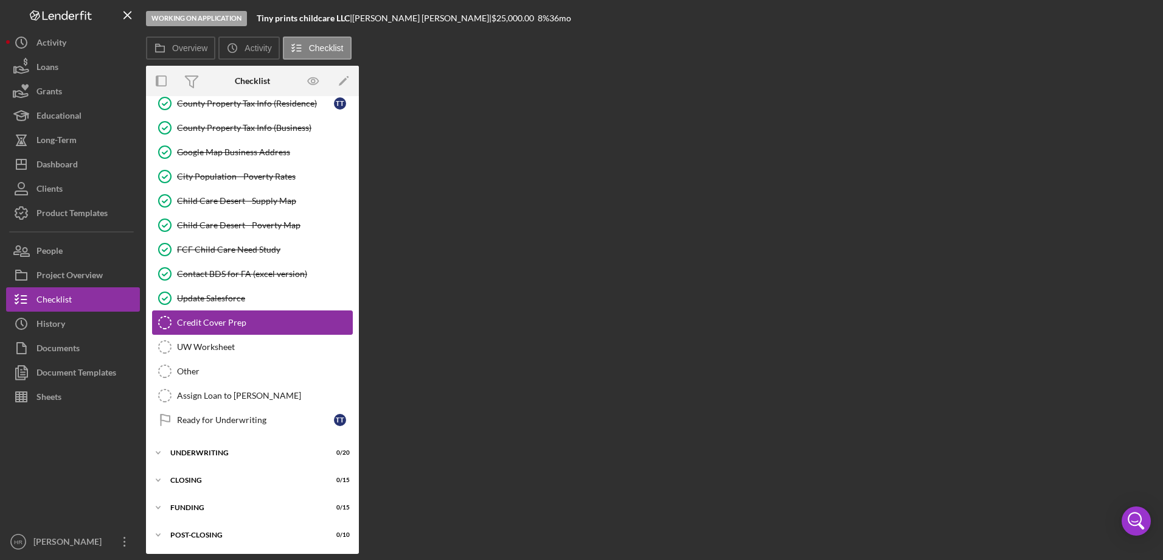
scroll to position [1361, 0]
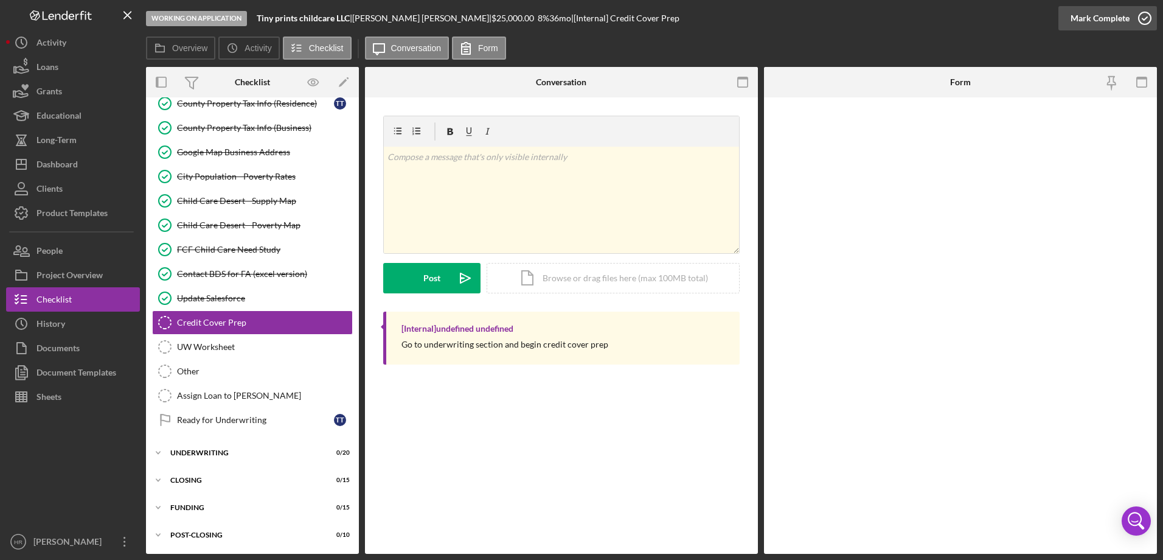
click at [1144, 18] on icon "button" at bounding box center [1145, 18] width 30 height 30
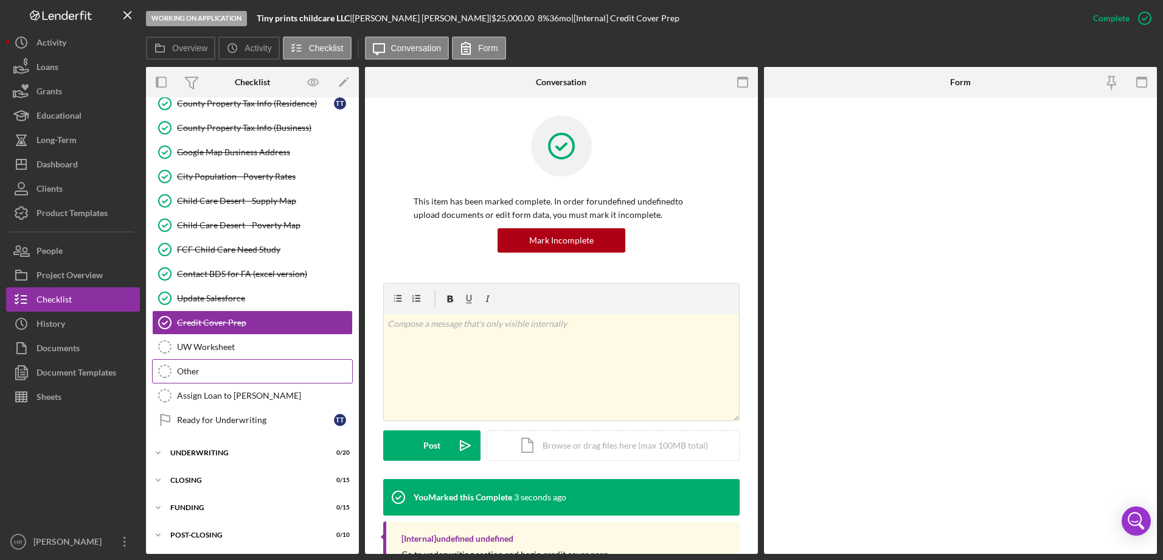
click at [193, 367] on div "Other" at bounding box center [264, 371] width 175 height 10
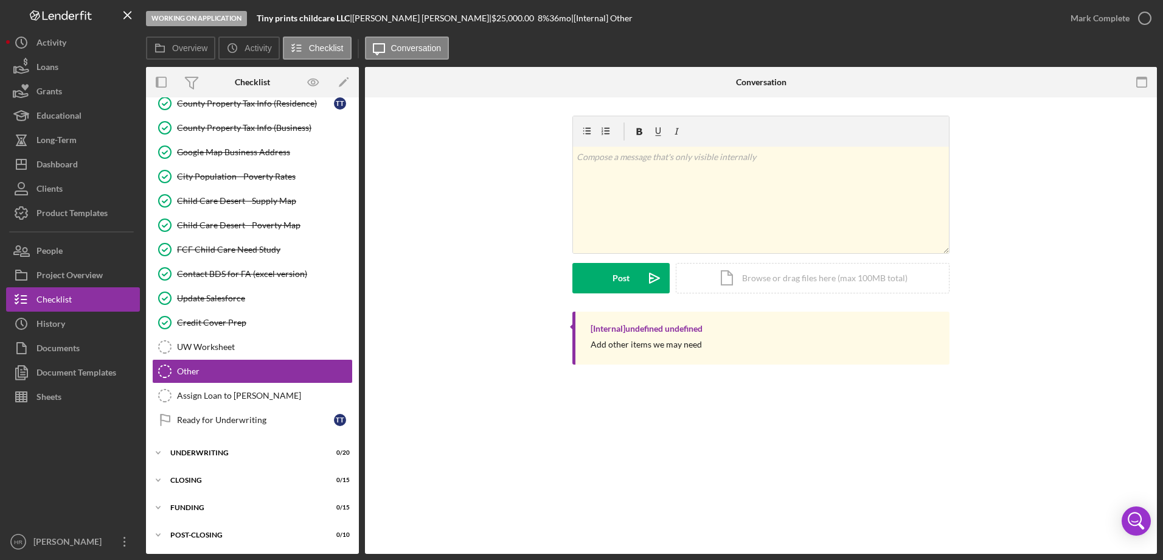
scroll to position [1361, 0]
click at [1142, 16] on icon "button" at bounding box center [1145, 18] width 30 height 30
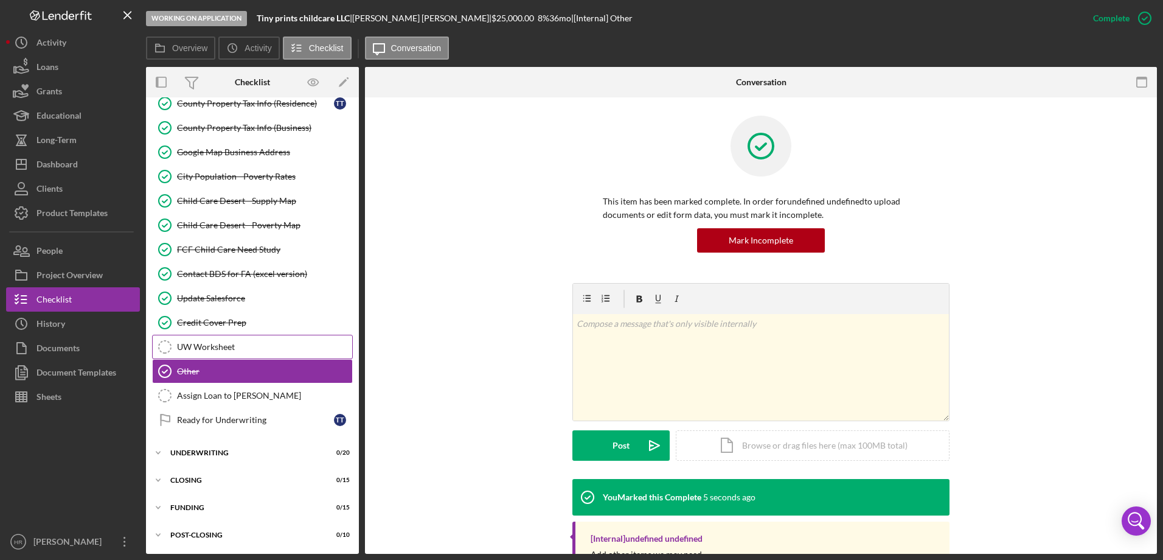
click at [186, 339] on link "UW Worksheet UW Worksheet" at bounding box center [252, 347] width 201 height 24
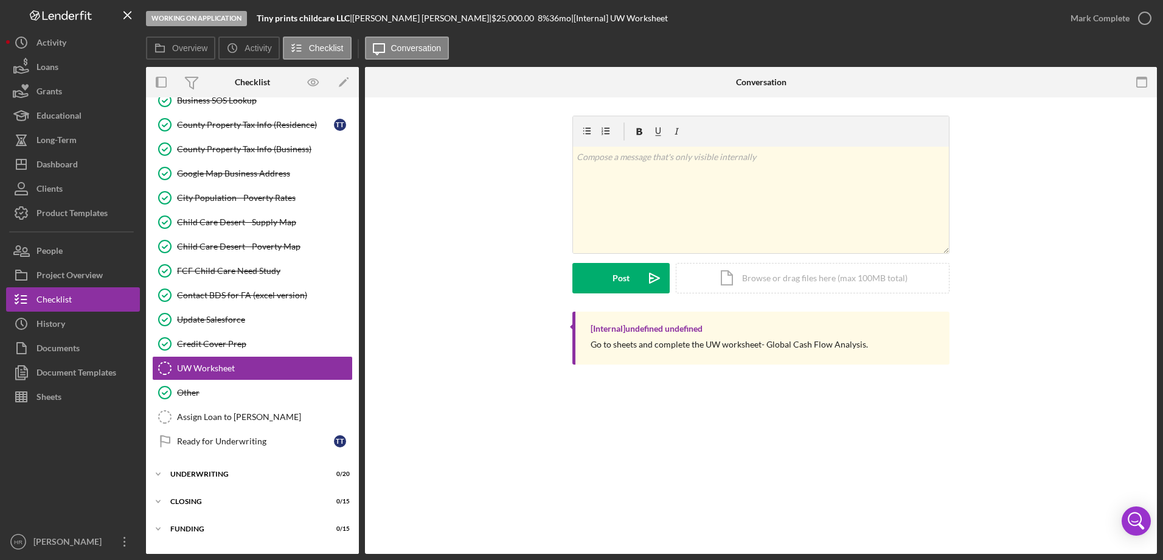
scroll to position [1361, 0]
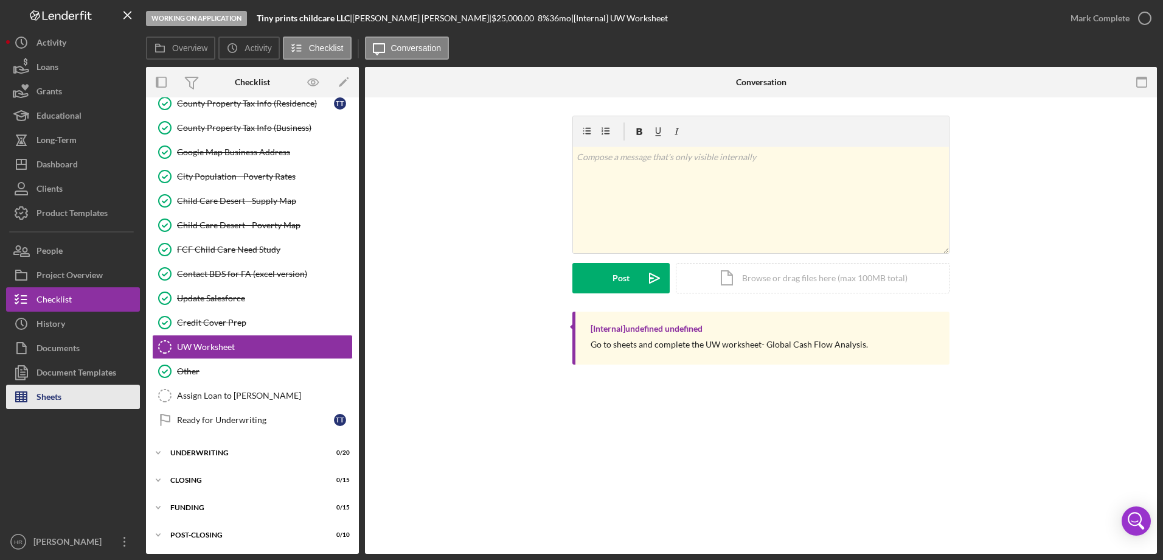
click at [53, 394] on div "Sheets" at bounding box center [48, 397] width 25 height 27
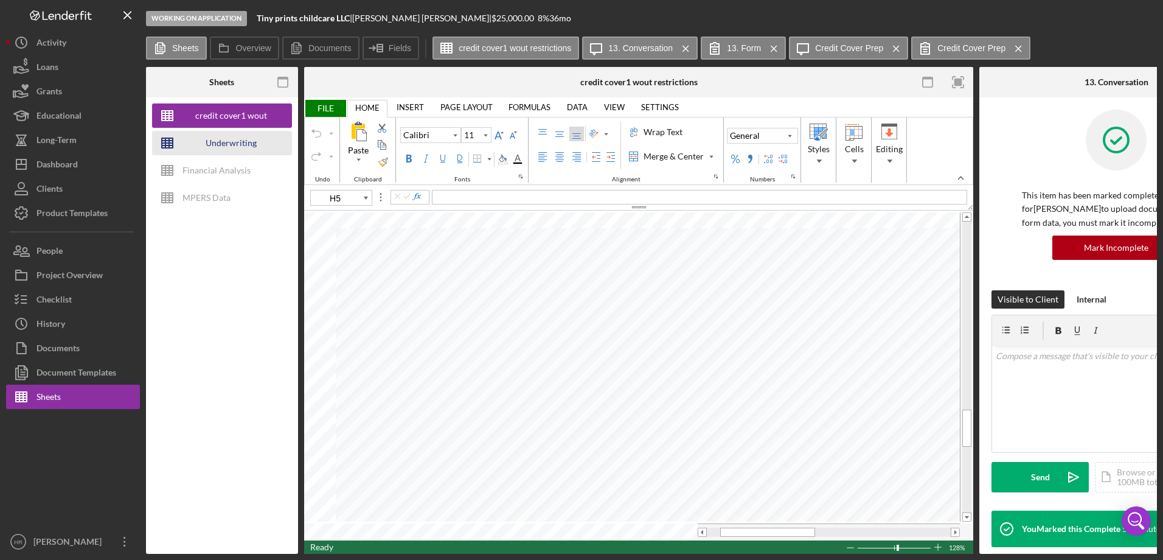
click at [213, 139] on div "Underwriting Worksheets - Template 2022" at bounding box center [230, 143] width 97 height 24
type input "10"
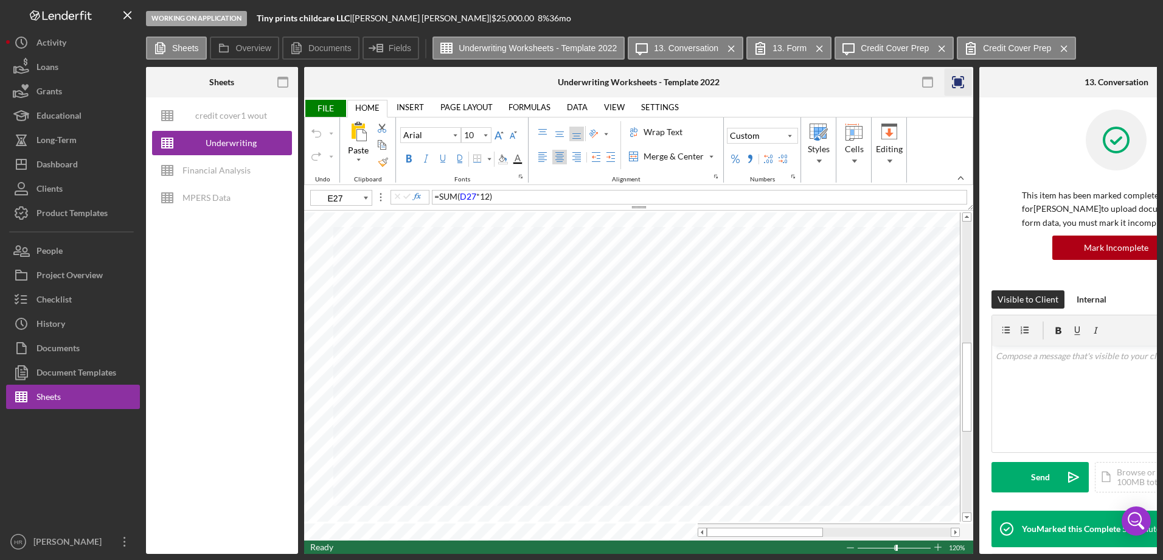
click at [961, 83] on rect "button" at bounding box center [958, 82] width 8 height 8
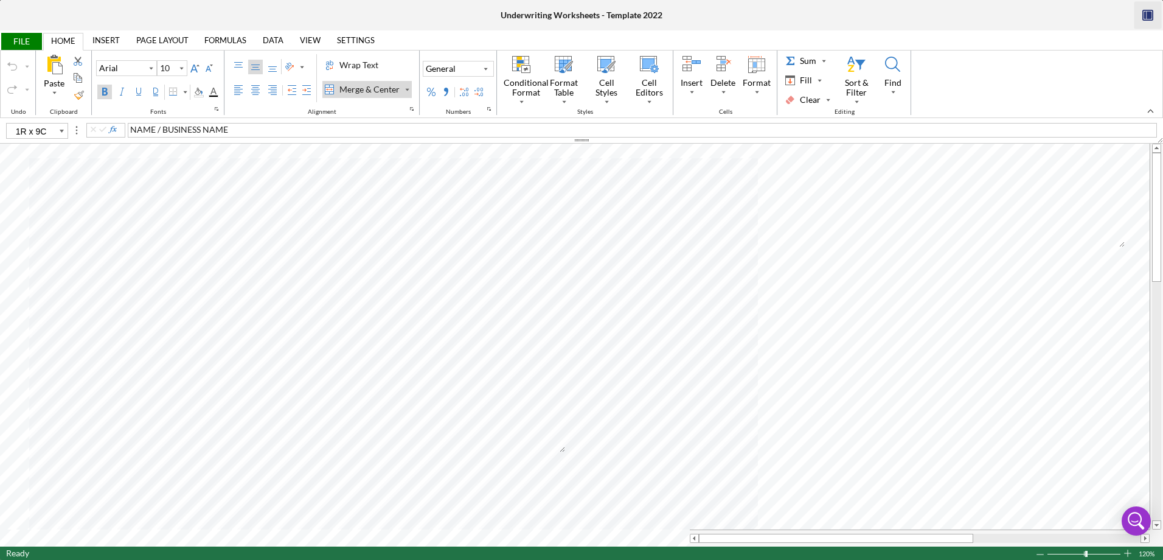
type input "A2"
type input "B3"
type input "D3"
type input "D16"
type input "B16"
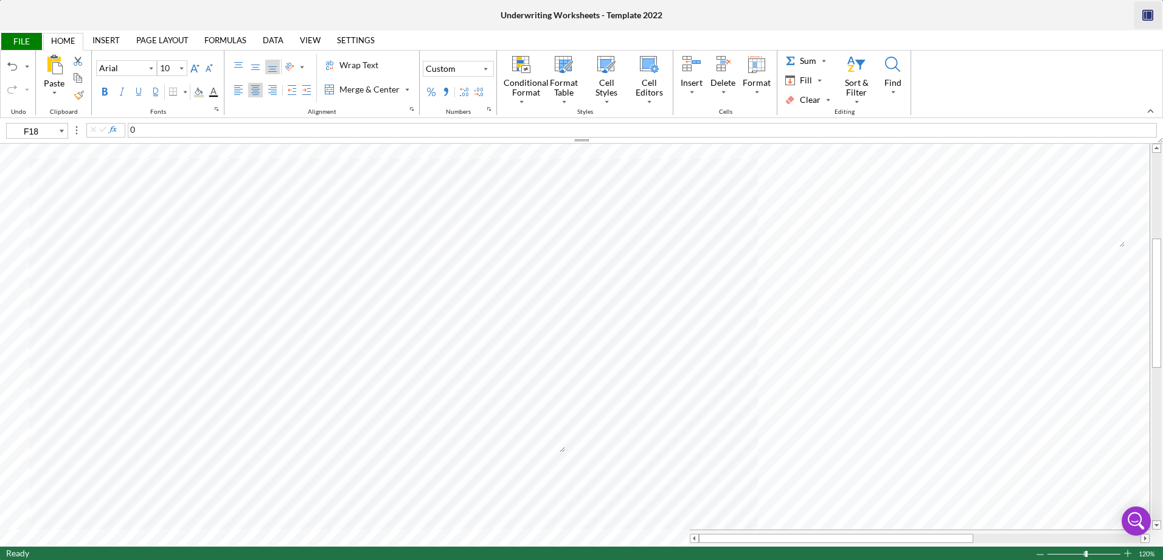
type input "D36"
type input "F7"
type input "E6"
type input "F6"
type input "G8"
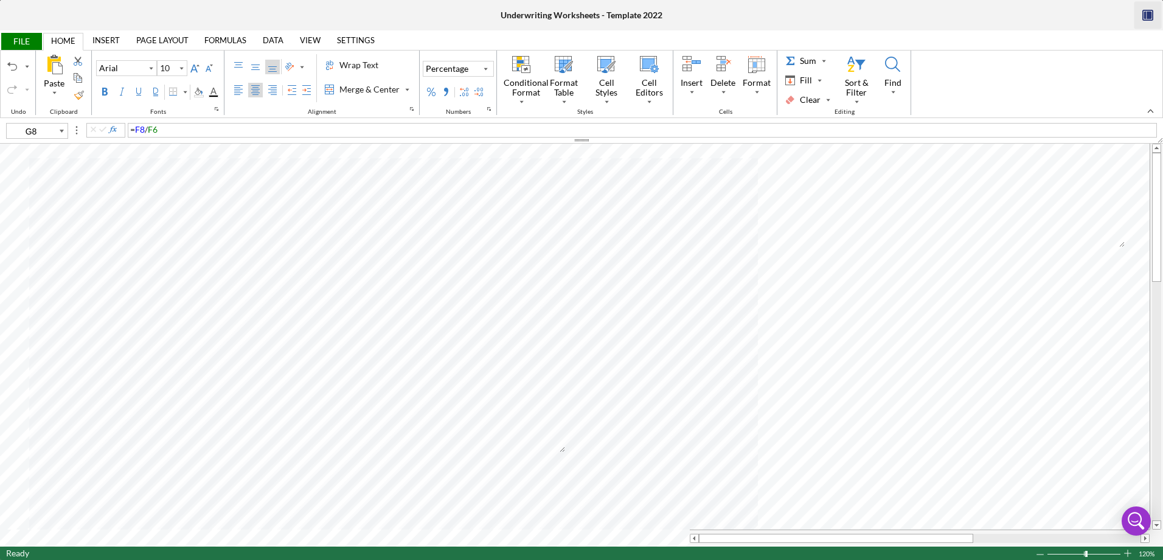
click at [28, 40] on span "FILE" at bounding box center [21, 41] width 42 height 17
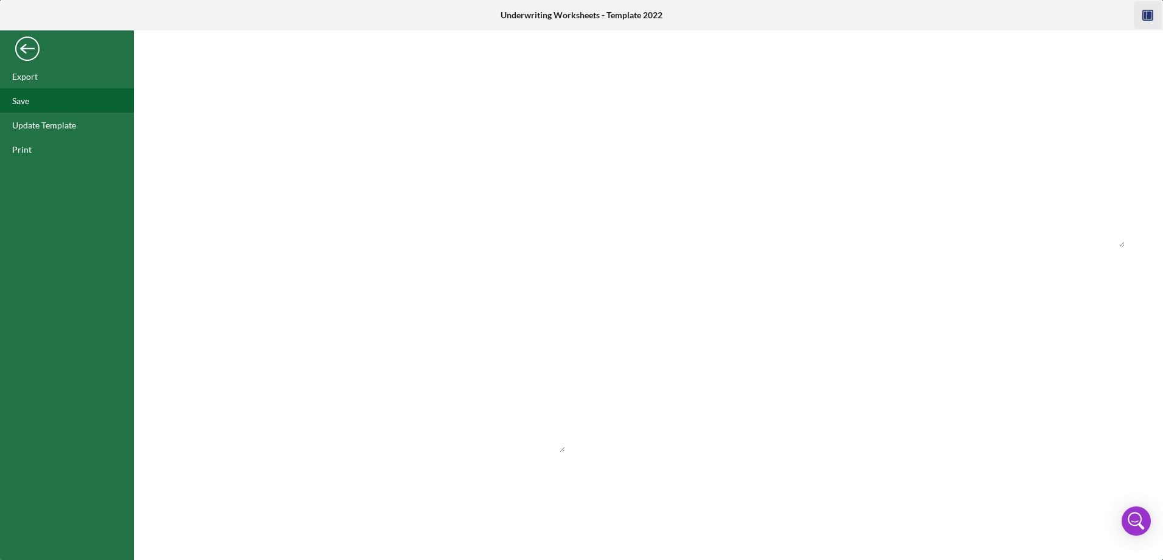
click at [27, 98] on div "Save" at bounding box center [20, 101] width 17 height 10
click at [29, 38] on div "Back" at bounding box center [27, 45] width 24 height 24
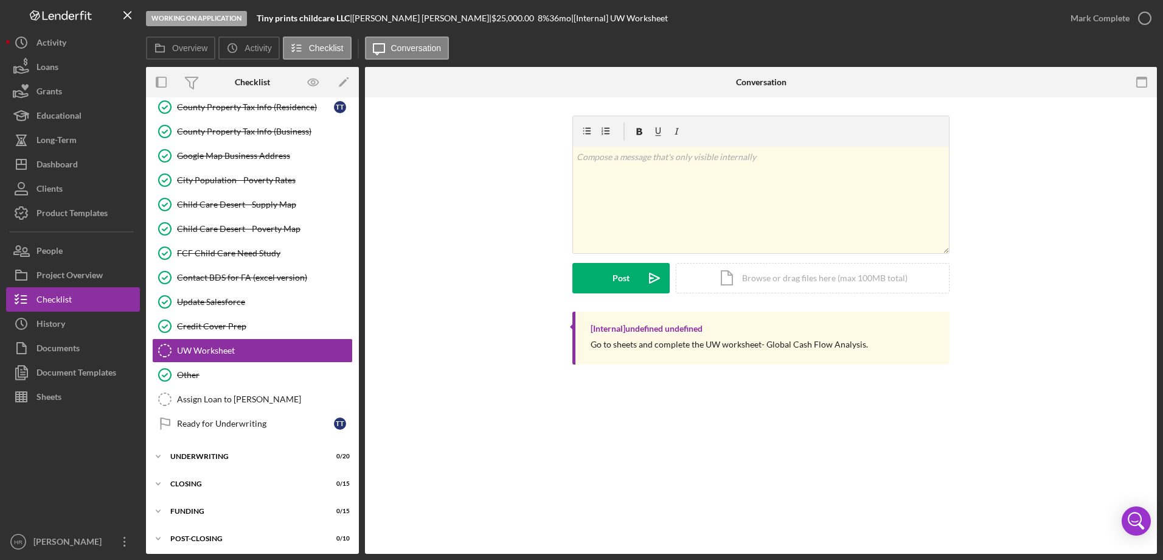
scroll to position [867, 0]
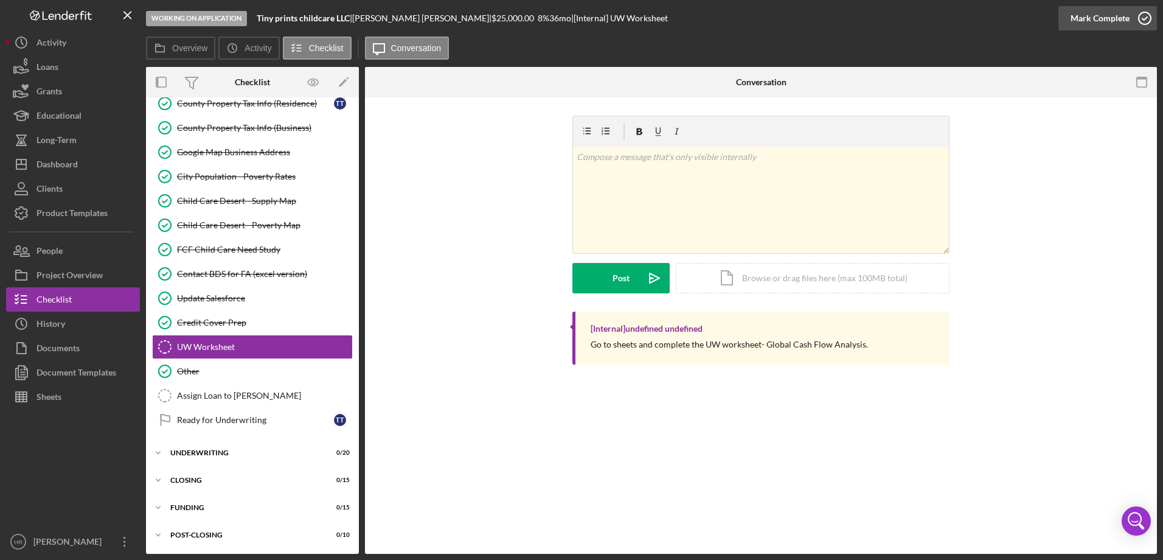
click at [1147, 14] on icon "button" at bounding box center [1145, 18] width 30 height 30
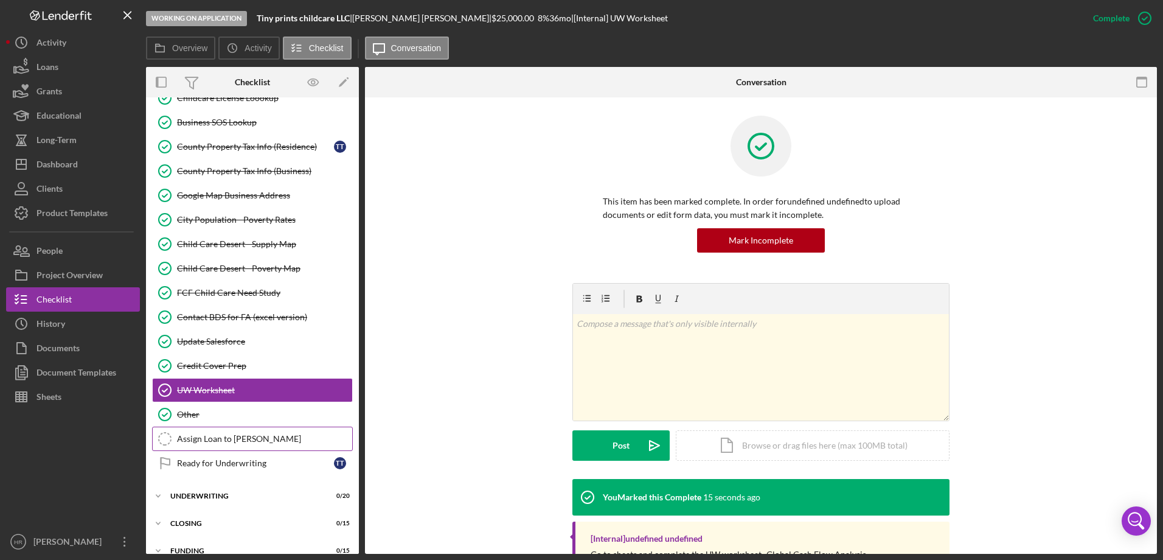
scroll to position [852, 0]
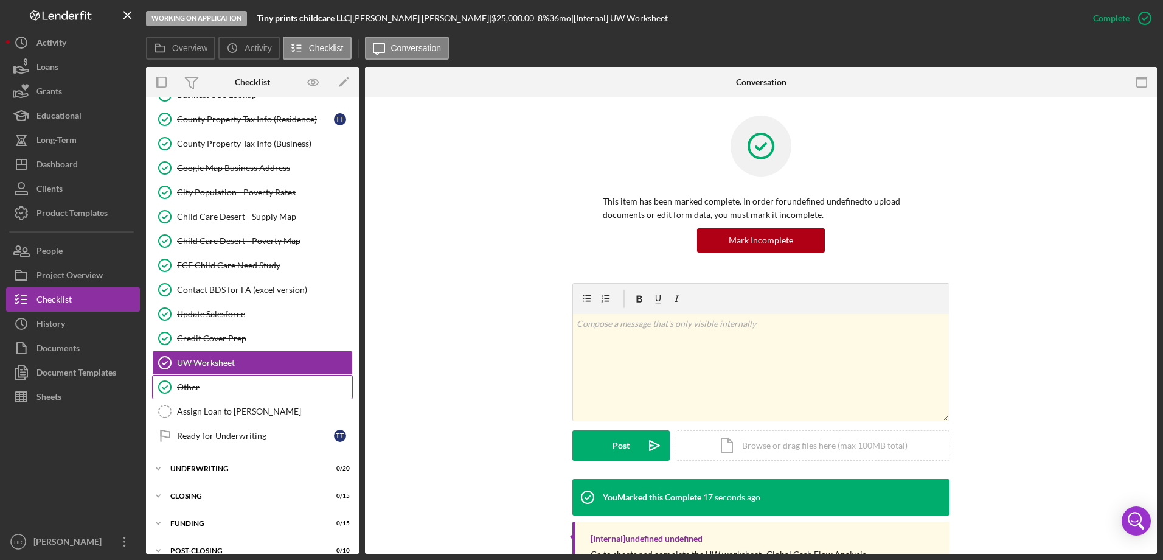
click at [201, 388] on div "Other" at bounding box center [264, 387] width 175 height 10
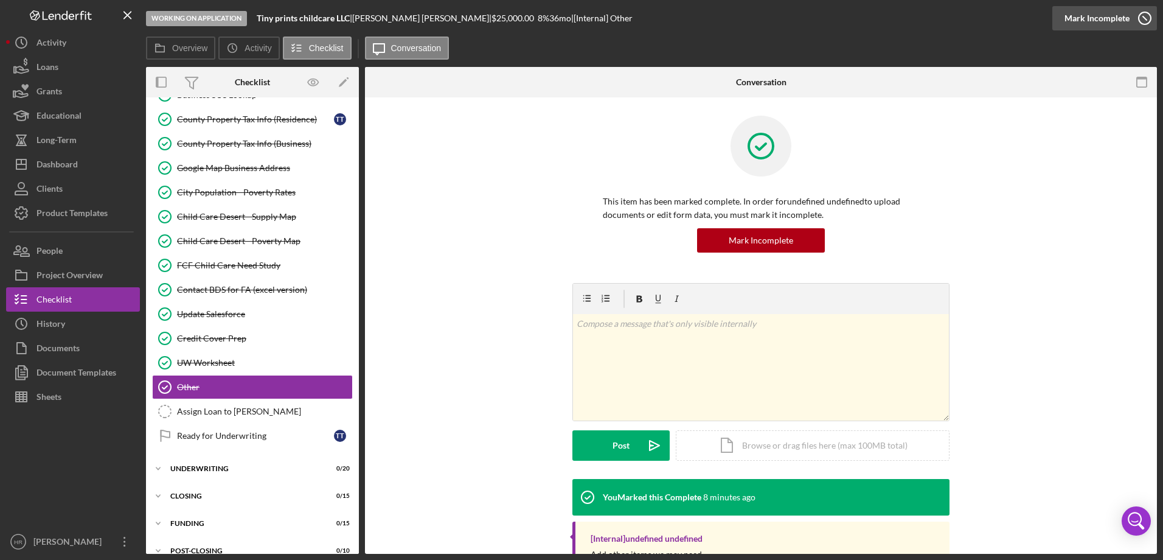
click at [1139, 23] on icon "button" at bounding box center [1145, 18] width 30 height 30
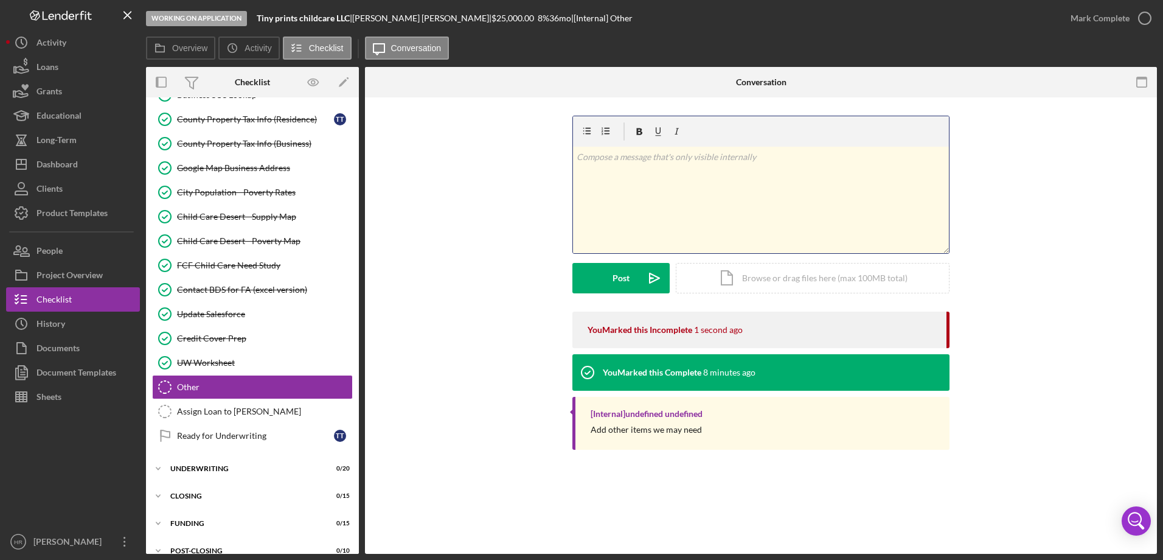
click at [661, 194] on div "v Color teal Color pink Remove color Add row above Add row below Add column bef…" at bounding box center [761, 200] width 376 height 106
click at [704, 154] on p "Move docs to sharepoint once I recieve her business plan" at bounding box center [761, 156] width 369 height 13
click at [705, 158] on p "Move docs to sharepoint once I recieve her business plan" at bounding box center [761, 156] width 369 height 13
drag, startPoint x: 705, startPoint y: 158, endPoint x: 686, endPoint y: 181, distance: 30.7
click at [685, 186] on div "v Color teal Color pink Remove color Add row above Add row below Add column bef…" at bounding box center [761, 200] width 376 height 106
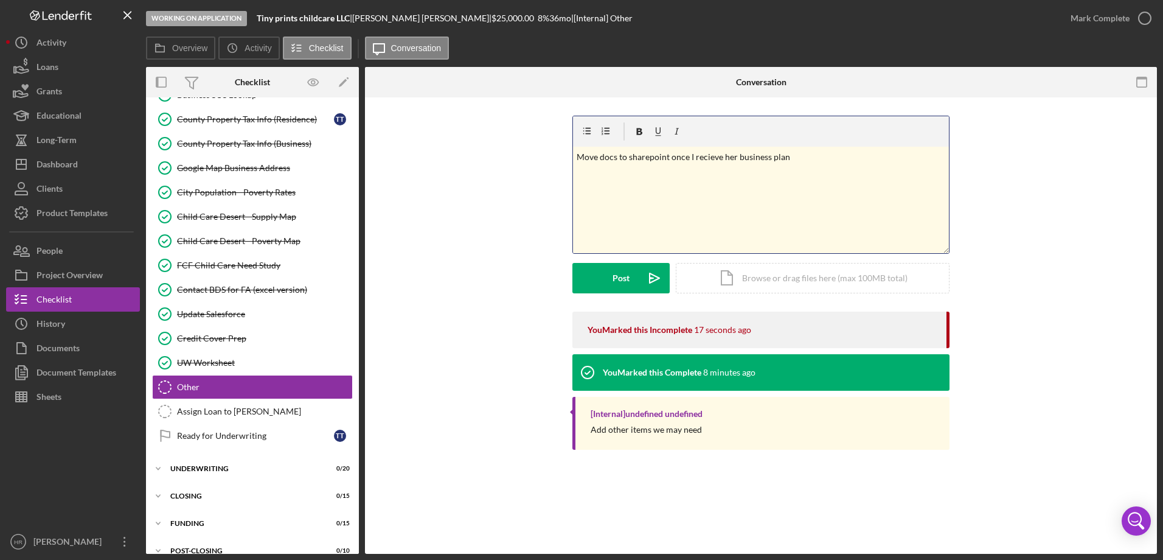
drag, startPoint x: 657, startPoint y: 169, endPoint x: 709, endPoint y: 161, distance: 52.9
click at [658, 169] on div "v Color teal Color pink Remove color Add row above Add row below Add column bef…" at bounding box center [761, 200] width 376 height 106
click at [788, 157] on p "Move docs to sharepoint once I recieve her business plan" at bounding box center [761, 156] width 369 height 13
click at [648, 163] on p "Move docs to sharepoint once I receive her business plan" at bounding box center [761, 156] width 369 height 13
click at [693, 156] on p "Move docs to sharepoint once I receive her business plan" at bounding box center [761, 156] width 369 height 13
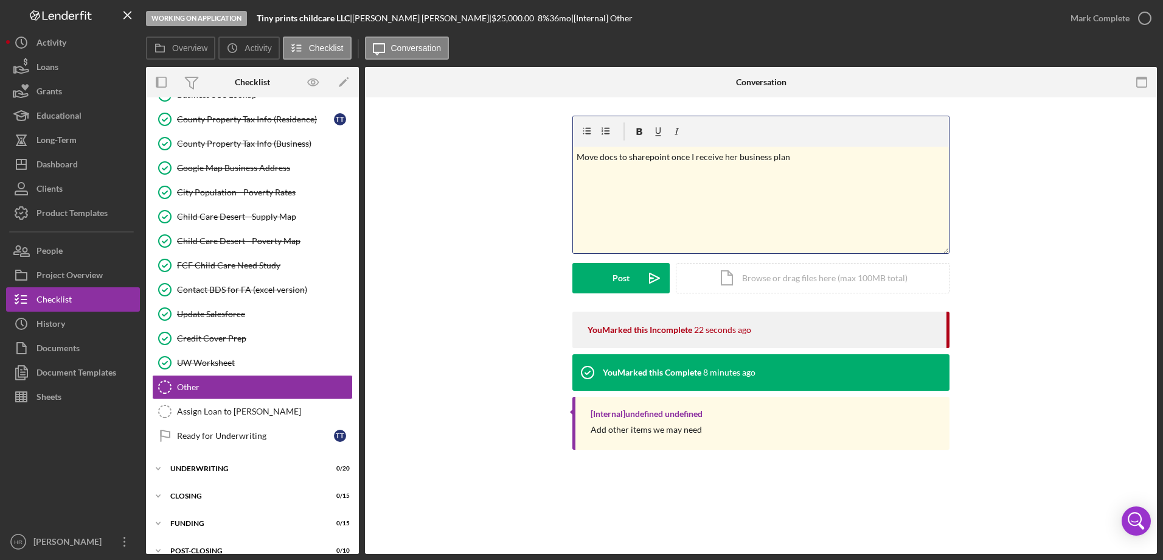
click at [784, 157] on p "Move docs to sharepoint once I receive her business plan" at bounding box center [761, 156] width 369 height 13
click at [788, 157] on p "Move docs to sharepoint once I receive her business plan" at bounding box center [761, 156] width 369 height 13
click at [606, 283] on button "Post Icon/icon-invite-send" at bounding box center [620, 278] width 97 height 30
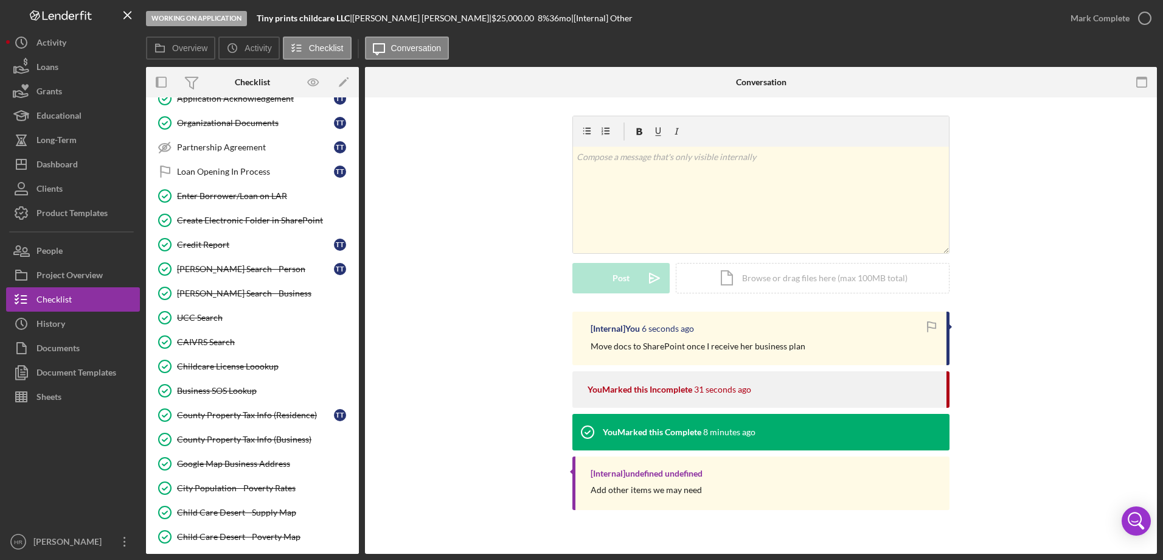
scroll to position [669, 0]
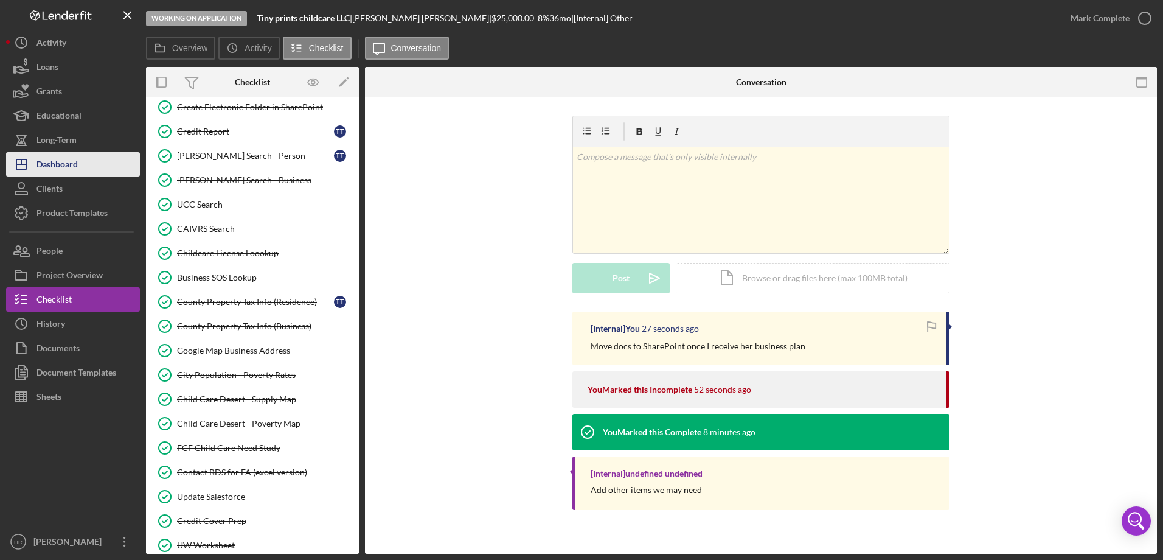
click at [76, 170] on div "Dashboard" at bounding box center [56, 165] width 41 height 27
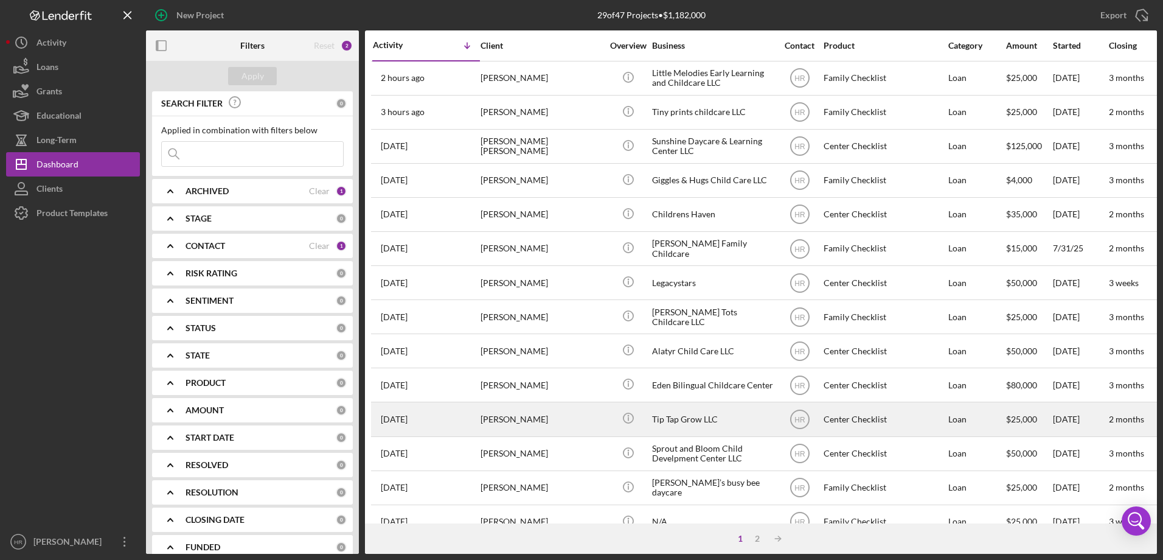
click at [688, 414] on div "Tip Tap Grow LLC" at bounding box center [713, 419] width 122 height 32
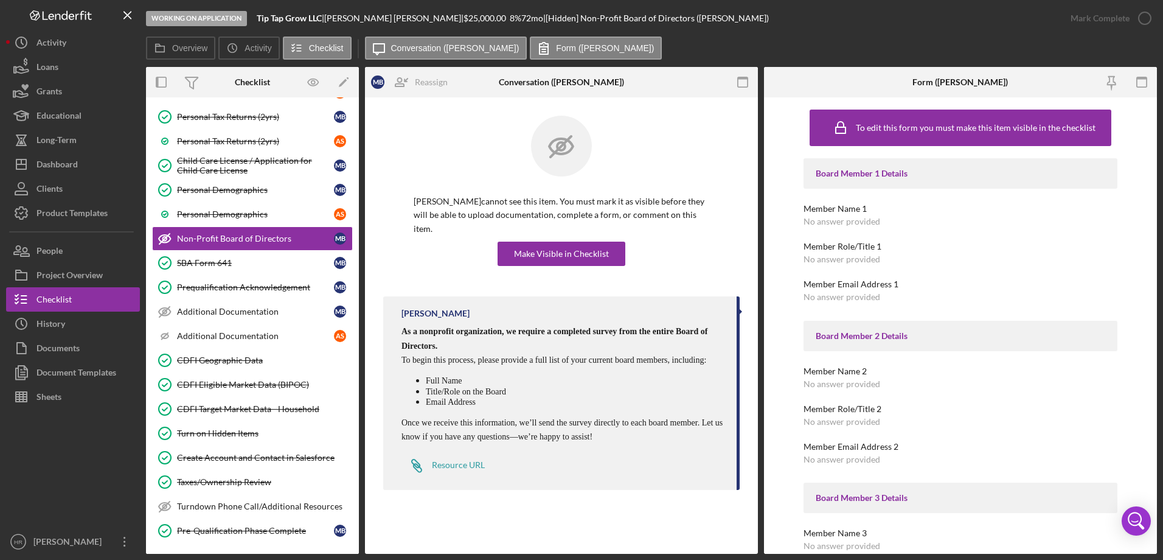
scroll to position [383, 0]
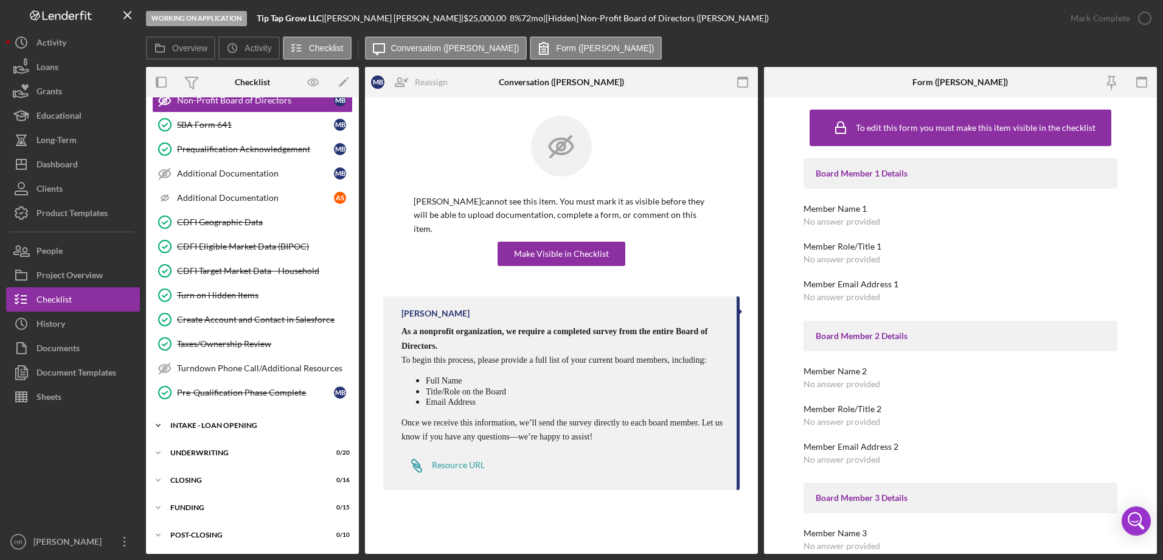
click at [236, 425] on div "INTAKE - LOAN OPENING" at bounding box center [256, 425] width 173 height 7
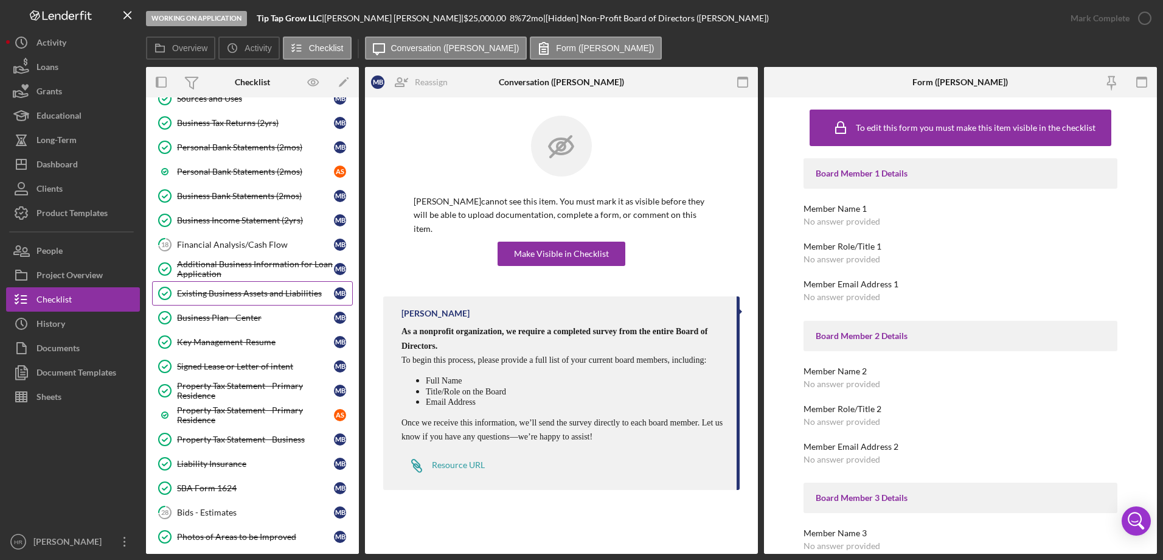
scroll to position [809, 0]
click at [236, 246] on div "Financial Analysis/Cash Flow" at bounding box center [255, 244] width 157 height 10
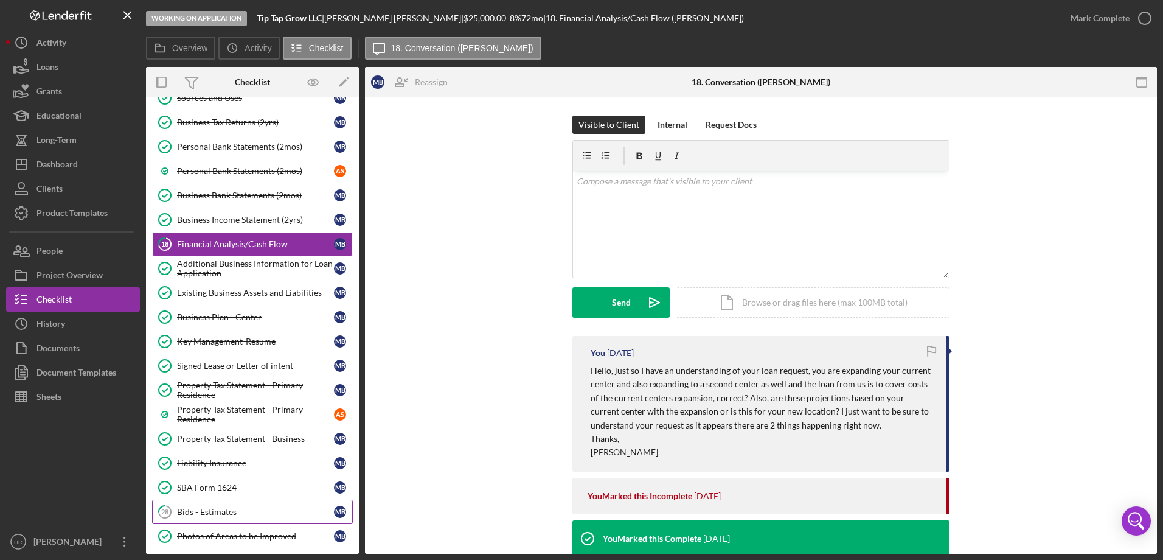
click at [203, 509] on div "Bids - Estimates" at bounding box center [255, 512] width 157 height 10
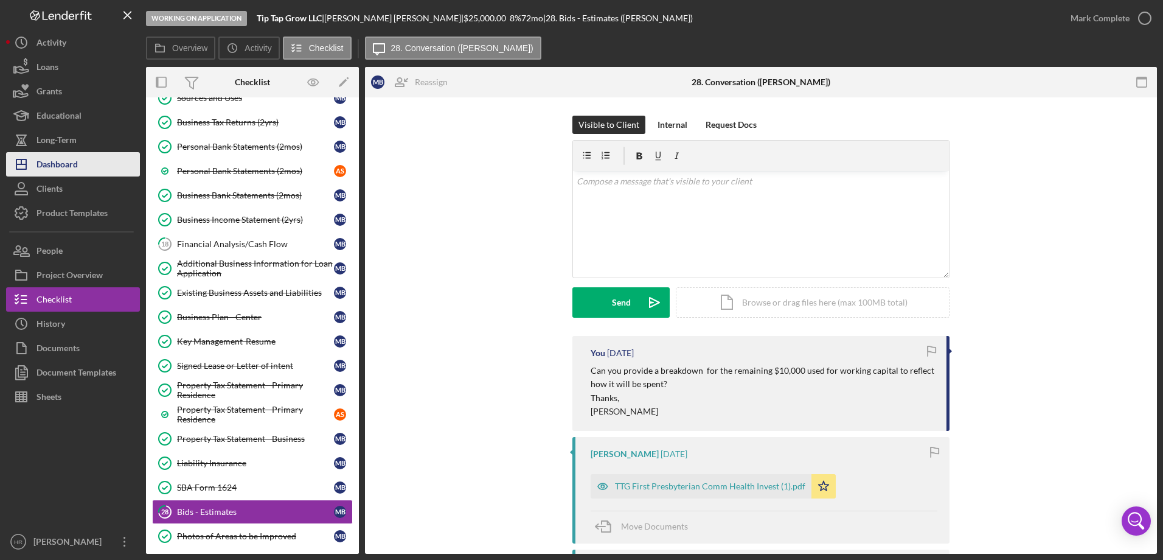
click at [88, 170] on button "Icon/Dashboard Dashboard" at bounding box center [73, 164] width 134 height 24
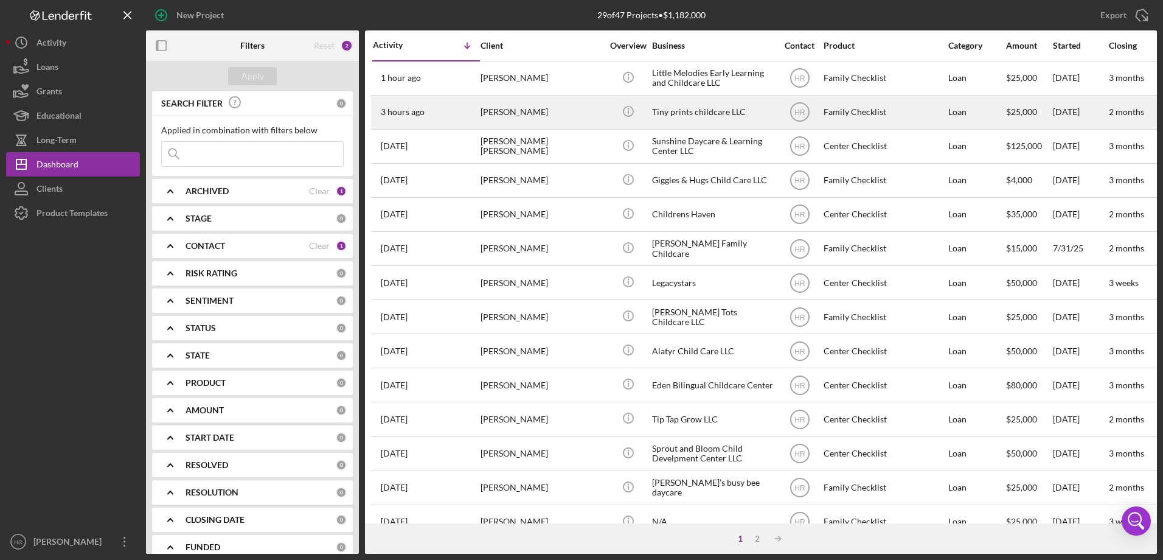
click at [538, 106] on div "[PERSON_NAME]" at bounding box center [542, 112] width 122 height 32
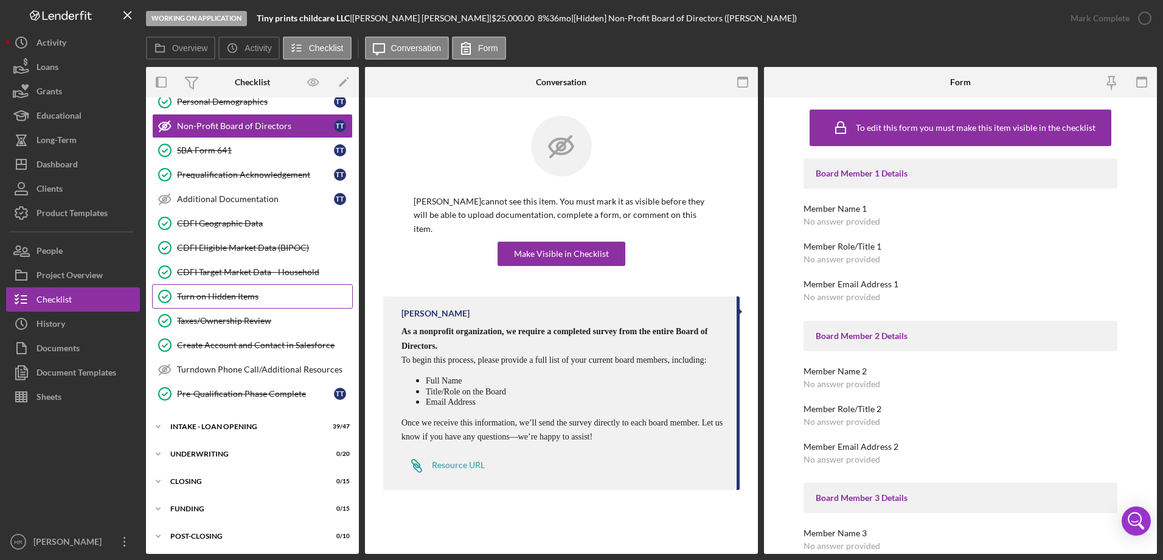
scroll to position [210, 0]
click at [238, 422] on div "INTAKE - LOAN OPENING" at bounding box center [256, 425] width 173 height 7
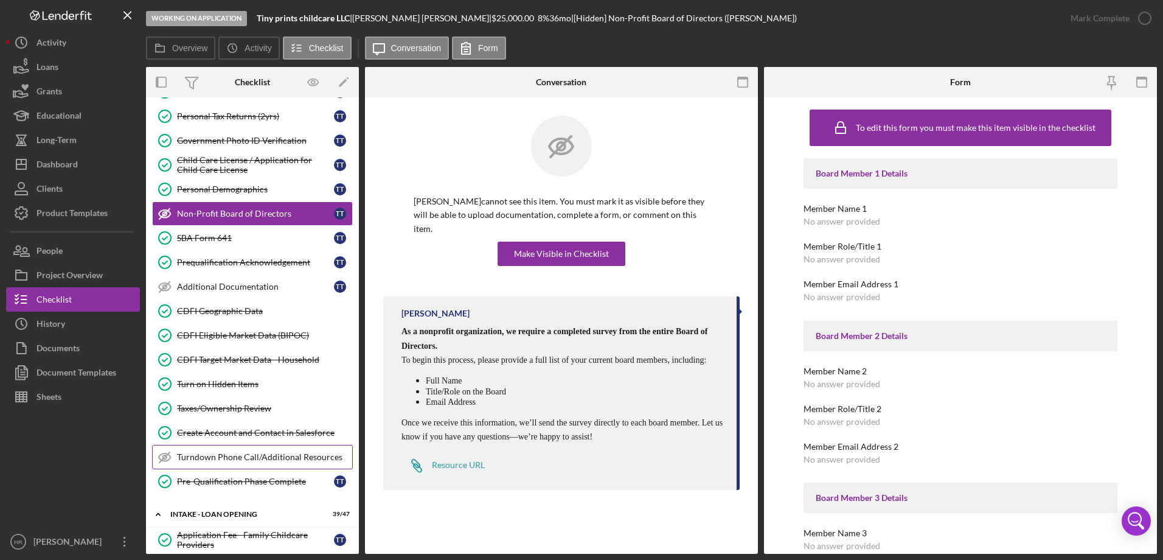
scroll to position [0, 0]
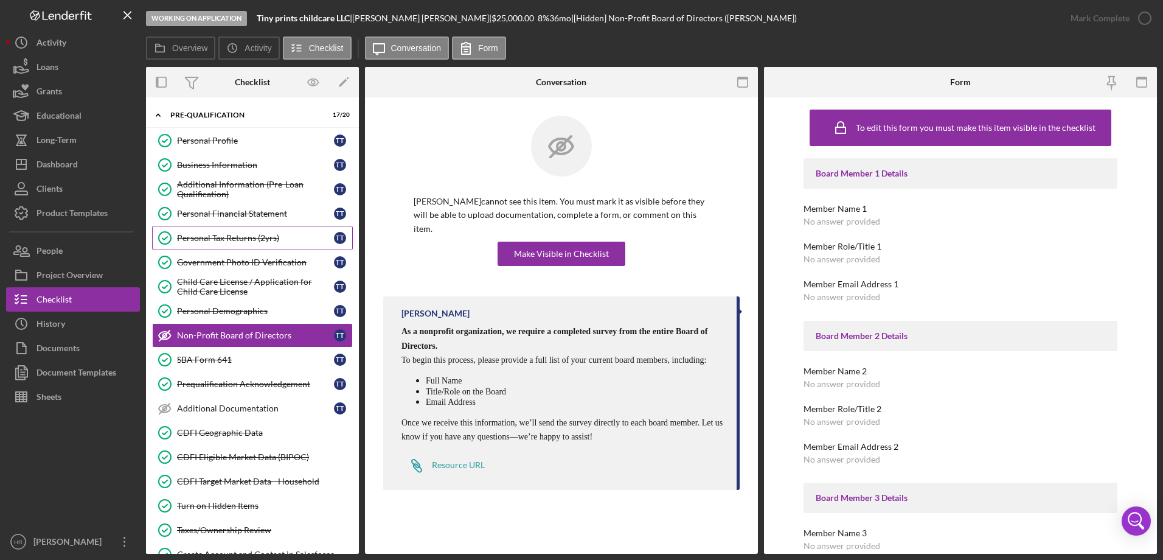
click at [220, 235] on div "Personal Tax Returns (2yrs)" at bounding box center [255, 238] width 157 height 10
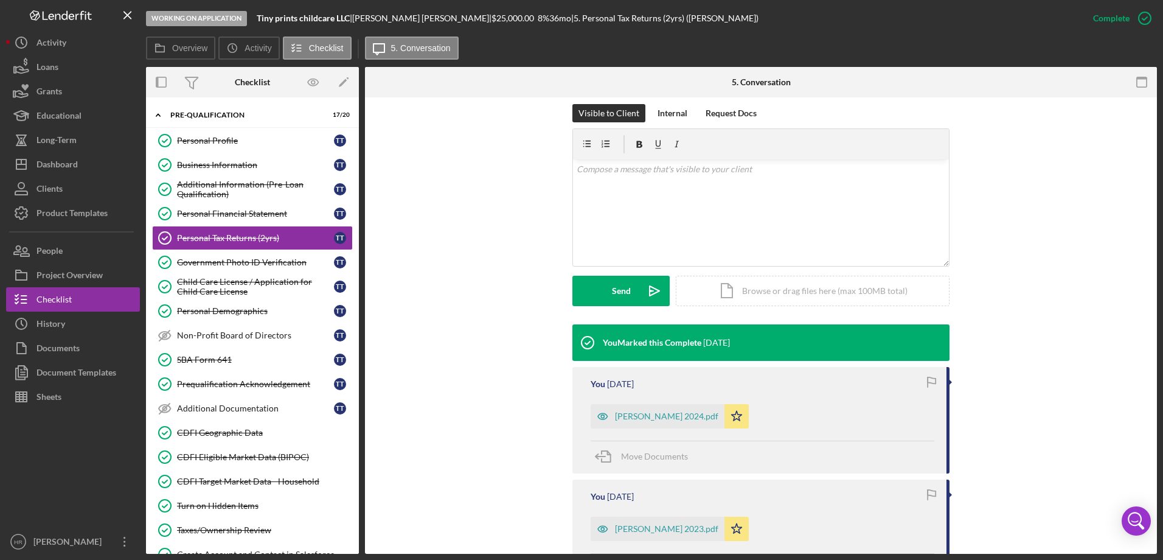
scroll to position [243, 0]
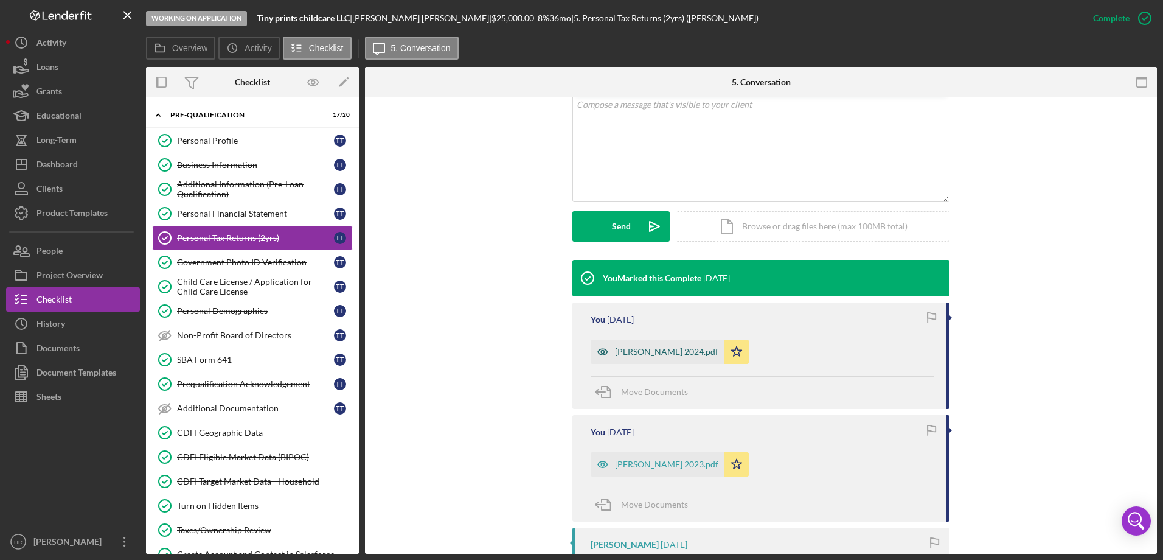
click at [625, 351] on div "[PERSON_NAME] 2024.pdf" at bounding box center [666, 352] width 103 height 10
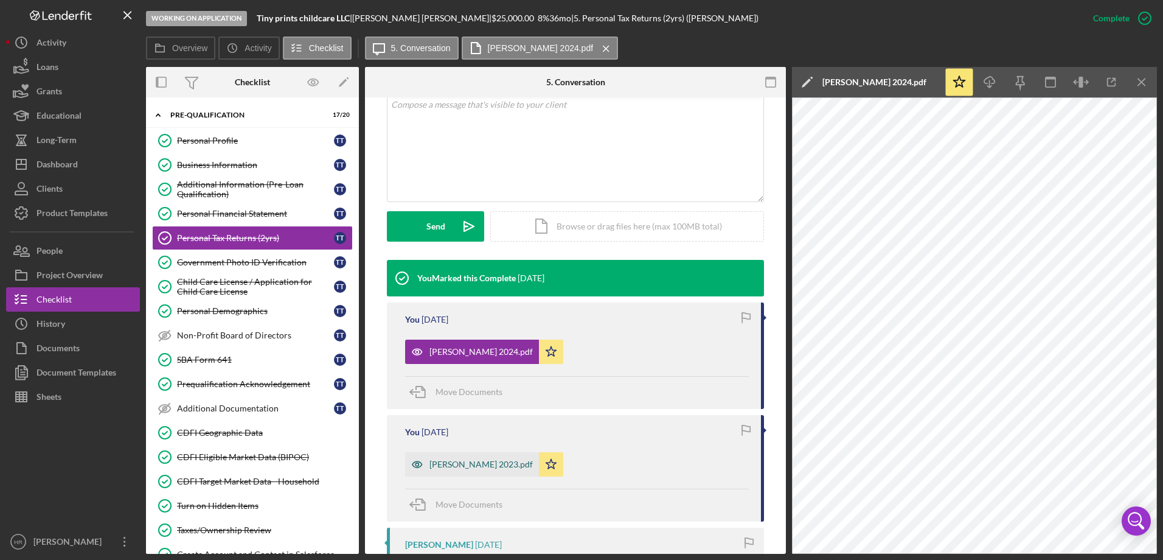
click at [445, 467] on div "Trussell 2023.pdf" at bounding box center [480, 464] width 103 height 10
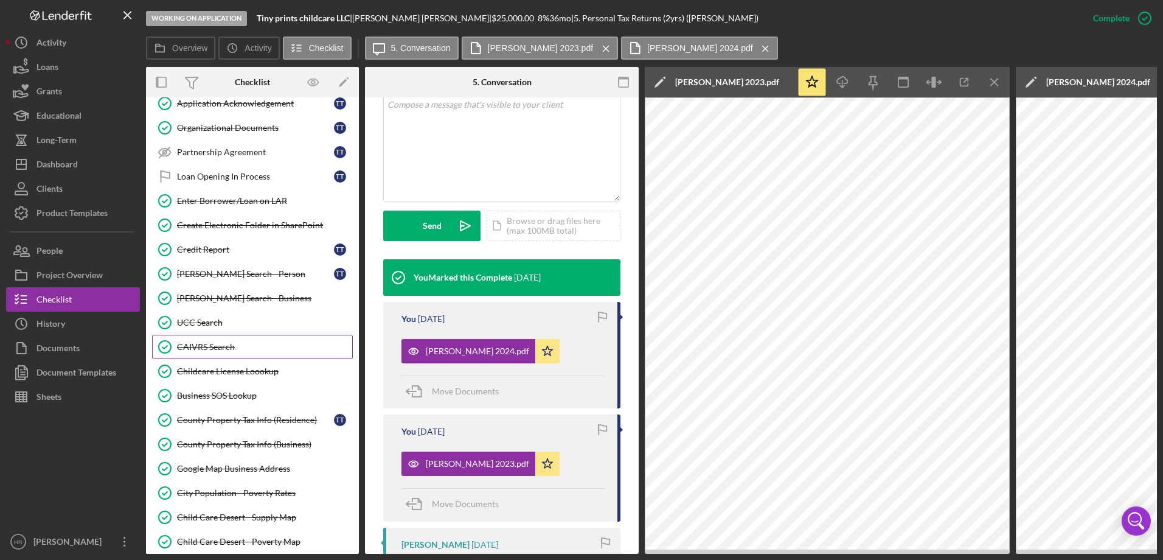
scroll to position [1034, 0]
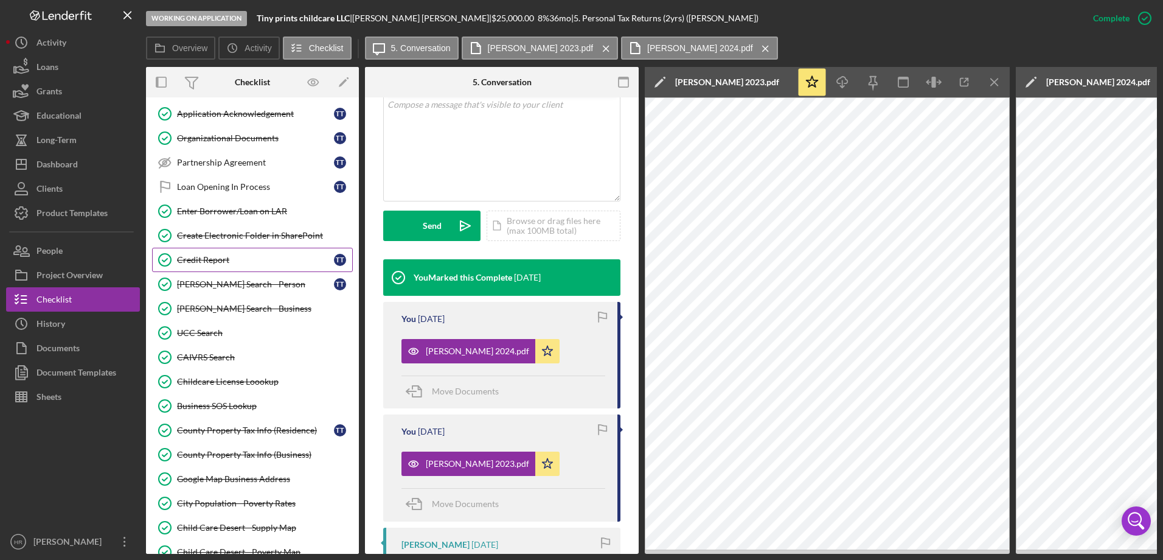
click at [211, 257] on div "Credit Report" at bounding box center [255, 260] width 157 height 10
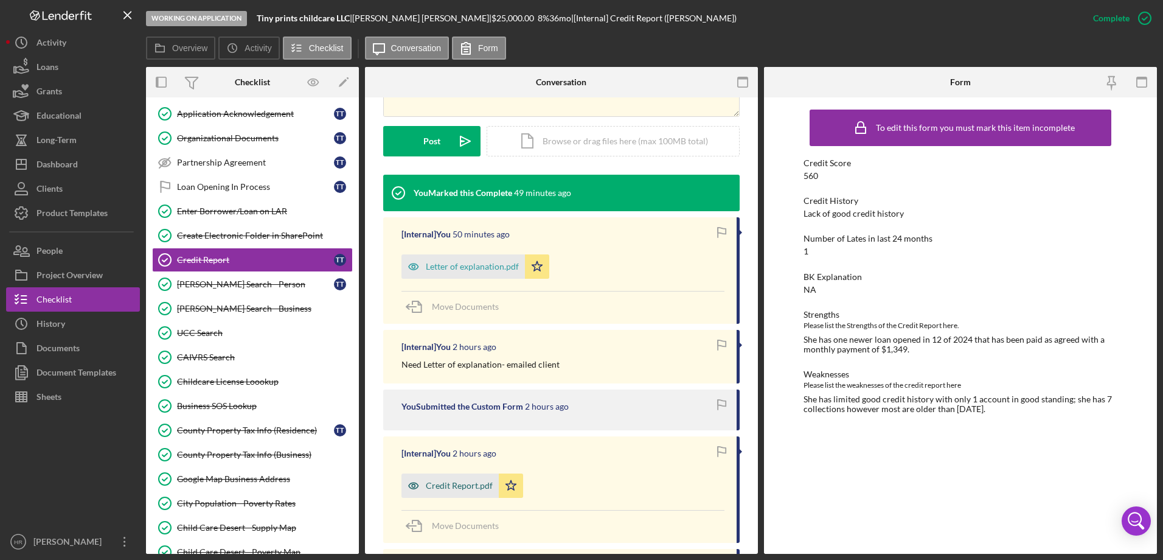
click at [457, 489] on div "Credit Report.pdf" at bounding box center [459, 486] width 67 height 10
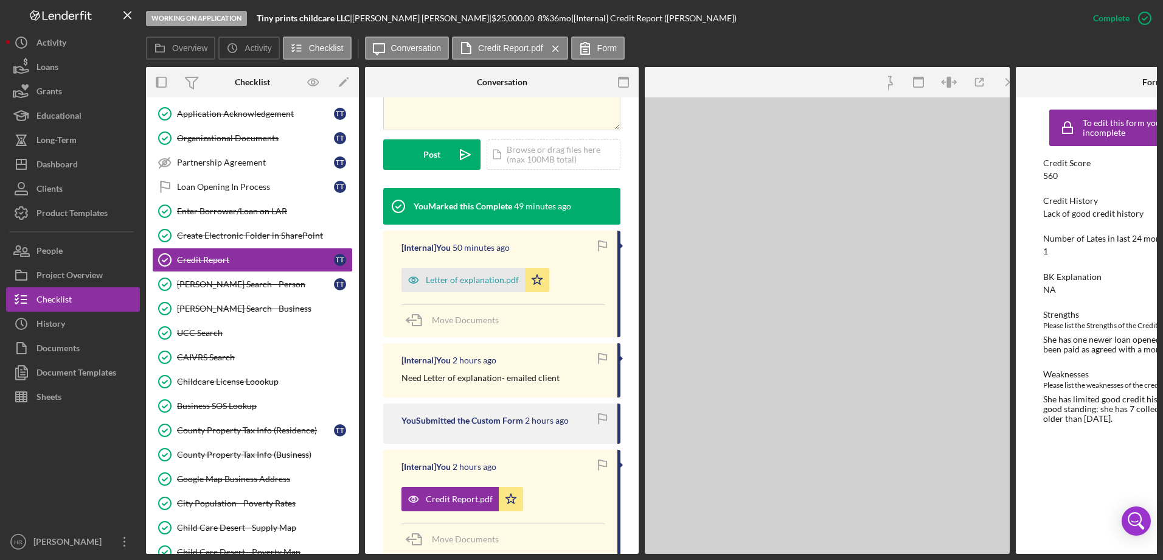
scroll to position [318, 0]
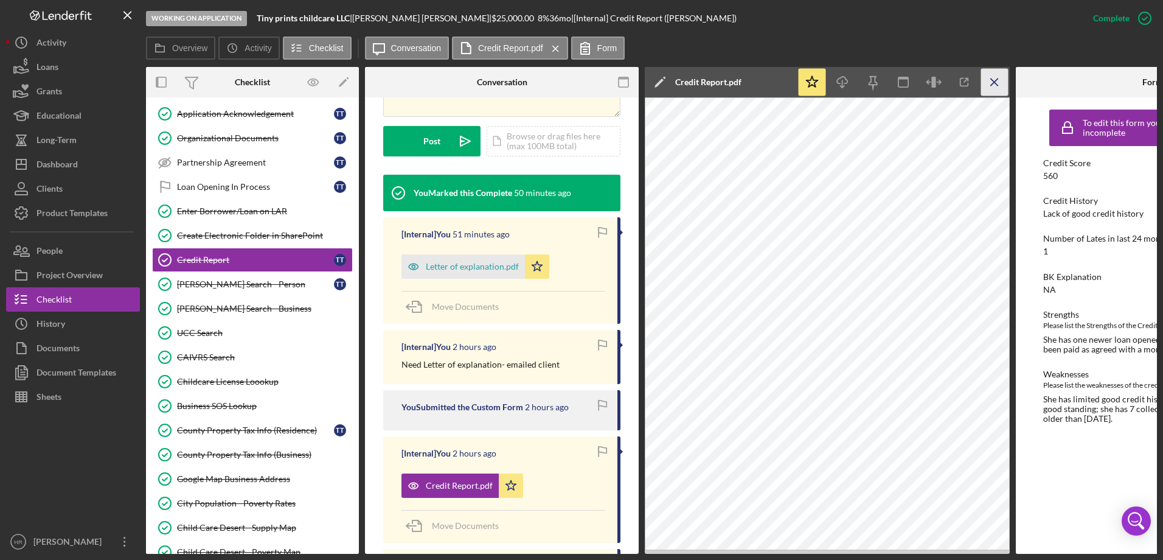
click at [995, 90] on icon "Icon/Menu Close" at bounding box center [994, 82] width 27 height 27
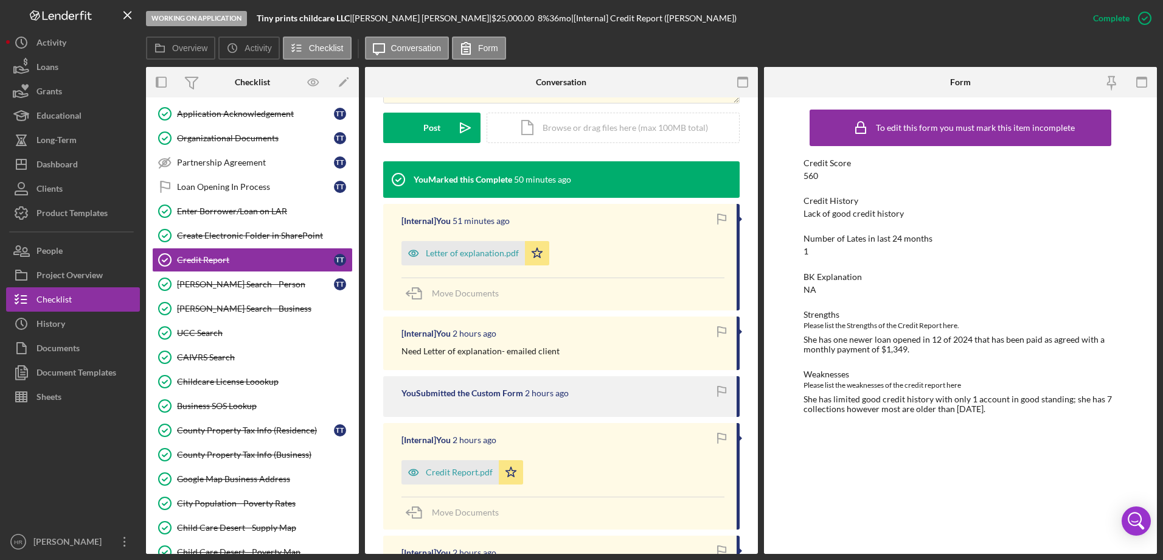
scroll to position [304, 0]
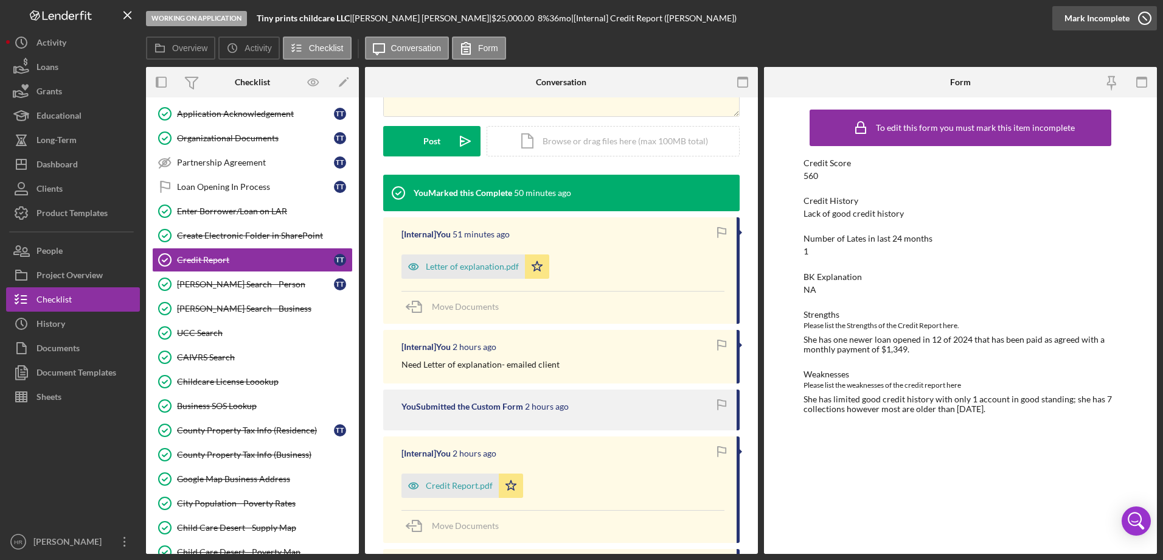
click at [1146, 24] on icon "button" at bounding box center [1145, 18] width 30 height 30
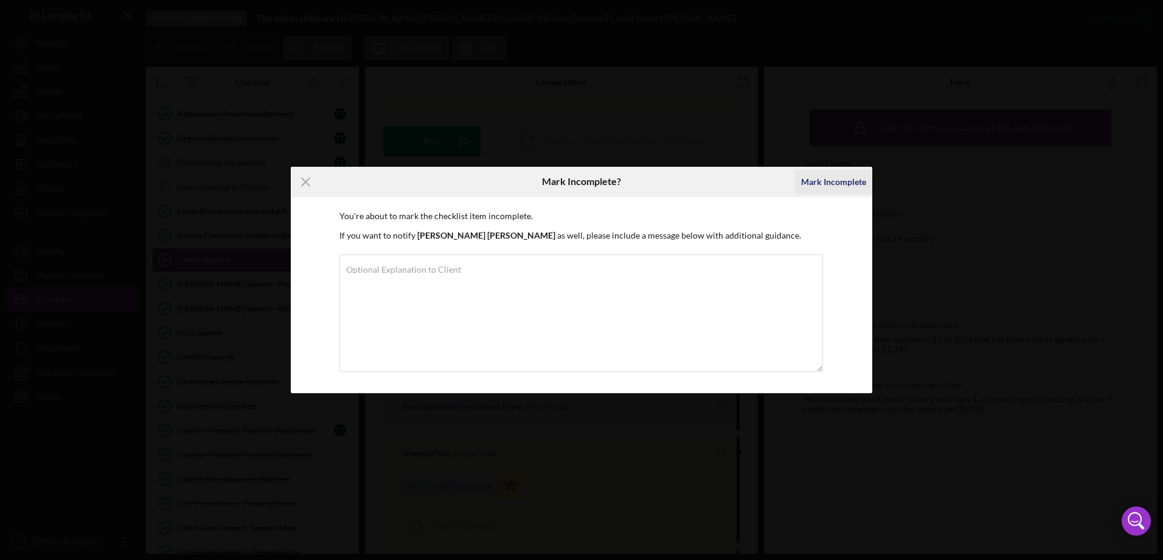
click at [827, 187] on div "Mark Incomplete" at bounding box center [833, 182] width 65 height 24
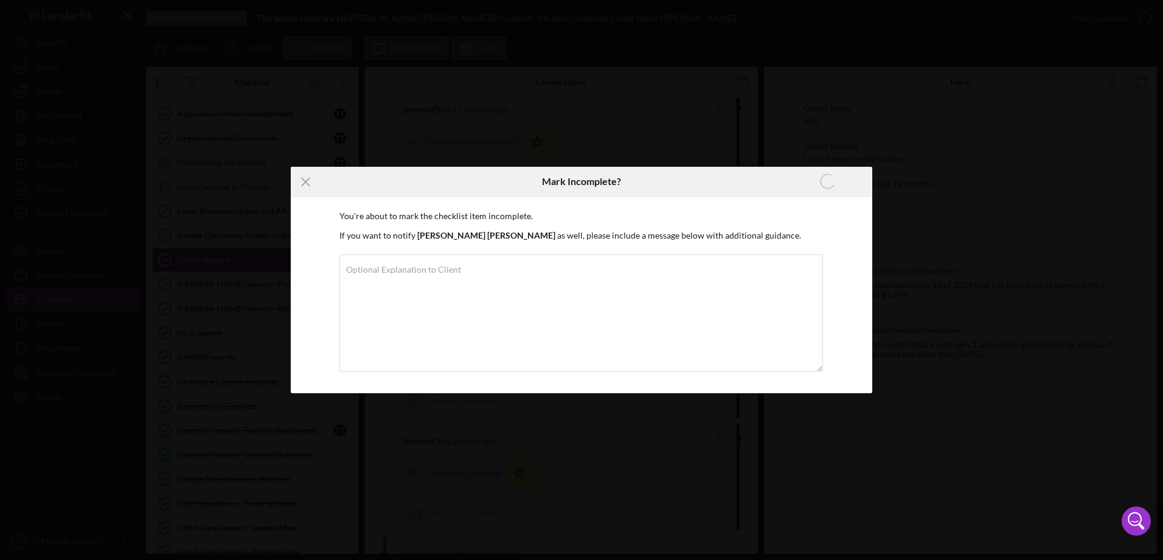
scroll to position [137, 0]
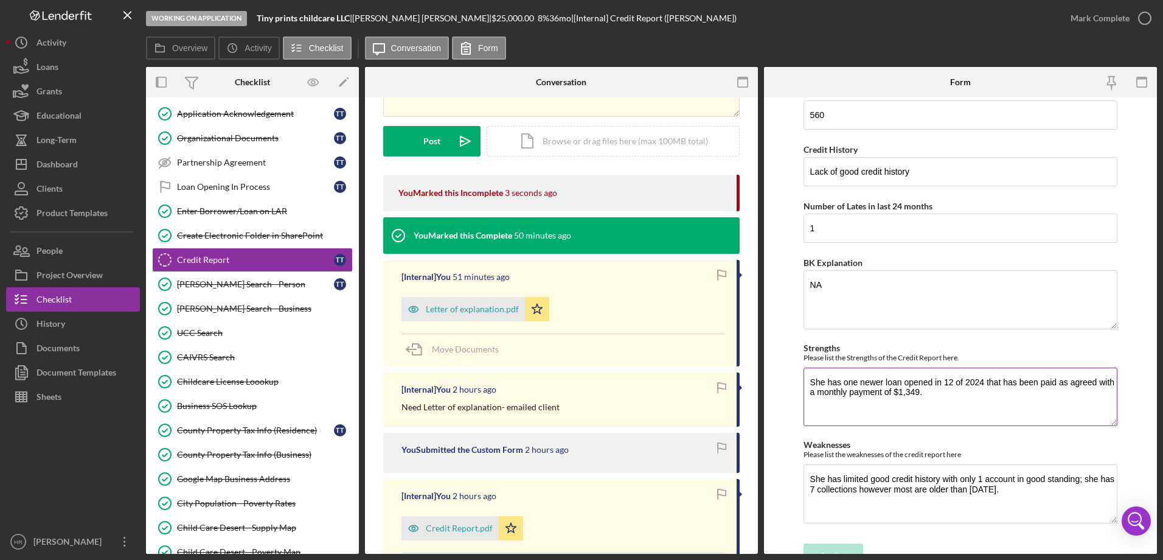
scroll to position [34, 0]
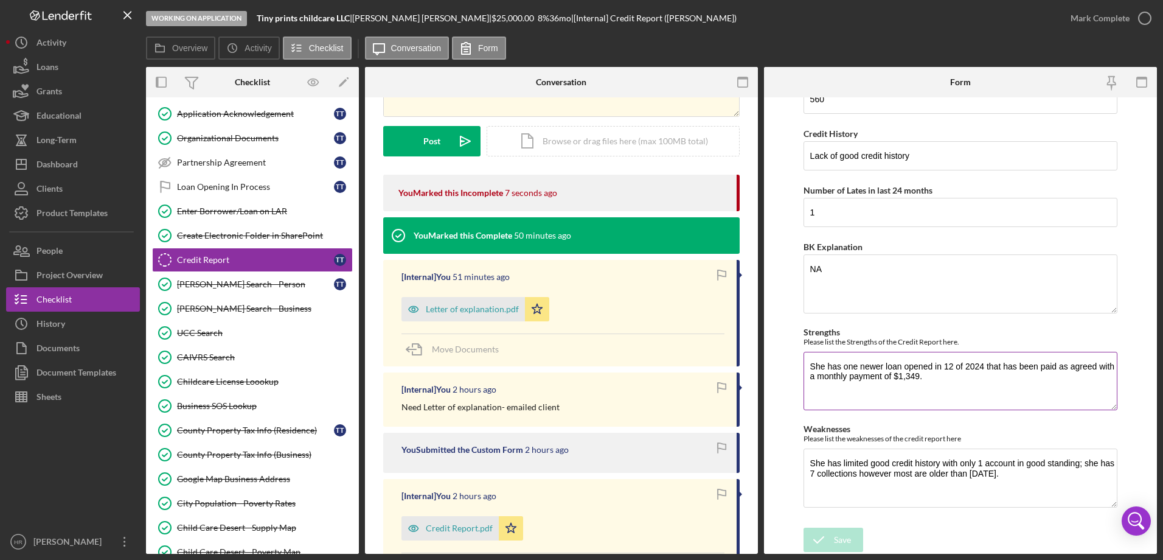
drag, startPoint x: 940, startPoint y: 380, endPoint x: 810, endPoint y: 379, distance: 130.2
click at [810, 379] on textarea "She has one newer loan opened in 12 of 2024 that has been paid as agreed with a…" at bounding box center [961, 381] width 314 height 58
type textarea "She has one newer loan opened in 12 of 2024 that has been paid as agreed"
click at [851, 538] on button "Save" at bounding box center [834, 539] width 60 height 24
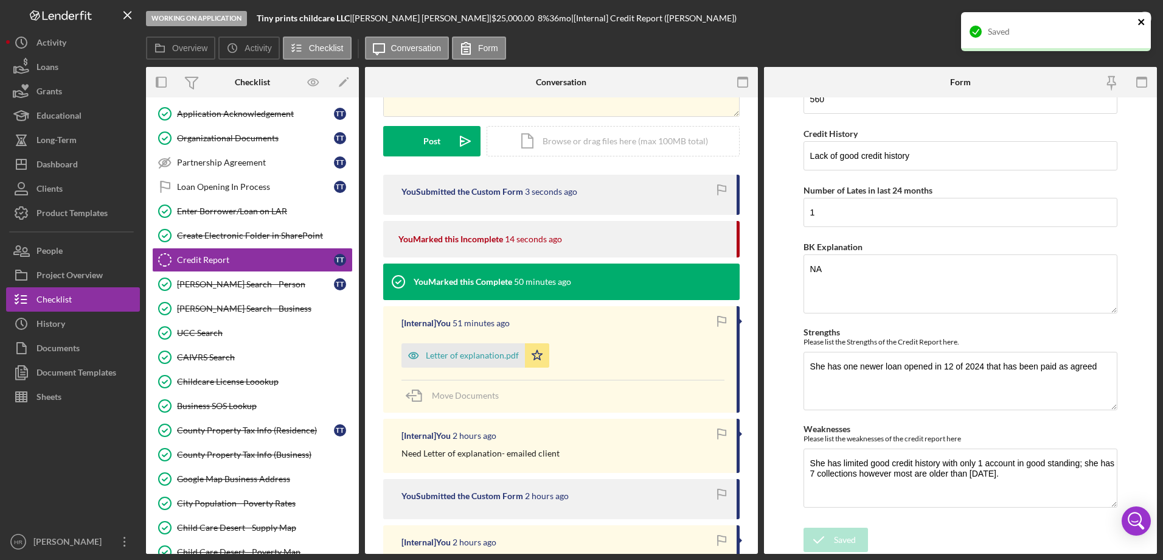
click at [1144, 23] on icon "close" at bounding box center [1142, 22] width 9 height 10
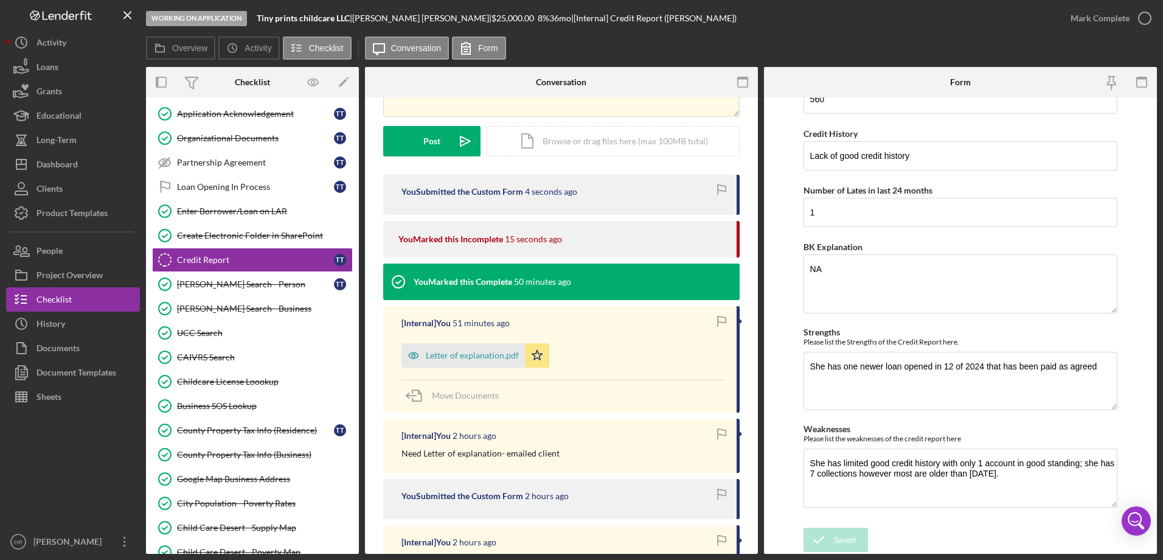
click at [1144, 15] on div "Saved" at bounding box center [1056, 12] width 195 height 5
click at [0, 0] on icon "button" at bounding box center [0, 0] width 0 height 0
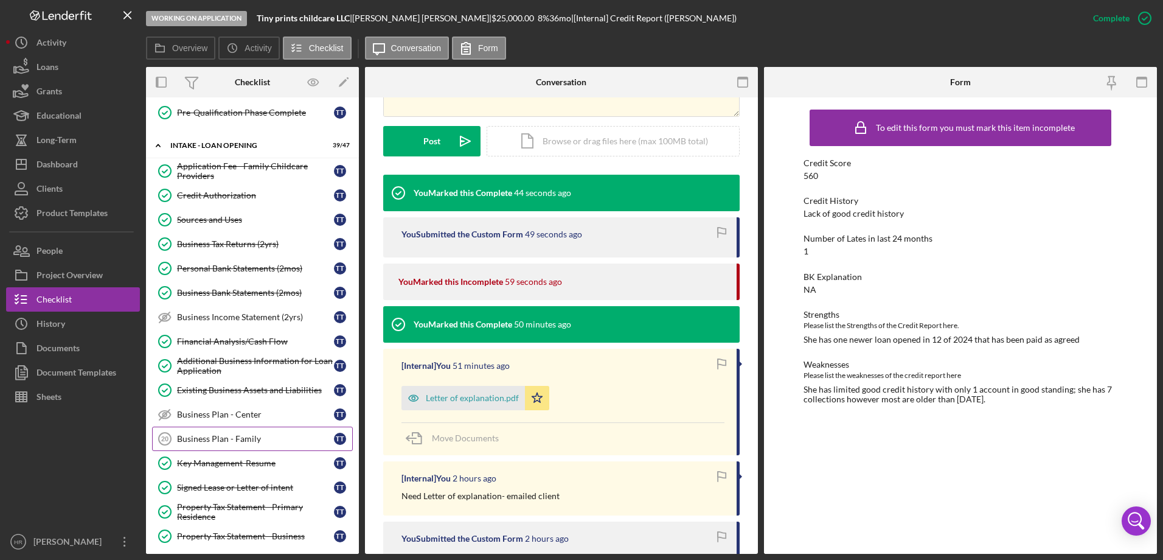
scroll to position [608, 0]
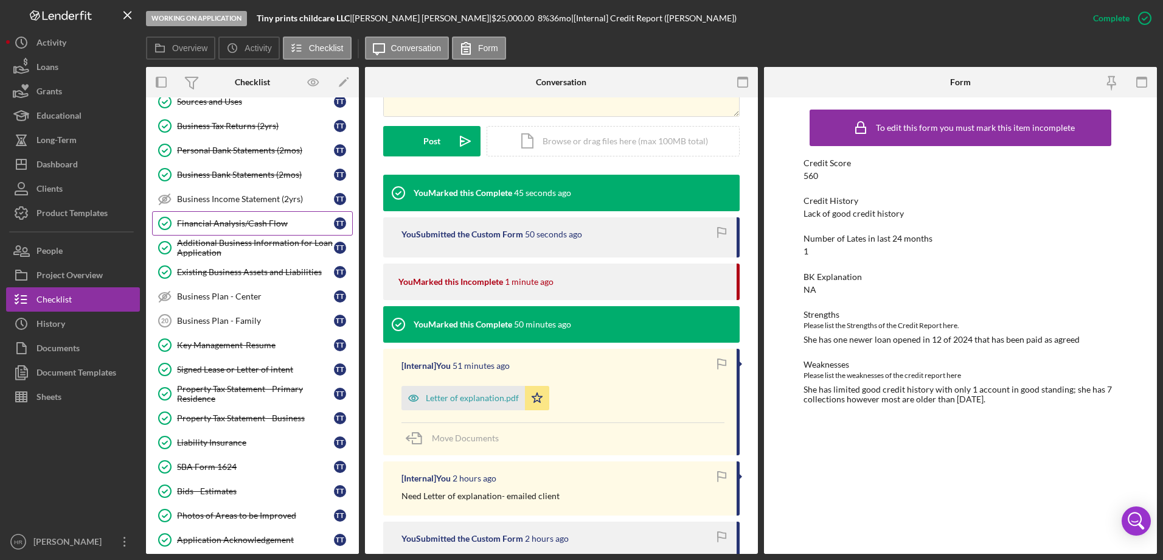
click at [225, 226] on div "Financial Analysis/Cash Flow" at bounding box center [255, 223] width 157 height 10
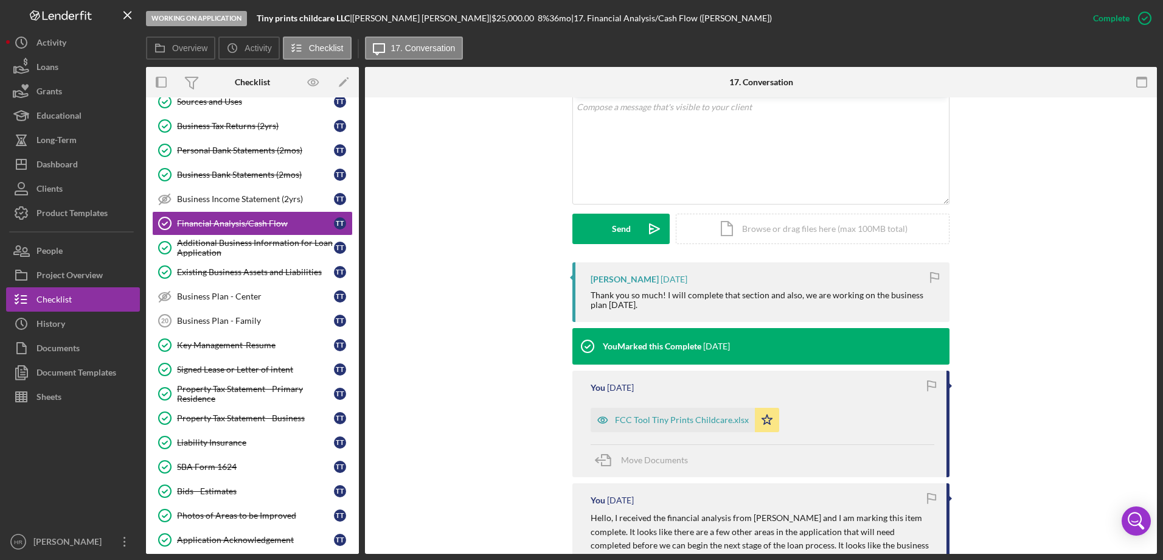
scroll to position [243, 0]
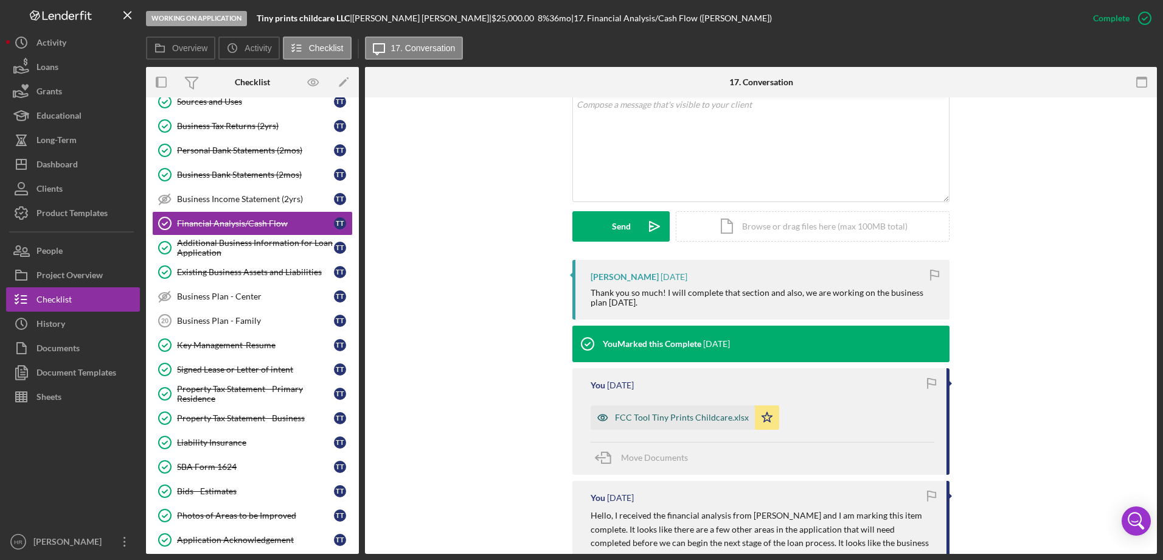
click at [667, 415] on div "FCC Tool Tiny Prints Childcare.xlsx" at bounding box center [682, 417] width 134 height 10
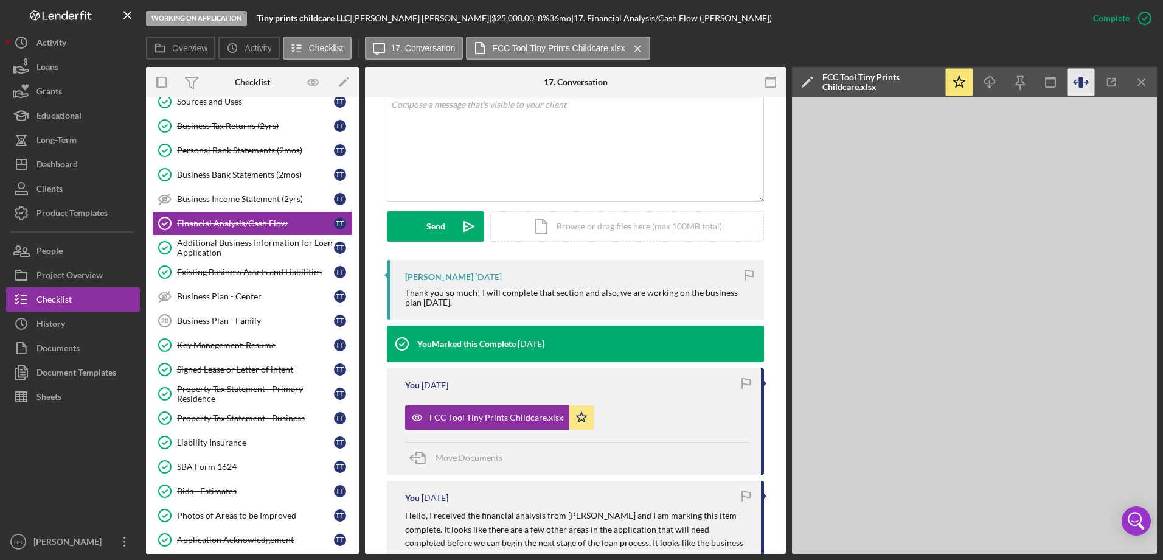
click at [1077, 81] on icon "button" at bounding box center [1081, 82] width 27 height 27
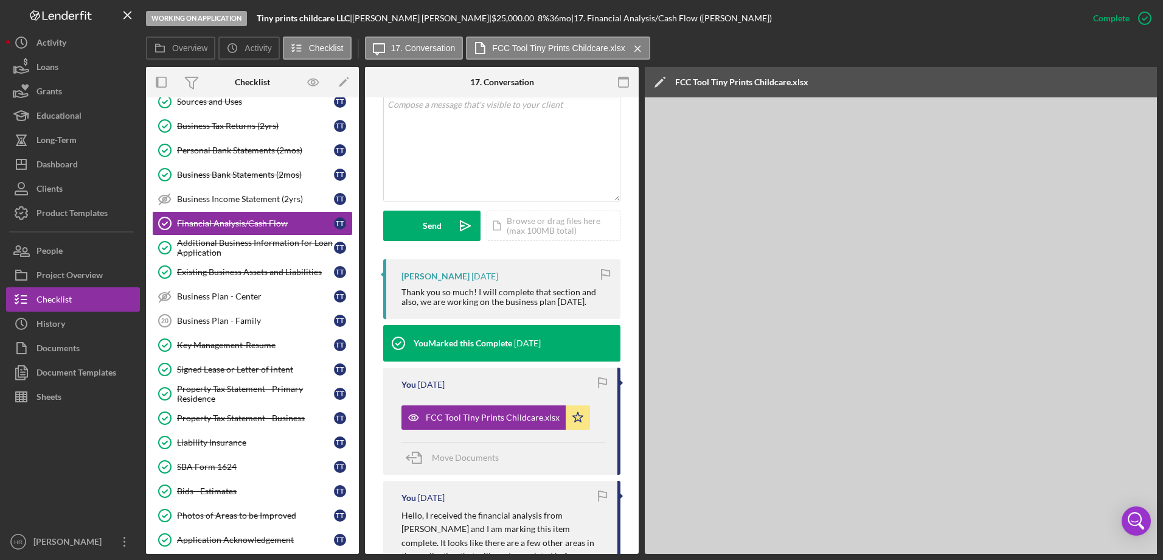
drag, startPoint x: 828, startPoint y: 558, endPoint x: 838, endPoint y: 558, distance: 10.3
click at [838, 558] on div "Working on Application Tiny prints childcare LLC | Tammy Trussell | $25,000.00 …" at bounding box center [581, 280] width 1163 height 560
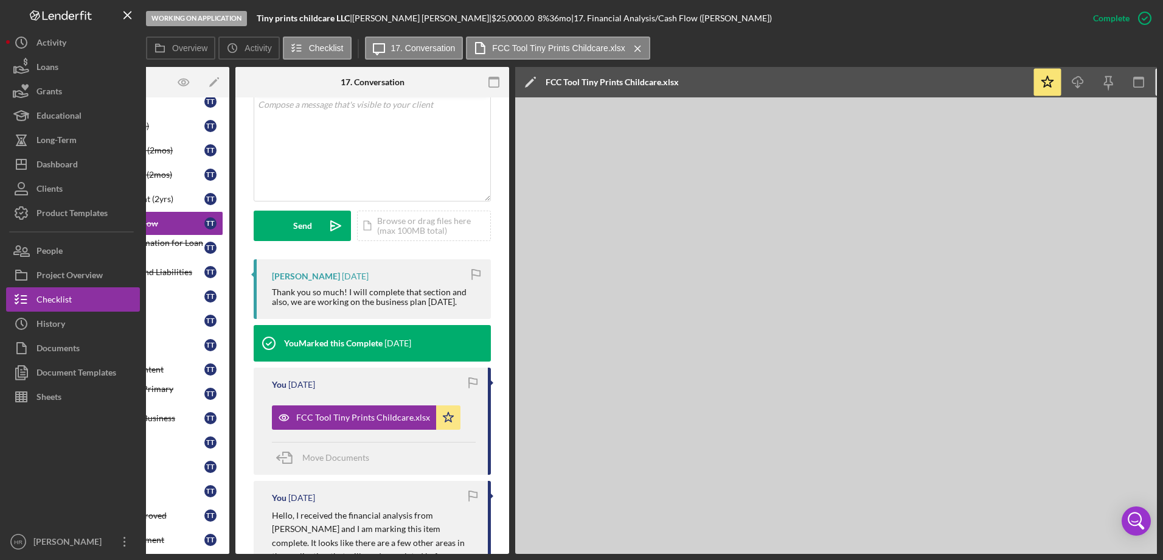
scroll to position [0, 147]
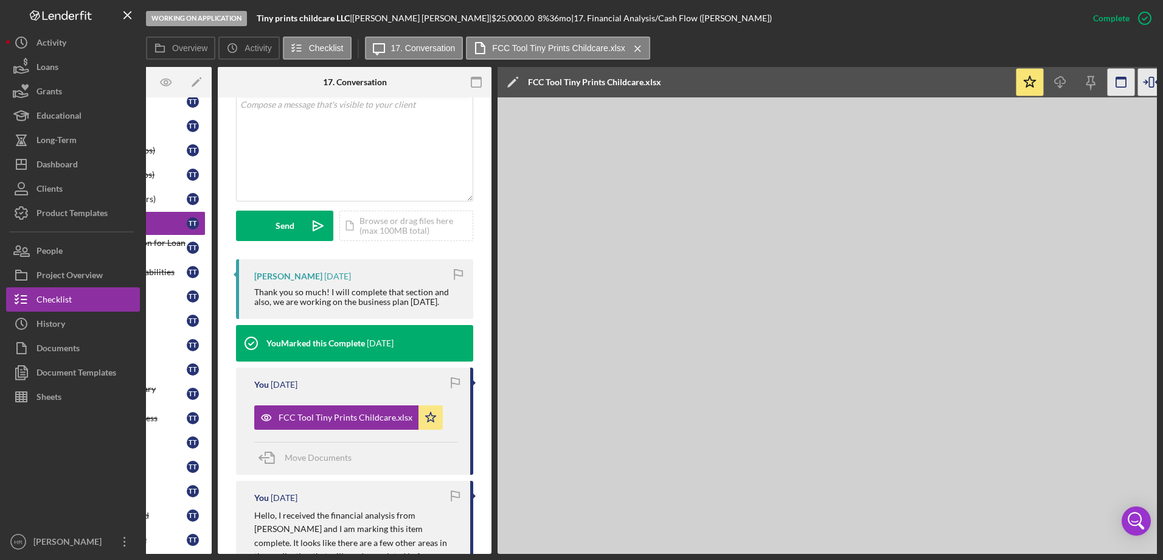
click at [1112, 83] on icon "button" at bounding box center [1121, 82] width 27 height 27
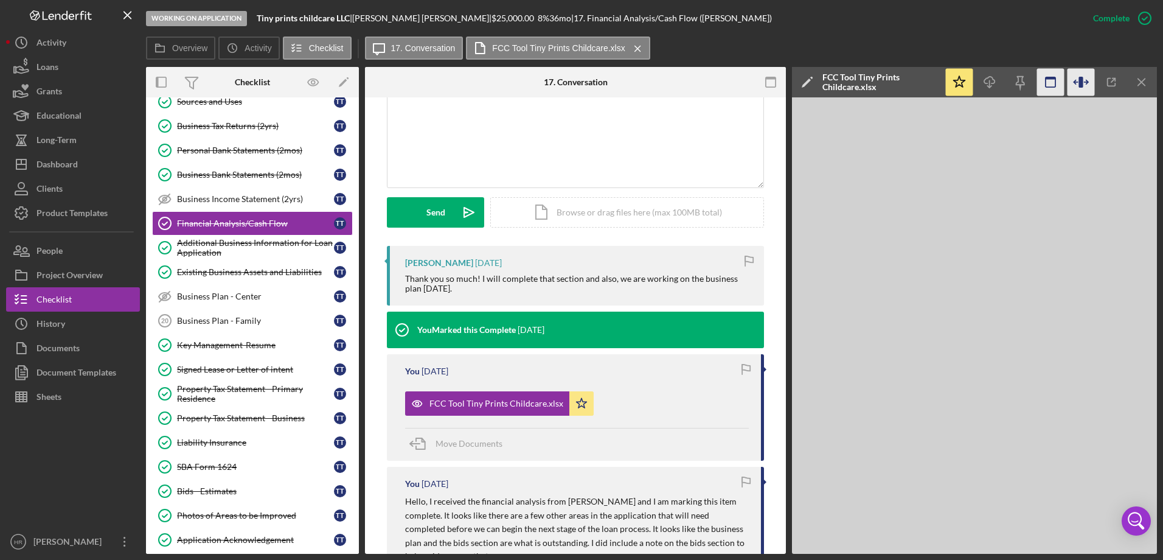
scroll to position [243, 0]
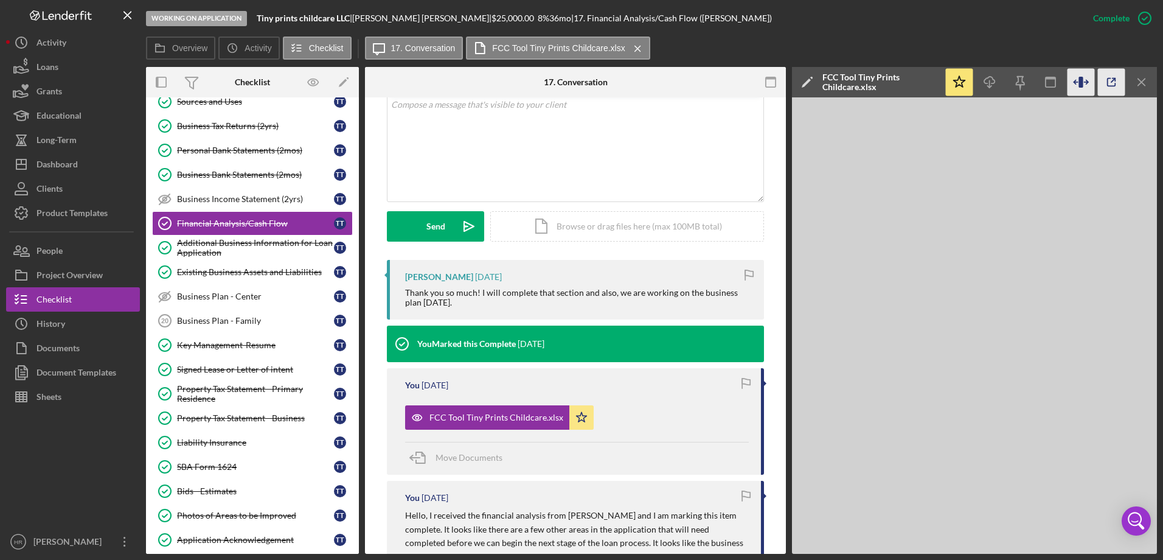
click at [1112, 80] on icon "button" at bounding box center [1111, 82] width 27 height 27
